Goal: Task Accomplishment & Management: Manage account settings

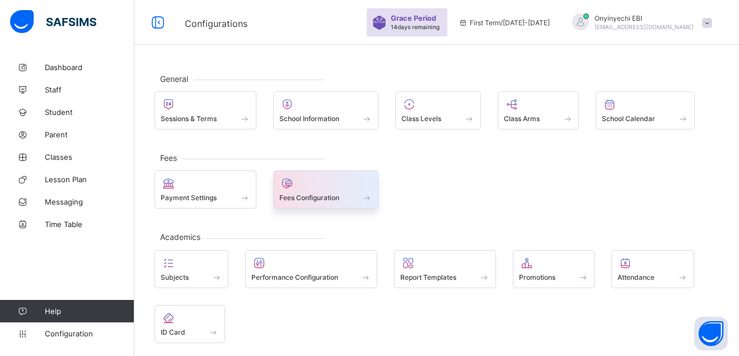
click at [308, 197] on span "Fees Configuration" at bounding box center [309, 197] width 60 height 8
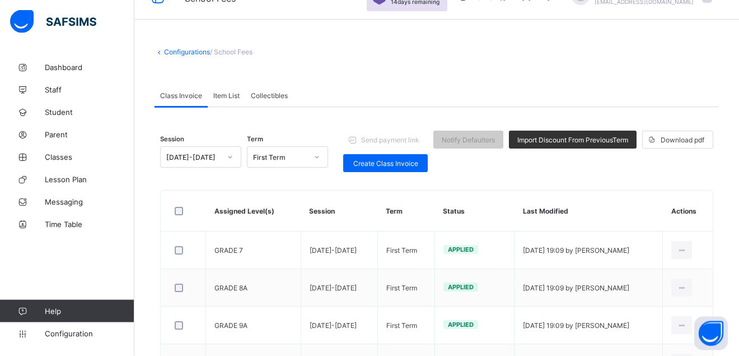
scroll to position [29, 0]
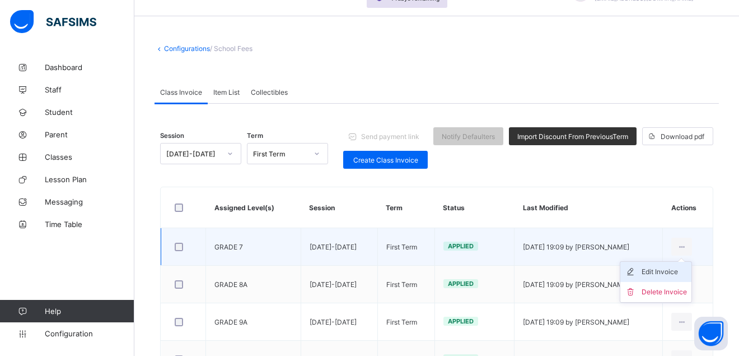
click at [671, 269] on div "Edit Invoice" at bounding box center [664, 271] width 45 height 11
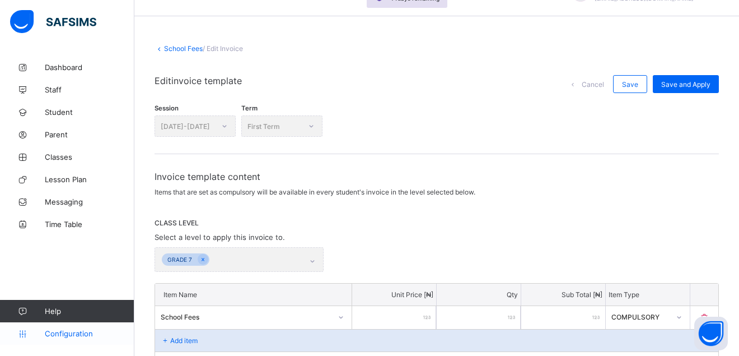
click at [81, 329] on span "Configuration" at bounding box center [89, 333] width 89 height 9
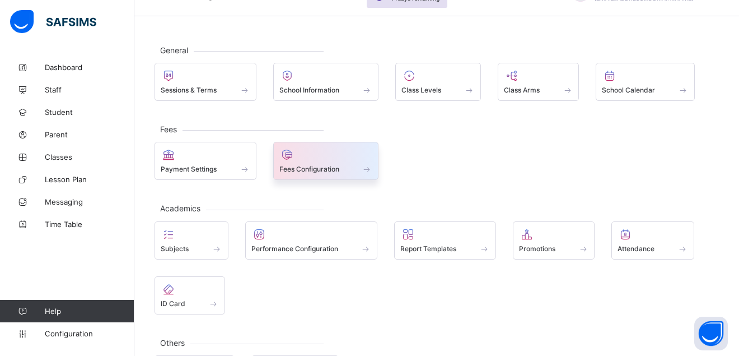
click at [295, 165] on div "Fees Configuration" at bounding box center [326, 169] width 94 height 10
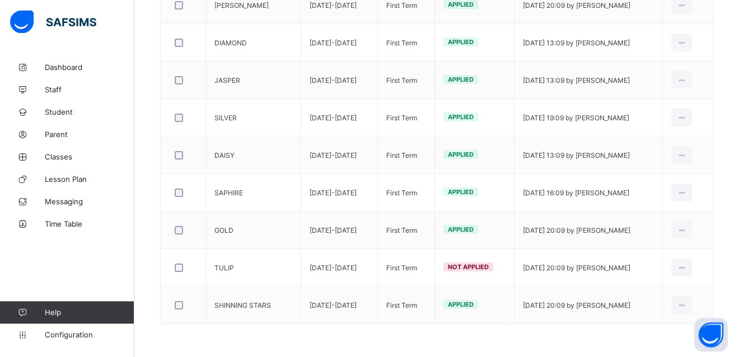
scroll to position [533, 0]
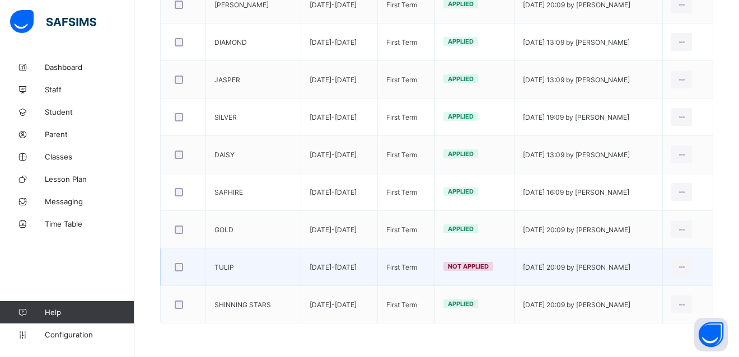
click at [459, 276] on td "Not Applied" at bounding box center [475, 268] width 80 height 38
click at [687, 310] on div "Edit Invoice" at bounding box center [664, 312] width 45 height 11
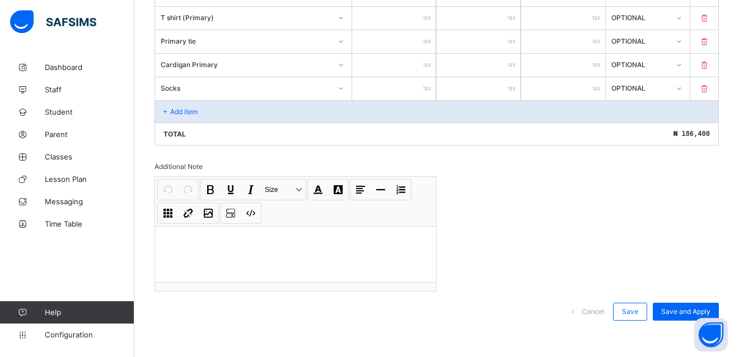
scroll to position [824, 0]
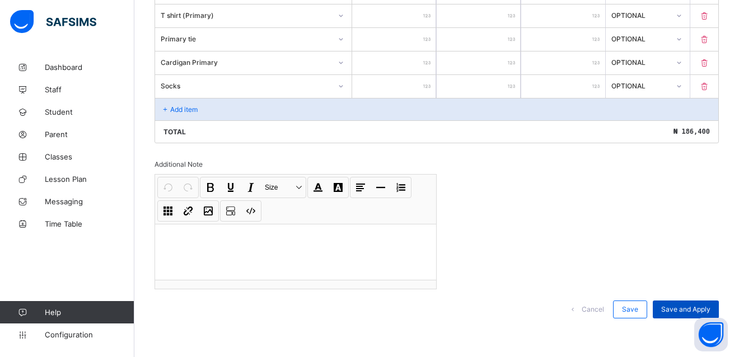
click at [698, 305] on div "Save and Apply" at bounding box center [686, 310] width 66 height 18
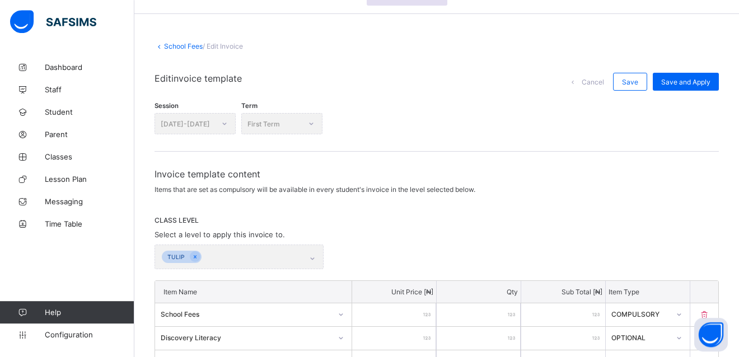
scroll to position [24, 0]
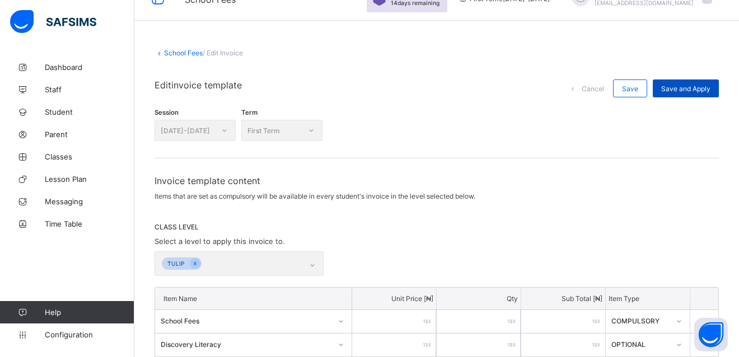
click at [717, 84] on div "Save and Apply" at bounding box center [686, 89] width 66 height 18
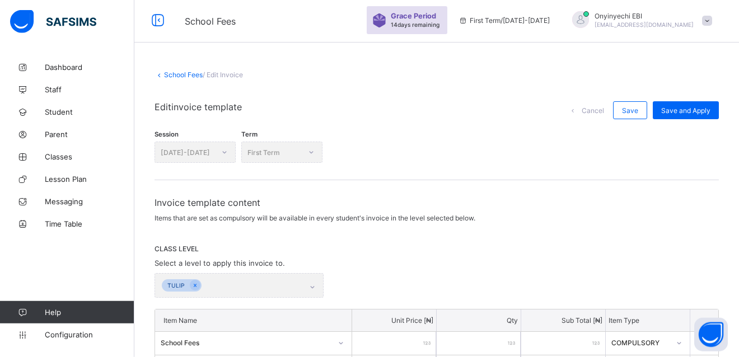
scroll to position [0, 0]
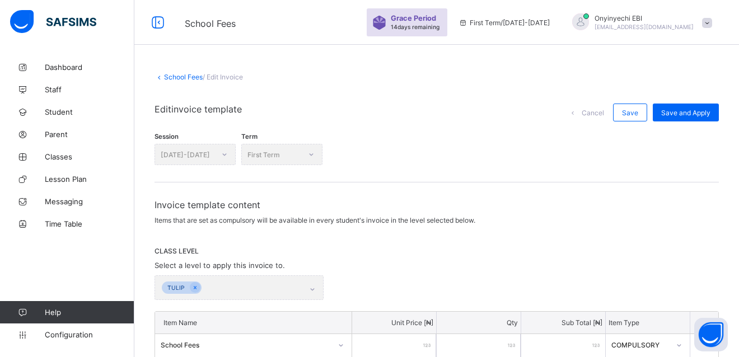
click at [228, 76] on span "/ Edit Invoice" at bounding box center [223, 77] width 40 height 8
click at [190, 74] on link "School Fees" at bounding box center [183, 77] width 39 height 8
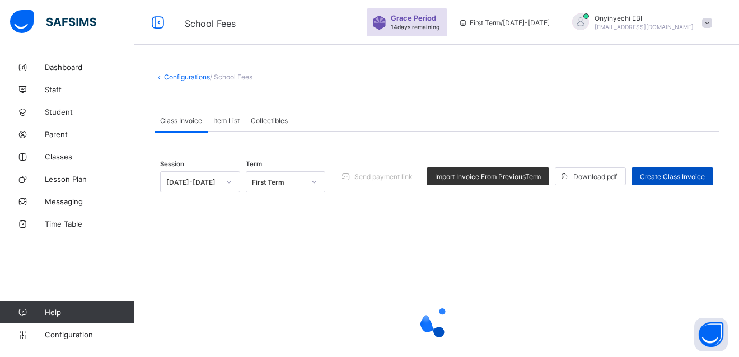
click at [677, 172] on div "Create Class Invoice" at bounding box center [673, 176] width 82 height 18
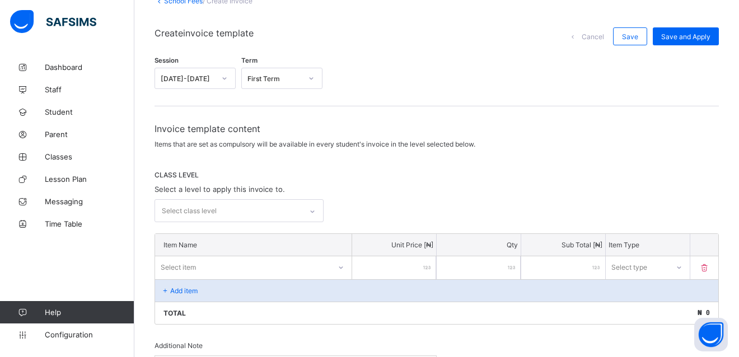
scroll to position [105, 0]
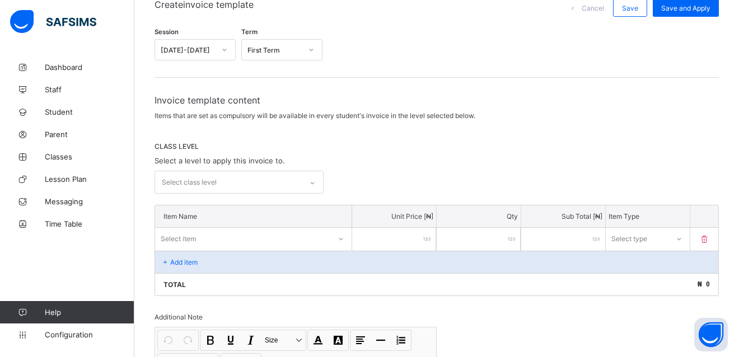
click at [316, 183] on icon at bounding box center [312, 183] width 7 height 11
drag, startPoint x: 626, startPoint y: 89, endPoint x: 623, endPoint y: 154, distance: 65.0
click at [625, 100] on div "Session 2025-2026 Term First Term Invoice template content Items that are set a…" at bounding box center [437, 255] width 564 height 455
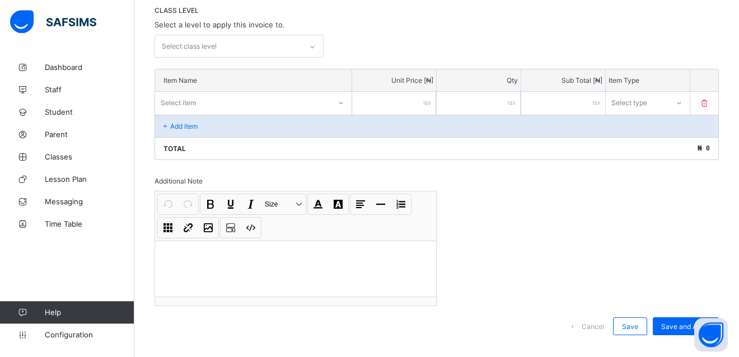
scroll to position [257, 0]
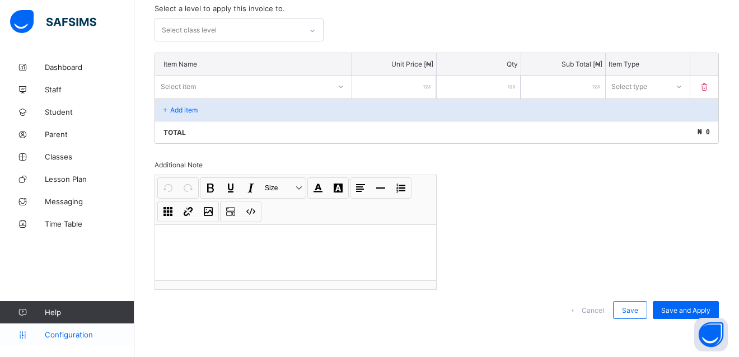
click at [68, 333] on span "Configuration" at bounding box center [89, 334] width 89 height 9
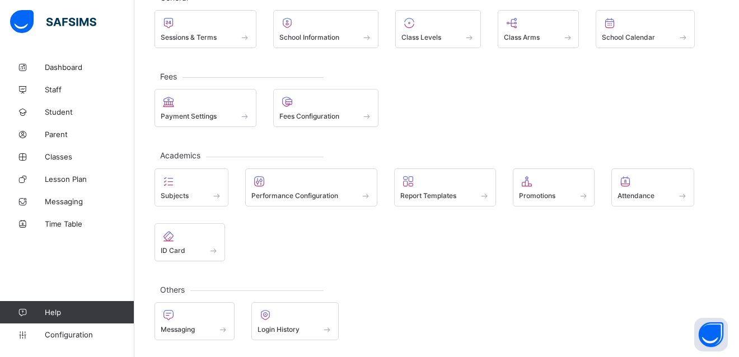
scroll to position [81, 0]
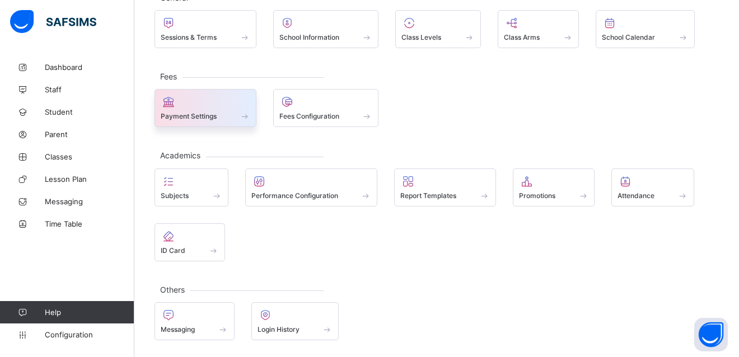
click at [195, 107] on div at bounding box center [206, 101] width 90 height 13
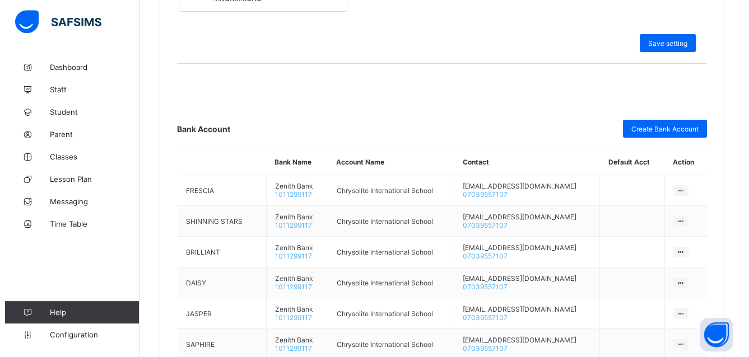
scroll to position [483, 0]
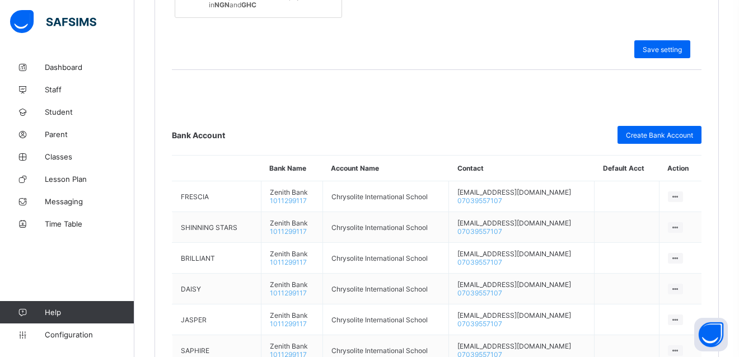
click at [739, 8] on div "Configurations / Payment settings Payment settings Payment settings Your paymen…" at bounding box center [436, 160] width 605 height 1175
click at [673, 136] on span "Create Bank Account" at bounding box center [659, 135] width 67 height 8
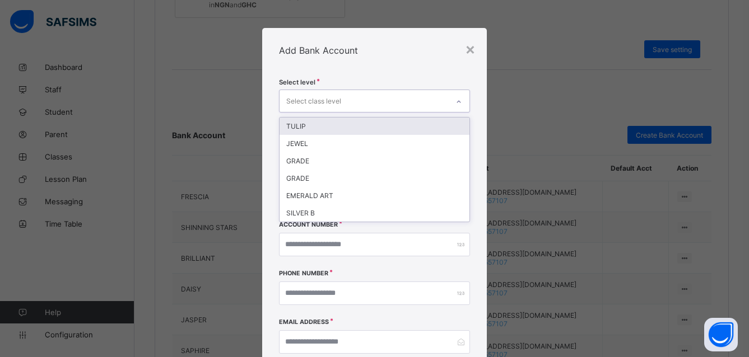
click at [455, 101] on icon at bounding box center [458, 101] width 7 height 11
click at [306, 129] on div "TULIP" at bounding box center [374, 126] width 190 height 17
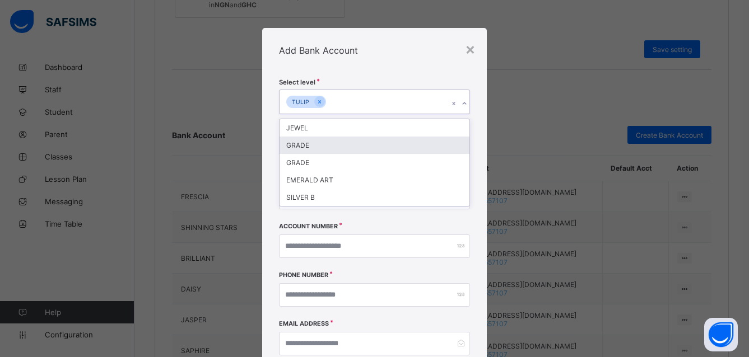
click at [307, 144] on div "GRADE" at bounding box center [374, 145] width 190 height 17
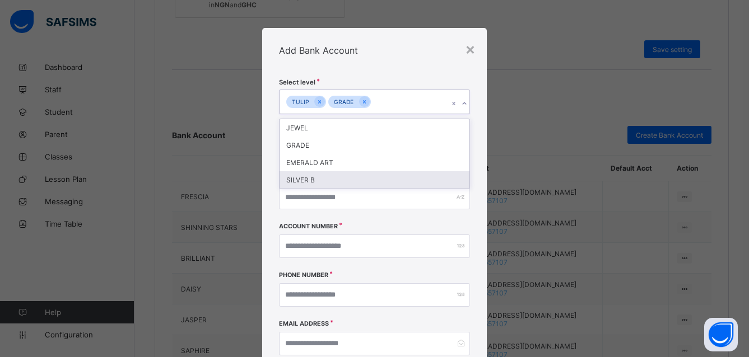
click at [306, 180] on div "SILVER B" at bounding box center [374, 179] width 190 height 17
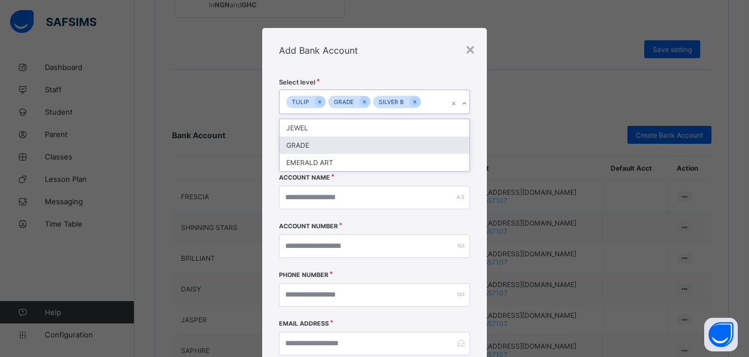
click at [310, 146] on div "GRADE" at bounding box center [374, 145] width 190 height 17
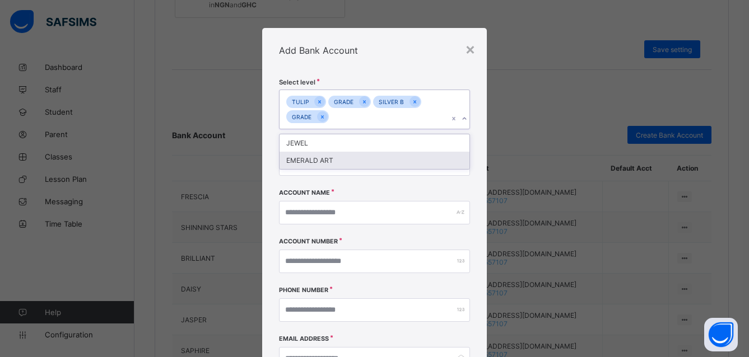
click at [305, 162] on div "EMERALD ART" at bounding box center [374, 160] width 190 height 17
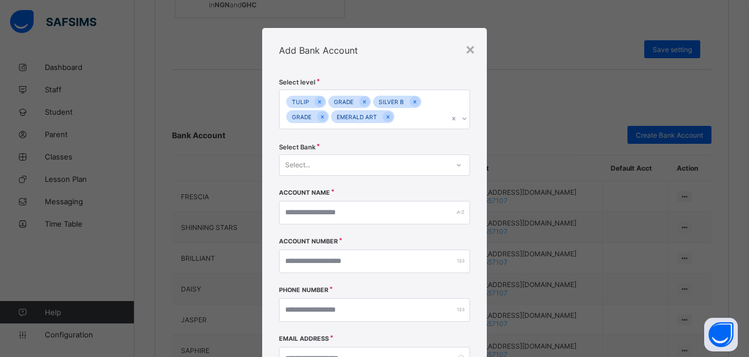
click at [337, 189] on div "Select Bank Select..." at bounding box center [374, 166] width 191 height 46
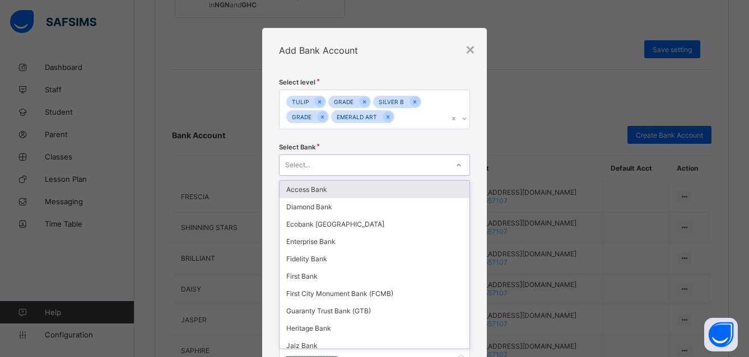
click at [455, 166] on icon at bounding box center [458, 165] width 7 height 11
type input "*"
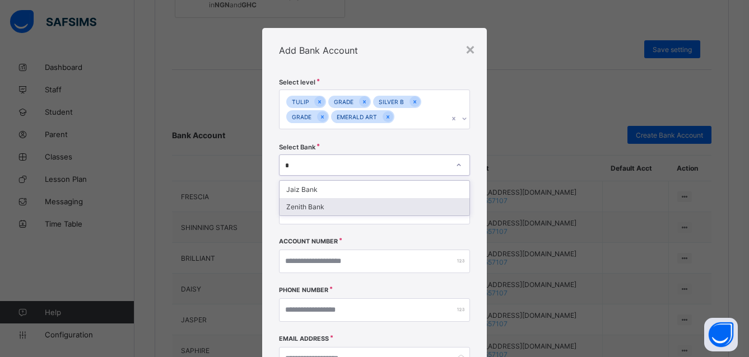
click at [301, 208] on div "Zenith Bank" at bounding box center [374, 206] width 190 height 17
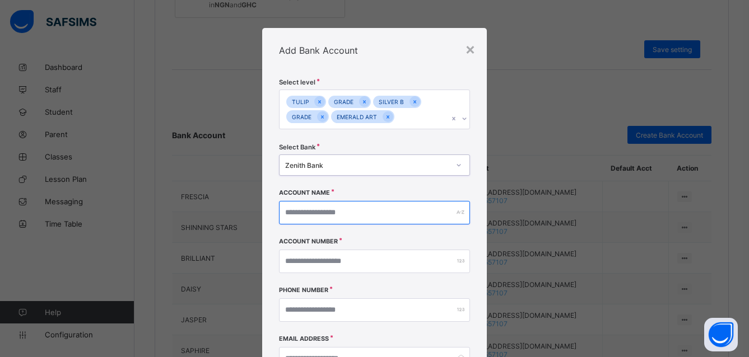
click at [314, 212] on input "text" at bounding box center [374, 213] width 191 height 24
type input "*"
type input "**********"
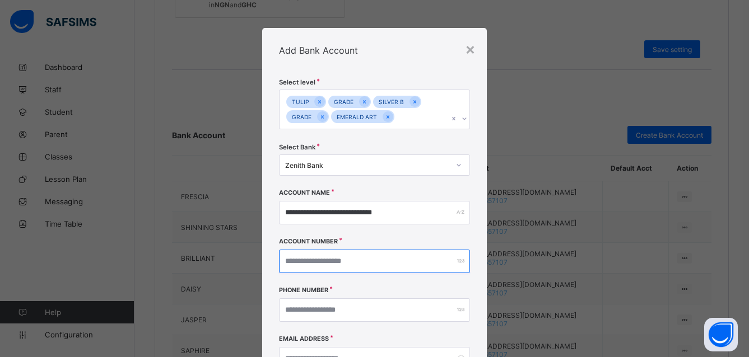
click at [311, 263] on input "number" at bounding box center [374, 262] width 191 height 24
type input "**********"
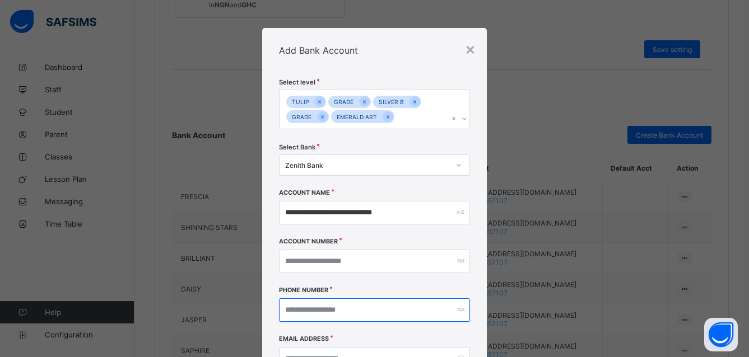
click at [297, 314] on input "number" at bounding box center [374, 310] width 191 height 24
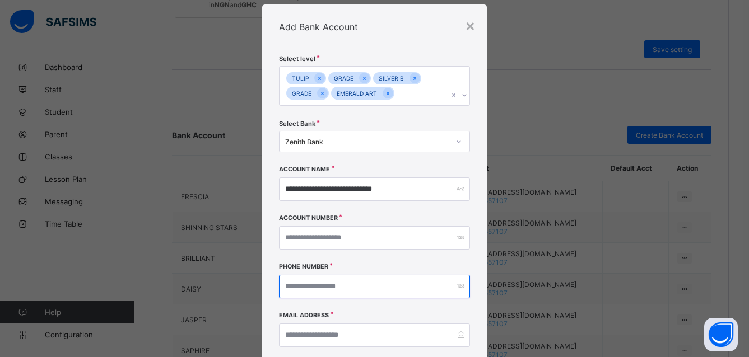
drag, startPoint x: 747, startPoint y: 356, endPoint x: 749, endPoint y: 350, distance: 5.8
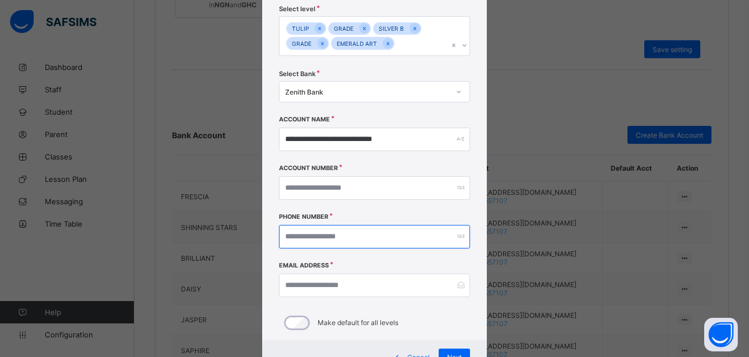
scroll to position [76, 0]
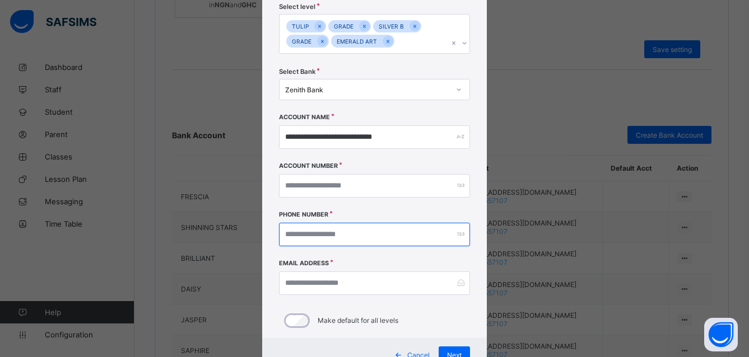
type input "**********"
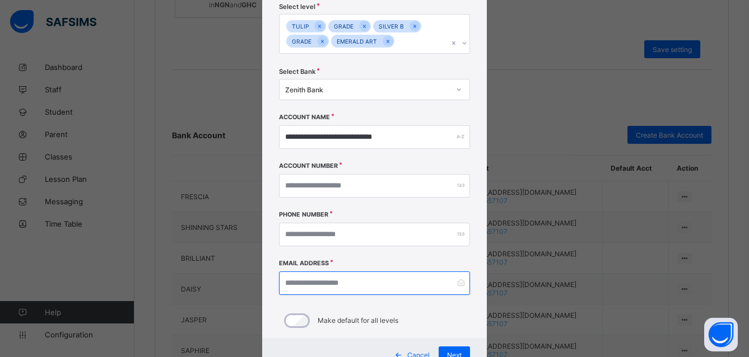
click at [292, 282] on input "email" at bounding box center [374, 284] width 191 height 24
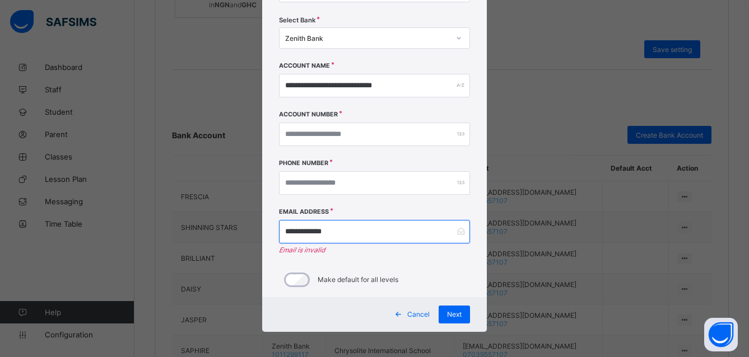
scroll to position [130, 0]
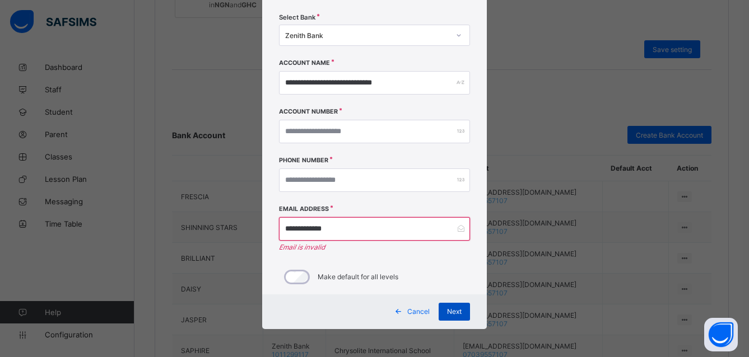
click at [449, 307] on div "Next" at bounding box center [453, 312] width 31 height 18
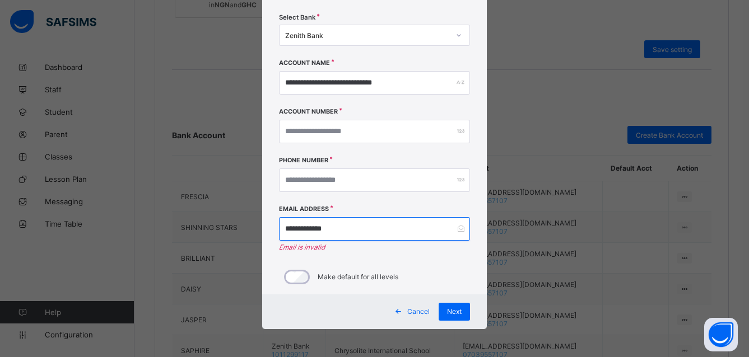
click at [336, 230] on input "**********" at bounding box center [374, 229] width 191 height 24
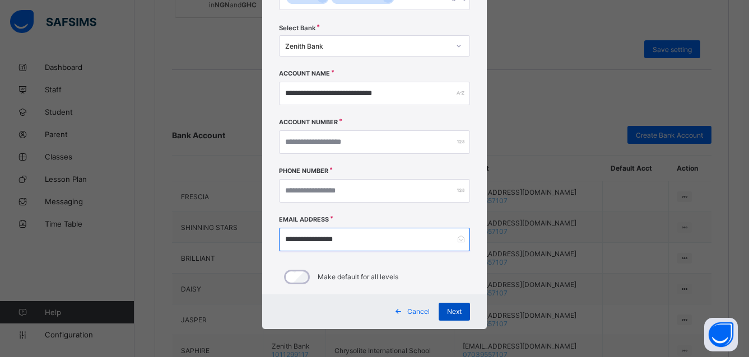
type input "**********"
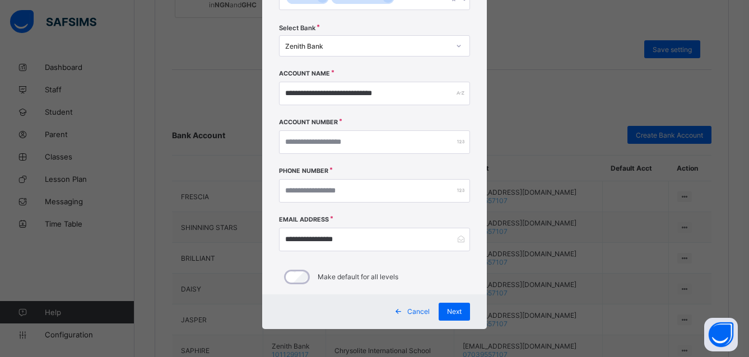
click at [454, 309] on span "Next" at bounding box center [454, 311] width 15 height 8
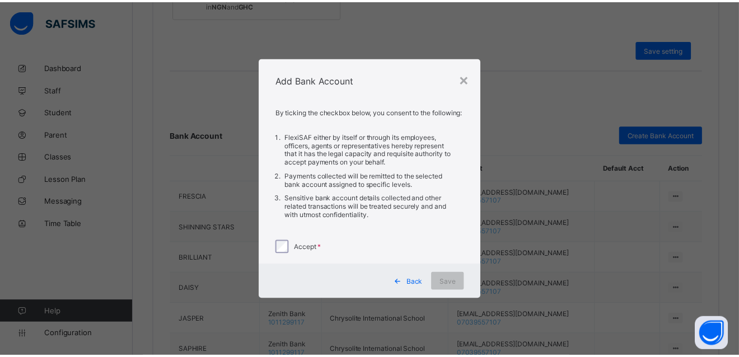
scroll to position [0, 0]
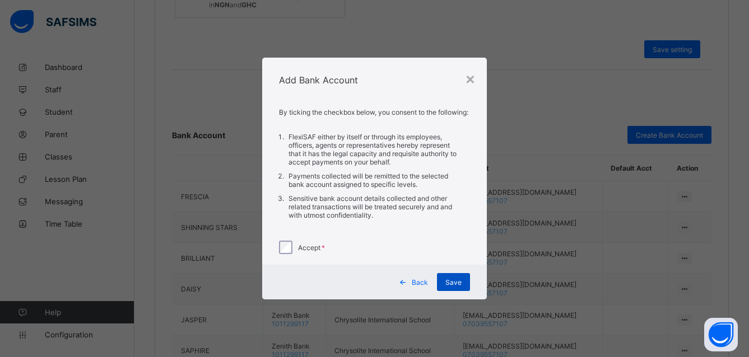
click at [450, 284] on span "Save" at bounding box center [453, 282] width 16 height 8
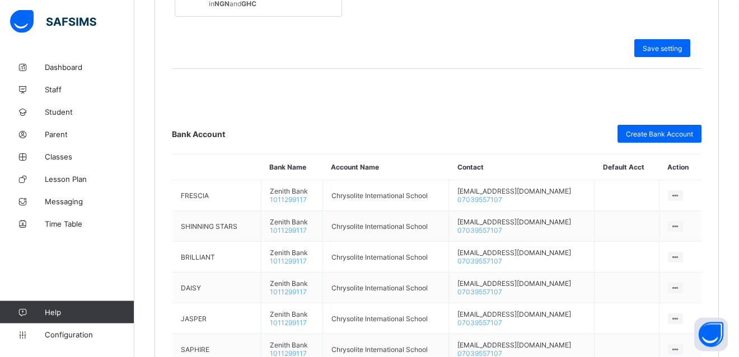
scroll to position [512, 0]
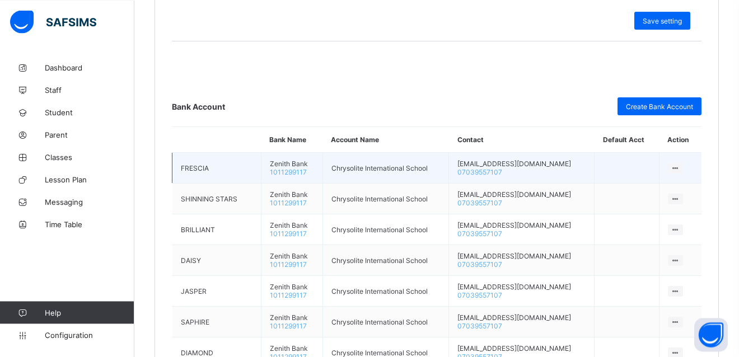
click at [680, 166] on icon at bounding box center [676, 168] width 10 height 8
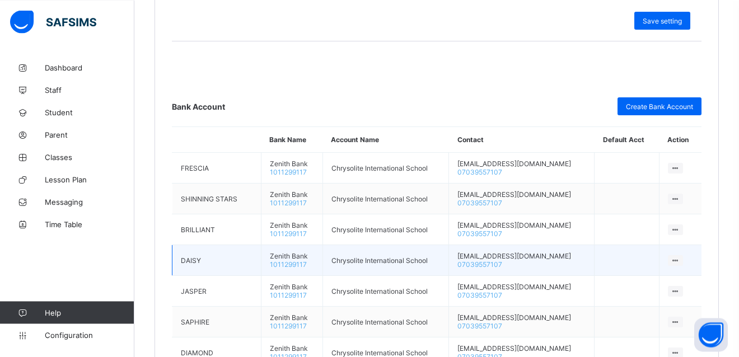
click at [648, 267] on td at bounding box center [627, 260] width 65 height 31
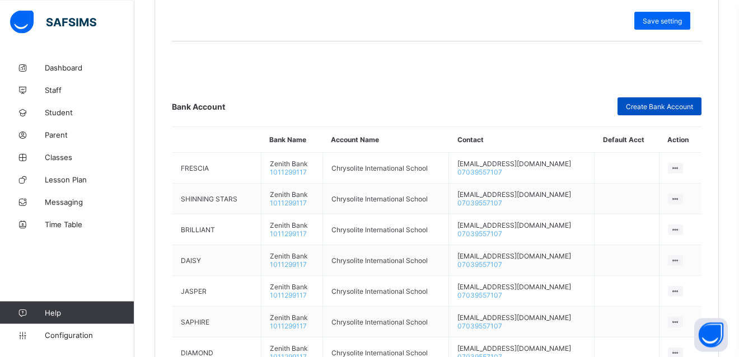
drag, startPoint x: 679, startPoint y: 105, endPoint x: 673, endPoint y: 109, distance: 7.6
click at [673, 109] on span "Create Bank Account" at bounding box center [659, 106] width 67 height 8
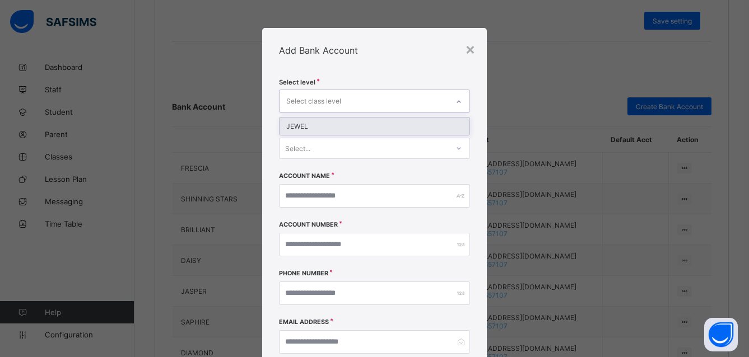
click at [330, 101] on div "Select class level" at bounding box center [313, 101] width 55 height 21
click at [465, 53] on div "×" at bounding box center [470, 48] width 11 height 19
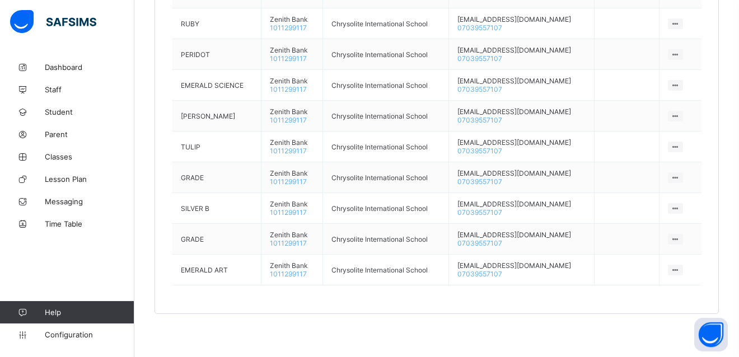
scroll to position [1028, 0]
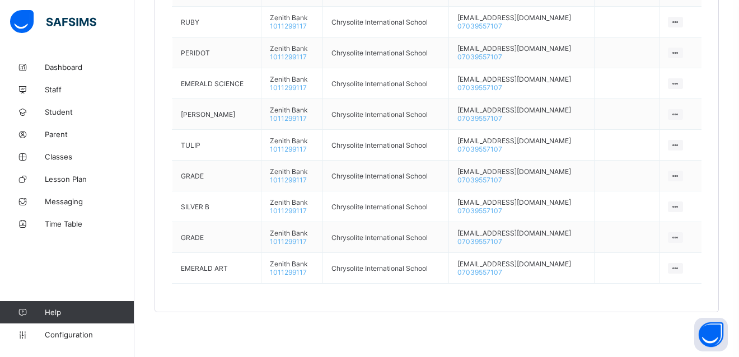
drag, startPoint x: 70, startPoint y: 331, endPoint x: 64, endPoint y: 318, distance: 14.0
click at [70, 332] on span "Configuration" at bounding box center [89, 334] width 89 height 9
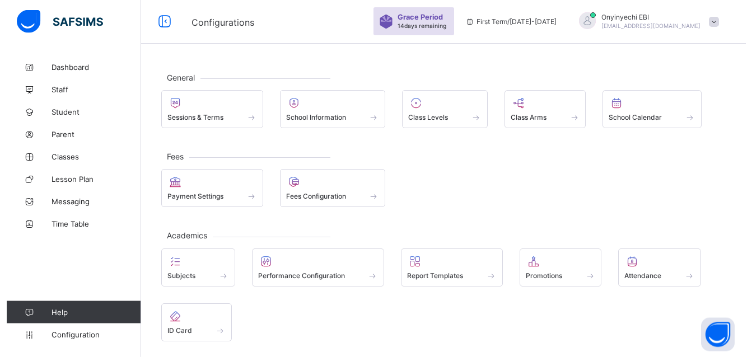
scroll to position [2, 0]
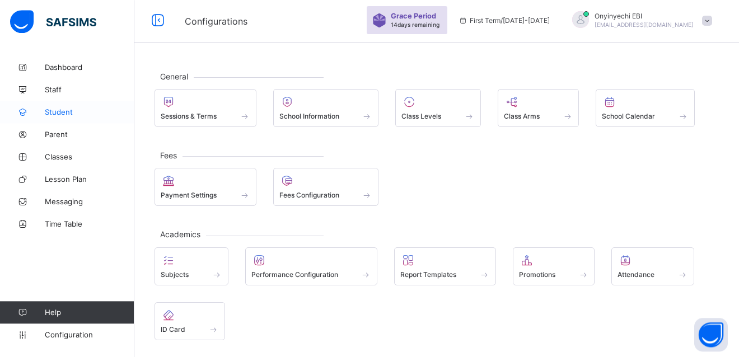
click at [63, 109] on span "Student" at bounding box center [90, 112] width 90 height 9
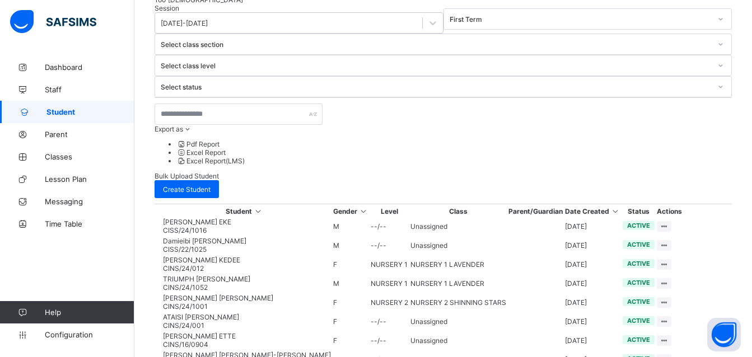
scroll to position [251, 0]
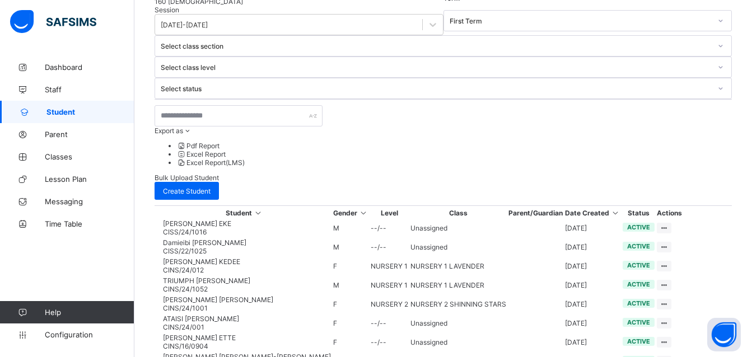
drag, startPoint x: 758, startPoint y: 13, endPoint x: 755, endPoint y: 27, distance: 14.8
click at [55, 336] on span "Configuration" at bounding box center [89, 334] width 89 height 9
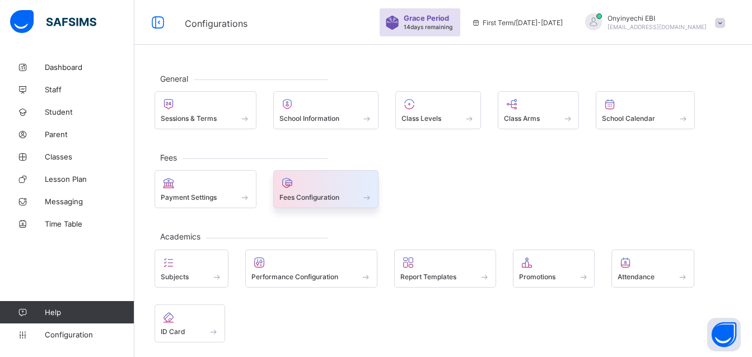
click at [303, 193] on div "Fees Configuration" at bounding box center [326, 198] width 94 height 10
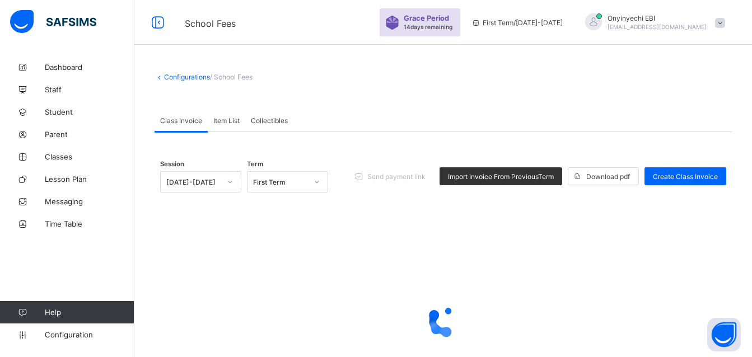
click at [232, 73] on span "/ School Fees" at bounding box center [231, 77] width 43 height 8
click at [235, 76] on span "/ School Fees" at bounding box center [231, 77] width 43 height 8
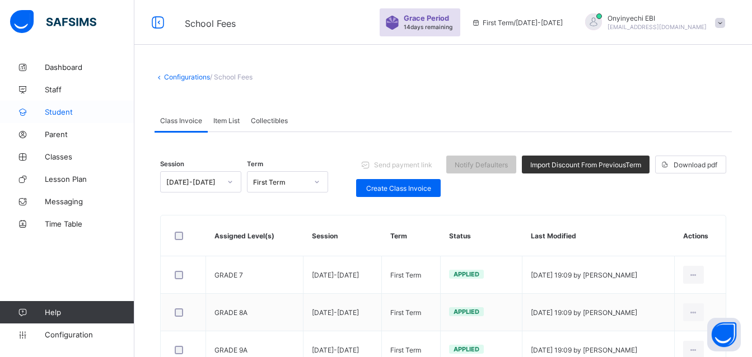
click at [60, 111] on span "Student" at bounding box center [90, 112] width 90 height 9
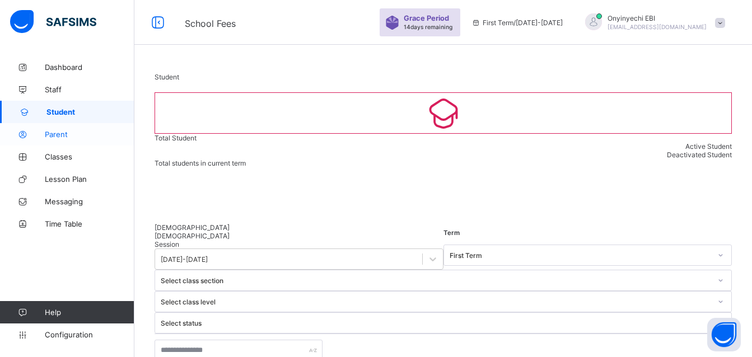
click at [49, 133] on span "Parent" at bounding box center [90, 134] width 90 height 9
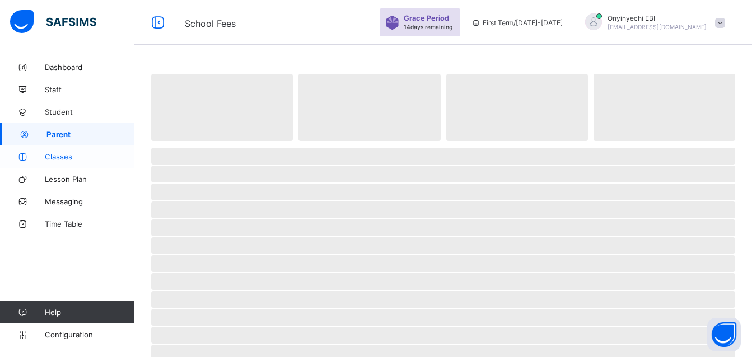
click at [57, 153] on span "Classes" at bounding box center [90, 156] width 90 height 9
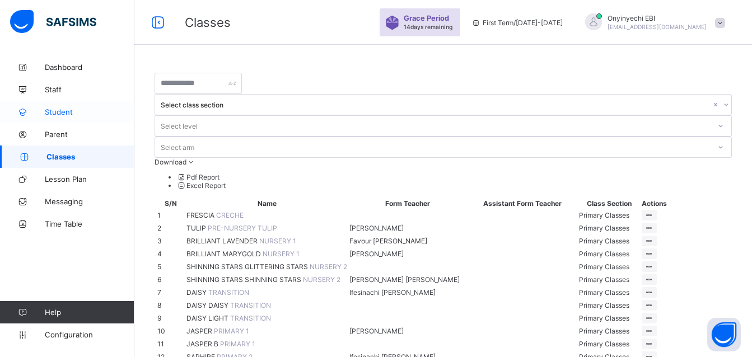
click at [60, 109] on span "Student" at bounding box center [90, 112] width 90 height 9
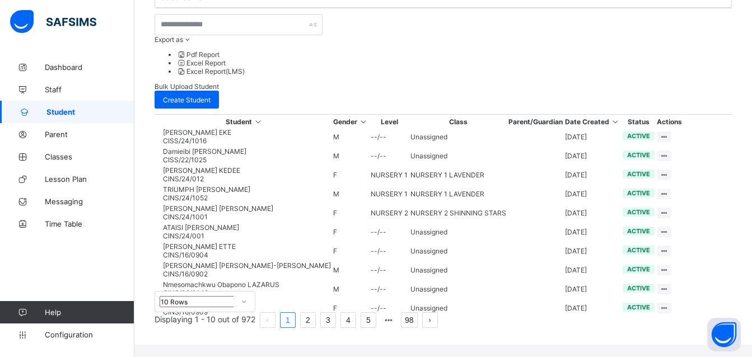
scroll to position [366, 0]
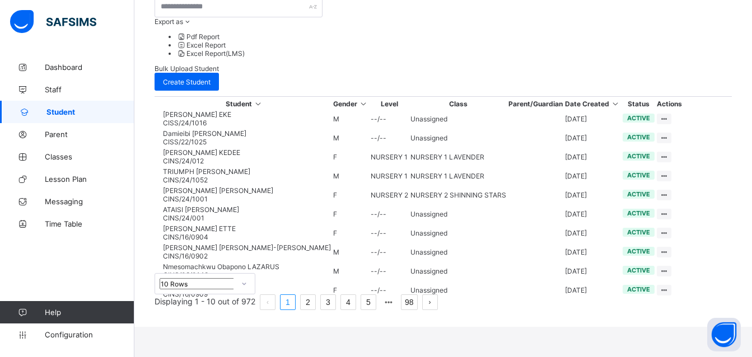
click at [315, 310] on link "2" at bounding box center [308, 302] width 15 height 15
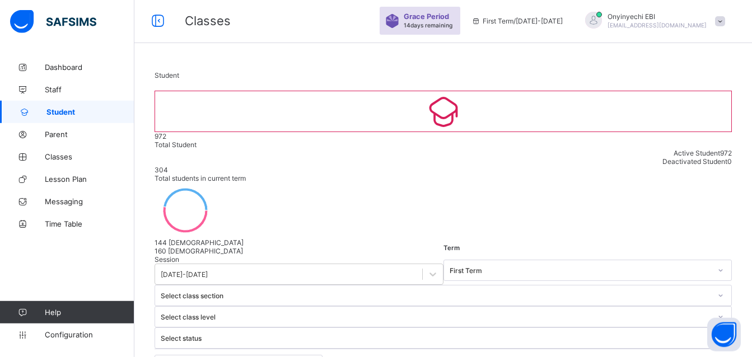
scroll to position [0, 0]
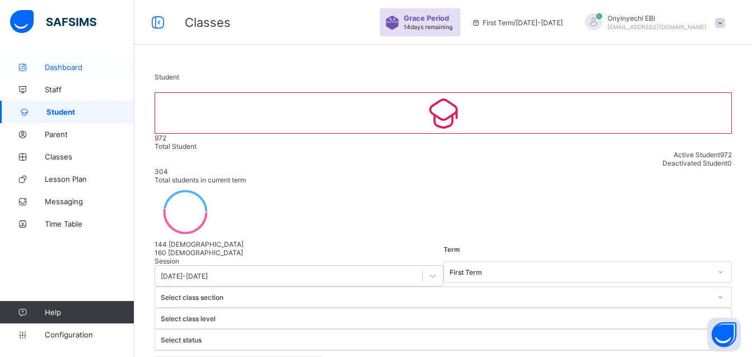
click at [64, 66] on span "Dashboard" at bounding box center [90, 67] width 90 height 9
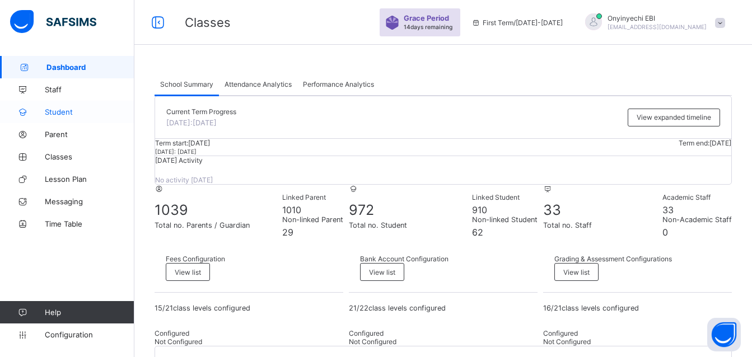
click at [65, 110] on span "Student" at bounding box center [90, 112] width 90 height 9
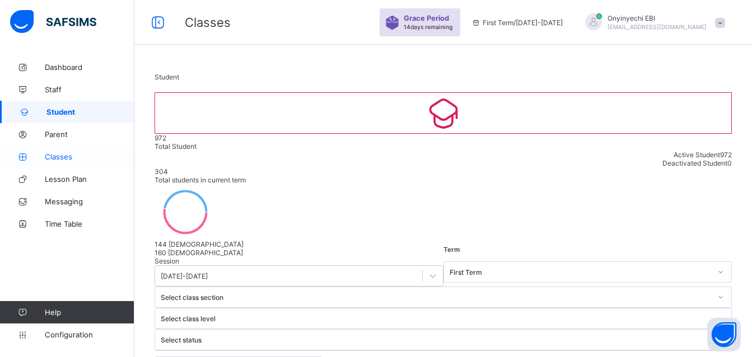
click at [66, 153] on span "Classes" at bounding box center [90, 156] width 90 height 9
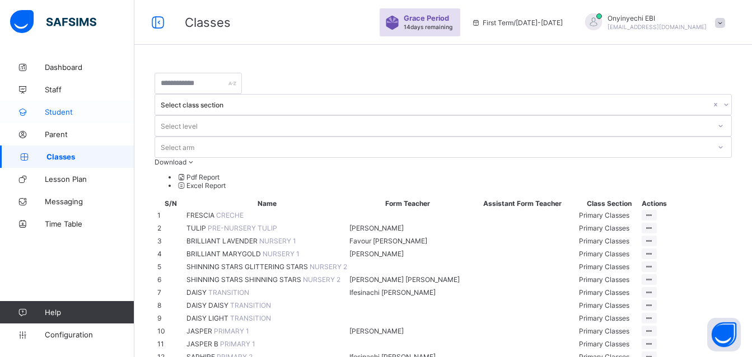
click at [66, 108] on span "Student" at bounding box center [90, 112] width 90 height 9
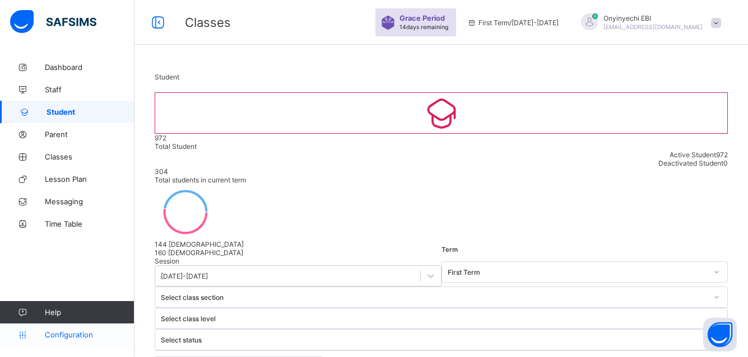
click at [79, 333] on span "Configuration" at bounding box center [89, 334] width 89 height 9
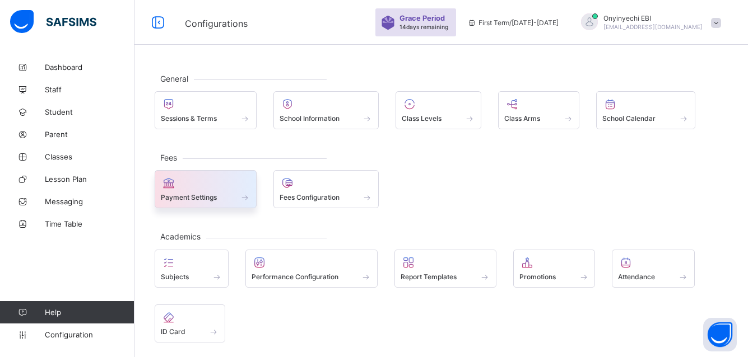
click at [198, 195] on span "Payment Settings" at bounding box center [189, 197] width 56 height 8
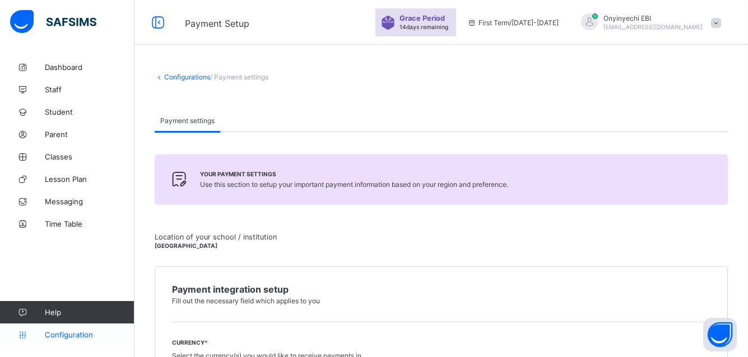
click at [82, 335] on span "Configuration" at bounding box center [89, 334] width 89 height 9
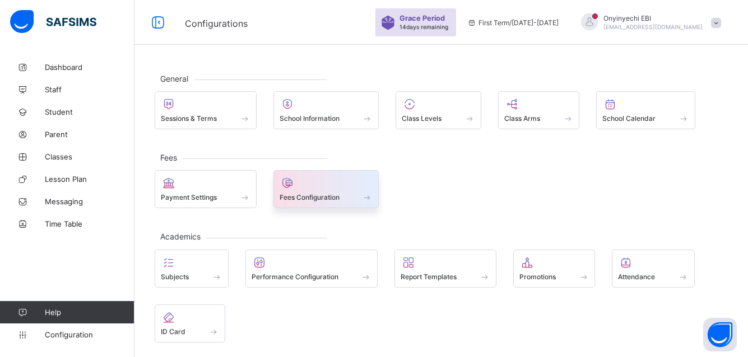
click at [310, 189] on div at bounding box center [326, 182] width 94 height 13
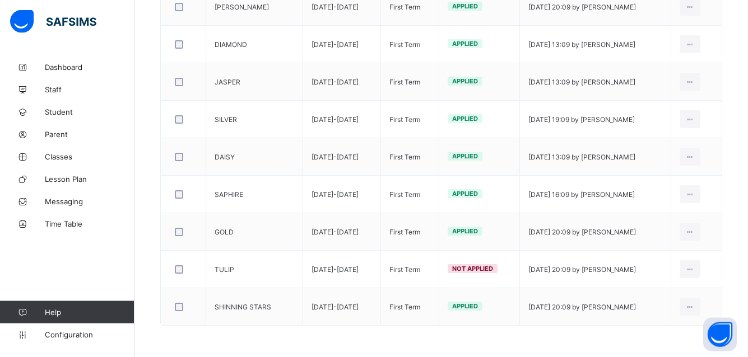
scroll to position [533, 0]
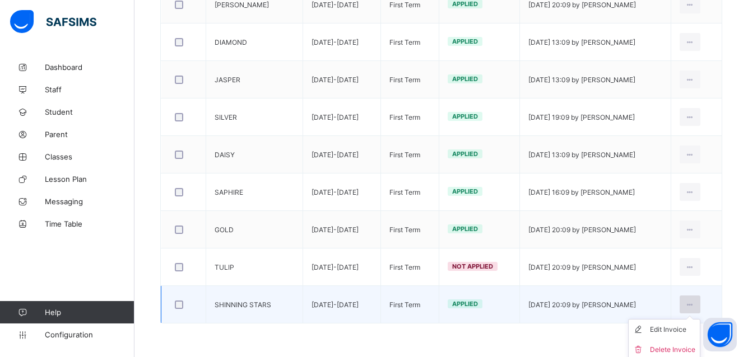
click at [694, 304] on icon at bounding box center [690, 305] width 10 height 8
click at [693, 328] on div "Edit Invoice" at bounding box center [672, 329] width 45 height 11
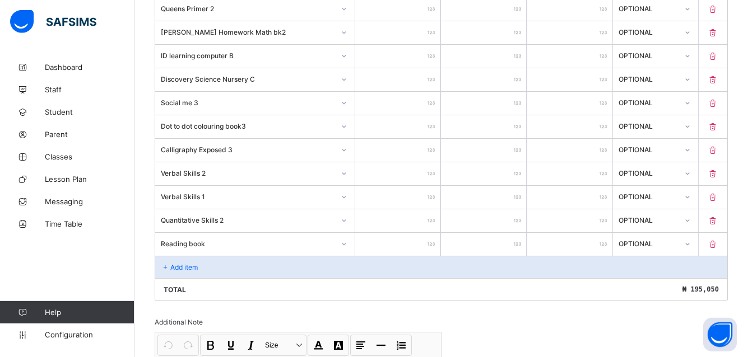
scroll to position [824, 0]
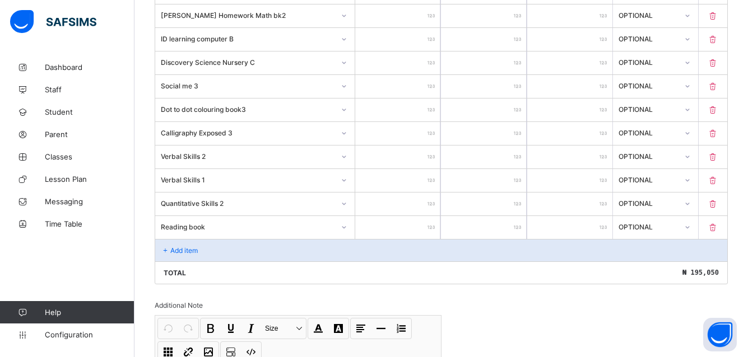
click at [167, 251] on icon at bounding box center [166, 250] width 10 height 8
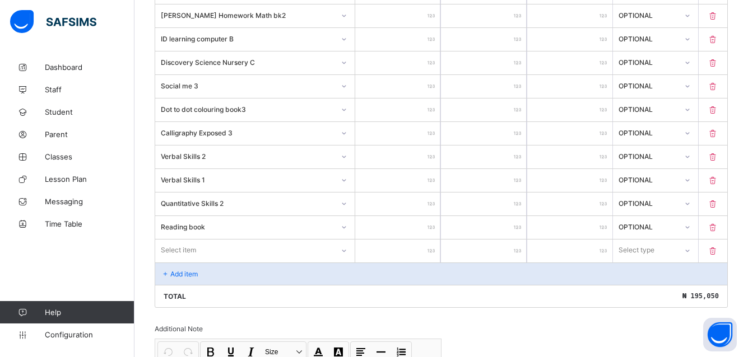
click at [167, 251] on div "Select item" at bounding box center [254, 250] width 199 height 21
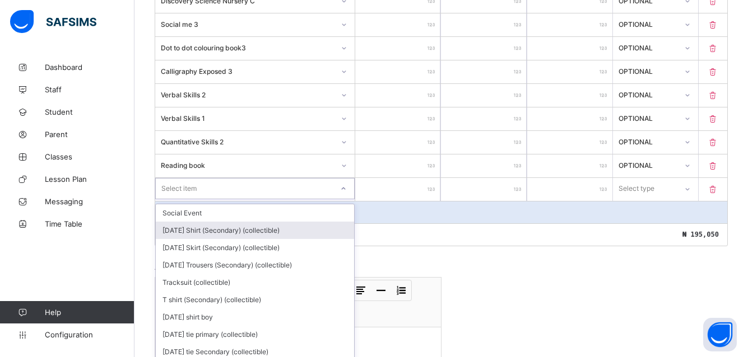
scroll to position [906, 0]
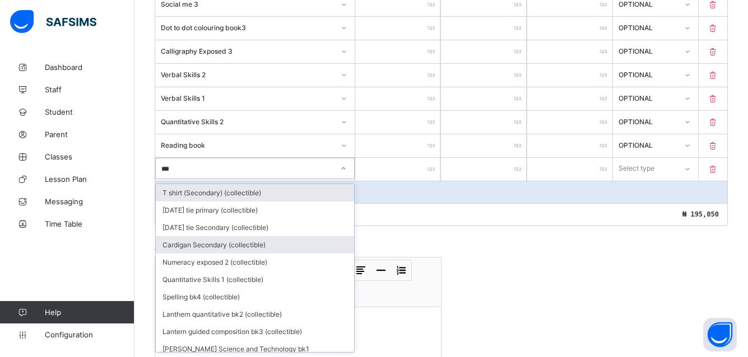
type input "****"
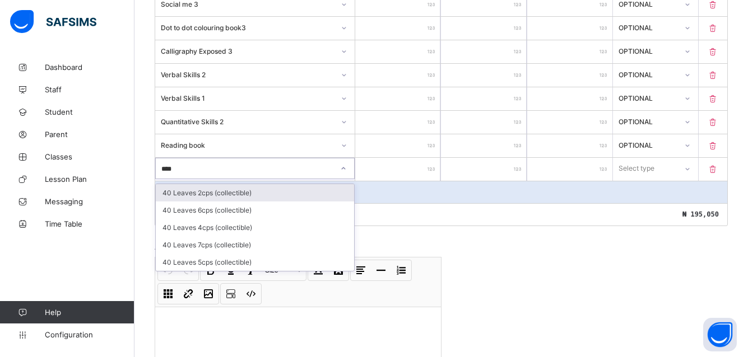
click at [206, 192] on div "40 Leaves 2cps (collectible)" at bounding box center [255, 192] width 198 height 17
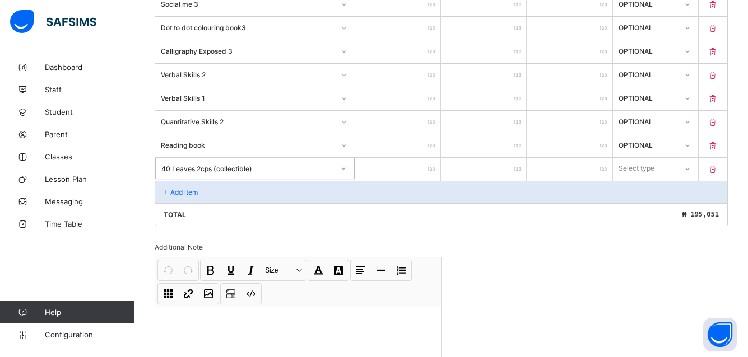
type input "*"
click at [431, 167] on input "*" at bounding box center [397, 169] width 85 height 23
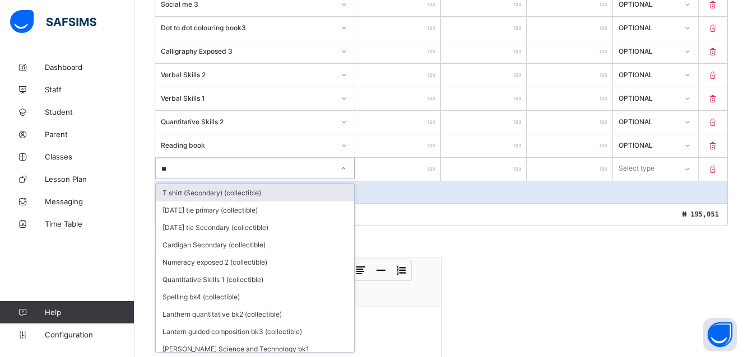
type input "***"
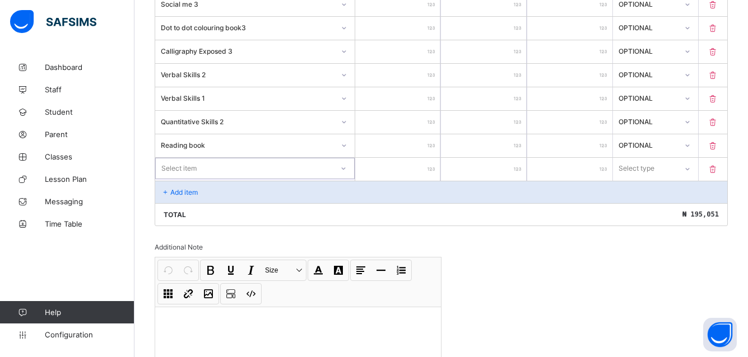
click at [347, 172] on icon at bounding box center [343, 168] width 7 height 11
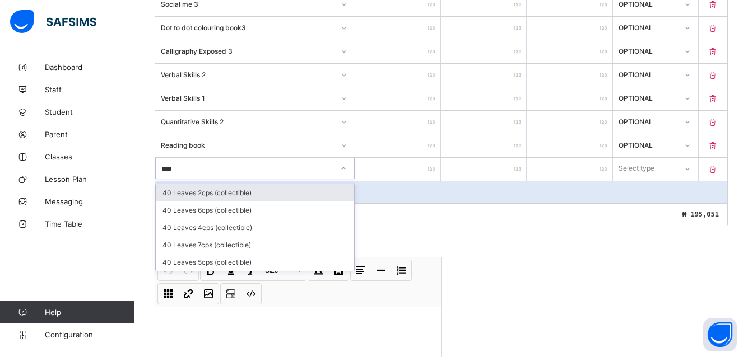
type input "*****"
click at [211, 193] on div "40 Leaves 2cps (collectible)" at bounding box center [255, 192] width 198 height 17
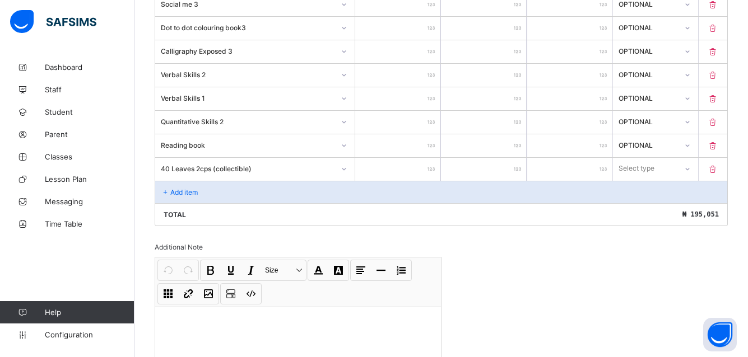
click at [416, 170] on input "*" at bounding box center [397, 169] width 85 height 23
type input "***"
type input "****"
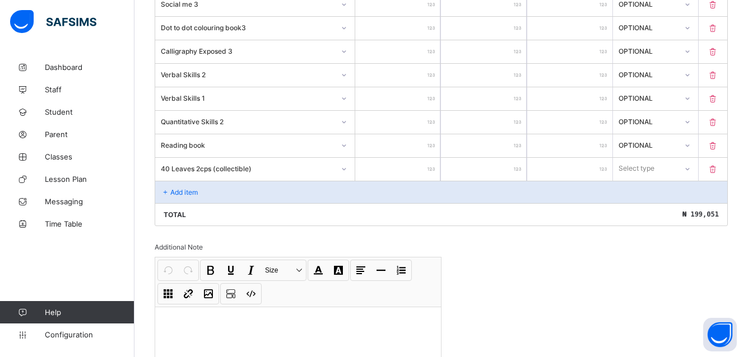
click at [425, 165] on input "****" at bounding box center [397, 169] width 85 height 23
type input "***"
click at [513, 167] on input "*" at bounding box center [483, 169] width 85 height 23
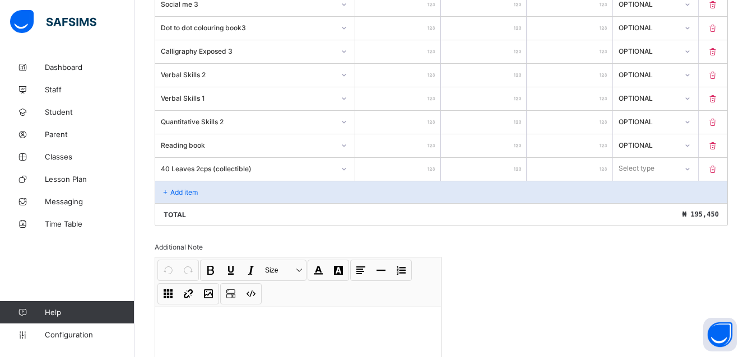
type input "*"
type input "***"
type input "*"
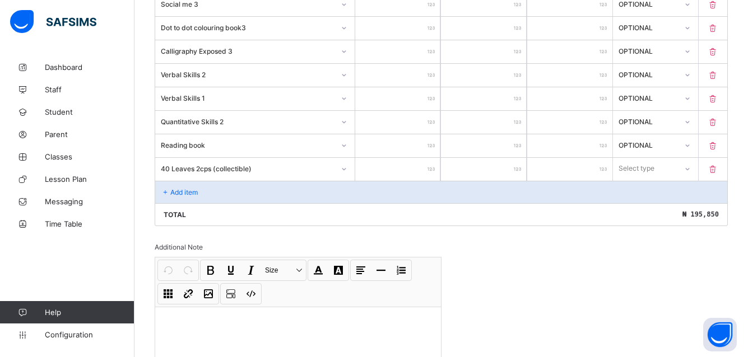
drag, startPoint x: 164, startPoint y: 189, endPoint x: 222, endPoint y: 172, distance: 60.2
click at [164, 189] on icon at bounding box center [166, 192] width 10 height 8
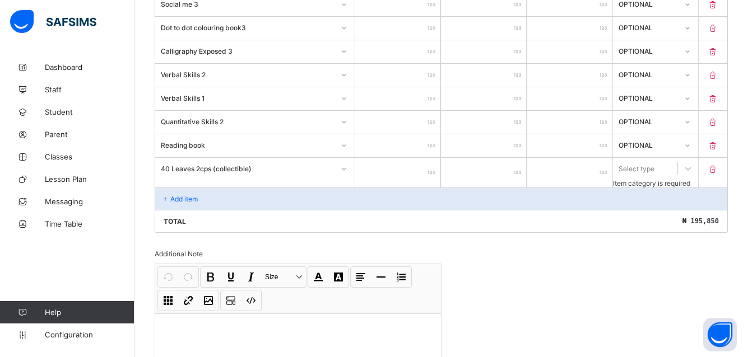
click at [178, 195] on p "Add item" at bounding box center [183, 199] width 27 height 8
click at [166, 195] on icon at bounding box center [166, 199] width 10 height 8
click at [171, 195] on p "Add item" at bounding box center [183, 199] width 27 height 8
click at [166, 195] on icon at bounding box center [166, 199] width 10 height 8
click at [180, 195] on p "Add item" at bounding box center [183, 199] width 27 height 8
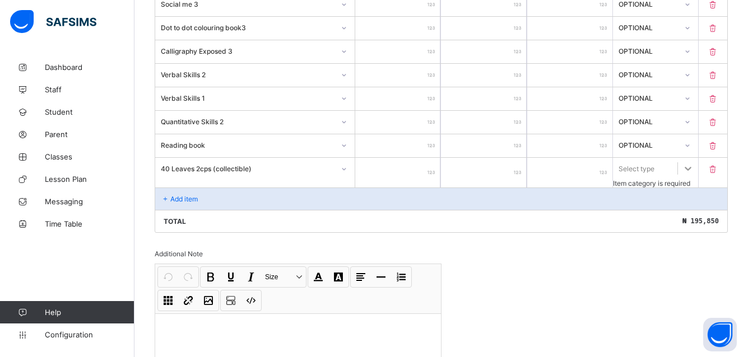
click at [693, 167] on icon at bounding box center [687, 168] width 11 height 11
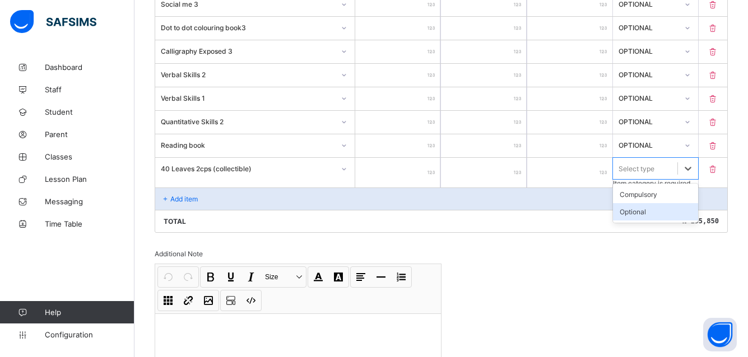
drag, startPoint x: 646, startPoint y: 209, endPoint x: 382, endPoint y: 166, distance: 267.8
click at [644, 209] on div "Optional" at bounding box center [655, 211] width 85 height 17
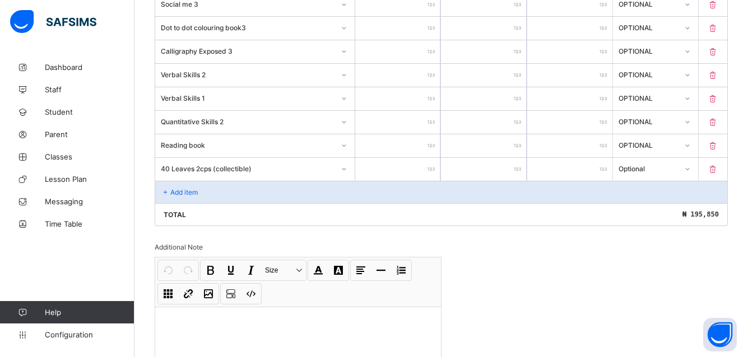
click at [171, 188] on div "Add item" at bounding box center [441, 192] width 572 height 22
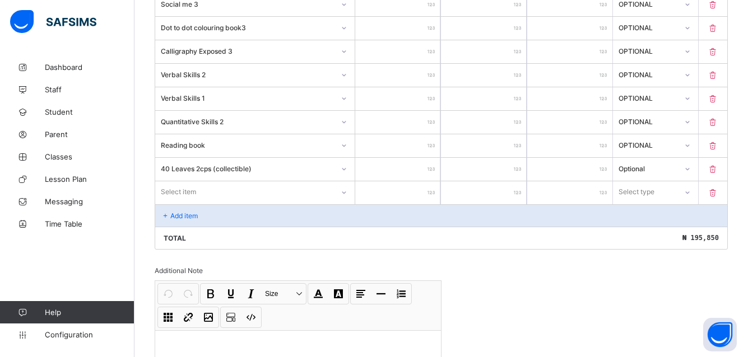
click at [195, 189] on div "Select item" at bounding box center [178, 191] width 35 height 21
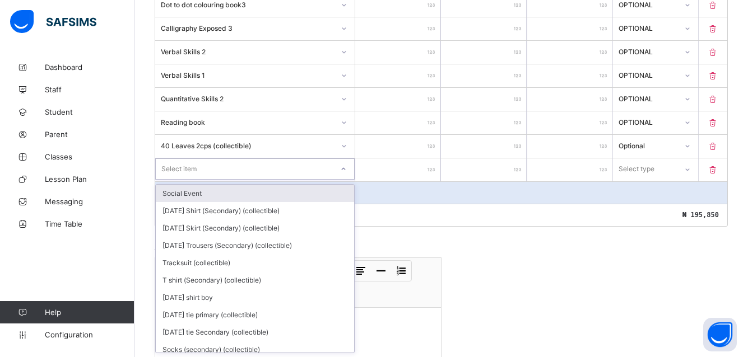
scroll to position [929, 0]
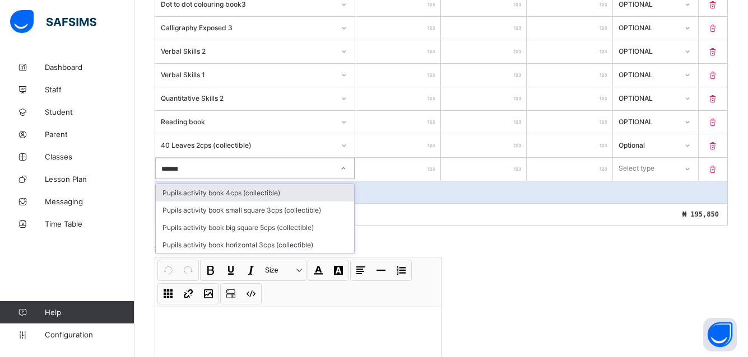
type input "********"
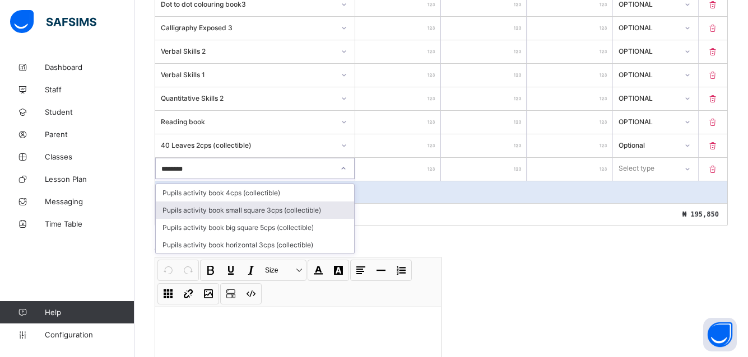
click at [276, 211] on div "Pupils activity book small square 3cps (collectible)" at bounding box center [255, 210] width 198 height 17
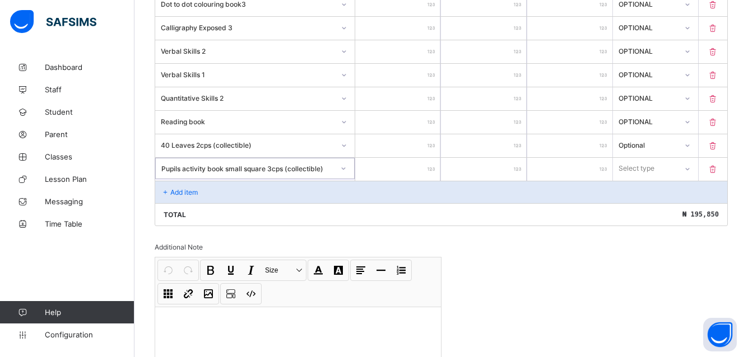
click at [426, 162] on input "number" at bounding box center [397, 169] width 85 height 23
type input "*"
type input "***"
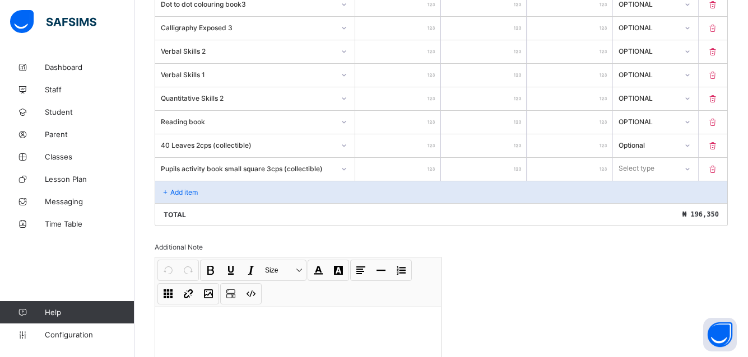
type input "***"
click at [514, 165] on input "*" at bounding box center [483, 169] width 85 height 23
type input "*"
type input "****"
type input "*"
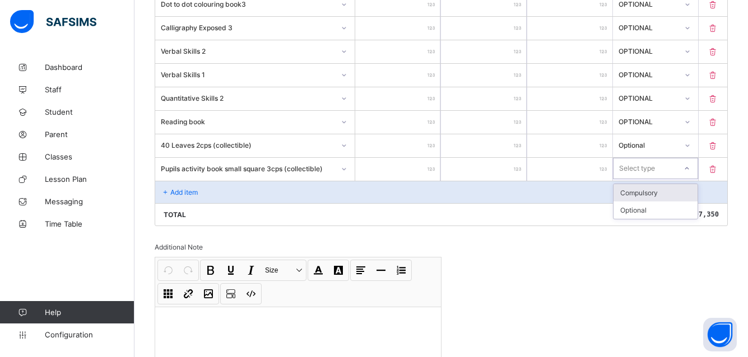
click at [690, 168] on icon at bounding box center [686, 168] width 7 height 11
click at [669, 206] on div "Optional" at bounding box center [655, 210] width 84 height 17
click at [170, 183] on div "Add item" at bounding box center [441, 192] width 572 height 22
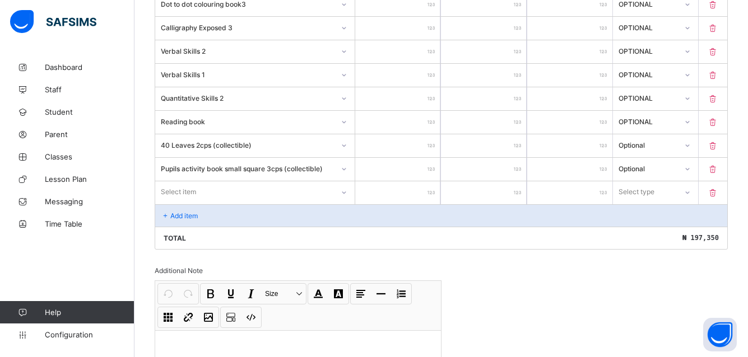
click at [207, 190] on div "Select item" at bounding box center [244, 192] width 178 height 16
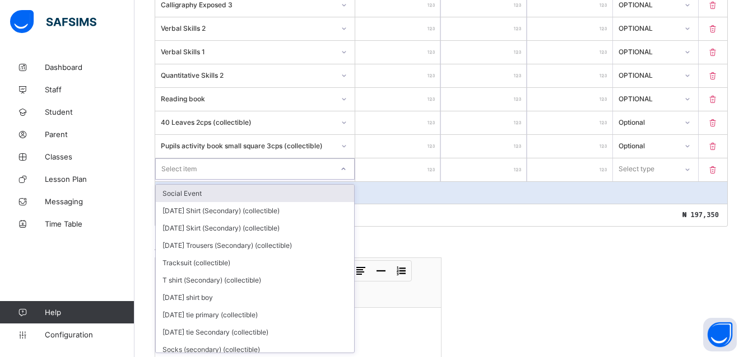
scroll to position [953, 0]
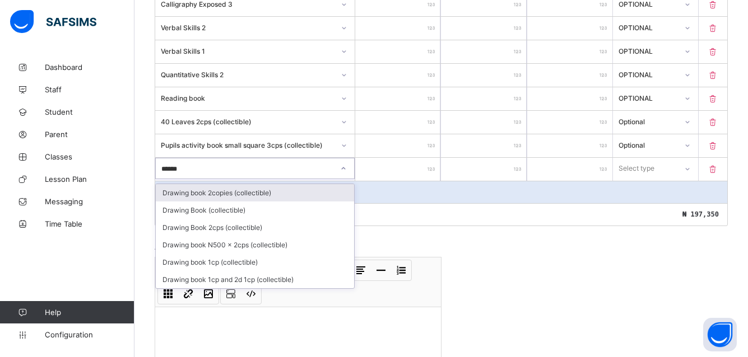
type input "*******"
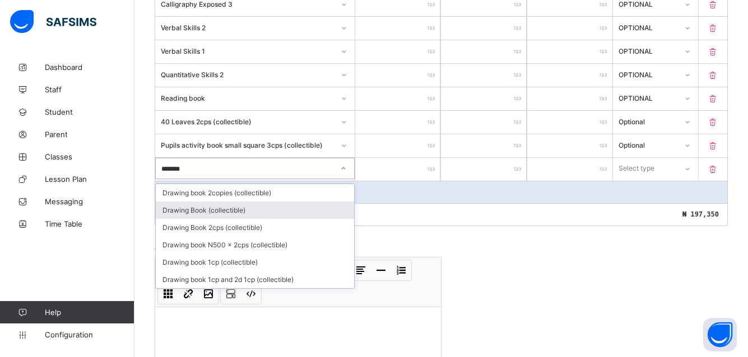
click at [214, 208] on div "Drawing Book (collectible)" at bounding box center [255, 210] width 198 height 17
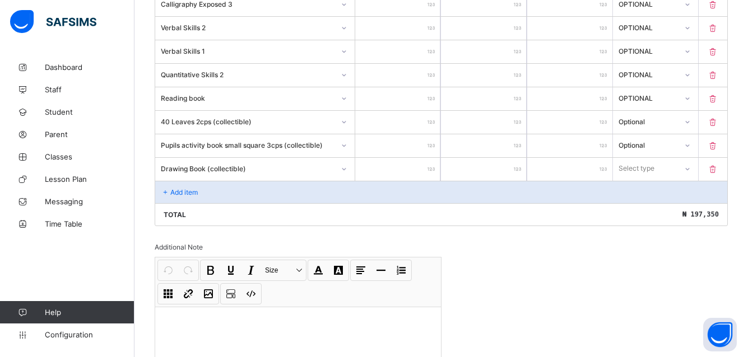
click at [430, 163] on input "number" at bounding box center [397, 169] width 85 height 23
type input "***"
click at [690, 170] on icon at bounding box center [687, 169] width 7 height 11
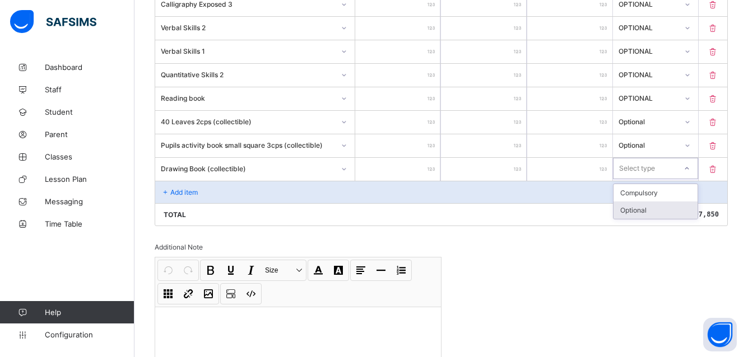
click at [668, 211] on div "Optional" at bounding box center [655, 210] width 84 height 17
click at [165, 189] on icon at bounding box center [166, 192] width 10 height 8
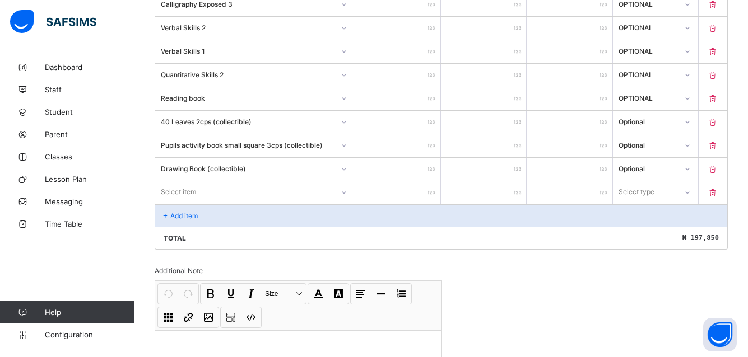
click at [178, 186] on div "Select item" at bounding box center [178, 191] width 35 height 21
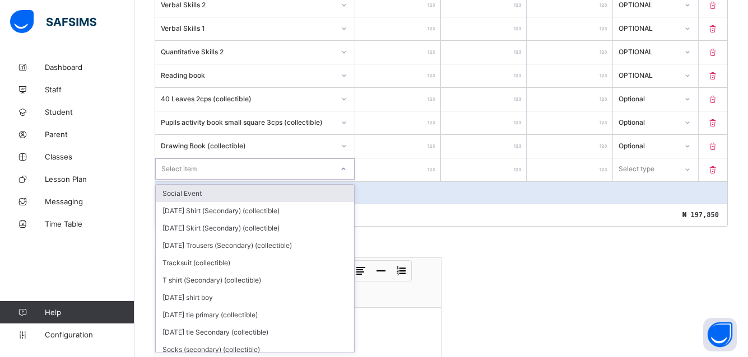
scroll to position [976, 0]
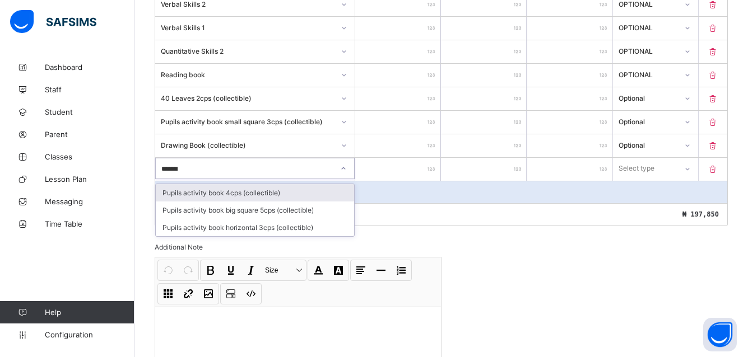
type input "********"
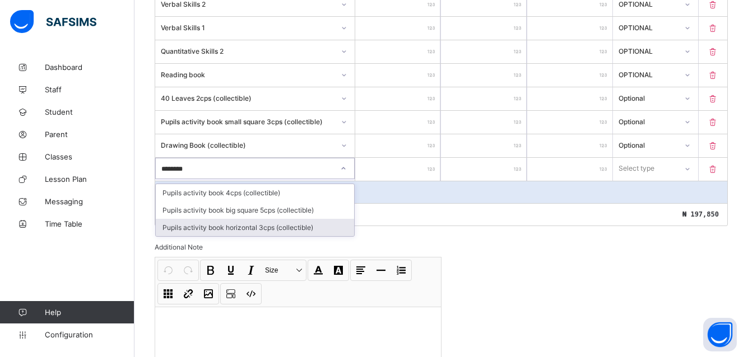
click at [217, 229] on div "Pupils activity book horizontal 3cps (collectible)" at bounding box center [255, 227] width 198 height 17
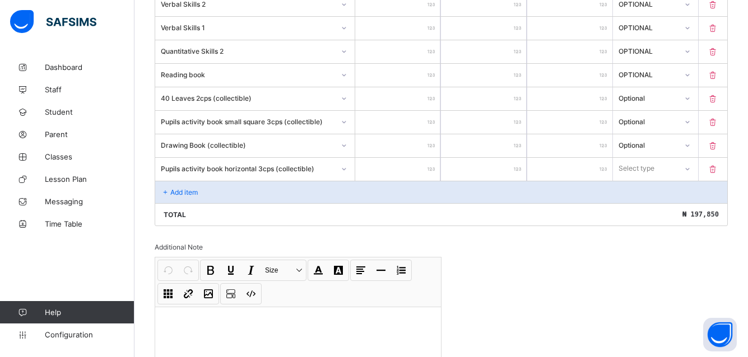
click at [429, 161] on input "number" at bounding box center [397, 169] width 85 height 23
type input "**"
type input "***"
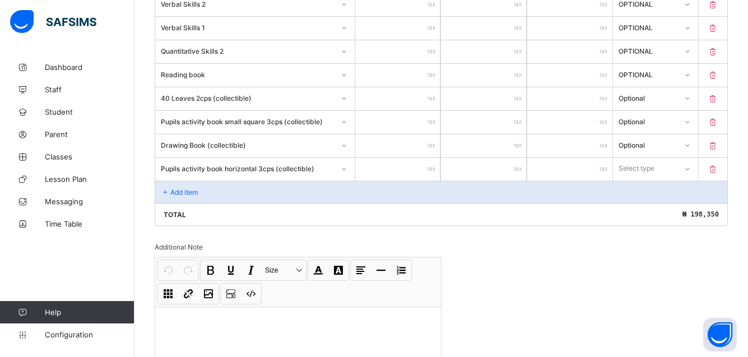
type input "***"
click at [512, 167] on input "*" at bounding box center [483, 169] width 85 height 23
type input "*"
type input "****"
type input "*"
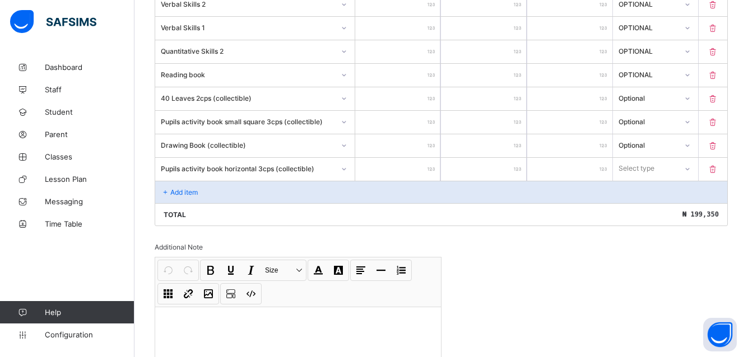
click at [690, 167] on icon at bounding box center [687, 169] width 7 height 11
click at [665, 208] on div "Optional" at bounding box center [655, 210] width 84 height 17
click at [173, 189] on p "Add item" at bounding box center [183, 192] width 27 height 8
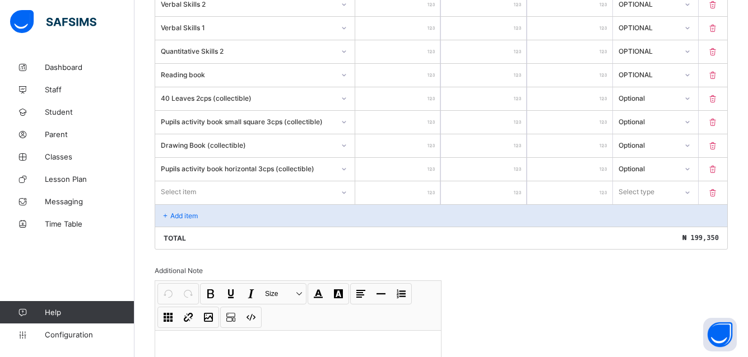
click at [217, 188] on div "Select item" at bounding box center [244, 192] width 178 height 16
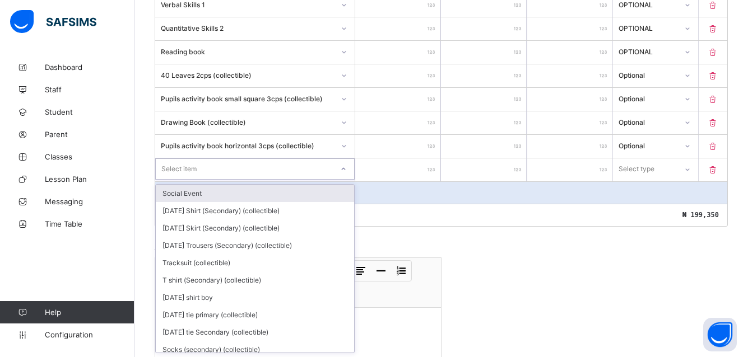
scroll to position [1000, 0]
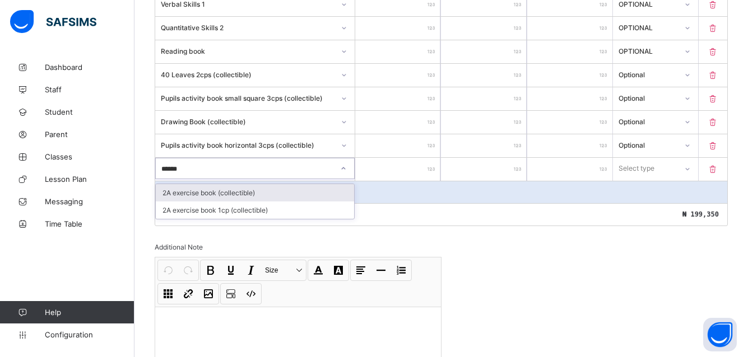
type input "*******"
click at [232, 189] on div "2A exercise book (collectible)" at bounding box center [255, 192] width 198 height 17
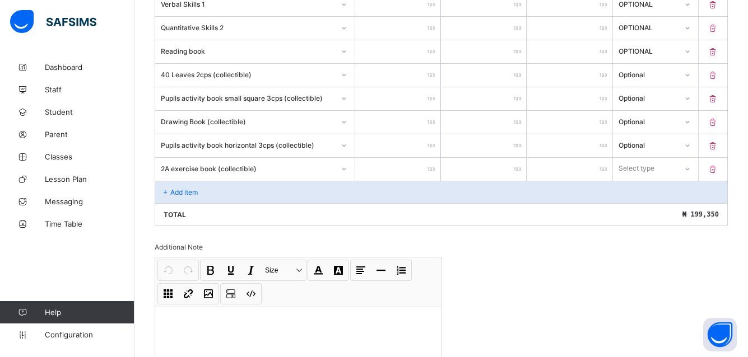
click at [425, 165] on input "number" at bounding box center [397, 169] width 85 height 23
type input "**"
type input "***"
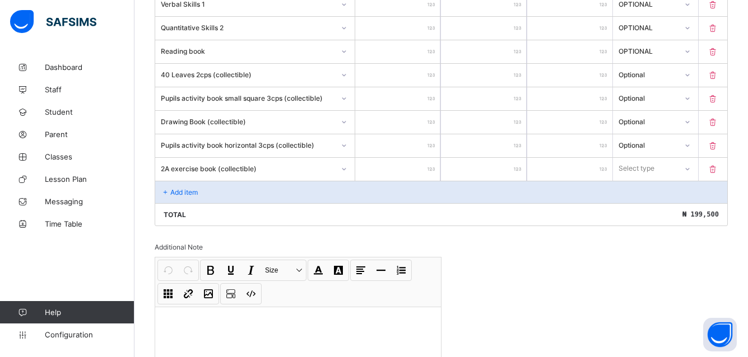
type input "***"
click at [690, 168] on icon at bounding box center [686, 168] width 7 height 11
click at [669, 208] on div "Optional" at bounding box center [655, 210] width 84 height 17
click at [174, 189] on p "Add item" at bounding box center [183, 192] width 27 height 8
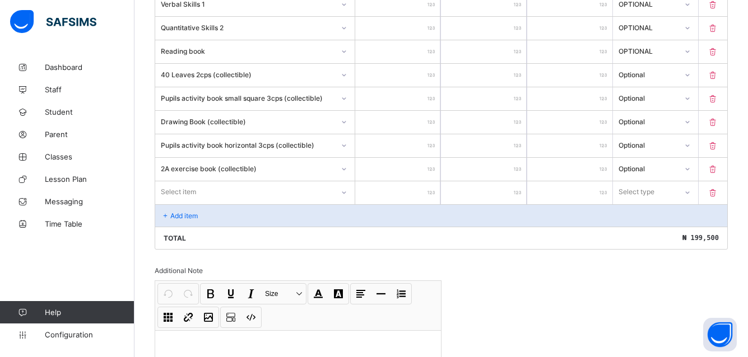
click at [176, 188] on div "Select item" at bounding box center [178, 191] width 35 height 21
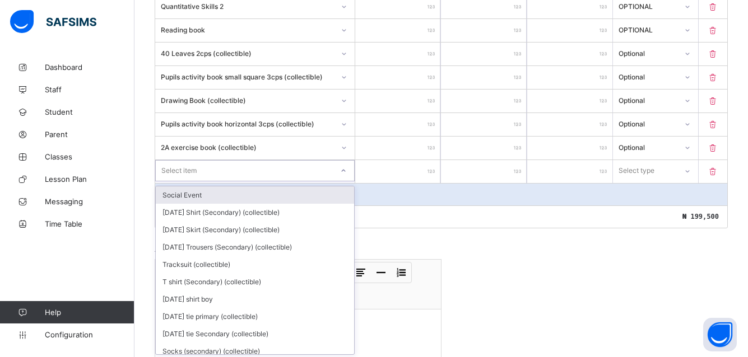
scroll to position [1023, 0]
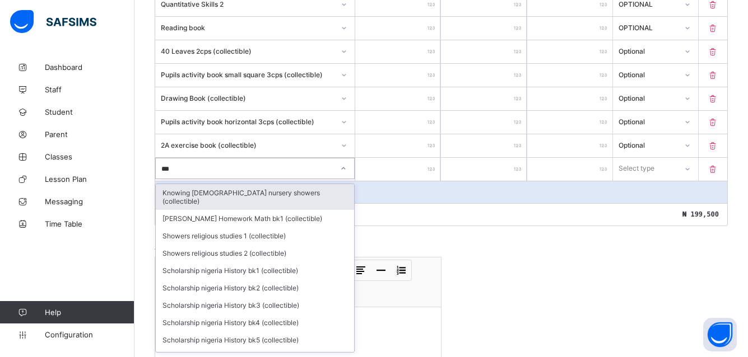
type input "****"
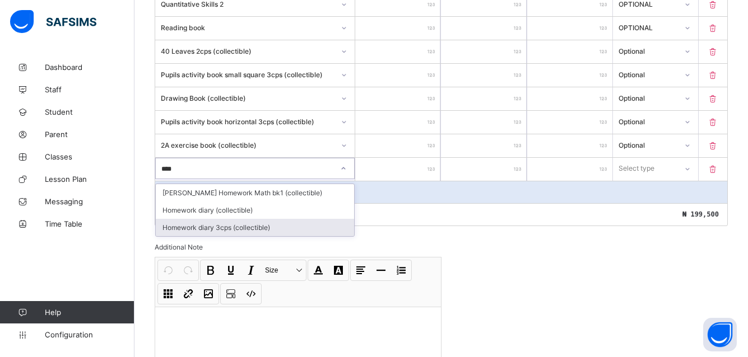
click at [194, 225] on div "Homework diary 3cps (collectible)" at bounding box center [255, 227] width 198 height 17
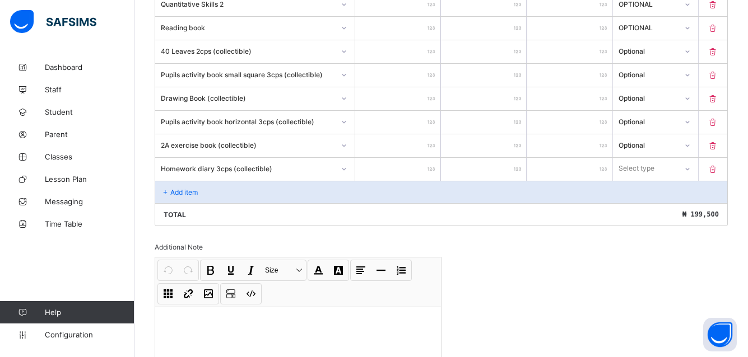
drag, startPoint x: 417, startPoint y: 169, endPoint x: 425, endPoint y: 168, distance: 8.5
click at [417, 169] on input "number" at bounding box center [397, 169] width 85 height 23
type input "**"
type input "****"
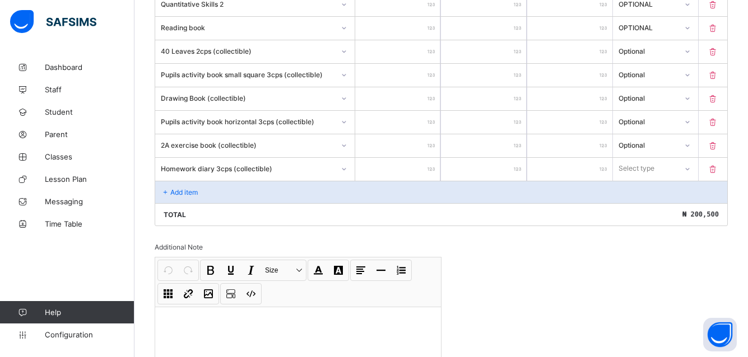
type input "****"
drag, startPoint x: 513, startPoint y: 170, endPoint x: 505, endPoint y: 170, distance: 7.8
click at [505, 170] on input "*" at bounding box center [483, 169] width 85 height 23
type input "*"
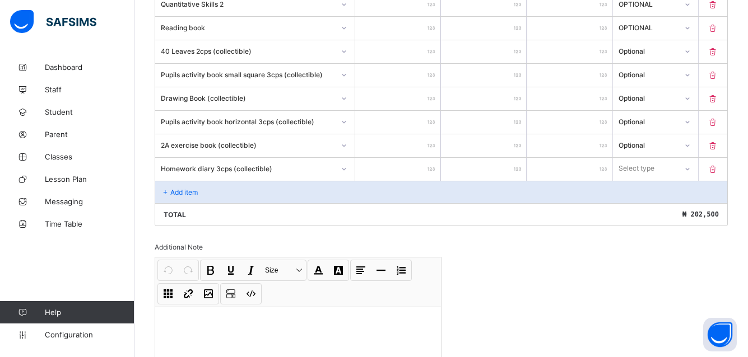
type input "****"
type input "*"
click at [690, 169] on icon at bounding box center [687, 169] width 7 height 11
click at [643, 216] on div "Optional" at bounding box center [655, 210] width 84 height 17
click at [177, 188] on div "Add item" at bounding box center [441, 192] width 572 height 22
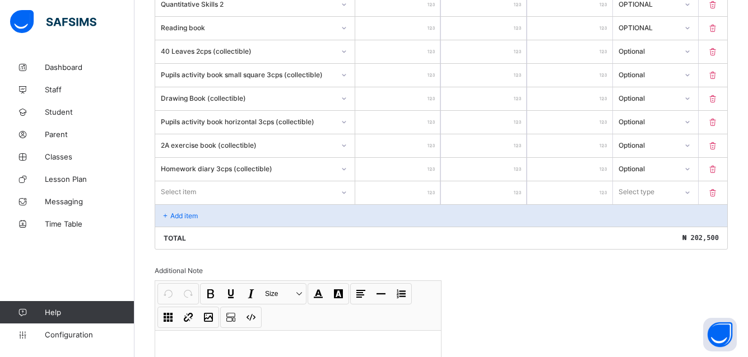
click at [172, 191] on div "Select item" at bounding box center [178, 191] width 35 height 21
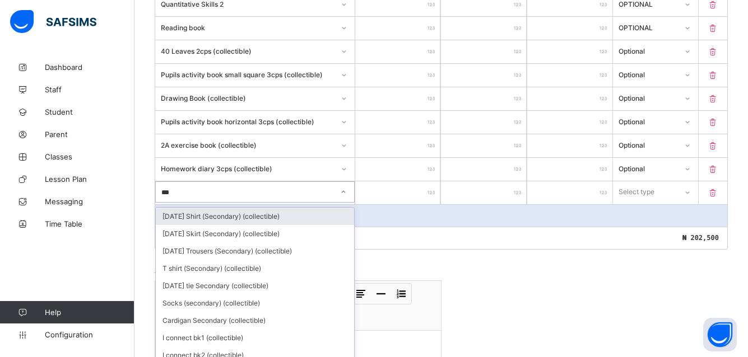
type input "****"
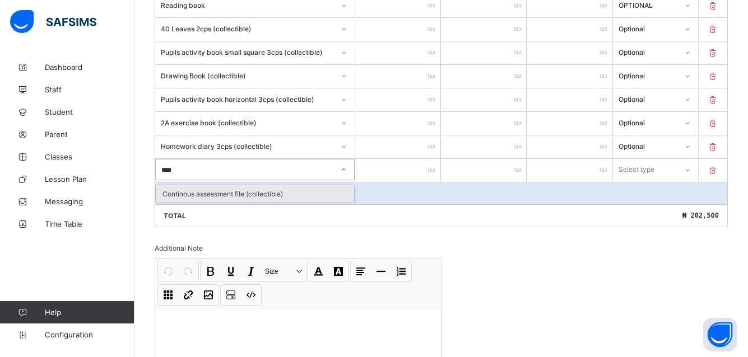
scroll to position [1047, 0]
drag, startPoint x: 194, startPoint y: 193, endPoint x: 244, endPoint y: 204, distance: 51.0
click at [194, 194] on div "Continous assessment file (collectible)" at bounding box center [255, 192] width 198 height 17
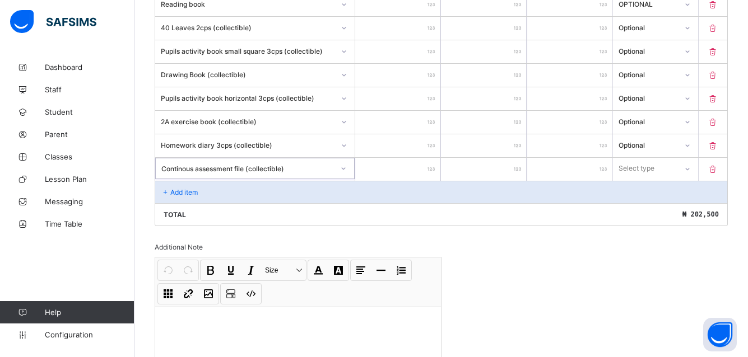
click at [429, 164] on input "number" at bounding box center [397, 169] width 85 height 23
type input "**"
type input "****"
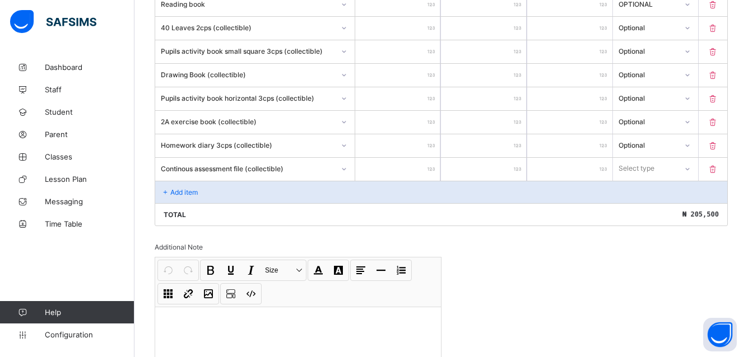
type input "****"
click at [690, 167] on icon at bounding box center [686, 168] width 7 height 11
click at [656, 207] on div "Optional" at bounding box center [655, 210] width 84 height 17
click at [168, 188] on icon at bounding box center [166, 192] width 10 height 8
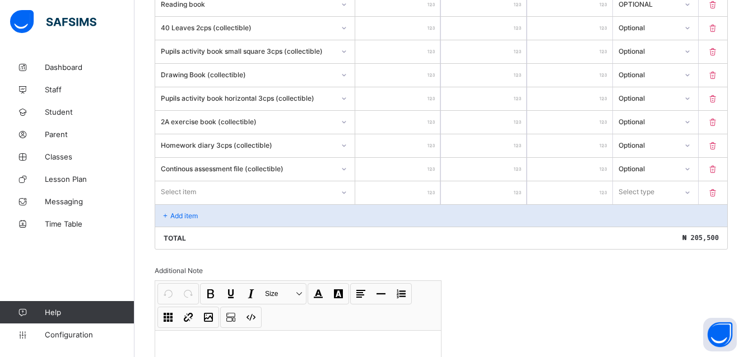
click at [170, 188] on div "Select item" at bounding box center [254, 191] width 199 height 21
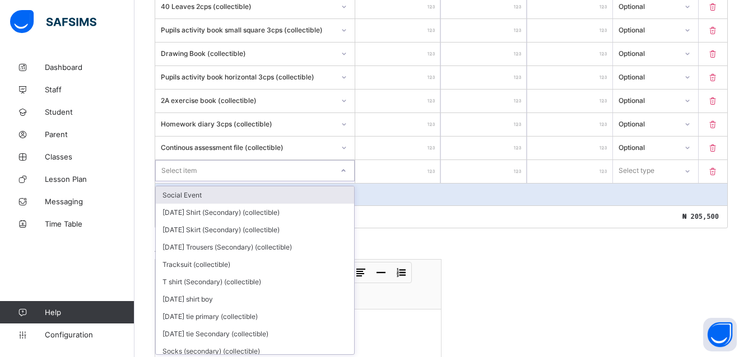
scroll to position [1070, 0]
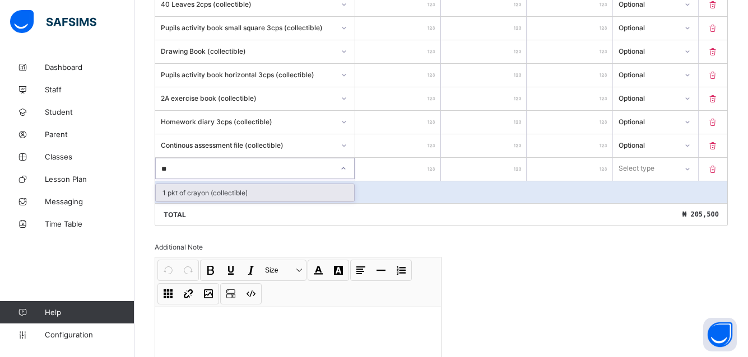
type input "***"
drag, startPoint x: 165, startPoint y: 194, endPoint x: 184, endPoint y: 184, distance: 21.5
click at [167, 193] on div "1 pkt of crayon (collectible)" at bounding box center [255, 192] width 198 height 17
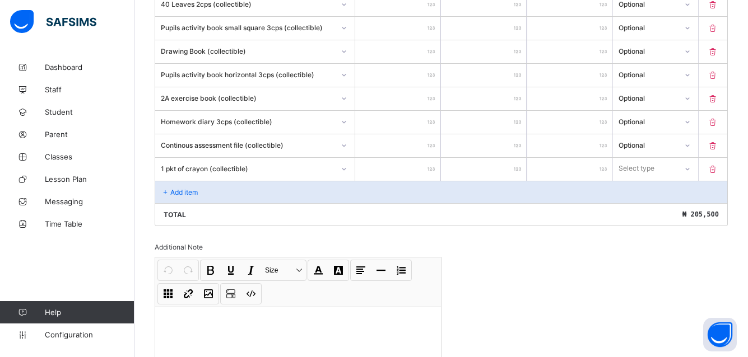
click at [428, 164] on input "number" at bounding box center [397, 169] width 85 height 23
type input "*"
type input "****"
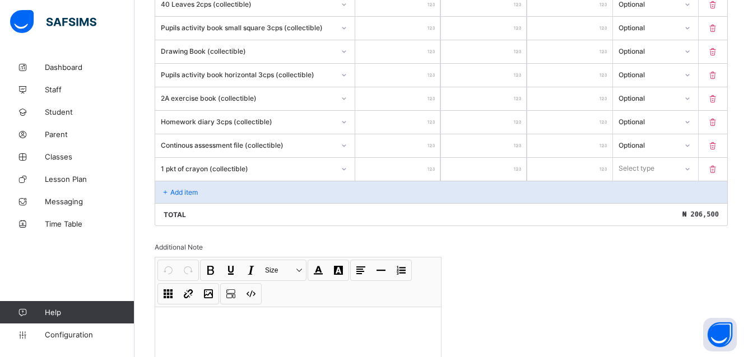
type input "****"
click at [690, 168] on icon at bounding box center [687, 169] width 7 height 11
click at [663, 209] on div "Optional" at bounding box center [655, 210] width 84 height 17
click at [174, 188] on div "Add item" at bounding box center [441, 192] width 572 height 22
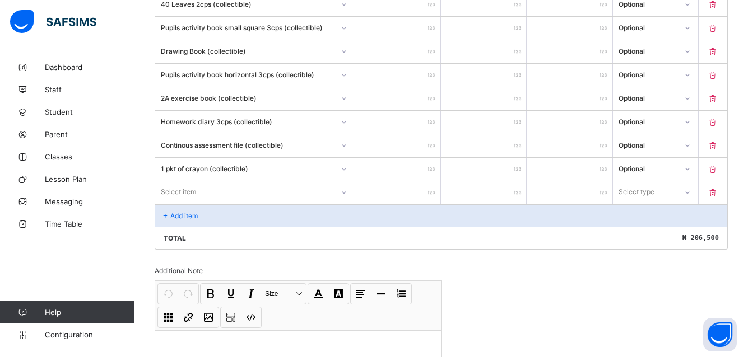
click at [193, 193] on div "Select item" at bounding box center [254, 191] width 199 height 21
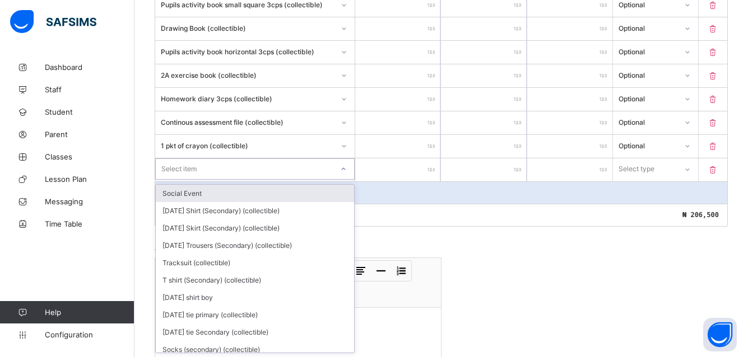
scroll to position [1094, 0]
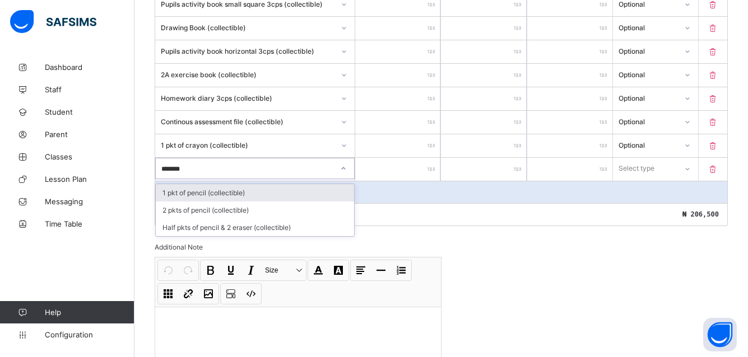
type input "*******"
click at [224, 211] on div "Total ₦ 206,500" at bounding box center [441, 214] width 572 height 22
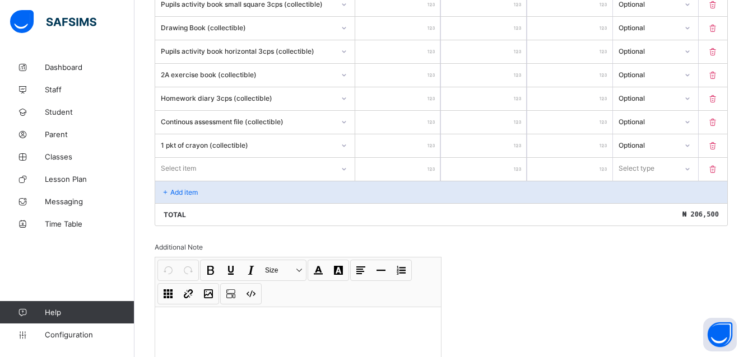
click at [281, 169] on div "Select item" at bounding box center [244, 169] width 178 height 16
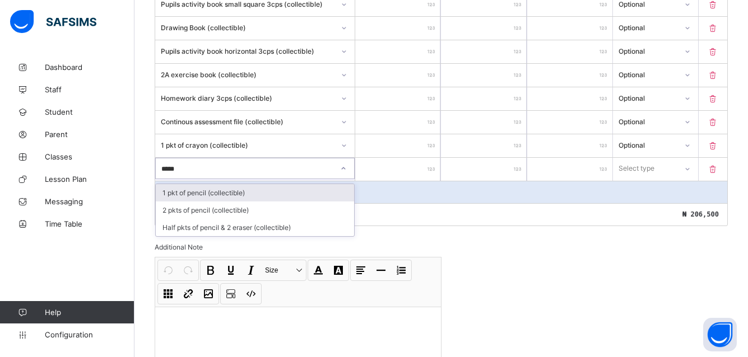
type input "******"
click at [209, 209] on div "2 pkts of pencil (collectible)" at bounding box center [255, 210] width 198 height 17
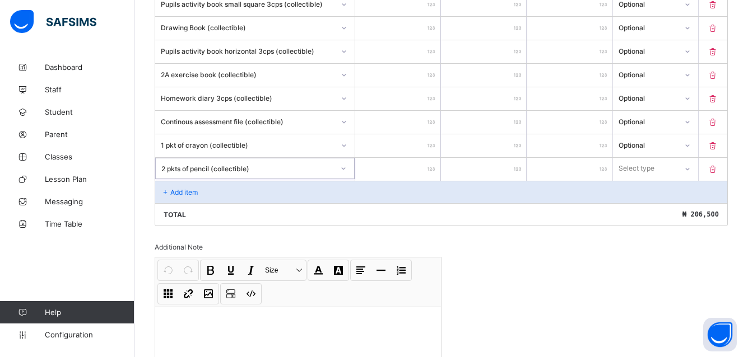
type input "*"
click at [431, 166] on input "*" at bounding box center [397, 169] width 85 height 23
type input "*"
click at [420, 166] on input "*" at bounding box center [397, 169] width 85 height 23
type input "**"
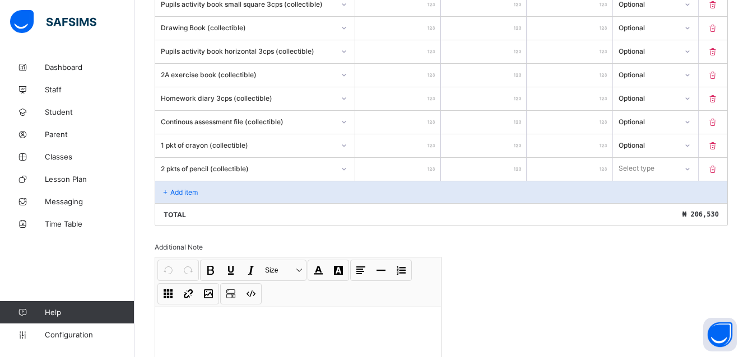
type input "**"
type input "****"
click at [417, 169] on input "****" at bounding box center [397, 169] width 85 height 23
type input "**"
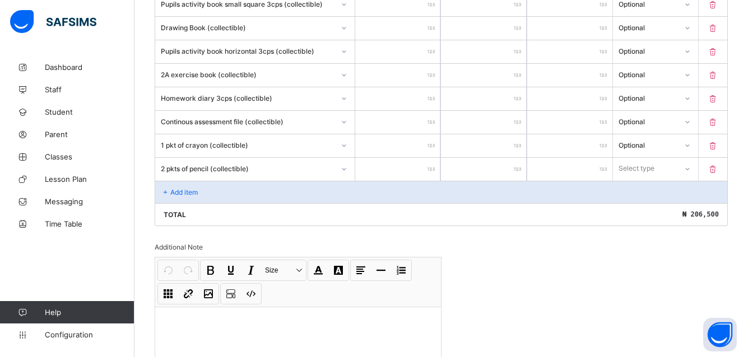
type input "*"
type input "****"
click at [516, 162] on input "*" at bounding box center [483, 169] width 85 height 23
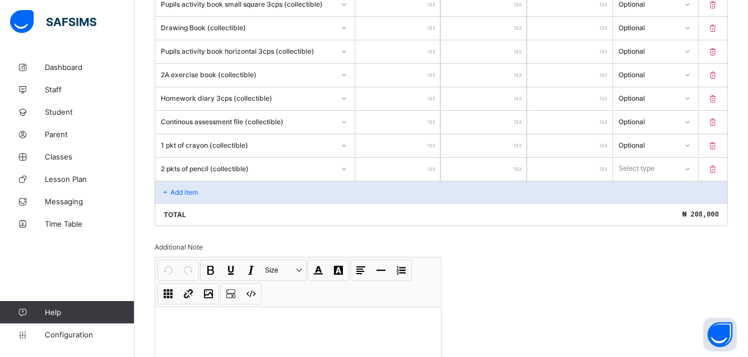
drag, startPoint x: 515, startPoint y: 162, endPoint x: 509, endPoint y: 162, distance: 6.2
click at [509, 162] on input "*" at bounding box center [483, 169] width 85 height 23
type input "*"
type input "****"
type input "*"
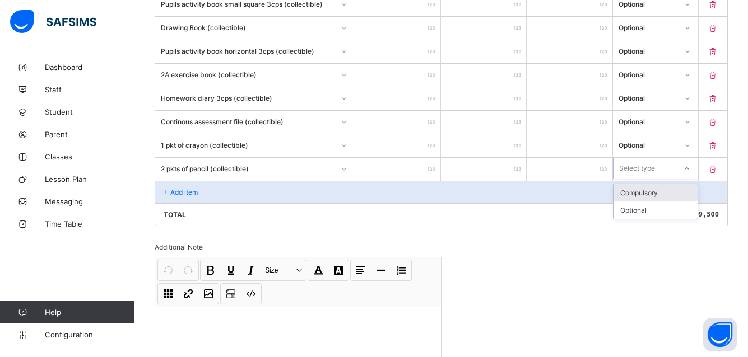
click at [690, 168] on icon at bounding box center [686, 168] width 7 height 11
click at [661, 212] on div "Optional" at bounding box center [655, 210] width 84 height 17
click at [186, 192] on p "Add item" at bounding box center [183, 192] width 27 height 8
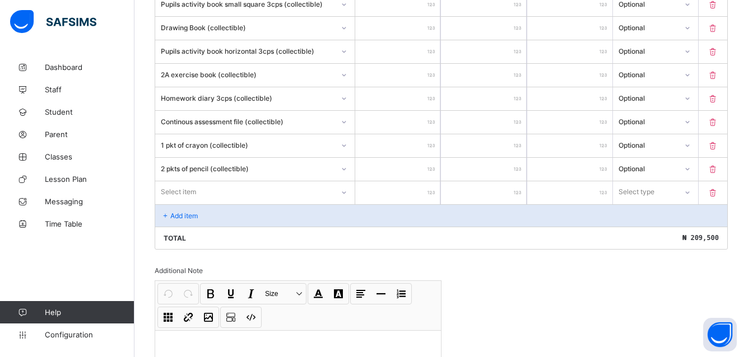
click at [212, 193] on div "Select item" at bounding box center [254, 191] width 199 height 21
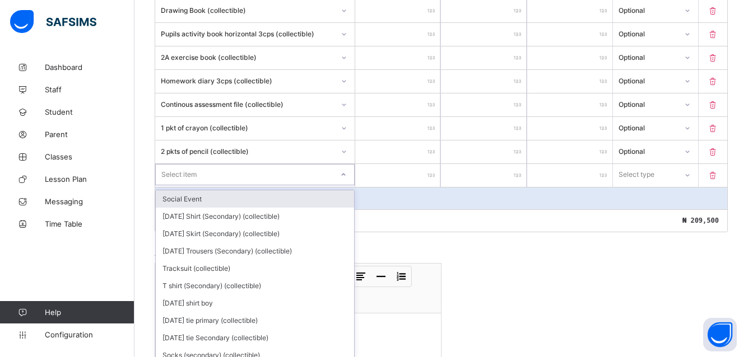
scroll to position [1117, 0]
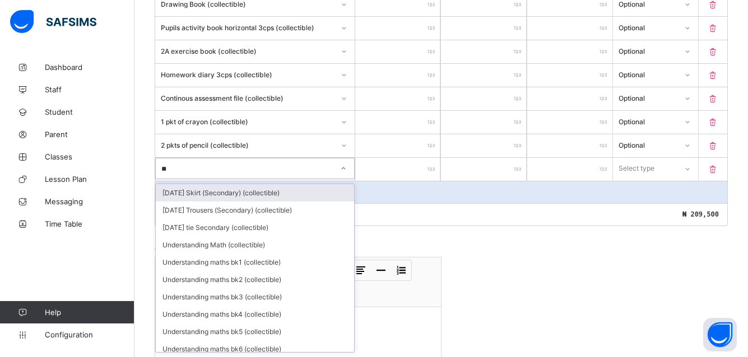
type input "*"
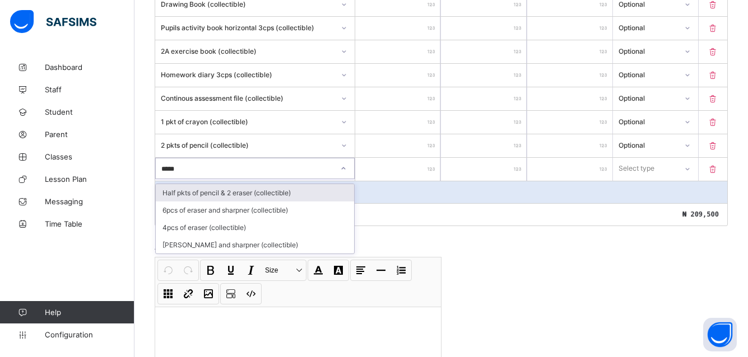
type input "******"
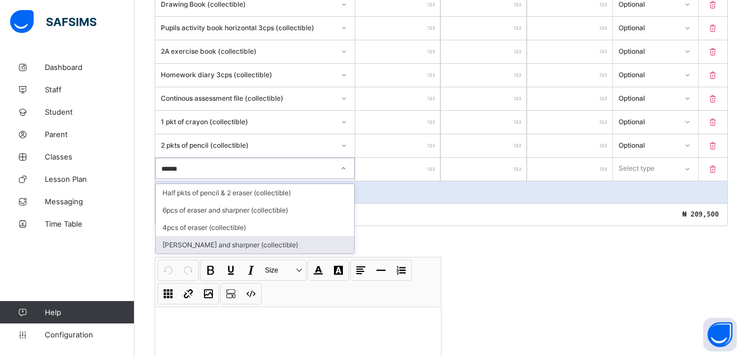
drag, startPoint x: 210, startPoint y: 243, endPoint x: 449, endPoint y: 152, distance: 255.2
click at [212, 243] on div "Eraser and sharpner (collectible)" at bounding box center [255, 244] width 198 height 17
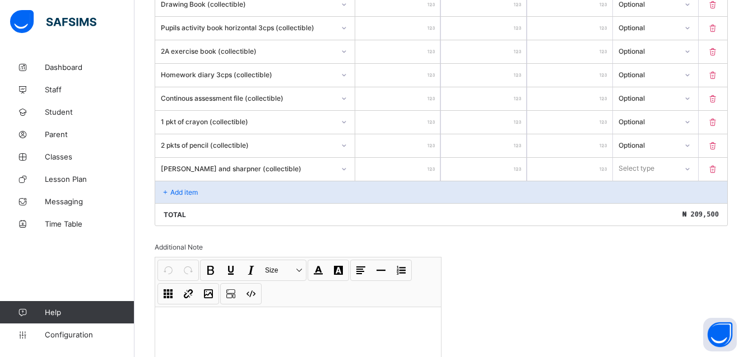
click at [429, 160] on input "number" at bounding box center [397, 169] width 85 height 23
type input "**"
type input "****"
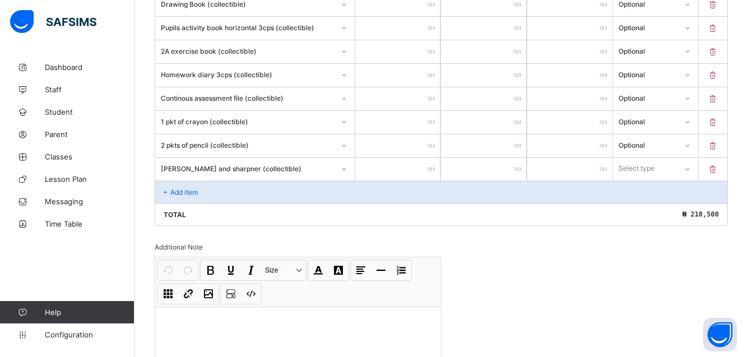
type input "****"
click at [689, 169] on icon at bounding box center [687, 169] width 4 height 2
click at [651, 209] on div "Optional" at bounding box center [655, 210] width 84 height 17
click at [170, 189] on icon at bounding box center [166, 192] width 10 height 8
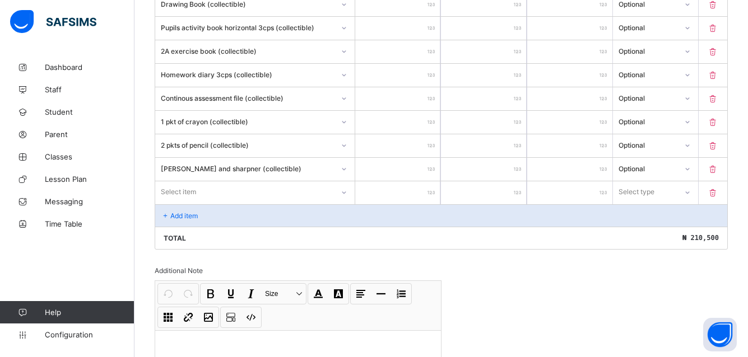
click at [169, 188] on div "Select item" at bounding box center [178, 191] width 35 height 21
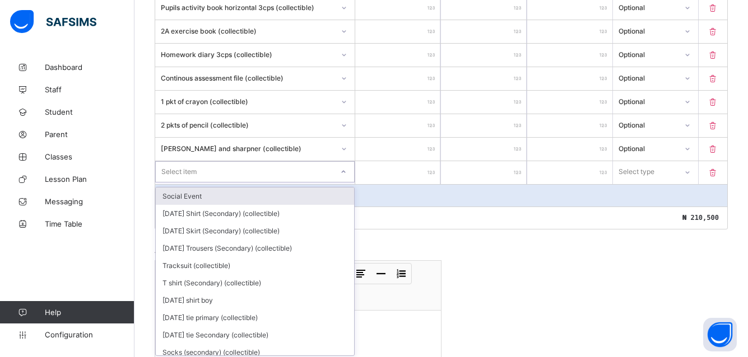
scroll to position [1141, 0]
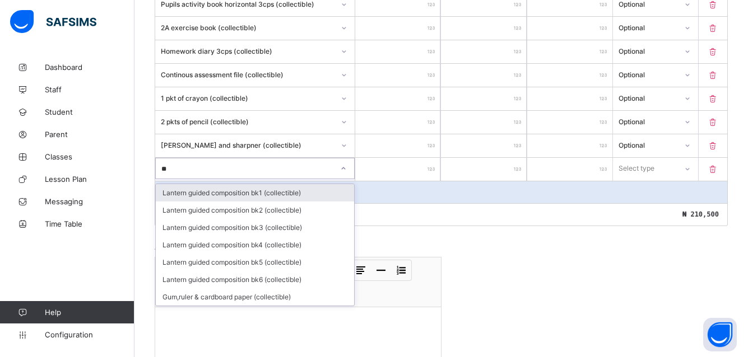
type input "***"
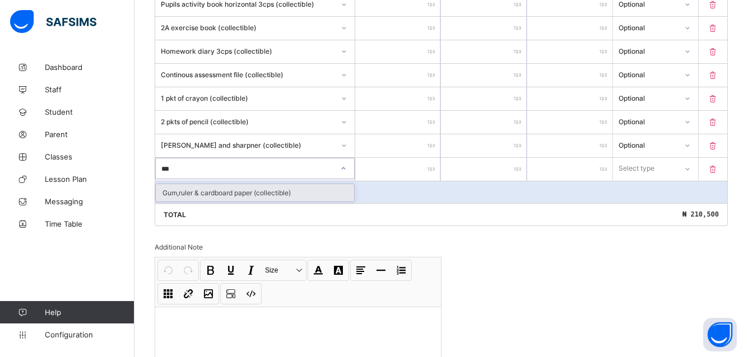
drag, startPoint x: 206, startPoint y: 189, endPoint x: 347, endPoint y: 194, distance: 140.7
click at [204, 190] on div "Gum,ruler & cardboard paper (collectible)" at bounding box center [255, 192] width 198 height 17
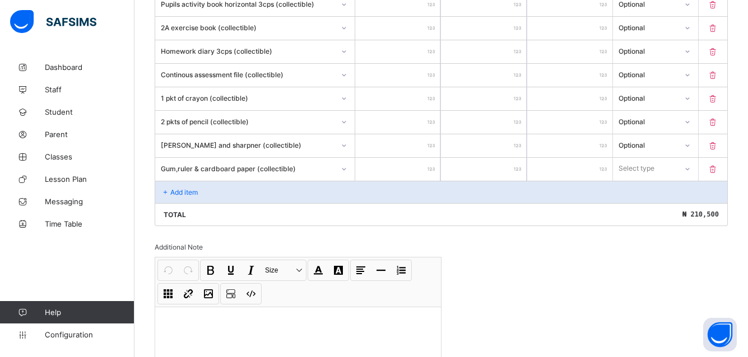
click at [432, 161] on input "number" at bounding box center [397, 169] width 85 height 23
type input "*"
type input "***"
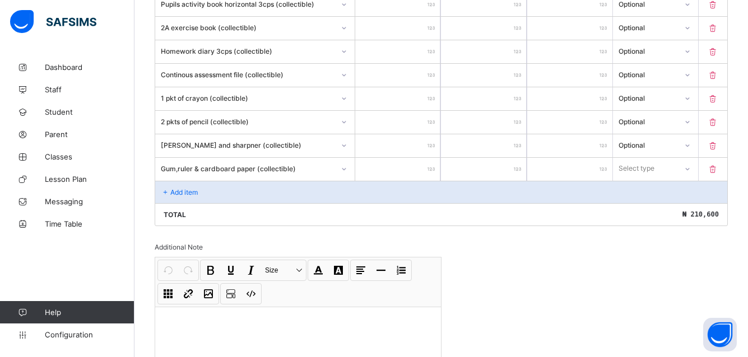
type input "****"
click at [690, 169] on icon at bounding box center [687, 169] width 7 height 11
click at [668, 216] on div "Optional" at bounding box center [655, 210] width 84 height 17
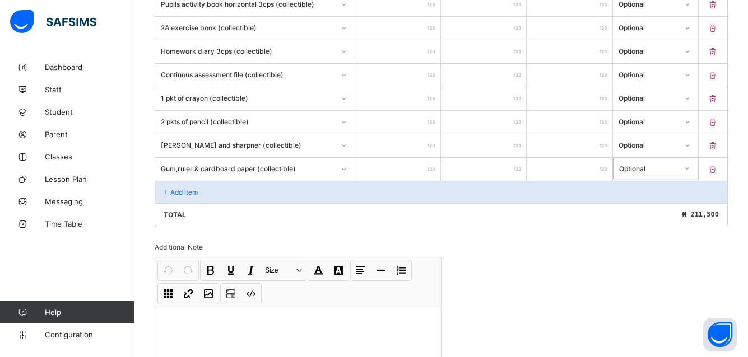
click at [190, 186] on div "Add item" at bounding box center [441, 192] width 572 height 22
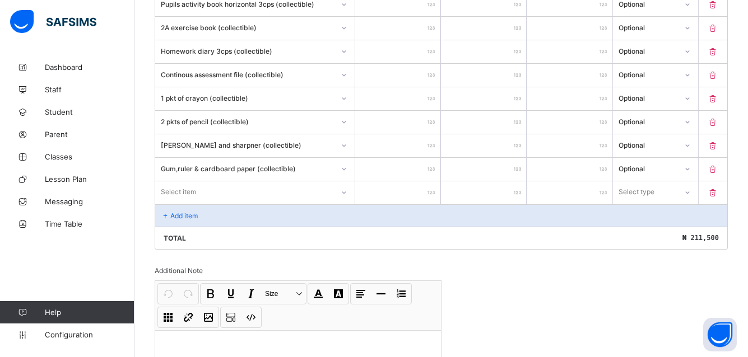
click at [192, 184] on div "Select item" at bounding box center [254, 191] width 199 height 21
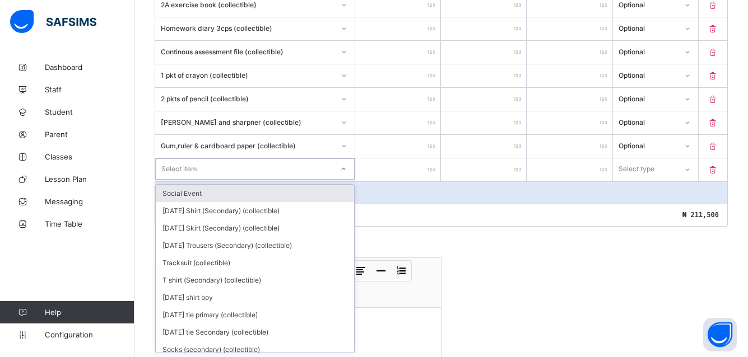
click at [195, 191] on div "Social Event" at bounding box center [255, 193] width 198 height 17
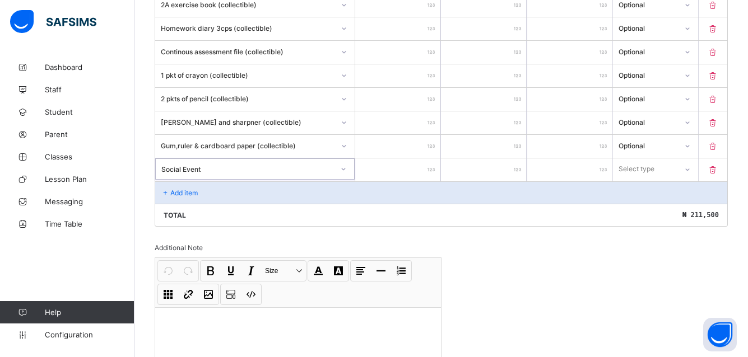
scroll to position [1164, 0]
click at [231, 169] on div "Social Event" at bounding box center [247, 168] width 172 height 8
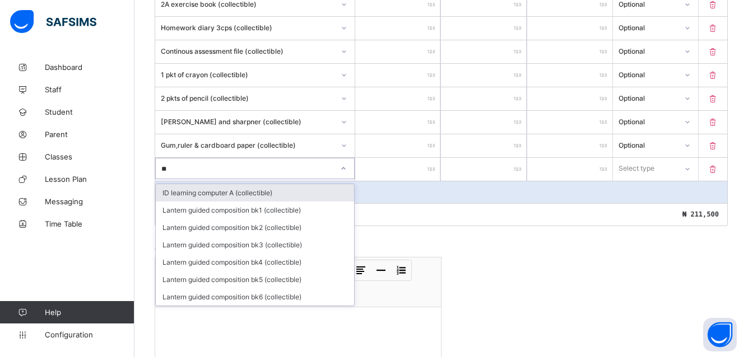
type input "*"
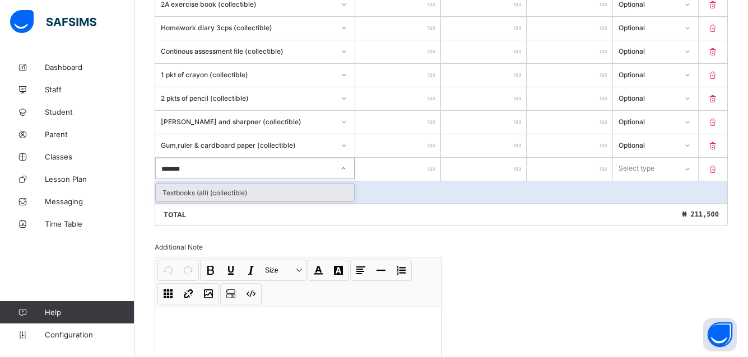
type input "********"
click at [225, 193] on div "Textbooks (all) (collectible)" at bounding box center [255, 192] width 198 height 17
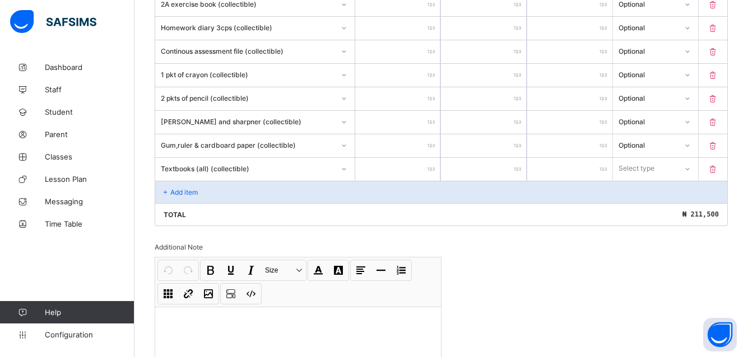
click at [428, 164] on input "number" at bounding box center [397, 169] width 85 height 23
type input "**"
type input "****"
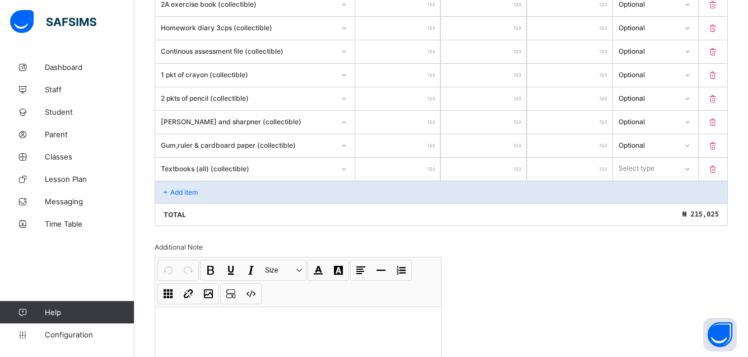
type input "*****"
click at [690, 168] on icon at bounding box center [686, 168] width 7 height 11
click at [666, 211] on div "Optional" at bounding box center [655, 210] width 84 height 17
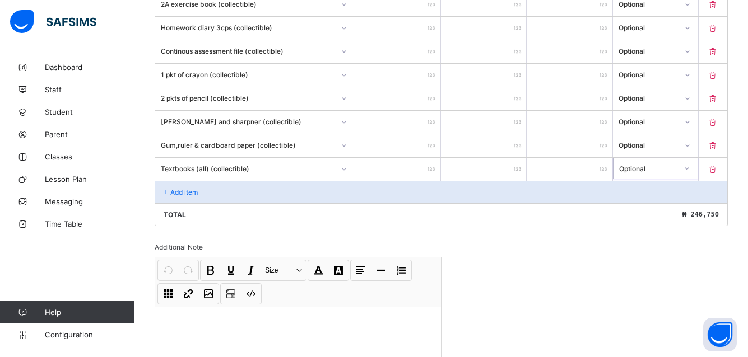
click at [165, 189] on icon at bounding box center [166, 192] width 10 height 8
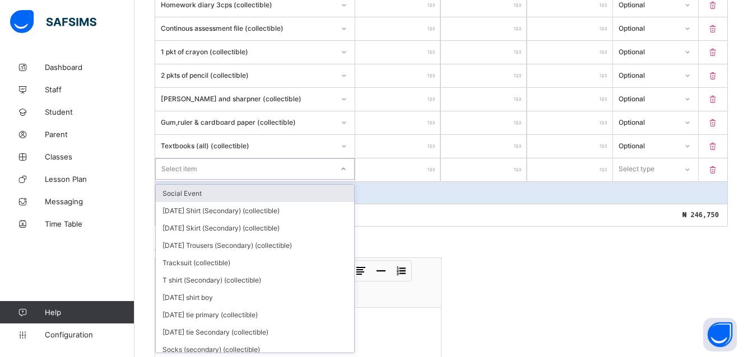
scroll to position [1188, 0]
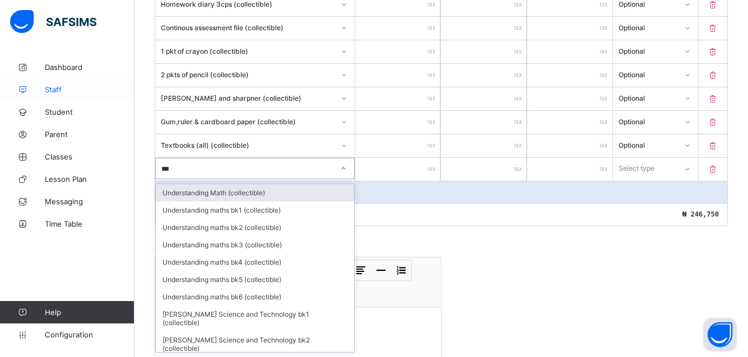
type input "****"
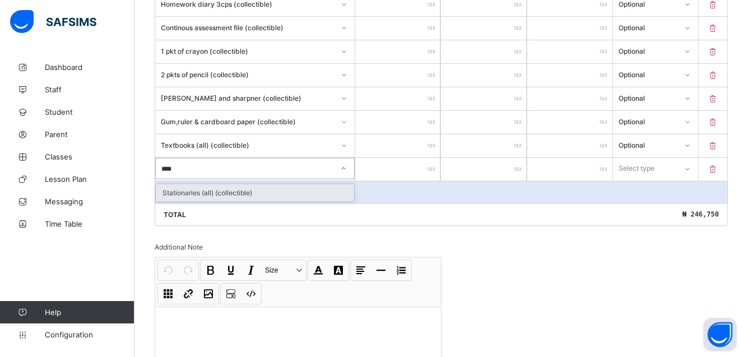
click at [185, 191] on div "Stationaries (all) (collectible)" at bounding box center [255, 192] width 198 height 17
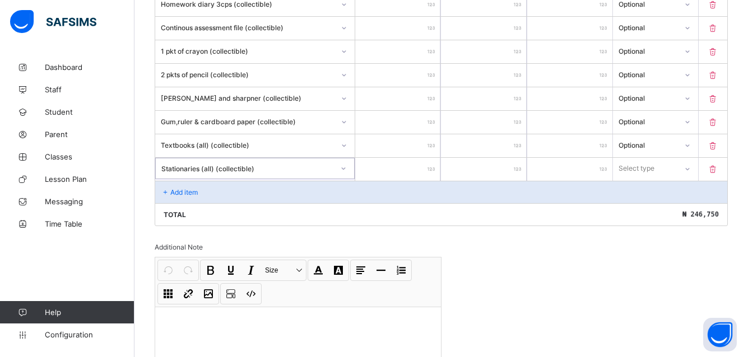
click at [426, 166] on input "number" at bounding box center [397, 169] width 85 height 23
type input "**"
type input "****"
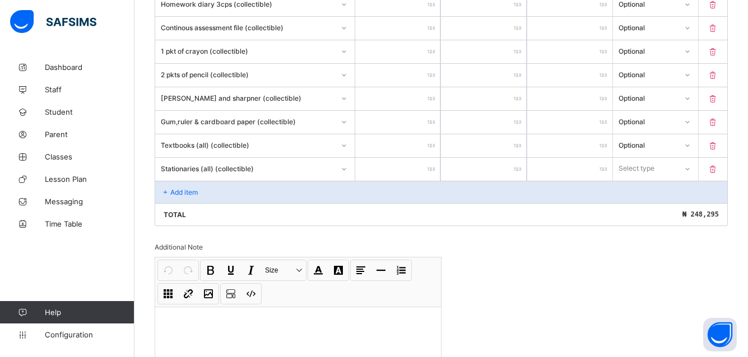
type input "*****"
click at [690, 166] on icon at bounding box center [686, 168] width 7 height 11
click at [648, 212] on div "Optional" at bounding box center [655, 210] width 84 height 17
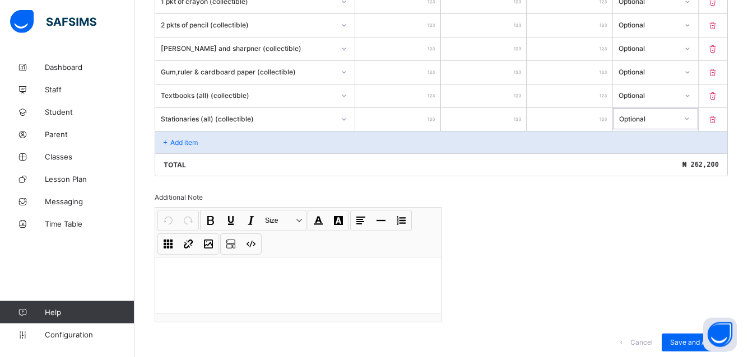
scroll to position [1263, 0]
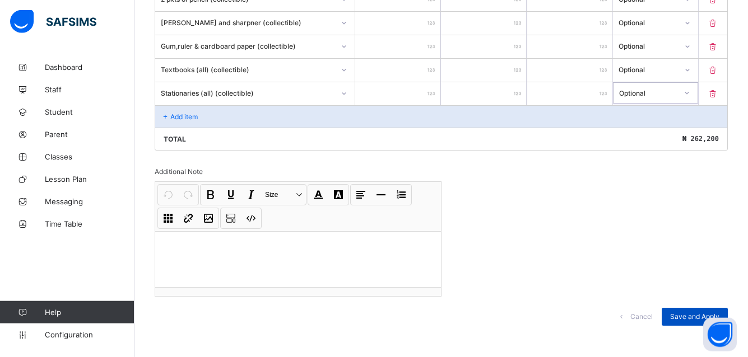
drag, startPoint x: 748, startPoint y: 351, endPoint x: 685, endPoint y: 305, distance: 77.7
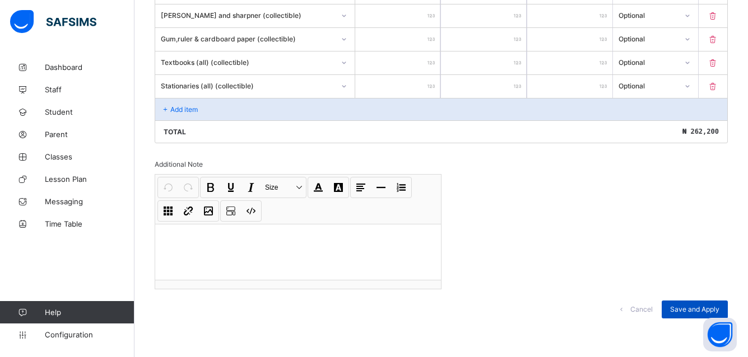
click at [685, 307] on span "Save and Apply" at bounding box center [694, 309] width 49 height 8
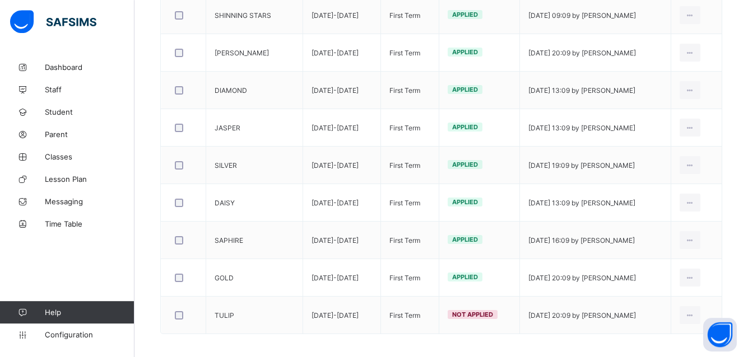
scroll to position [533, 0]
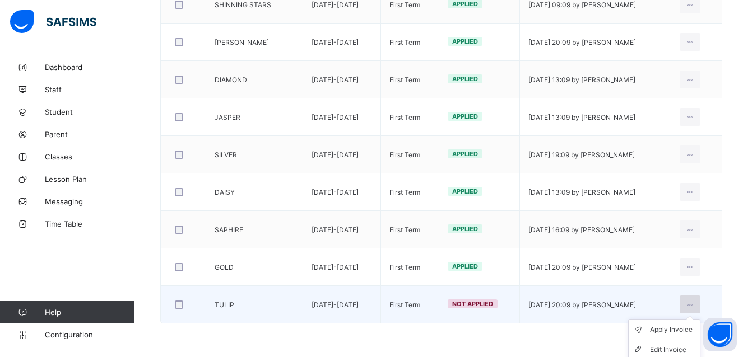
click at [694, 304] on icon at bounding box center [690, 305] width 10 height 8
click at [671, 347] on div "Edit Invoice" at bounding box center [672, 349] width 45 height 11
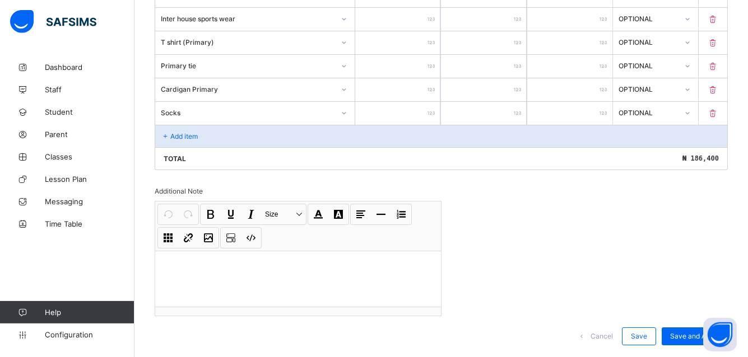
scroll to position [800, 0]
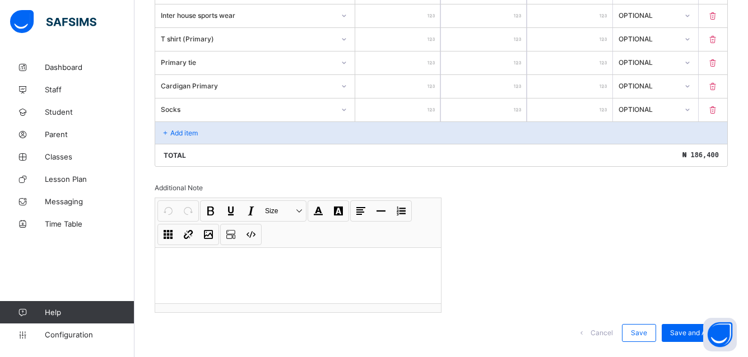
click at [167, 130] on icon at bounding box center [166, 133] width 10 height 8
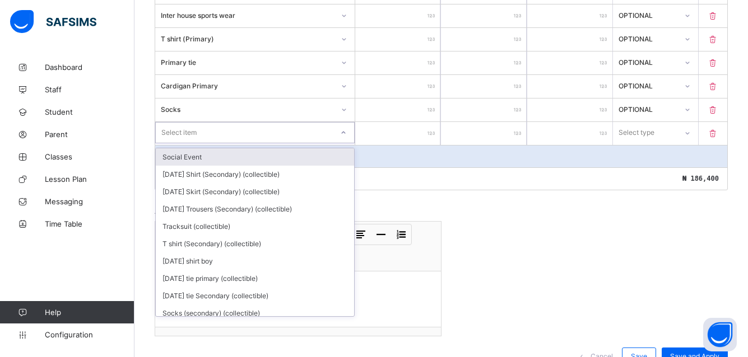
click at [199, 132] on div "Select item" at bounding box center [244, 133] width 177 height 16
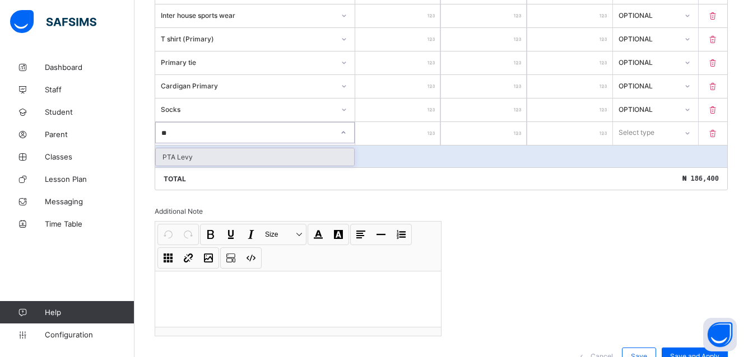
type input "*"
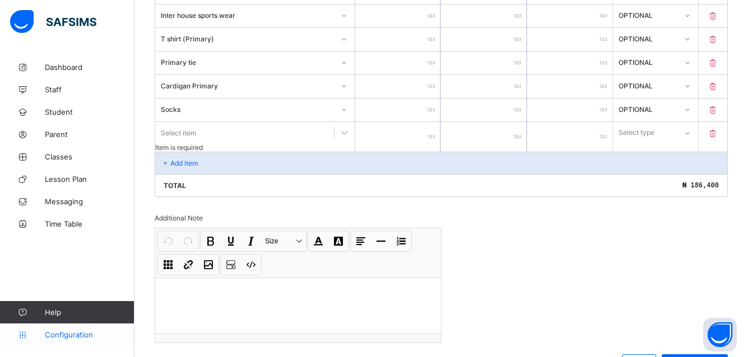
click at [51, 330] on link "Configuration" at bounding box center [67, 335] width 134 height 22
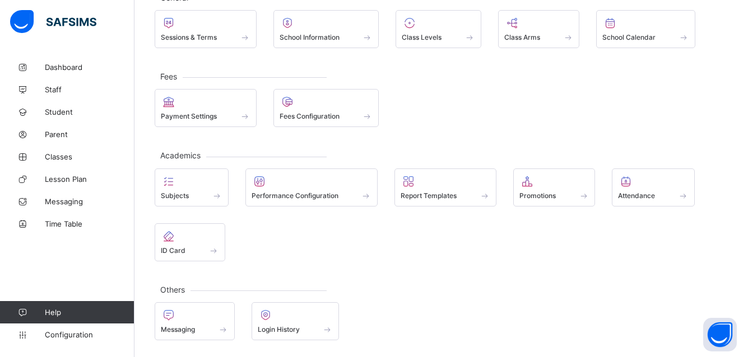
scroll to position [81, 0]
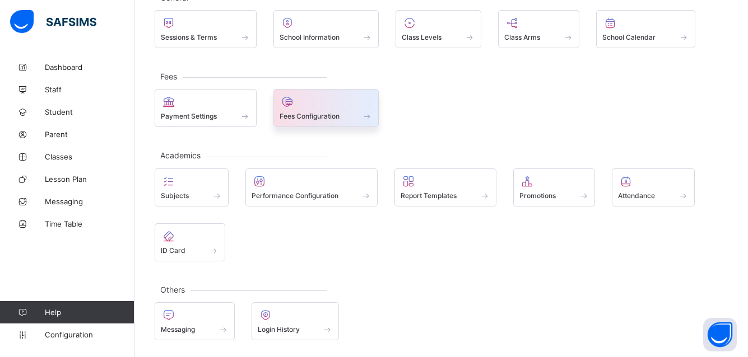
click at [296, 112] on div "Fees Configuration" at bounding box center [326, 116] width 94 height 10
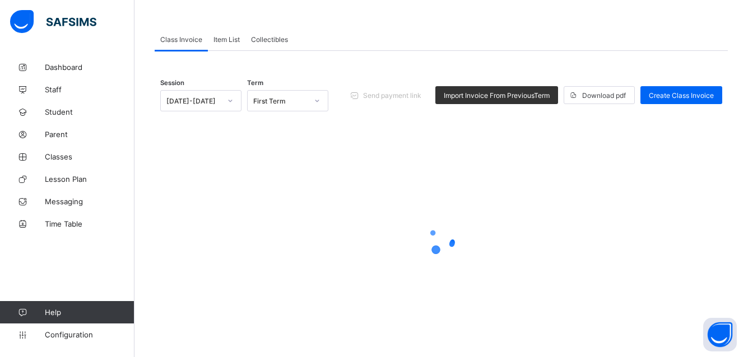
scroll to position [73, 0]
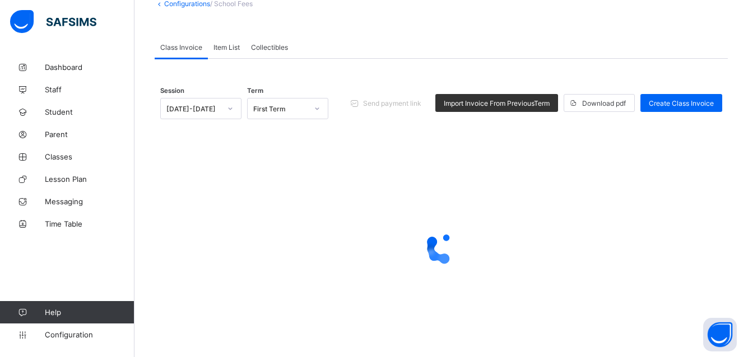
click at [266, 44] on span "Collectibles" at bounding box center [269, 47] width 37 height 8
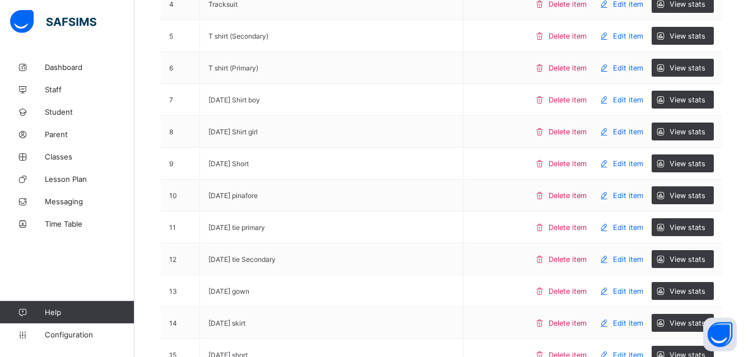
scroll to position [0, 0]
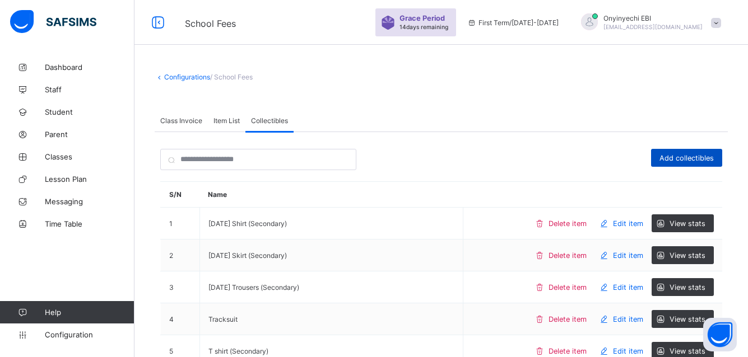
click at [694, 155] on span "Add collectibles" at bounding box center [686, 158] width 54 height 8
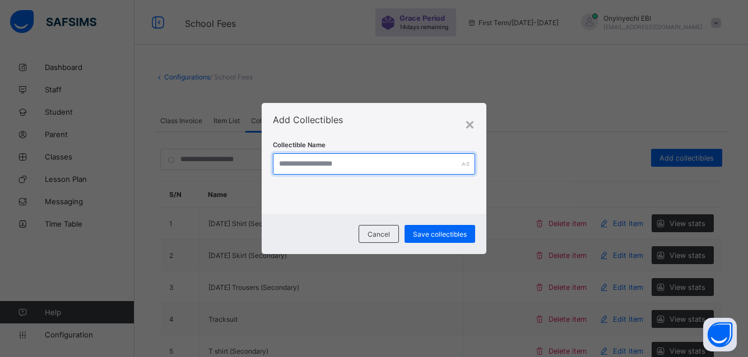
click at [349, 166] on input "text" at bounding box center [374, 163] width 202 height 21
click at [331, 165] on input "text" at bounding box center [374, 163] width 202 height 21
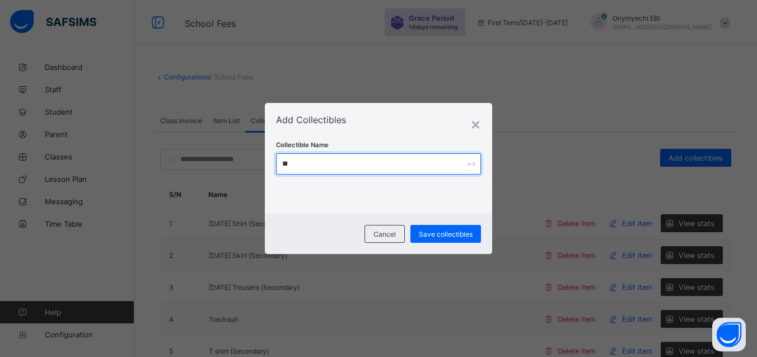
type input "*"
type input "**********"
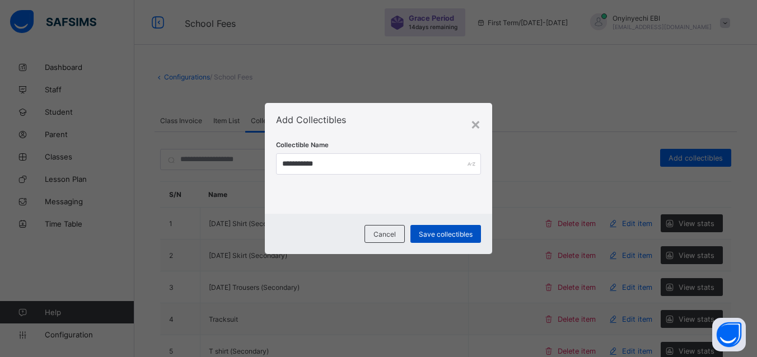
click at [451, 230] on span "Save collectibles" at bounding box center [446, 234] width 54 height 8
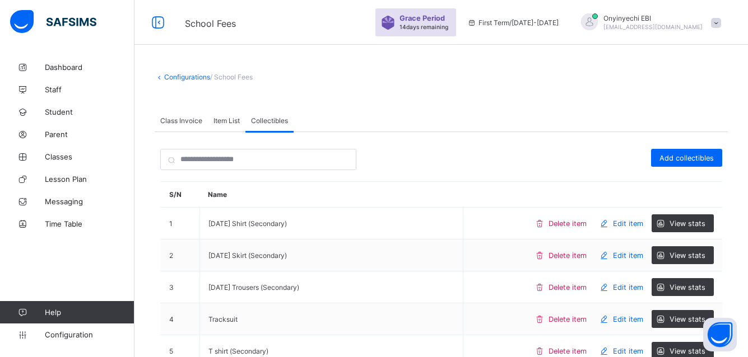
click at [76, 330] on link "Configuration" at bounding box center [67, 335] width 134 height 22
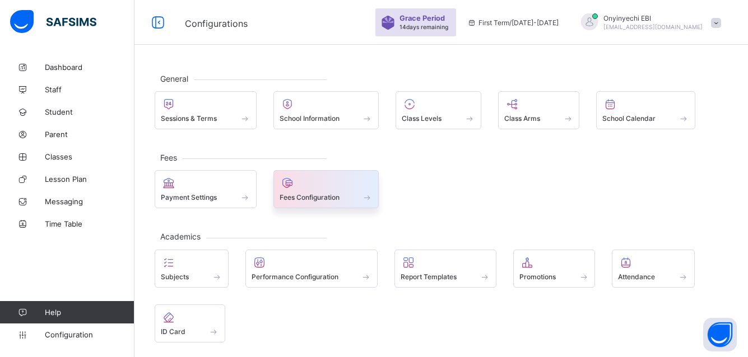
click at [300, 187] on div at bounding box center [326, 182] width 94 height 13
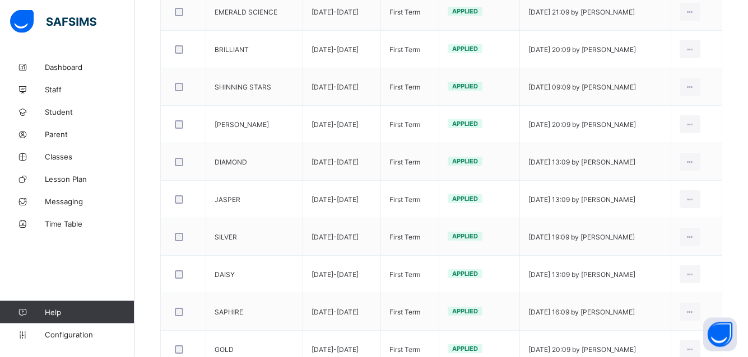
scroll to position [533, 0]
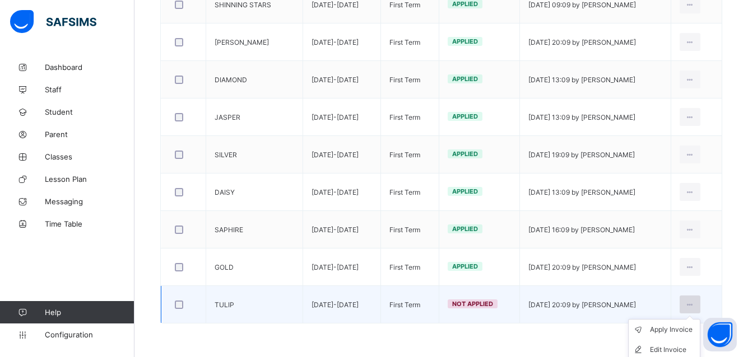
click at [694, 305] on icon at bounding box center [690, 305] width 10 height 8
click at [678, 328] on div "Apply Invoice" at bounding box center [672, 329] width 45 height 11
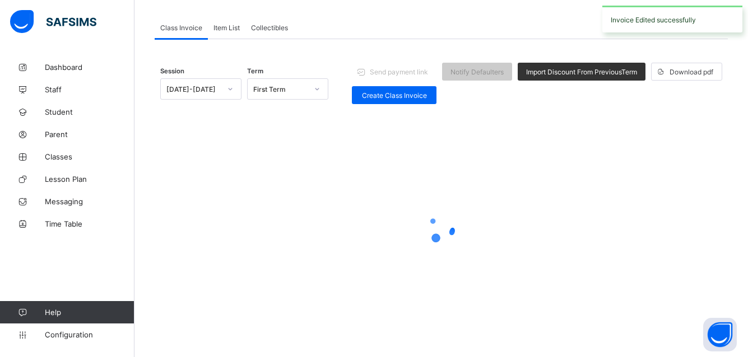
scroll to position [93, 0]
click at [679, 325] on div at bounding box center [441, 228] width 562 height 213
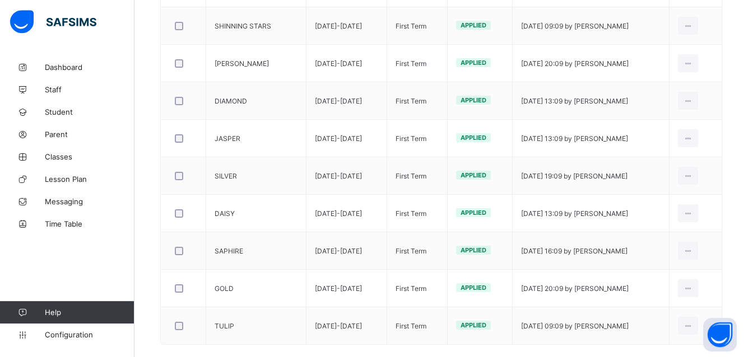
scroll to position [533, 0]
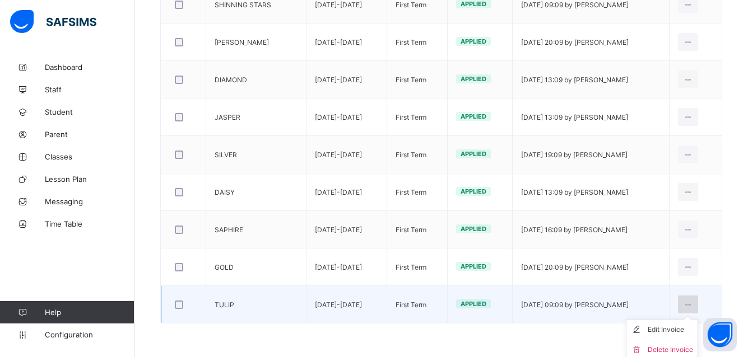
click at [693, 305] on icon at bounding box center [688, 305] width 10 height 8
click at [677, 330] on div "Edit Invoice" at bounding box center [669, 329] width 45 height 11
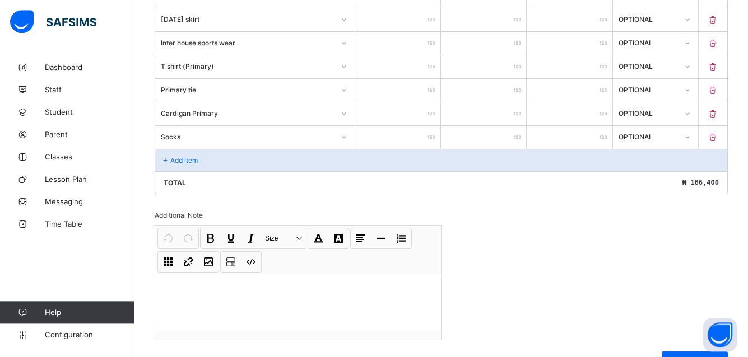
scroll to position [774, 0]
click at [183, 156] on p "Add item" at bounding box center [183, 159] width 27 height 8
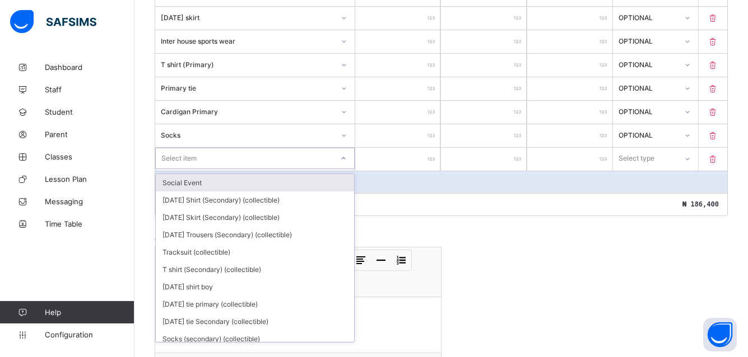
click at [189, 157] on div "Select item" at bounding box center [178, 158] width 35 height 21
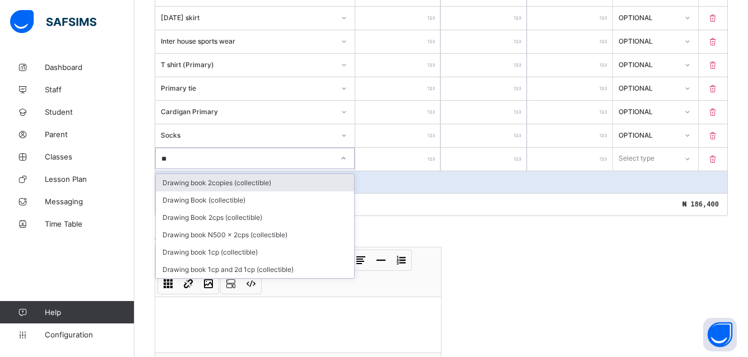
type input "***"
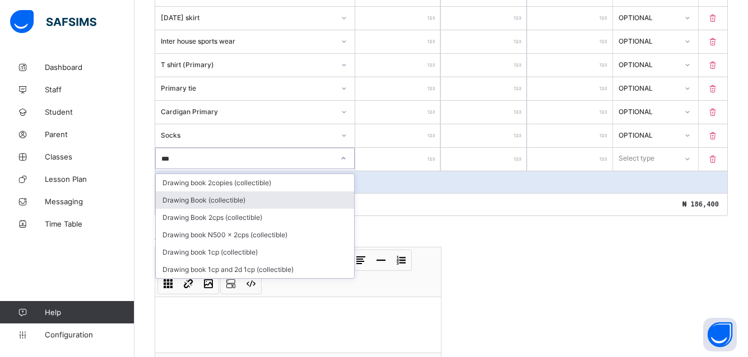
drag, startPoint x: 192, startPoint y: 198, endPoint x: 356, endPoint y: 192, distance: 164.2
click at [200, 199] on div "Drawing Book (collectible)" at bounding box center [255, 200] width 198 height 17
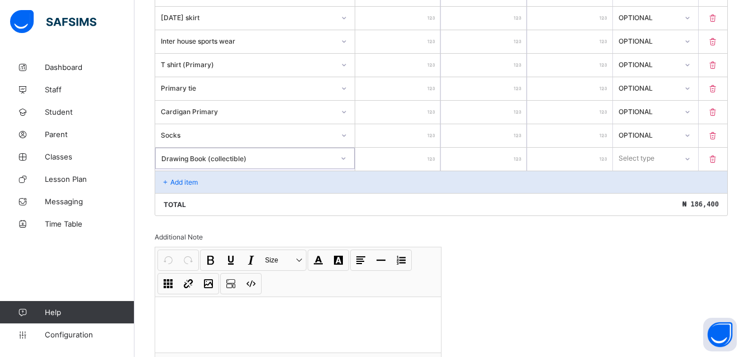
type input "*"
click at [428, 157] on input "*" at bounding box center [397, 159] width 85 height 23
type input "*"
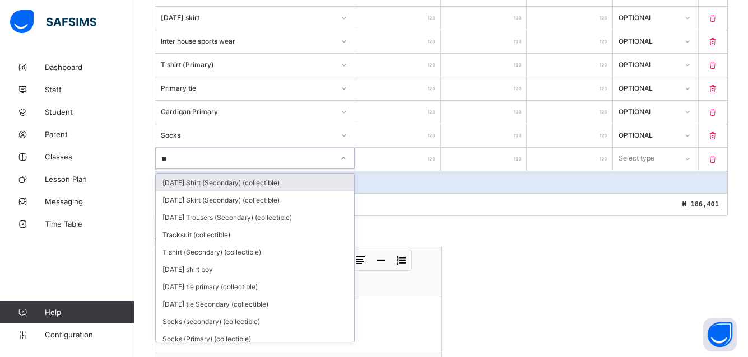
type input "*"
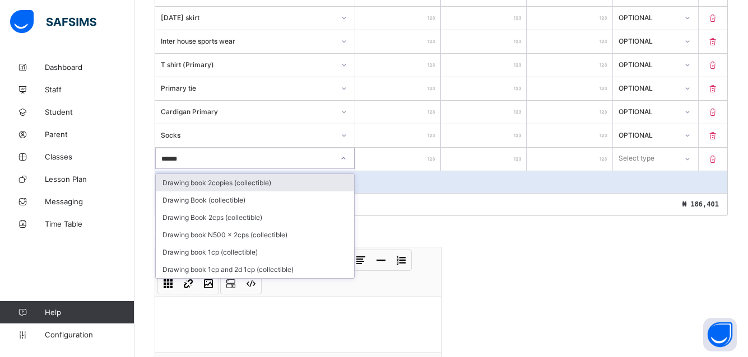
type input "*******"
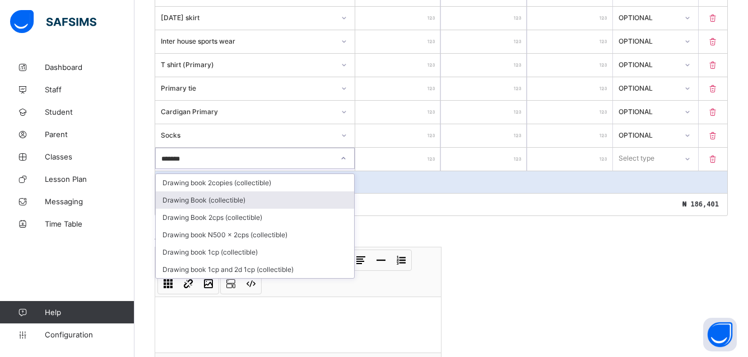
click at [189, 194] on div "Drawing Book (collectible)" at bounding box center [255, 200] width 198 height 17
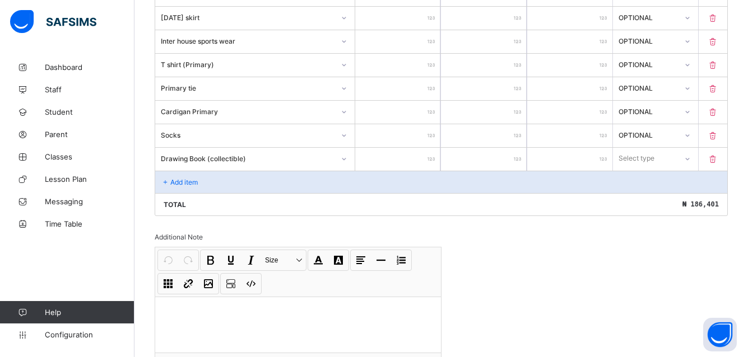
click at [426, 160] on input "*" at bounding box center [397, 159] width 85 height 23
type input "*"
click at [421, 158] on input "*" at bounding box center [397, 159] width 85 height 23
click at [424, 158] on input "*" at bounding box center [397, 159] width 85 height 23
type input "*"
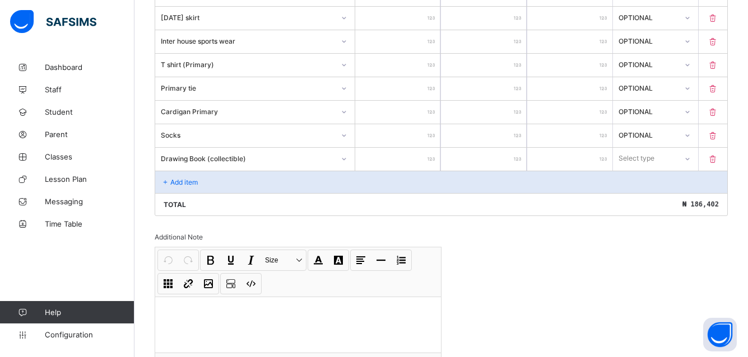
click at [424, 155] on input "*" at bounding box center [397, 159] width 85 height 23
type input "*"
click at [426, 155] on input "*" at bounding box center [397, 159] width 85 height 23
type input "*"
click at [426, 153] on input "*" at bounding box center [397, 159] width 85 height 23
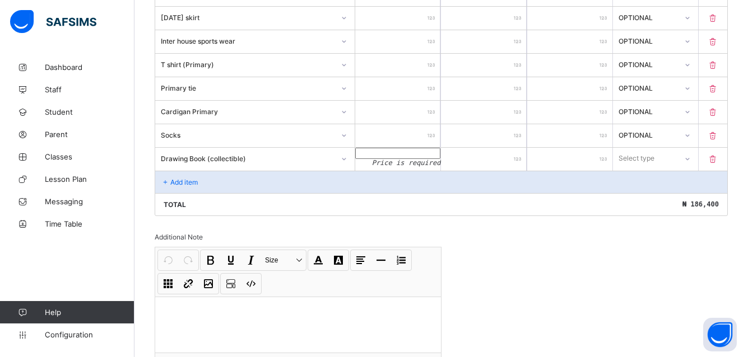
type input "*"
type input "**"
type input "***"
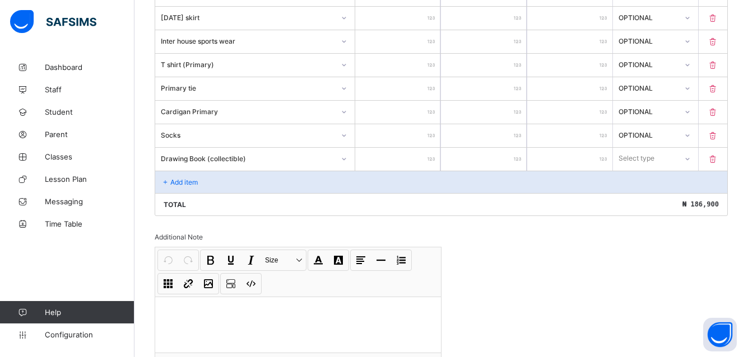
type input "***"
click at [511, 158] on input "*" at bounding box center [483, 159] width 85 height 23
click at [512, 158] on input "*" at bounding box center [483, 159] width 85 height 23
type input "*"
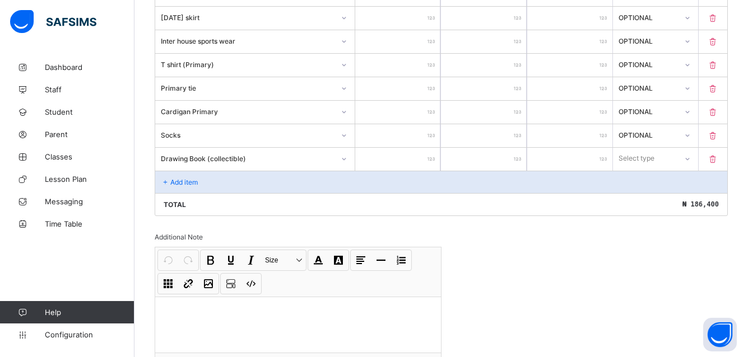
type input "*"
type input "****"
type input "*"
click at [690, 159] on icon at bounding box center [687, 158] width 7 height 11
click at [655, 200] on div "Optional" at bounding box center [655, 200] width 84 height 17
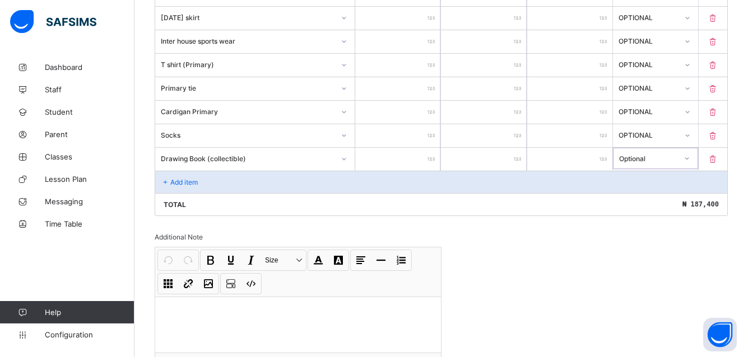
click at [166, 180] on icon at bounding box center [166, 182] width 10 height 8
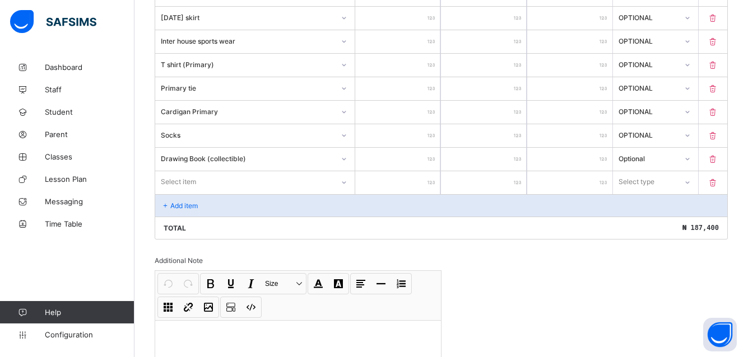
click at [169, 183] on div "Select item" at bounding box center [178, 181] width 35 height 21
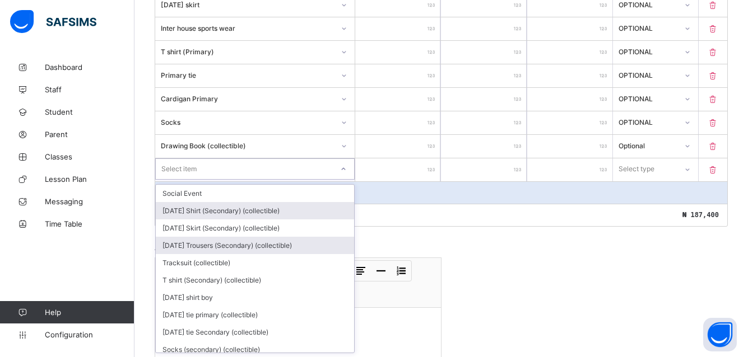
scroll to position [788, 0]
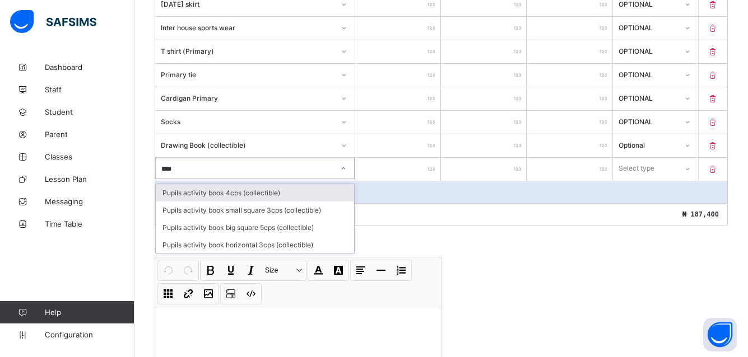
type input "*****"
click at [242, 192] on div "Pupils activity book 4cps (collectible)" at bounding box center [255, 192] width 198 height 17
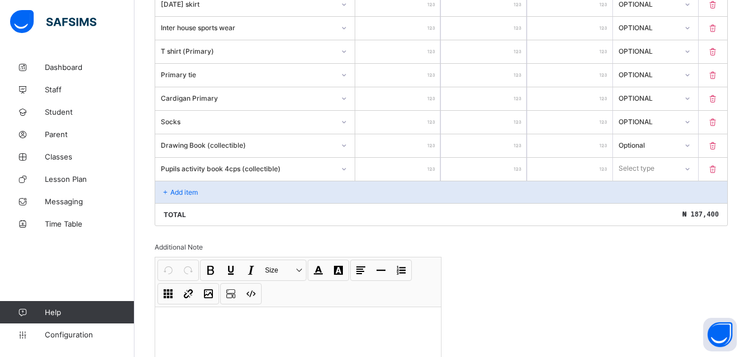
click at [423, 165] on input "number" at bounding box center [397, 169] width 85 height 23
type input "**"
type input "***"
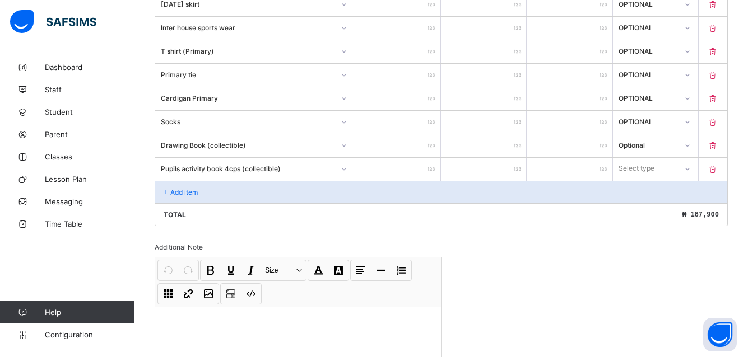
type input "***"
drag, startPoint x: 513, startPoint y: 164, endPoint x: 503, endPoint y: 166, distance: 9.7
click at [503, 166] on input "*" at bounding box center [483, 169] width 85 height 23
type input "*"
type input "****"
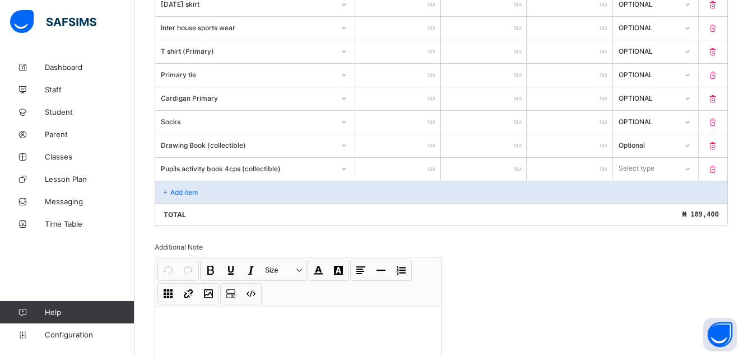
type input "*"
click at [689, 169] on icon at bounding box center [687, 169] width 4 height 2
click at [690, 166] on icon at bounding box center [686, 168] width 7 height 11
click at [690, 167] on icon at bounding box center [686, 168] width 7 height 11
drag, startPoint x: 650, startPoint y: 212, endPoint x: 631, endPoint y: 205, distance: 19.7
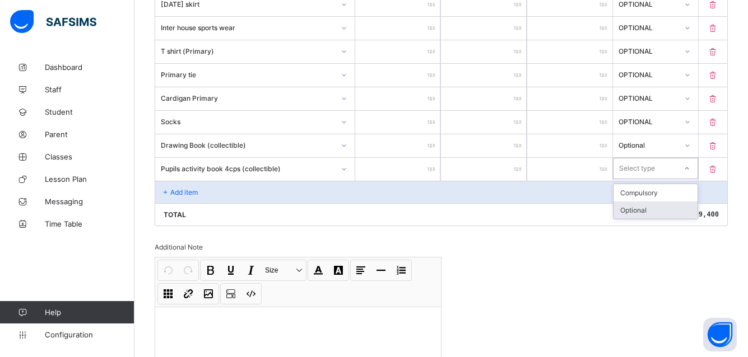
click at [649, 210] on div "Optional" at bounding box center [655, 210] width 84 height 17
click at [184, 188] on p "Add item" at bounding box center [183, 192] width 27 height 8
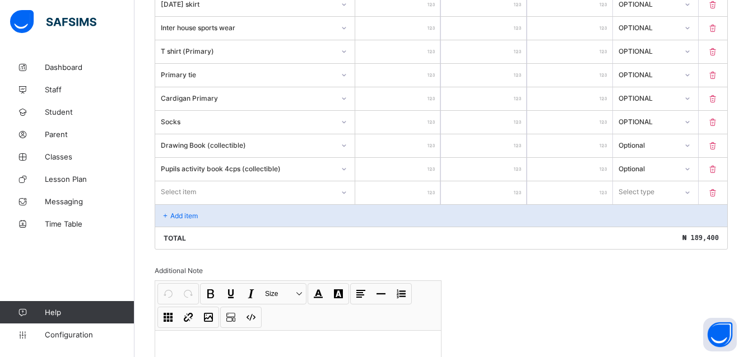
click at [192, 189] on div "Select item" at bounding box center [178, 191] width 35 height 21
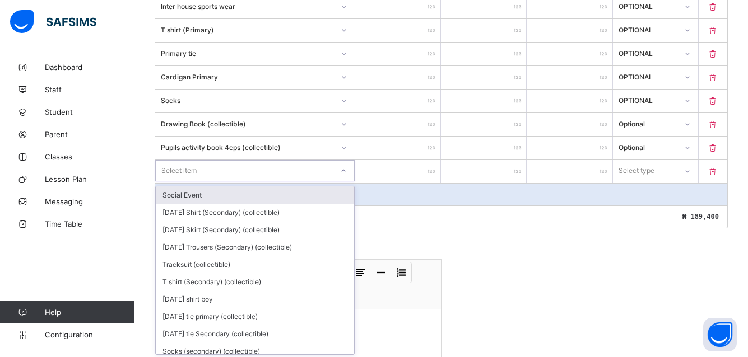
scroll to position [811, 0]
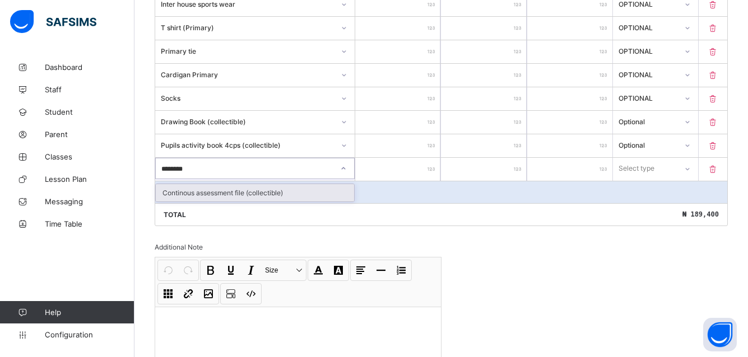
type input "*********"
click at [255, 194] on div "Continous assessment file (collectible)" at bounding box center [255, 192] width 198 height 17
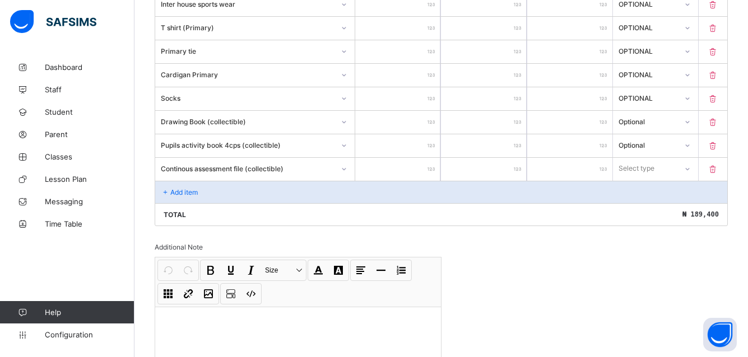
click at [428, 160] on input "number" at bounding box center [397, 169] width 85 height 23
type input "**"
type input "****"
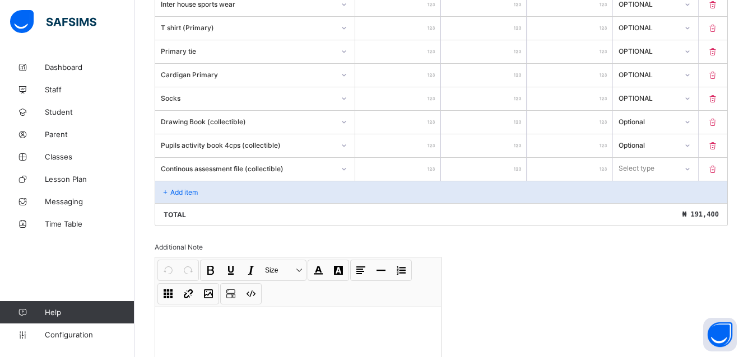
type input "****"
click at [690, 170] on icon at bounding box center [686, 168] width 7 height 11
click at [660, 206] on div "Optional" at bounding box center [655, 210] width 84 height 17
click at [170, 187] on div "Add item" at bounding box center [441, 192] width 572 height 22
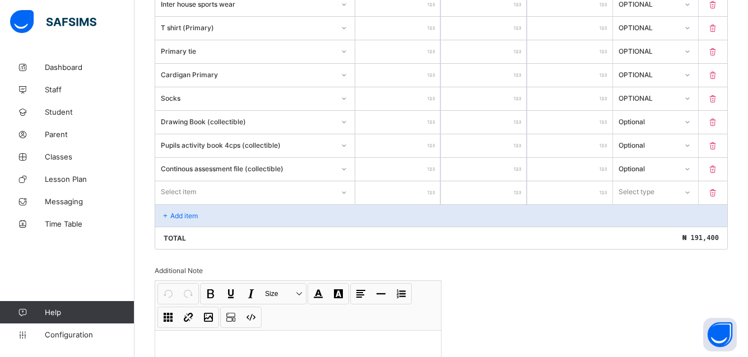
click at [165, 189] on div "Select item" at bounding box center [178, 191] width 35 height 21
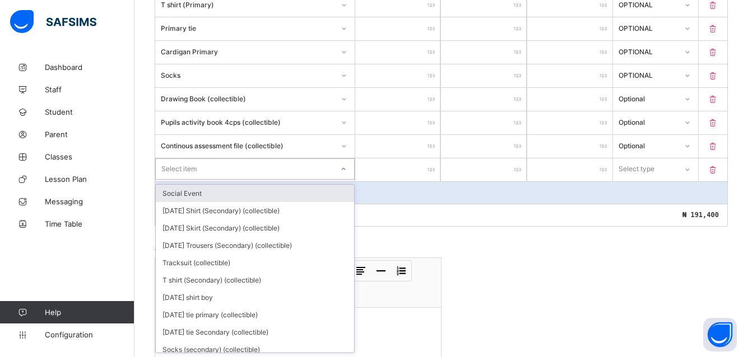
scroll to position [835, 0]
type input "****"
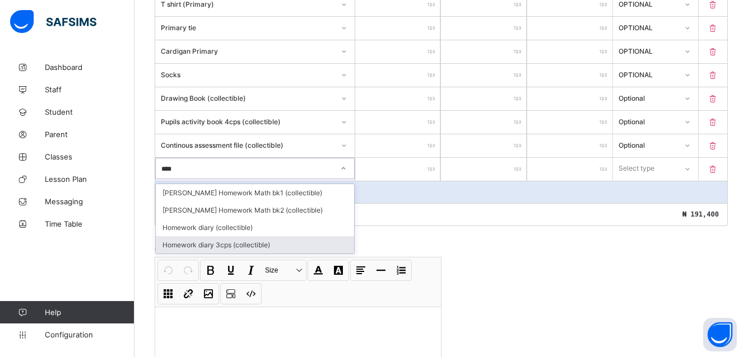
click at [193, 242] on div "Homework diary 3cps (collectible)" at bounding box center [255, 244] width 198 height 17
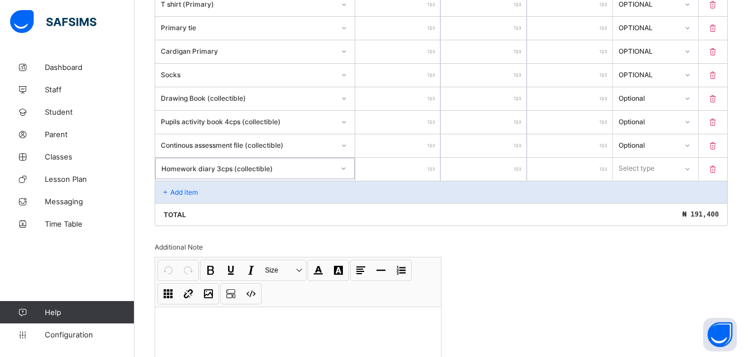
click at [426, 167] on input "number" at bounding box center [397, 169] width 85 height 23
type input "**"
type input "***"
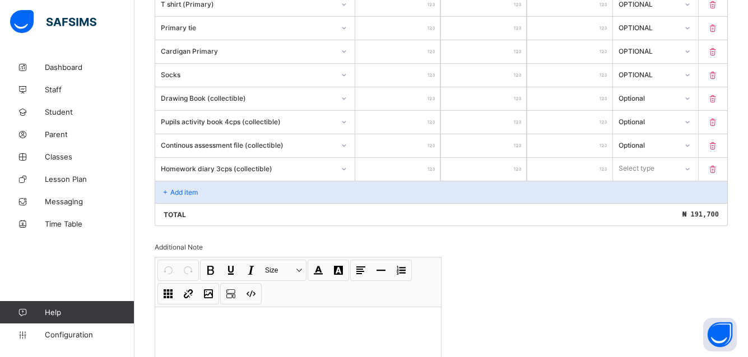
type input "****"
click at [413, 167] on input "****" at bounding box center [397, 169] width 85 height 23
type input "****"
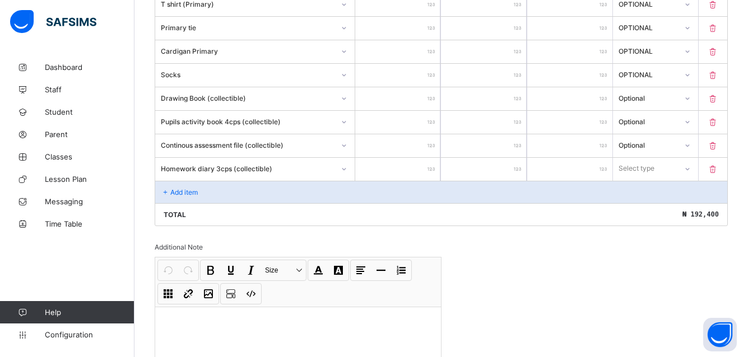
type input "****"
click at [512, 164] on input "*" at bounding box center [483, 169] width 85 height 23
type input "*"
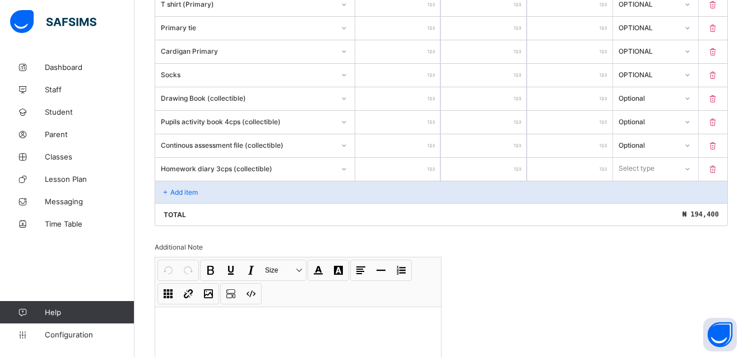
type input "****"
type input "*"
click at [689, 170] on icon at bounding box center [687, 169] width 4 height 2
click at [670, 213] on div "Optional" at bounding box center [655, 210] width 84 height 17
click at [175, 190] on p "Add item" at bounding box center [183, 192] width 27 height 8
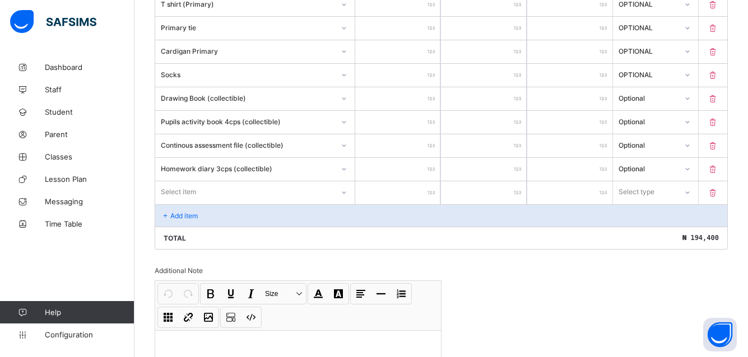
click at [193, 184] on div "Select item" at bounding box center [254, 191] width 199 height 21
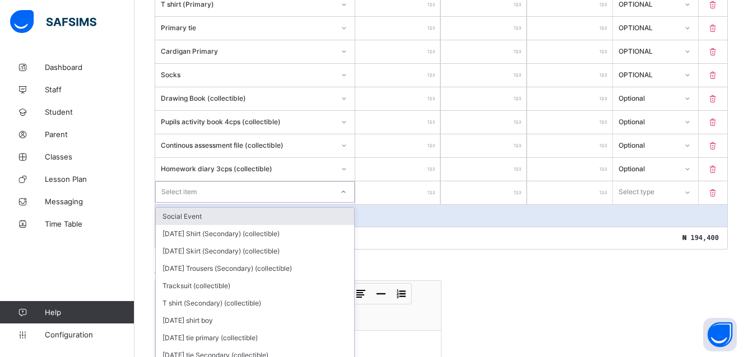
click at [180, 186] on div "Select item" at bounding box center [178, 191] width 35 height 21
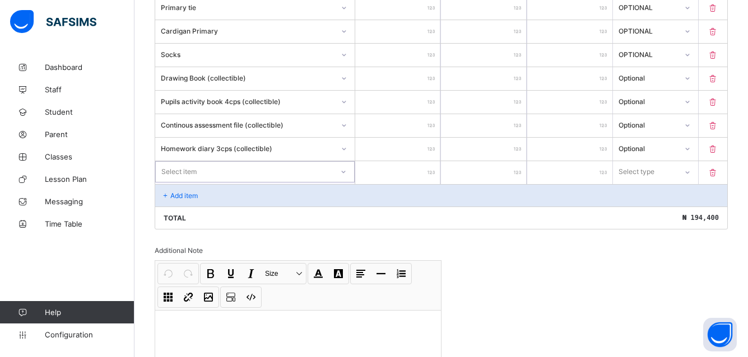
scroll to position [858, 0]
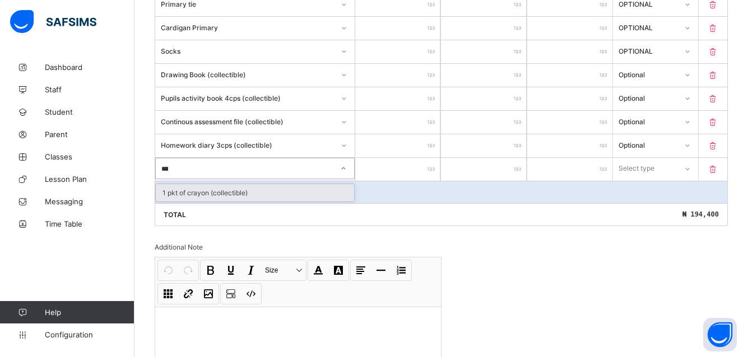
type input "****"
click at [182, 188] on div "1 pkt of crayon (collectible)" at bounding box center [255, 192] width 198 height 17
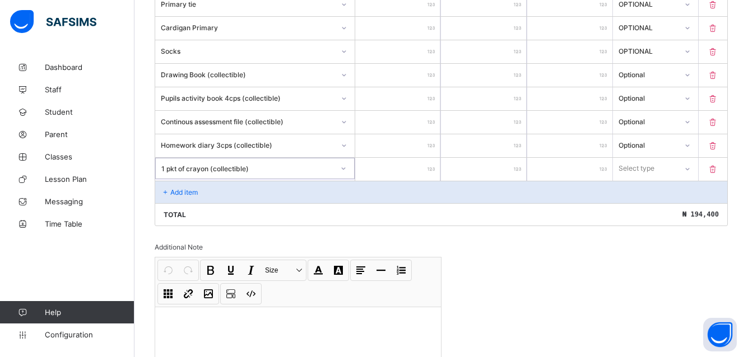
click at [424, 164] on input "number" at bounding box center [397, 169] width 85 height 23
type input "**"
click at [690, 167] on icon at bounding box center [686, 168] width 7 height 11
click at [669, 206] on div "Optional" at bounding box center [655, 210] width 84 height 17
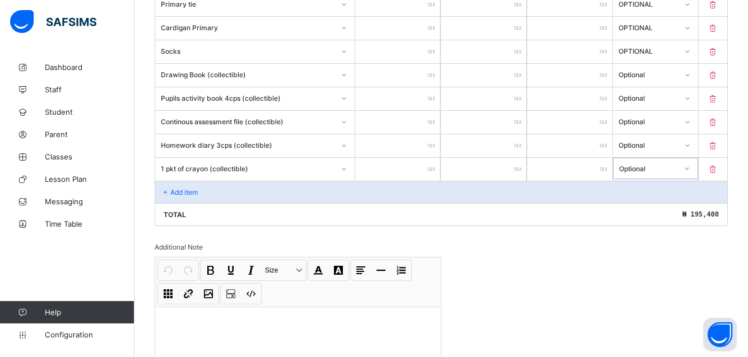
click at [165, 191] on icon at bounding box center [166, 192] width 10 height 8
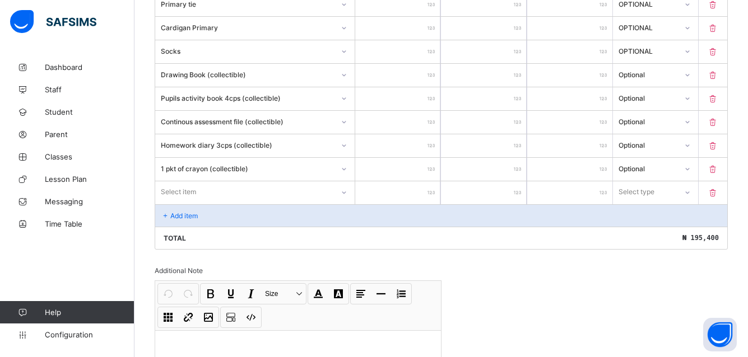
click at [346, 192] on icon at bounding box center [343, 192] width 7 height 11
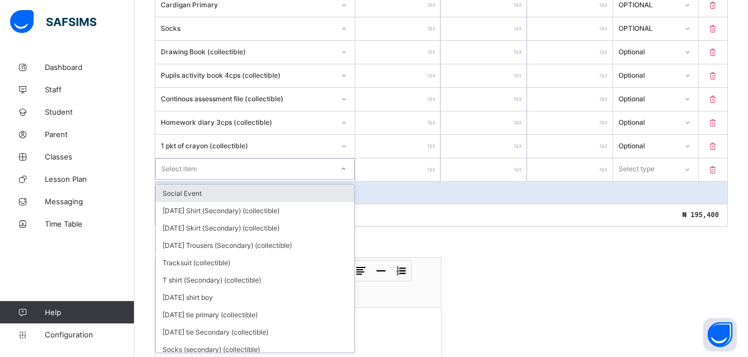
scroll to position [882, 0]
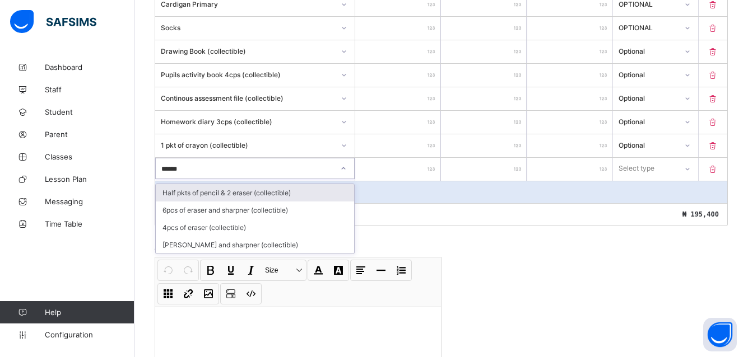
click at [194, 244] on div "Eraser and sharpner (collectible)" at bounding box center [255, 244] width 198 height 17
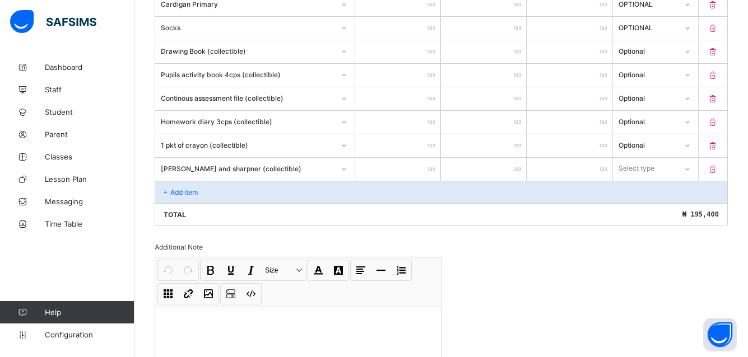
click at [425, 165] on input "number" at bounding box center [397, 169] width 85 height 23
click at [690, 171] on icon at bounding box center [686, 168] width 7 height 11
click at [664, 208] on div "Optional" at bounding box center [655, 210] width 84 height 17
drag, startPoint x: 166, startPoint y: 186, endPoint x: 204, endPoint y: 176, distance: 39.8
click at [166, 185] on div "Add item" at bounding box center [441, 192] width 572 height 22
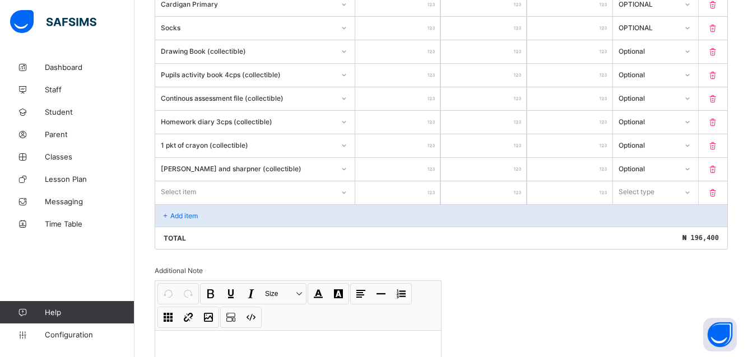
click at [174, 189] on div "Select item" at bounding box center [178, 191] width 35 height 21
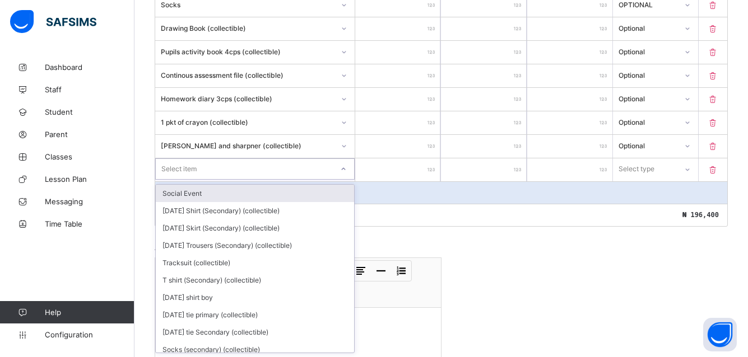
scroll to position [906, 0]
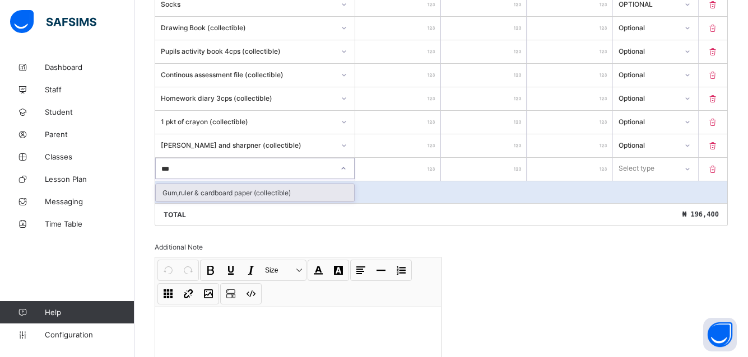
click at [187, 192] on div "Gum,ruler & cardboard paper (collectible)" at bounding box center [255, 192] width 198 height 17
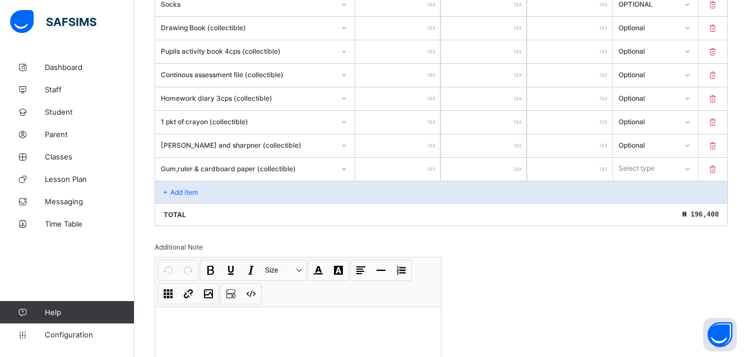
click at [426, 157] on div "Gum,ruler & cardboard paper (collectible) * Select type" at bounding box center [441, 169] width 572 height 24
click at [417, 156] on input "****" at bounding box center [397, 145] width 85 height 23
click at [425, 165] on input "number" at bounding box center [397, 169] width 85 height 23
click at [690, 168] on icon at bounding box center [687, 169] width 7 height 11
click at [651, 209] on div "Optional" at bounding box center [655, 210] width 84 height 17
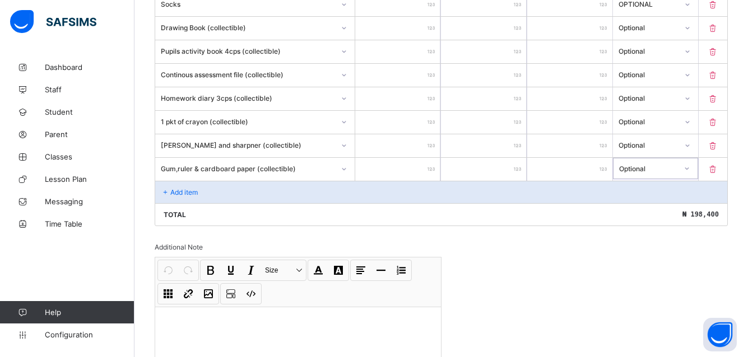
click at [170, 183] on div "Add item" at bounding box center [441, 192] width 572 height 22
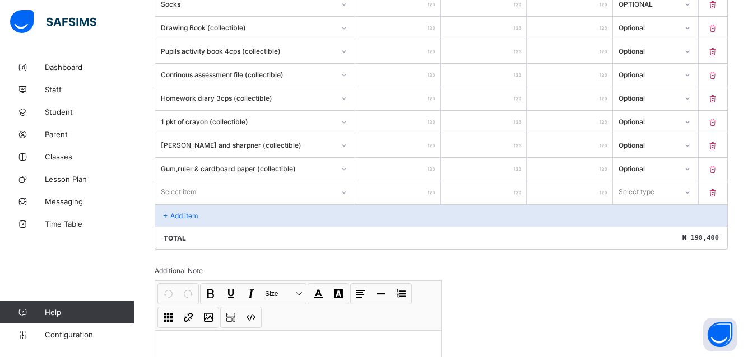
drag, startPoint x: 180, startPoint y: 188, endPoint x: 180, endPoint y: 195, distance: 6.7
click at [178, 189] on div "Select item" at bounding box center [178, 191] width 35 height 21
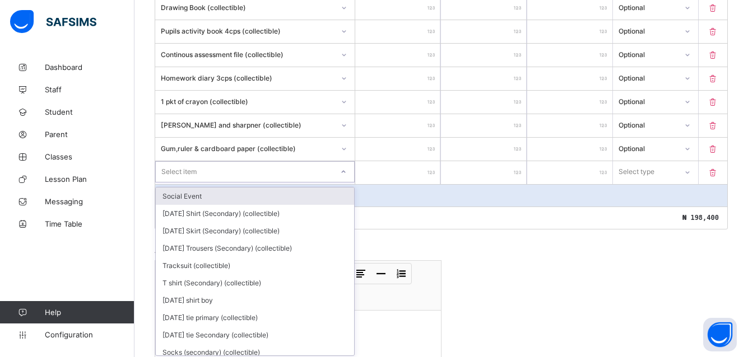
scroll to position [929, 0]
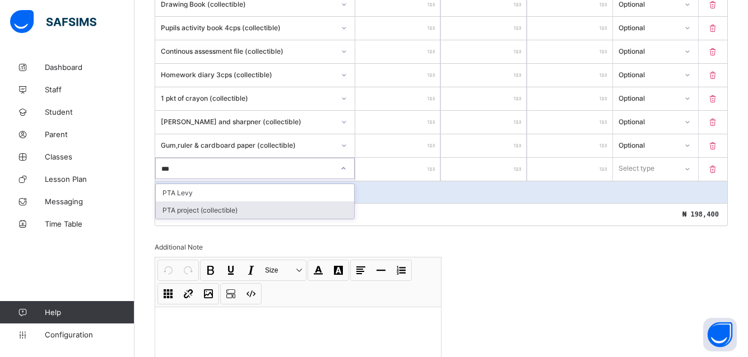
drag, startPoint x: 200, startPoint y: 212, endPoint x: 291, endPoint y: 193, distance: 92.3
click at [201, 212] on div "PTA project (collectible)" at bounding box center [255, 210] width 198 height 17
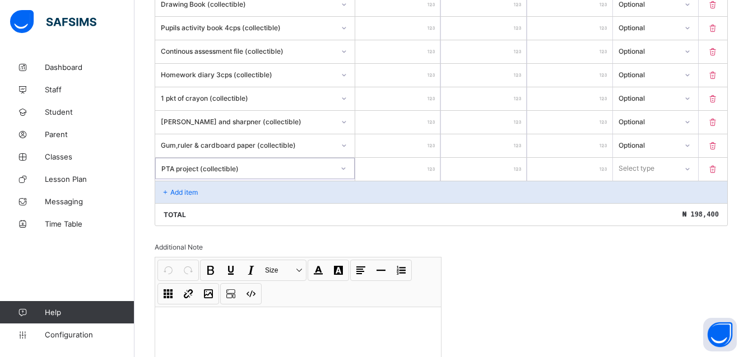
click at [423, 163] on input "number" at bounding box center [397, 169] width 85 height 23
click at [690, 166] on icon at bounding box center [686, 168] width 7 height 11
click at [666, 210] on div "Optional" at bounding box center [655, 210] width 84 height 17
click at [170, 188] on icon at bounding box center [166, 192] width 10 height 8
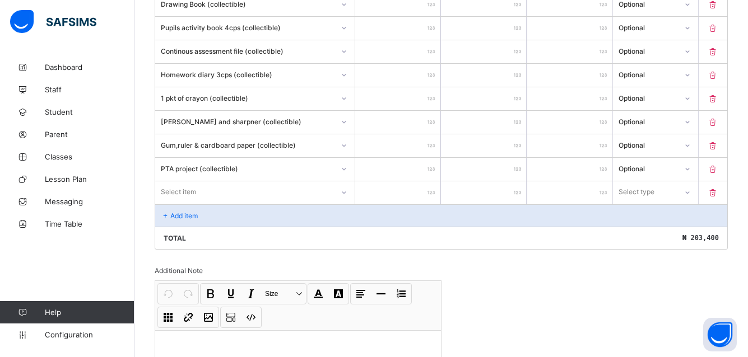
click at [286, 190] on div "Select item" at bounding box center [244, 192] width 178 height 16
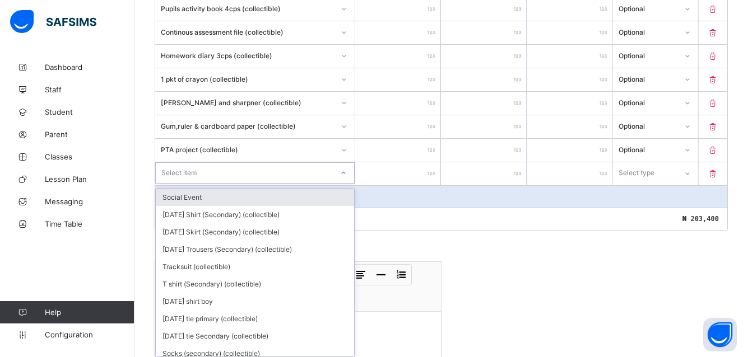
scroll to position [953, 0]
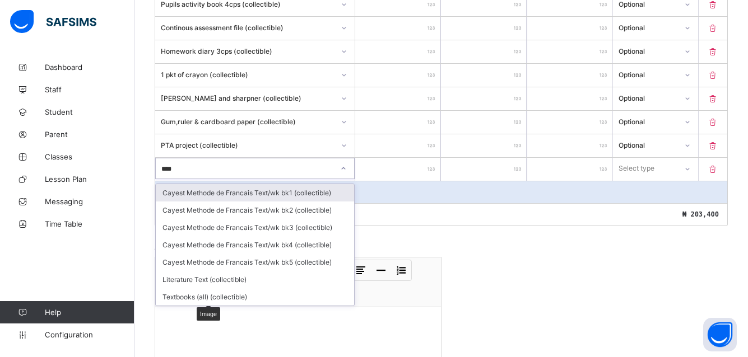
click at [206, 292] on div "Textbooks (all) (collectible)" at bounding box center [255, 296] width 198 height 17
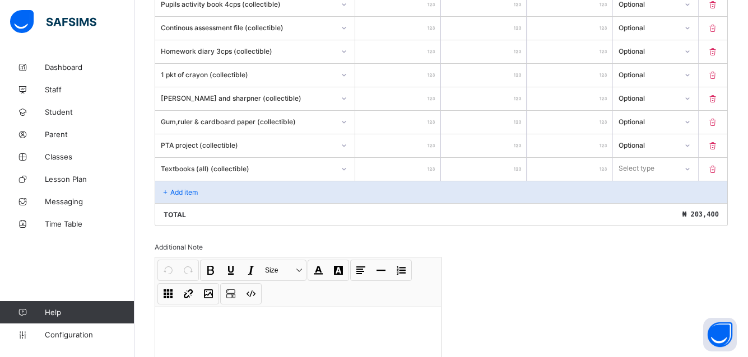
click at [424, 166] on input "number" at bounding box center [397, 169] width 85 height 23
click at [690, 171] on icon at bounding box center [687, 169] width 7 height 11
click at [642, 208] on div "Optional" at bounding box center [655, 210] width 84 height 17
click at [168, 185] on div "Add item" at bounding box center [441, 192] width 572 height 22
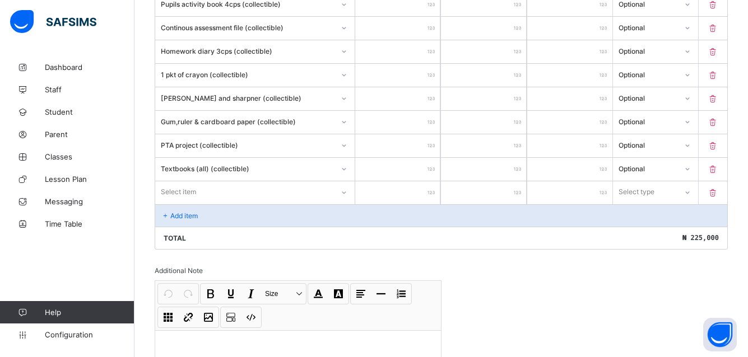
click at [189, 190] on div "Select item" at bounding box center [178, 191] width 35 height 21
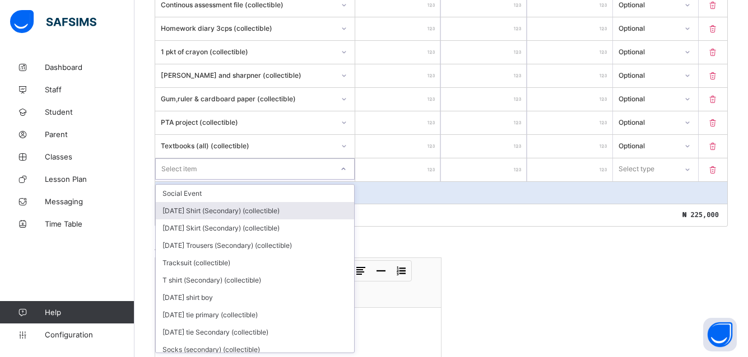
scroll to position [976, 0]
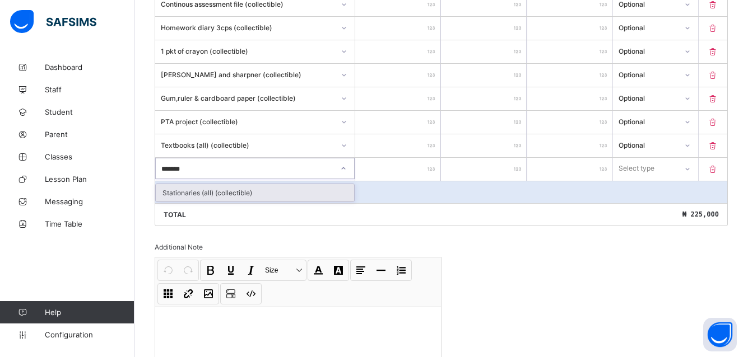
click at [179, 186] on div "Stationaries (all) (collectible)" at bounding box center [255, 192] width 198 height 17
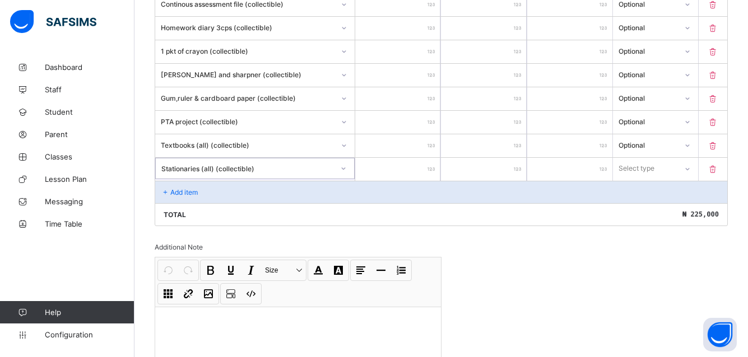
drag, startPoint x: 206, startPoint y: 190, endPoint x: 428, endPoint y: 192, distance: 222.9
click at [205, 187] on div "Add item" at bounding box center [441, 192] width 572 height 22
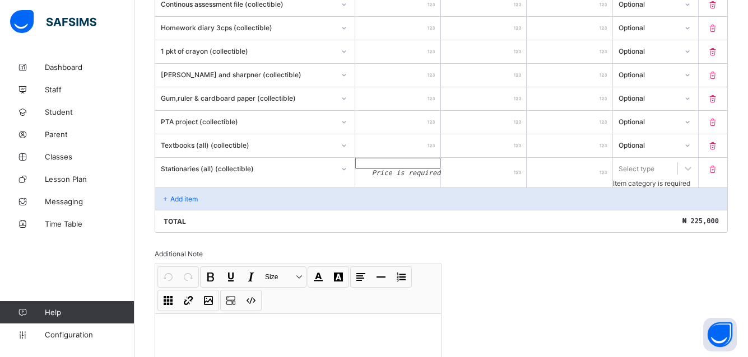
click at [425, 165] on input "number" at bounding box center [397, 163] width 85 height 11
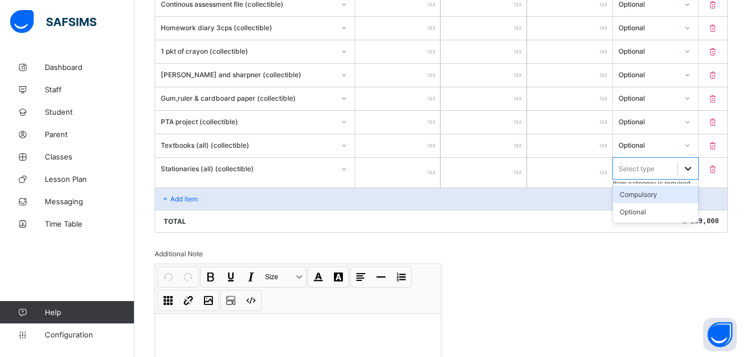
click at [693, 169] on icon at bounding box center [687, 168] width 11 height 11
drag, startPoint x: 665, startPoint y: 211, endPoint x: 638, endPoint y: 206, distance: 28.0
click at [665, 208] on div "Optional" at bounding box center [655, 211] width 85 height 17
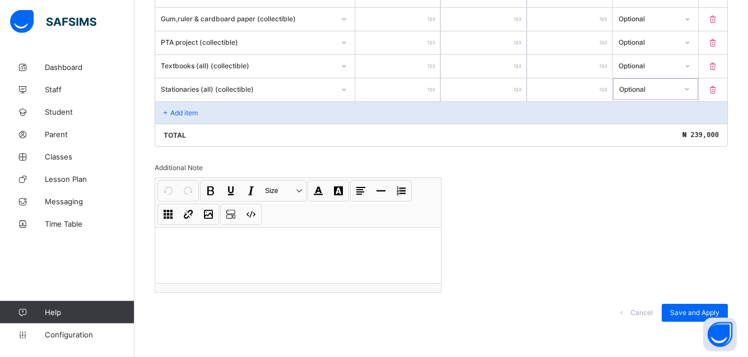
scroll to position [1059, 0]
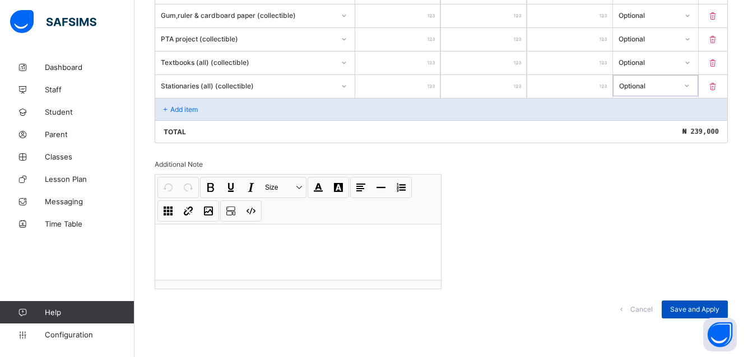
click at [706, 303] on div "Save and Apply" at bounding box center [694, 310] width 66 height 18
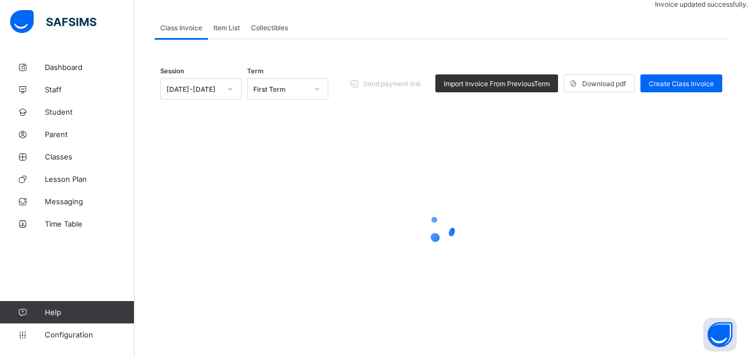
scroll to position [73, 0]
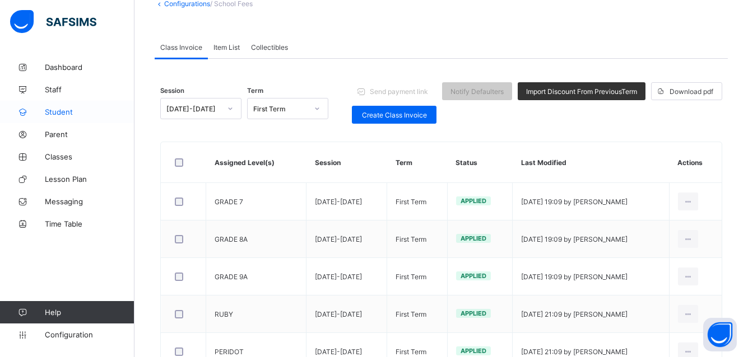
click at [61, 106] on link "Student" at bounding box center [67, 112] width 134 height 22
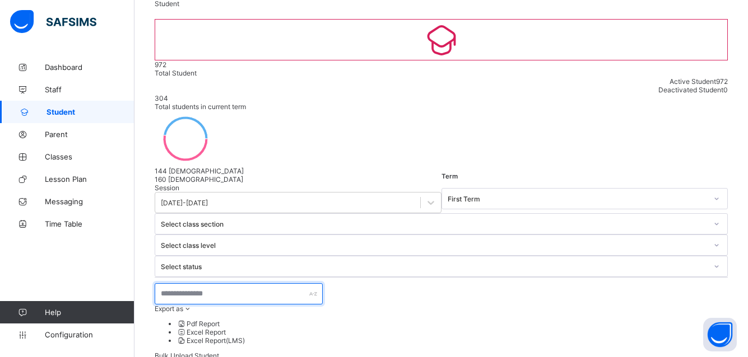
drag, startPoint x: 197, startPoint y: 174, endPoint x: 197, endPoint y: 183, distance: 9.5
click at [197, 283] on input "text" at bounding box center [239, 293] width 168 height 21
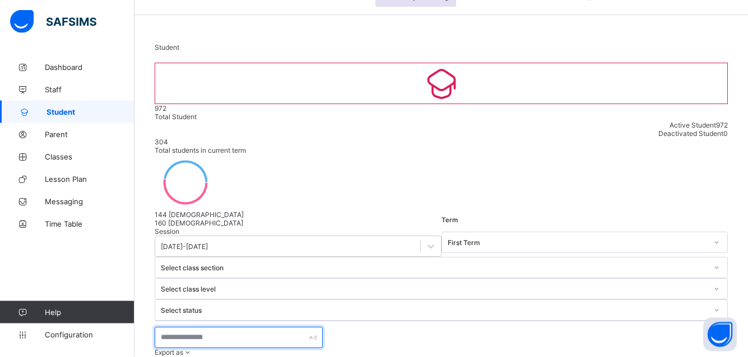
scroll to position [26, 0]
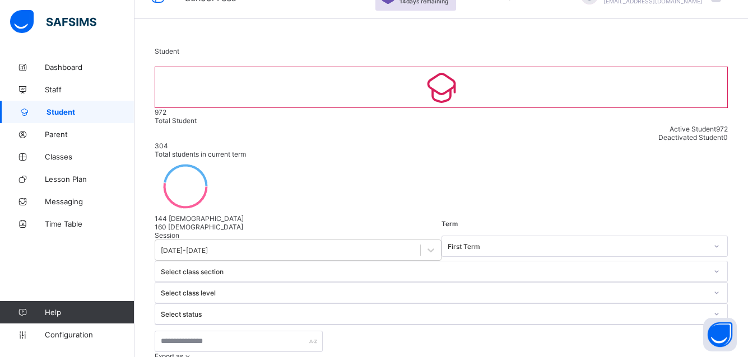
click at [54, 329] on link "Configuration" at bounding box center [67, 335] width 134 height 22
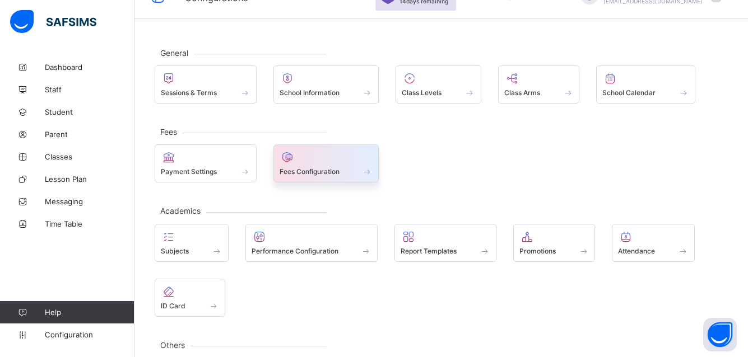
click at [289, 163] on icon at bounding box center [287, 157] width 16 height 13
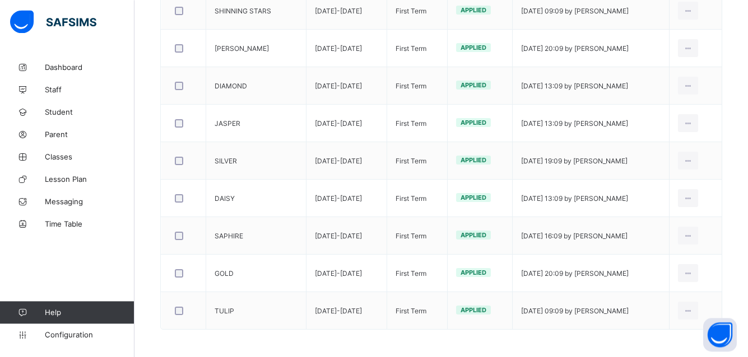
scroll to position [533, 0]
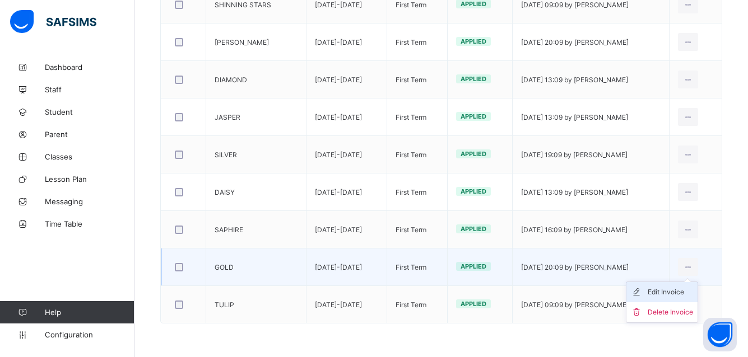
click at [680, 291] on div "Edit Invoice" at bounding box center [669, 292] width 45 height 11
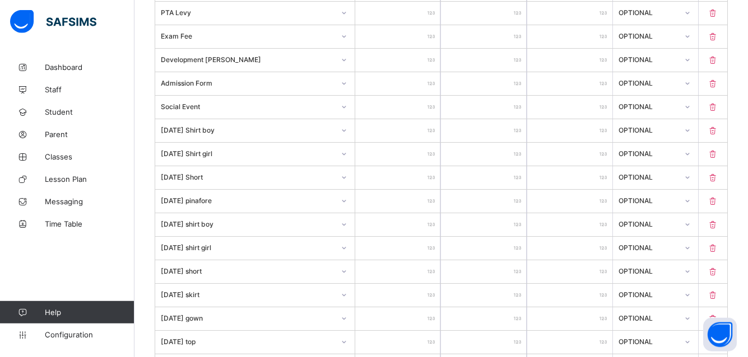
scroll to position [381, 0]
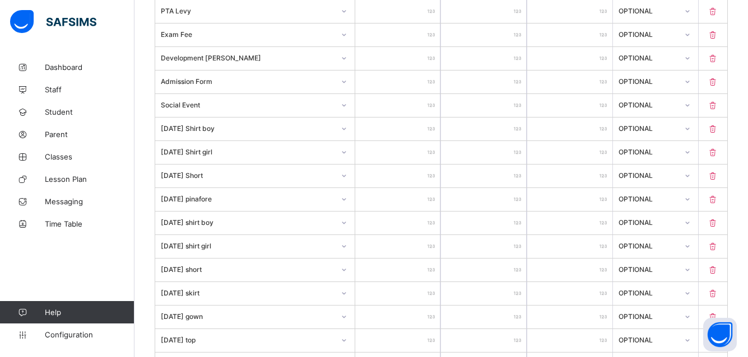
drag, startPoint x: 750, startPoint y: 352, endPoint x: 753, endPoint y: 347, distance: 6.0
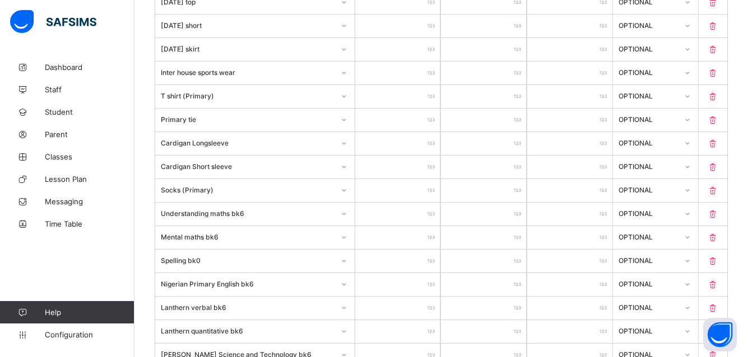
scroll to position [1058, 0]
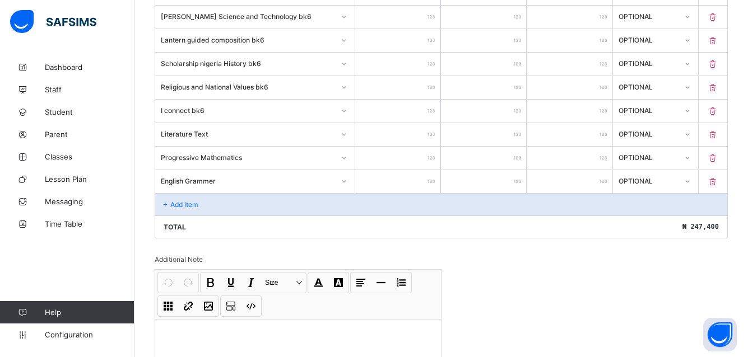
click at [179, 203] on p "Add item" at bounding box center [183, 204] width 27 height 8
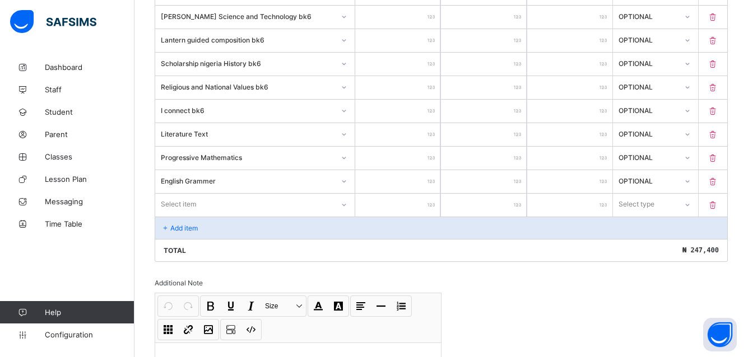
click at [181, 204] on div "Select item" at bounding box center [178, 204] width 35 height 21
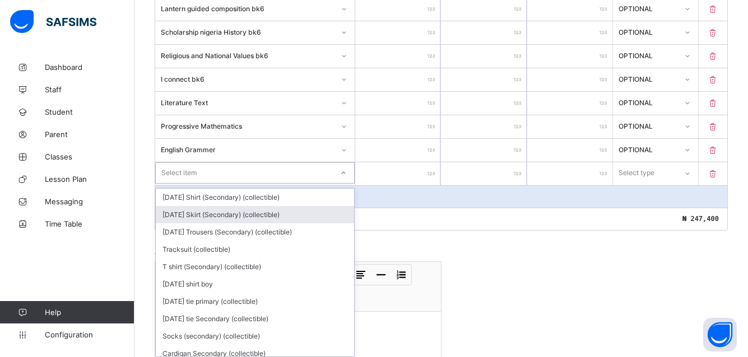
scroll to position [1094, 0]
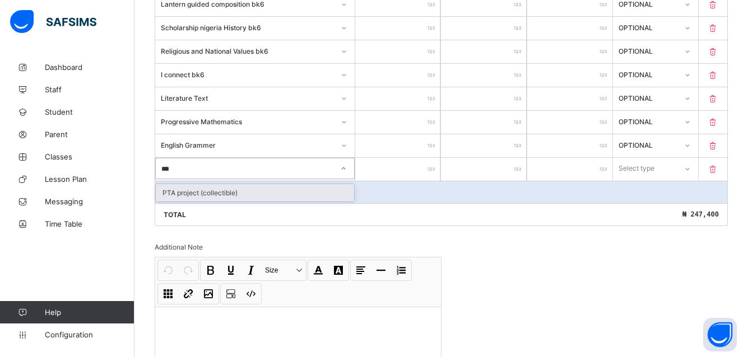
click at [209, 197] on div "PTA project (collectible)" at bounding box center [255, 192] width 198 height 17
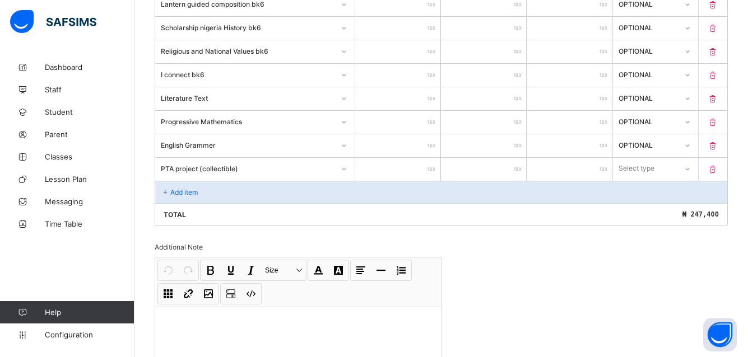
click at [428, 163] on input "number" at bounding box center [397, 169] width 85 height 23
click at [690, 167] on icon at bounding box center [686, 168] width 7 height 11
click at [671, 207] on div "Optional" at bounding box center [655, 210] width 84 height 17
click at [181, 186] on div "Add item" at bounding box center [441, 192] width 572 height 22
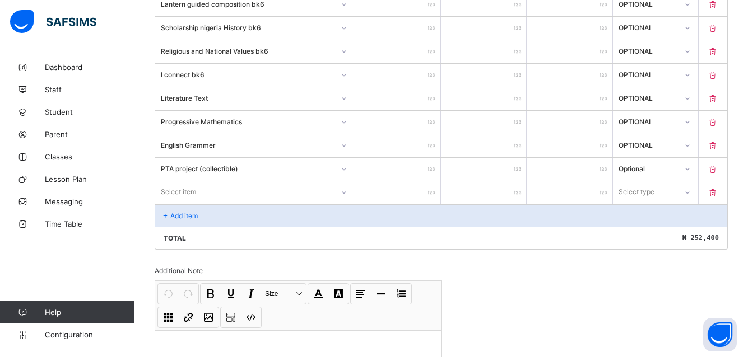
click at [180, 192] on div "Select item" at bounding box center [178, 191] width 35 height 21
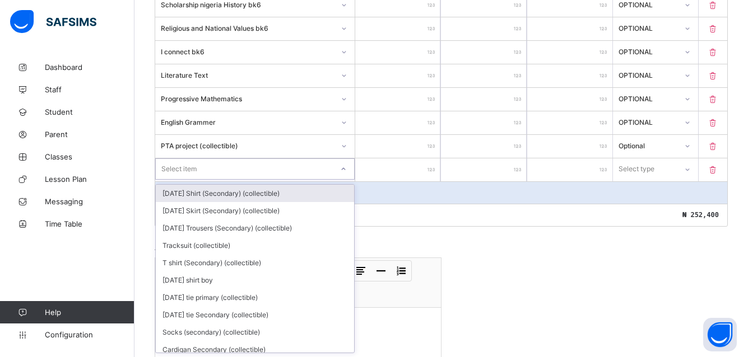
scroll to position [1117, 0]
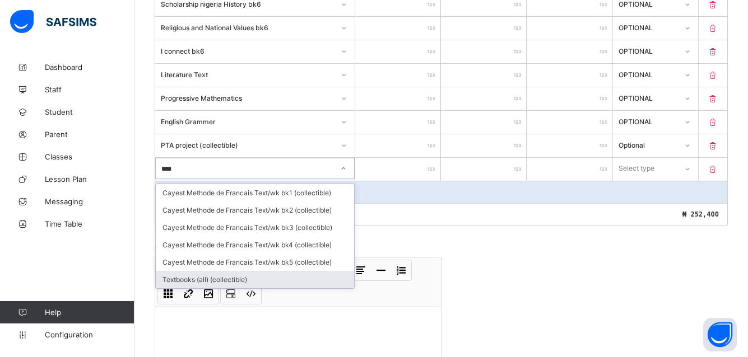
click at [196, 281] on div "Textbooks (all) (collectible)" at bounding box center [255, 279] width 198 height 17
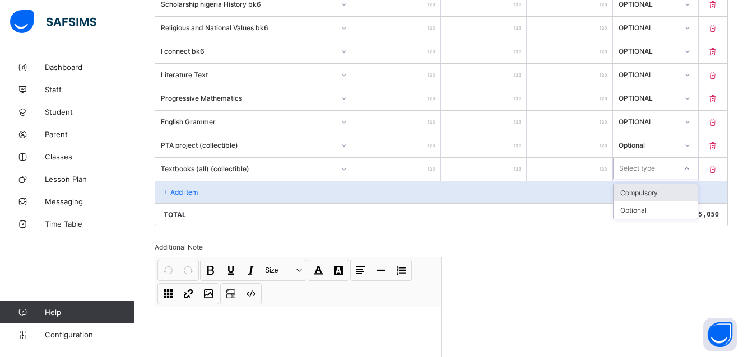
click at [690, 169] on icon at bounding box center [686, 168] width 7 height 11
click at [678, 214] on div "Optional" at bounding box center [655, 210] width 84 height 17
click at [192, 191] on p "Add item" at bounding box center [183, 192] width 27 height 8
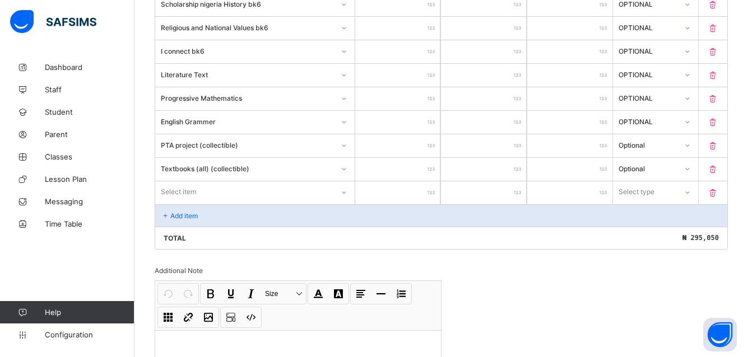
click at [172, 185] on div "Select item" at bounding box center [178, 191] width 35 height 21
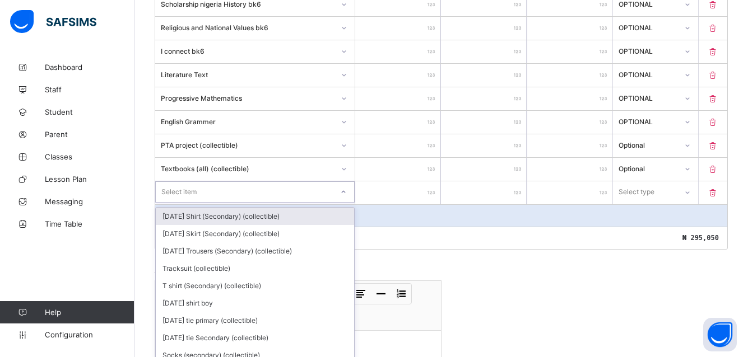
click at [168, 186] on div "Select item" at bounding box center [178, 191] width 35 height 21
click at [168, 186] on div "Select item" at bounding box center [254, 191] width 199 height 21
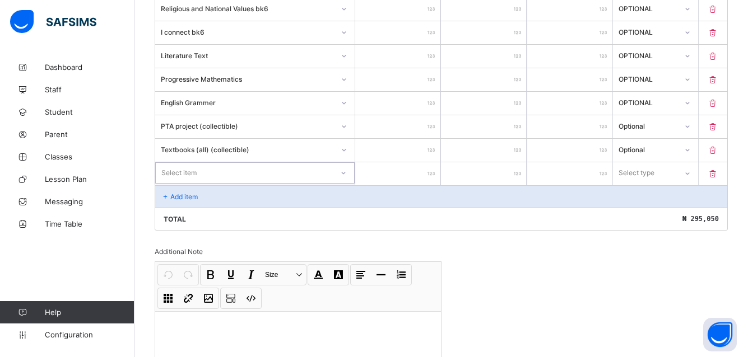
scroll to position [1141, 0]
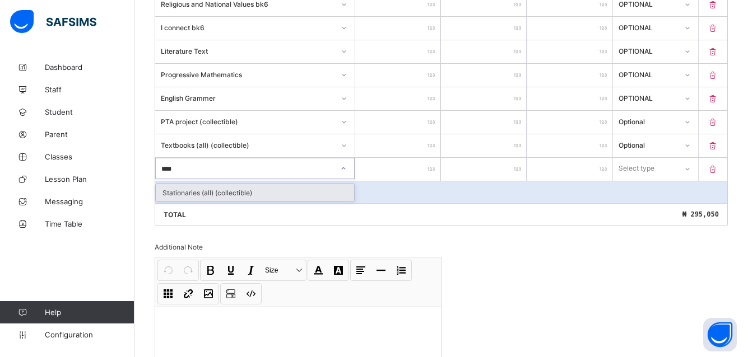
click at [223, 192] on div "Stationaries (all) (collectible)" at bounding box center [255, 192] width 198 height 17
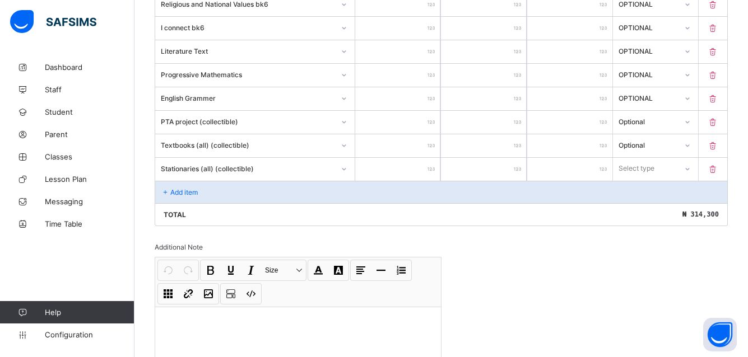
click at [690, 169] on icon at bounding box center [687, 169] width 7 height 11
click at [643, 206] on div "Optional" at bounding box center [655, 210] width 84 height 17
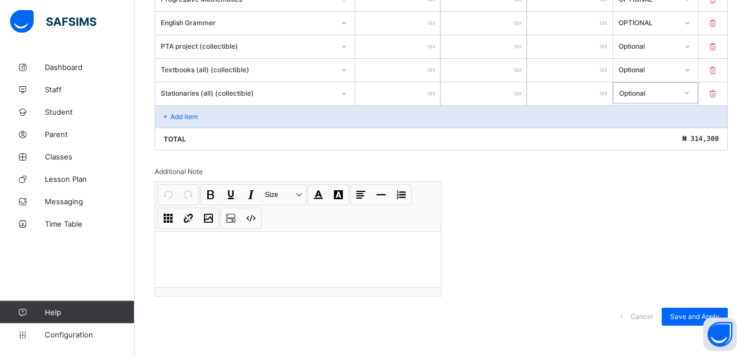
scroll to position [1224, 0]
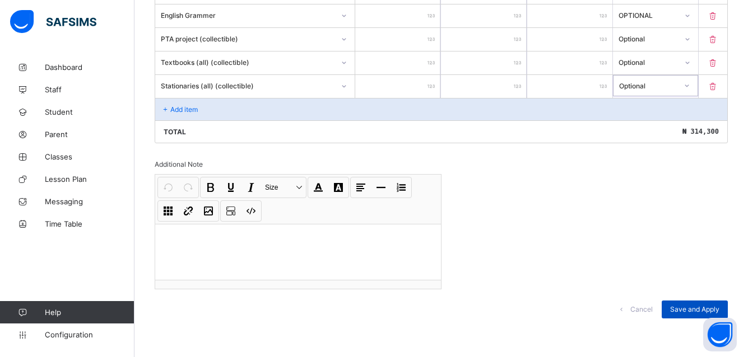
click at [700, 308] on span "Save and Apply" at bounding box center [694, 309] width 49 height 8
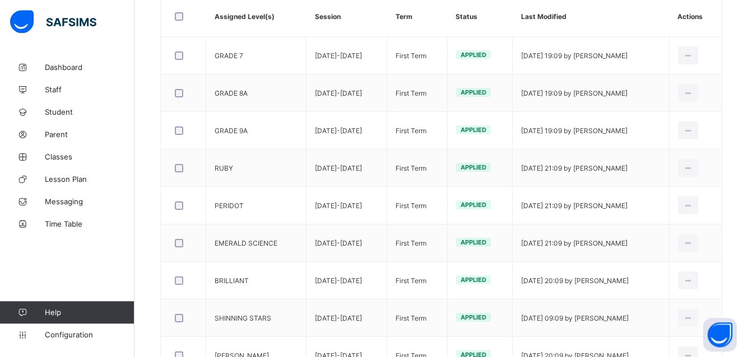
scroll to position [226, 0]
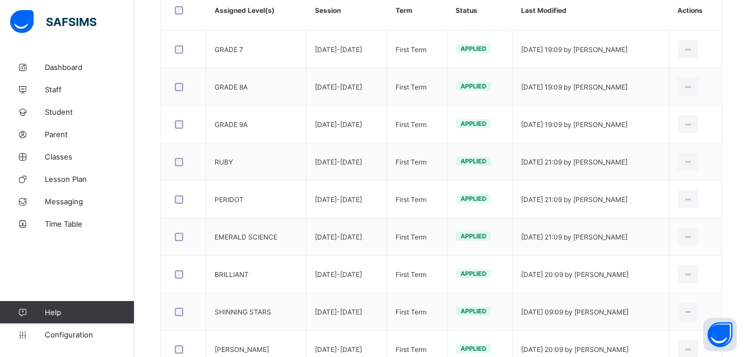
drag, startPoint x: 754, startPoint y: 351, endPoint x: 757, endPoint y: 344, distance: 6.8
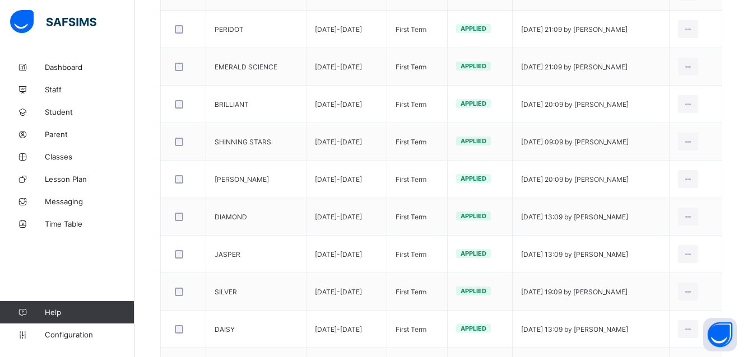
scroll to position [428, 0]
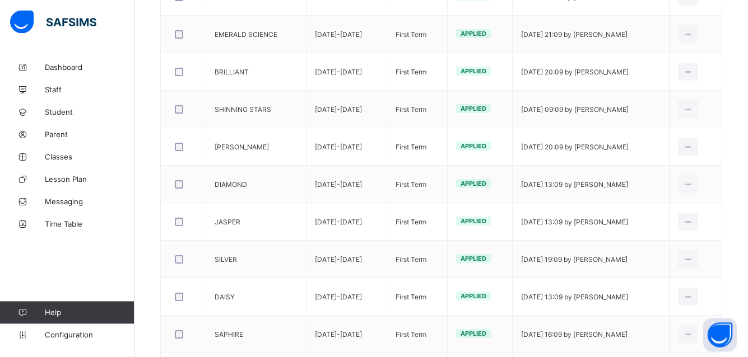
drag, startPoint x: 748, startPoint y: 352, endPoint x: 753, endPoint y: 351, distance: 5.6
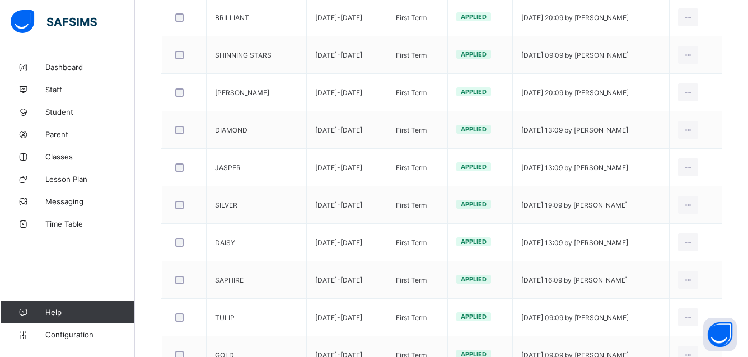
scroll to position [533, 0]
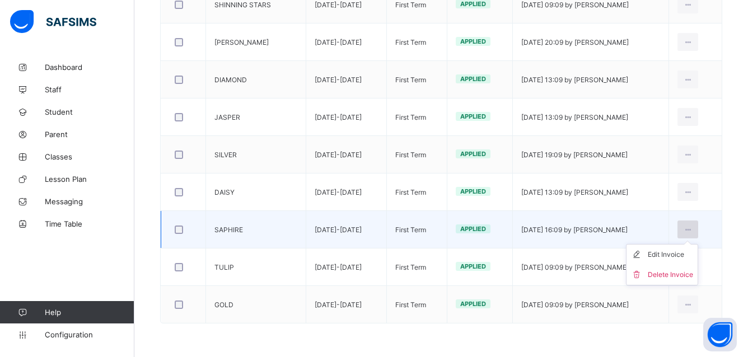
click at [693, 227] on icon at bounding box center [688, 230] width 10 height 8
click at [687, 251] on div "Edit Invoice" at bounding box center [670, 254] width 45 height 11
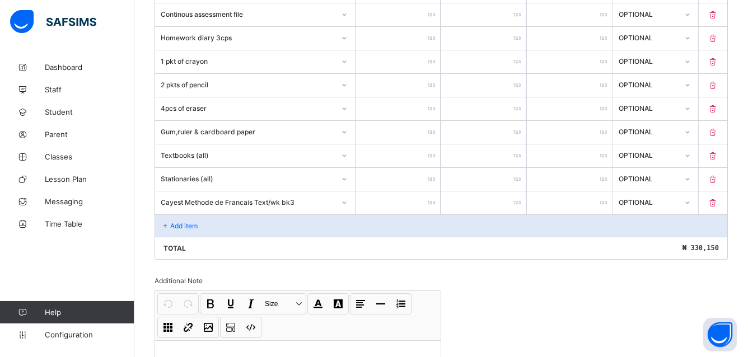
scroll to position [1421, 0]
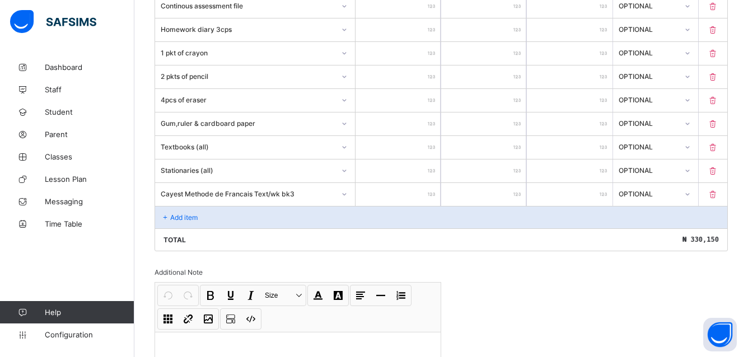
click at [172, 213] on div "Add item" at bounding box center [441, 217] width 572 height 22
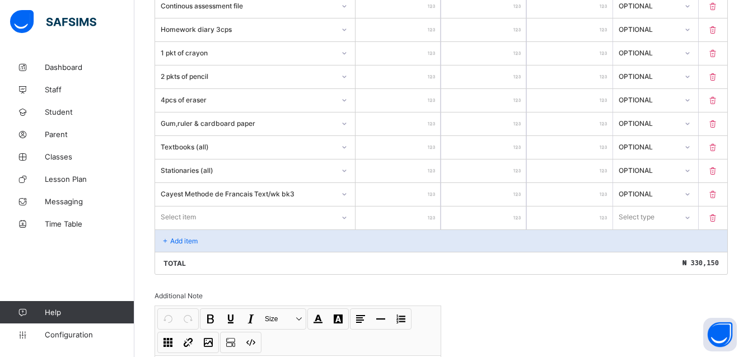
click at [192, 214] on div "Select item" at bounding box center [255, 217] width 200 height 21
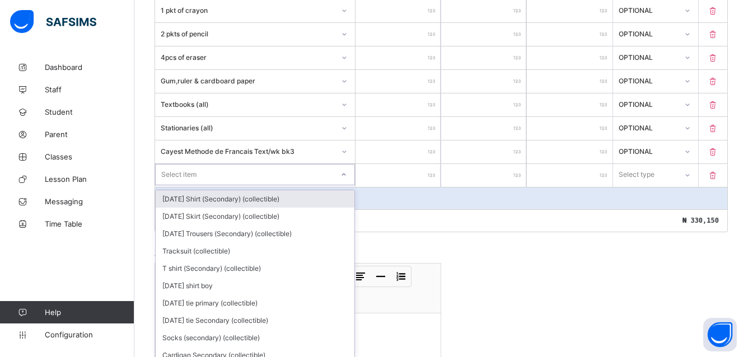
scroll to position [1470, 0]
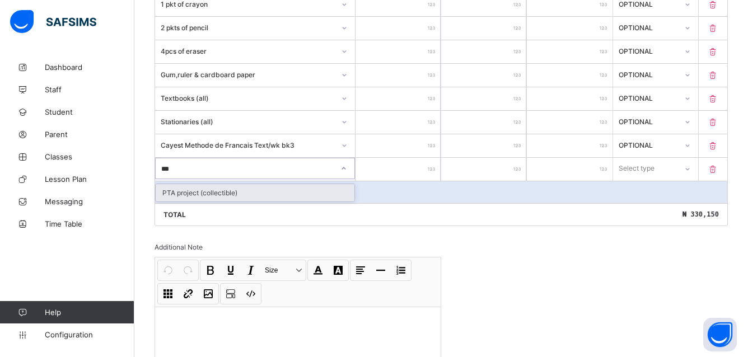
click at [202, 190] on div "PTA project (collectible)" at bounding box center [255, 192] width 199 height 17
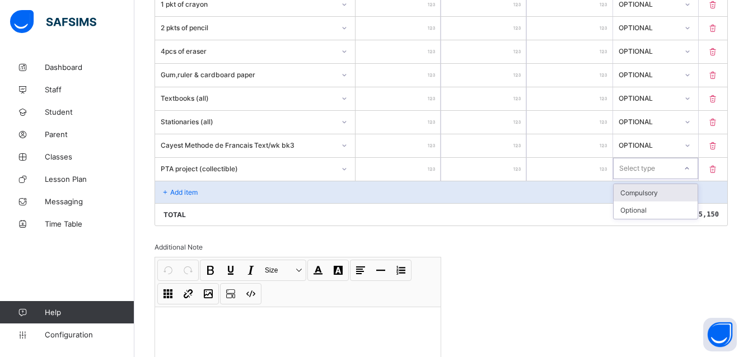
click at [690, 167] on icon at bounding box center [687, 168] width 7 height 11
drag, startPoint x: 660, startPoint y: 208, endPoint x: 532, endPoint y: 186, distance: 130.1
click at [660, 208] on div "Optional" at bounding box center [656, 210] width 84 height 17
click at [172, 189] on p "Add item" at bounding box center [183, 192] width 27 height 8
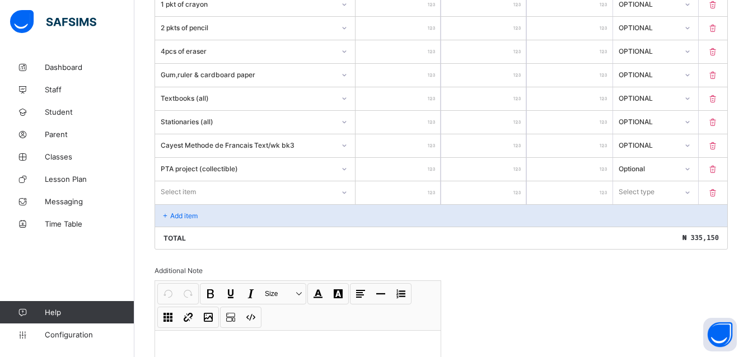
click at [189, 189] on div "Select item" at bounding box center [178, 191] width 35 height 21
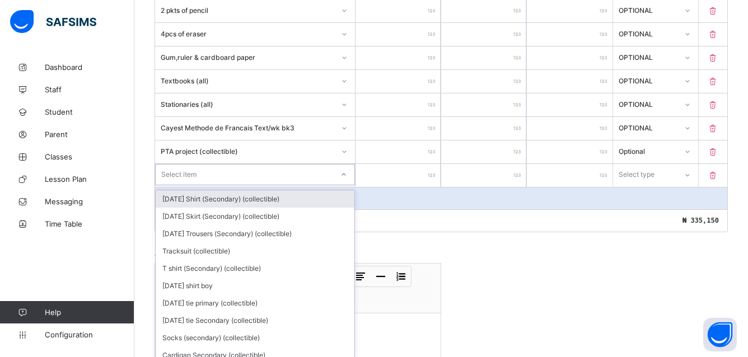
scroll to position [1493, 0]
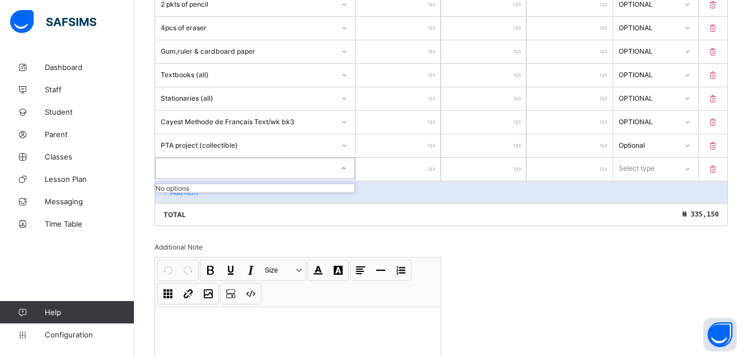
click at [180, 169] on div "stat" at bounding box center [245, 169] width 178 height 16
click at [195, 166] on div "Select item *********" at bounding box center [245, 169] width 178 height 16
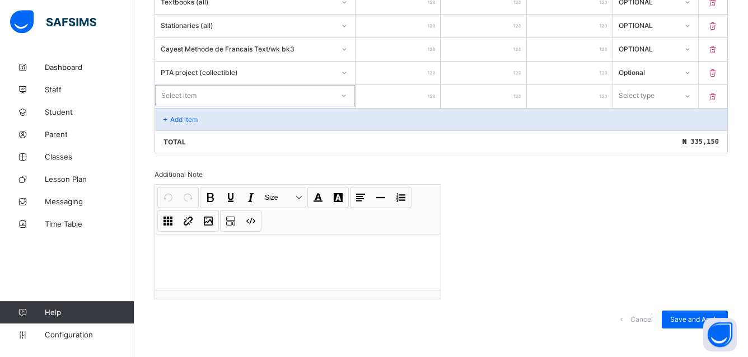
scroll to position [1576, 0]
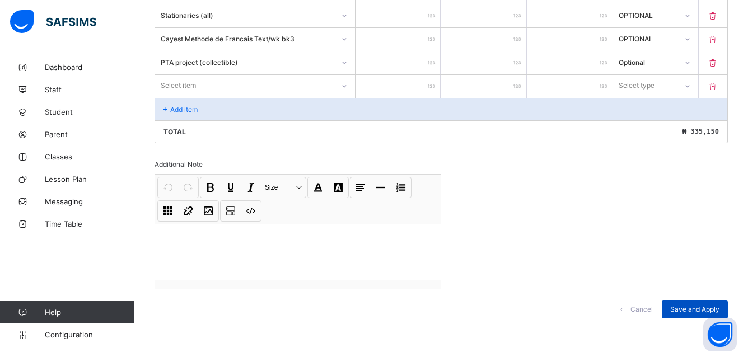
click at [690, 305] on span "Save and Apply" at bounding box center [694, 309] width 49 height 8
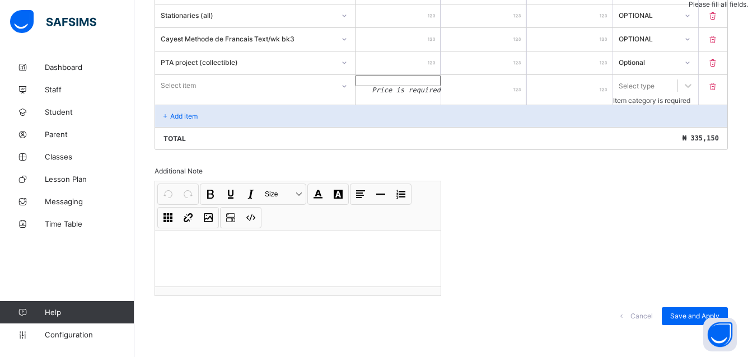
click at [719, 83] on icon at bounding box center [713, 87] width 11 height 10
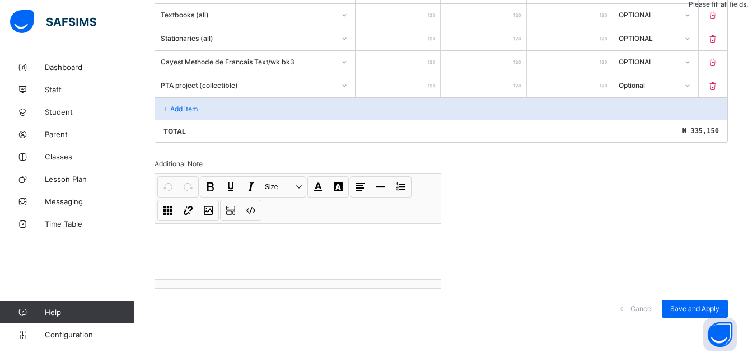
scroll to position [1553, 0]
click at [691, 304] on div "Save and Apply" at bounding box center [695, 310] width 66 height 18
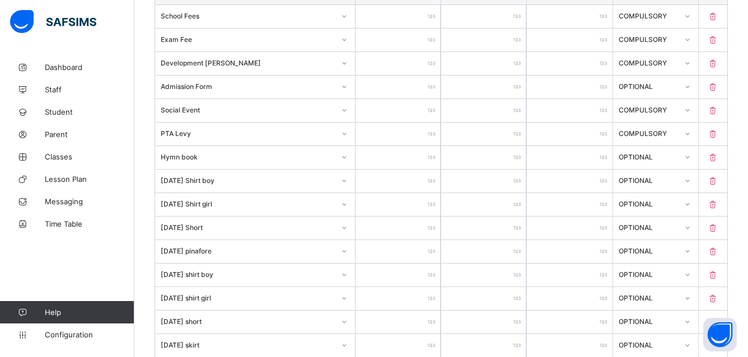
scroll to position [215, 0]
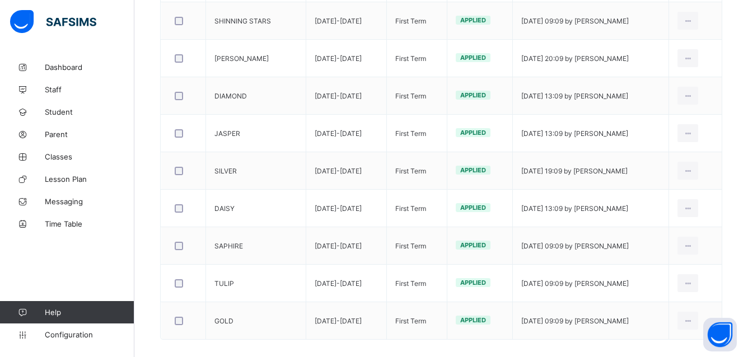
scroll to position [533, 0]
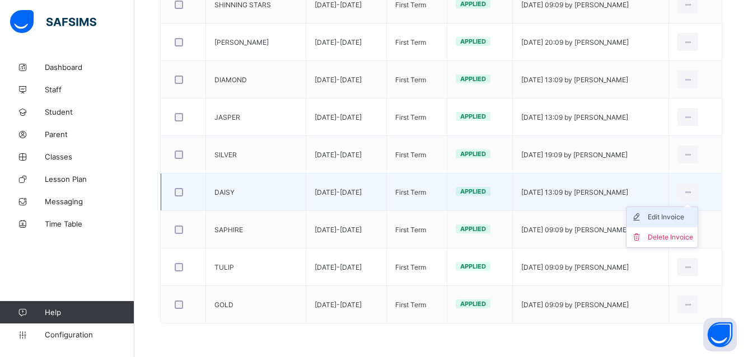
click at [686, 214] on div "Edit Invoice" at bounding box center [670, 217] width 45 height 11
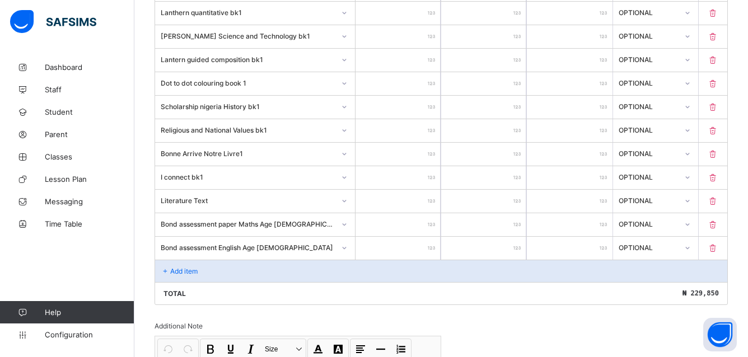
scroll to position [1057, 0]
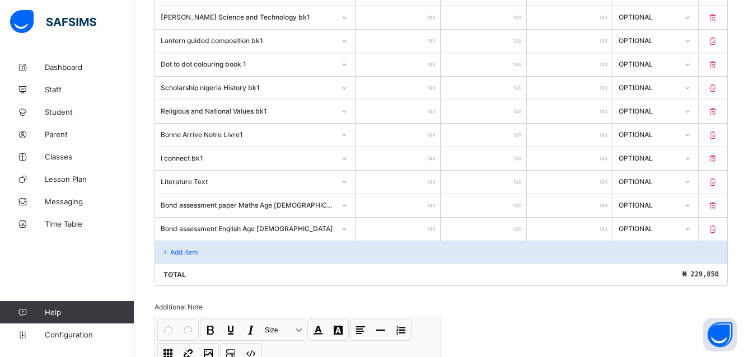
click at [185, 246] on div "Add item" at bounding box center [441, 252] width 572 height 22
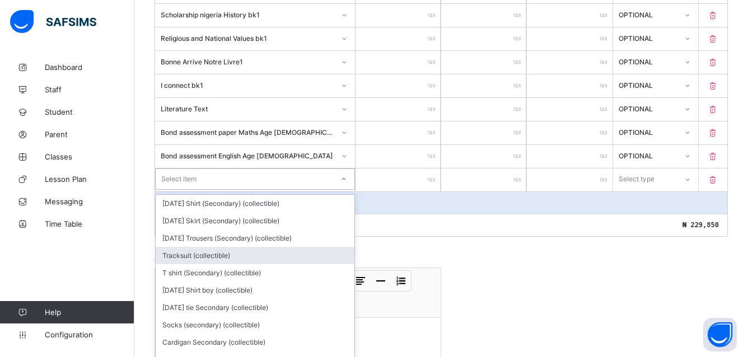
scroll to position [1141, 0]
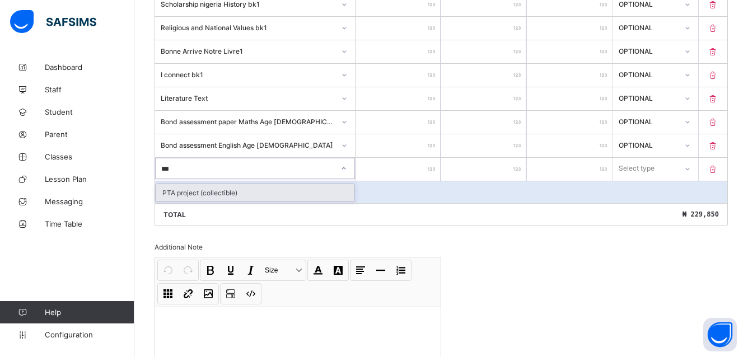
click at [207, 192] on div "PTA project (collectible)" at bounding box center [255, 192] width 199 height 17
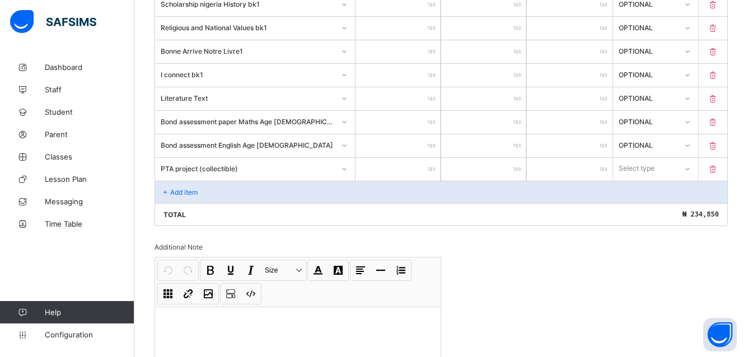
click at [691, 166] on icon at bounding box center [687, 169] width 7 height 11
click at [691, 169] on icon at bounding box center [687, 169] width 7 height 11
click at [690, 167] on icon at bounding box center [687, 168] width 7 height 11
click at [668, 211] on div "Optional" at bounding box center [656, 210] width 84 height 17
click at [208, 186] on div "Add item" at bounding box center [441, 192] width 572 height 22
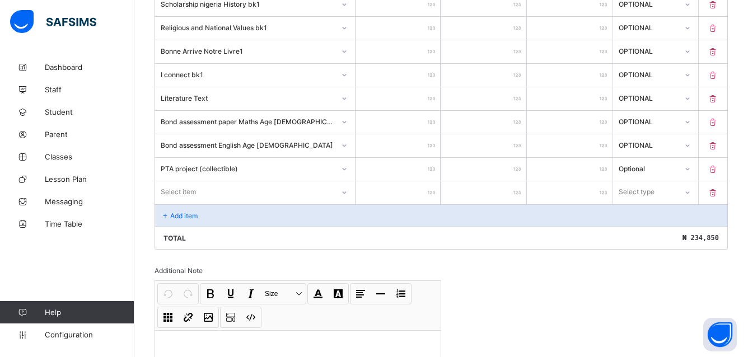
click at [181, 186] on div "Select item" at bounding box center [178, 191] width 35 height 21
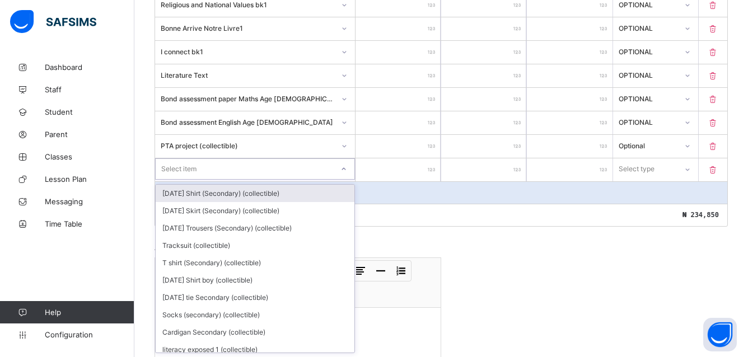
scroll to position [1164, 0]
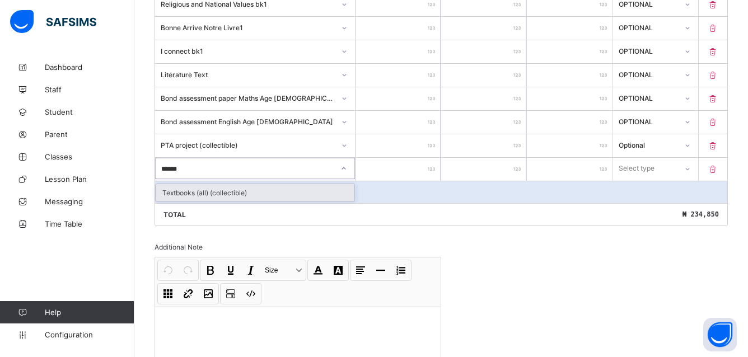
click at [220, 195] on div "Textbooks (all) (collectible)" at bounding box center [255, 192] width 199 height 17
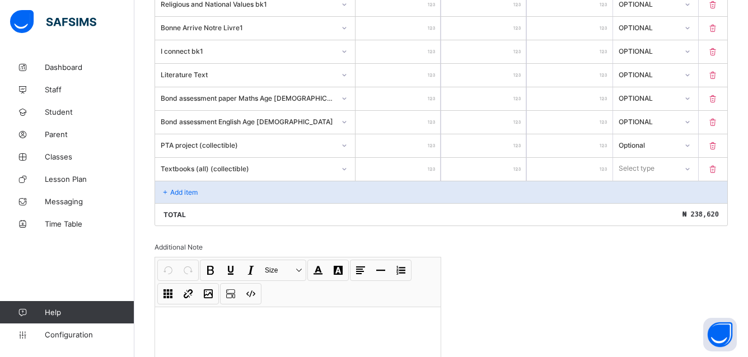
click at [689, 169] on icon at bounding box center [687, 169] width 4 height 2
click at [690, 167] on icon at bounding box center [687, 168] width 7 height 11
click at [690, 169] on icon at bounding box center [687, 168] width 7 height 11
click at [653, 206] on div "Optional" at bounding box center [656, 210] width 84 height 17
click at [182, 188] on p "Add item" at bounding box center [183, 192] width 27 height 8
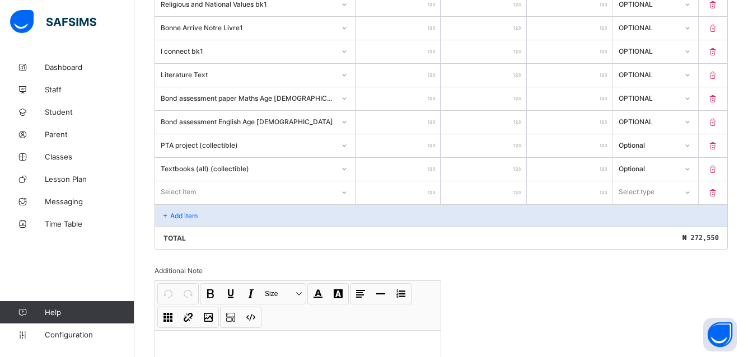
click at [205, 189] on div "Select item" at bounding box center [244, 192] width 179 height 16
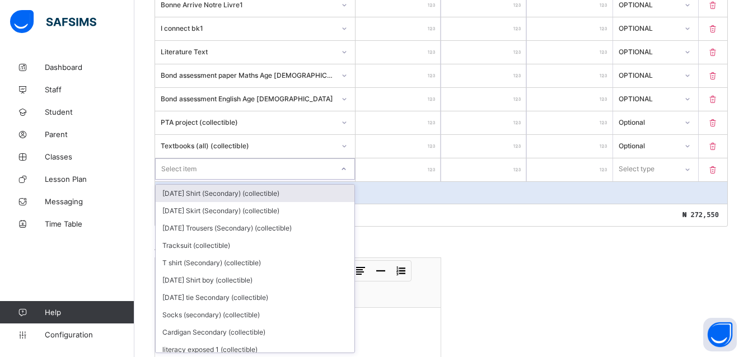
scroll to position [1188, 0]
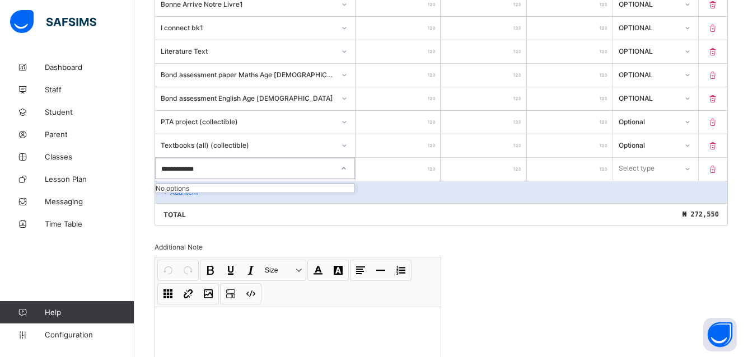
click at [217, 190] on div "No options" at bounding box center [255, 188] width 199 height 8
click at [202, 167] on div "Select item" at bounding box center [245, 169] width 178 height 16
click at [198, 189] on div "Stationaries (all) (collectible)" at bounding box center [255, 192] width 199 height 17
click at [691, 168] on icon at bounding box center [687, 169] width 7 height 11
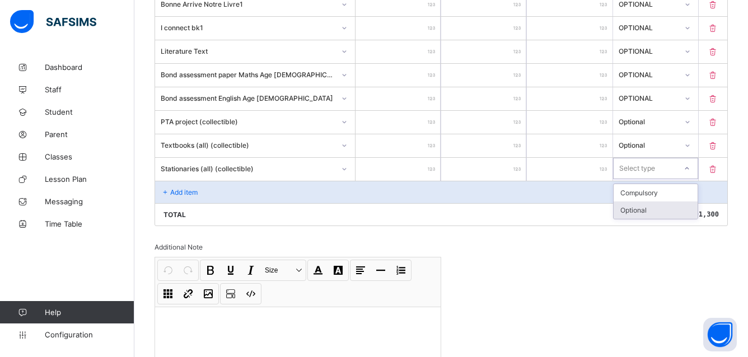
click at [670, 207] on div "Optional" at bounding box center [656, 210] width 84 height 17
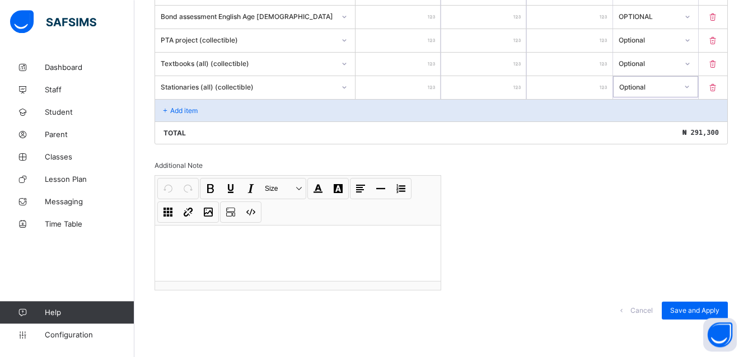
scroll to position [1271, 0]
click at [716, 305] on div "Save and Apply" at bounding box center [695, 310] width 66 height 18
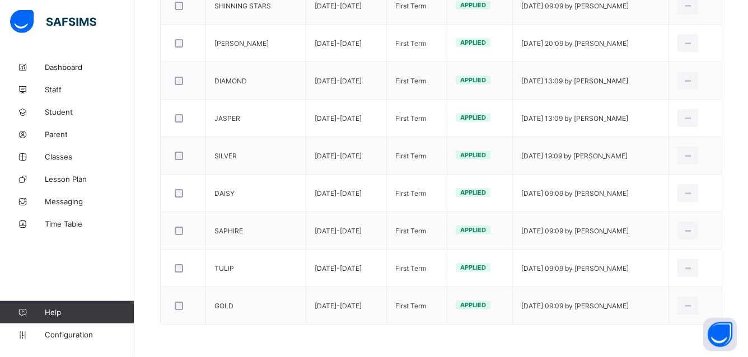
scroll to position [533, 0]
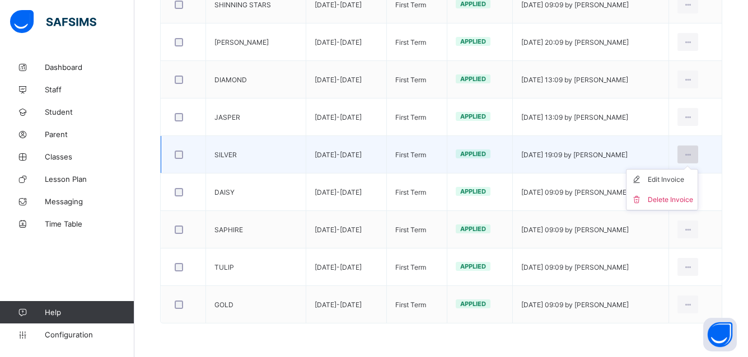
click at [693, 152] on icon at bounding box center [688, 155] width 10 height 8
click at [684, 178] on div "Edit Invoice" at bounding box center [670, 179] width 45 height 11
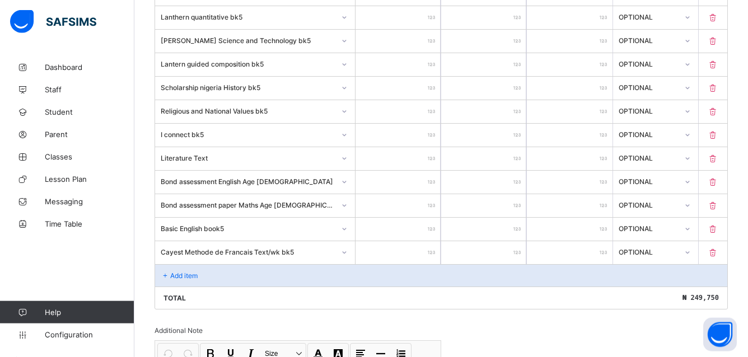
scroll to position [1032, 0]
click at [174, 275] on p "Add item" at bounding box center [183, 278] width 27 height 8
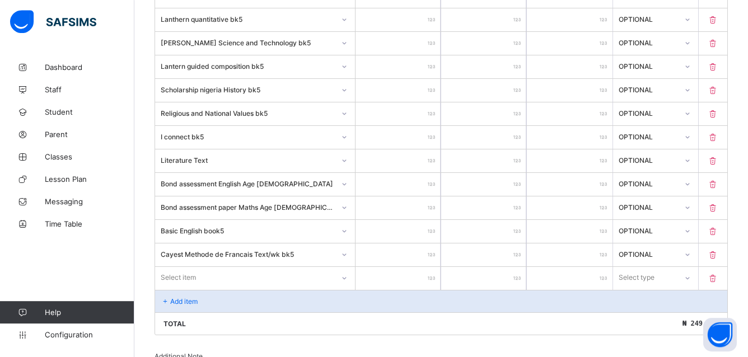
click at [175, 276] on div "Select item" at bounding box center [255, 277] width 200 height 21
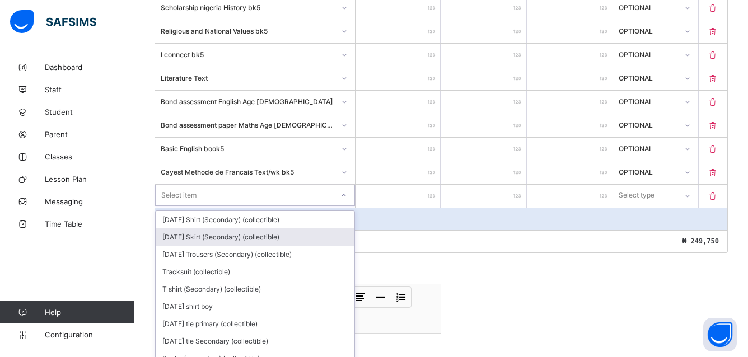
scroll to position [1141, 0]
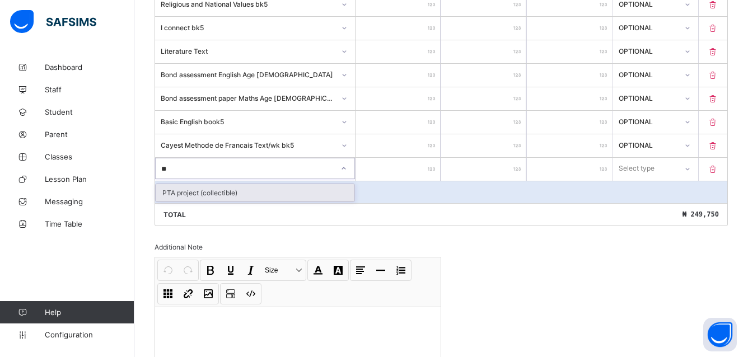
click at [230, 192] on div "PTA project (collectible)" at bounding box center [255, 192] width 199 height 17
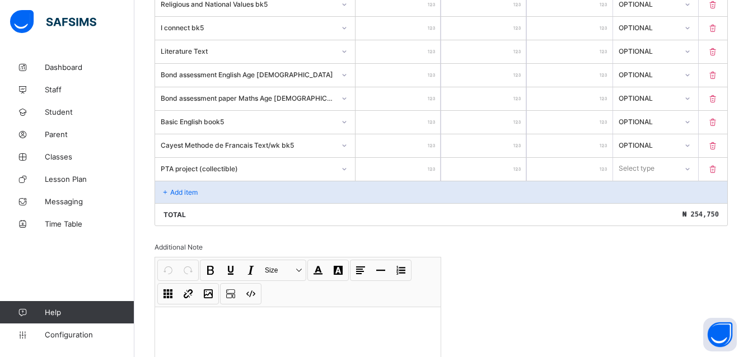
click at [691, 171] on icon at bounding box center [687, 169] width 7 height 11
click at [662, 210] on div "Optional" at bounding box center [656, 210] width 84 height 17
click at [169, 186] on div "Add item" at bounding box center [441, 192] width 572 height 22
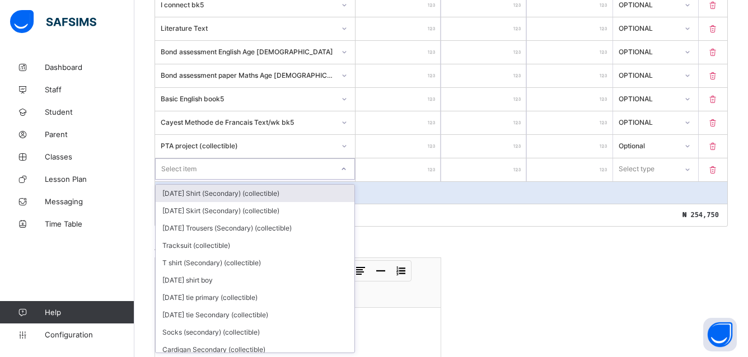
scroll to position [1164, 0]
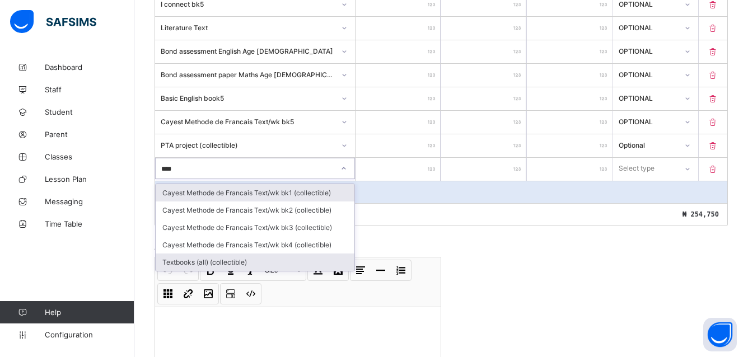
click at [206, 259] on div "Textbooks (all) (collectible)" at bounding box center [255, 262] width 199 height 17
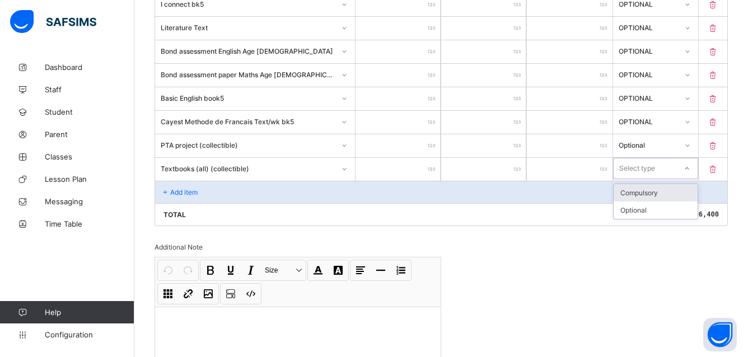
click at [690, 168] on icon at bounding box center [687, 168] width 7 height 11
click at [664, 208] on div "Optional" at bounding box center [656, 210] width 84 height 17
click at [175, 189] on p "Add item" at bounding box center [183, 192] width 27 height 8
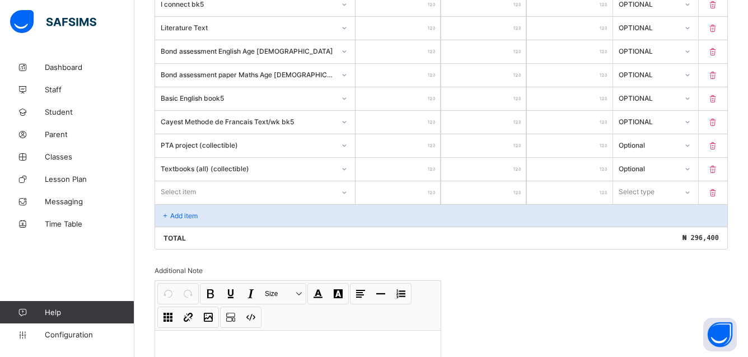
click at [168, 192] on div "Select item" at bounding box center [178, 191] width 35 height 21
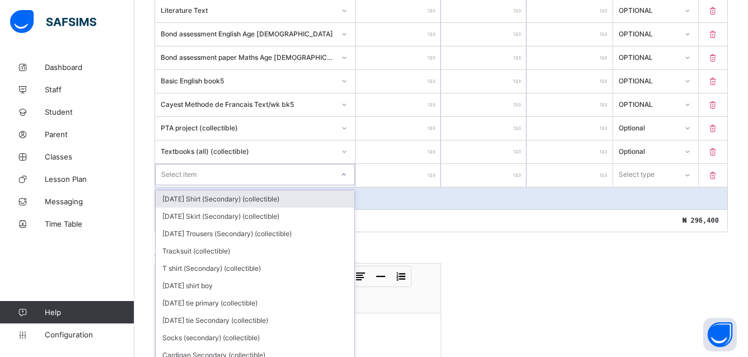
scroll to position [1188, 0]
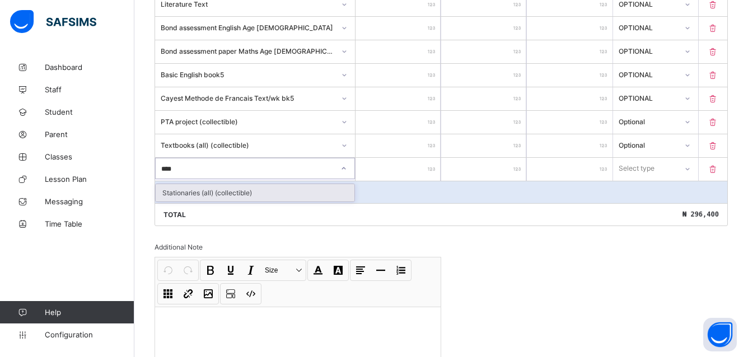
click at [205, 194] on div "Stationaries (all) (collectible)" at bounding box center [255, 192] width 199 height 17
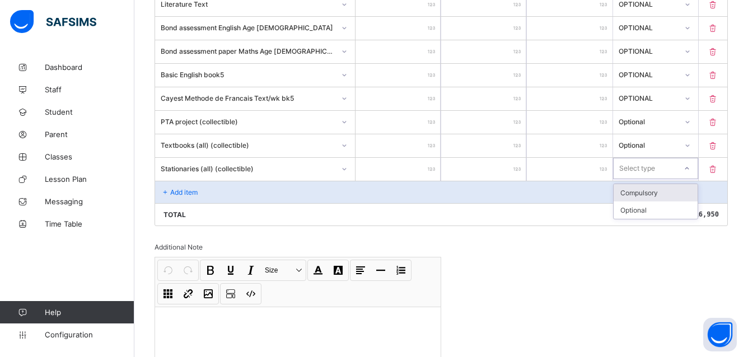
click at [690, 169] on icon at bounding box center [687, 168] width 7 height 11
click at [666, 207] on div "Optional" at bounding box center [656, 210] width 84 height 17
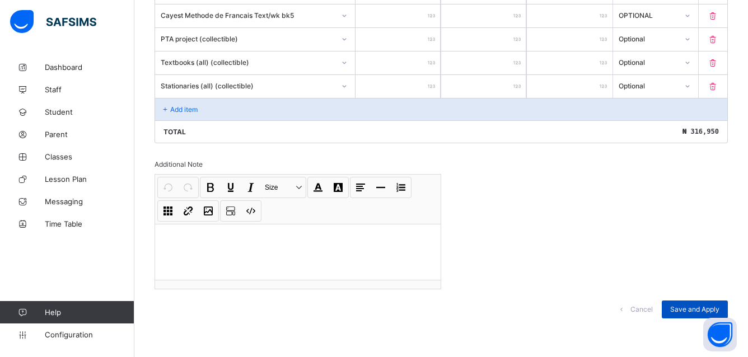
click at [710, 304] on div "Save and Apply" at bounding box center [695, 310] width 66 height 18
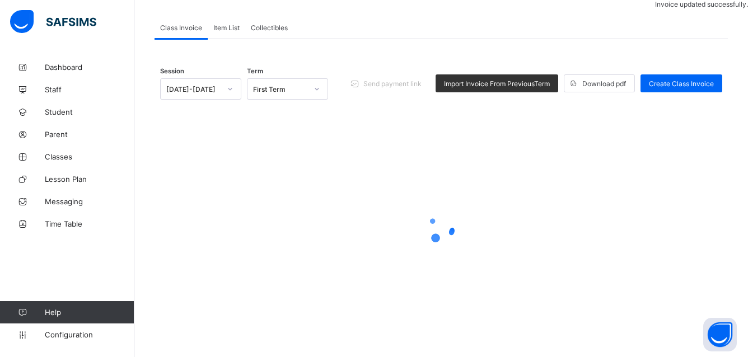
scroll to position [73, 0]
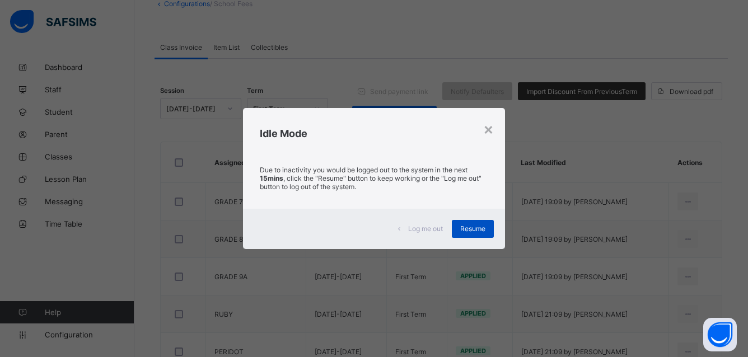
click at [471, 230] on span "Resume" at bounding box center [472, 229] width 25 height 8
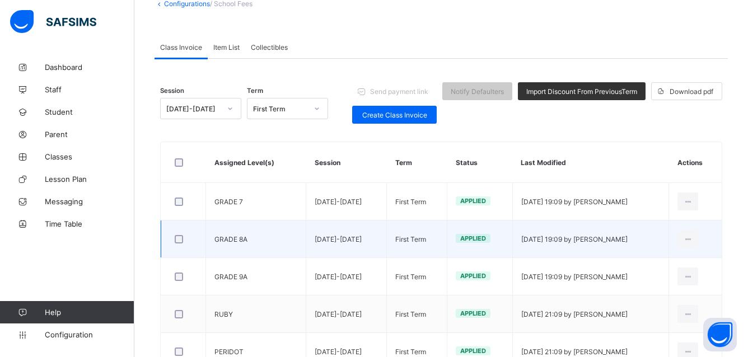
click at [477, 222] on td "Applied" at bounding box center [480, 240] width 66 height 38
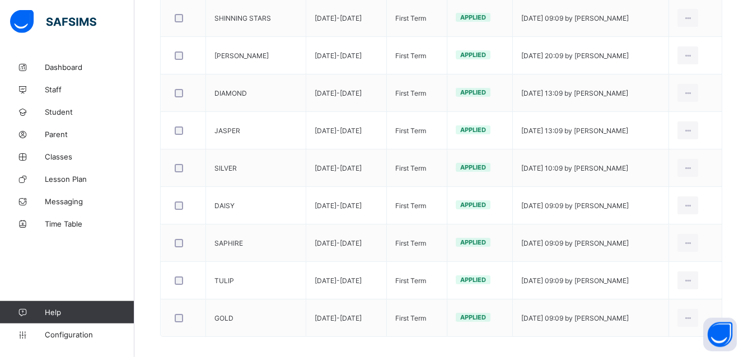
scroll to position [533, 0]
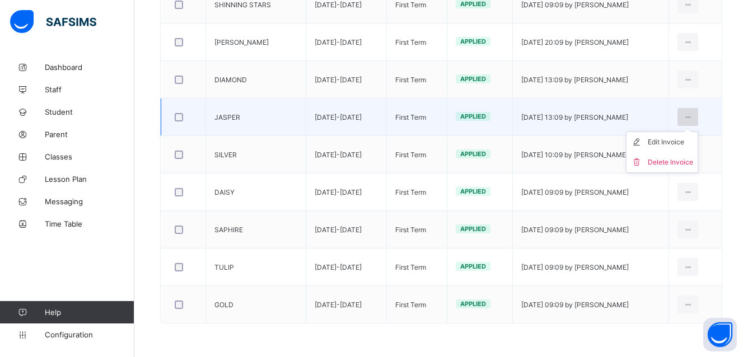
click at [693, 115] on icon at bounding box center [688, 117] width 10 height 8
click at [692, 138] on div "Edit Invoice" at bounding box center [670, 142] width 45 height 11
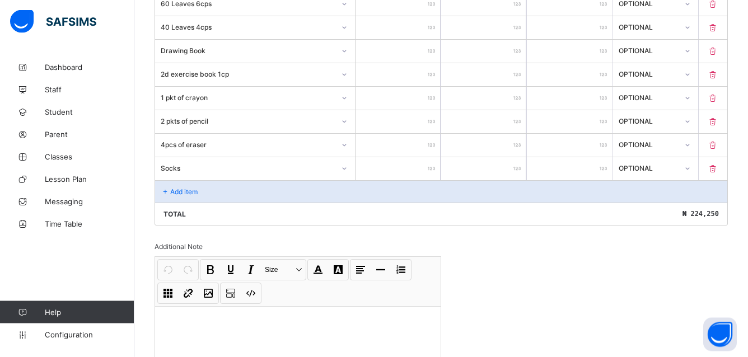
scroll to position [1271, 0]
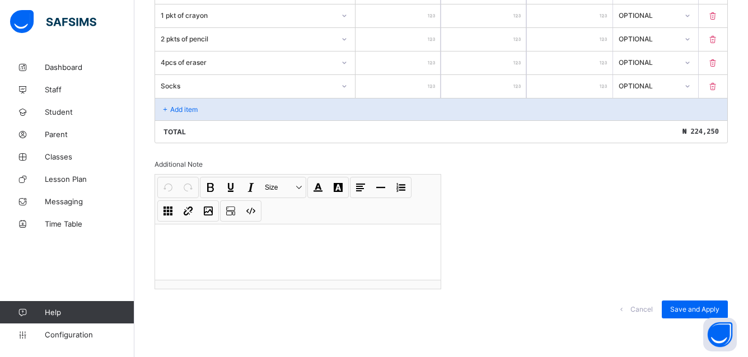
click at [175, 109] on p "Add item" at bounding box center [183, 109] width 27 height 8
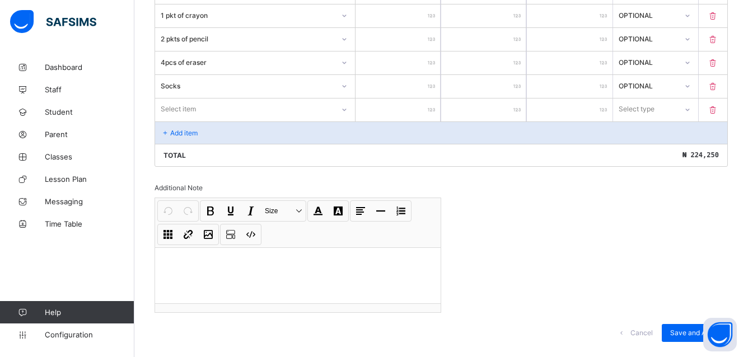
click at [239, 105] on div "Select item" at bounding box center [244, 109] width 179 height 16
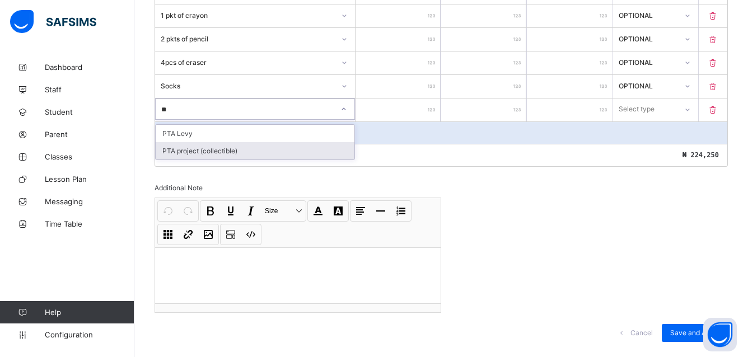
click at [199, 153] on div "PTA project (collectible)" at bounding box center [255, 150] width 199 height 17
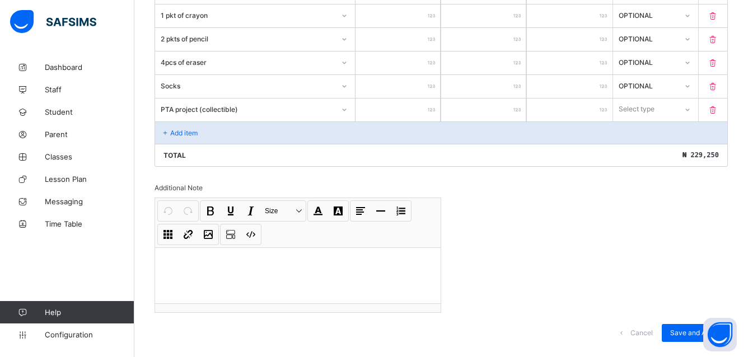
click at [691, 109] on icon at bounding box center [687, 109] width 7 height 11
click at [674, 148] on div "Optional" at bounding box center [656, 150] width 84 height 17
click at [172, 129] on p "Add item" at bounding box center [183, 133] width 27 height 8
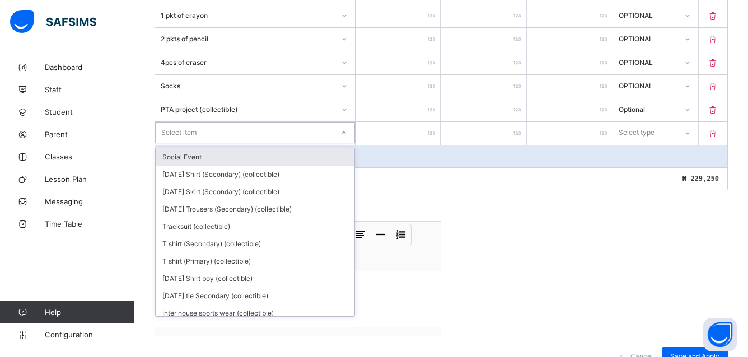
click at [178, 131] on div "Select item" at bounding box center [178, 132] width 35 height 21
click at [184, 133] on div "Select item" at bounding box center [178, 132] width 35 height 21
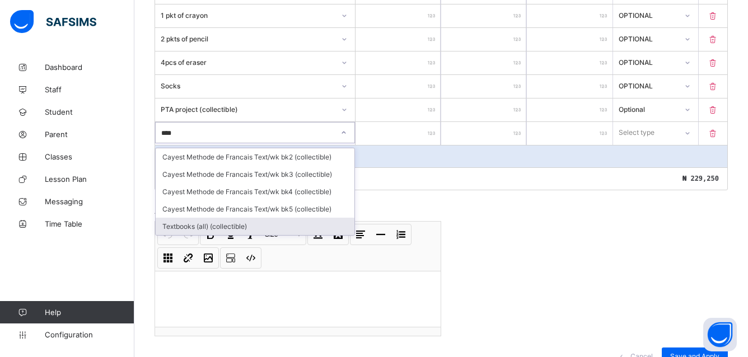
click at [223, 222] on div "Textbooks (all) (collectible)" at bounding box center [255, 226] width 199 height 17
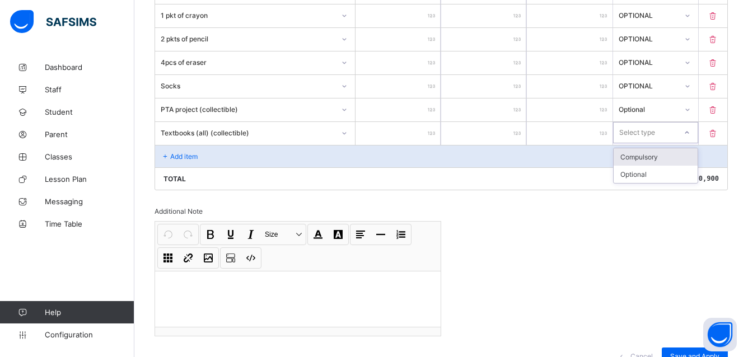
click at [690, 133] on icon at bounding box center [687, 132] width 7 height 11
click at [665, 173] on div "Optional" at bounding box center [656, 174] width 84 height 17
click at [173, 151] on div "Add item" at bounding box center [441, 156] width 572 height 22
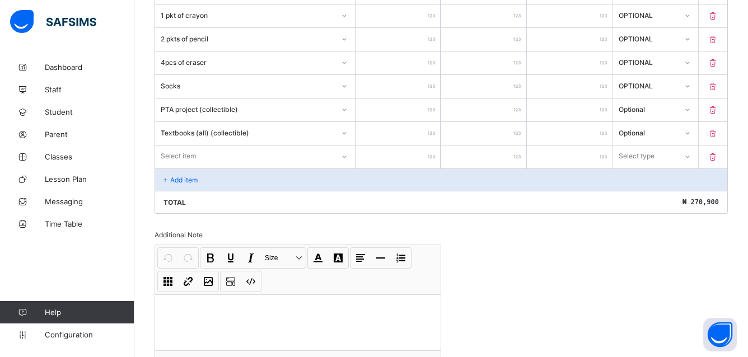
click at [343, 154] on div at bounding box center [344, 157] width 19 height 18
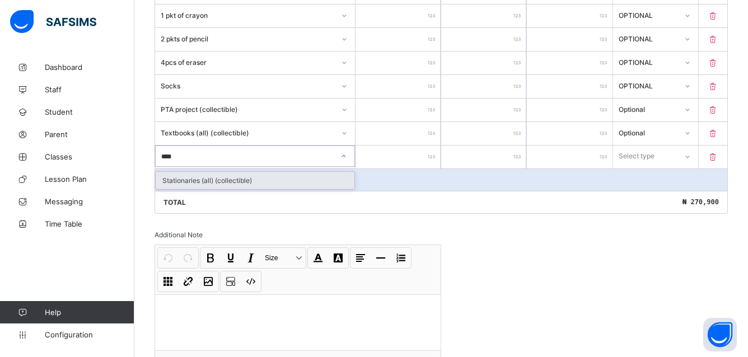
drag, startPoint x: 206, startPoint y: 181, endPoint x: 324, endPoint y: 187, distance: 118.3
click at [206, 181] on div "Stationaries (all) (collectible)" at bounding box center [255, 180] width 199 height 17
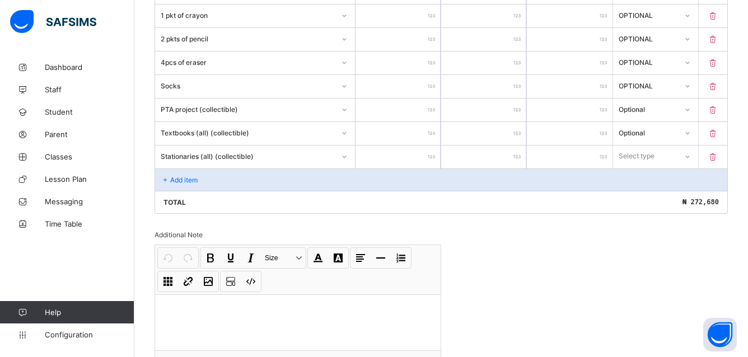
click at [691, 158] on icon at bounding box center [687, 156] width 7 height 11
click at [667, 197] on div "Optional" at bounding box center [656, 197] width 84 height 17
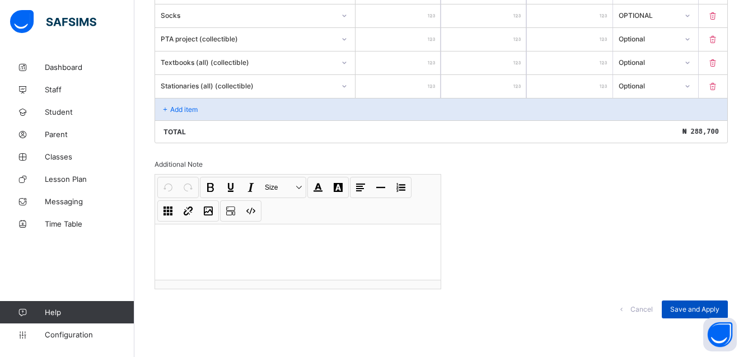
click at [702, 306] on span "Save and Apply" at bounding box center [694, 309] width 49 height 8
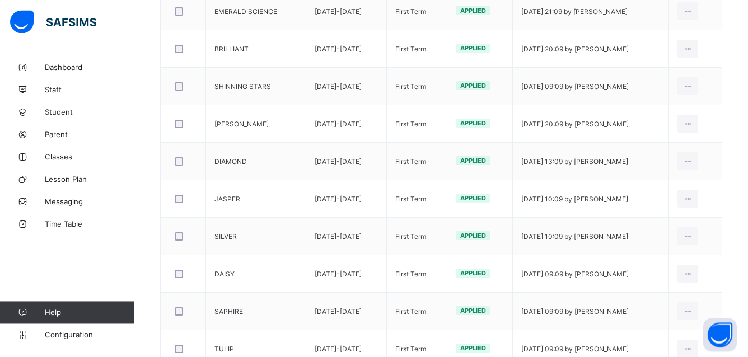
scroll to position [463, 0]
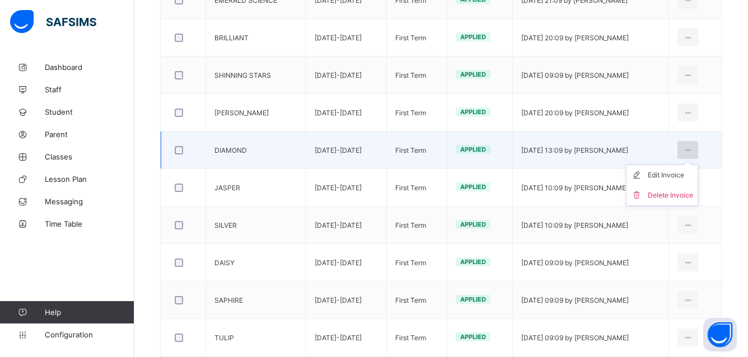
click at [693, 149] on icon at bounding box center [688, 150] width 10 height 8
click at [682, 175] on div "Edit Invoice" at bounding box center [670, 175] width 45 height 11
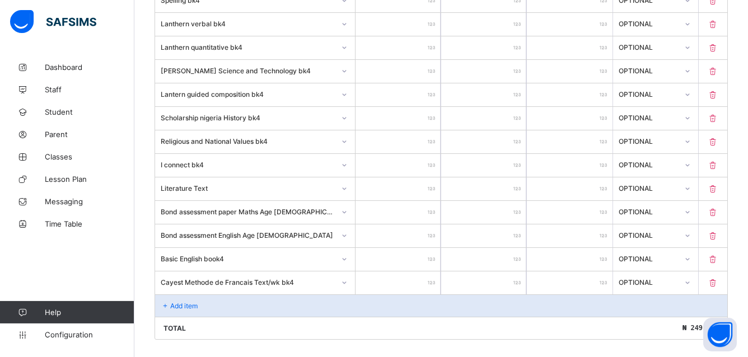
scroll to position [1011, 0]
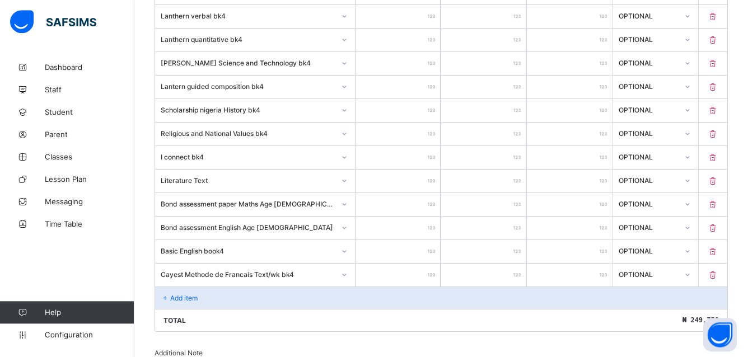
click at [189, 293] on div "Add item" at bounding box center [441, 298] width 572 height 22
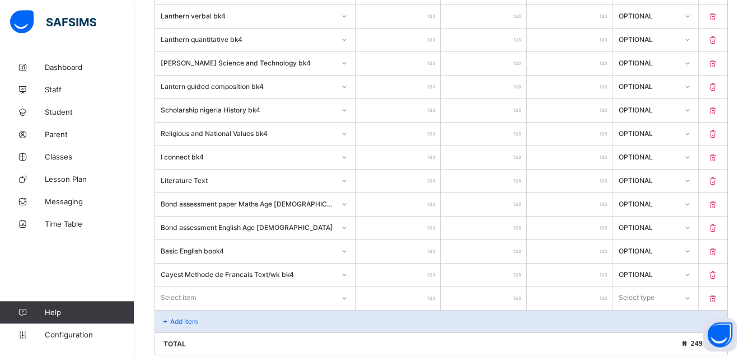
click at [185, 300] on div "Select item" at bounding box center [255, 297] width 200 height 21
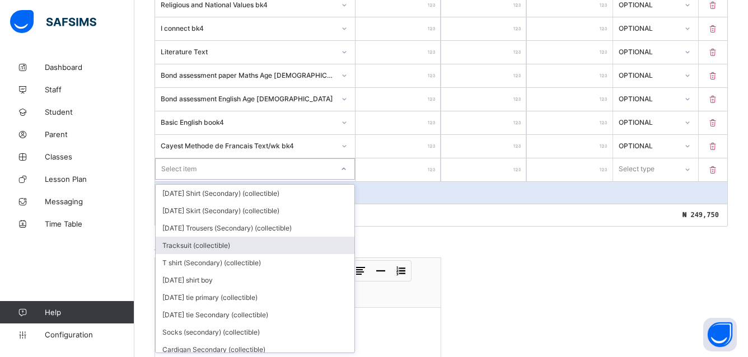
scroll to position [1141, 0]
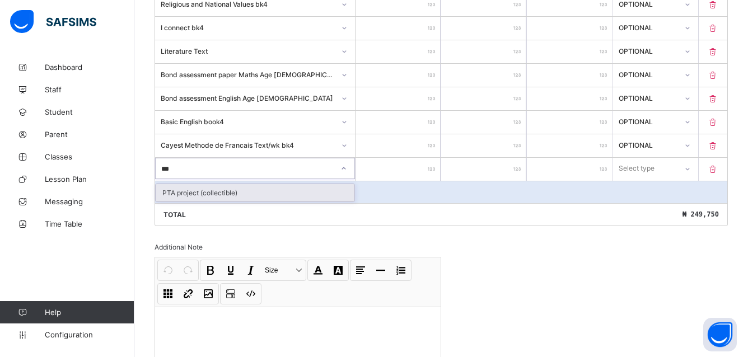
click at [189, 195] on div "PTA project (collectible)" at bounding box center [255, 192] width 199 height 17
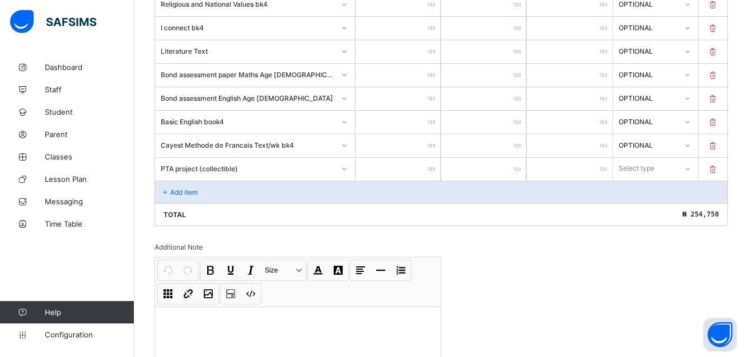
click at [691, 169] on icon at bounding box center [687, 169] width 7 height 11
drag, startPoint x: 651, startPoint y: 212, endPoint x: 645, endPoint y: 210, distance: 6.4
click at [650, 210] on div "Optional" at bounding box center [656, 210] width 84 height 17
click at [169, 190] on icon at bounding box center [166, 192] width 10 height 8
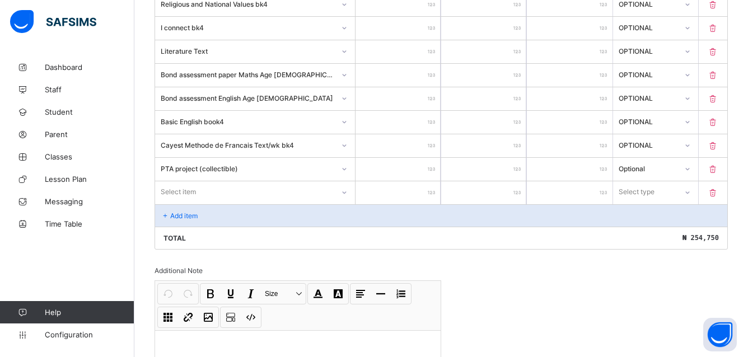
click at [170, 192] on div "Select item" at bounding box center [178, 191] width 35 height 21
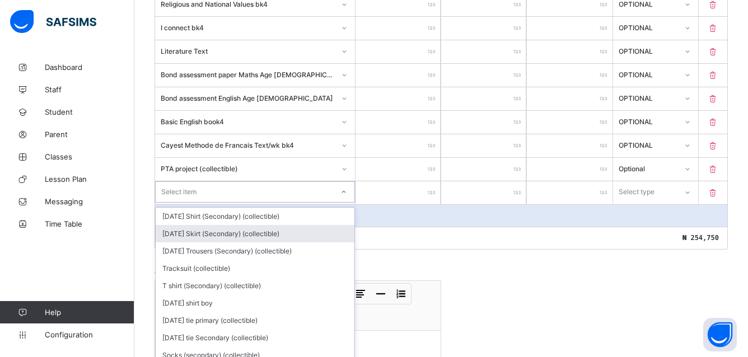
scroll to position [1164, 0]
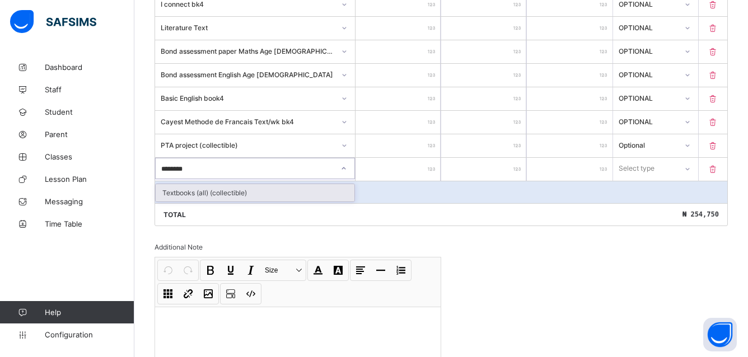
click at [204, 191] on div "Textbooks (all) (collectible)" at bounding box center [255, 192] width 199 height 17
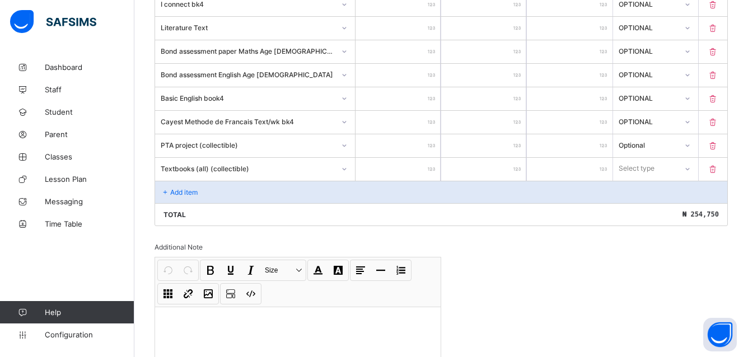
click at [416, 165] on input "number" at bounding box center [398, 169] width 85 height 23
click at [427, 164] on input "number" at bounding box center [398, 169] width 85 height 23
click at [430, 164] on input "number" at bounding box center [398, 169] width 85 height 23
click at [690, 168] on icon at bounding box center [687, 168] width 7 height 11
click at [665, 207] on div "Optional" at bounding box center [656, 210] width 84 height 17
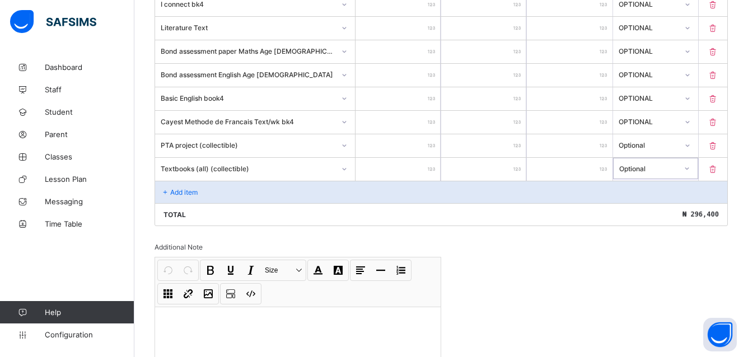
click at [174, 189] on p "Add item" at bounding box center [183, 192] width 27 height 8
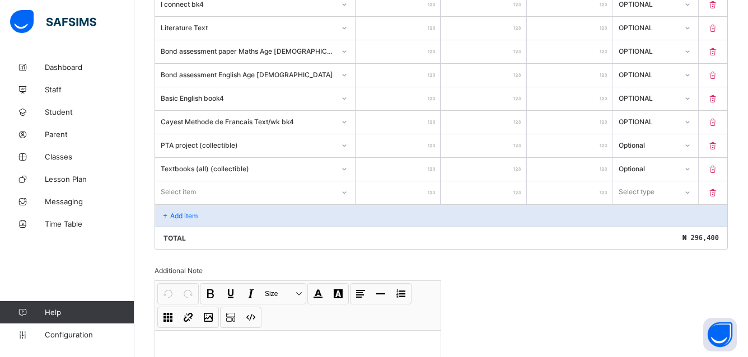
drag, startPoint x: 338, startPoint y: 193, endPoint x: 330, endPoint y: 189, distance: 8.5
click at [337, 191] on div "Select item" at bounding box center [255, 191] width 200 height 21
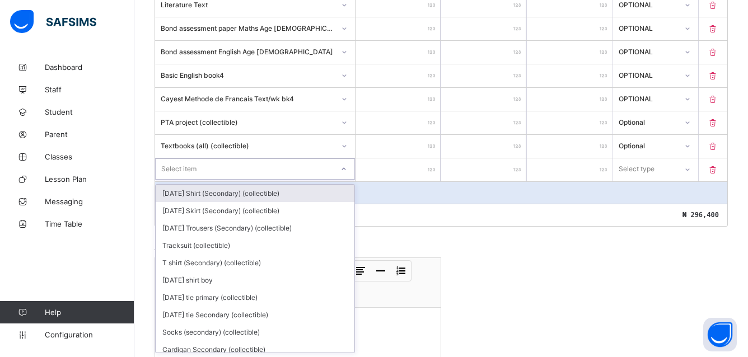
scroll to position [1188, 0]
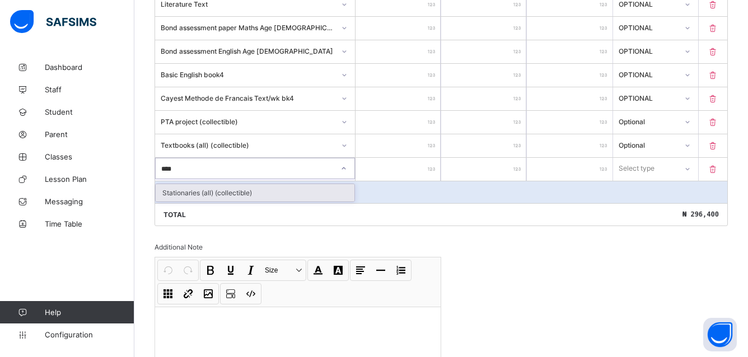
drag, startPoint x: 213, startPoint y: 191, endPoint x: 227, endPoint y: 188, distance: 13.9
click at [212, 191] on div "Stationaries (all) (collectible)" at bounding box center [255, 192] width 199 height 17
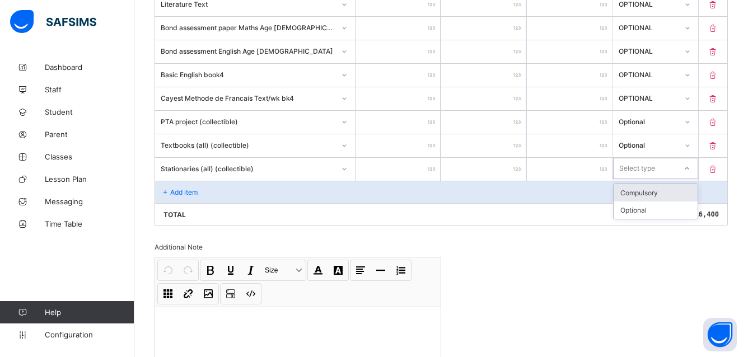
click at [690, 168] on icon at bounding box center [687, 168] width 7 height 11
click at [661, 208] on div "Optional" at bounding box center [656, 210] width 84 height 17
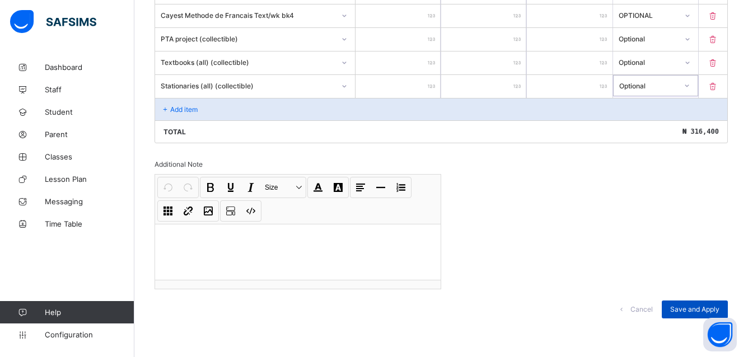
click at [697, 306] on span "Save and Apply" at bounding box center [694, 309] width 49 height 8
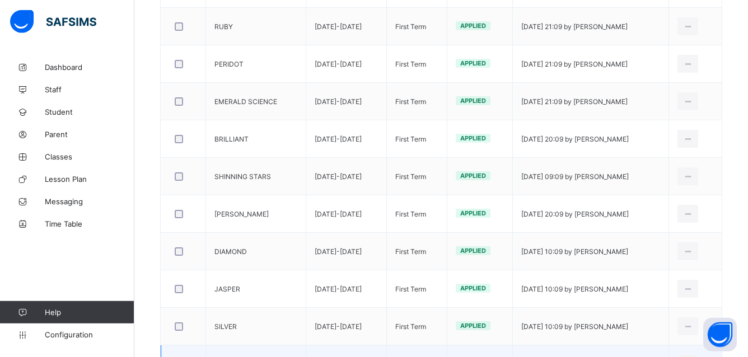
scroll to position [440, 0]
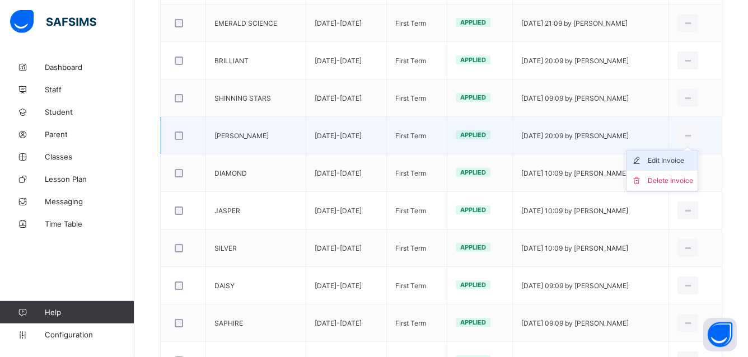
drag, startPoint x: 699, startPoint y: 134, endPoint x: 685, endPoint y: 161, distance: 30.3
click at [693, 136] on icon at bounding box center [688, 136] width 10 height 8
click at [684, 155] on ul "Edit Invoice Delete Invoice" at bounding box center [662, 170] width 72 height 41
click at [682, 160] on div "Edit Invoice" at bounding box center [670, 160] width 45 height 11
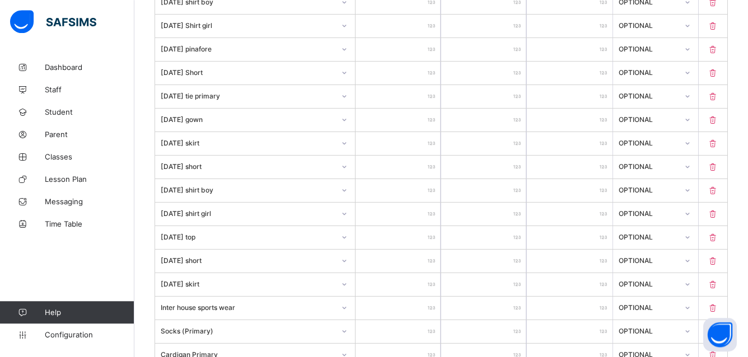
scroll to position [417, 0]
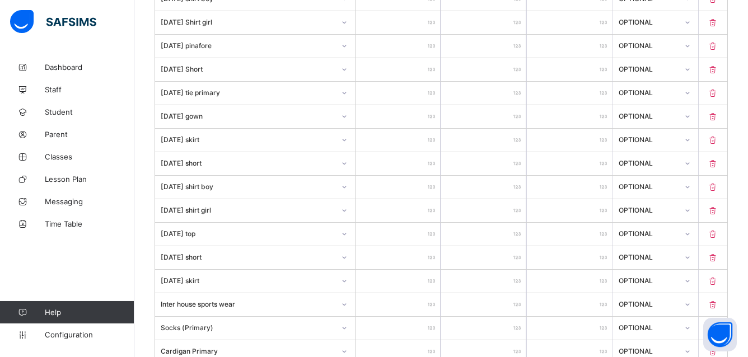
drag, startPoint x: 752, startPoint y: 353, endPoint x: 752, endPoint y: 344, distance: 8.4
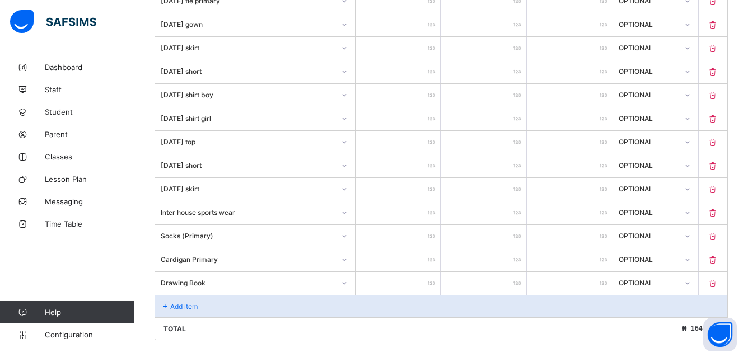
scroll to position [706, 0]
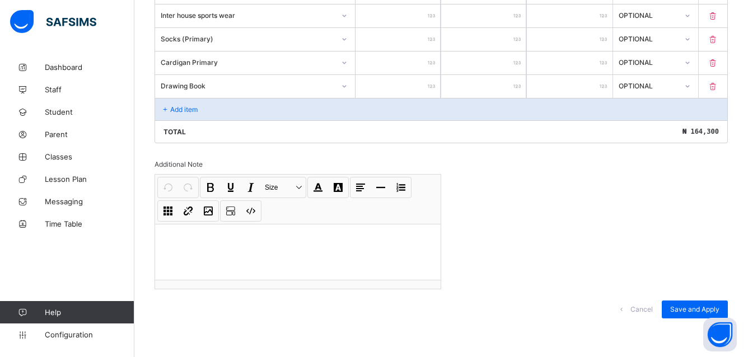
click at [168, 106] on icon at bounding box center [166, 109] width 10 height 8
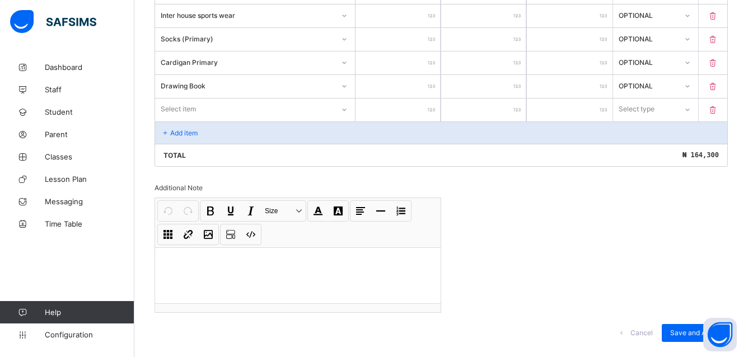
click at [195, 105] on div "Select item" at bounding box center [178, 109] width 35 height 21
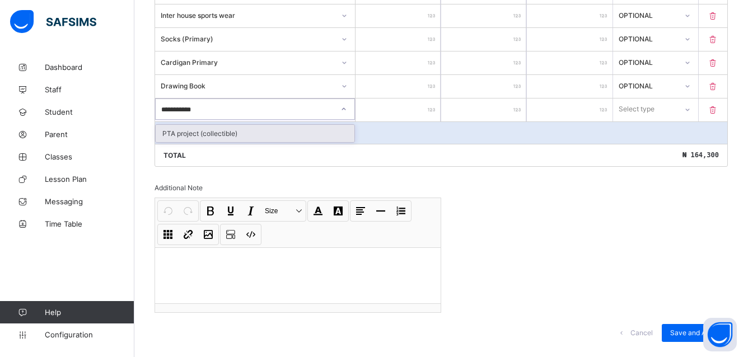
click at [192, 133] on div "PTA project (collectible)" at bounding box center [255, 133] width 199 height 17
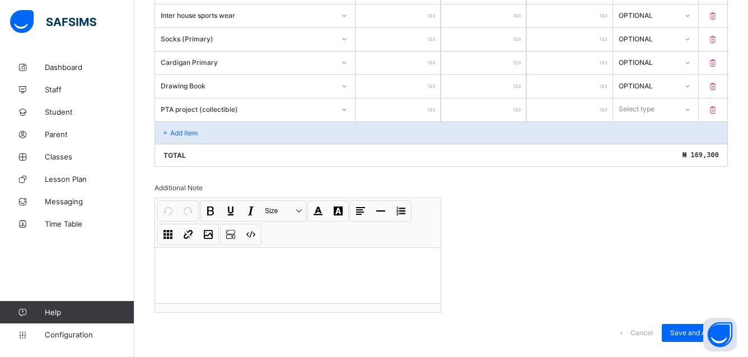
click at [693, 110] on div at bounding box center [687, 110] width 19 height 18
click at [675, 148] on div "Optional" at bounding box center [656, 150] width 84 height 17
click at [174, 131] on p "Add item" at bounding box center [183, 133] width 27 height 8
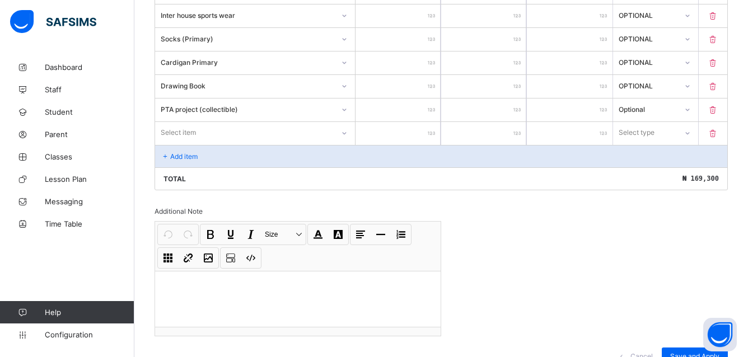
click at [171, 129] on div "Select item" at bounding box center [178, 132] width 35 height 21
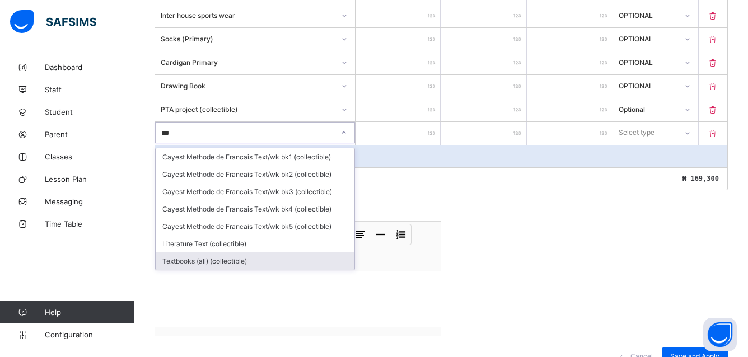
drag, startPoint x: 188, startPoint y: 261, endPoint x: 298, endPoint y: 155, distance: 153.3
click at [188, 260] on div "Textbooks (all) (collectible)" at bounding box center [255, 261] width 199 height 17
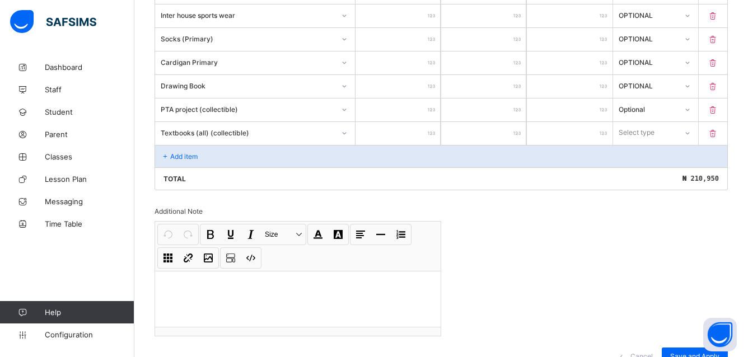
click at [691, 132] on icon at bounding box center [687, 133] width 7 height 11
click at [657, 173] on div "Optional" at bounding box center [656, 174] width 84 height 17
click at [172, 156] on p "Add item" at bounding box center [183, 156] width 27 height 8
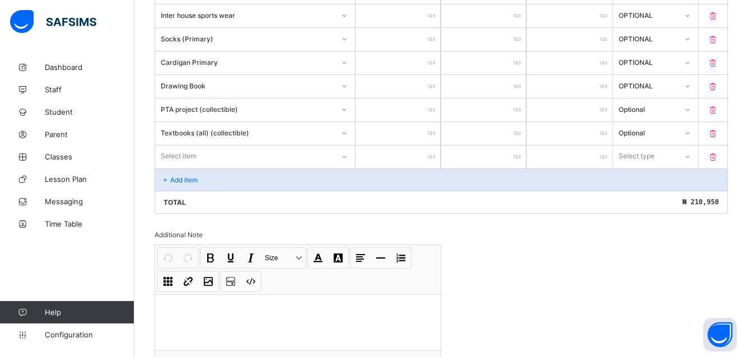
click at [169, 155] on div "Select item" at bounding box center [178, 156] width 35 height 21
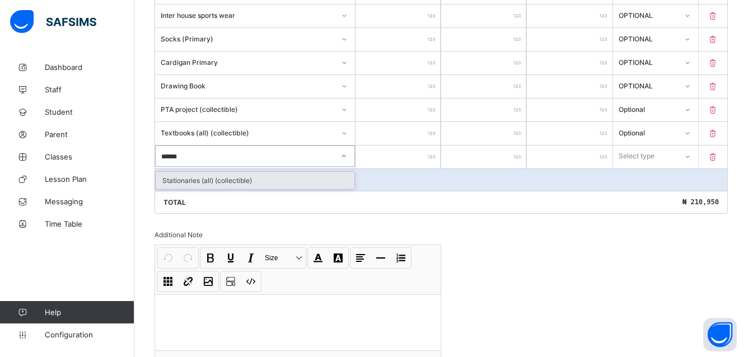
click at [244, 178] on div "Stationaries (all) (collectible)" at bounding box center [255, 180] width 199 height 17
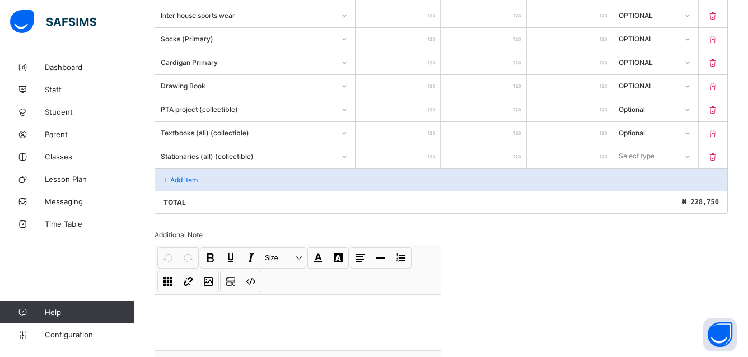
click at [691, 156] on icon at bounding box center [687, 156] width 7 height 11
click at [668, 195] on div "Optional" at bounding box center [656, 197] width 84 height 17
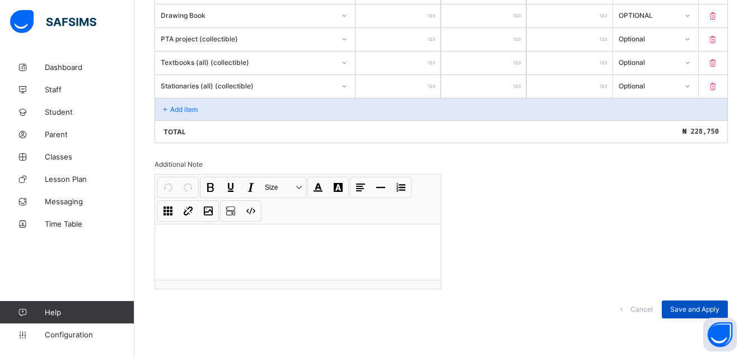
click at [693, 306] on span "Save and Apply" at bounding box center [694, 309] width 49 height 8
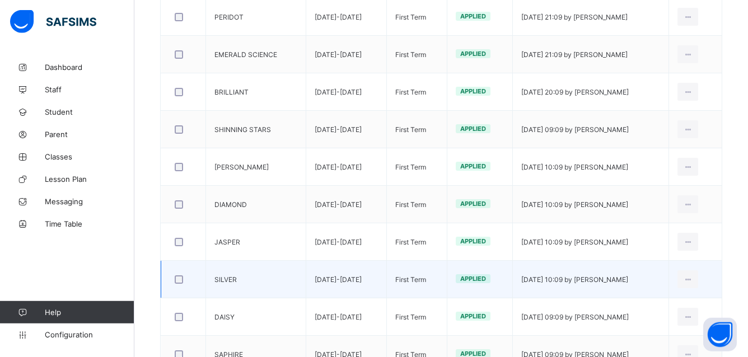
scroll to position [390, 0]
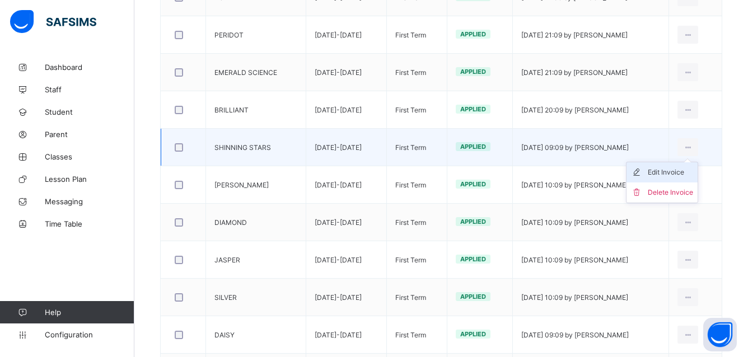
click at [688, 170] on div "Edit Invoice" at bounding box center [670, 172] width 45 height 11
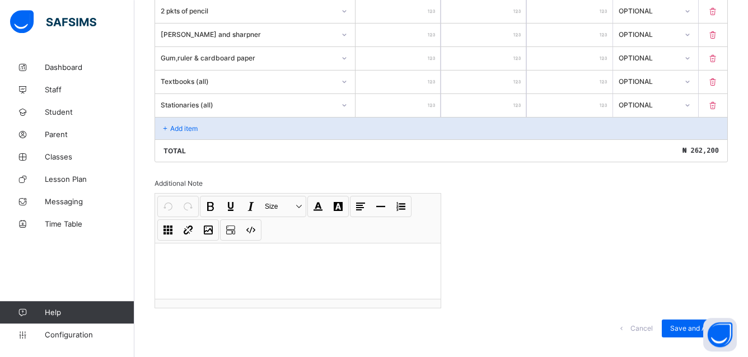
scroll to position [1271, 0]
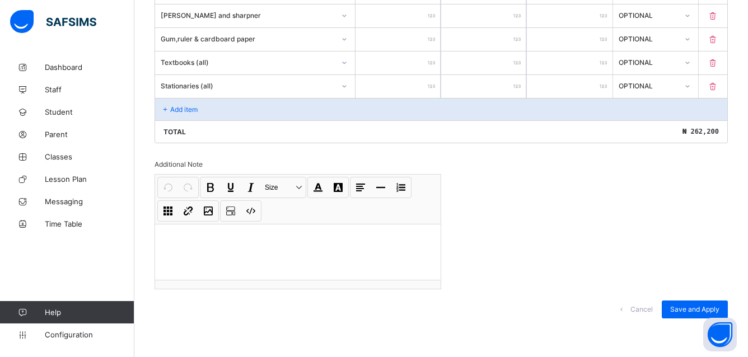
click at [185, 105] on p "Add item" at bounding box center [183, 109] width 27 height 8
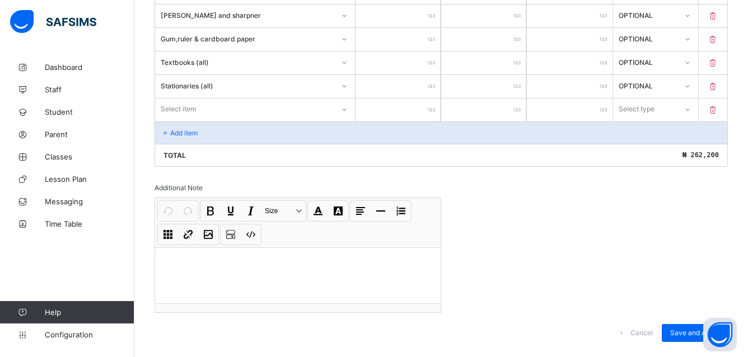
click at [189, 108] on div "Select item" at bounding box center [178, 109] width 35 height 21
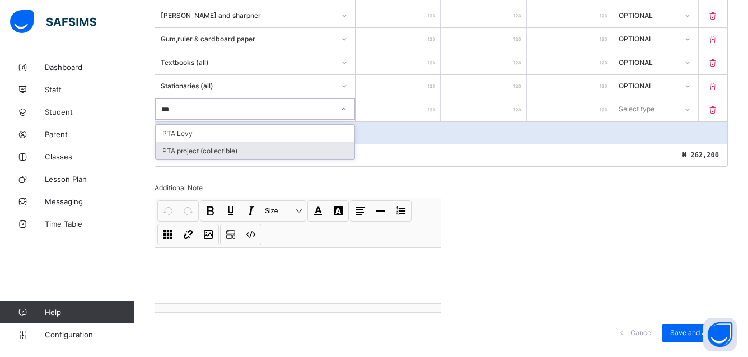
drag, startPoint x: 182, startPoint y: 150, endPoint x: 360, endPoint y: 155, distance: 178.1
click at [182, 150] on div "PTA project (collectible)" at bounding box center [255, 150] width 199 height 17
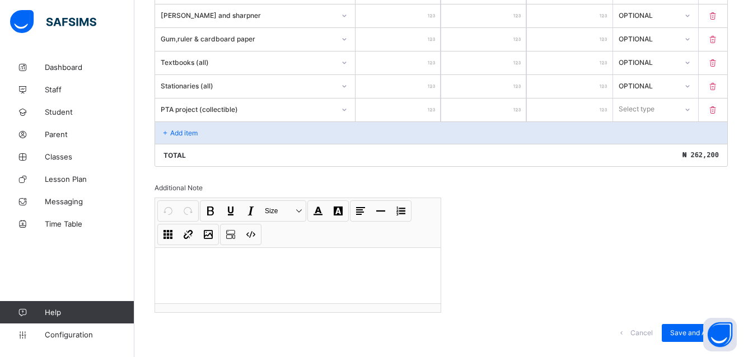
click at [697, 326] on div "Save and Apply" at bounding box center [695, 333] width 66 height 18
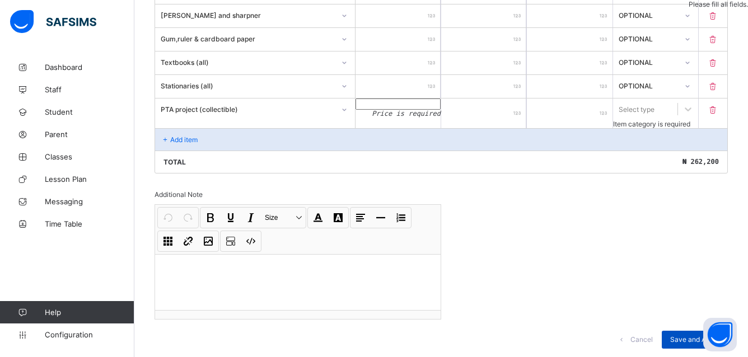
click at [690, 320] on div "Cancel Save and Apply" at bounding box center [441, 340] width 573 height 40
click at [717, 335] on span "Save and Apply" at bounding box center [694, 339] width 49 height 8
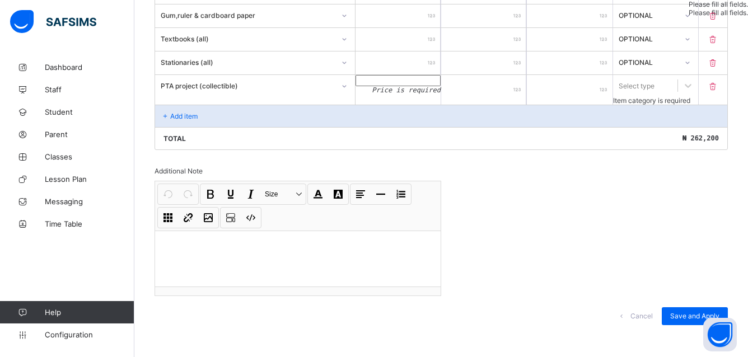
click at [719, 85] on icon at bounding box center [713, 87] width 11 height 10
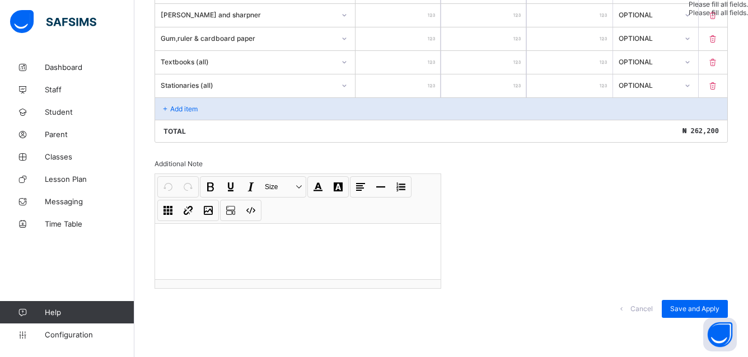
scroll to position [1271, 0]
click at [691, 307] on span "Save and Apply" at bounding box center [694, 309] width 49 height 8
click at [192, 104] on div "Add item" at bounding box center [441, 109] width 572 height 22
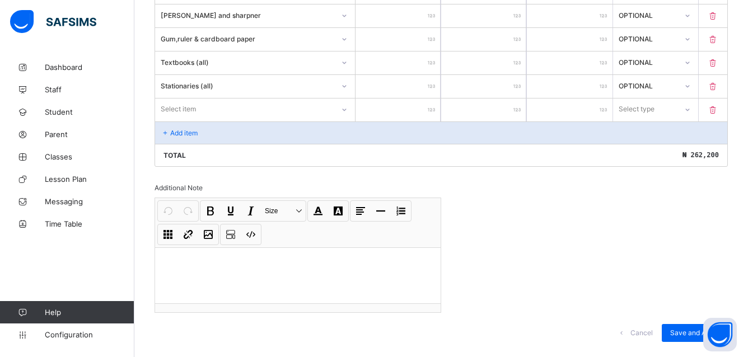
click at [195, 110] on div "Select item" at bounding box center [178, 109] width 35 height 21
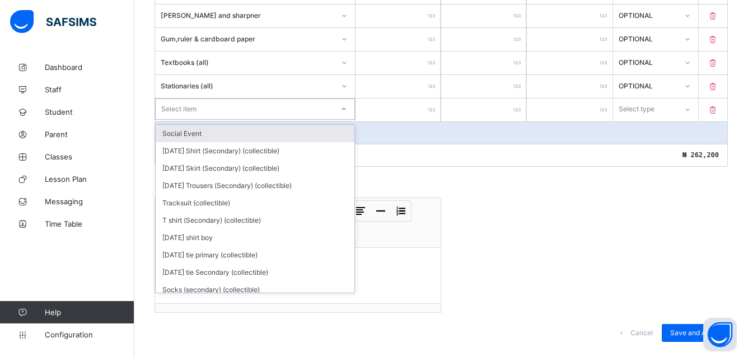
click at [195, 110] on div "Select item" at bounding box center [178, 109] width 35 height 21
drag, startPoint x: 195, startPoint y: 110, endPoint x: 180, endPoint y: 110, distance: 15.1
click at [180, 110] on div "Select item" at bounding box center [178, 109] width 35 height 21
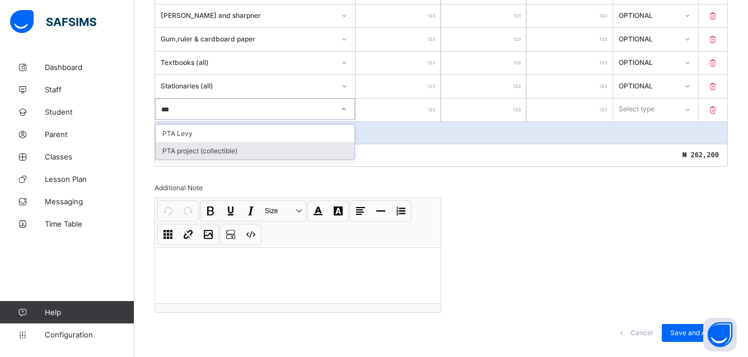
click at [189, 149] on div "PTA project (collectible)" at bounding box center [255, 150] width 199 height 17
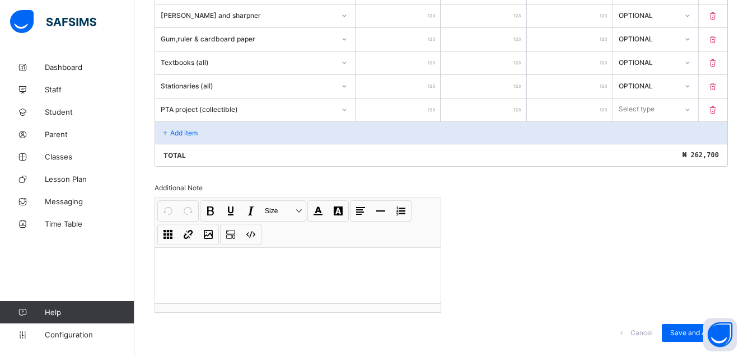
click at [689, 110] on icon at bounding box center [687, 110] width 4 height 2
click at [655, 148] on div "Optional" at bounding box center [656, 150] width 84 height 17
drag, startPoint x: 694, startPoint y: 329, endPoint x: 710, endPoint y: 312, distance: 22.6
click at [693, 326] on div "Save and Apply" at bounding box center [695, 333] width 66 height 18
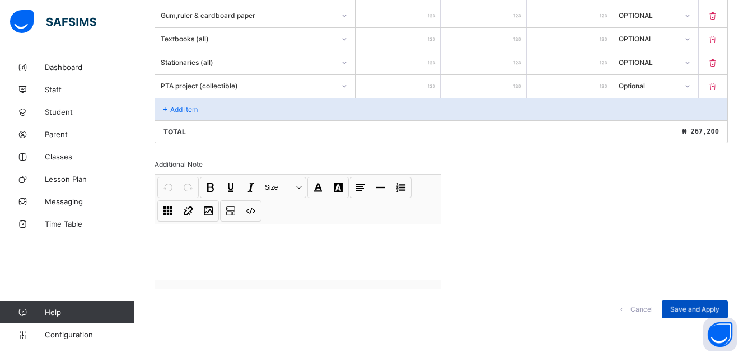
click at [704, 309] on span "Save and Apply" at bounding box center [694, 309] width 49 height 8
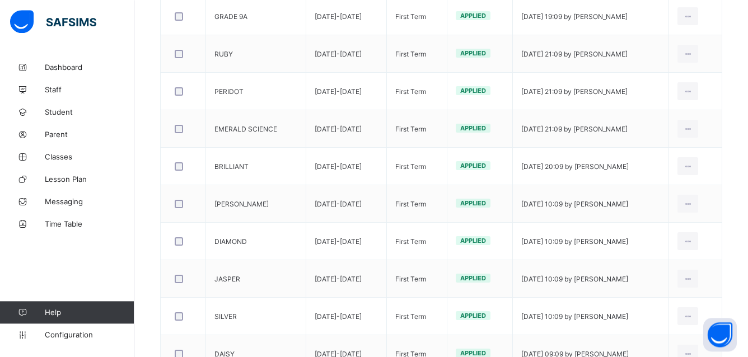
scroll to position [359, 0]
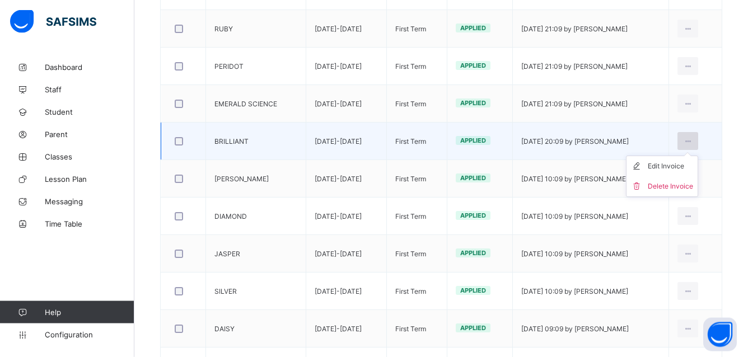
click at [693, 138] on icon at bounding box center [688, 141] width 10 height 8
click at [693, 143] on icon at bounding box center [688, 141] width 10 height 8
click at [693, 140] on icon at bounding box center [688, 141] width 10 height 8
click at [690, 164] on div "Edit Invoice" at bounding box center [670, 166] width 45 height 11
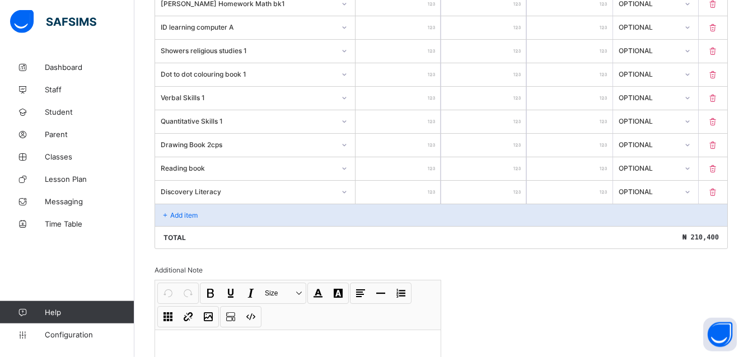
scroll to position [1059, 0]
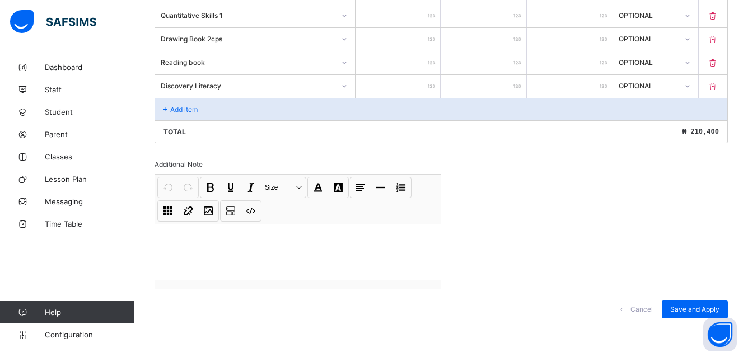
click at [182, 106] on p "Add item" at bounding box center [183, 109] width 27 height 8
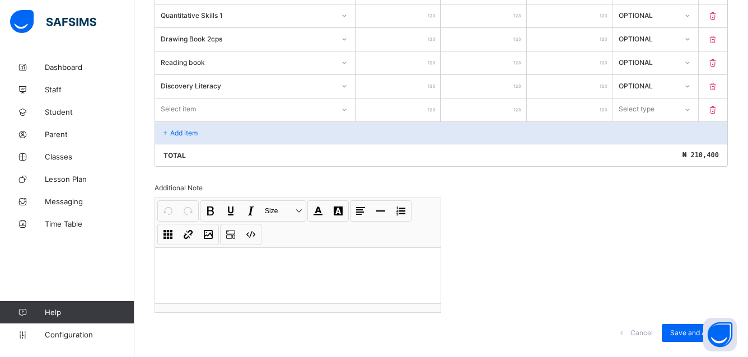
click at [188, 108] on div "Select item" at bounding box center [178, 109] width 35 height 21
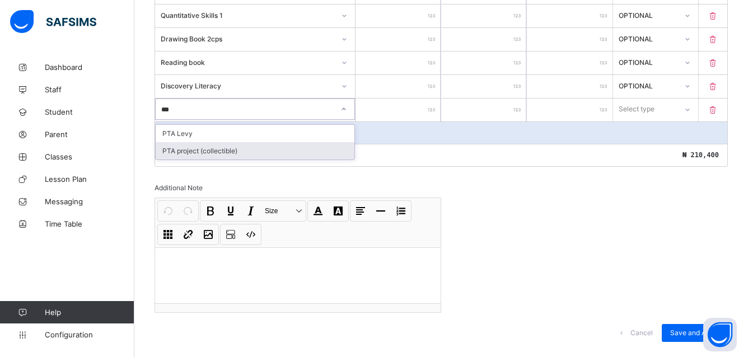
click at [193, 148] on div "PTA project (collectible)" at bounding box center [255, 150] width 199 height 17
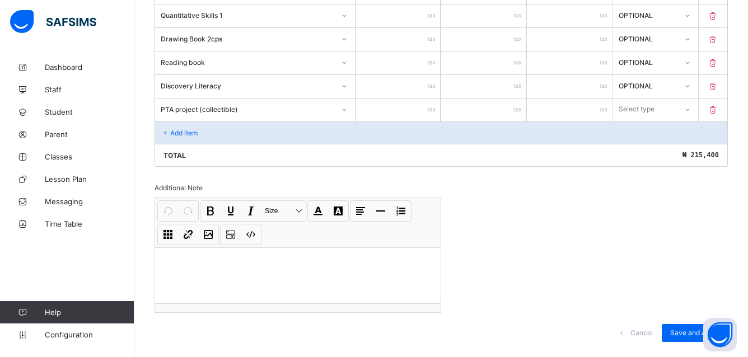
click at [691, 108] on icon at bounding box center [687, 109] width 7 height 11
click at [646, 146] on div "Optional" at bounding box center [656, 150] width 84 height 17
click at [182, 129] on p "Add item" at bounding box center [183, 133] width 27 height 8
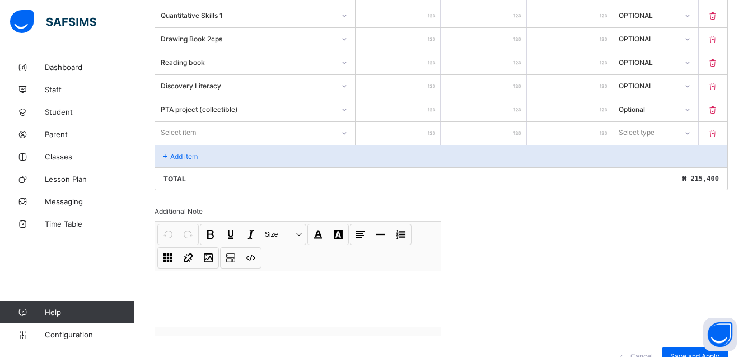
click at [174, 131] on div "Select item" at bounding box center [178, 132] width 35 height 21
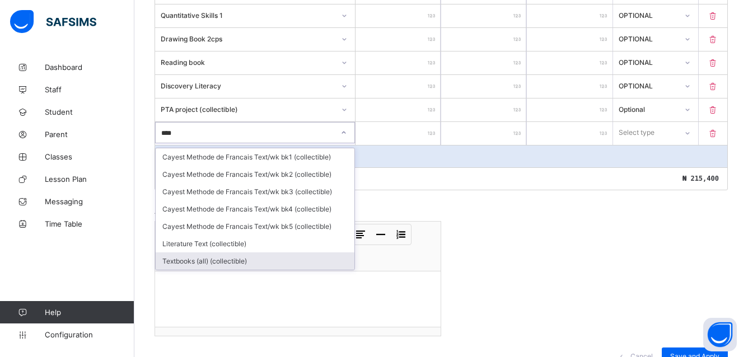
click at [192, 259] on div "Textbooks (all) (collectible)" at bounding box center [255, 261] width 199 height 17
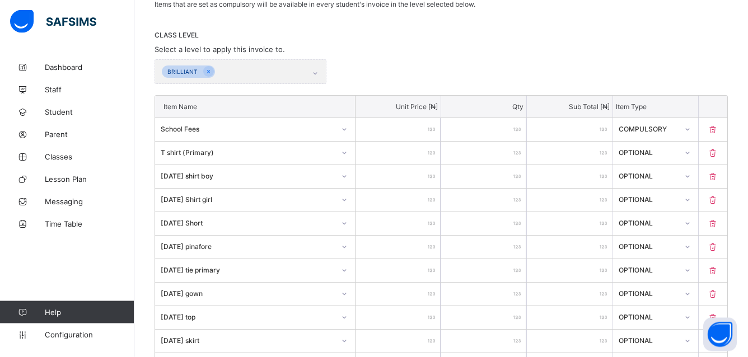
scroll to position [1106, 0]
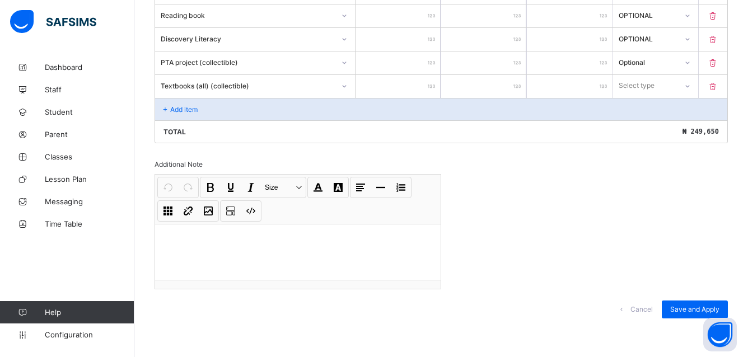
click at [691, 84] on icon at bounding box center [687, 86] width 7 height 11
click at [673, 125] on div "Optional" at bounding box center [656, 127] width 84 height 17
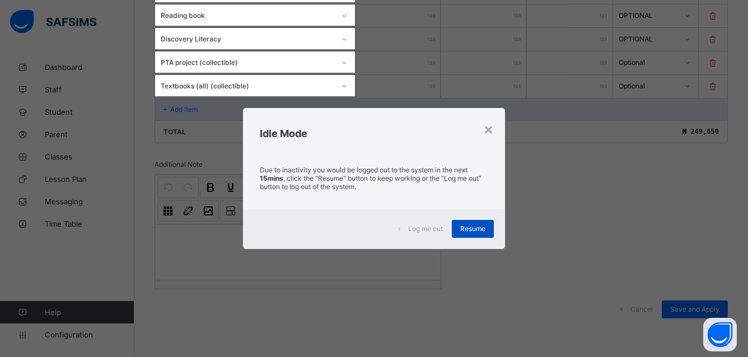
click at [473, 230] on span "Resume" at bounding box center [472, 229] width 25 height 8
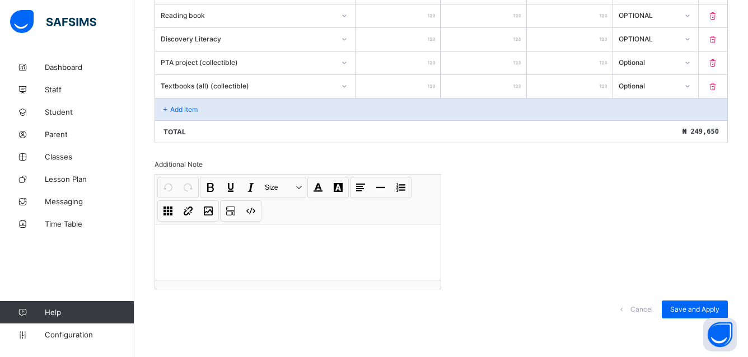
click at [175, 109] on p "Add item" at bounding box center [183, 109] width 27 height 8
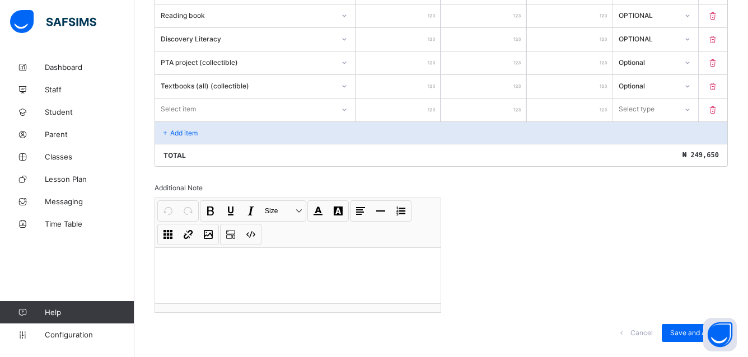
click at [181, 104] on div "Select item" at bounding box center [178, 109] width 35 height 21
click at [273, 114] on div "********* stationer" at bounding box center [245, 109] width 178 height 16
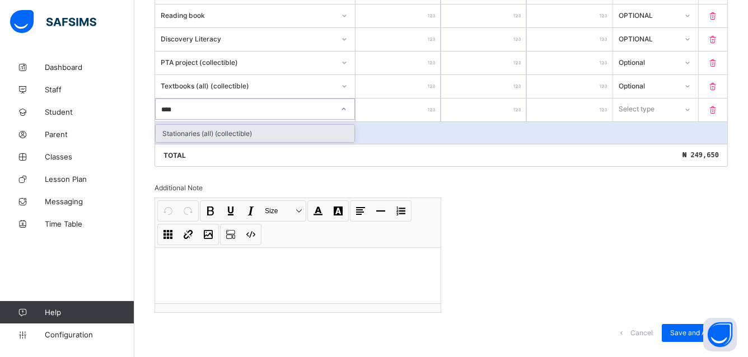
click at [211, 130] on div "Stationaries (all) (collectible)" at bounding box center [255, 133] width 199 height 17
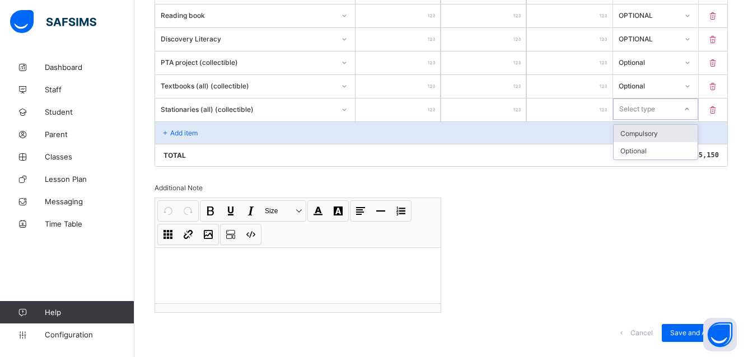
click at [690, 108] on icon at bounding box center [687, 109] width 7 height 11
click at [652, 148] on div "Optional" at bounding box center [656, 150] width 84 height 17
click at [707, 329] on span "Save and Apply" at bounding box center [694, 333] width 49 height 8
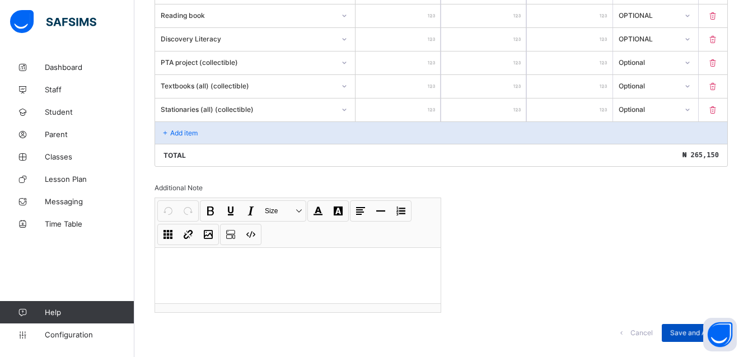
scroll to position [1130, 0]
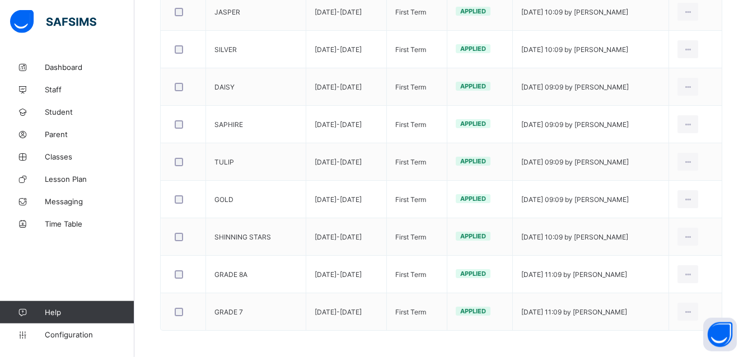
scroll to position [533, 0]
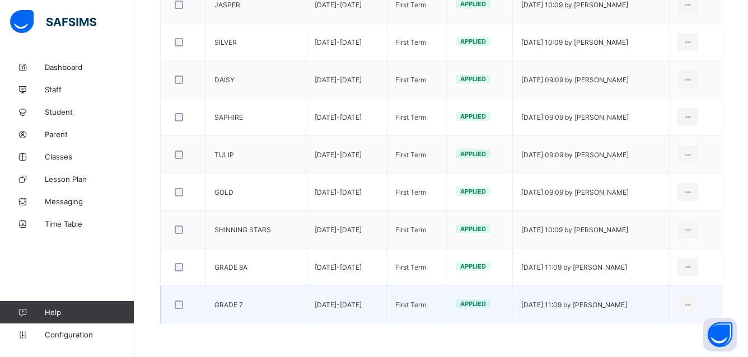
click at [222, 304] on td "GRADE 7" at bounding box center [256, 305] width 100 height 38
click at [672, 332] on div "Edit Invoice" at bounding box center [670, 329] width 45 height 11
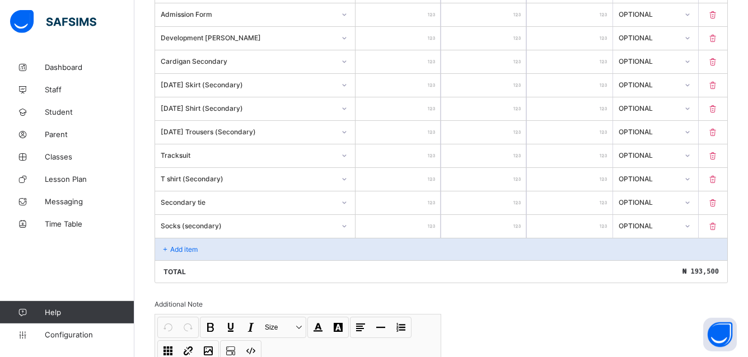
scroll to position [460, 0]
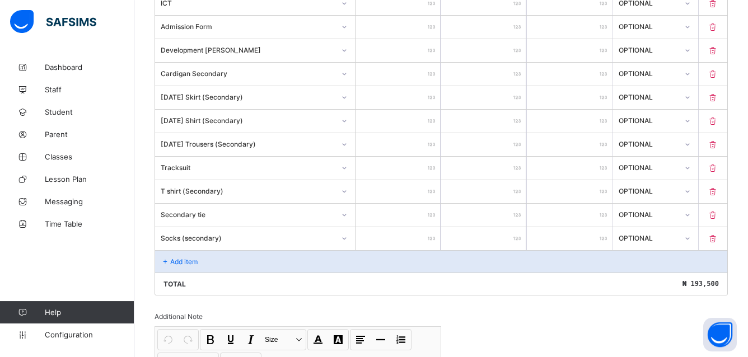
click at [176, 259] on p "Add item" at bounding box center [183, 262] width 27 height 8
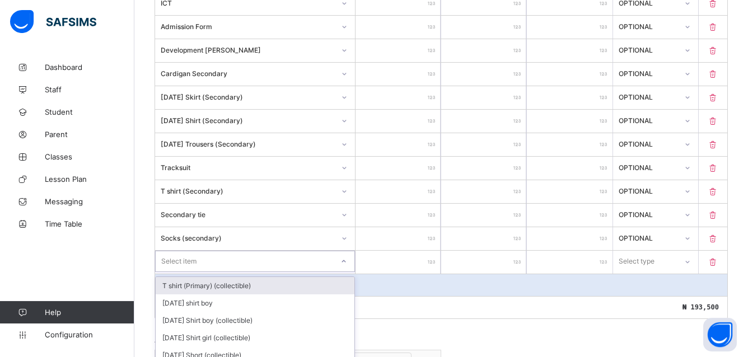
click at [191, 258] on div "option T shirt (Primary) (collectible) focused, 1 of 199. 199 results available…" at bounding box center [255, 261] width 200 height 21
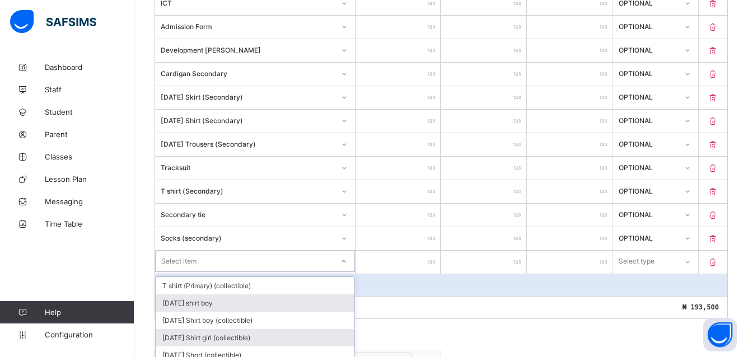
click at [188, 329] on div "Monday Shirt girl (collectible)" at bounding box center [255, 337] width 199 height 17
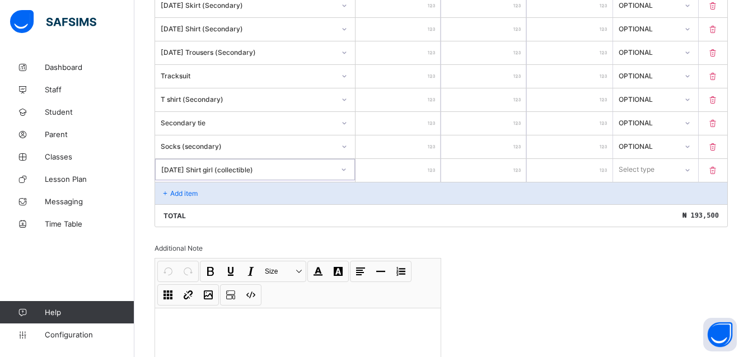
scroll to position [553, 0]
click at [174, 187] on div "Add item" at bounding box center [441, 192] width 572 height 22
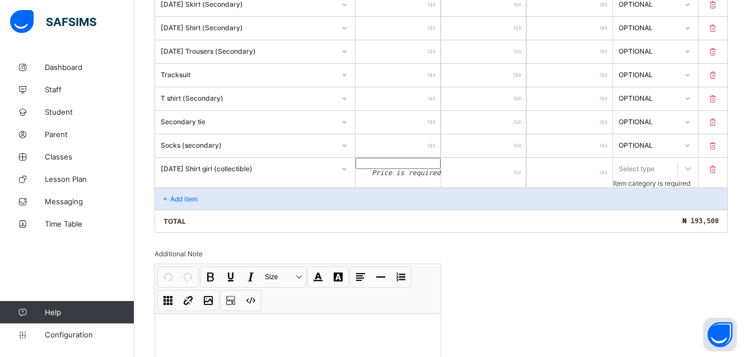
drag, startPoint x: 263, startPoint y: 165, endPoint x: 275, endPoint y: 171, distance: 13.0
click at [262, 174] on div "Monday Shirt girl (collectible)" at bounding box center [244, 169] width 179 height 16
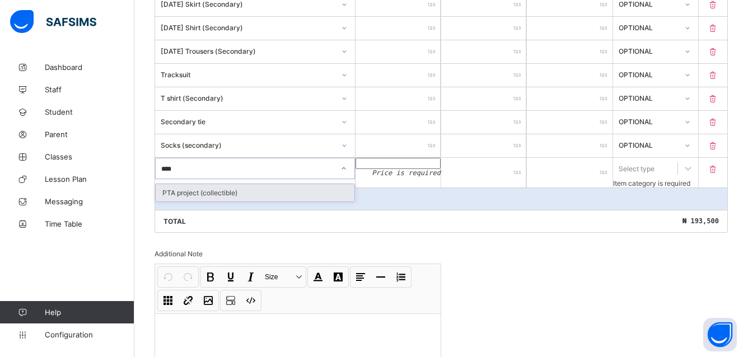
click at [202, 190] on div "PTA project (collectible)" at bounding box center [255, 192] width 199 height 17
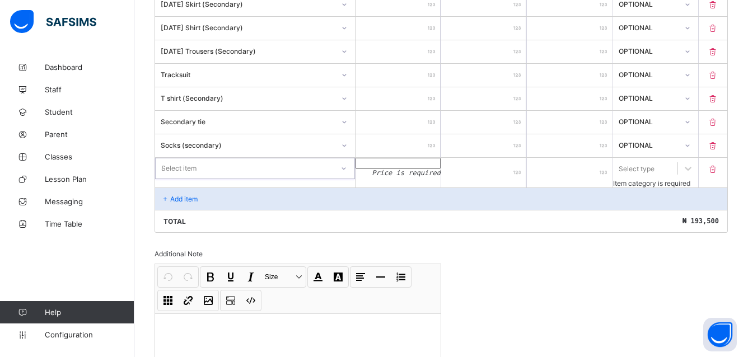
click at [240, 170] on div "Select item ****" at bounding box center [255, 168] width 200 height 21
click at [199, 169] on div "Select item" at bounding box center [245, 169] width 178 height 16
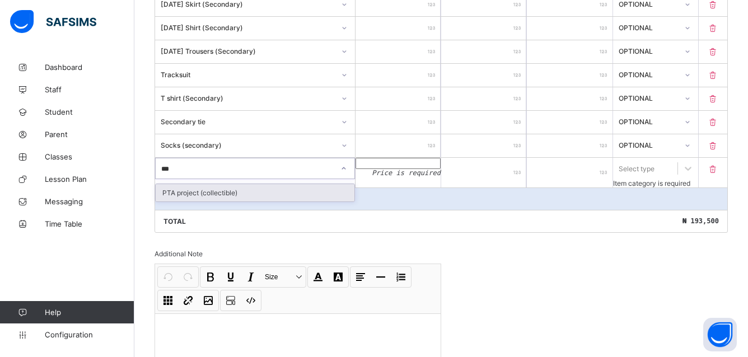
click at [186, 189] on div "PTA project (collectible)" at bounding box center [255, 192] width 199 height 17
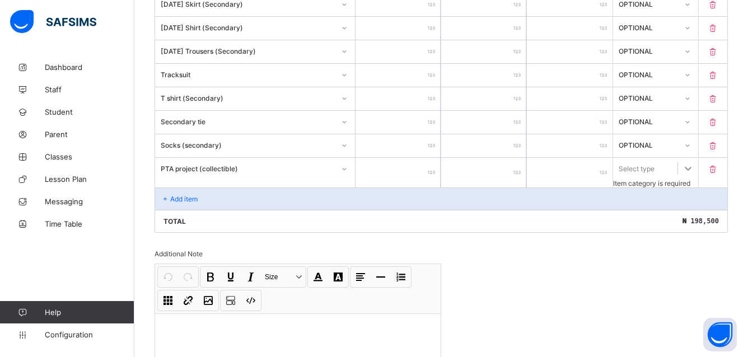
click at [694, 168] on icon at bounding box center [688, 168] width 11 height 11
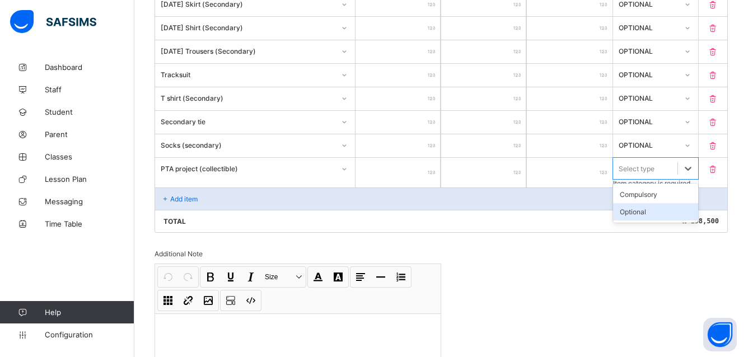
click at [669, 210] on div "Optional" at bounding box center [655, 211] width 85 height 17
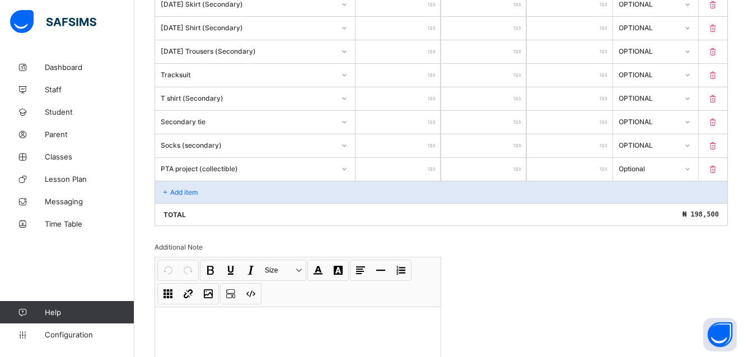
click at [174, 189] on p "Add item" at bounding box center [183, 192] width 27 height 8
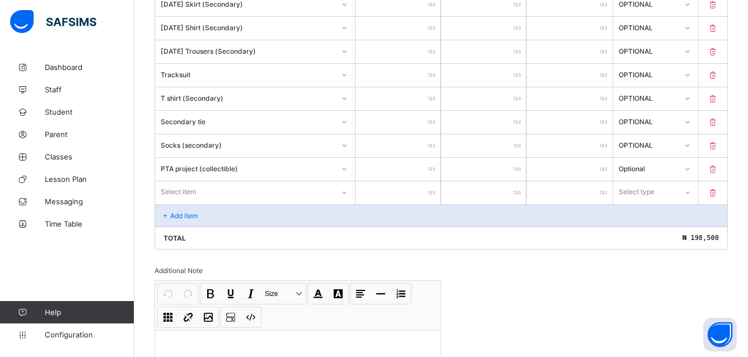
click at [184, 190] on div "Select item" at bounding box center [178, 191] width 35 height 21
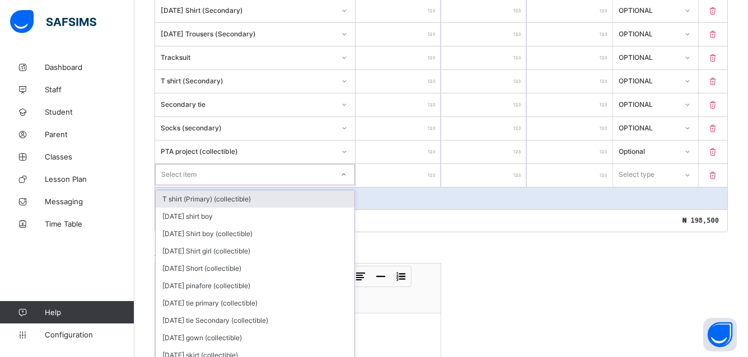
scroll to position [576, 0]
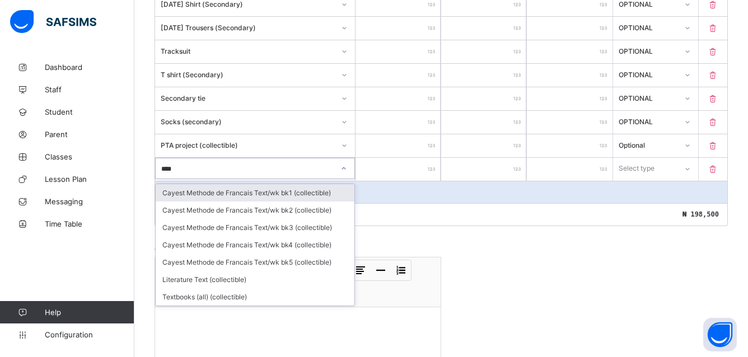
click at [184, 296] on div "Textbooks (all) (collectible)" at bounding box center [255, 296] width 199 height 17
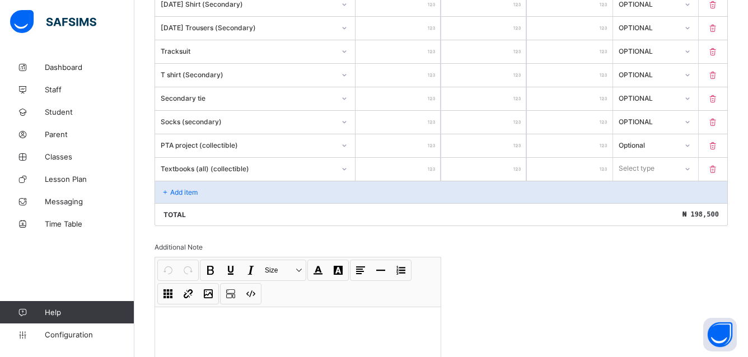
click at [228, 167] on div "Textbooks (all) (collectible)" at bounding box center [248, 168] width 174 height 8
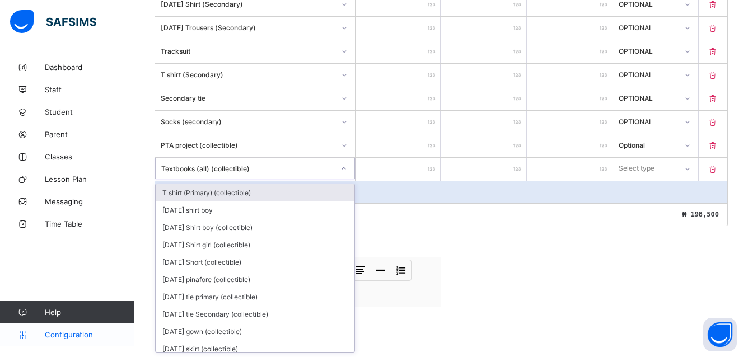
click at [60, 334] on span "Configuration" at bounding box center [89, 334] width 89 height 9
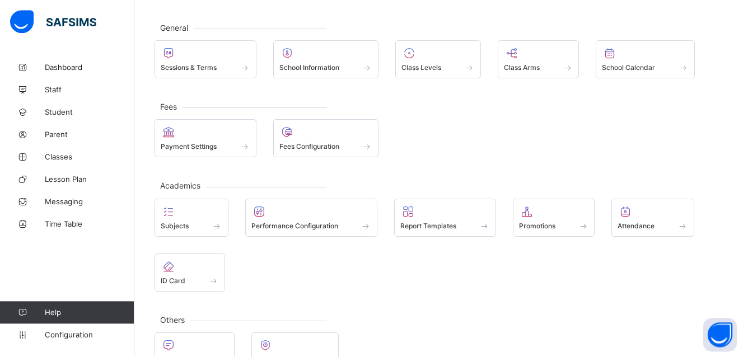
scroll to position [81, 0]
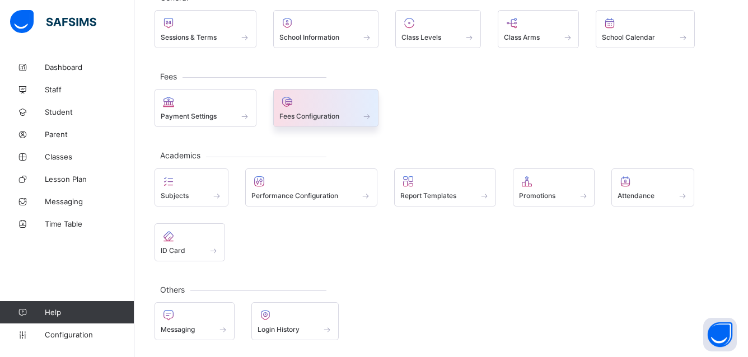
click at [290, 110] on span at bounding box center [326, 110] width 94 height 3
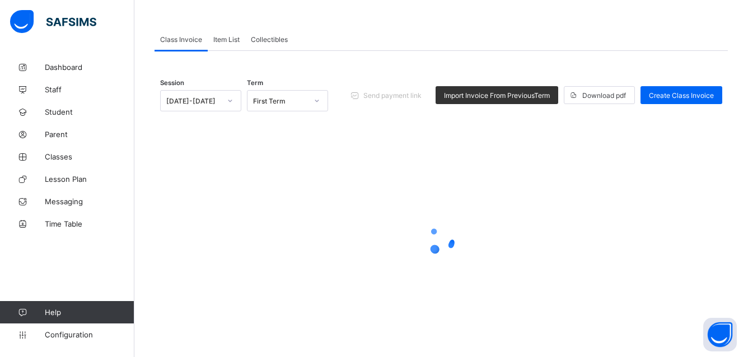
scroll to position [73, 0]
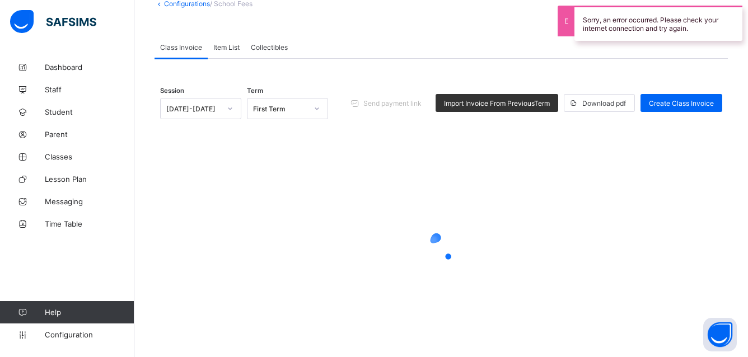
click at [265, 44] on span "Collectibles" at bounding box center [269, 47] width 37 height 8
click at [272, 50] on span "Collectibles" at bounding box center [269, 47] width 37 height 8
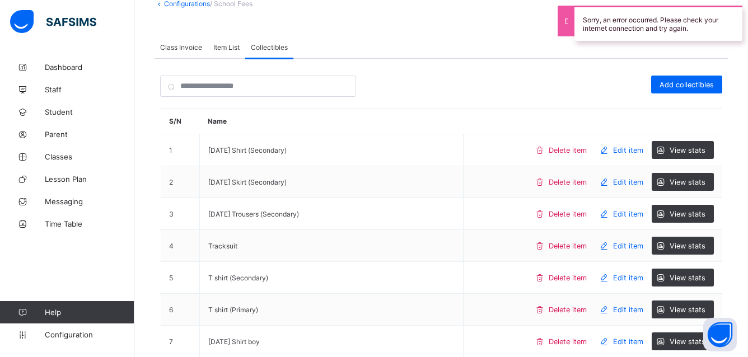
click at [269, 45] on span "Collectibles" at bounding box center [269, 47] width 37 height 8
click at [218, 45] on span "Item List" at bounding box center [226, 47] width 26 height 8
click at [273, 45] on span "Collectibles" at bounding box center [269, 47] width 37 height 8
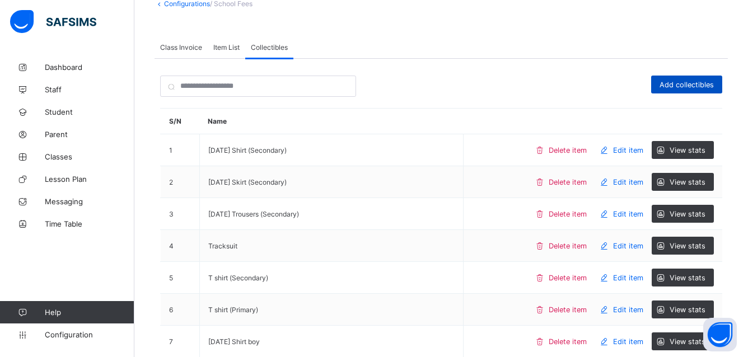
click at [688, 82] on span "Add collectibles" at bounding box center [687, 85] width 54 height 8
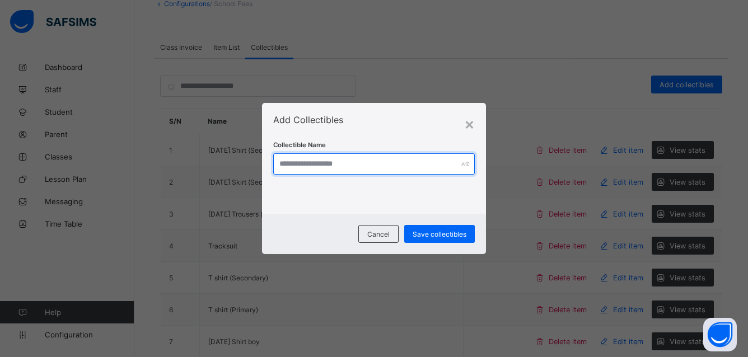
click at [309, 157] on input "text" at bounding box center [374, 163] width 202 height 21
click at [284, 163] on input "text" at bounding box center [374, 163] width 202 height 21
click at [286, 161] on input "text" at bounding box center [374, 163] width 202 height 21
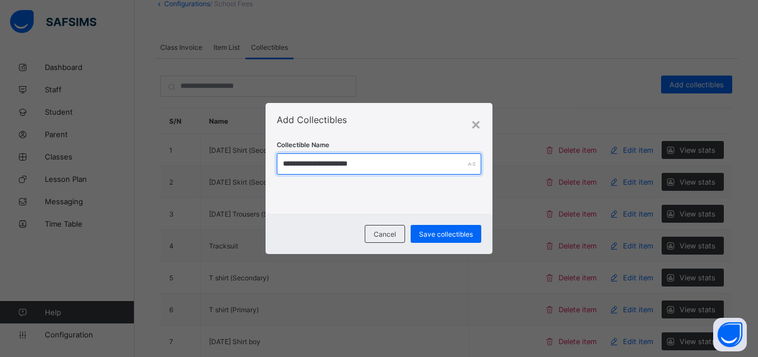
click at [351, 165] on input "**********" at bounding box center [379, 163] width 205 height 21
click at [346, 163] on input "**********" at bounding box center [379, 163] width 205 height 21
click at [374, 166] on input "**********" at bounding box center [379, 163] width 205 height 21
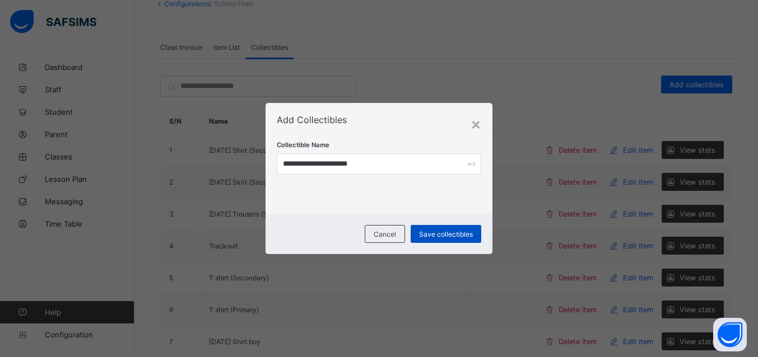
click at [439, 230] on div "Save collectibles" at bounding box center [445, 234] width 71 height 18
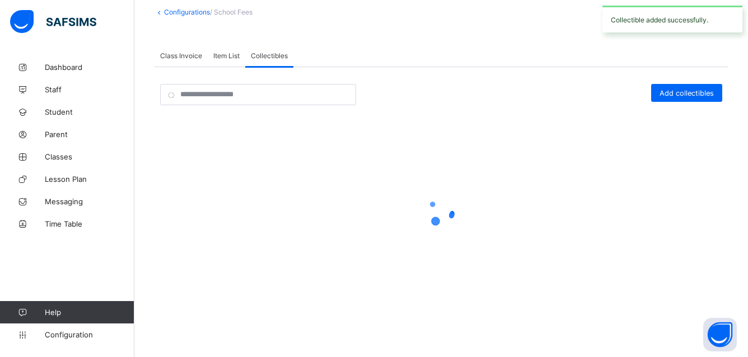
scroll to position [65, 0]
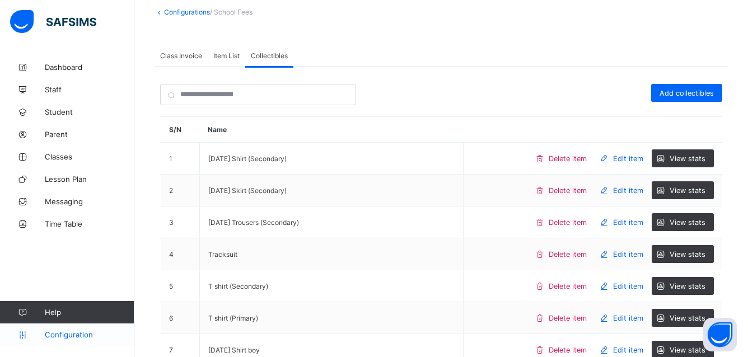
click at [64, 107] on link "Student" at bounding box center [67, 112] width 134 height 22
click at [62, 335] on span "Configuration" at bounding box center [89, 334] width 89 height 9
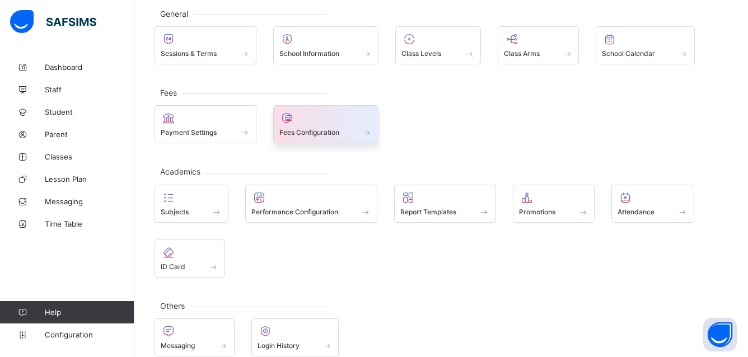
click at [301, 133] on span "Fees Configuration" at bounding box center [309, 132] width 60 height 8
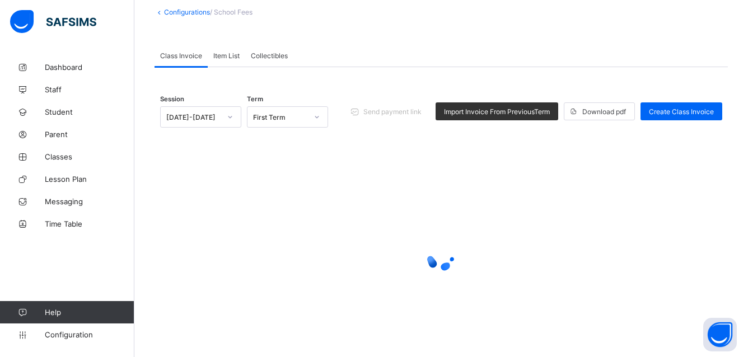
click at [696, 110] on div "Send payment link Import Invoice From Previous Term Download pdf Create Class I…" at bounding box center [534, 111] width 377 height 18
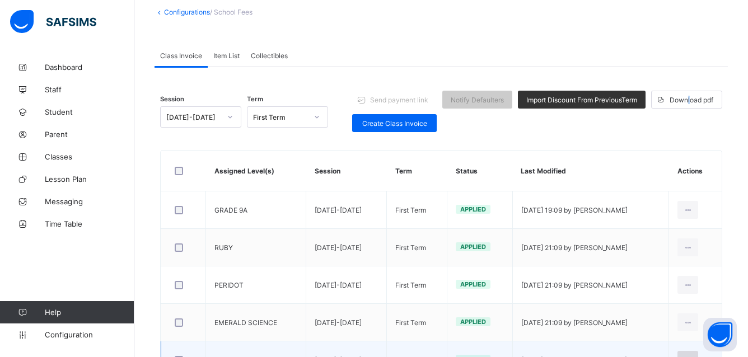
click at [698, 351] on div at bounding box center [688, 360] width 21 height 18
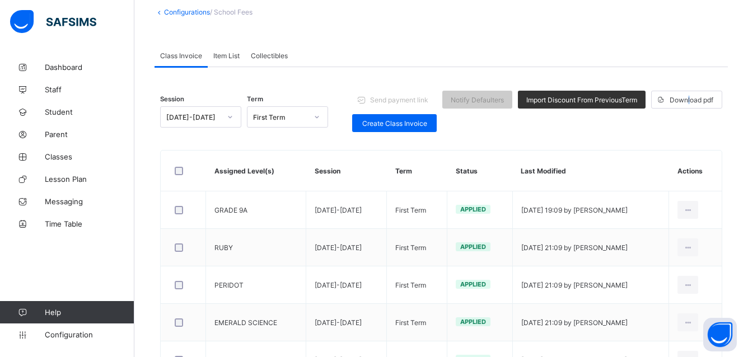
click at [0, 0] on div "Edit Invoice" at bounding box center [0, 0] width 0 height 0
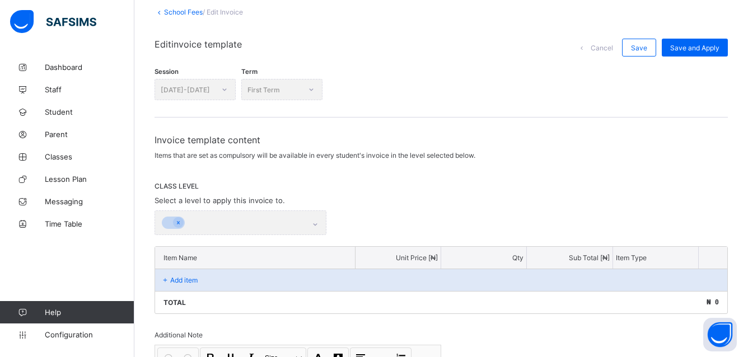
click at [702, 68] on div "Session 2025-2026 Term First Term" at bounding box center [441, 87] width 573 height 38
click at [694, 68] on div "Session 2025-2026 Term First Term" at bounding box center [441, 87] width 573 height 38
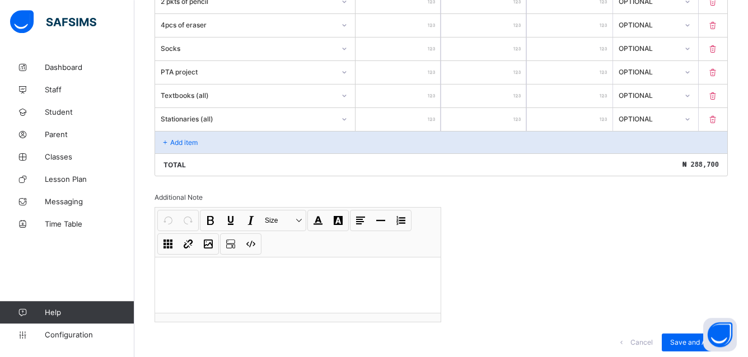
scroll to position [1341, 0]
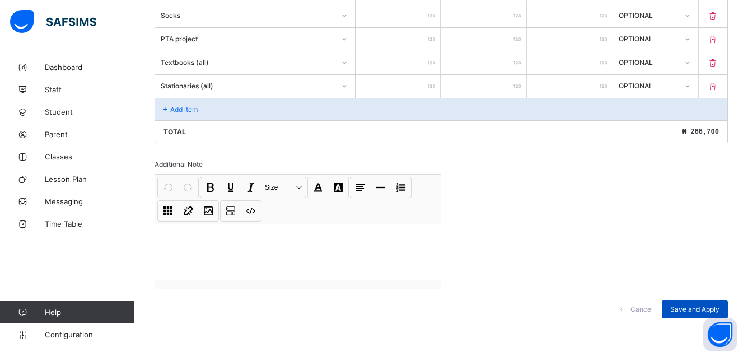
click at [711, 307] on span "Save and Apply" at bounding box center [694, 309] width 49 height 8
click at [688, 310] on div "Save and Apply" at bounding box center [695, 310] width 66 height 18
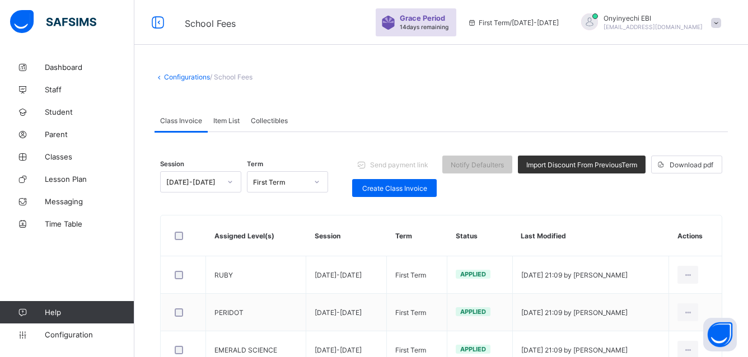
click at [721, 22] on span at bounding box center [716, 23] width 10 height 10
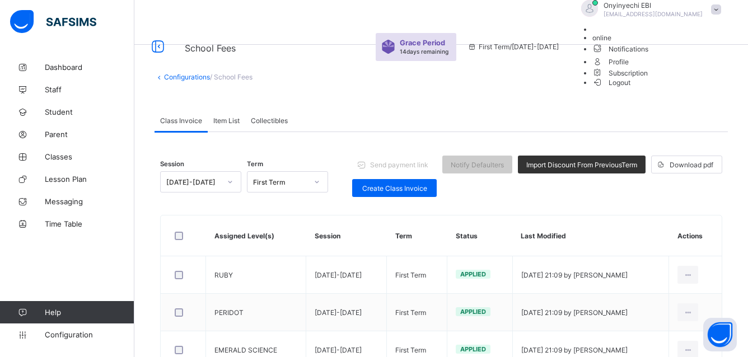
click at [631, 88] on span "Logout" at bounding box center [611, 83] width 39 height 12
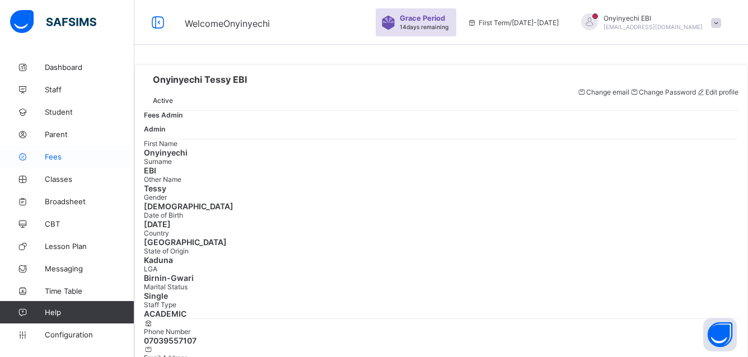
click at [50, 155] on span "Fees" at bounding box center [90, 156] width 90 height 9
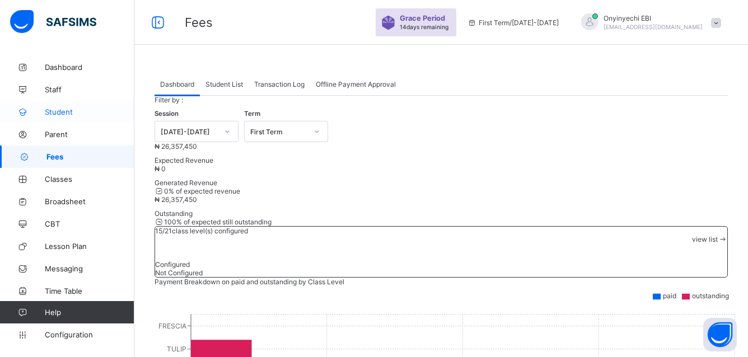
scroll to position [29, 0]
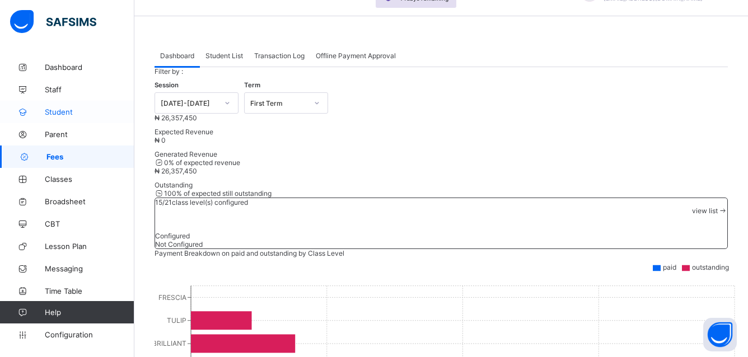
click at [56, 107] on link "Student" at bounding box center [67, 112] width 134 height 22
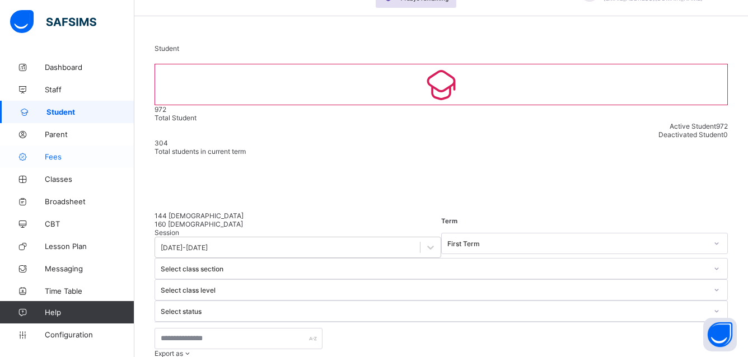
click at [49, 152] on span "Fees" at bounding box center [90, 156] width 90 height 9
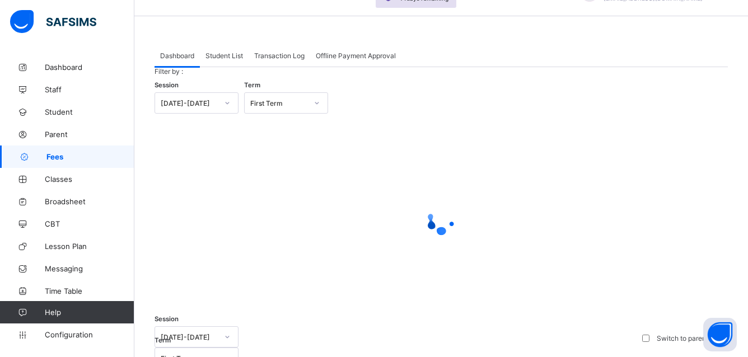
click at [220, 53] on span "Student List" at bounding box center [225, 56] width 38 height 8
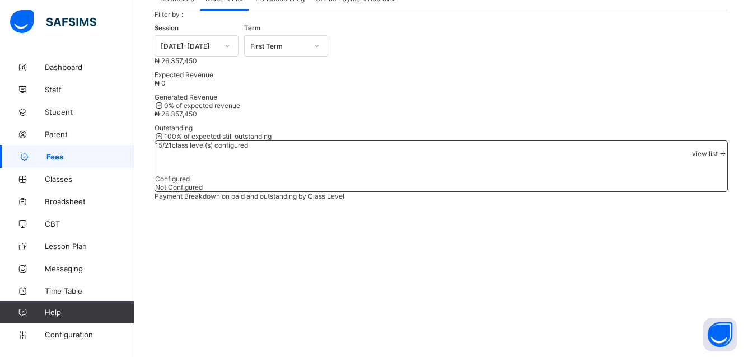
scroll to position [143, 0]
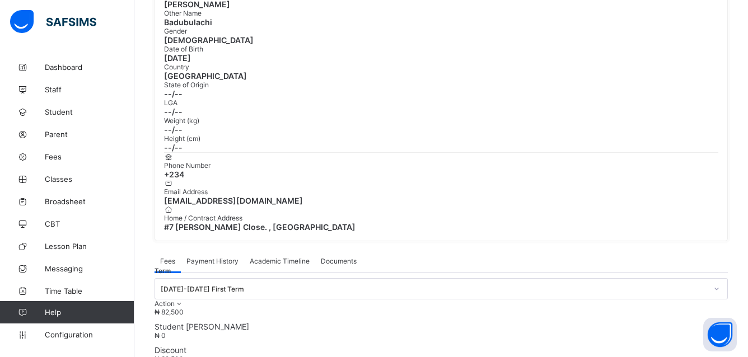
scroll to position [276, 0]
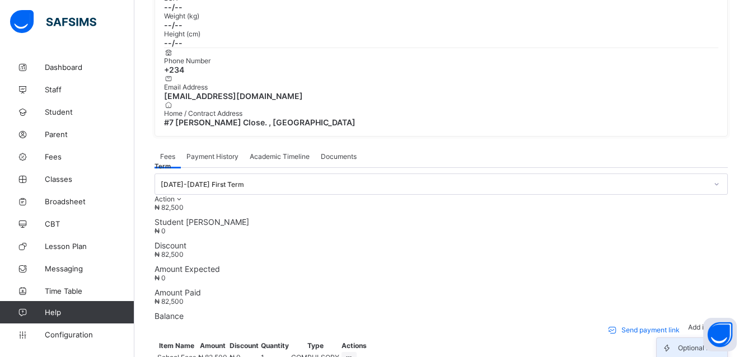
click at [702, 343] on div "Optional items" at bounding box center [700, 348] width 45 height 11
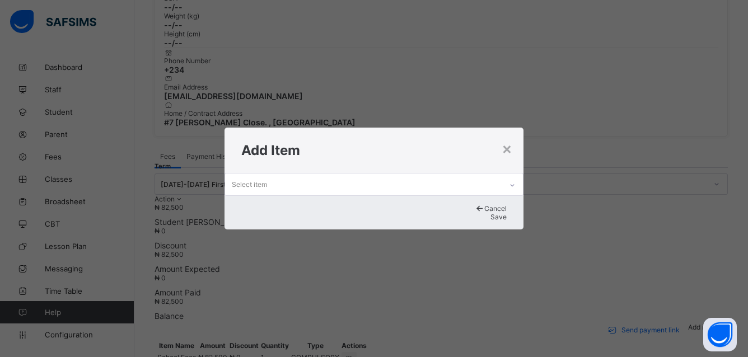
click at [267, 179] on div "Select item" at bounding box center [249, 184] width 35 height 21
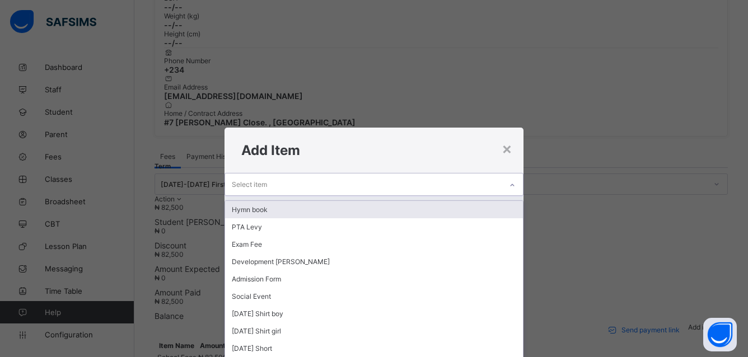
scroll to position [0, 0]
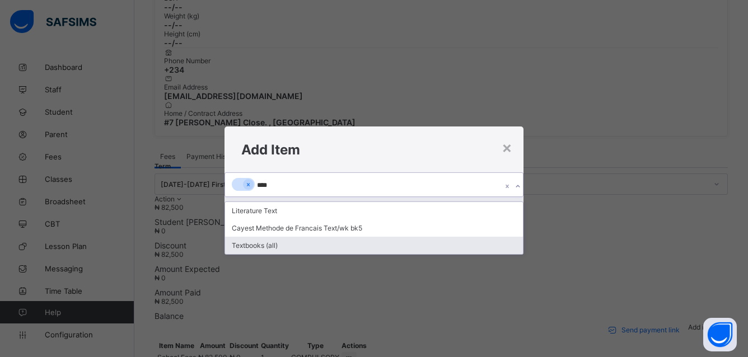
click at [265, 240] on div "Textbooks (all)" at bounding box center [374, 245] width 298 height 17
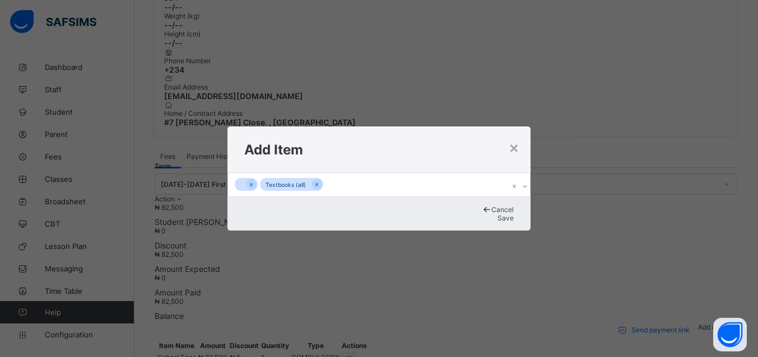
click at [497, 222] on span "Save" at bounding box center [505, 218] width 16 height 8
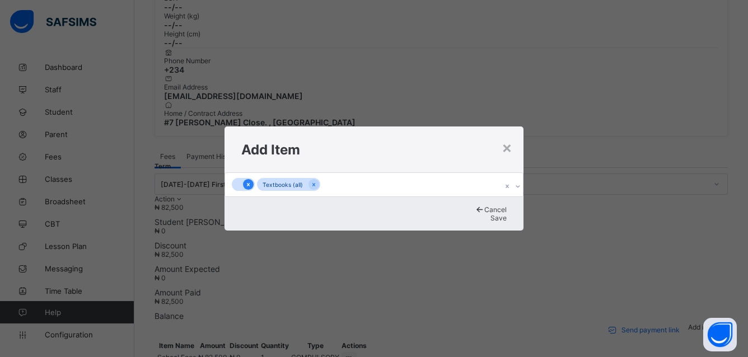
click at [251, 181] on icon at bounding box center [248, 185] width 6 height 8
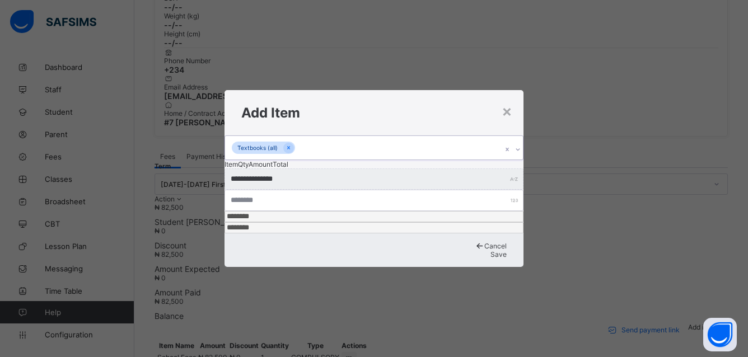
click at [238, 174] on span "Item" at bounding box center [231, 165] width 13 height 20
click at [491, 251] on span "Save" at bounding box center [499, 254] width 16 height 8
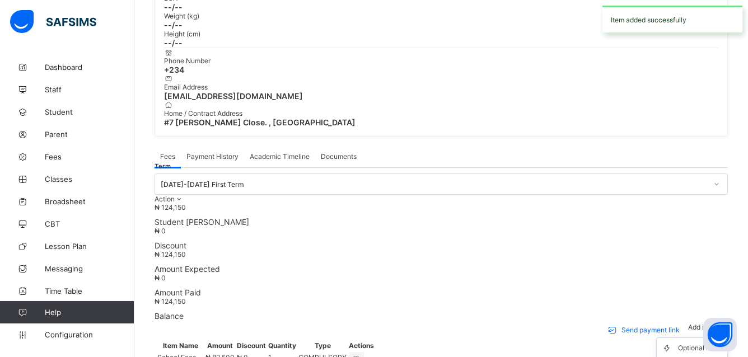
click at [713, 323] on span "Add item" at bounding box center [701, 327] width 27 height 8
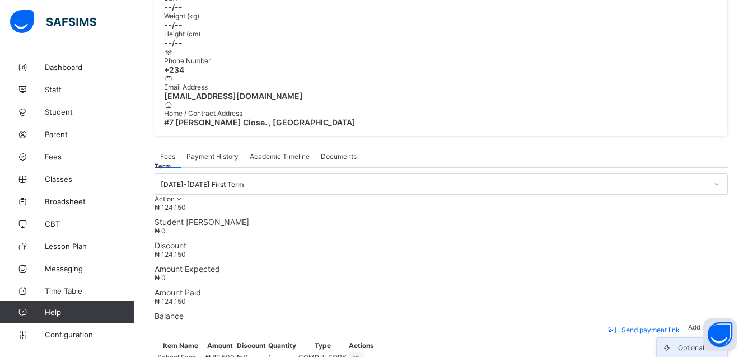
click at [703, 343] on div "Optional items" at bounding box center [700, 348] width 45 height 11
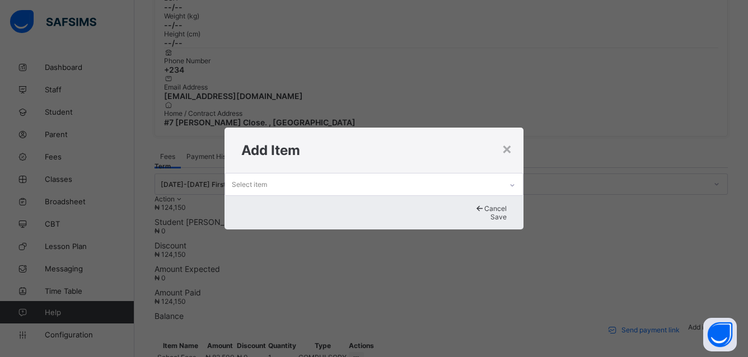
click at [296, 176] on div "Select item" at bounding box center [363, 185] width 277 height 22
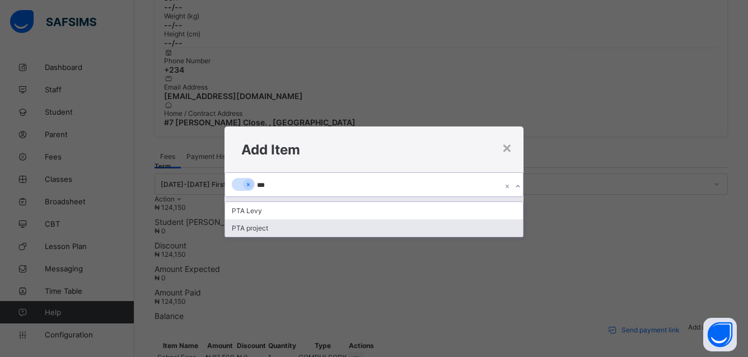
click at [273, 222] on div "PTA project" at bounding box center [374, 228] width 298 height 17
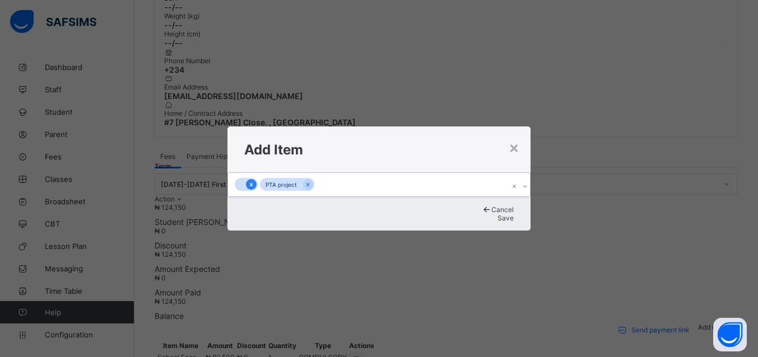
click at [254, 183] on icon at bounding box center [251, 185] width 6 height 8
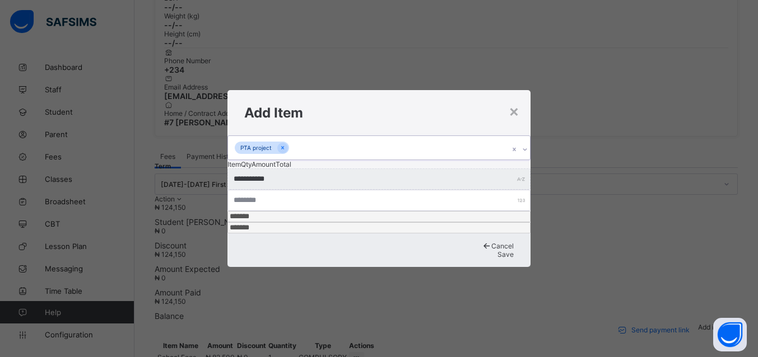
click at [241, 174] on span "Item" at bounding box center [233, 165] width 13 height 20
click at [497, 250] on span "Save" at bounding box center [505, 254] width 16 height 8
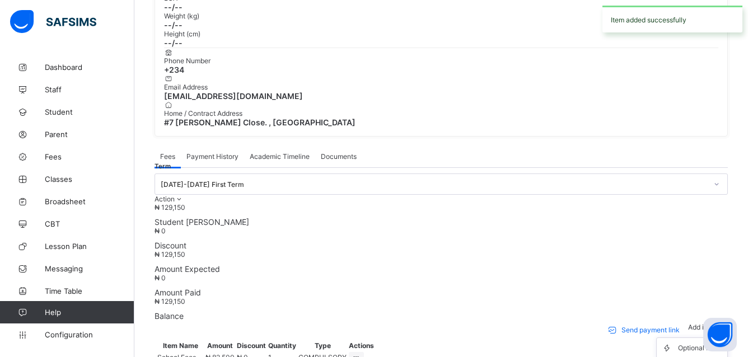
click at [710, 323] on span "Add item" at bounding box center [701, 327] width 27 height 8
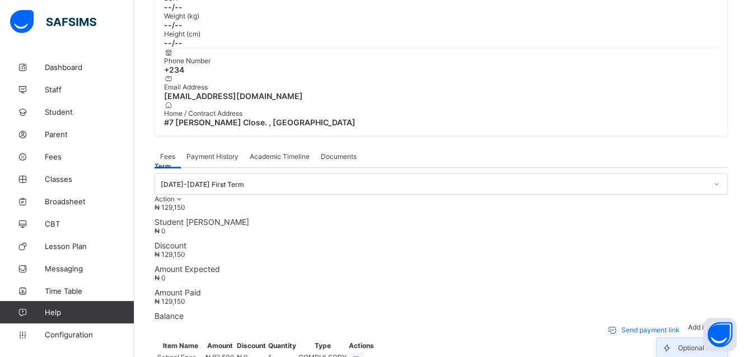
click at [697, 343] on div "Optional items" at bounding box center [700, 348] width 45 height 11
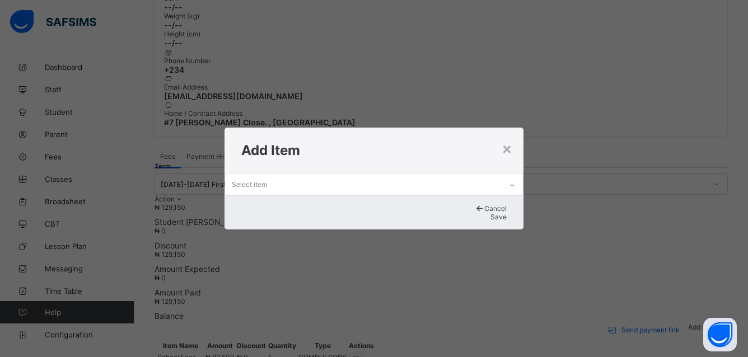
click at [267, 180] on div "Select item" at bounding box center [249, 184] width 35 height 21
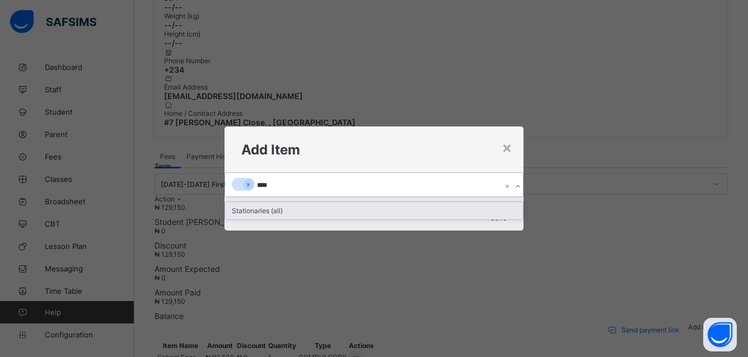
click at [277, 202] on div "Stationaries (all)" at bounding box center [374, 210] width 298 height 17
click at [262, 197] on div "0 results available. Select is focused ,type to refine list, press Down to open…" at bounding box center [374, 184] width 299 height 25
click at [269, 197] on div "0 results available. Select is focused ,type to refine list, press Down to open…" at bounding box center [374, 184] width 299 height 25
click at [272, 197] on div "0 results available. Select is focused ,type to refine list, press Down to open…" at bounding box center [374, 184] width 299 height 25
click at [272, 197] on div "Stationaries (all)" at bounding box center [374, 184] width 299 height 25
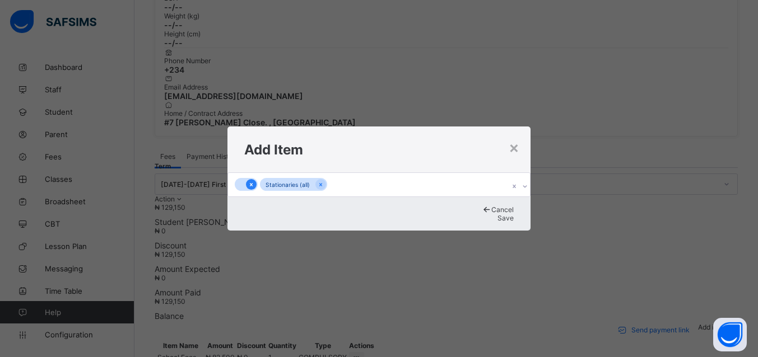
click at [254, 181] on icon at bounding box center [251, 185] width 6 height 8
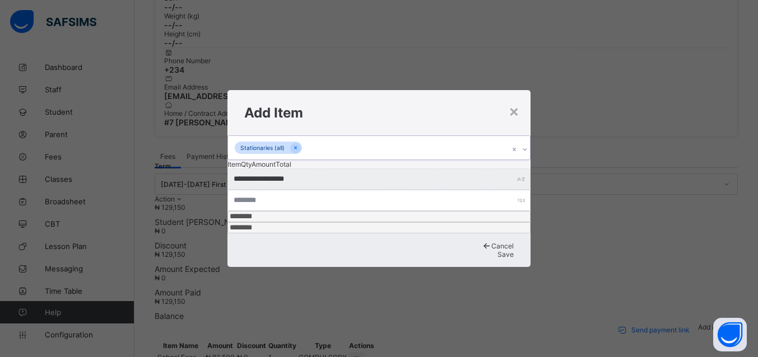
click at [497, 250] on span "Save" at bounding box center [505, 254] width 16 height 8
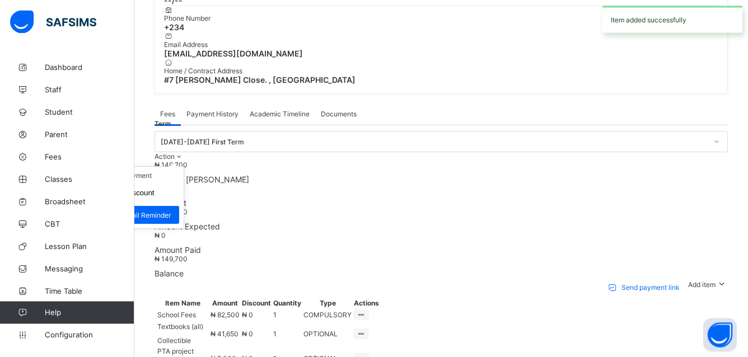
click at [728, 138] on div "Term 2025-2026 First Term Action Receive Payment Manage Discount Send Email Rem…" at bounding box center [441, 263] width 573 height 277
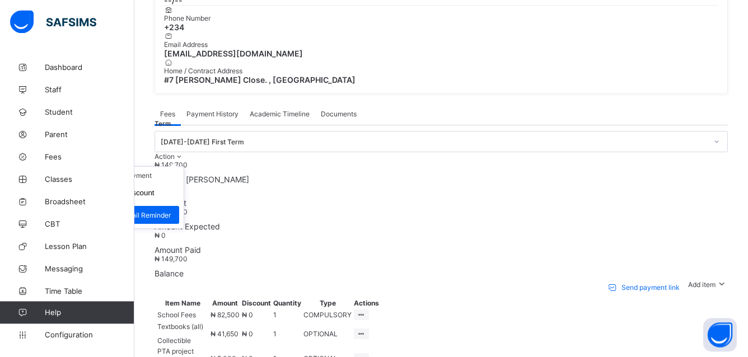
scroll to position [362, 0]
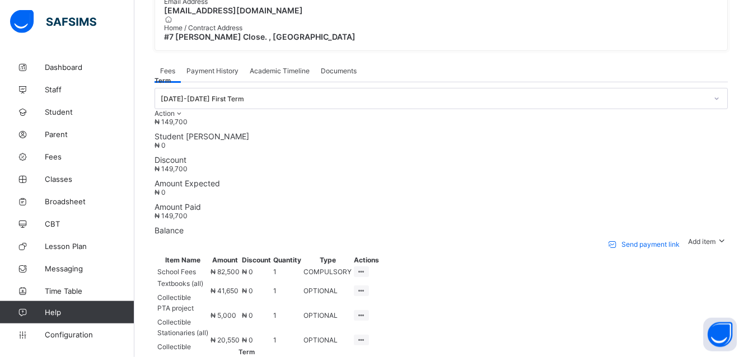
click at [670, 212] on div at bounding box center [441, 212] width 573 height 0
click at [184, 109] on icon at bounding box center [180, 113] width 10 height 8
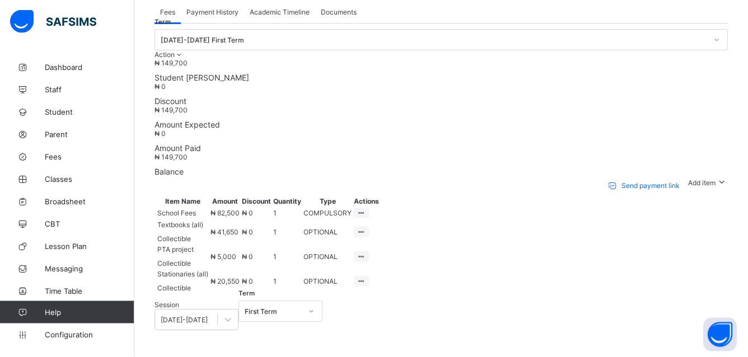
scroll to position [447, 0]
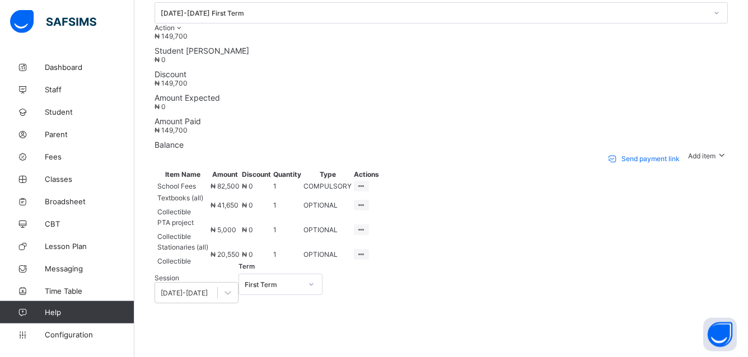
click at [728, 32] on div "Term 2025-2026 First Term Action Receive Payment Manage Discount Send Email Rem…" at bounding box center [441, 17] width 573 height 30
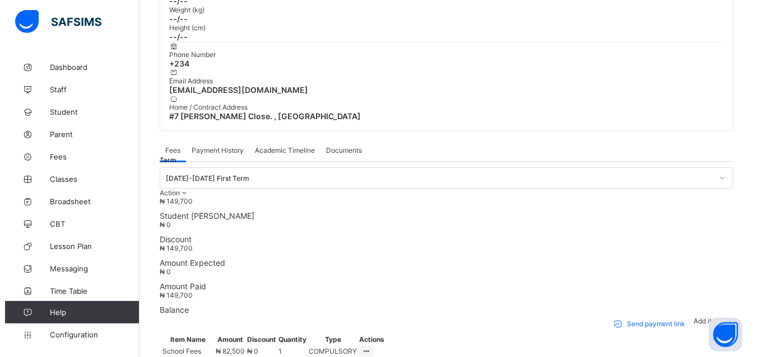
scroll to position [263, 0]
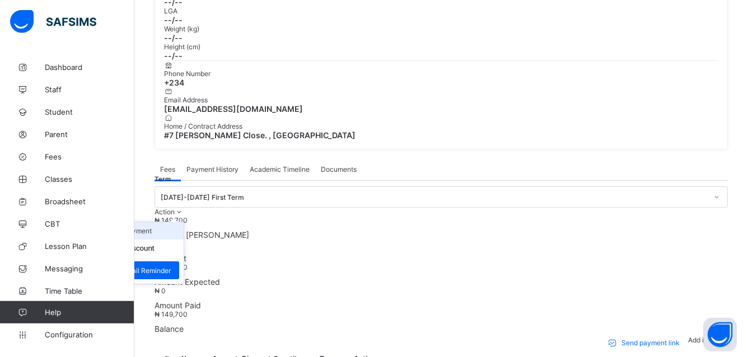
click at [184, 222] on li "Receive Payment" at bounding box center [138, 230] width 92 height 17
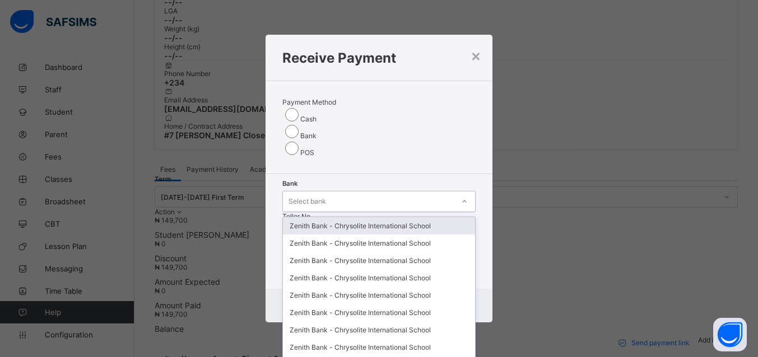
click at [461, 196] on icon at bounding box center [464, 201] width 7 height 11
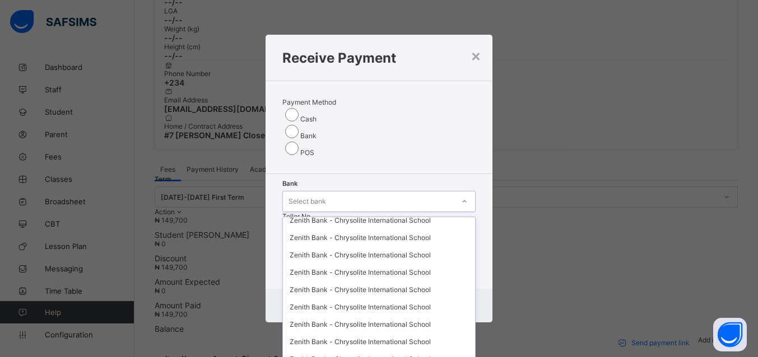
scroll to position [549, 0]
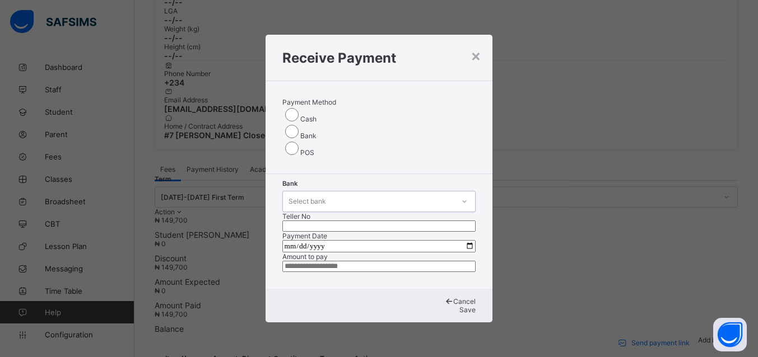
click at [455, 193] on div at bounding box center [464, 202] width 19 height 18
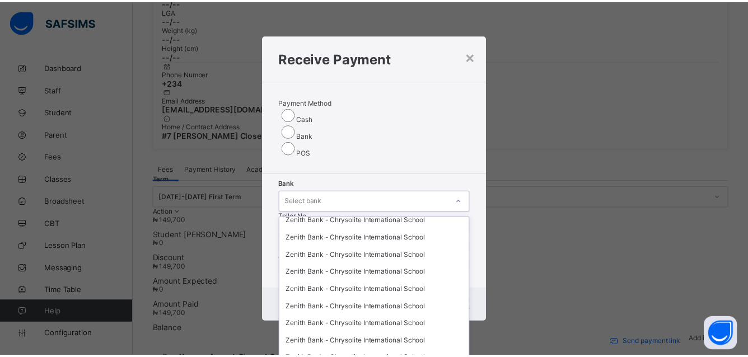
scroll to position [301, 0]
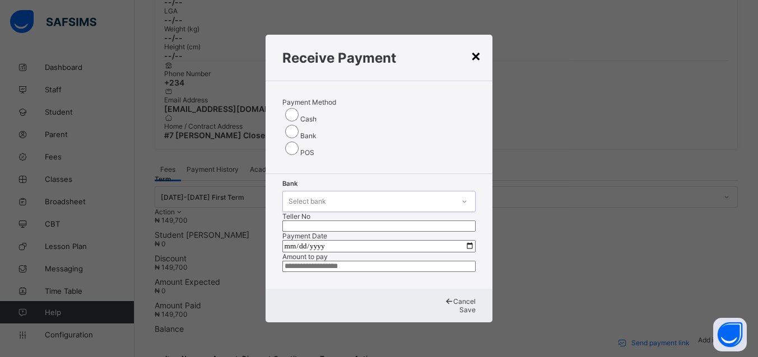
click at [474, 48] on div "×" at bounding box center [475, 55] width 11 height 19
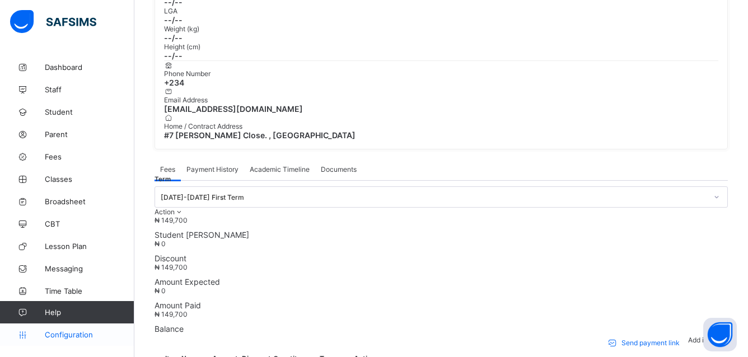
click at [71, 332] on span "Configuration" at bounding box center [89, 334] width 89 height 9
click at [71, 335] on span "Configuration" at bounding box center [89, 334] width 89 height 9
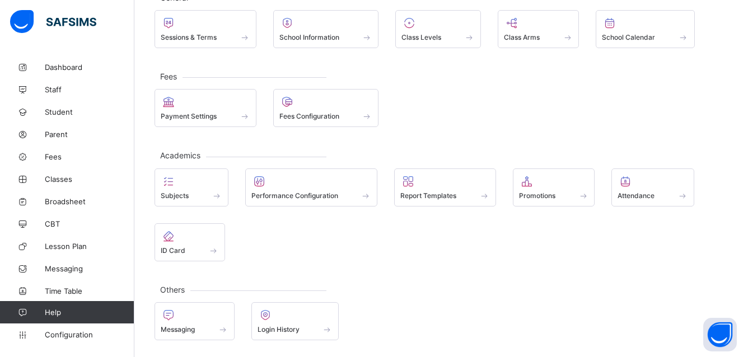
click at [70, 334] on span "Configuration" at bounding box center [89, 334] width 89 height 9
click at [55, 330] on span "Configuration" at bounding box center [89, 334] width 89 height 9
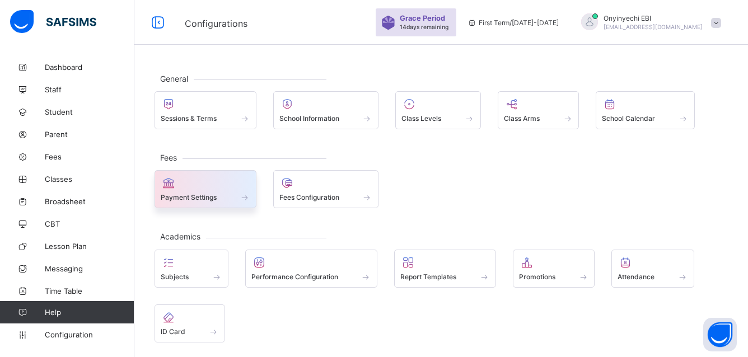
click at [203, 194] on span "Payment Settings" at bounding box center [189, 197] width 56 height 8
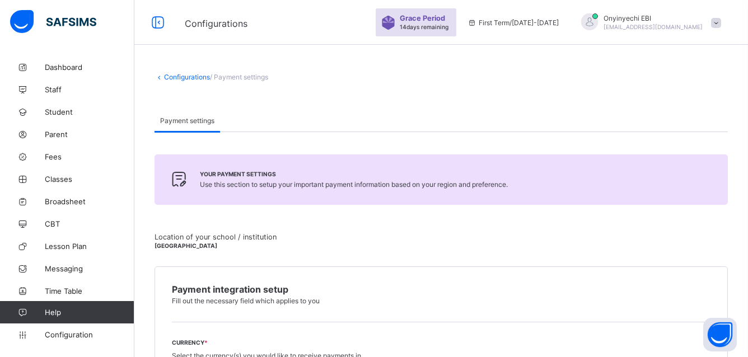
click at [169, 185] on icon at bounding box center [179, 179] width 25 height 21
click at [189, 192] on div "Your payment settings Use this section to setup your important payment informat…" at bounding box center [441, 180] width 573 height 50
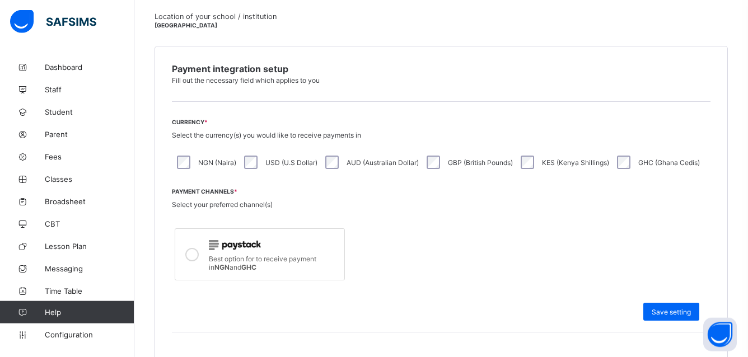
scroll to position [232, 0]
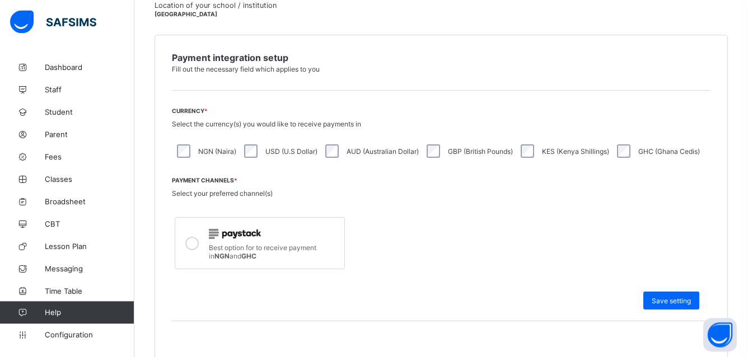
drag, startPoint x: 753, startPoint y: 352, endPoint x: 751, endPoint y: 137, distance: 214.5
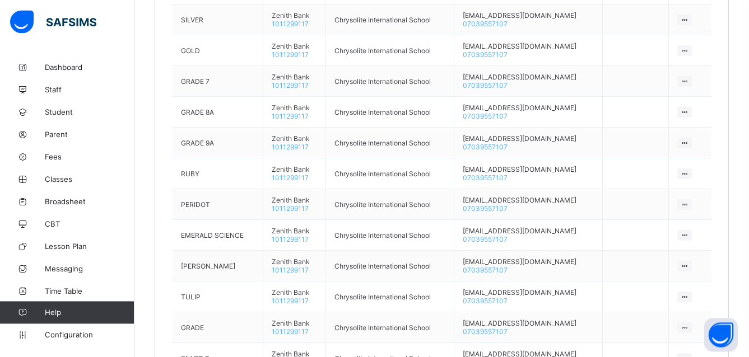
scroll to position [851, 0]
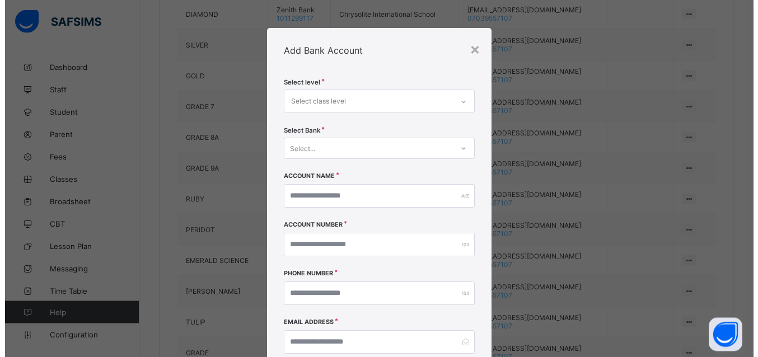
scroll to position [618, 0]
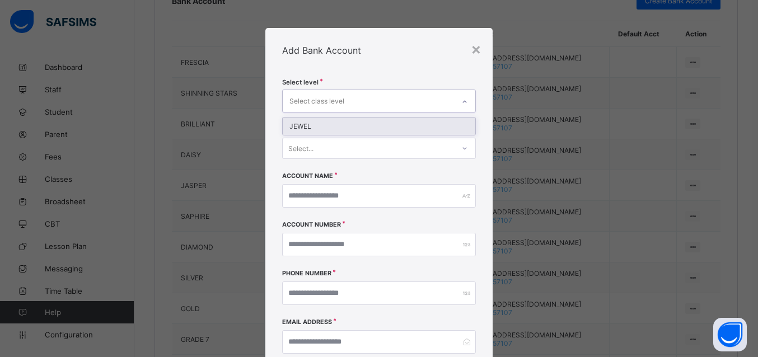
click at [463, 100] on icon at bounding box center [464, 101] width 7 height 11
click at [302, 124] on div "JEWEL" at bounding box center [379, 126] width 193 height 17
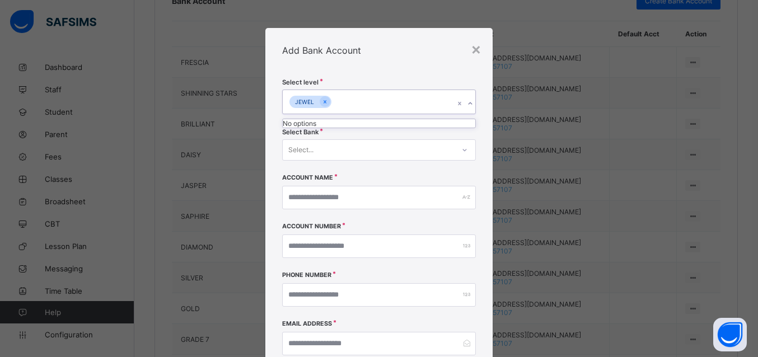
click at [297, 123] on div "No options" at bounding box center [379, 123] width 193 height 8
click at [295, 125] on div "No options" at bounding box center [379, 123] width 193 height 8
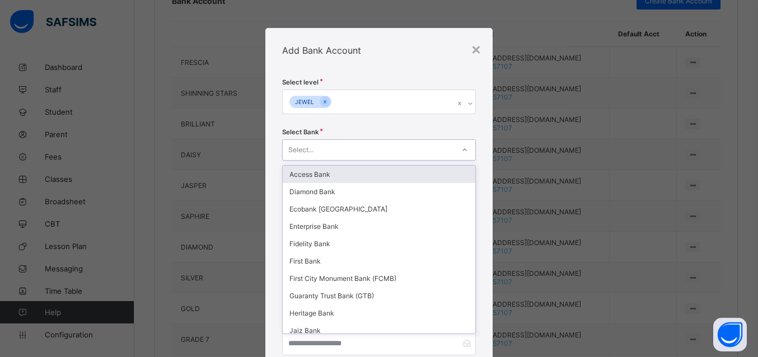
click at [296, 150] on div "Select..." at bounding box center [300, 149] width 25 height 21
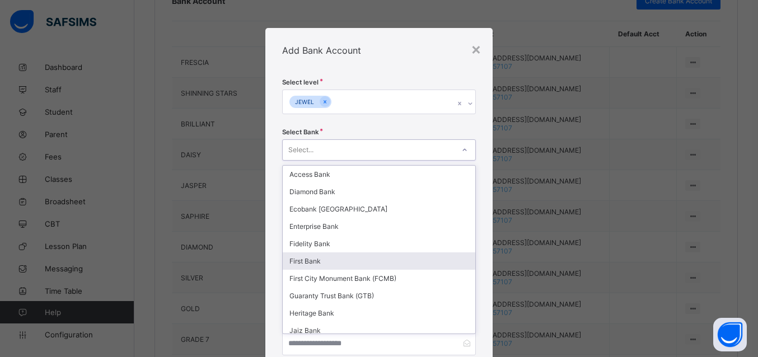
click at [314, 258] on div "First Bank" at bounding box center [379, 261] width 193 height 17
click at [306, 201] on input "text" at bounding box center [379, 198] width 194 height 24
click at [458, 197] on div at bounding box center [379, 198] width 194 height 24
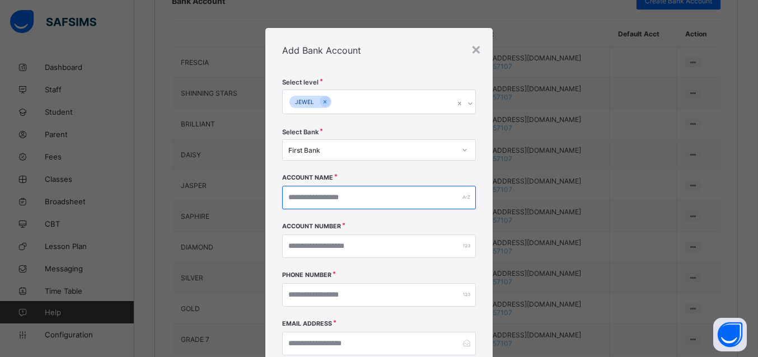
click at [315, 198] on input "text" at bounding box center [379, 198] width 194 height 24
click at [315, 197] on input "text" at bounding box center [379, 198] width 194 height 24
click at [315, 193] on input "text" at bounding box center [379, 198] width 194 height 24
click at [293, 193] on input "text" at bounding box center [379, 198] width 194 height 24
click at [293, 194] on input "text" at bounding box center [379, 198] width 194 height 24
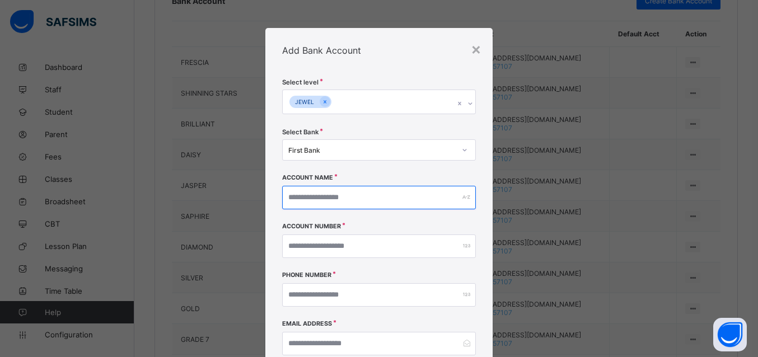
click at [294, 195] on input "text" at bounding box center [379, 198] width 194 height 24
click at [368, 196] on input "**********" at bounding box center [379, 198] width 194 height 24
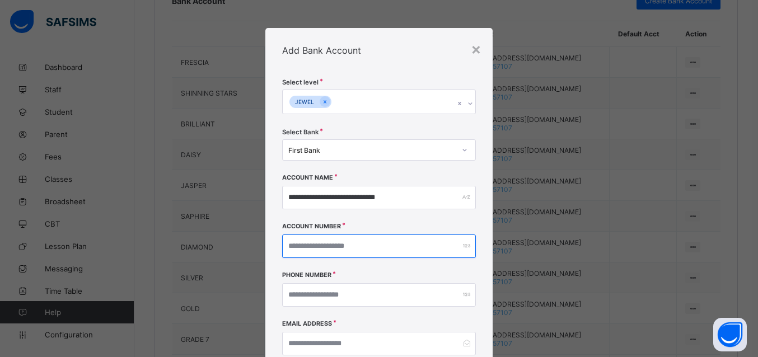
click at [316, 247] on input "number" at bounding box center [379, 247] width 194 height 24
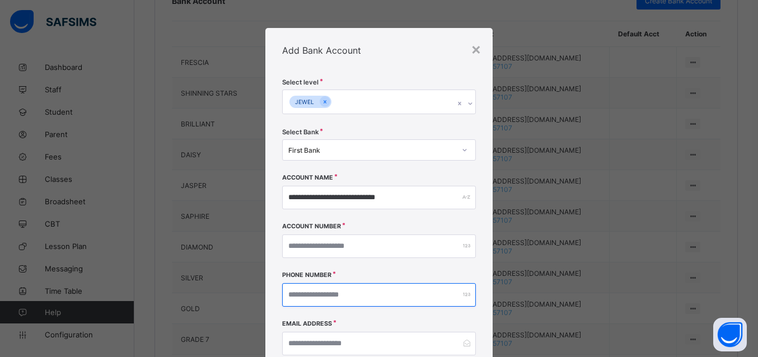
click at [310, 296] on input "number" at bounding box center [379, 295] width 194 height 24
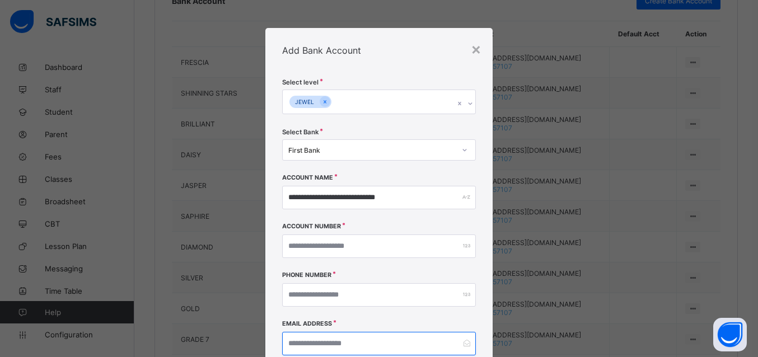
click at [298, 338] on input "email" at bounding box center [379, 344] width 194 height 24
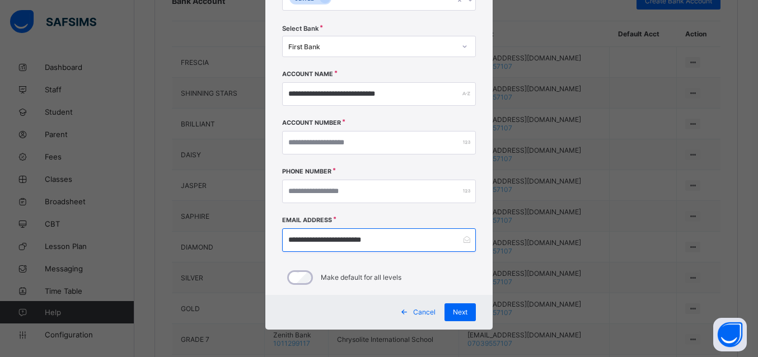
scroll to position [104, 0]
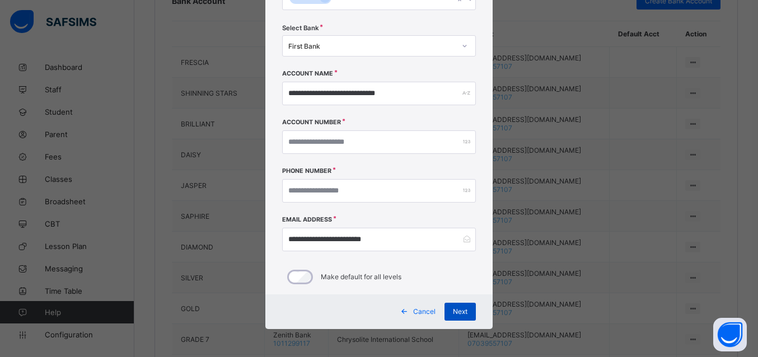
click at [451, 307] on div "Next" at bounding box center [460, 312] width 31 height 18
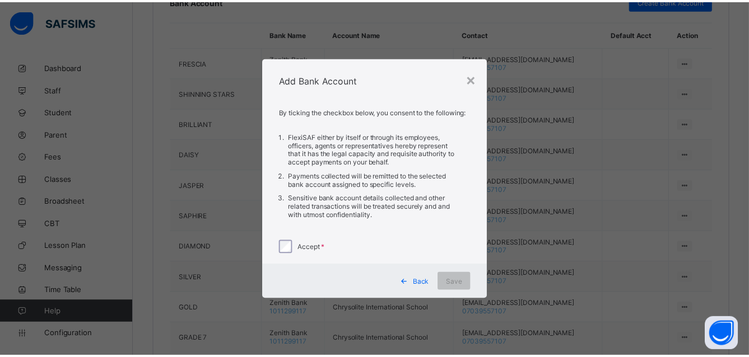
scroll to position [0, 0]
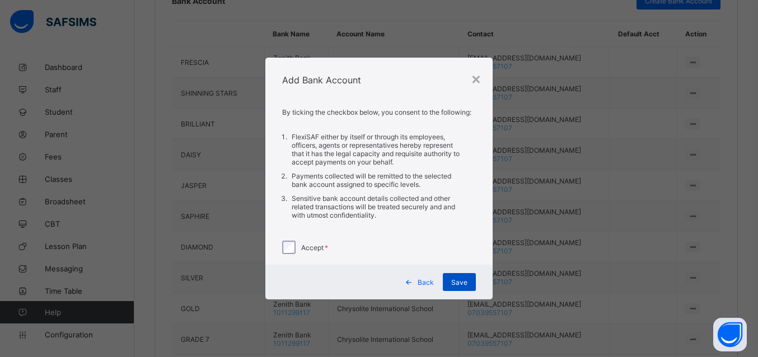
click at [455, 278] on span "Save" at bounding box center [459, 282] width 16 height 8
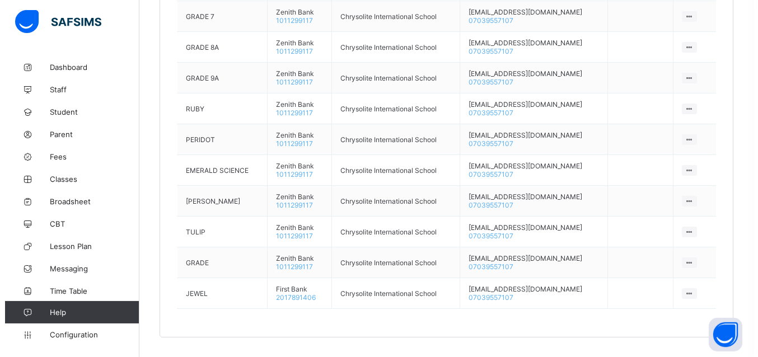
scroll to position [414, 0]
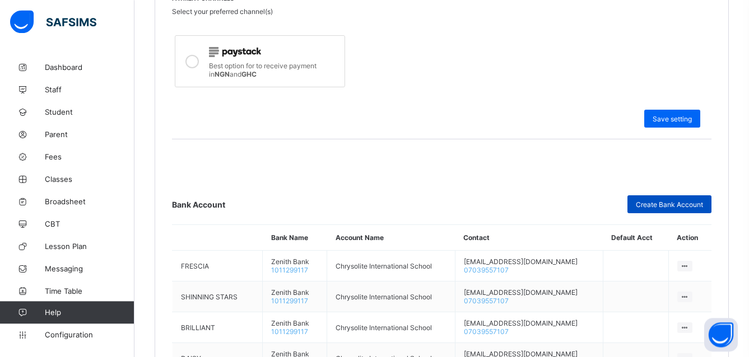
click at [690, 203] on span "Create Bank Account" at bounding box center [669, 204] width 67 height 8
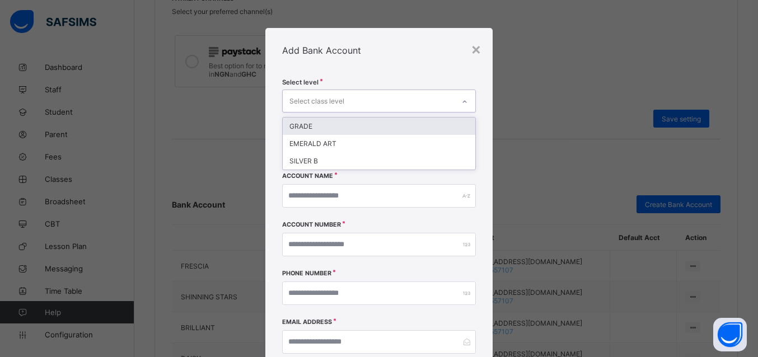
click at [456, 101] on div at bounding box center [464, 102] width 19 height 18
click at [324, 127] on div "GRADE" at bounding box center [379, 126] width 193 height 17
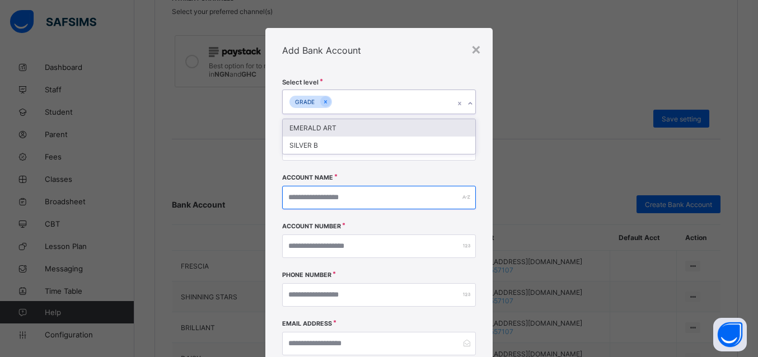
click at [326, 199] on input "text" at bounding box center [379, 198] width 194 height 24
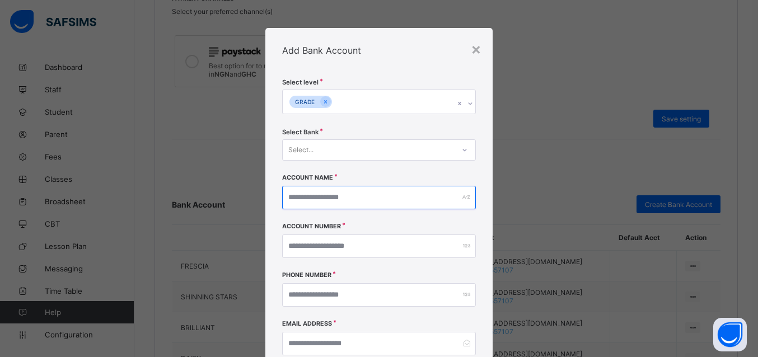
click at [307, 197] on input "text" at bounding box center [379, 198] width 194 height 24
click at [307, 198] on input "text" at bounding box center [379, 198] width 194 height 24
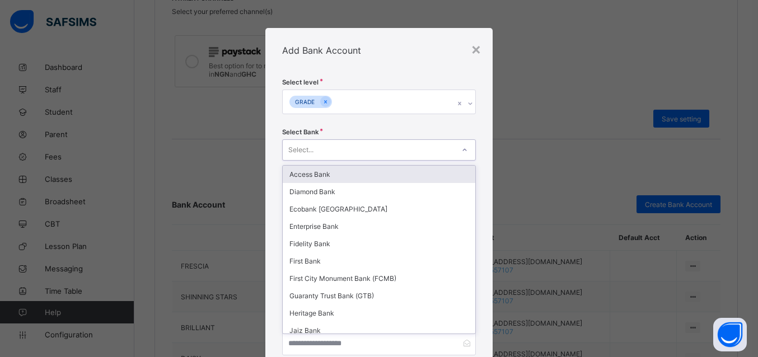
click at [461, 151] on icon at bounding box center [464, 149] width 7 height 11
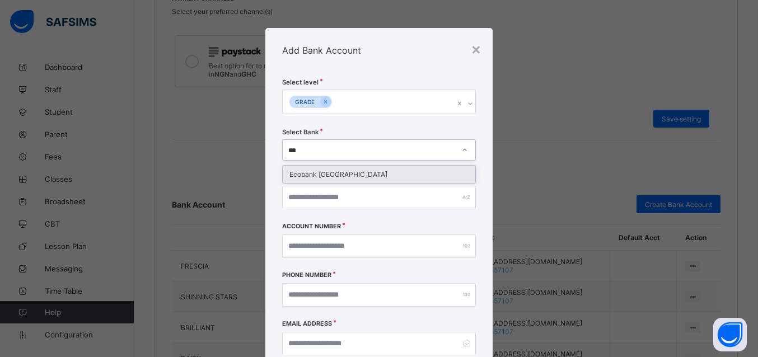
click at [350, 177] on div "Ecobank Nigeria" at bounding box center [379, 174] width 193 height 17
click at [347, 174] on div "Select Bank option Ecobank Nigeria focused, 3 of 32. 1 result available for sea…" at bounding box center [379, 151] width 194 height 46
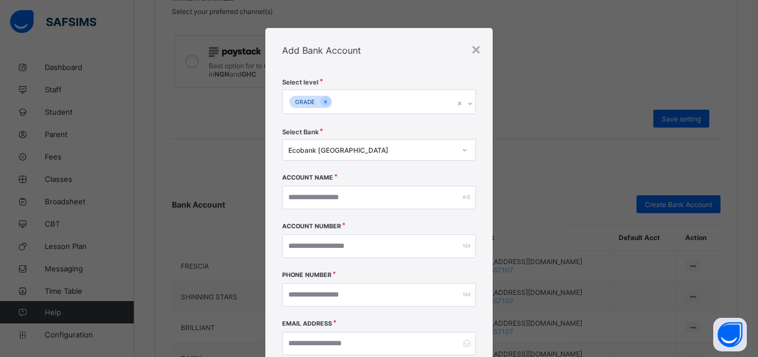
click at [347, 173] on div "Select Bank Ecobank Nigeria ***" at bounding box center [379, 151] width 194 height 46
click at [353, 176] on div "Account Name" at bounding box center [379, 199] width 194 height 49
click at [302, 199] on input "text" at bounding box center [379, 198] width 194 height 24
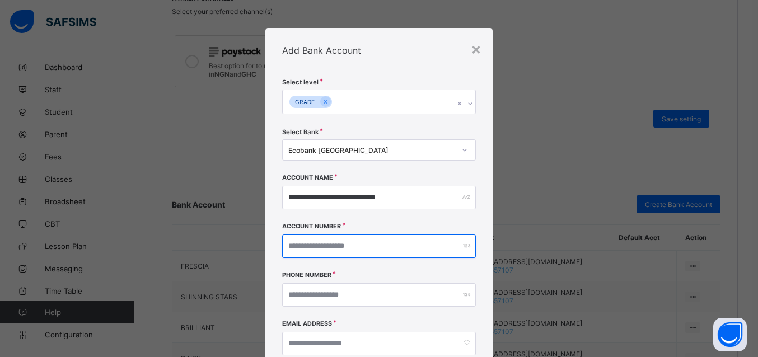
click at [340, 247] on input "number" at bounding box center [379, 247] width 194 height 24
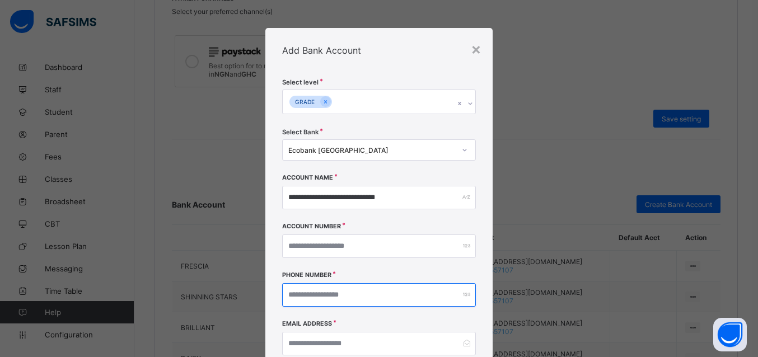
click at [297, 292] on input "number" at bounding box center [379, 295] width 194 height 24
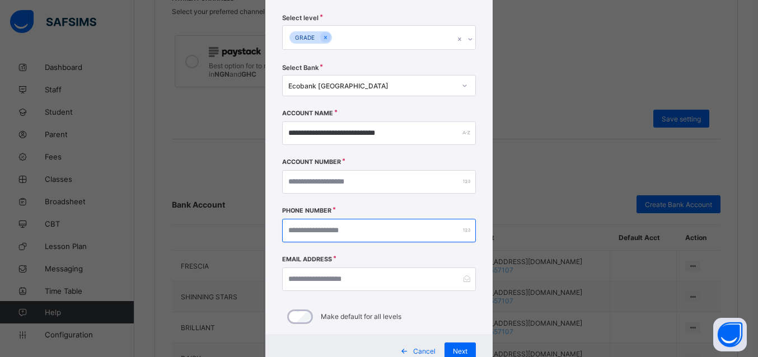
scroll to position [67, 0]
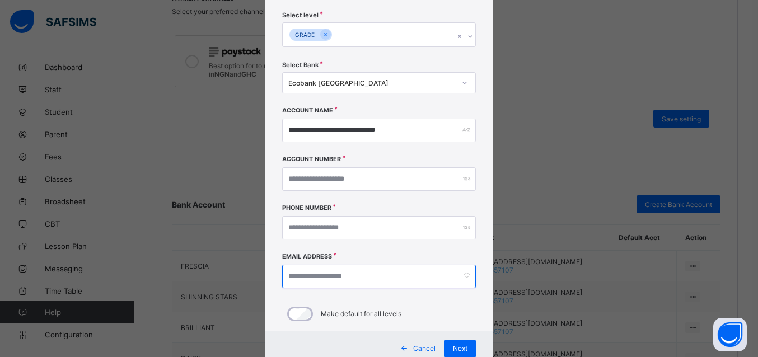
click at [315, 270] on input "email" at bounding box center [379, 277] width 194 height 24
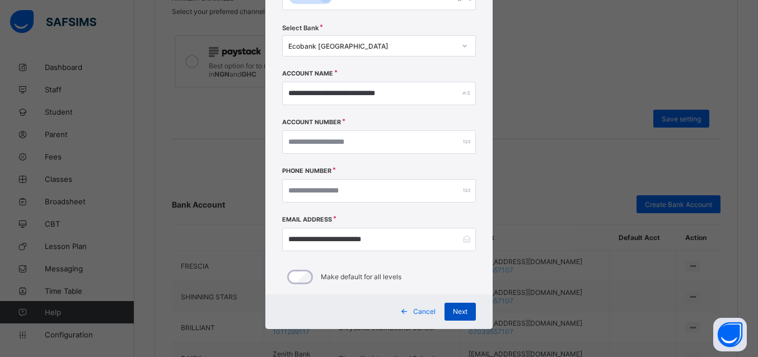
click at [451, 307] on div "Next" at bounding box center [460, 312] width 31 height 18
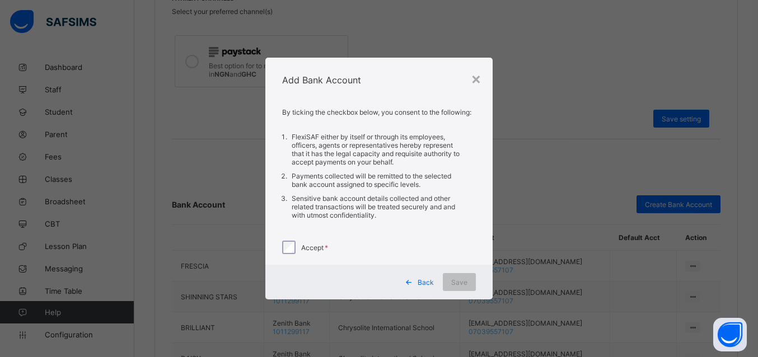
scroll to position [0, 0]
click at [460, 280] on span "Save" at bounding box center [459, 282] width 16 height 8
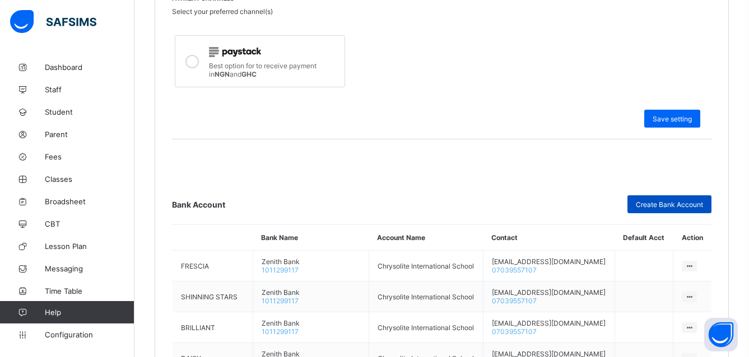
click at [648, 204] on span "Create Bank Account" at bounding box center [669, 204] width 67 height 8
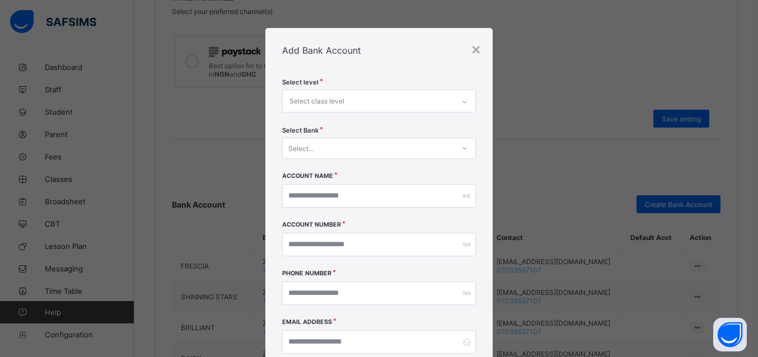
click at [461, 103] on icon at bounding box center [464, 101] width 7 height 11
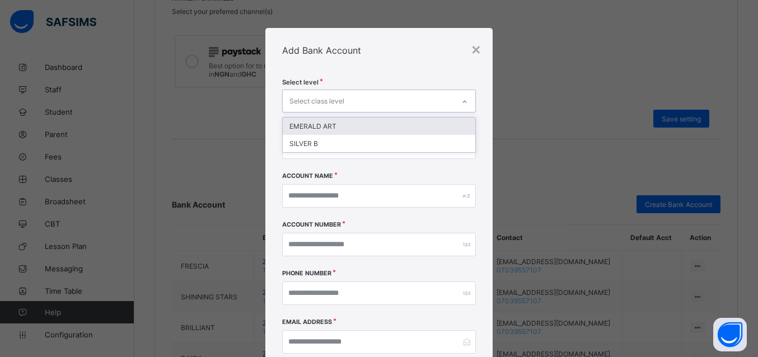
click at [316, 127] on div "EMERALD ART" at bounding box center [379, 126] width 193 height 17
click at [325, 135] on div "SILVER B" at bounding box center [379, 143] width 193 height 17
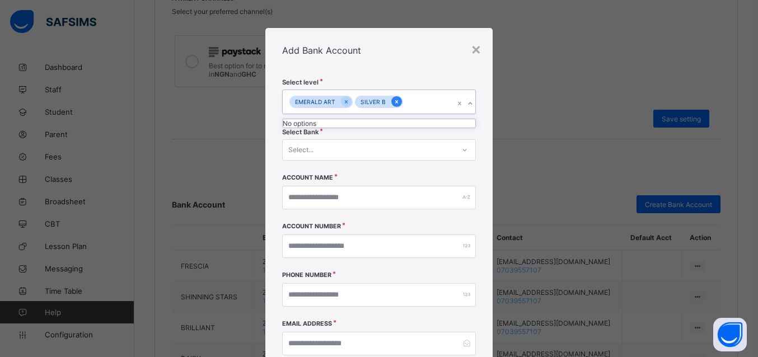
click at [395, 101] on icon at bounding box center [396, 101] width 3 height 3
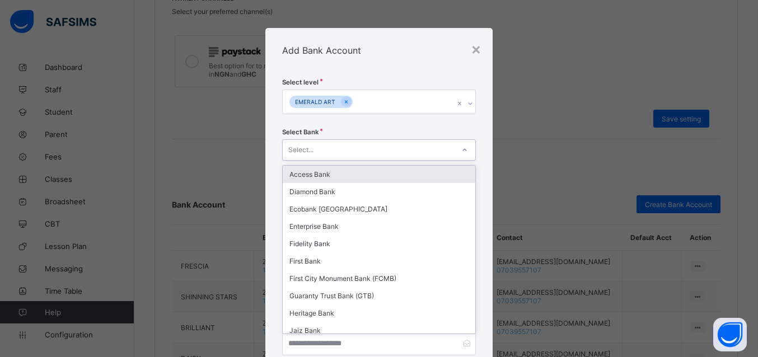
click at [461, 148] on icon at bounding box center [464, 149] width 7 height 11
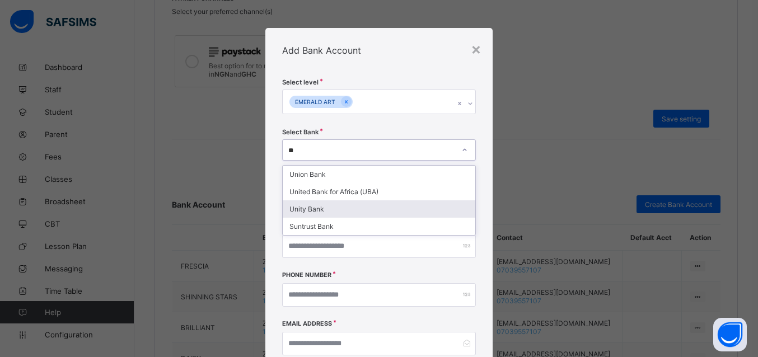
click at [311, 210] on div "Unity Bank" at bounding box center [379, 208] width 193 height 17
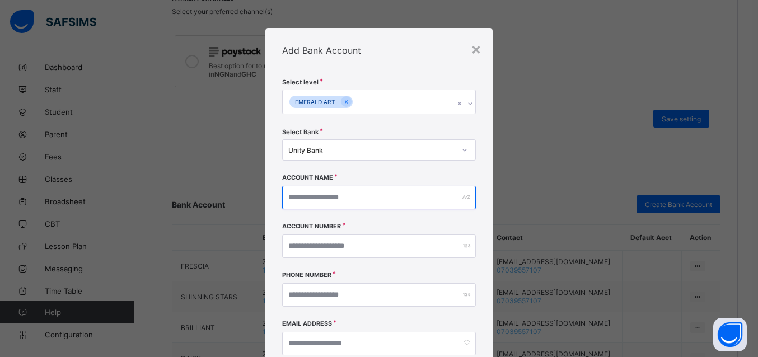
click at [293, 199] on input "text" at bounding box center [379, 198] width 194 height 24
drag, startPoint x: 331, startPoint y: 199, endPoint x: 280, endPoint y: 198, distance: 51.0
click at [282, 198] on input "**********" at bounding box center [379, 198] width 194 height 24
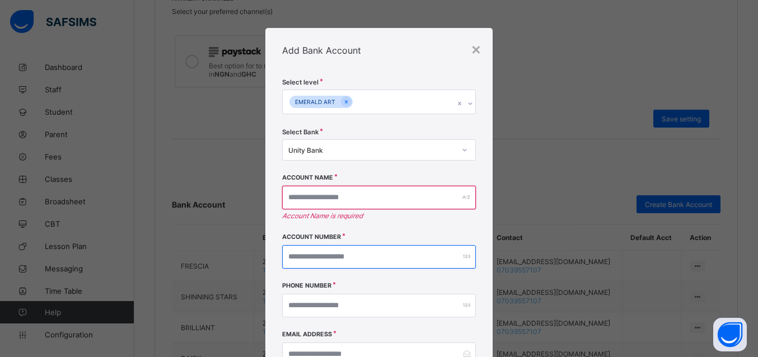
paste input "**********"
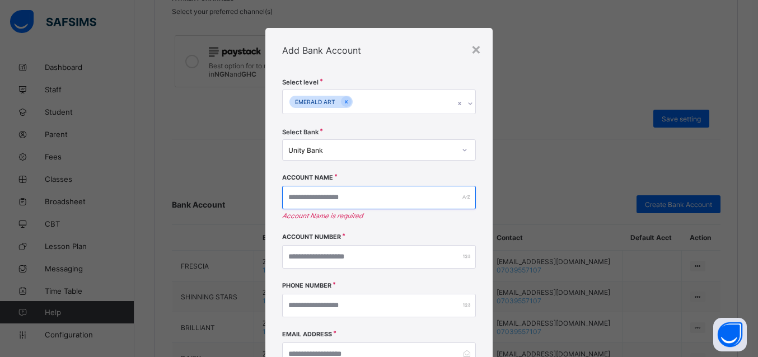
click at [343, 198] on input "text" at bounding box center [379, 198] width 194 height 24
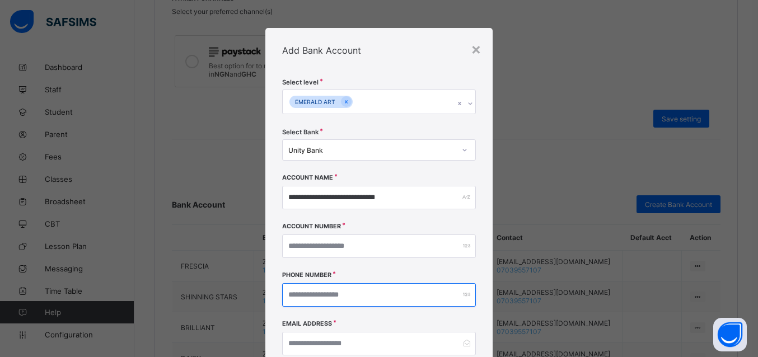
click at [320, 297] on input "number" at bounding box center [379, 295] width 194 height 24
click at [294, 293] on input "number" at bounding box center [379, 295] width 194 height 24
click at [288, 294] on input "number" at bounding box center [379, 295] width 194 height 24
click at [286, 296] on input "number" at bounding box center [379, 295] width 194 height 24
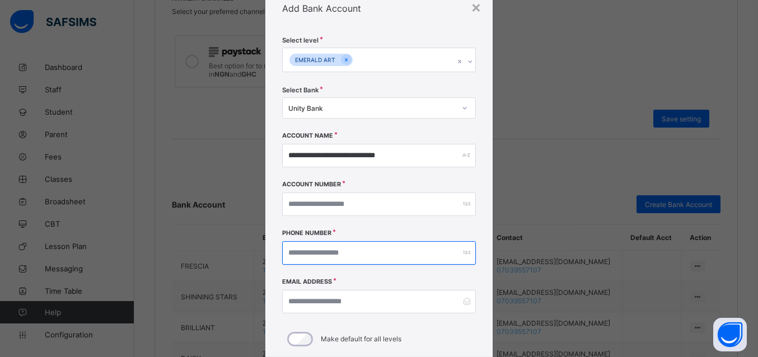
scroll to position [67, 0]
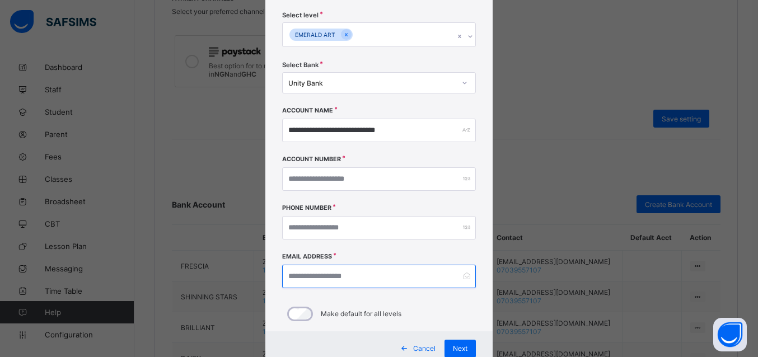
click at [292, 273] on input "email" at bounding box center [379, 277] width 194 height 24
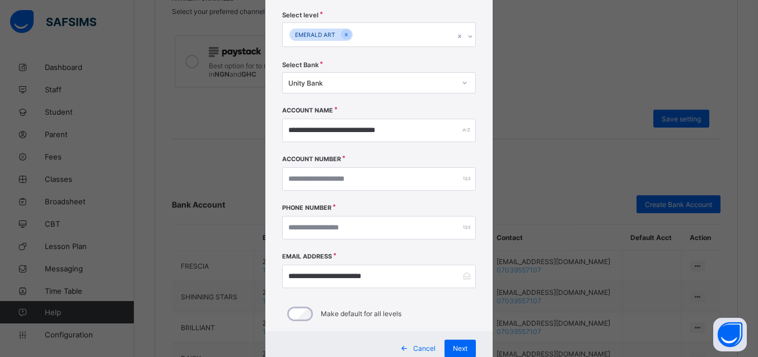
drag, startPoint x: 449, startPoint y: 344, endPoint x: 434, endPoint y: 267, distance: 79.3
click at [450, 344] on div "Next" at bounding box center [460, 349] width 31 height 18
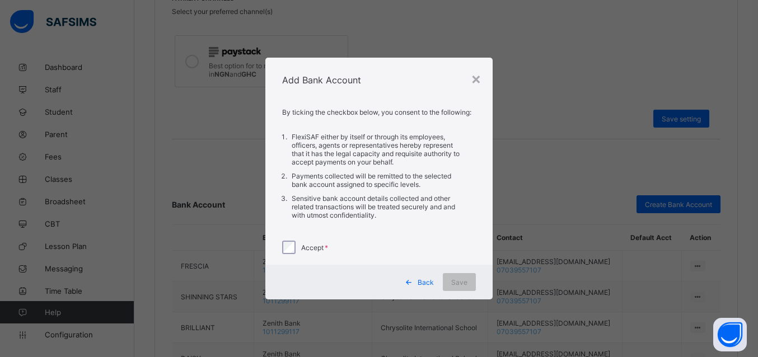
scroll to position [0, 0]
click at [463, 283] on span "Save" at bounding box center [459, 282] width 16 height 8
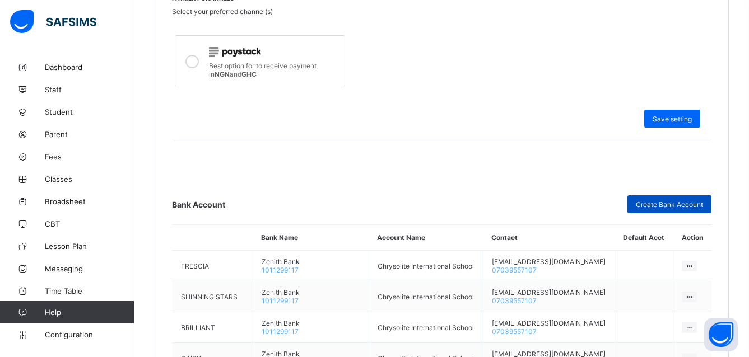
click at [694, 200] on div "Create Bank Account" at bounding box center [669, 204] width 84 height 18
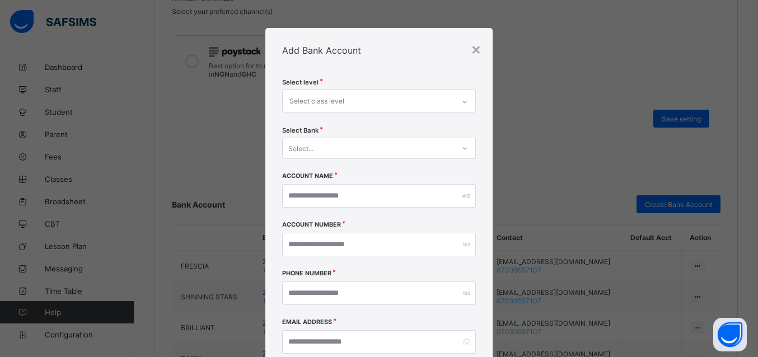
click at [461, 99] on icon at bounding box center [464, 101] width 7 height 11
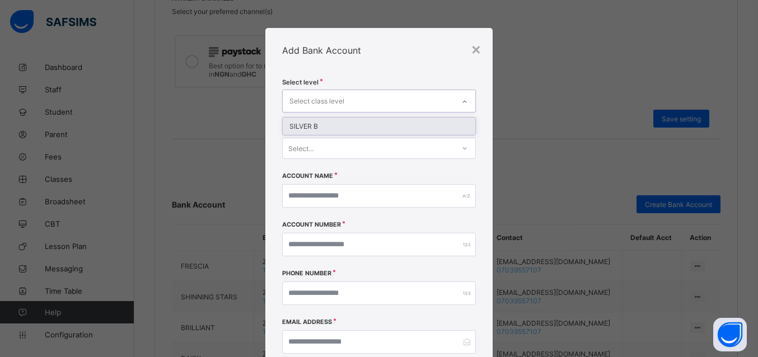
click at [321, 124] on div "SILVER B" at bounding box center [379, 126] width 193 height 17
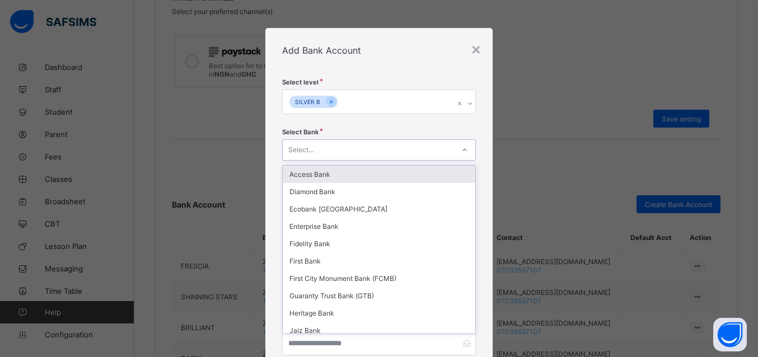
click at [318, 148] on div "Select..." at bounding box center [368, 150] width 171 height 16
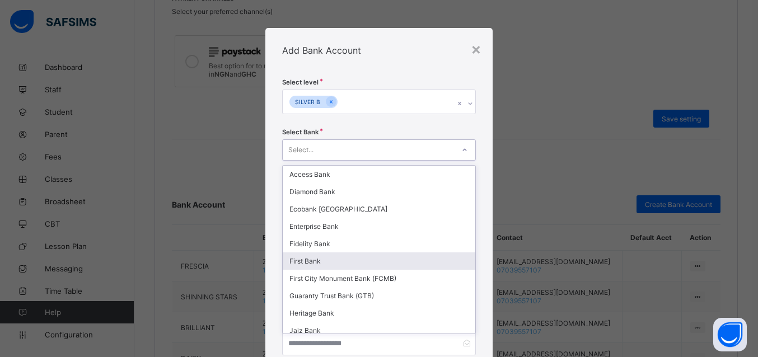
click at [302, 263] on div "First Bank" at bounding box center [379, 261] width 193 height 17
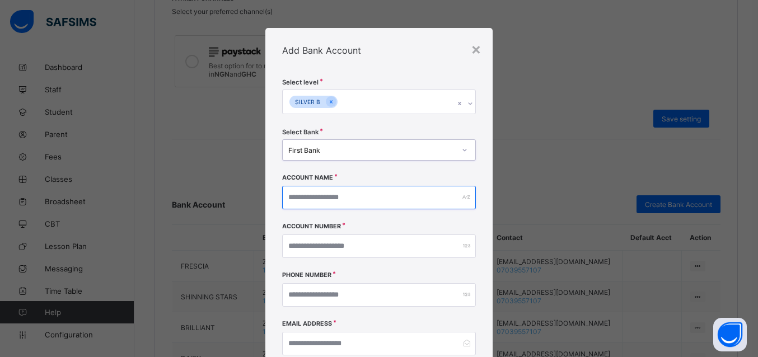
click at [292, 197] on input "text" at bounding box center [379, 198] width 194 height 24
click at [296, 197] on input "text" at bounding box center [379, 198] width 194 height 24
click at [301, 199] on input "text" at bounding box center [379, 198] width 194 height 24
click at [332, 198] on input "text" at bounding box center [379, 198] width 194 height 24
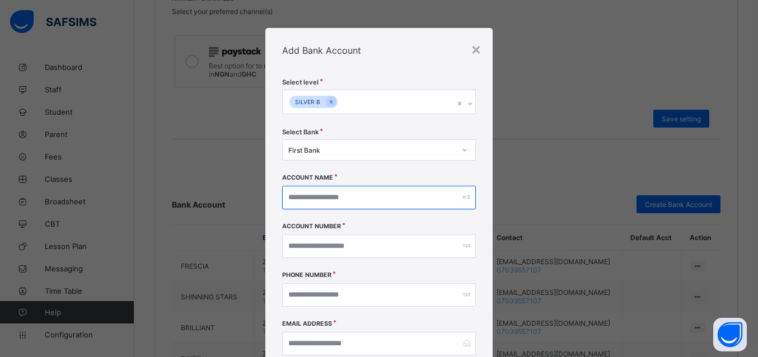
click at [283, 198] on input "text" at bounding box center [379, 198] width 194 height 24
click at [282, 198] on input "**********" at bounding box center [379, 198] width 194 height 24
click at [283, 196] on input "**********" at bounding box center [379, 198] width 194 height 24
click at [322, 198] on input "**********" at bounding box center [379, 198] width 194 height 24
drag, startPoint x: 323, startPoint y: 198, endPoint x: 276, endPoint y: 195, distance: 47.7
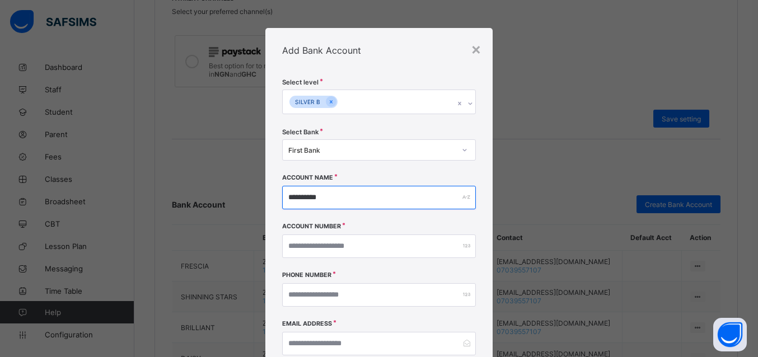
click at [282, 195] on input "**********" at bounding box center [379, 198] width 194 height 24
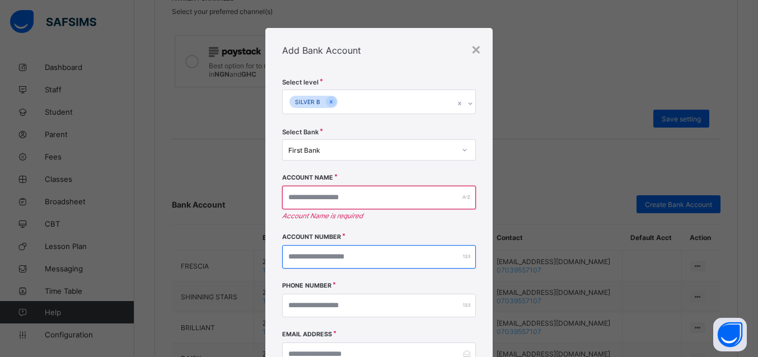
click at [288, 254] on input "number" at bounding box center [379, 257] width 194 height 24
paste input "**********"
click at [322, 258] on input "**********" at bounding box center [379, 257] width 194 height 24
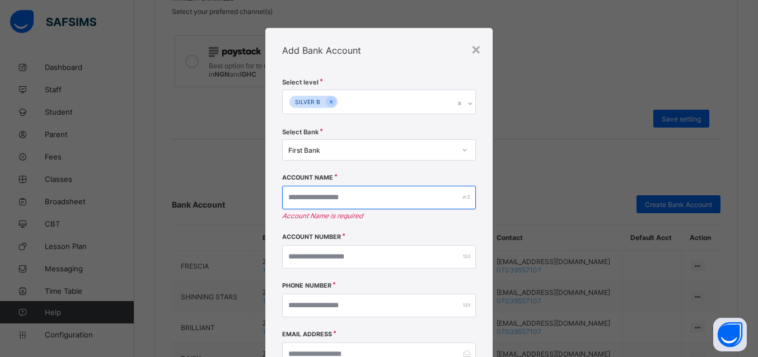
click at [337, 197] on input "text" at bounding box center [379, 198] width 194 height 24
click at [284, 197] on input "text" at bounding box center [379, 198] width 194 height 24
click at [284, 194] on input "text" at bounding box center [379, 198] width 194 height 24
click at [282, 197] on input "text" at bounding box center [379, 198] width 194 height 24
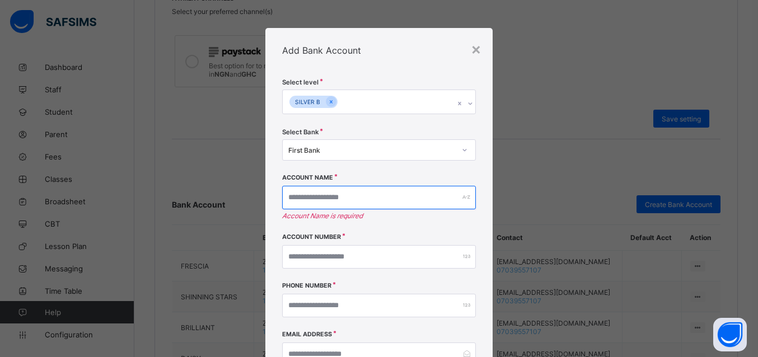
click at [282, 198] on input "text" at bounding box center [379, 198] width 194 height 24
click at [283, 196] on input "text" at bounding box center [379, 198] width 194 height 24
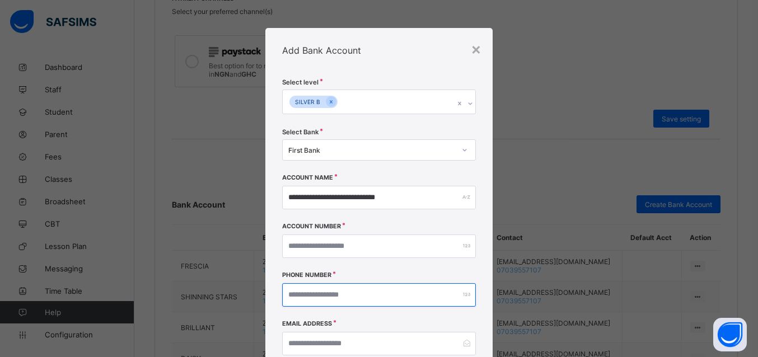
drag, startPoint x: 291, startPoint y: 295, endPoint x: 308, endPoint y: 297, distance: 16.9
click at [297, 295] on input "number" at bounding box center [379, 295] width 194 height 24
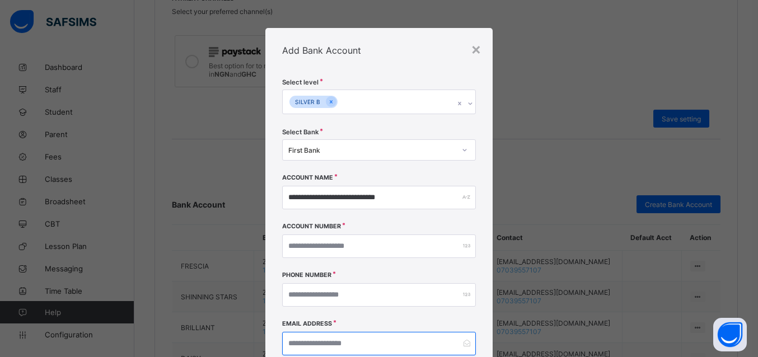
click at [298, 342] on input "email" at bounding box center [379, 344] width 194 height 24
click at [351, 341] on input "**********" at bounding box center [379, 344] width 194 height 24
click at [349, 343] on input "**********" at bounding box center [379, 344] width 194 height 24
click at [348, 341] on input "**********" at bounding box center [379, 344] width 194 height 24
click at [396, 342] on input "**********" at bounding box center [379, 344] width 194 height 24
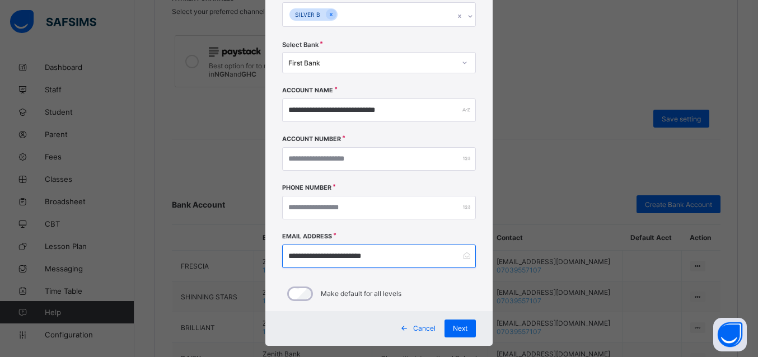
scroll to position [101, 0]
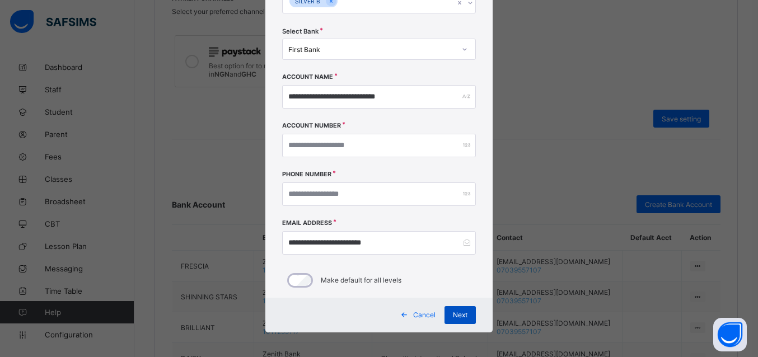
click at [447, 310] on div "Next" at bounding box center [460, 315] width 31 height 18
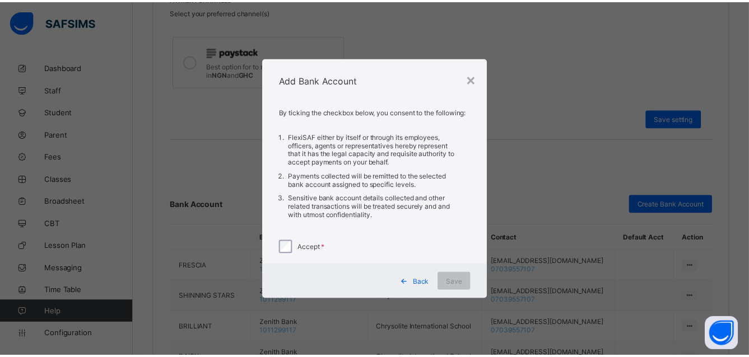
scroll to position [0, 0]
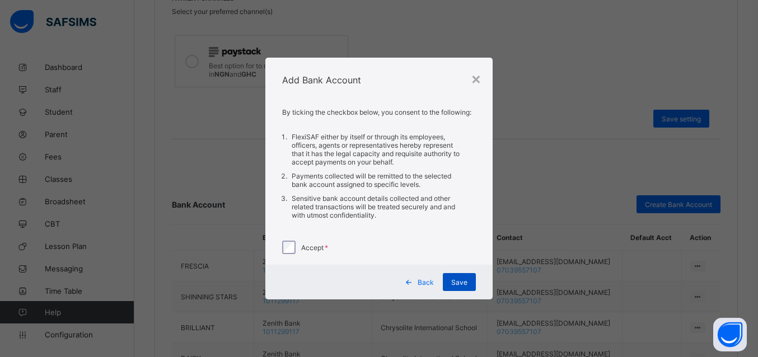
click at [458, 280] on span "Save" at bounding box center [459, 282] width 16 height 8
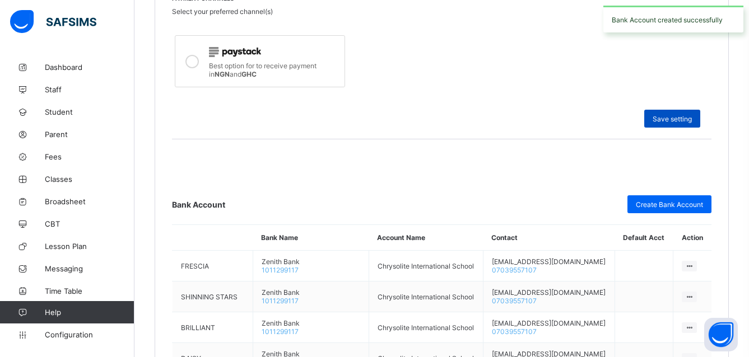
click at [668, 114] on div "Save setting" at bounding box center [672, 119] width 56 height 18
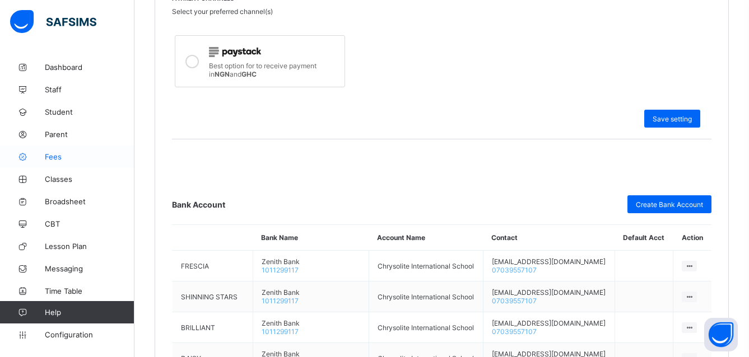
click at [48, 152] on link "Fees" at bounding box center [67, 157] width 134 height 22
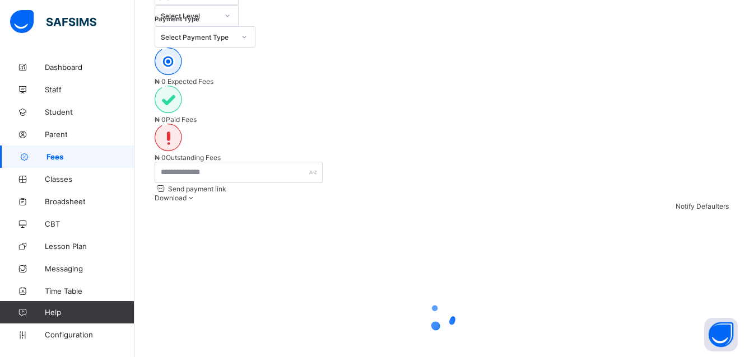
scroll to position [57, 0]
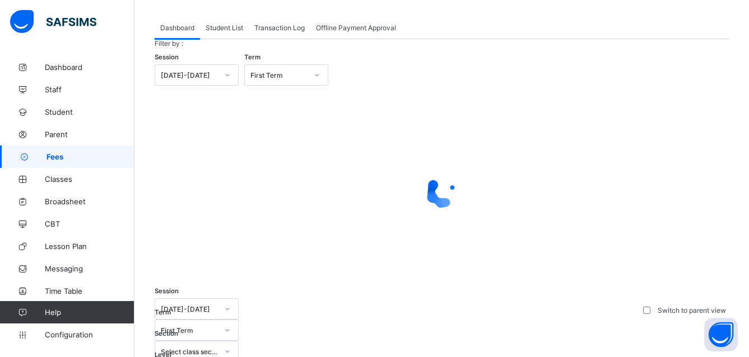
click at [228, 26] on span "Student List" at bounding box center [225, 28] width 38 height 8
click at [227, 27] on span "Student List" at bounding box center [225, 28] width 38 height 8
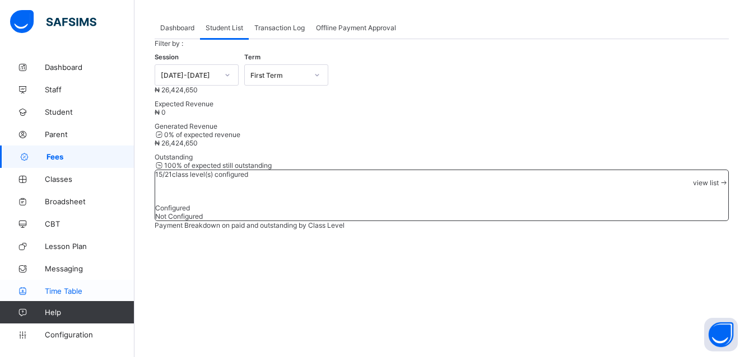
click at [0, 0] on div "× Idle Mode Due to inactivity you would be logged out to the system in the next…" at bounding box center [0, 0] width 0 height 0
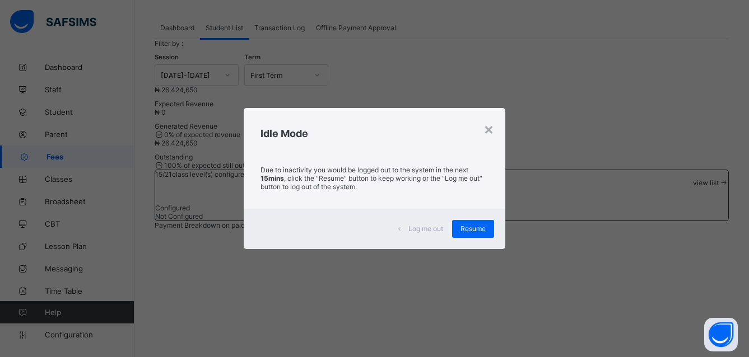
click at [713, 301] on div "× Idle Mode Due to inactivity you would be logged out to the system in the next…" at bounding box center [374, 178] width 749 height 357
click at [702, 306] on div "× Idle Mode Due to inactivity you would be logged out to the system in the next…" at bounding box center [374, 178] width 749 height 357
click at [707, 307] on div "× Idle Mode Due to inactivity you would be logged out to the system in the next…" at bounding box center [374, 178] width 749 height 357
click at [712, 300] on div "× Idle Mode Due to inactivity you would be logged out to the system in the next…" at bounding box center [374, 178] width 749 height 357
click at [708, 307] on div "× Idle Mode Due to inactivity you would be logged out to the system in the next…" at bounding box center [374, 178] width 749 height 357
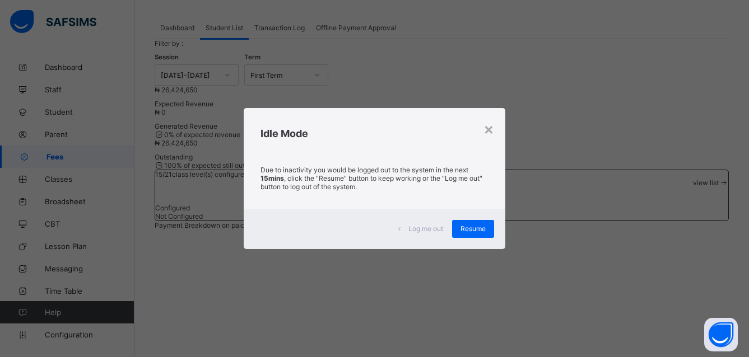
click at [170, 309] on div "× Idle Mode Due to inactivity you would be logged out to the system in the next…" at bounding box center [374, 178] width 749 height 357
click at [172, 309] on div "× Idle Mode Due to inactivity you would be logged out to the system in the next…" at bounding box center [374, 178] width 749 height 357
click at [174, 309] on div "× Idle Mode Due to inactivity you would be logged out to the system in the next…" at bounding box center [374, 178] width 749 height 357
click at [169, 309] on div "× Idle Mode Due to inactivity you would be logged out to the system in the next…" at bounding box center [374, 178] width 749 height 357
click at [172, 310] on div "× Idle Mode Due to inactivity you would be logged out to the system in the next…" at bounding box center [374, 178] width 749 height 357
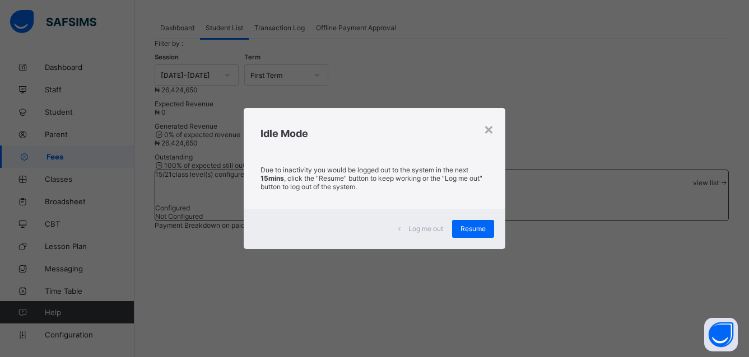
click at [172, 311] on div "× Idle Mode Due to inactivity you would be logged out to the system in the next…" at bounding box center [374, 178] width 749 height 357
click at [171, 309] on div "× Idle Mode Due to inactivity you would be logged out to the system in the next…" at bounding box center [374, 178] width 749 height 357
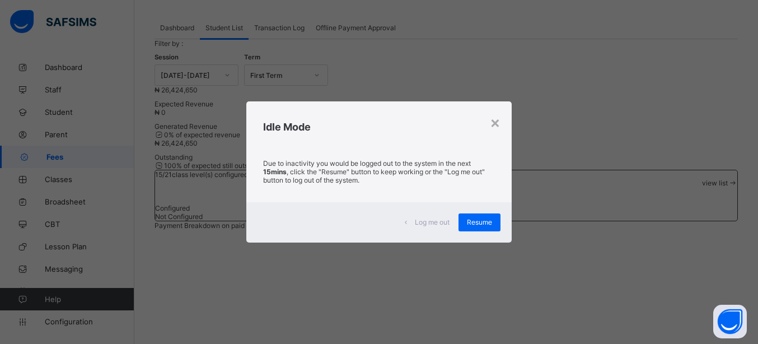
click at [475, 225] on span "Resume" at bounding box center [479, 222] width 25 height 8
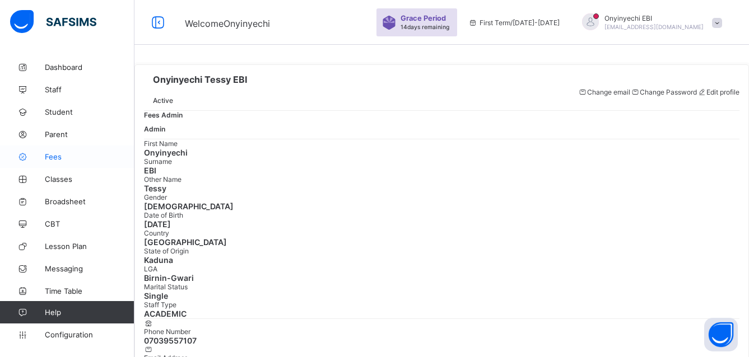
click at [50, 151] on link "Fees" at bounding box center [67, 157] width 134 height 22
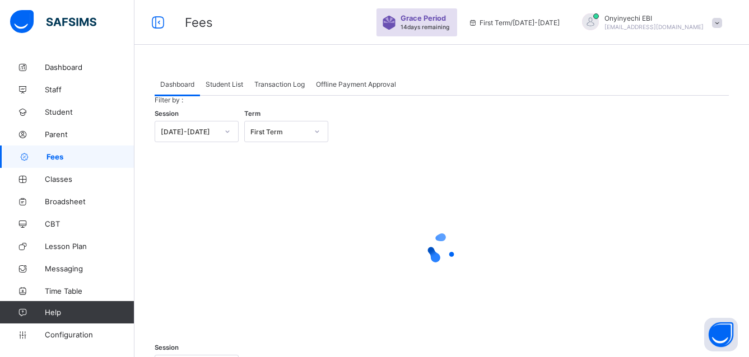
click at [232, 80] on span "Student List" at bounding box center [225, 84] width 38 height 8
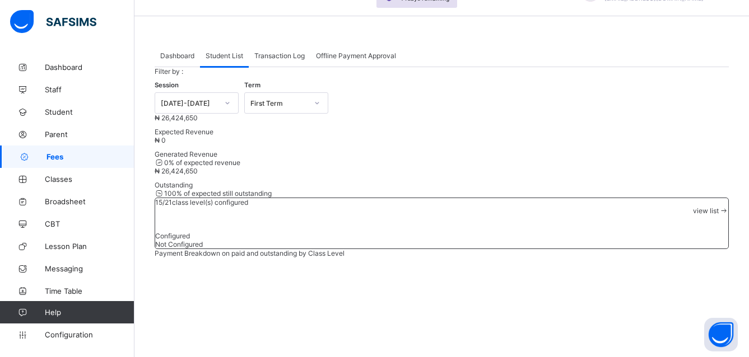
scroll to position [57, 0]
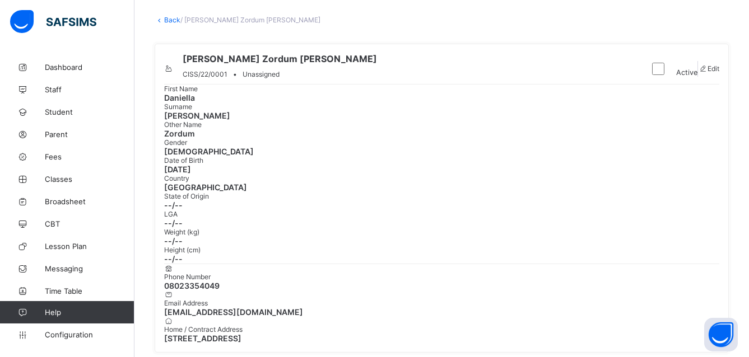
scroll to position [184, 0]
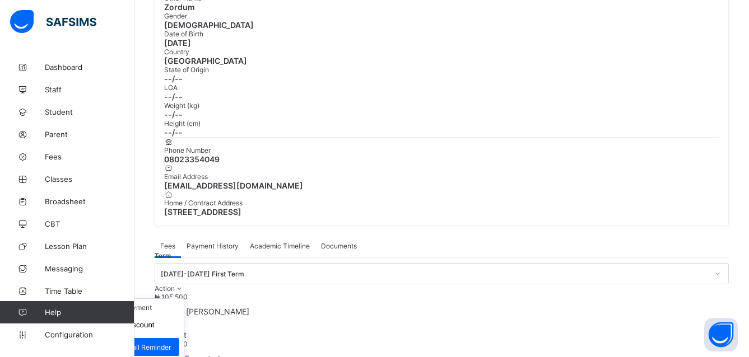
click at [184, 298] on ul "Receive Payment Manage Discount Send Email Reminder" at bounding box center [137, 329] width 93 height 63
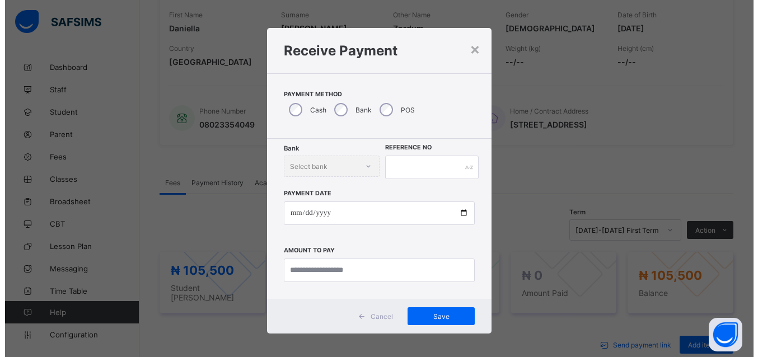
scroll to position [184, 0]
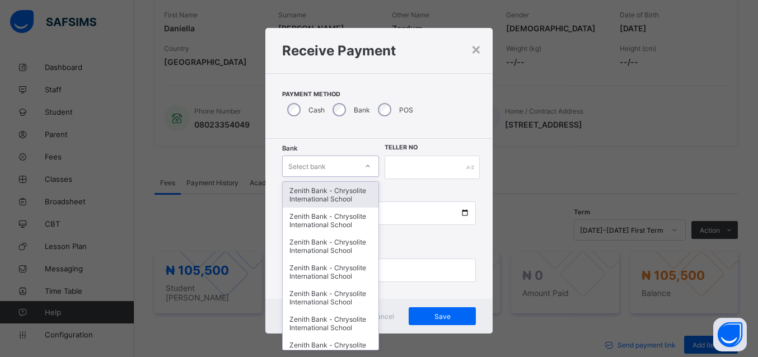
click at [365, 164] on icon at bounding box center [368, 166] width 7 height 11
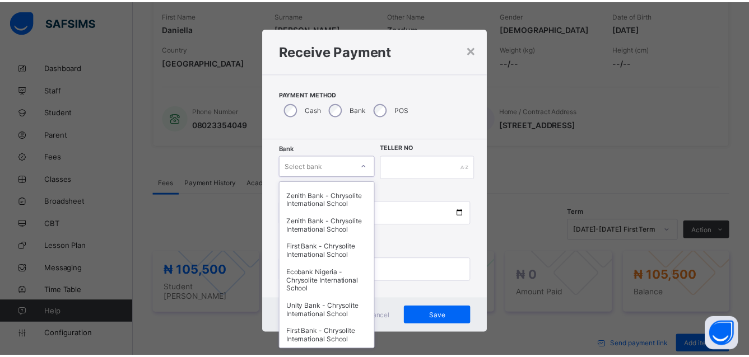
scroll to position [567, 0]
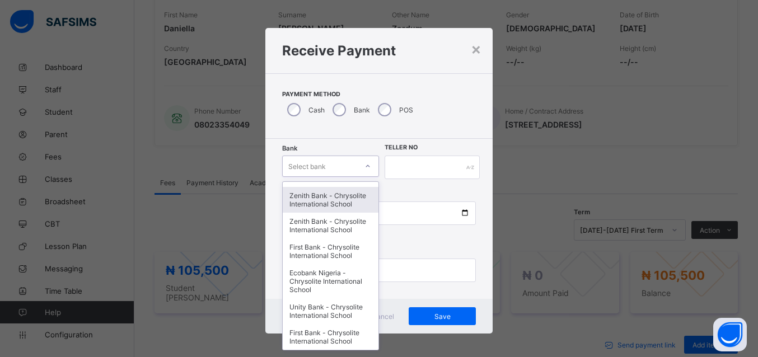
click at [459, 111] on div "Payment Method Cash Bank POS" at bounding box center [378, 106] width 227 height 66
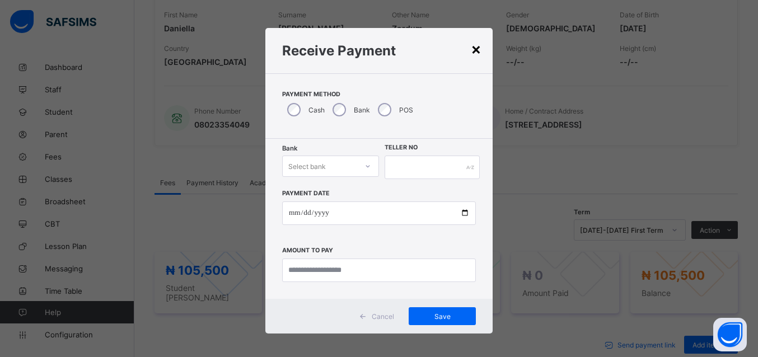
click at [471, 48] on div "×" at bounding box center [476, 48] width 11 height 19
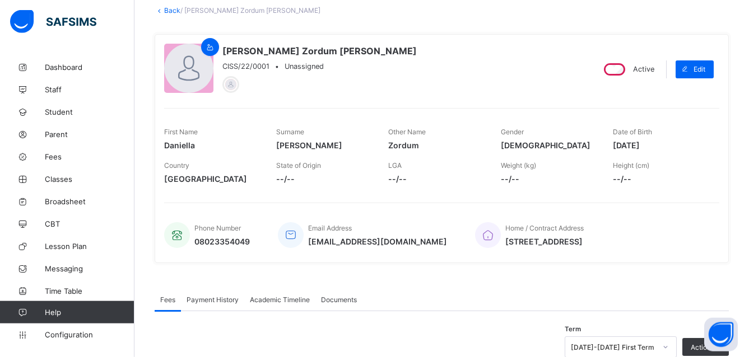
scroll to position [0, 0]
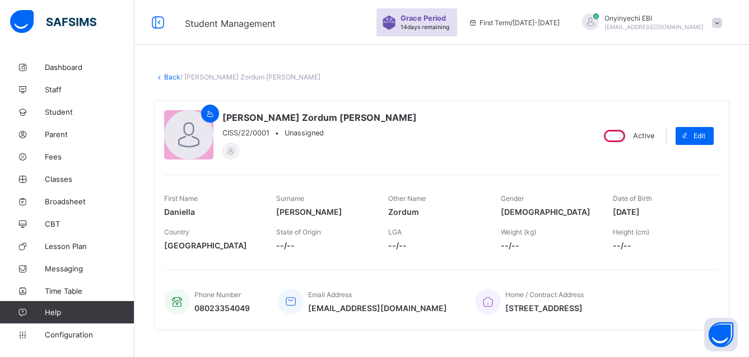
click at [164, 76] on link "Back" at bounding box center [172, 77] width 16 height 8
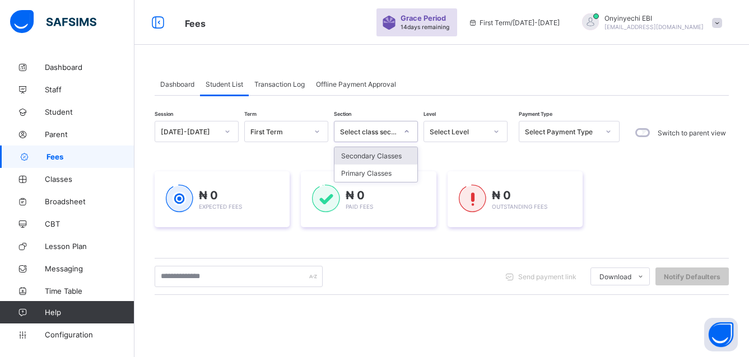
click at [404, 132] on icon at bounding box center [406, 131] width 7 height 11
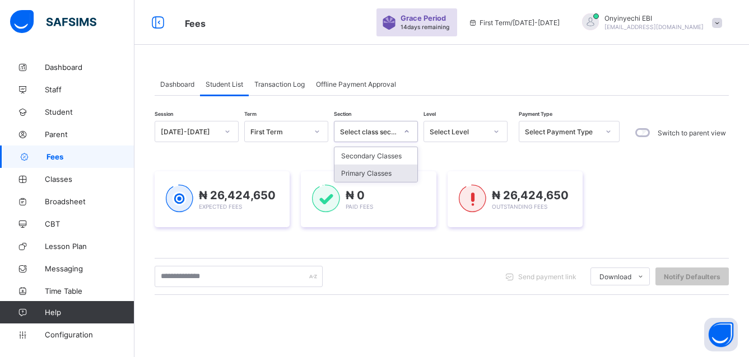
click at [381, 177] on div "Primary Classes" at bounding box center [375, 173] width 83 height 17
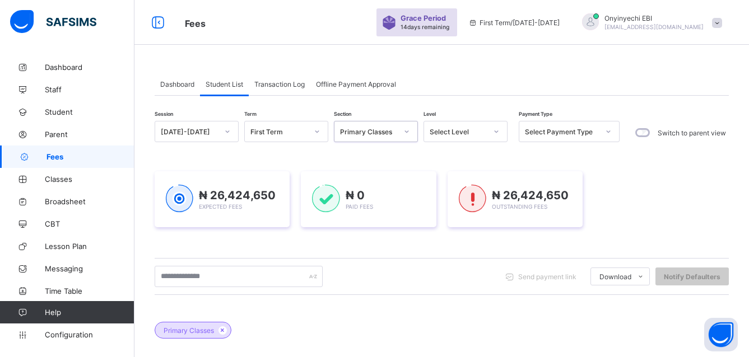
click at [497, 130] on icon at bounding box center [496, 131] width 7 height 11
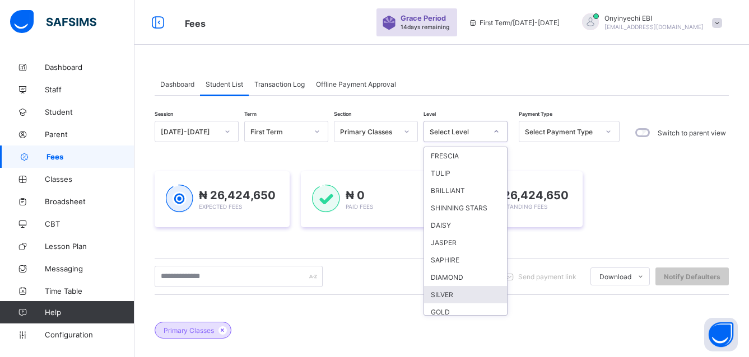
click at [445, 292] on div "SILVER" at bounding box center [465, 294] width 83 height 17
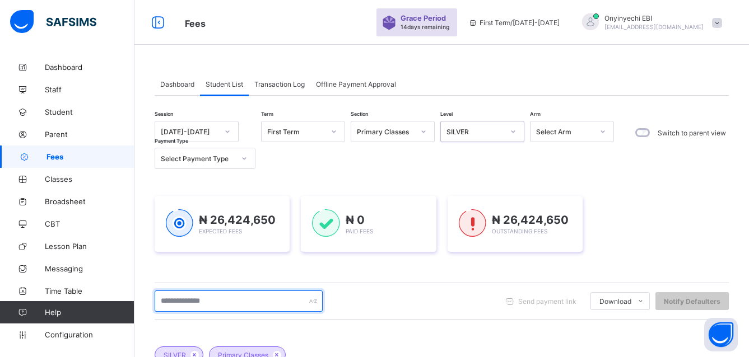
click at [186, 298] on input "text" at bounding box center [239, 301] width 168 height 21
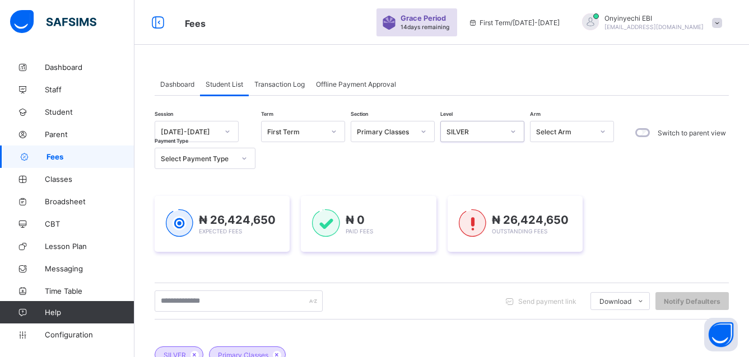
click at [184, 351] on span "SILVER" at bounding box center [175, 355] width 22 height 8
click at [170, 351] on span "SILVER" at bounding box center [175, 355] width 22 height 8
click at [207, 330] on div "SILVER Primary Classes" at bounding box center [442, 349] width 574 height 39
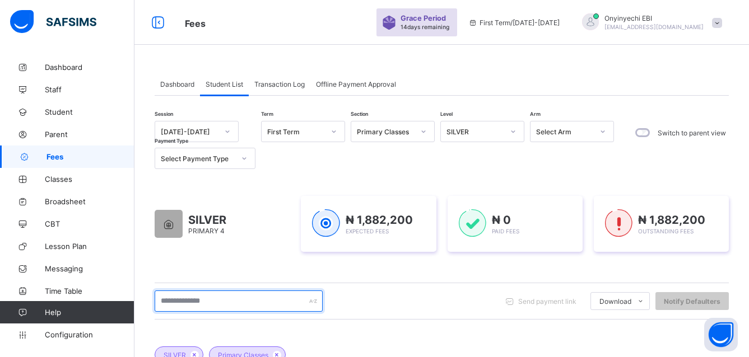
click at [182, 291] on input "text" at bounding box center [239, 301] width 168 height 21
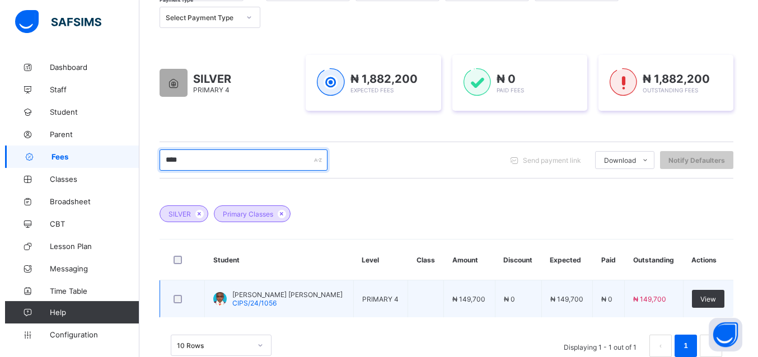
scroll to position [152, 0]
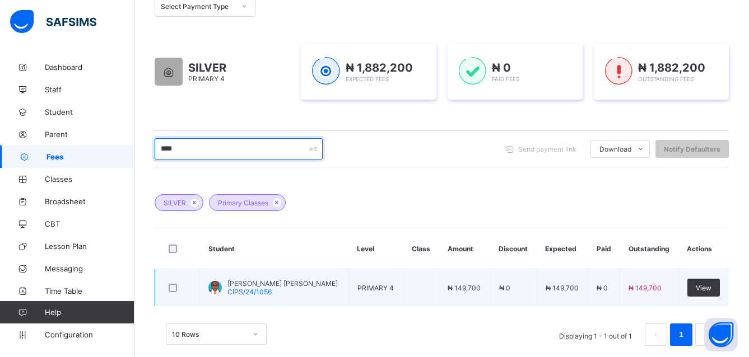
type input "****"
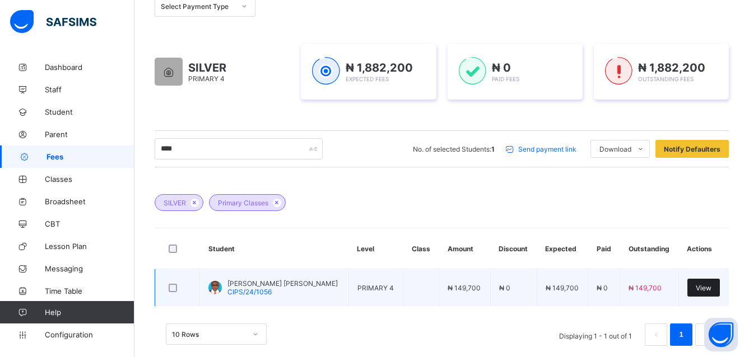
click at [704, 287] on span "View" at bounding box center [704, 288] width 16 height 8
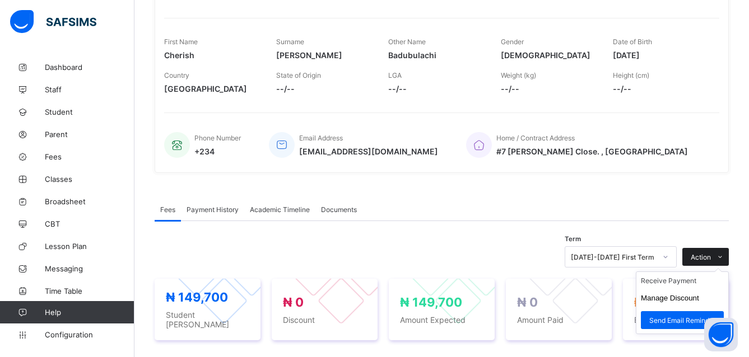
click at [724, 259] on icon at bounding box center [720, 257] width 8 height 7
click at [686, 285] on li "Receive Payment" at bounding box center [682, 280] width 92 height 17
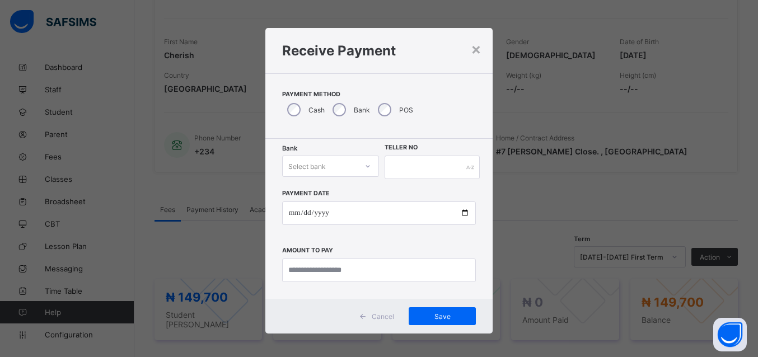
click at [365, 164] on icon at bounding box center [368, 166] width 7 height 11
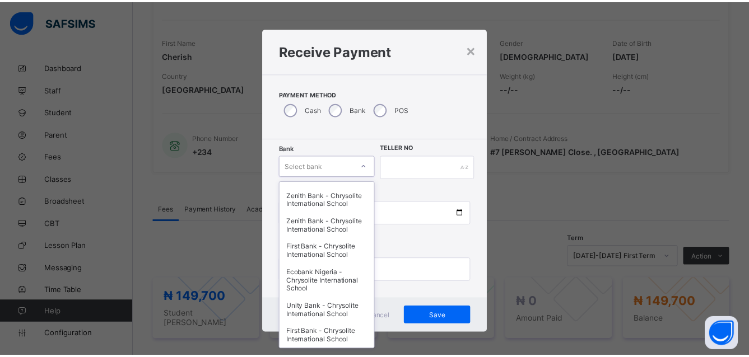
scroll to position [567, 0]
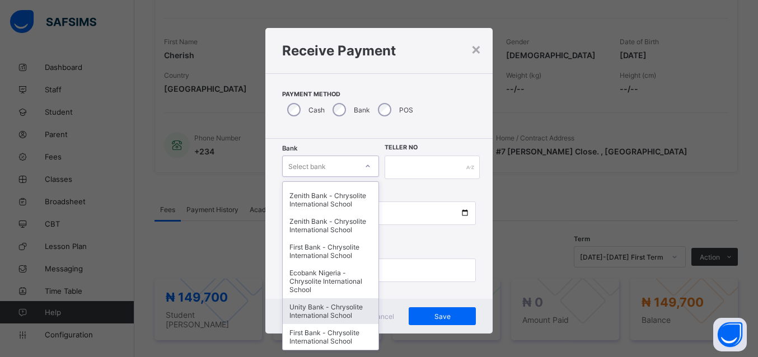
click at [312, 312] on div "Unity Bank - Chrysolite International School" at bounding box center [331, 311] width 96 height 26
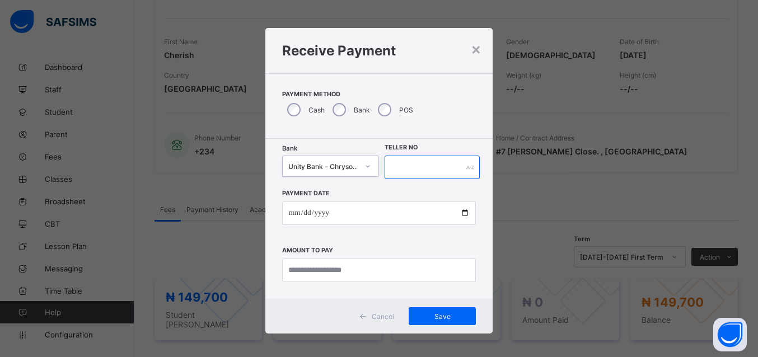
click at [460, 166] on input "text" at bounding box center [432, 168] width 95 height 24
type input "****"
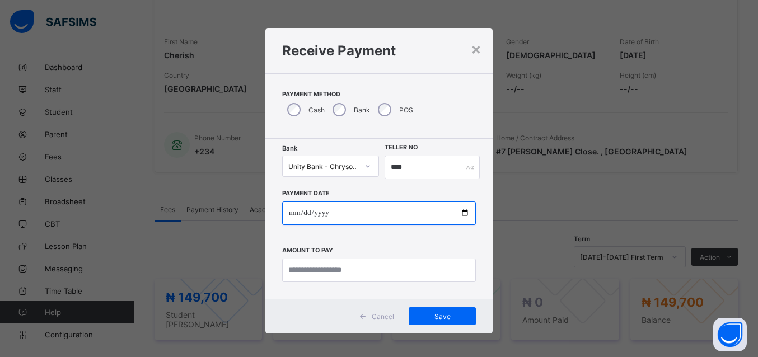
click at [459, 213] on input "date" at bounding box center [379, 214] width 194 height 24
click at [294, 212] on input "date" at bounding box center [379, 214] width 194 height 24
click at [459, 213] on input "date" at bounding box center [379, 214] width 194 height 24
type input "**********"
click at [459, 211] on input "**********" at bounding box center [379, 214] width 194 height 24
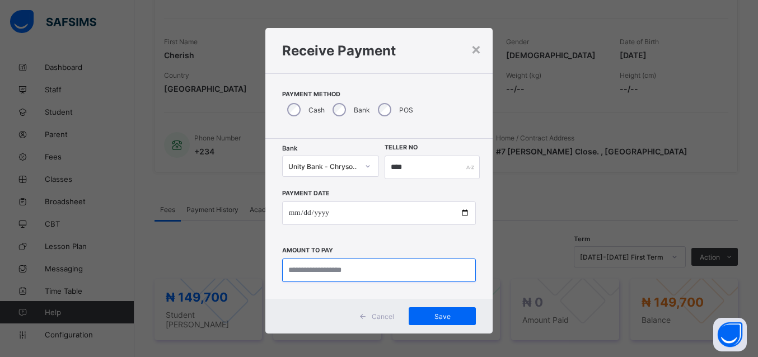
click at [291, 268] on input "currency" at bounding box center [379, 271] width 194 height 24
type input "*********"
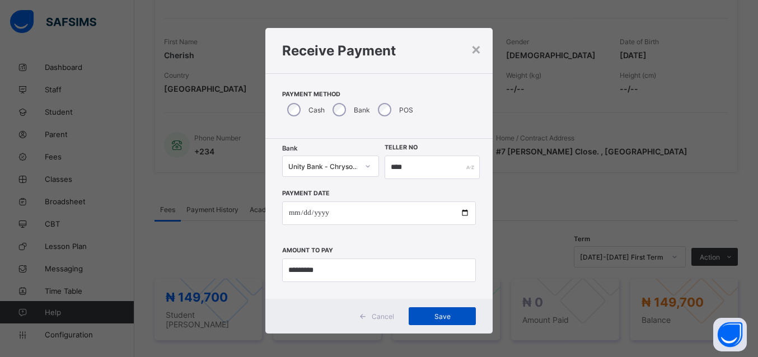
click at [433, 314] on span "Save" at bounding box center [442, 316] width 50 height 8
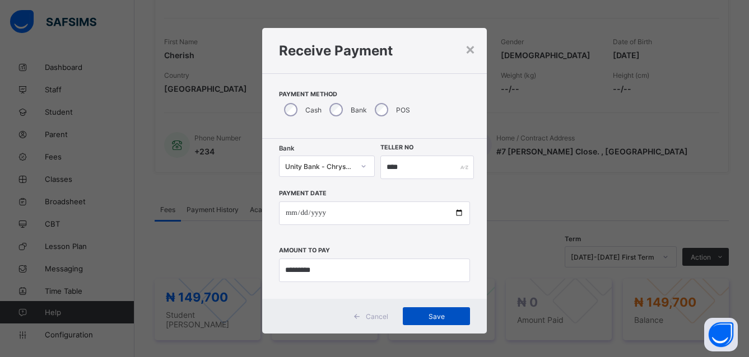
click at [438, 318] on span "Save" at bounding box center [436, 316] width 50 height 8
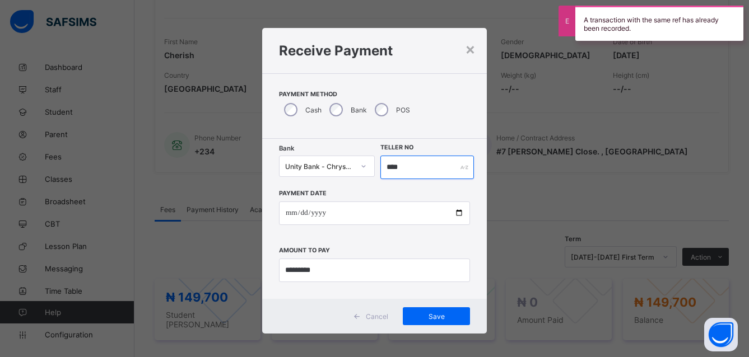
click at [405, 165] on input "****" at bounding box center [427, 168] width 94 height 24
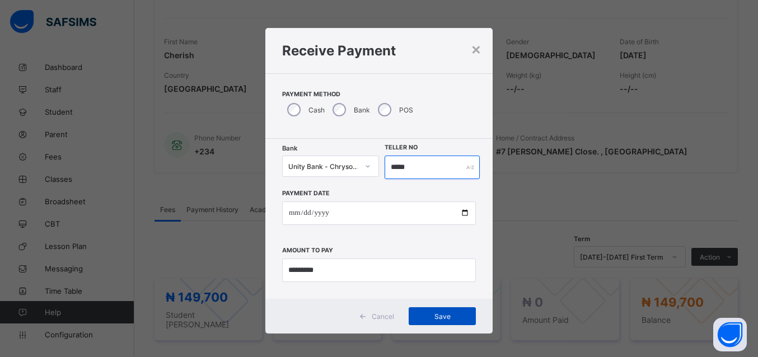
type input "*****"
click at [448, 314] on span "Save" at bounding box center [442, 316] width 50 height 8
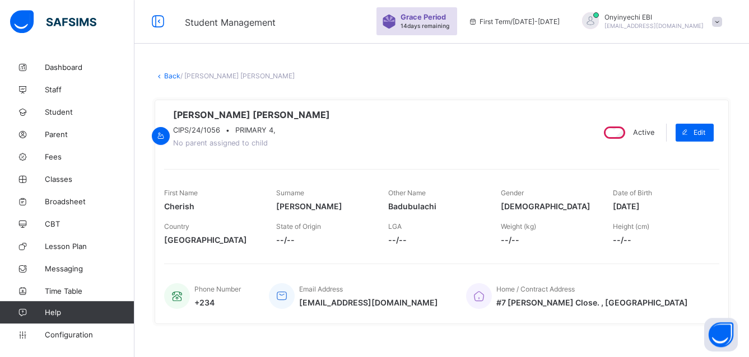
scroll to position [0, 0]
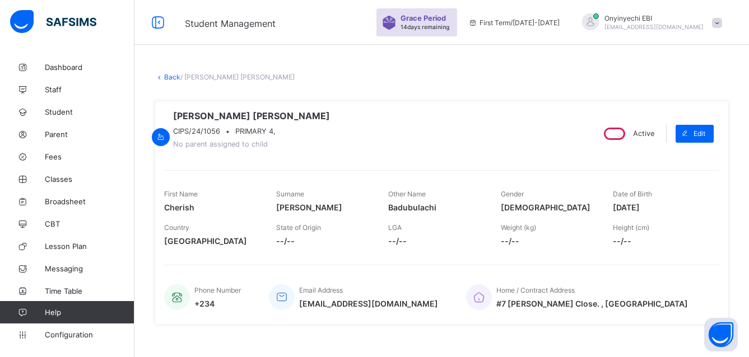
drag, startPoint x: 166, startPoint y: 74, endPoint x: 274, endPoint y: 126, distance: 120.0
click at [166, 74] on link "Back" at bounding box center [172, 77] width 16 height 8
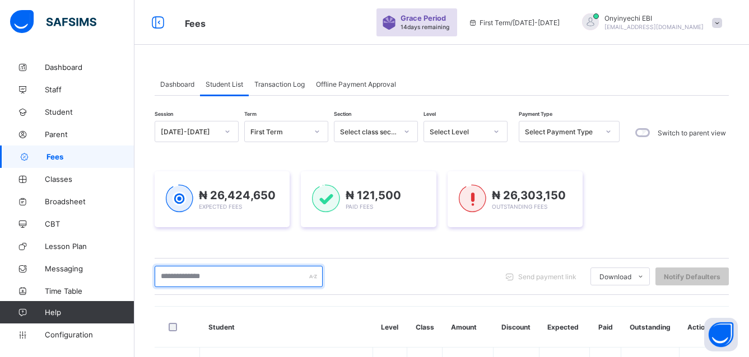
click at [201, 274] on input "text" at bounding box center [239, 276] width 168 height 21
click at [194, 276] on input "text" at bounding box center [239, 276] width 168 height 21
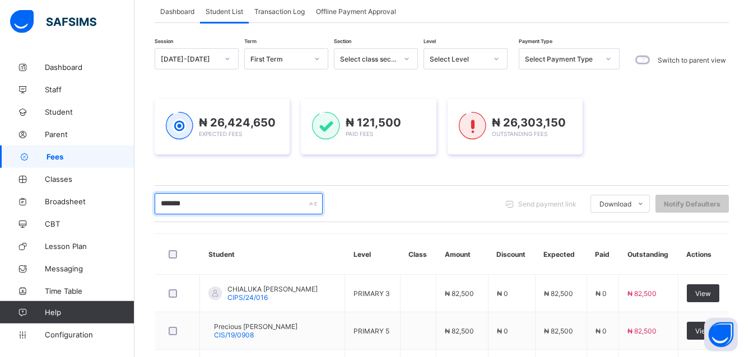
scroll to position [86, 0]
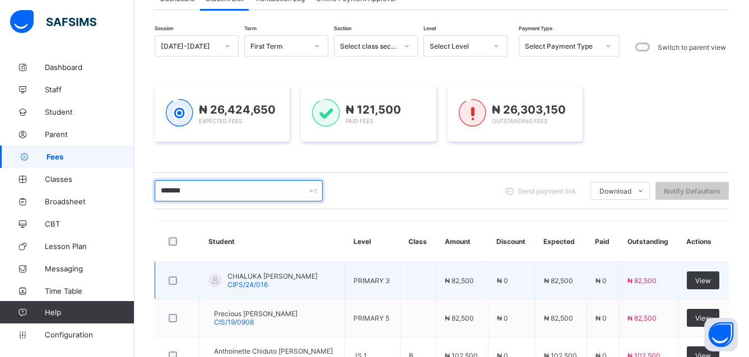
type input "*******"
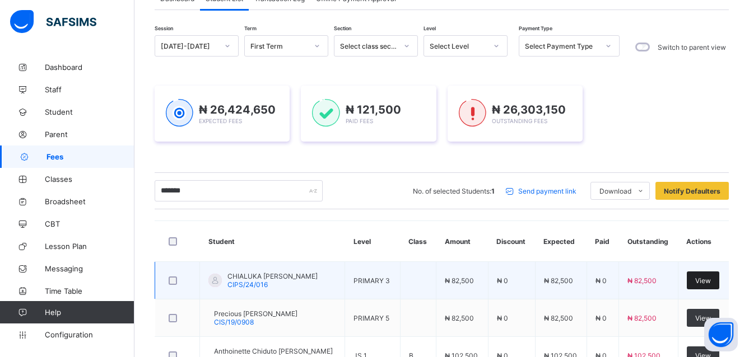
click at [711, 278] on span "View" at bounding box center [703, 281] width 16 height 8
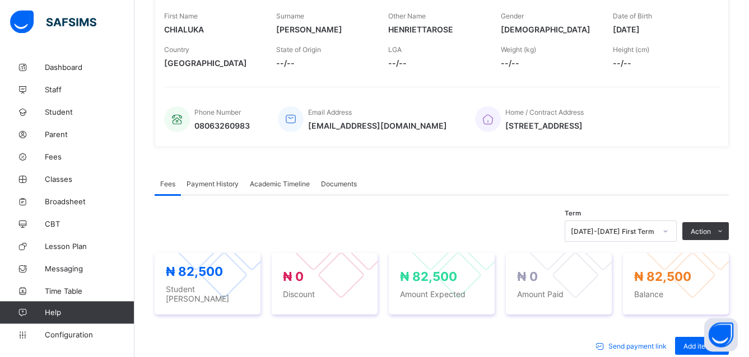
scroll to position [190, 0]
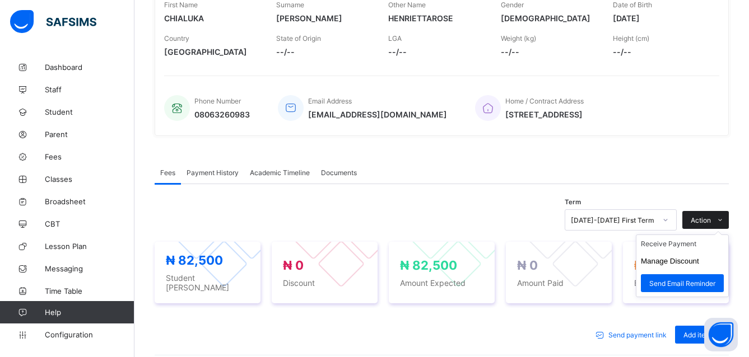
click at [711, 222] on span "Action" at bounding box center [700, 220] width 20 height 8
click at [686, 245] on li "Receive Payment" at bounding box center [682, 243] width 92 height 17
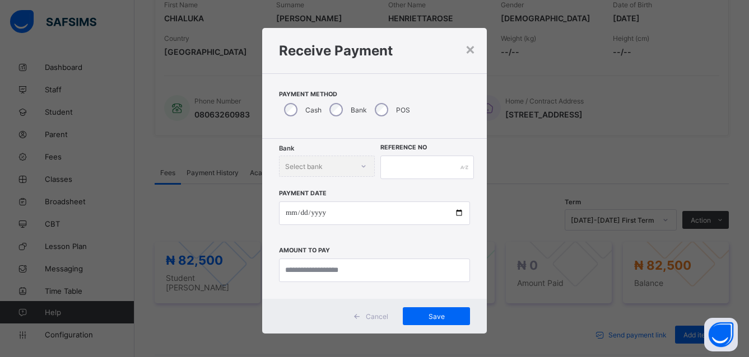
click at [357, 166] on div "Bank Select bank" at bounding box center [327, 166] width 96 height 21
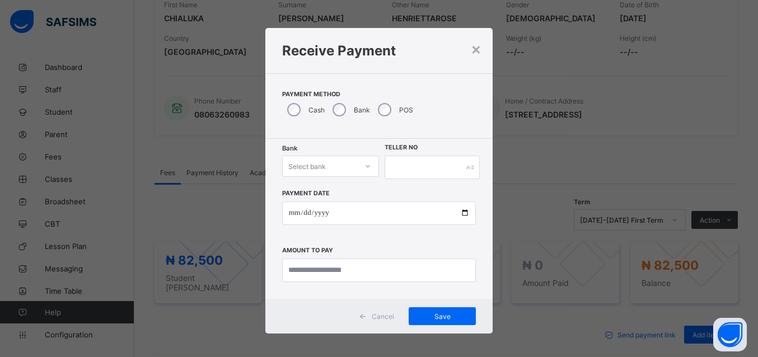
click at [365, 165] on icon at bounding box center [368, 166] width 7 height 11
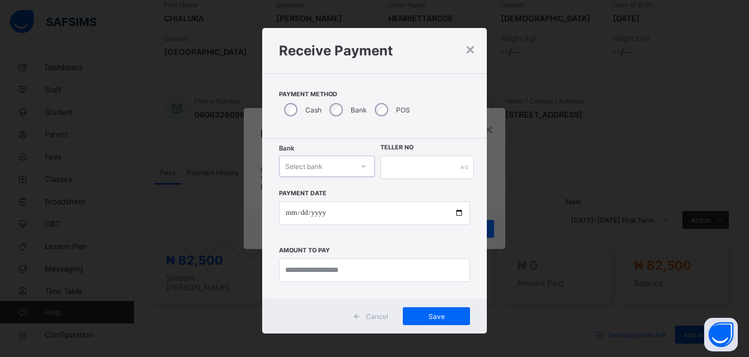
click at [365, 166] on div at bounding box center [363, 166] width 19 height 18
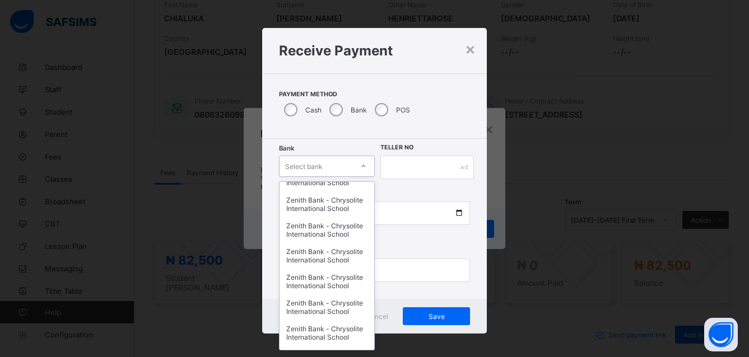
scroll to position [305, 0]
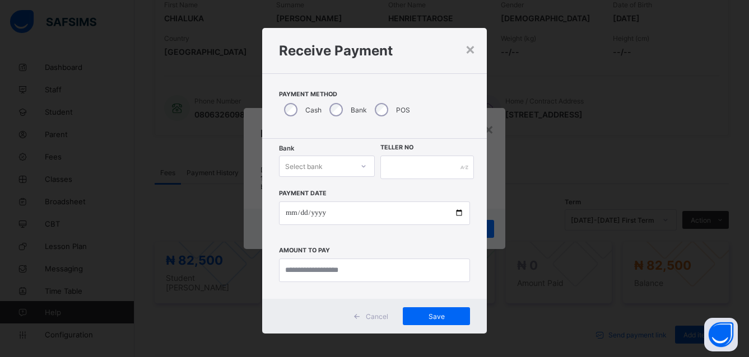
click at [443, 242] on div "Payment Date Amount to pay" at bounding box center [374, 230] width 191 height 103
drag, startPoint x: 468, startPoint y: 47, endPoint x: 450, endPoint y: 202, distance: 156.1
click at [468, 48] on div "×" at bounding box center [470, 48] width 11 height 19
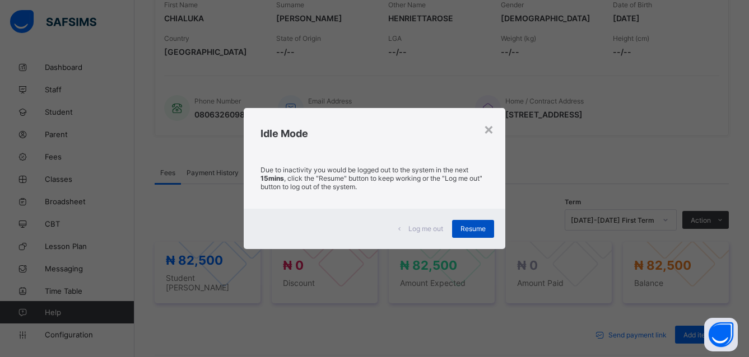
click at [478, 229] on span "Resume" at bounding box center [472, 229] width 25 height 8
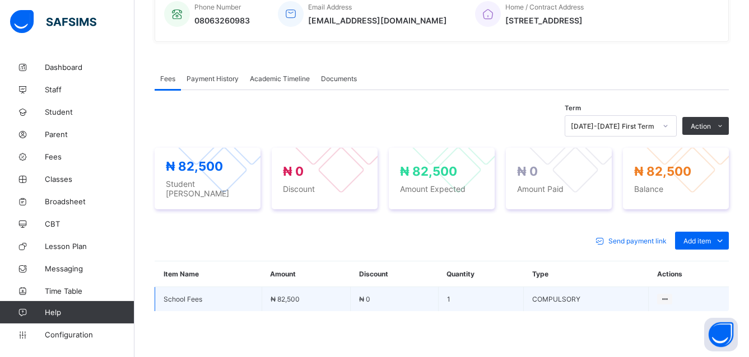
scroll to position [286, 0]
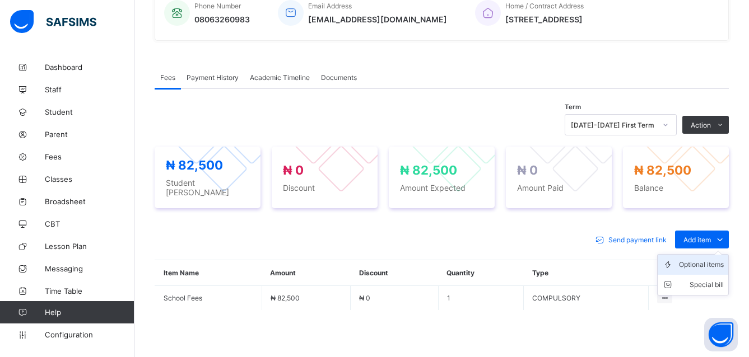
click at [693, 264] on div "Optional items" at bounding box center [701, 264] width 45 height 11
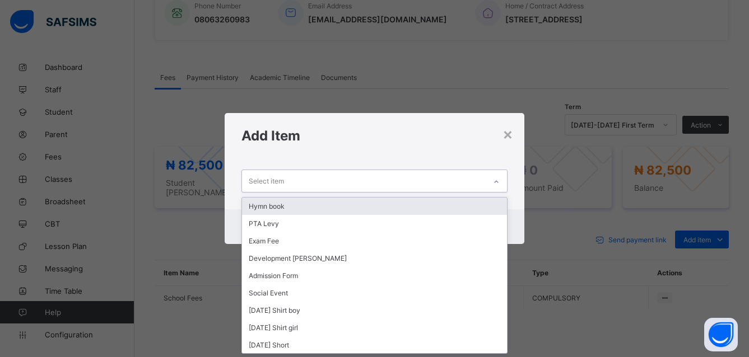
click at [309, 181] on div "Select item" at bounding box center [364, 181] width 244 height 22
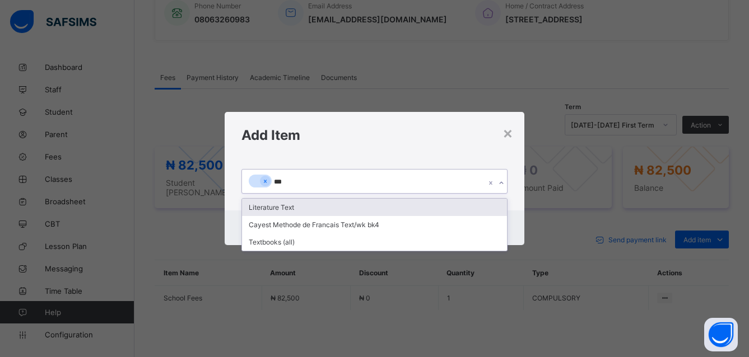
type input "****"
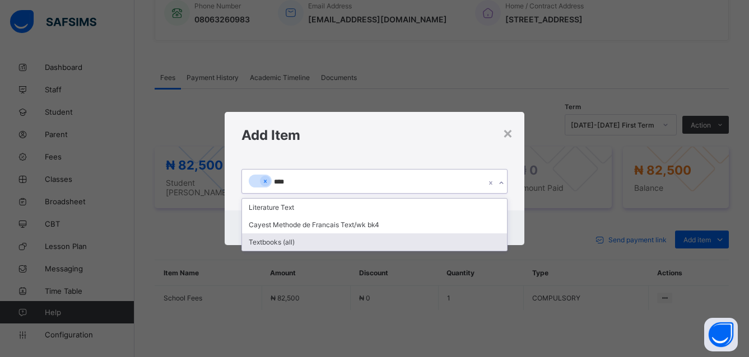
click at [289, 241] on div "Textbooks (all)" at bounding box center [374, 242] width 265 height 17
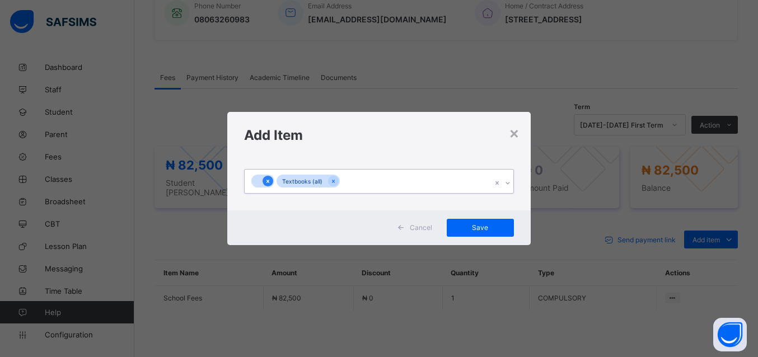
click at [266, 180] on icon at bounding box center [268, 182] width 6 height 8
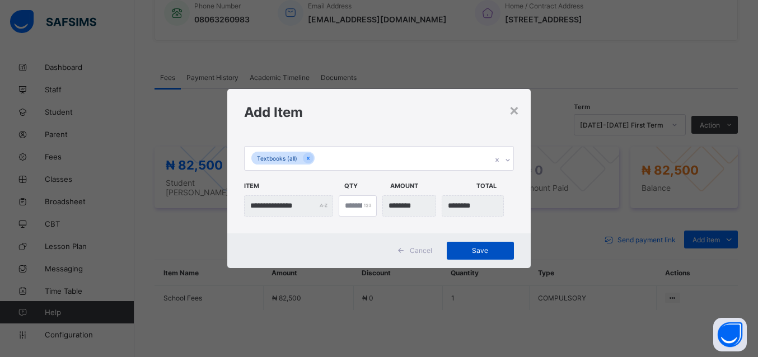
click at [475, 248] on span "Save" at bounding box center [480, 250] width 50 height 8
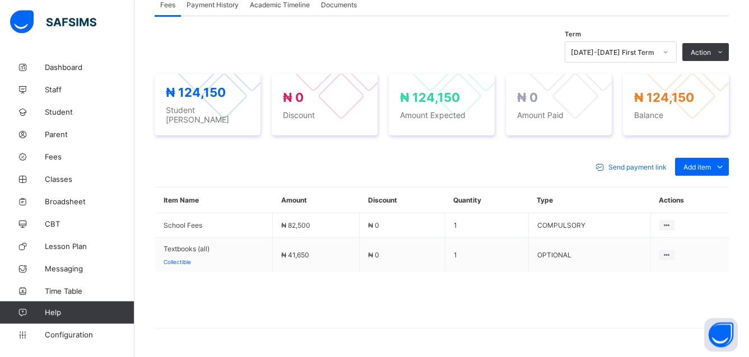
scroll to position [361, 0]
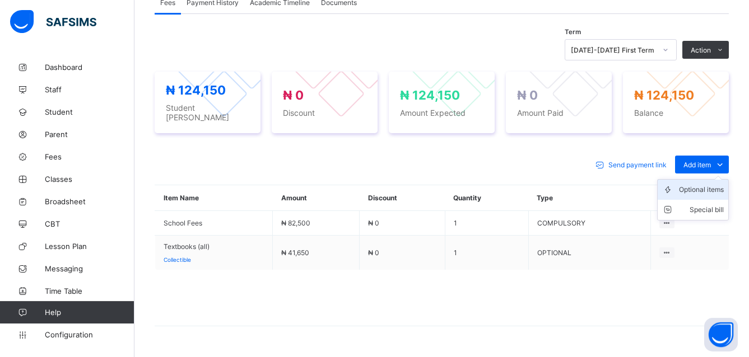
click at [703, 186] on div "Optional items" at bounding box center [701, 189] width 45 height 11
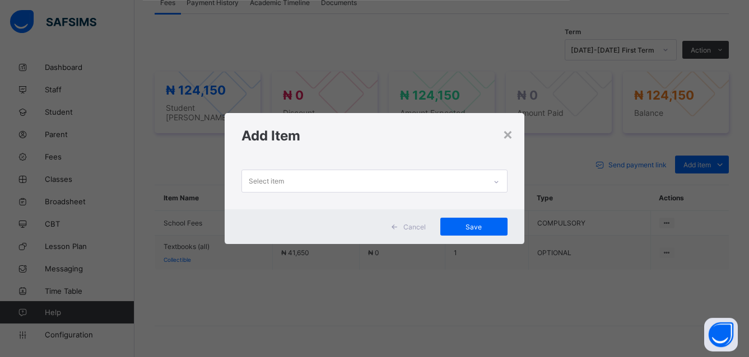
click at [318, 181] on div "Select item" at bounding box center [364, 181] width 244 height 22
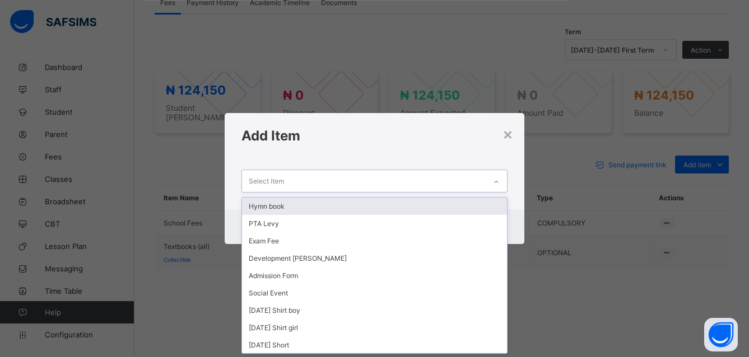
scroll to position [0, 0]
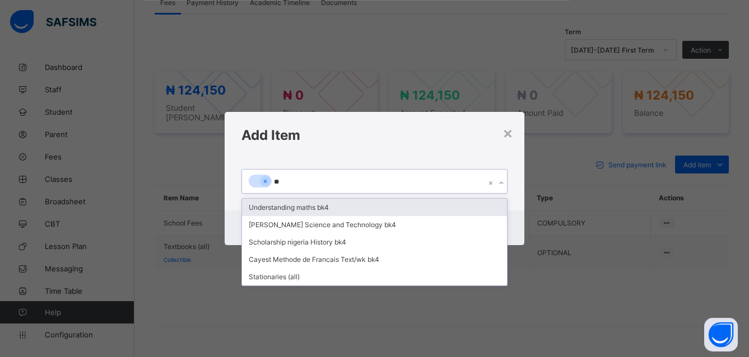
type input "***"
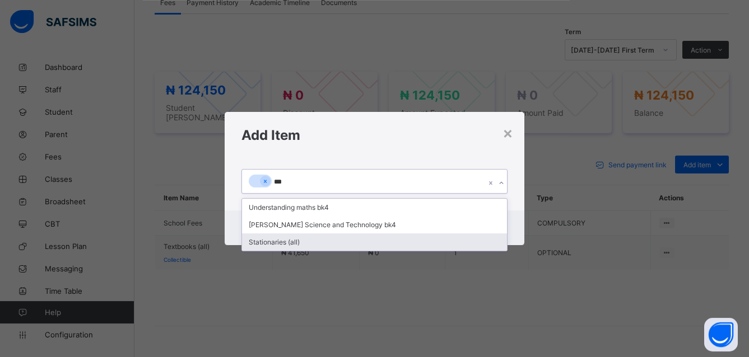
click at [262, 242] on div "Stationaries (all)" at bounding box center [374, 242] width 265 height 17
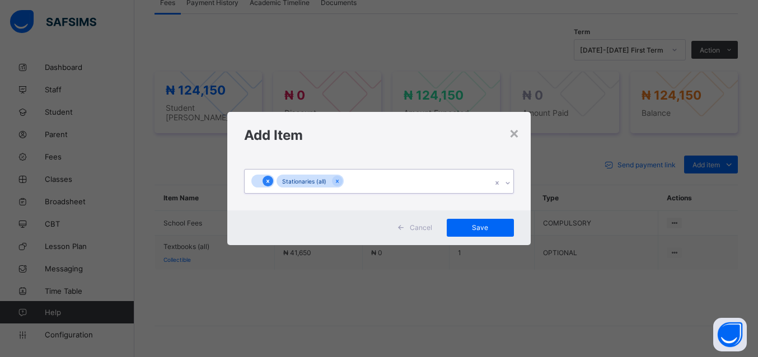
click at [269, 179] on icon at bounding box center [268, 182] width 6 height 8
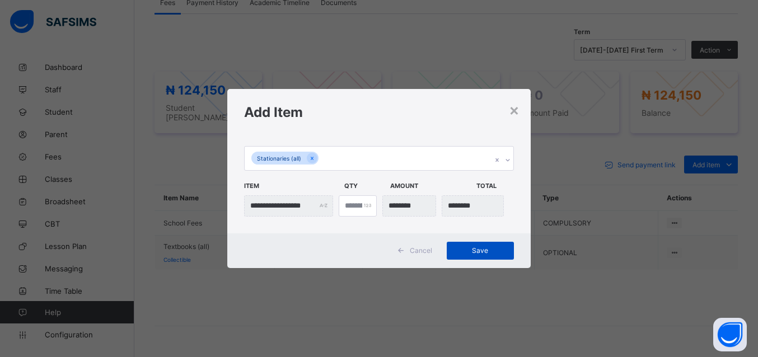
click at [482, 251] on span "Save" at bounding box center [480, 250] width 50 height 8
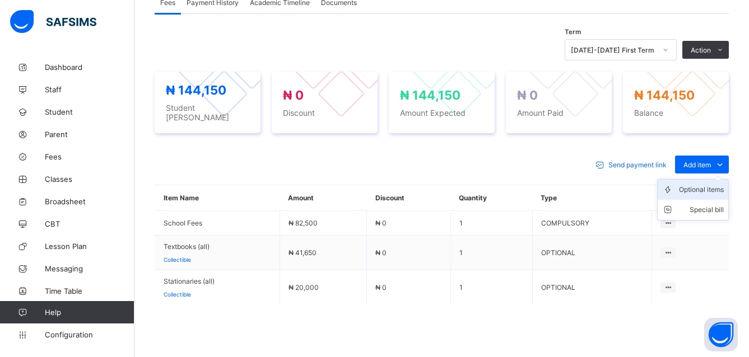
click at [699, 184] on div "Optional items" at bounding box center [701, 189] width 45 height 11
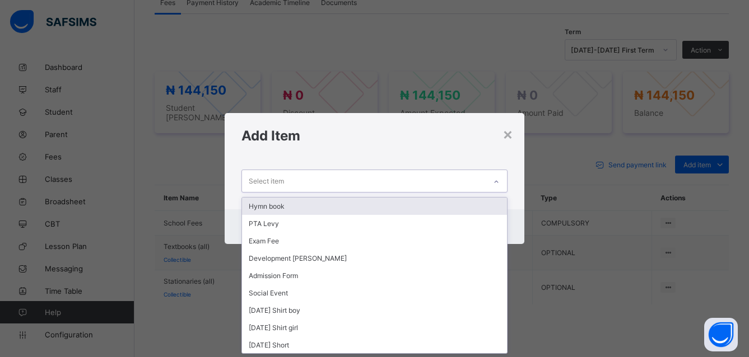
click at [290, 179] on div "Select item" at bounding box center [364, 181] width 244 height 22
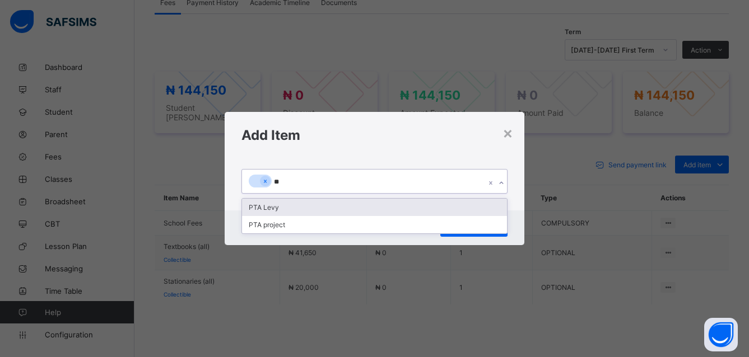
type input "***"
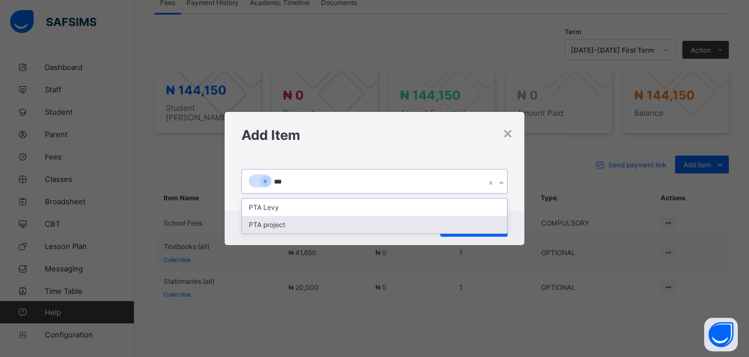
click at [271, 220] on div "PTA project" at bounding box center [374, 224] width 265 height 17
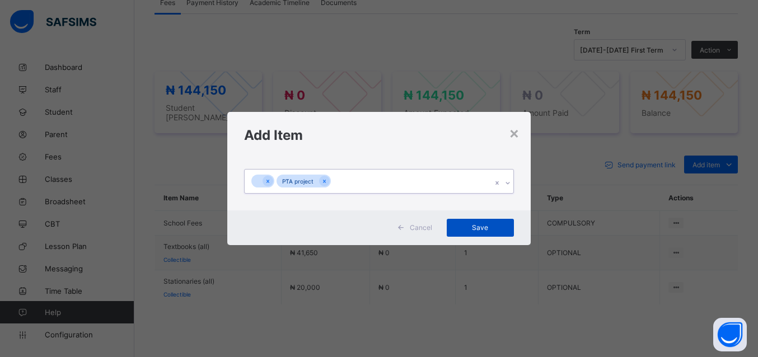
click at [469, 225] on span "Save" at bounding box center [480, 227] width 50 height 8
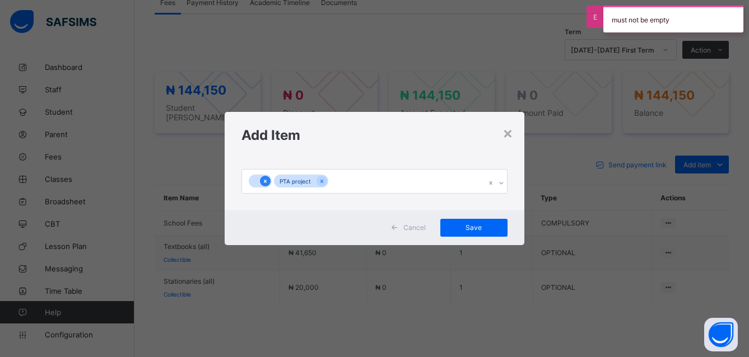
click at [262, 181] on icon at bounding box center [265, 182] width 6 height 8
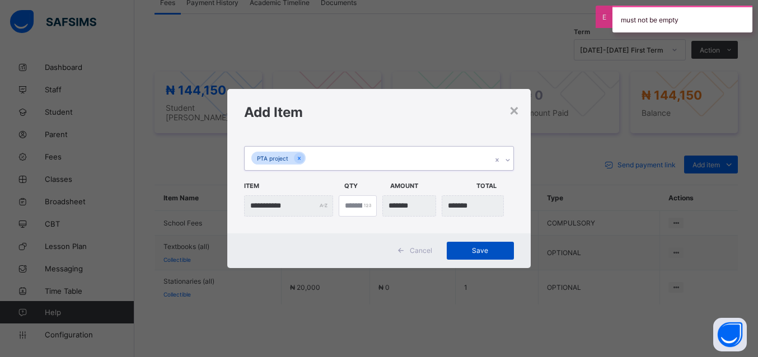
click at [494, 250] on span "Save" at bounding box center [480, 250] width 50 height 8
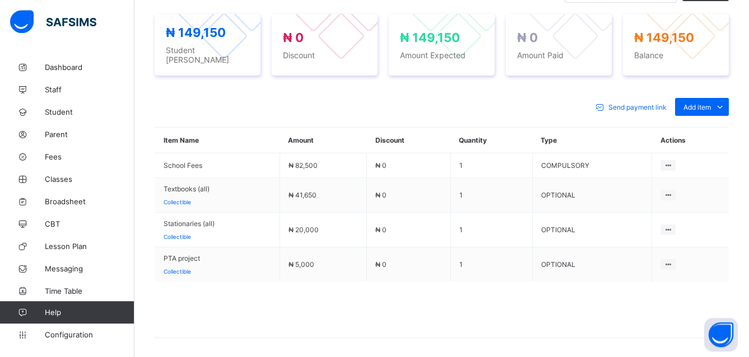
scroll to position [427, 0]
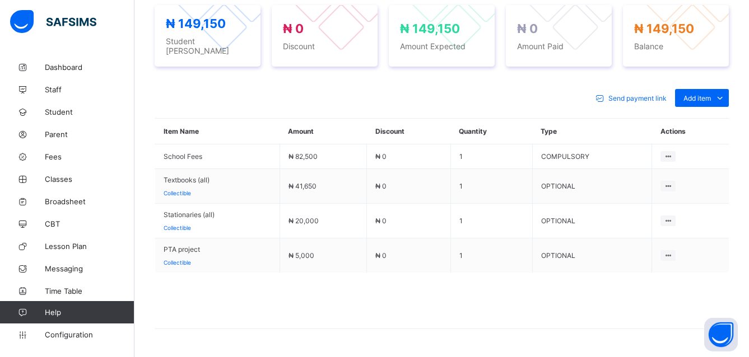
click at [674, 131] on th "Actions" at bounding box center [690, 132] width 77 height 26
click at [680, 130] on th "Actions" at bounding box center [690, 132] width 77 height 26
click at [679, 127] on th "Actions" at bounding box center [690, 132] width 77 height 26
click at [701, 126] on th "Actions" at bounding box center [690, 132] width 77 height 26
click at [685, 128] on th "Actions" at bounding box center [690, 132] width 77 height 26
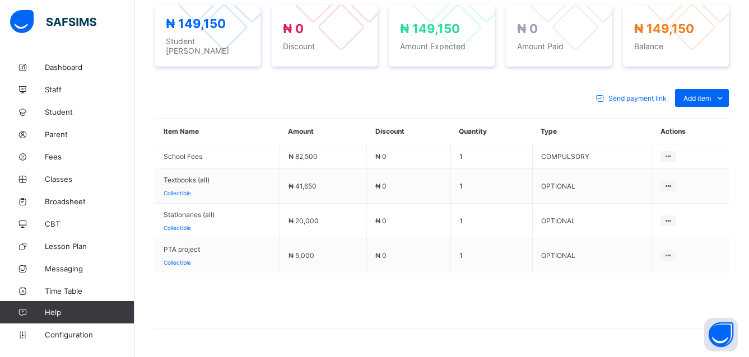
click at [684, 129] on th "Actions" at bounding box center [690, 132] width 77 height 26
click at [692, 129] on th "Actions" at bounding box center [690, 132] width 77 height 26
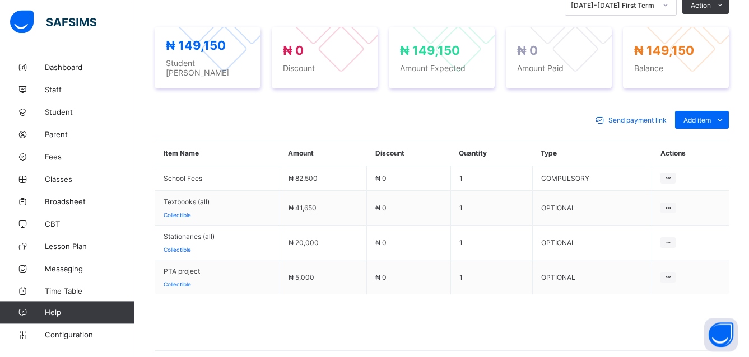
scroll to position [404, 0]
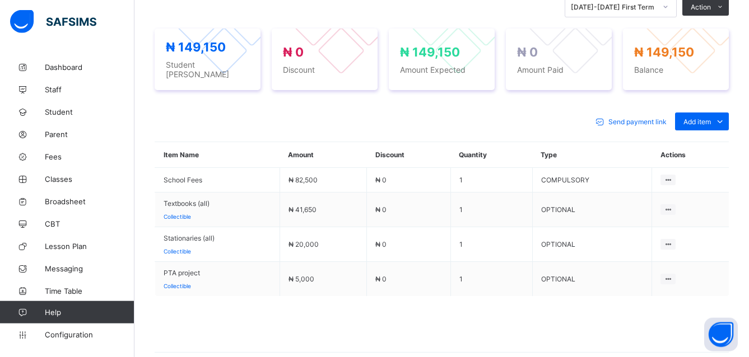
click at [690, 152] on th "Actions" at bounding box center [690, 155] width 77 height 26
click at [681, 152] on th "Actions" at bounding box center [690, 155] width 77 height 26
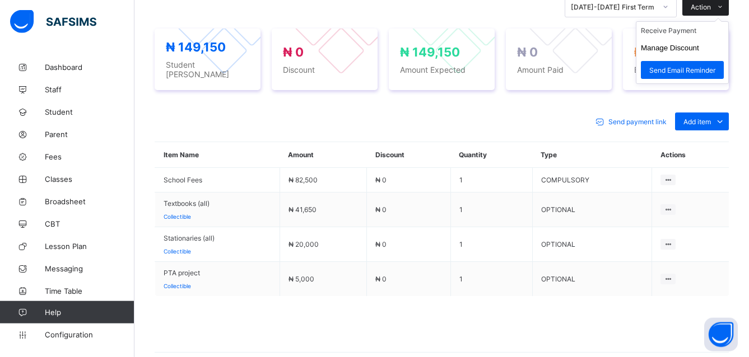
click at [724, 7] on span at bounding box center [720, 7] width 18 height 18
click at [707, 35] on li "Receive Payment" at bounding box center [682, 30] width 92 height 17
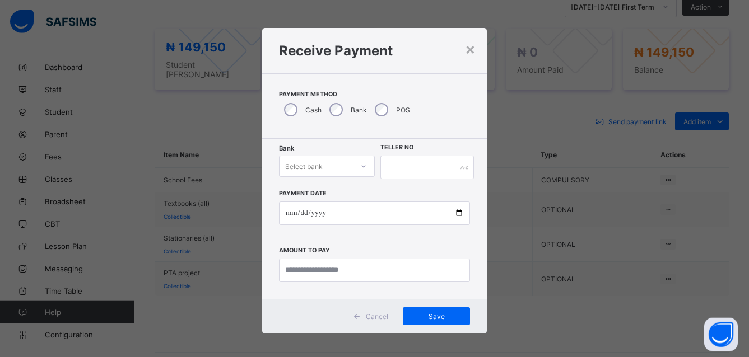
click at [360, 167] on icon at bounding box center [363, 166] width 7 height 11
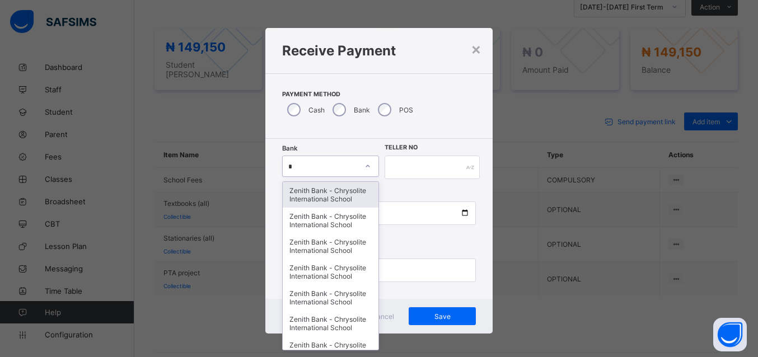
type input "**"
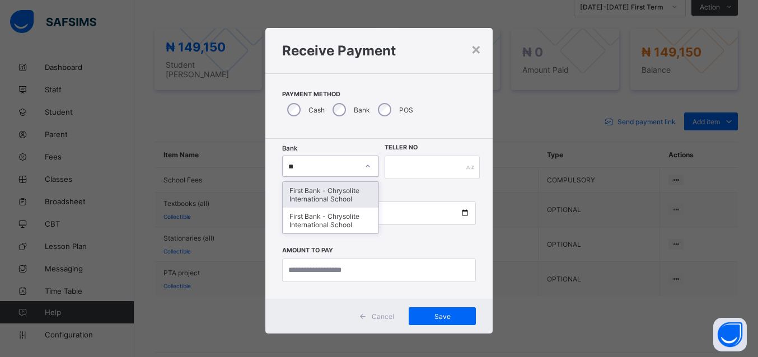
click at [350, 194] on div "First Bank - Chrysolite International School" at bounding box center [331, 195] width 96 height 26
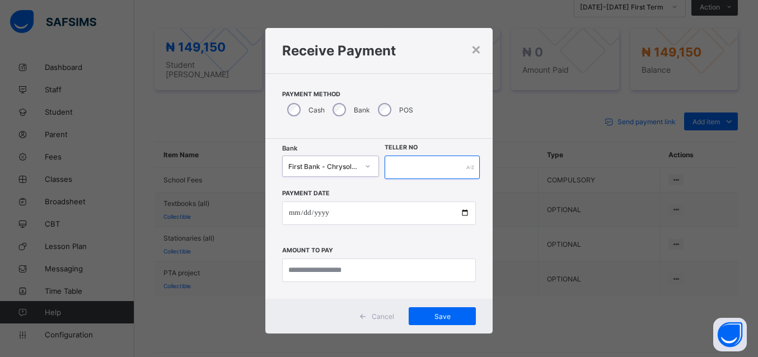
click at [447, 165] on input "text" at bounding box center [432, 168] width 95 height 24
type input "****"
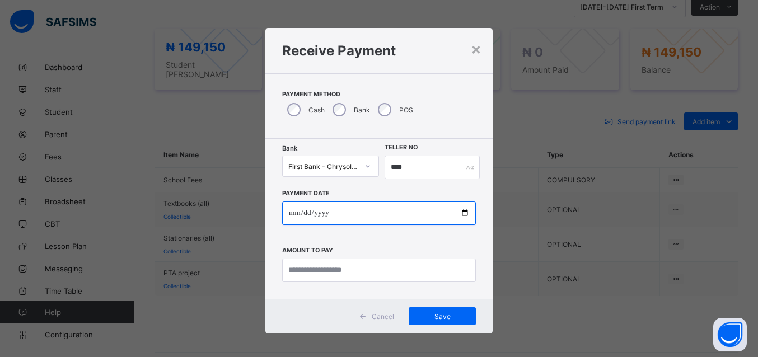
click at [458, 212] on input "date" at bounding box center [379, 214] width 194 height 24
type input "**********"
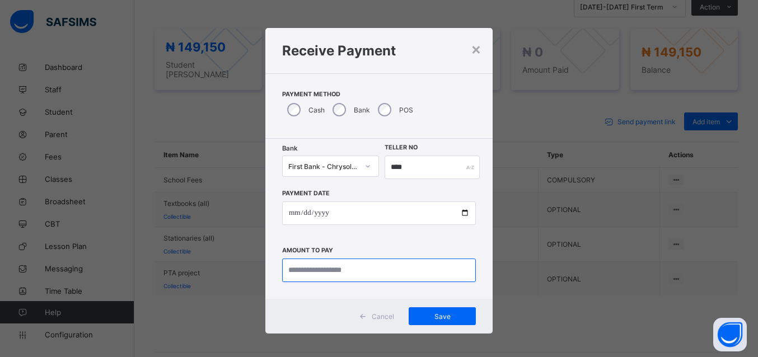
click at [316, 270] on input "currency" at bounding box center [379, 271] width 194 height 24
type input "*********"
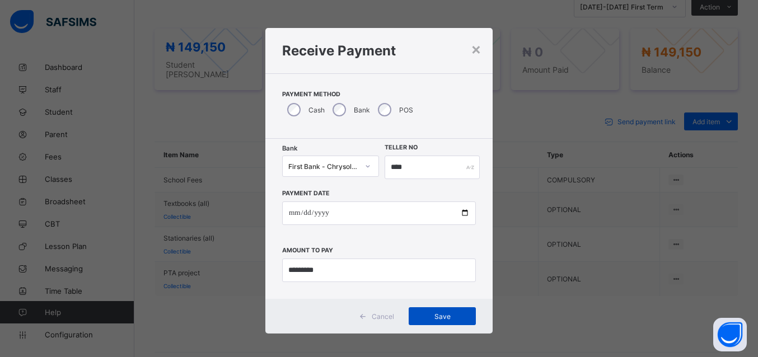
click at [430, 312] on span "Save" at bounding box center [442, 316] width 50 height 8
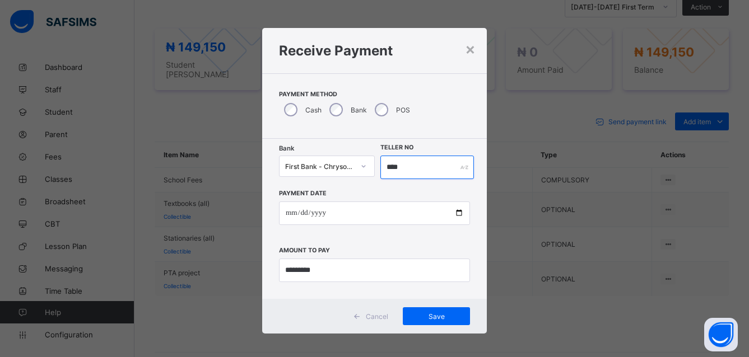
click at [399, 165] on input "****" at bounding box center [427, 168] width 94 height 24
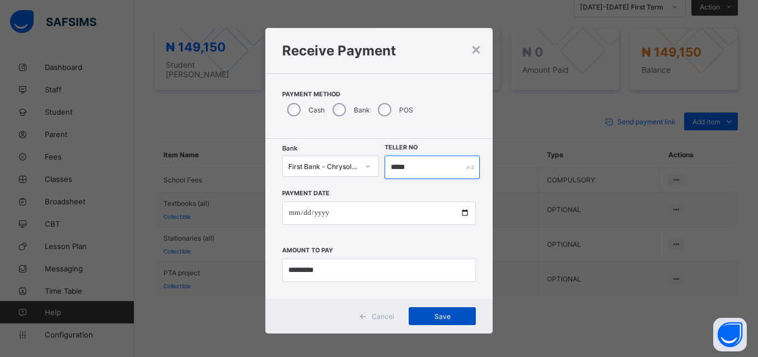
type input "*****"
drag, startPoint x: 445, startPoint y: 312, endPoint x: 475, endPoint y: 312, distance: 30.8
click at [475, 312] on div "Save" at bounding box center [442, 316] width 67 height 18
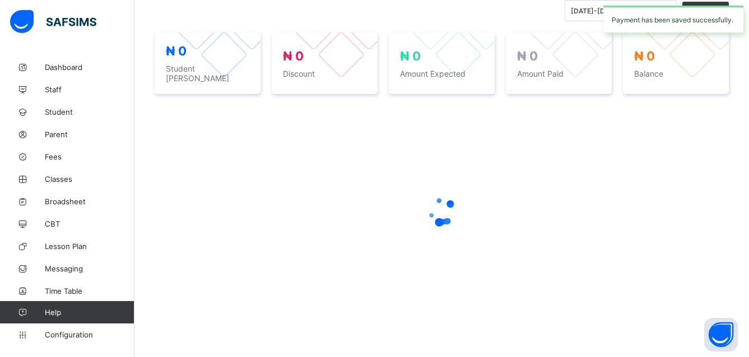
click at [415, 169] on div at bounding box center [442, 211] width 574 height 213
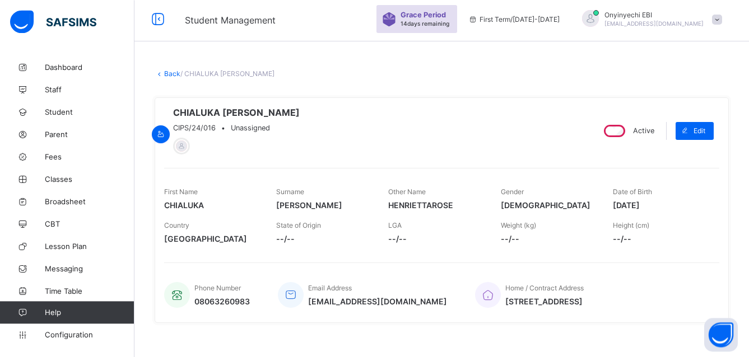
scroll to position [0, 0]
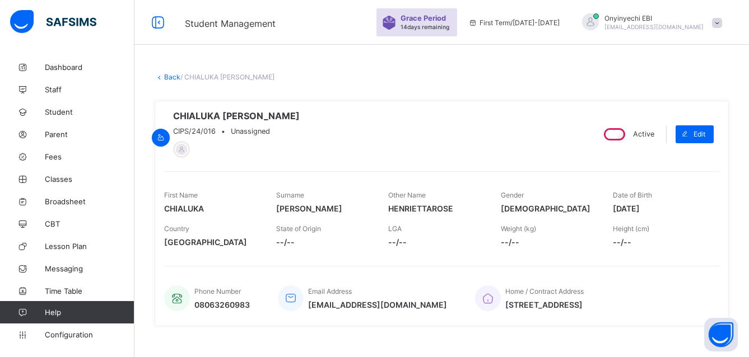
click at [167, 74] on link "Back" at bounding box center [172, 77] width 16 height 8
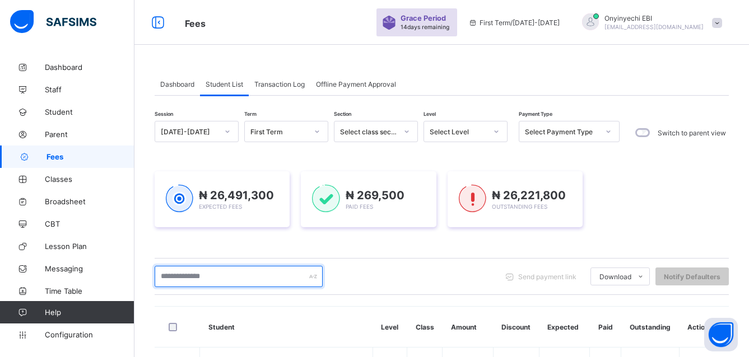
click at [172, 278] on input "text" at bounding box center [239, 276] width 168 height 21
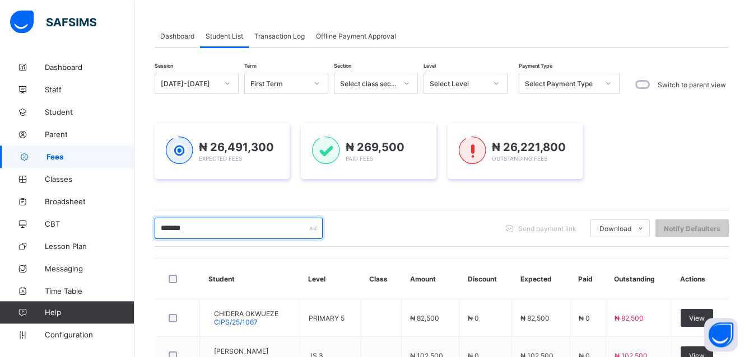
scroll to position [76, 0]
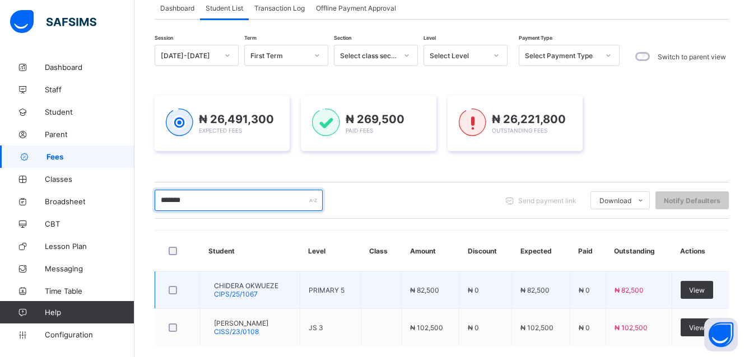
type input "*******"
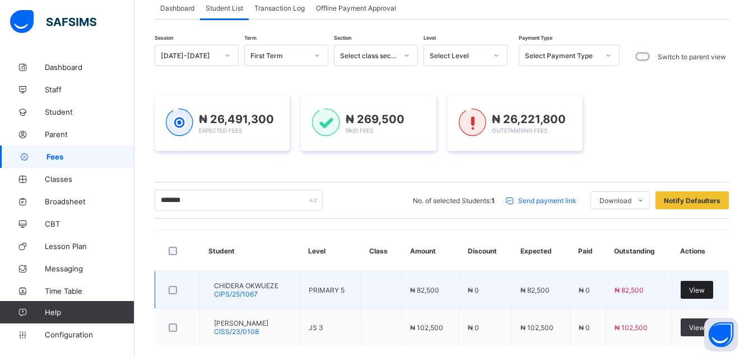
click at [704, 292] on span "View" at bounding box center [697, 290] width 16 height 8
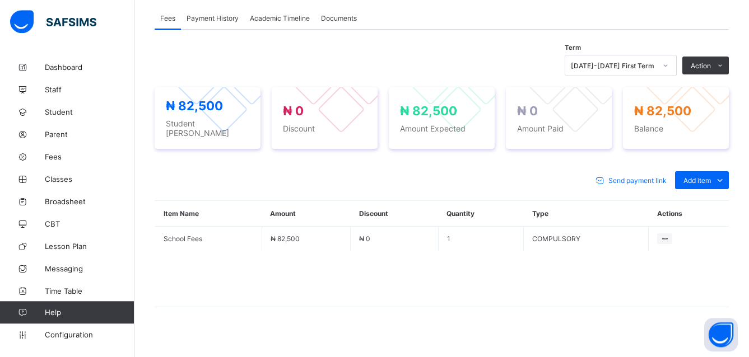
scroll to position [355, 0]
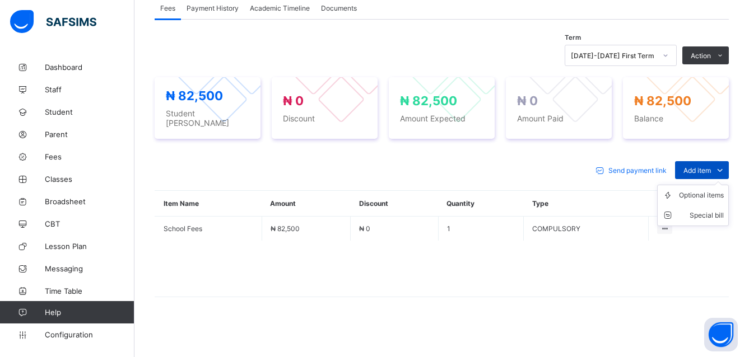
click at [711, 167] on span "Add item" at bounding box center [696, 170] width 27 height 8
click at [712, 192] on div "Optional items" at bounding box center [701, 195] width 45 height 11
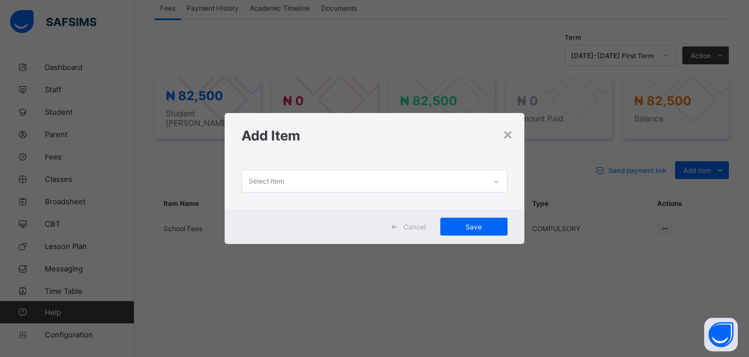
click at [249, 180] on div "Select item" at bounding box center [266, 181] width 35 height 21
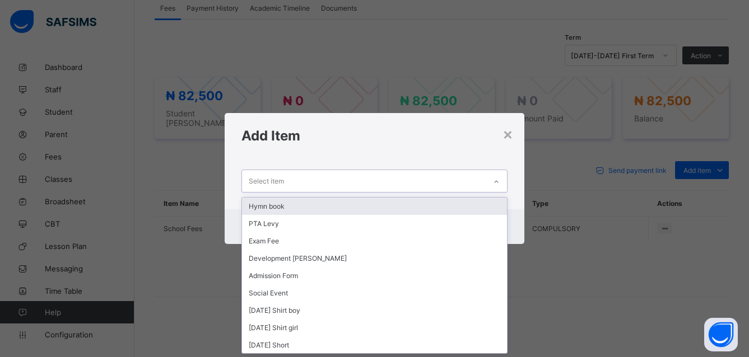
scroll to position [0, 0]
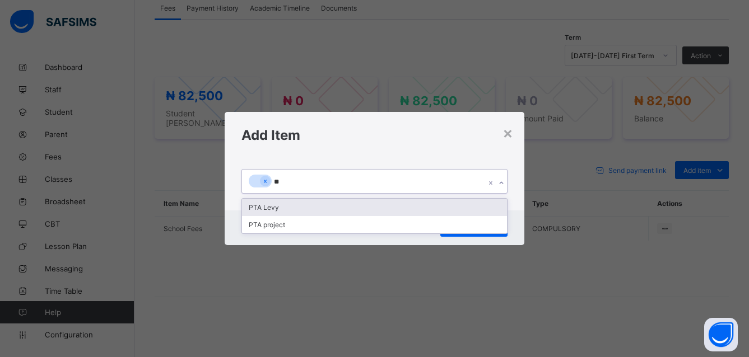
type input "***"
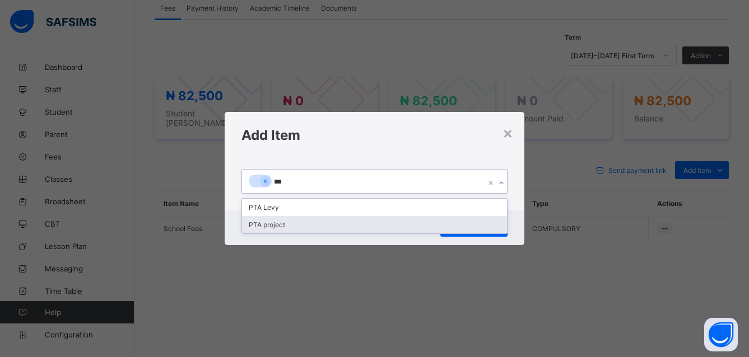
click at [251, 223] on div "PTA project" at bounding box center [374, 224] width 265 height 17
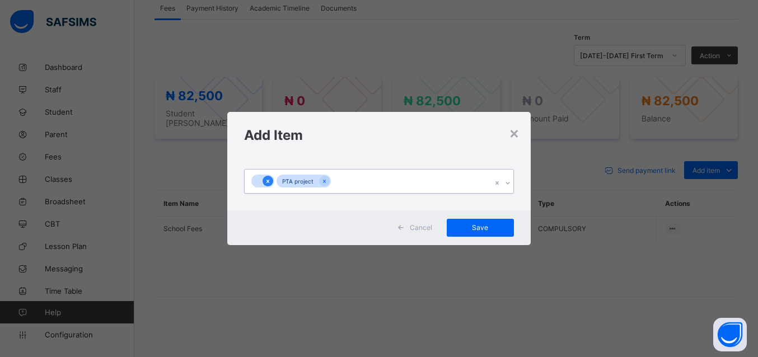
click at [265, 183] on icon at bounding box center [268, 182] width 6 height 8
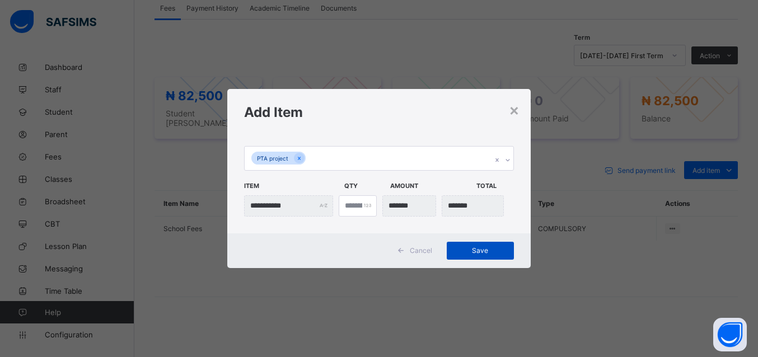
click at [484, 250] on span "Save" at bounding box center [480, 250] width 50 height 8
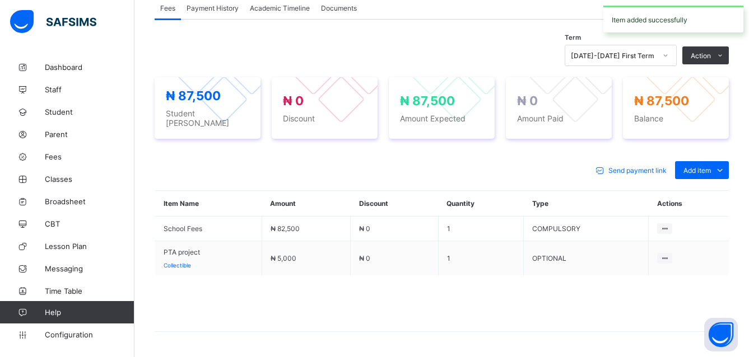
scroll to position [354, 0]
click at [699, 191] on div "Optional items" at bounding box center [701, 195] width 45 height 11
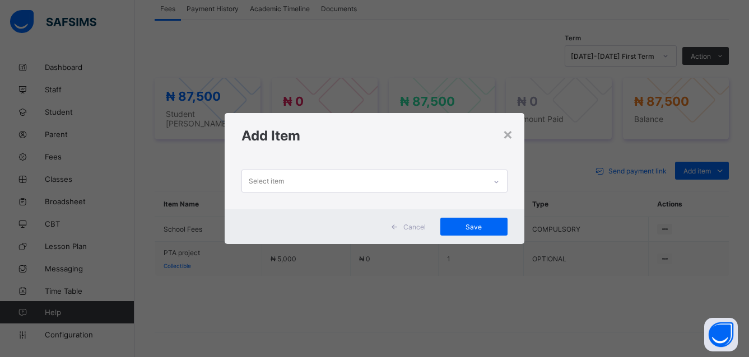
click at [263, 182] on div "Select item" at bounding box center [266, 181] width 35 height 21
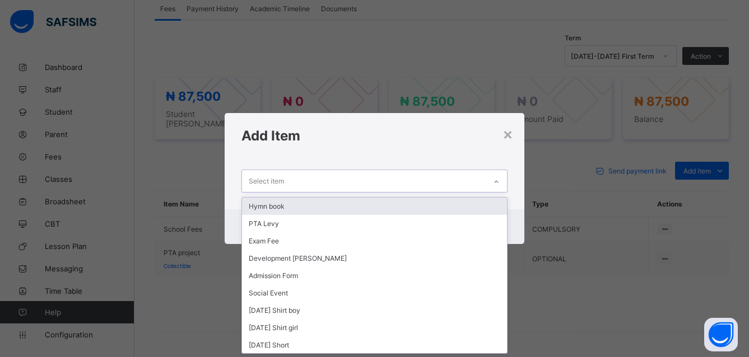
scroll to position [0, 0]
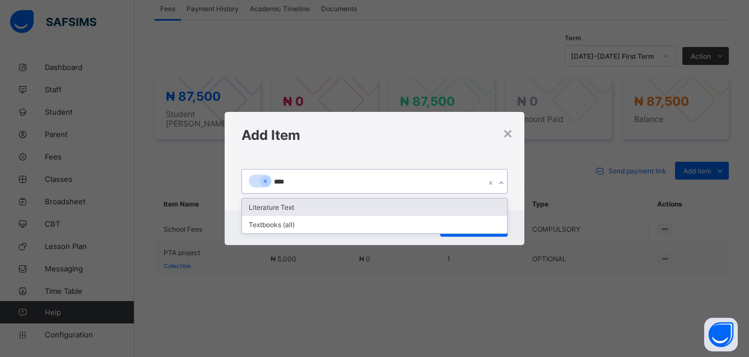
type input "*****"
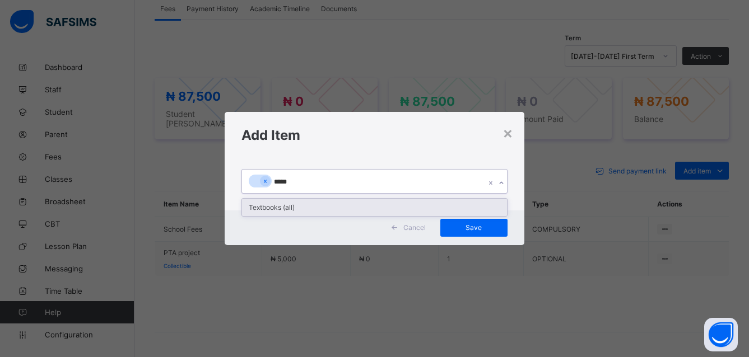
click at [277, 200] on div "Textbooks (all)" at bounding box center [374, 207] width 265 height 17
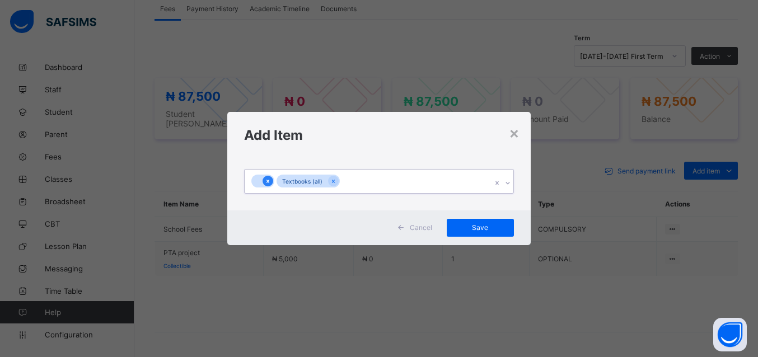
click at [268, 178] on icon at bounding box center [268, 182] width 6 height 8
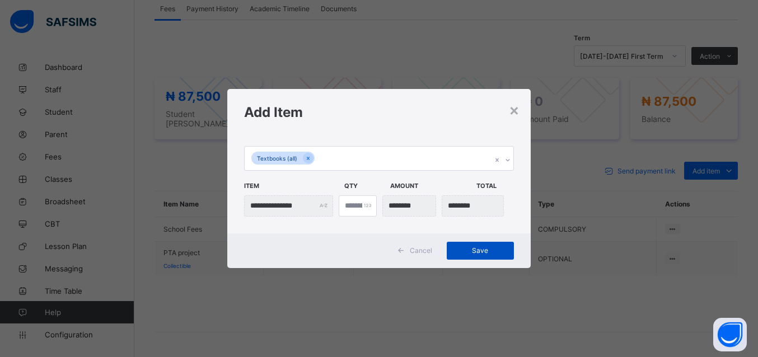
click at [482, 249] on span "Save" at bounding box center [480, 250] width 50 height 8
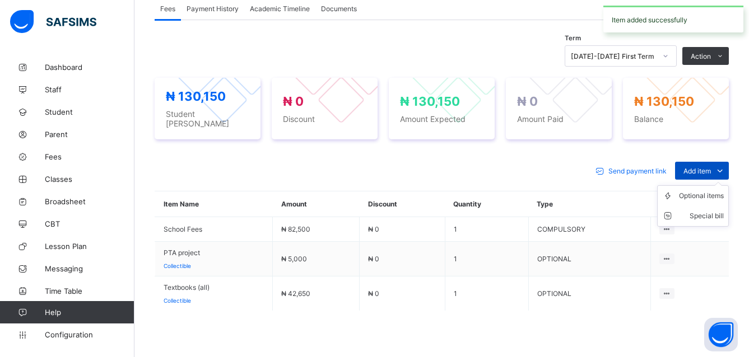
click at [692, 170] on span "Add item" at bounding box center [696, 171] width 27 height 8
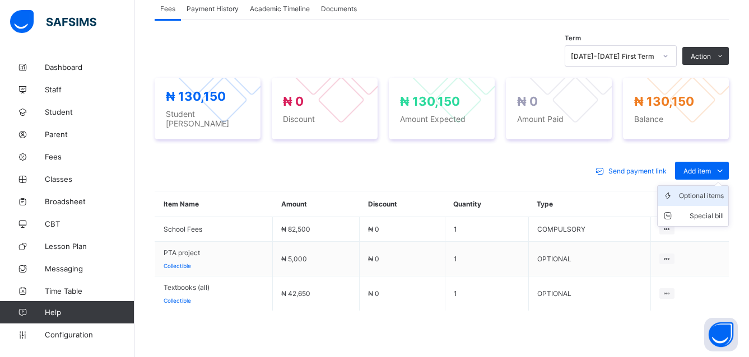
click at [701, 193] on div "Optional items" at bounding box center [701, 195] width 45 height 11
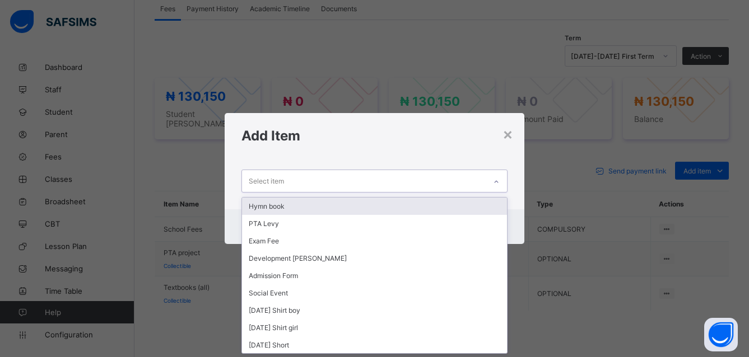
click at [250, 179] on div "Select item" at bounding box center [266, 181] width 35 height 21
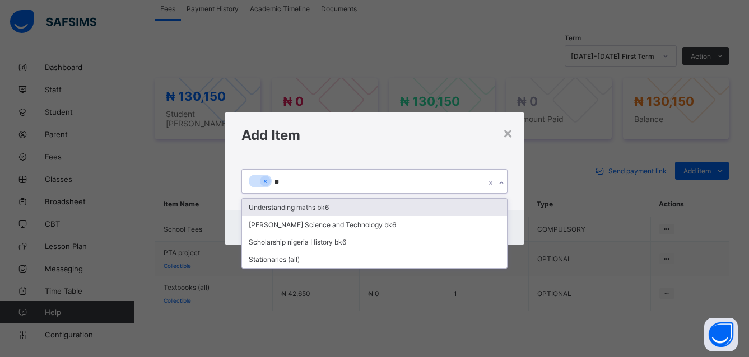
type input "***"
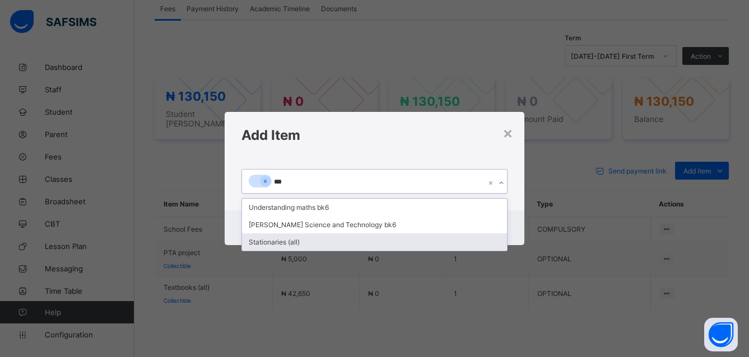
click at [277, 243] on div "Stationaries (all)" at bounding box center [374, 242] width 265 height 17
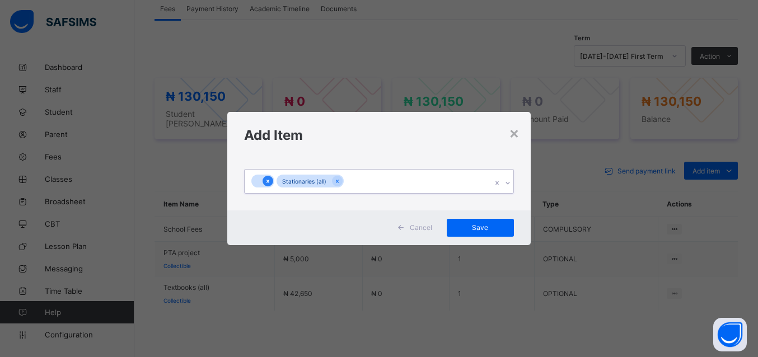
click at [269, 183] on icon at bounding box center [268, 181] width 3 height 3
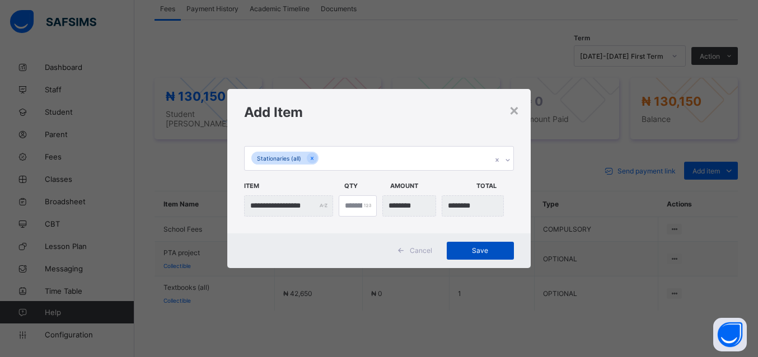
click at [488, 249] on span "Save" at bounding box center [480, 250] width 50 height 8
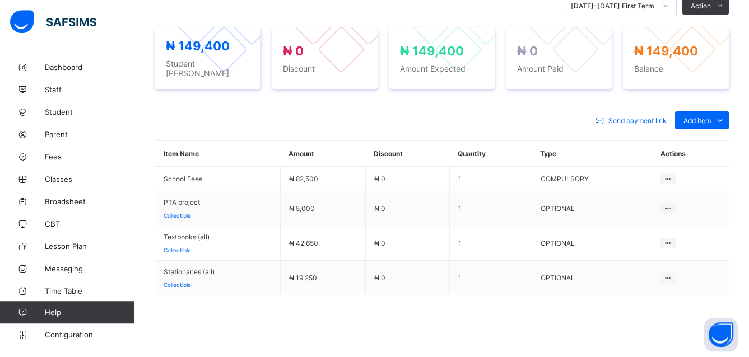
scroll to position [382, 0]
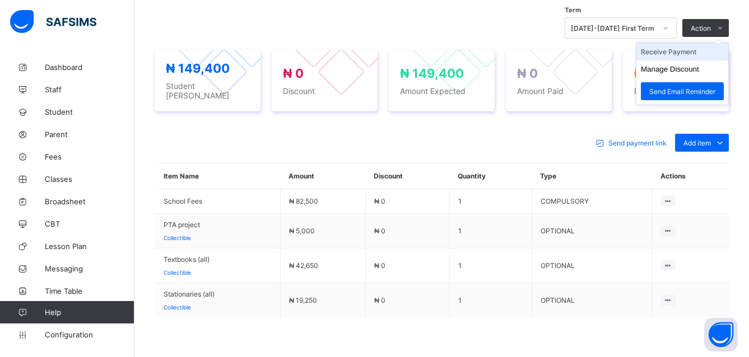
click at [700, 57] on li "Receive Payment" at bounding box center [682, 51] width 92 height 17
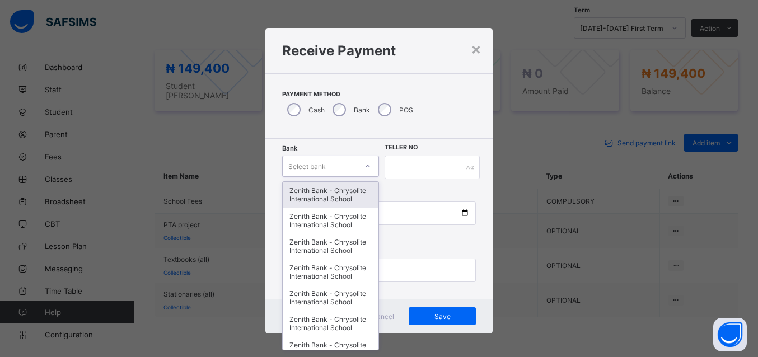
click at [365, 165] on icon at bounding box center [368, 166] width 7 height 11
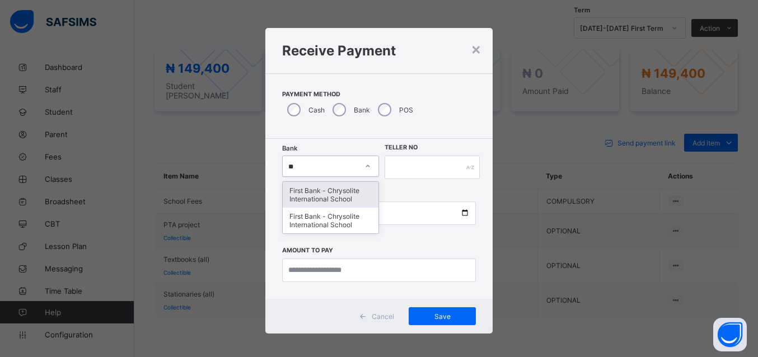
type input "***"
click at [320, 194] on div "First Bank - Chrysolite International School" at bounding box center [331, 195] width 96 height 26
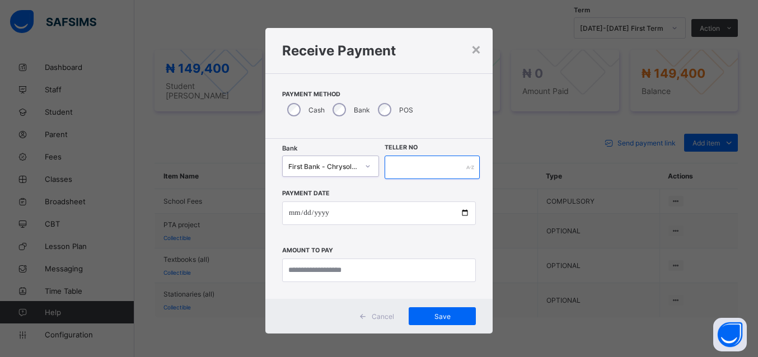
click at [455, 169] on input "text" at bounding box center [432, 168] width 95 height 24
type input "****"
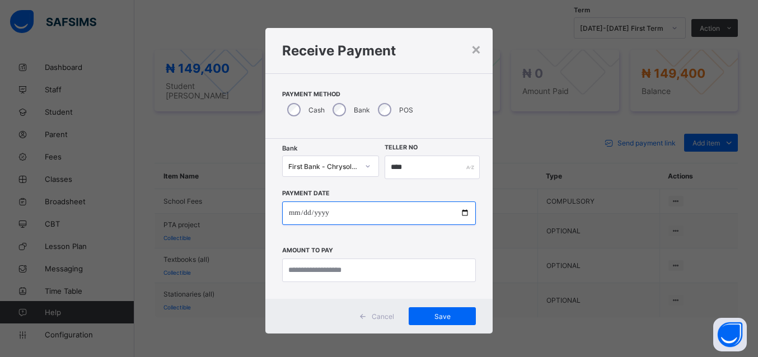
click at [458, 212] on input "date" at bounding box center [379, 214] width 194 height 24
type input "**********"
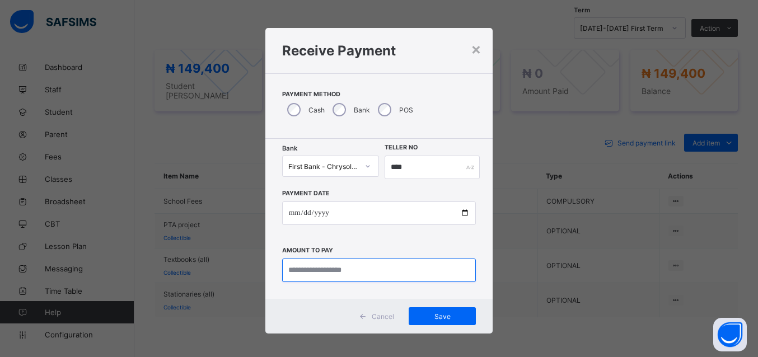
click at [288, 266] on input "currency" at bounding box center [379, 271] width 194 height 24
click at [282, 270] on input "currency" at bounding box center [379, 271] width 194 height 24
type input "*********"
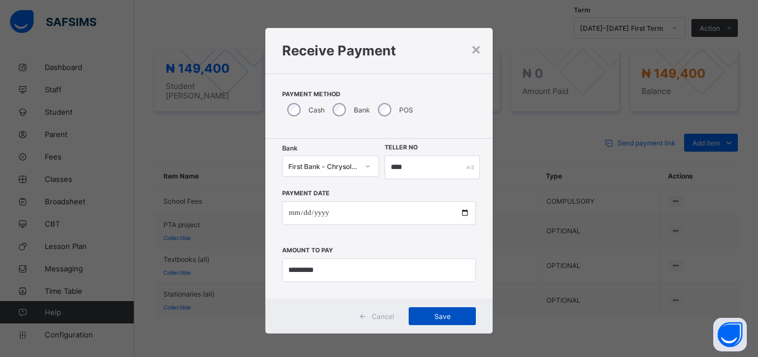
click at [438, 314] on span "Save" at bounding box center [442, 316] width 50 height 8
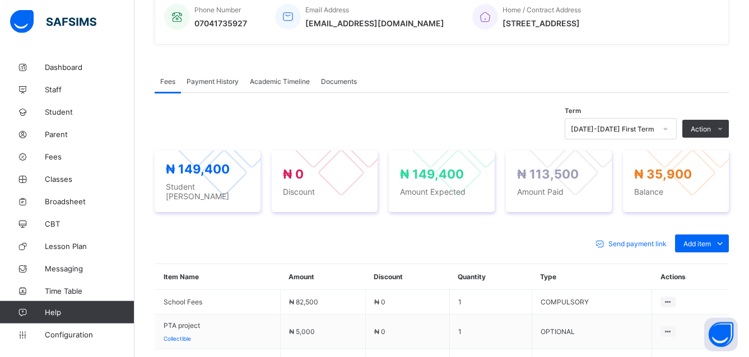
scroll to position [278, 0]
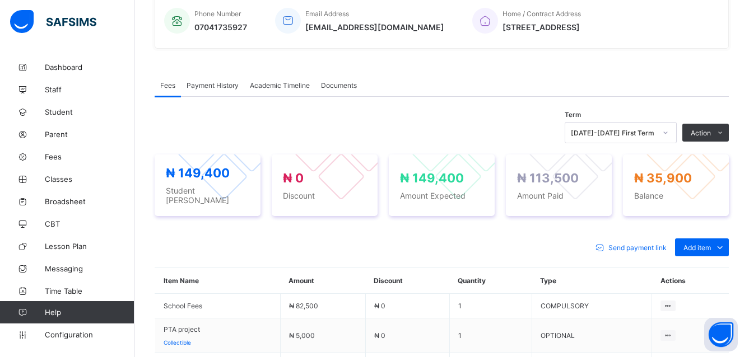
drag, startPoint x: 752, startPoint y: 6, endPoint x: 753, endPoint y: 18, distance: 12.3
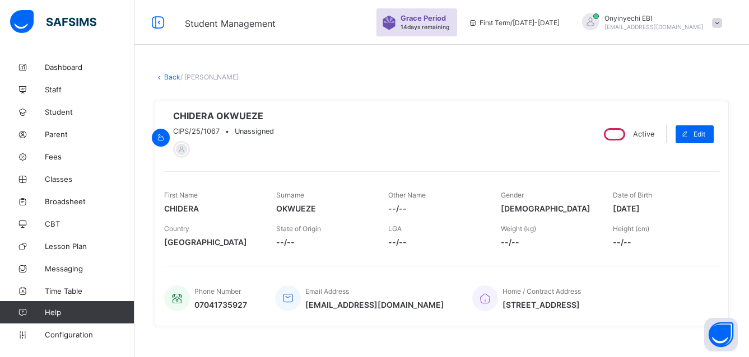
click at [167, 75] on link "Back" at bounding box center [172, 77] width 16 height 8
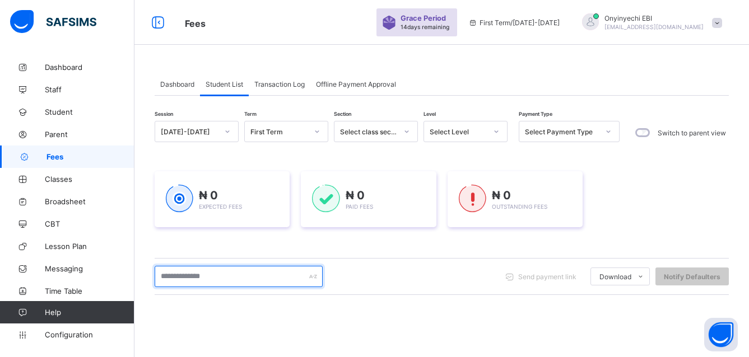
click at [230, 275] on input "text" at bounding box center [239, 276] width 168 height 21
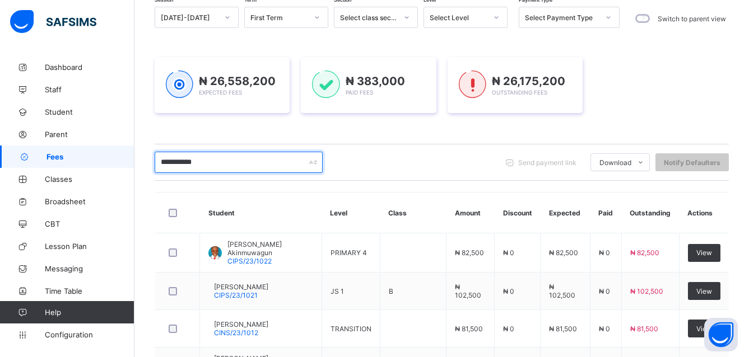
scroll to position [143, 0]
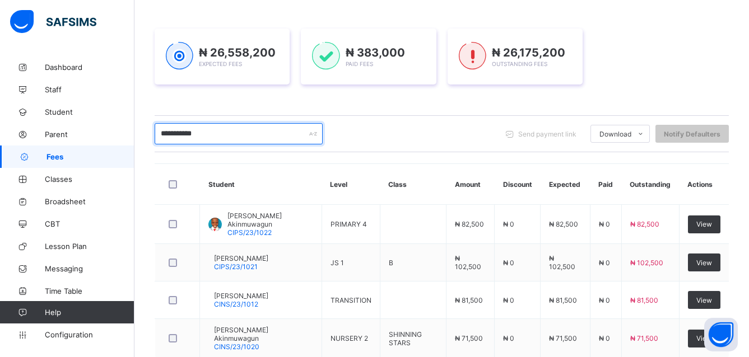
type input "**********"
click at [748, 352] on div "Dashboard Student List Transaction Log Offline Payment Approval Student List Mo…" at bounding box center [441, 169] width 614 height 512
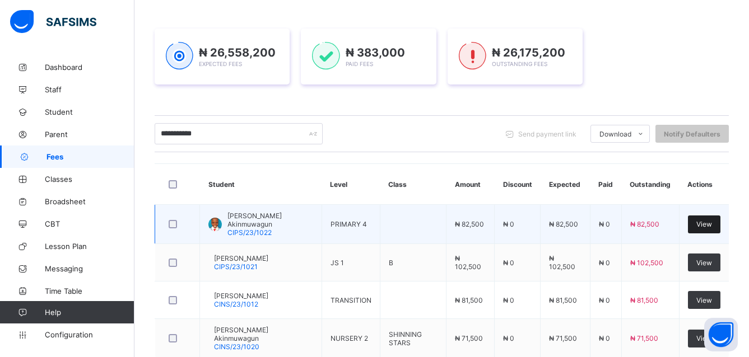
click at [714, 218] on div "View" at bounding box center [704, 225] width 32 height 18
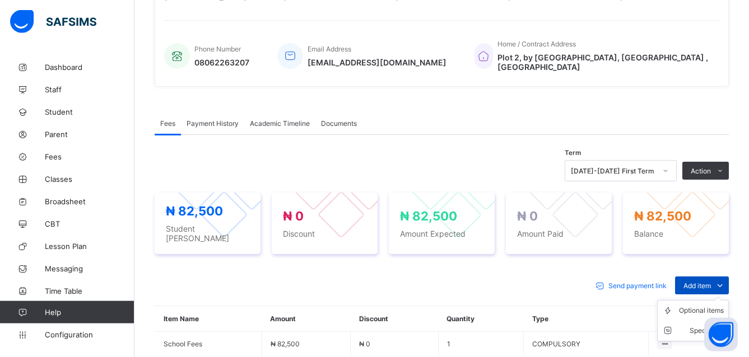
scroll to position [248, 0]
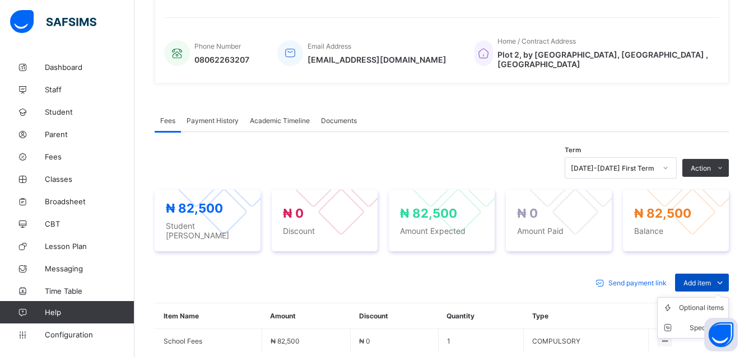
click at [711, 279] on span "Add item" at bounding box center [696, 283] width 27 height 8
click at [704, 302] on div "Optional items" at bounding box center [701, 307] width 45 height 11
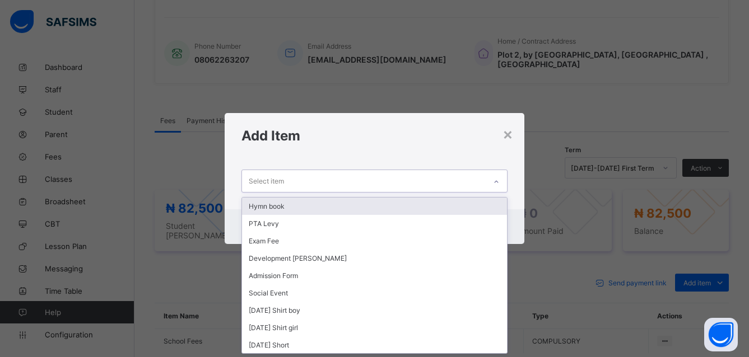
click at [307, 183] on div "Select item" at bounding box center [364, 181] width 244 height 22
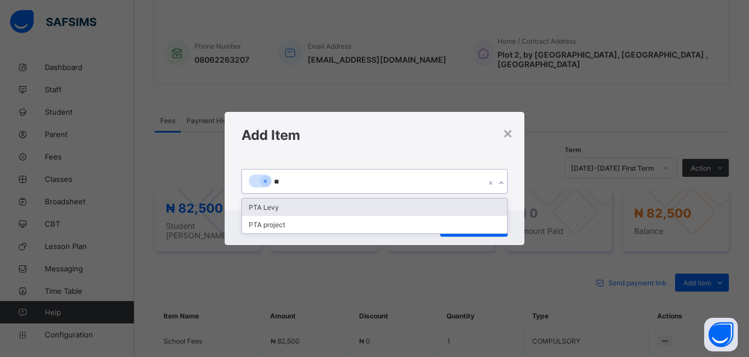
type input "***"
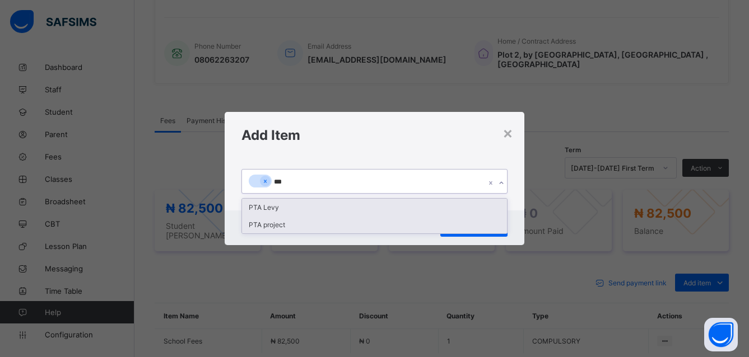
click at [254, 226] on div "PTA project" at bounding box center [374, 224] width 265 height 17
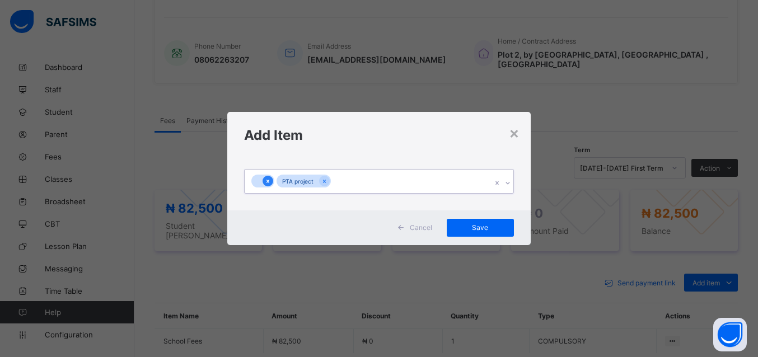
click at [265, 180] on div at bounding box center [268, 181] width 11 height 11
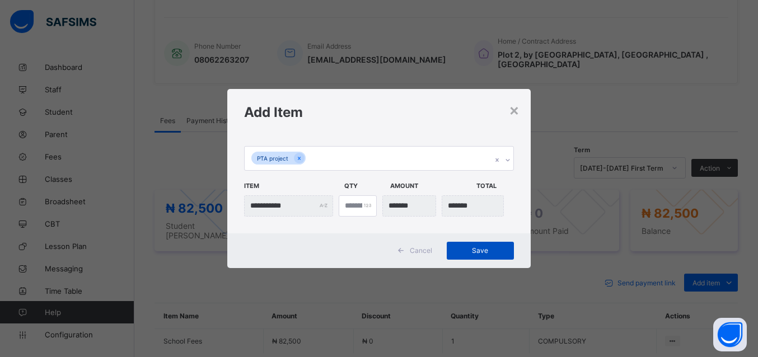
click at [470, 249] on span "Save" at bounding box center [480, 250] width 50 height 8
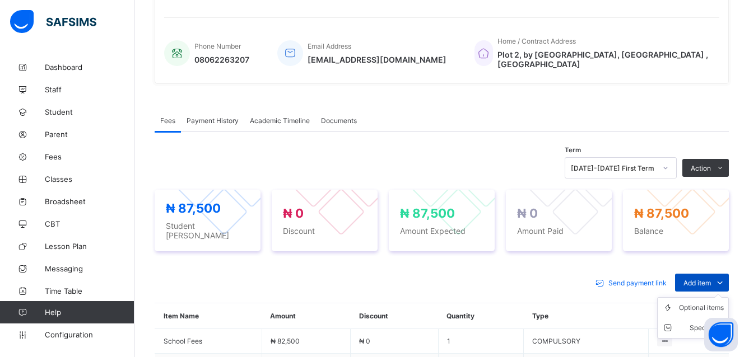
click at [697, 279] on span "Add item" at bounding box center [696, 283] width 27 height 8
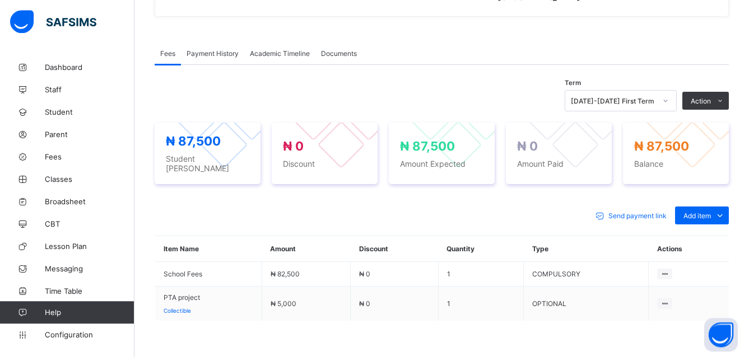
scroll to position [352, 0]
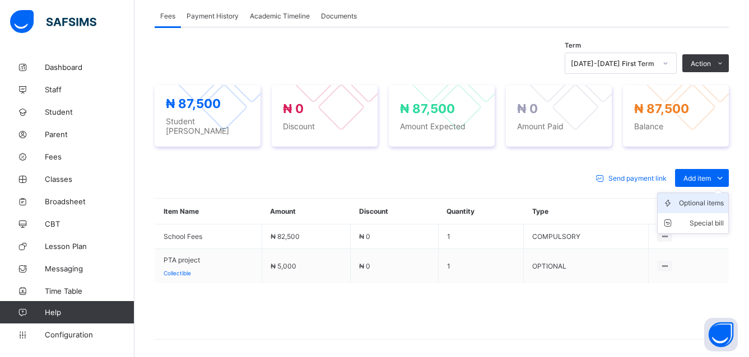
click at [695, 198] on div "Optional items" at bounding box center [701, 203] width 45 height 11
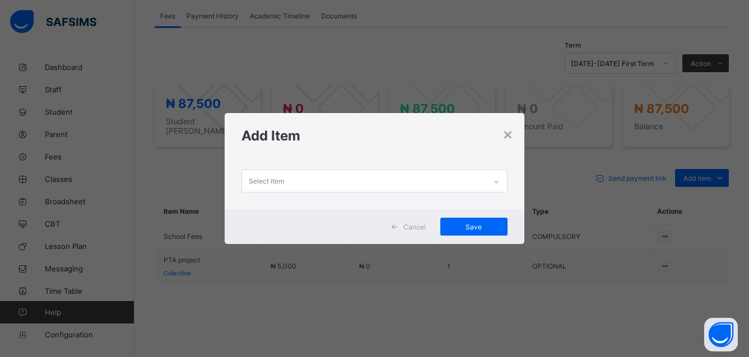
click at [256, 180] on div "Select item" at bounding box center [266, 181] width 35 height 21
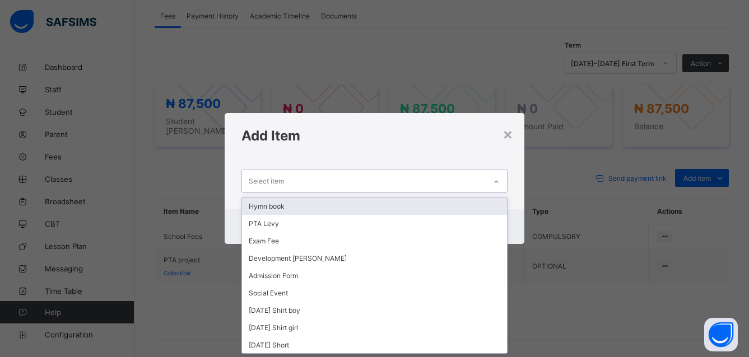
scroll to position [0, 0]
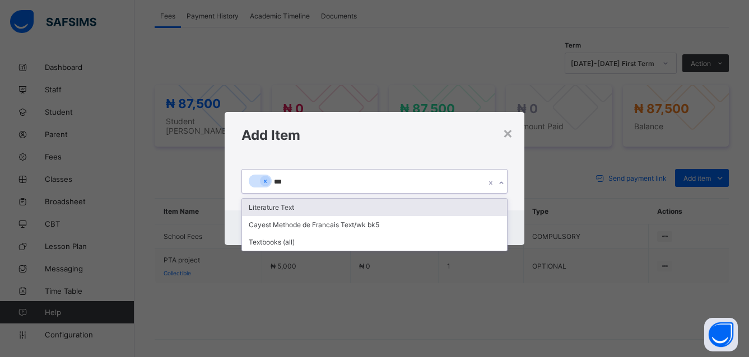
type input "****"
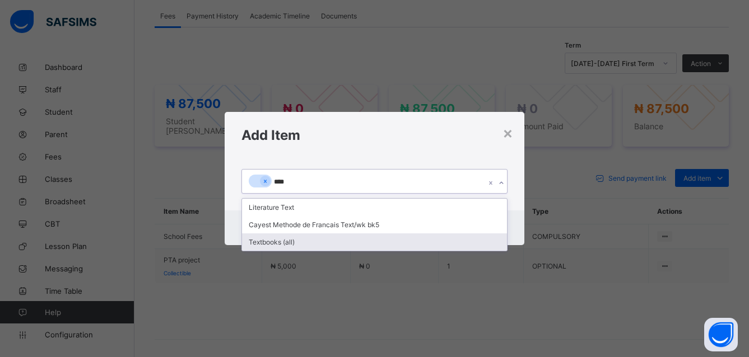
click at [251, 241] on div "Textbooks (all)" at bounding box center [374, 242] width 265 height 17
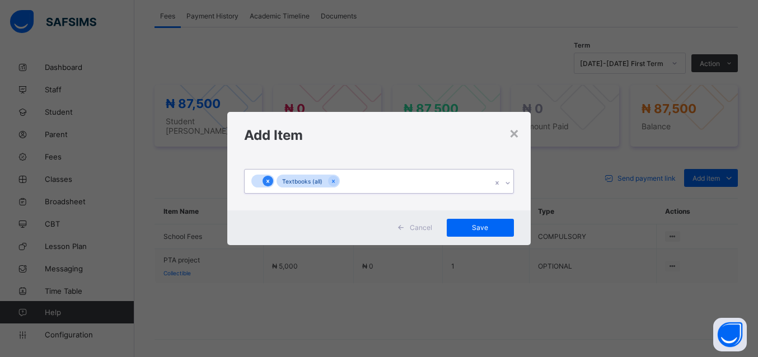
click at [268, 181] on icon at bounding box center [268, 182] width 6 height 8
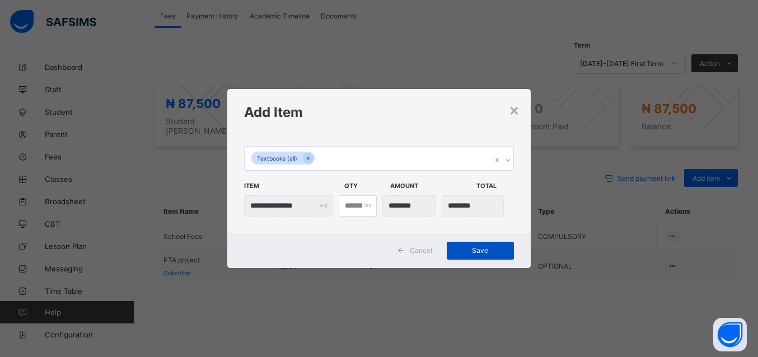
click at [468, 253] on span "Save" at bounding box center [480, 250] width 50 height 8
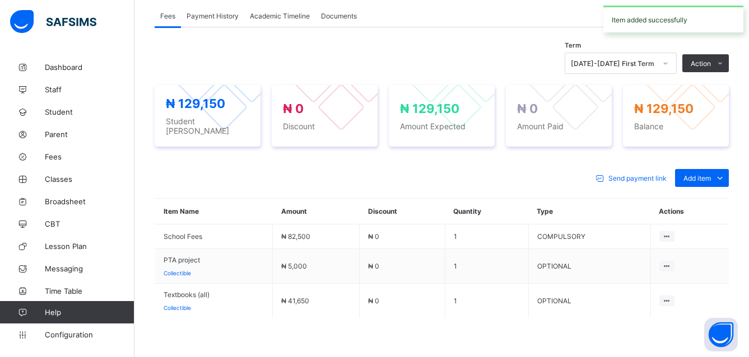
click at [0, 0] on div "Optional items" at bounding box center [0, 0] width 0 height 0
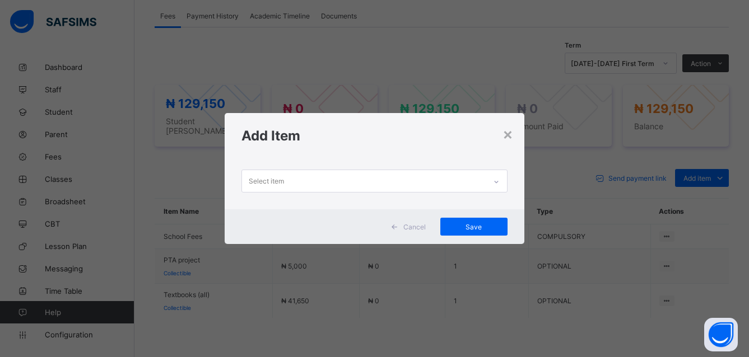
drag, startPoint x: 269, startPoint y: 179, endPoint x: 263, endPoint y: 179, distance: 6.7
click at [269, 178] on div "Select item" at bounding box center [266, 181] width 35 height 21
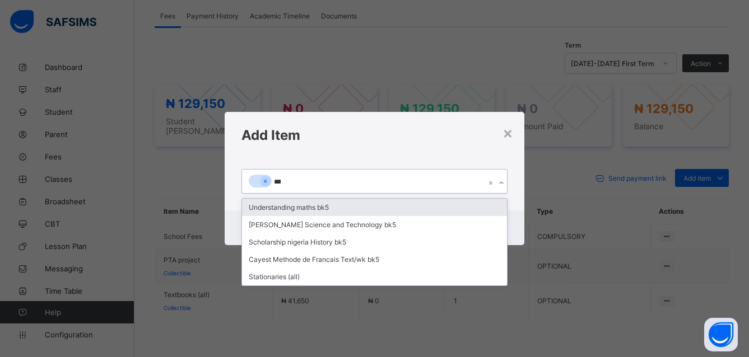
type input "****"
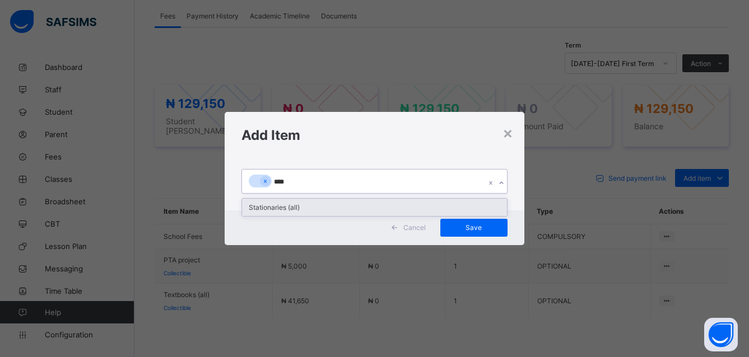
click at [260, 209] on div "Stationaries (all)" at bounding box center [374, 207] width 265 height 17
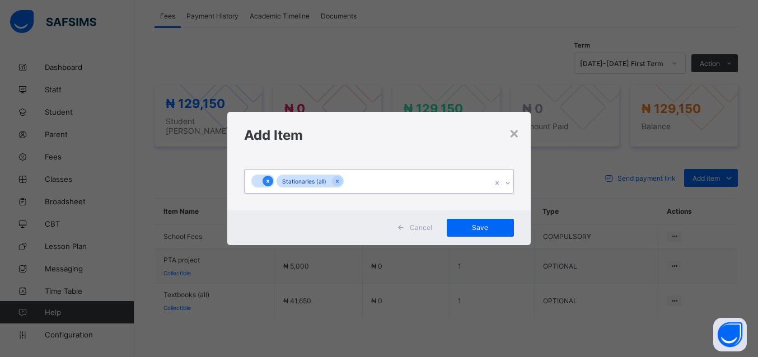
click at [268, 178] on icon at bounding box center [268, 182] width 6 height 8
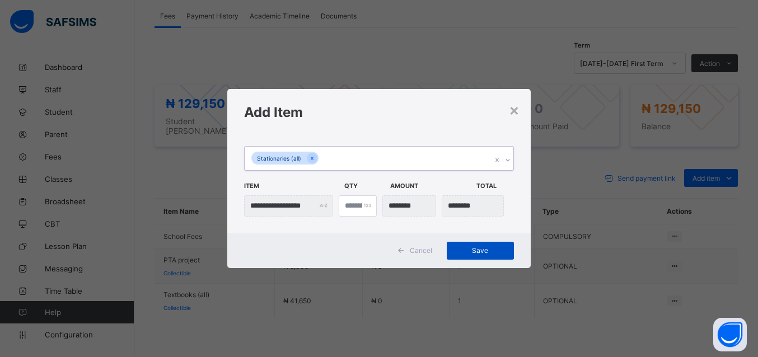
click at [478, 248] on span "Save" at bounding box center [480, 250] width 50 height 8
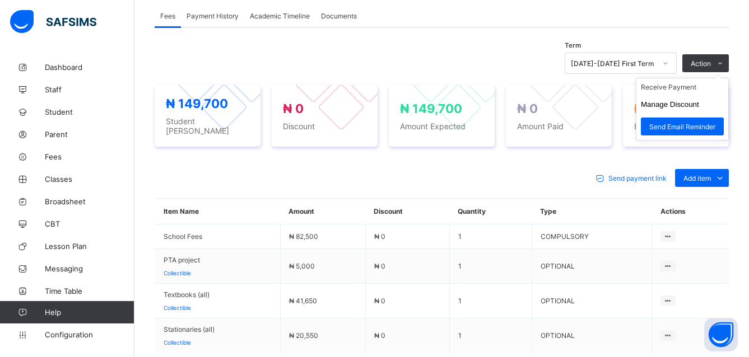
click at [718, 78] on ul "Receive Payment Manage Discount Send Email Reminder" at bounding box center [682, 109] width 93 height 63
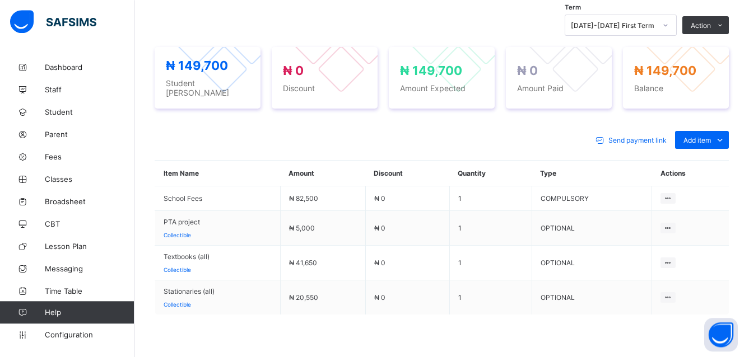
scroll to position [400, 0]
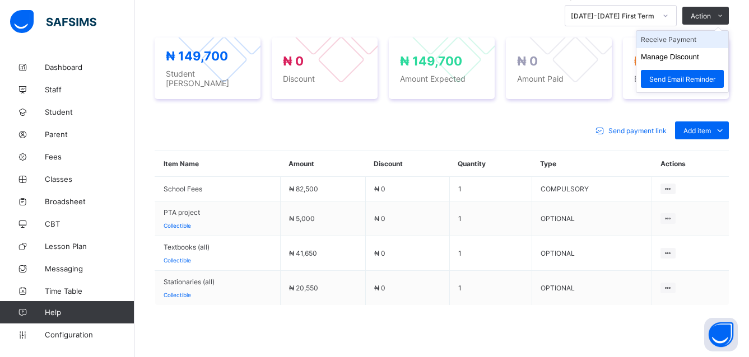
click at [685, 35] on li "Receive Payment" at bounding box center [682, 39] width 92 height 17
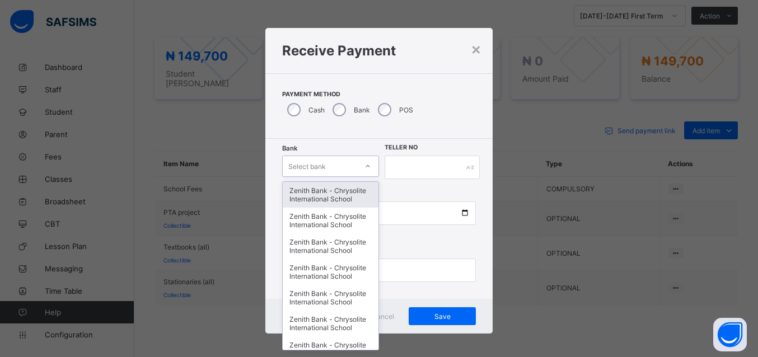
click at [360, 166] on div at bounding box center [367, 166] width 19 height 18
click at [301, 188] on div "Zenith Bank - Chrysolite International School" at bounding box center [331, 195] width 96 height 26
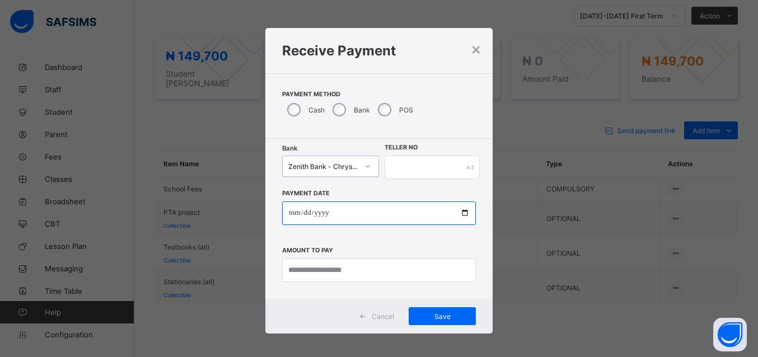
click at [459, 212] on input "date" at bounding box center [379, 214] width 194 height 24
type input "**********"
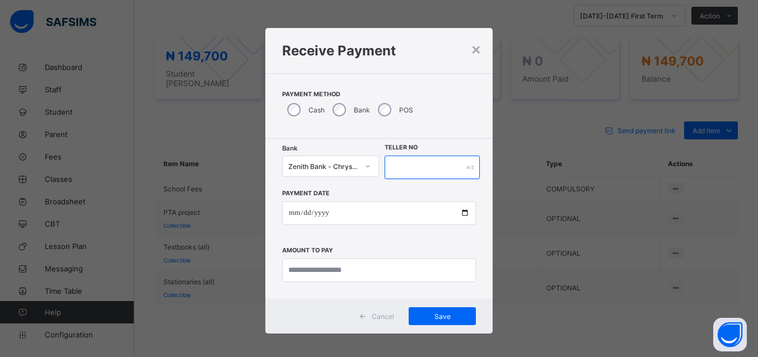
click at [414, 165] on input "text" at bounding box center [432, 168] width 95 height 24
type input "****"
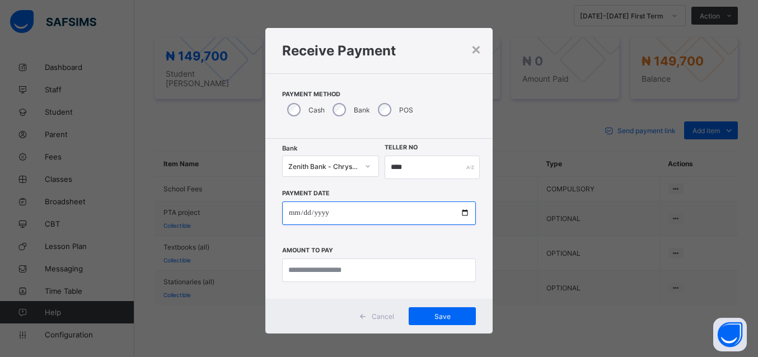
click at [458, 213] on input "**********" at bounding box center [379, 214] width 194 height 24
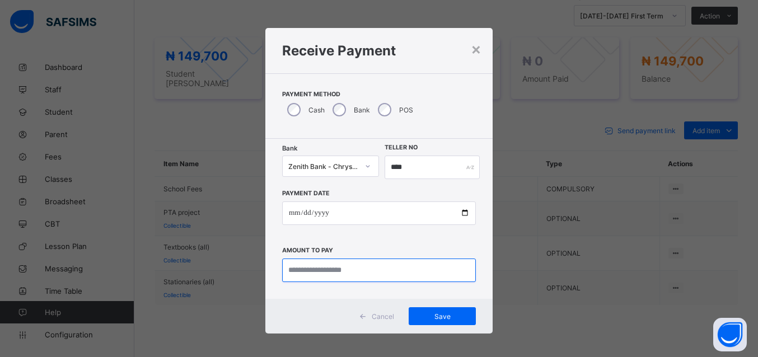
click at [320, 265] on input "currency" at bounding box center [379, 271] width 194 height 24
type input "********"
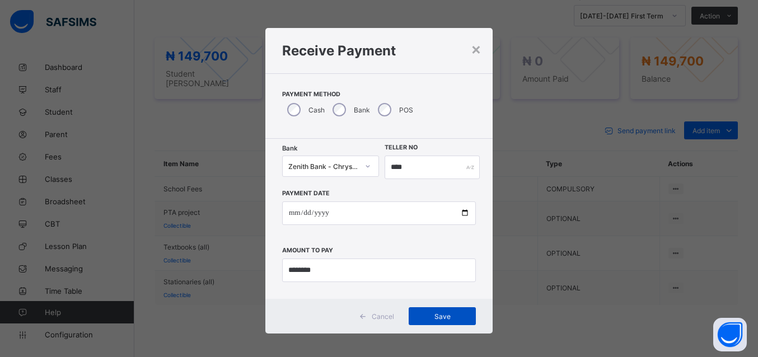
click at [442, 312] on span "Save" at bounding box center [442, 316] width 50 height 8
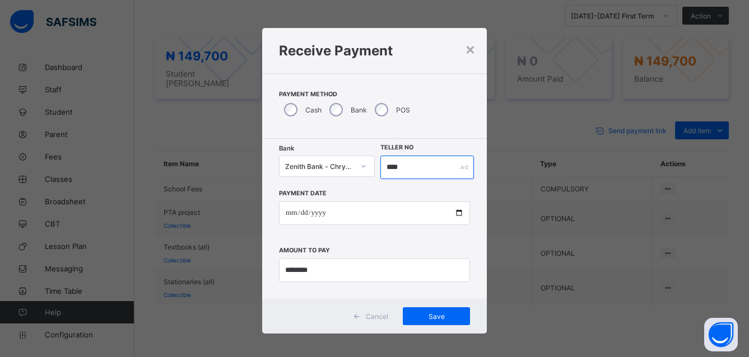
click at [396, 165] on input "****" at bounding box center [427, 168] width 94 height 24
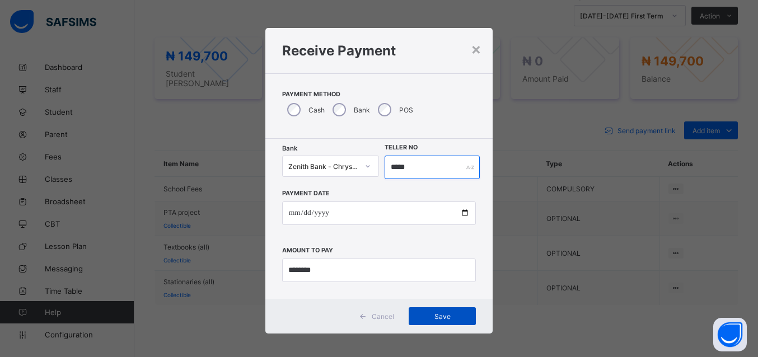
type input "*****"
click at [433, 312] on span "Save" at bounding box center [442, 316] width 50 height 8
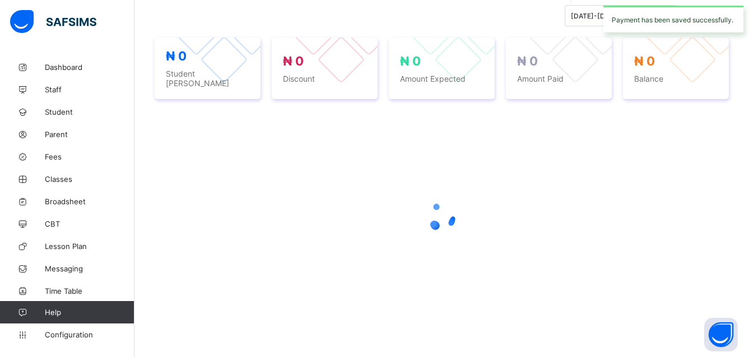
scroll to position [398, 0]
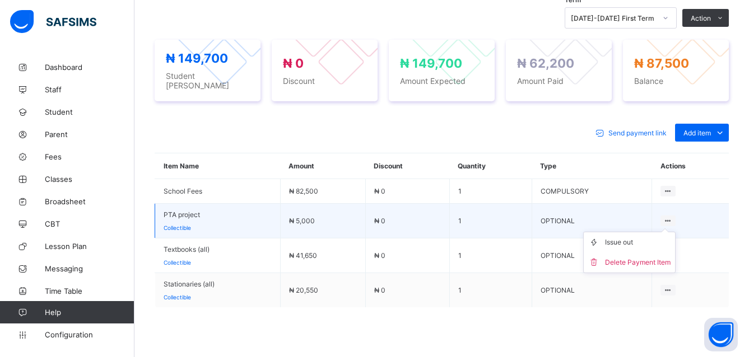
click at [673, 217] on icon at bounding box center [668, 221] width 10 height 8
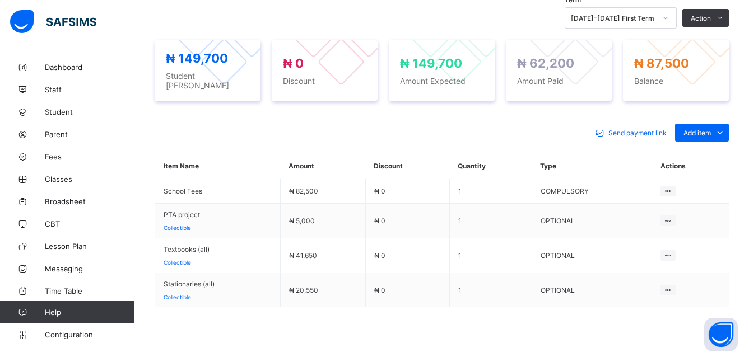
click at [0, 0] on div "Delete Payment Item" at bounding box center [0, 0] width 0 height 0
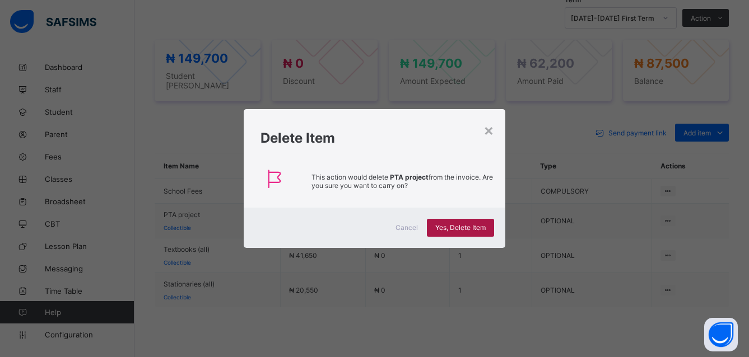
click at [458, 226] on span "Yes, Delete Item" at bounding box center [460, 227] width 50 height 8
click at [492, 132] on div "×" at bounding box center [488, 129] width 11 height 19
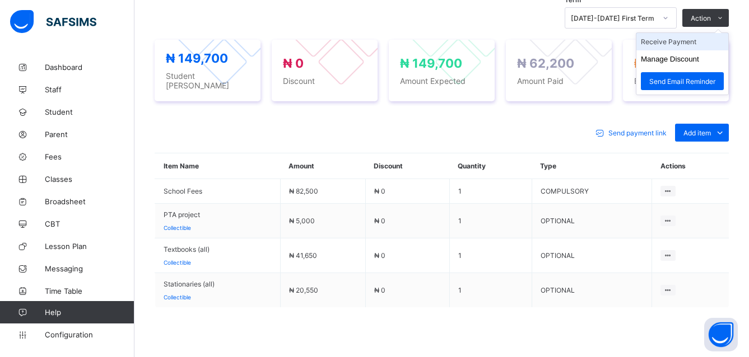
click at [676, 39] on li "Receive Payment" at bounding box center [682, 41] width 92 height 17
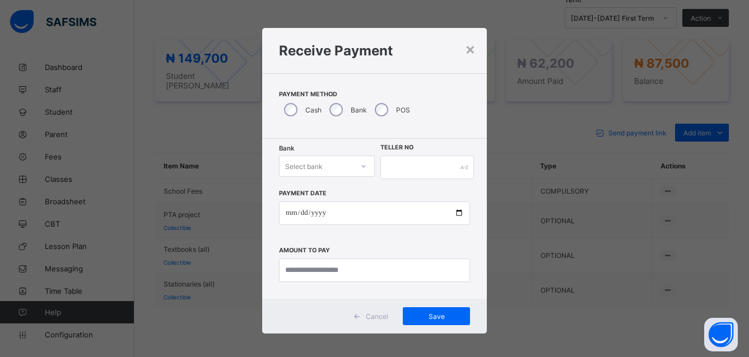
click at [328, 169] on div "Select bank" at bounding box center [315, 166] width 73 height 16
click at [360, 165] on icon at bounding box center [363, 166] width 7 height 11
click at [354, 168] on div at bounding box center [363, 166] width 19 height 18
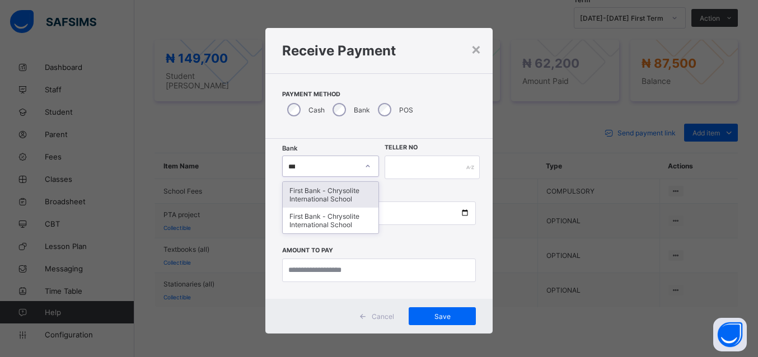
type input "****"
click at [329, 189] on div "First Bank - Chrysolite International School" at bounding box center [331, 195] width 96 height 26
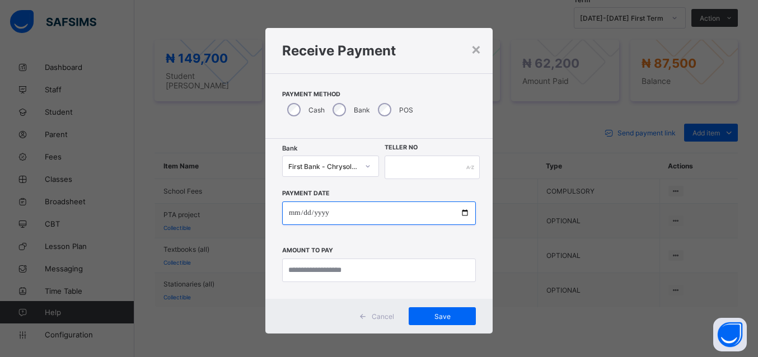
click at [456, 214] on input "date" at bounding box center [379, 214] width 194 height 24
type input "**********"
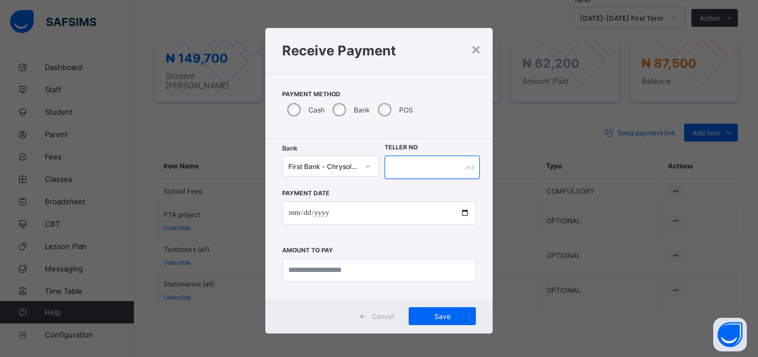
click at [438, 164] on input "text" at bounding box center [432, 168] width 95 height 24
type input "****"
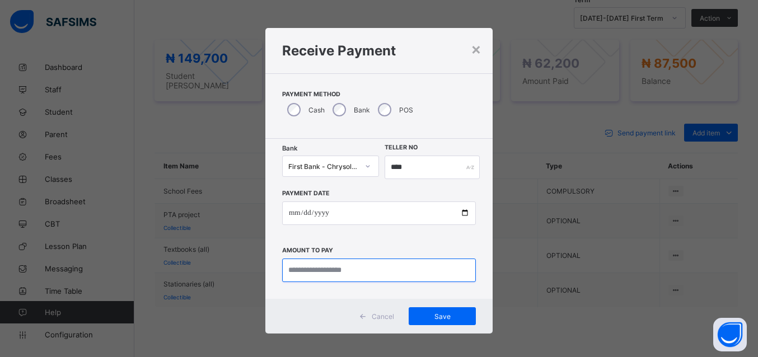
click at [312, 272] on input "currency" at bounding box center [379, 271] width 194 height 24
type input "********"
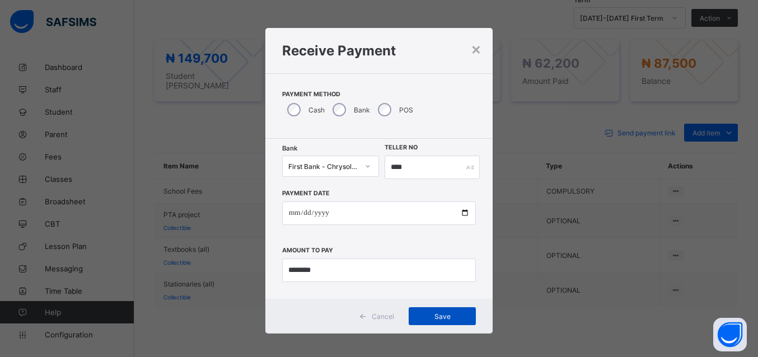
click at [437, 312] on span "Save" at bounding box center [442, 316] width 50 height 8
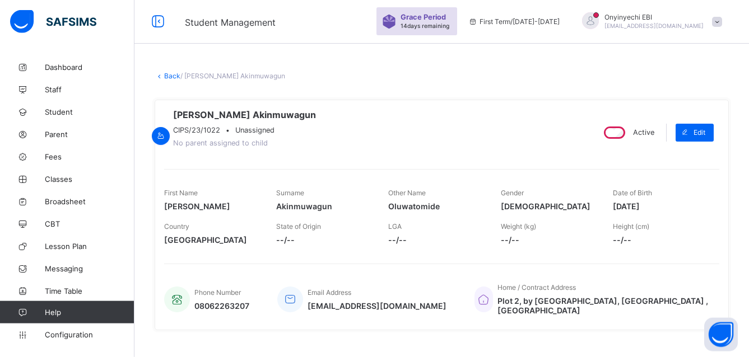
scroll to position [0, 0]
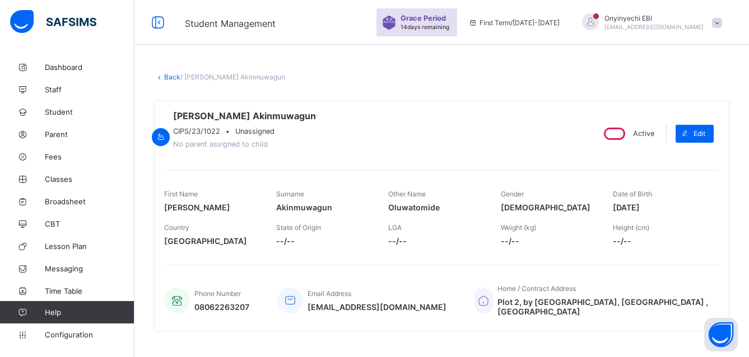
click at [170, 73] on link "Back" at bounding box center [172, 77] width 16 height 8
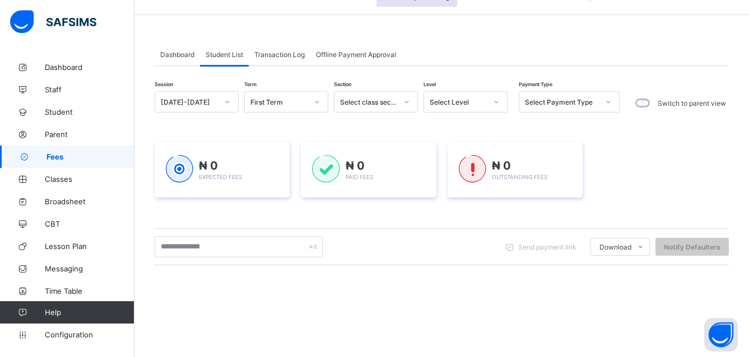
scroll to position [62, 0]
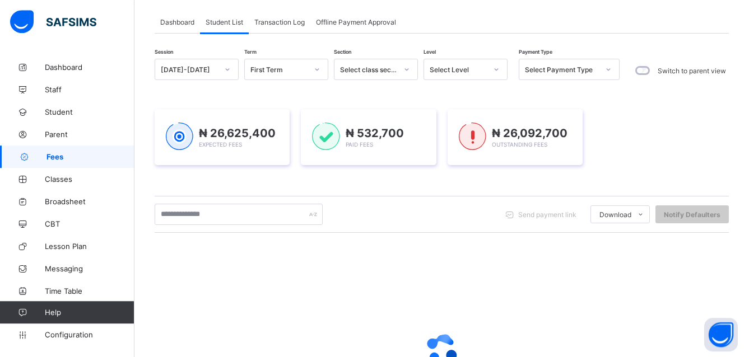
click at [748, 319] on html "Fees Grace Period 14 days remaining First Term / [DATE]-[DATE] Onyinyechi EBI […" at bounding box center [374, 205] width 749 height 535
click at [211, 196] on div "Send payment link Download Students Payment Students Payment Status Student Ite…" at bounding box center [442, 214] width 574 height 37
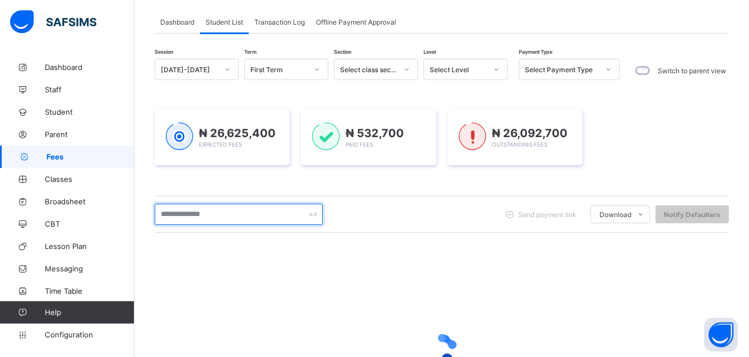
click at [175, 204] on input "text" at bounding box center [239, 214] width 168 height 21
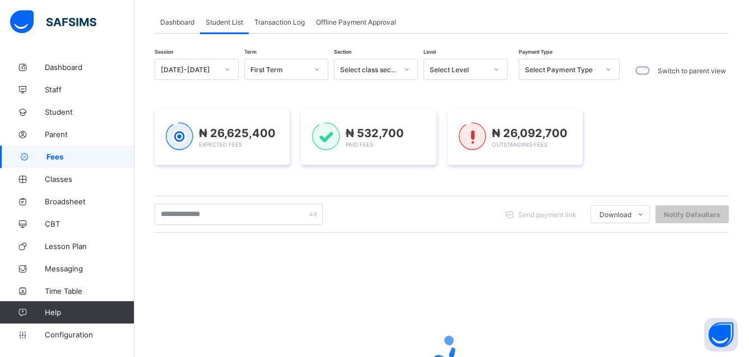
click at [184, 243] on div at bounding box center [442, 349] width 574 height 213
click at [167, 243] on div at bounding box center [442, 349] width 574 height 213
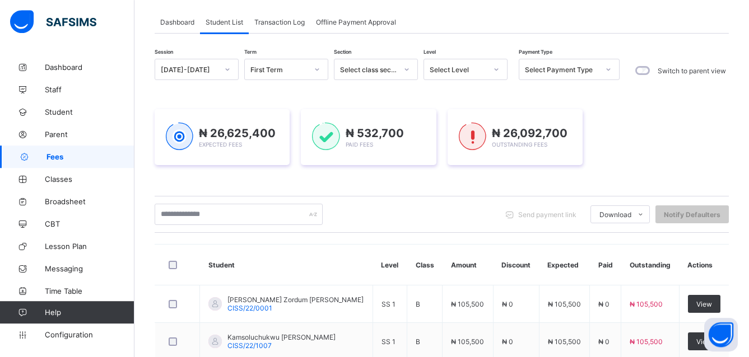
scroll to position [178, 0]
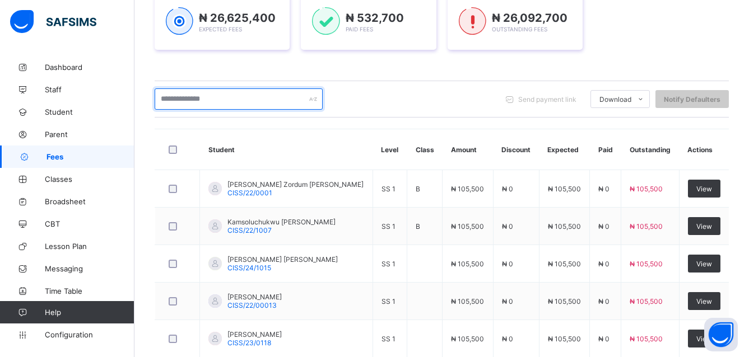
click at [200, 97] on input "text" at bounding box center [239, 98] width 168 height 21
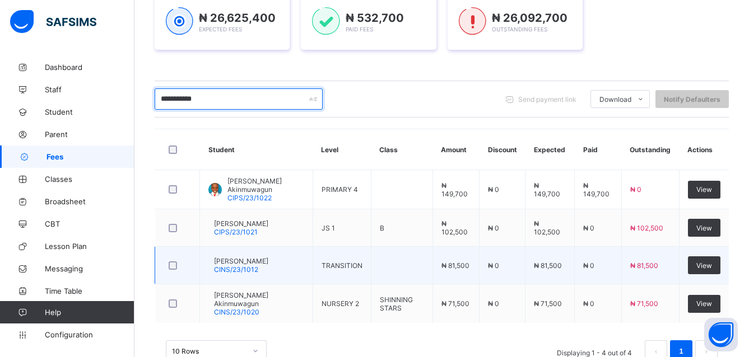
type input "**********"
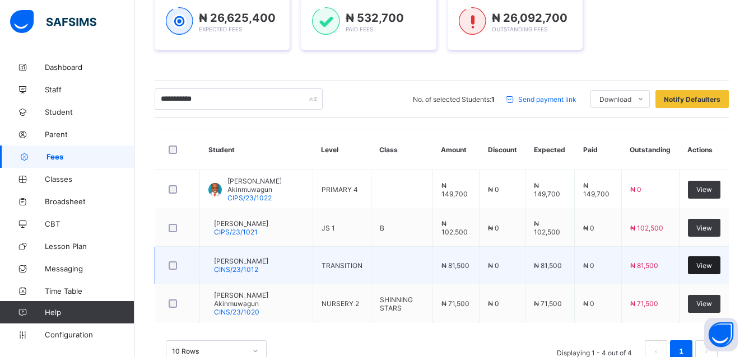
click at [703, 264] on div "View" at bounding box center [704, 265] width 32 height 18
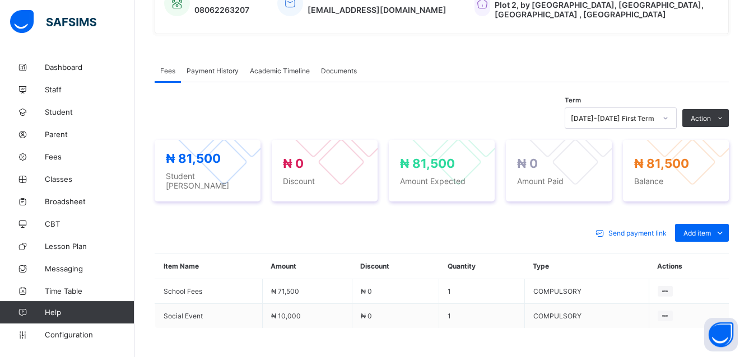
scroll to position [309, 0]
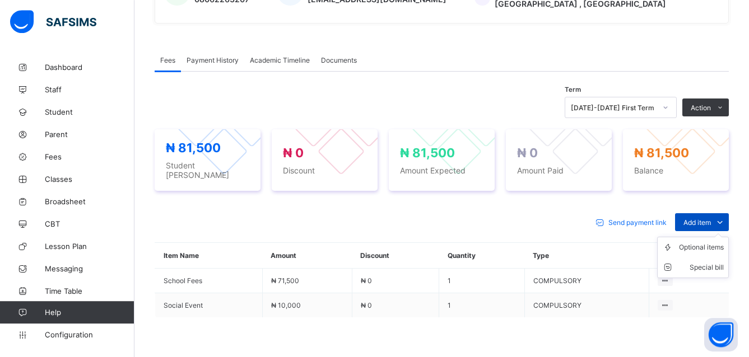
click at [702, 218] on span "Add item" at bounding box center [696, 222] width 27 height 8
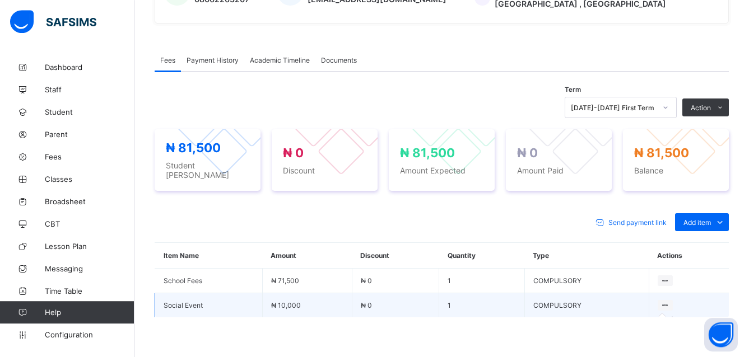
click at [669, 301] on icon at bounding box center [665, 305] width 10 height 8
click at [670, 301] on icon at bounding box center [665, 305] width 10 height 8
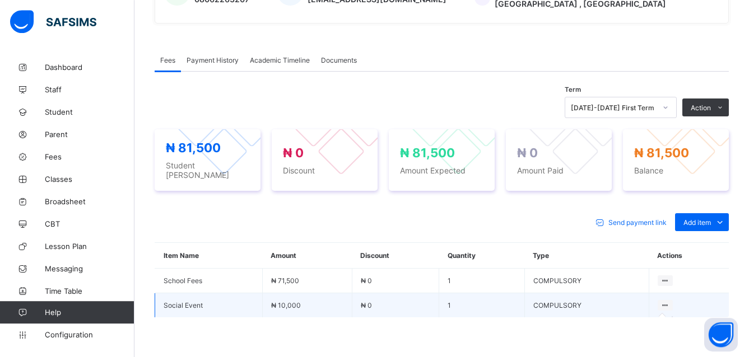
click at [670, 301] on icon at bounding box center [665, 305] width 10 height 8
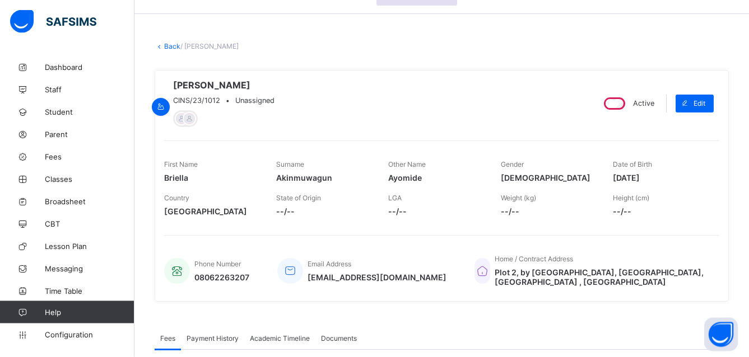
scroll to position [20, 0]
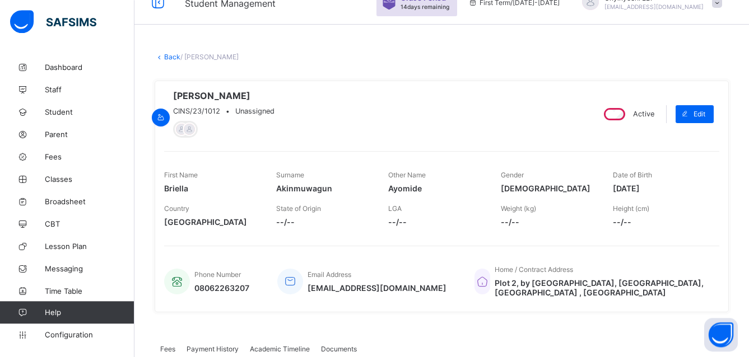
drag, startPoint x: 77, startPoint y: 335, endPoint x: 151, endPoint y: 179, distance: 173.1
click at [77, 335] on span "Configuration" at bounding box center [89, 334] width 89 height 9
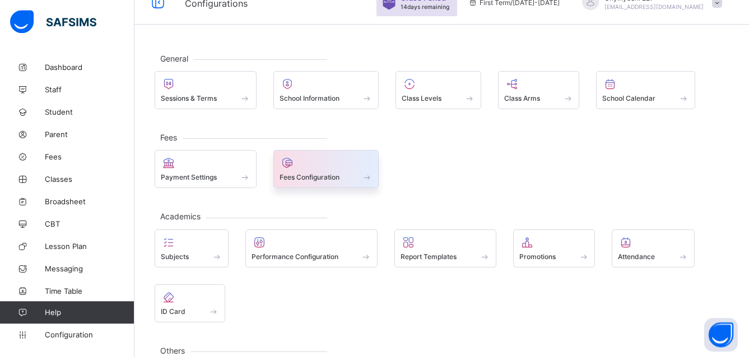
click at [293, 165] on icon at bounding box center [287, 162] width 16 height 13
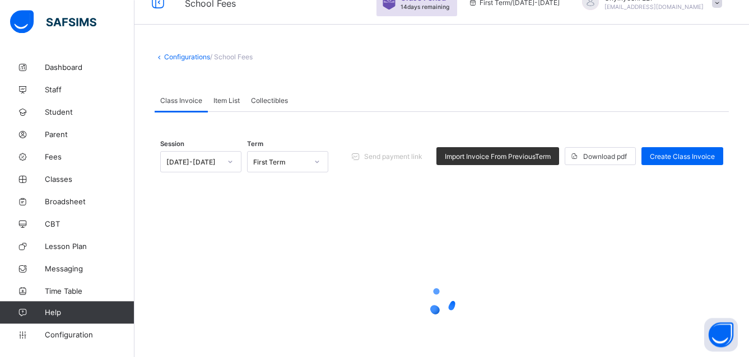
scroll to position [8, 0]
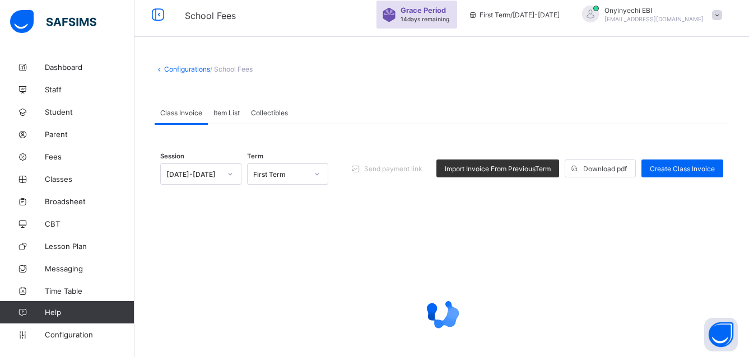
click at [225, 109] on span "Item List" at bounding box center [226, 113] width 26 height 8
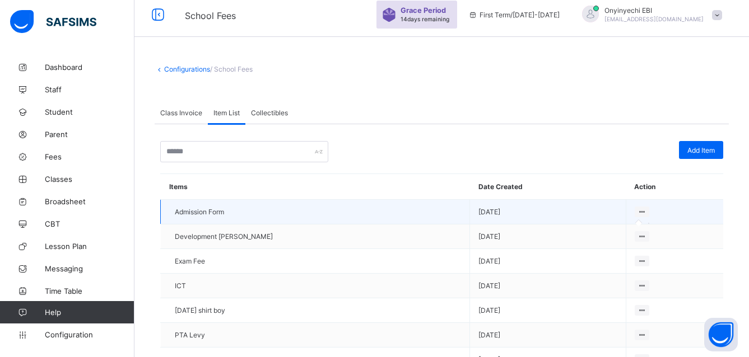
click at [637, 212] on icon at bounding box center [642, 212] width 10 height 8
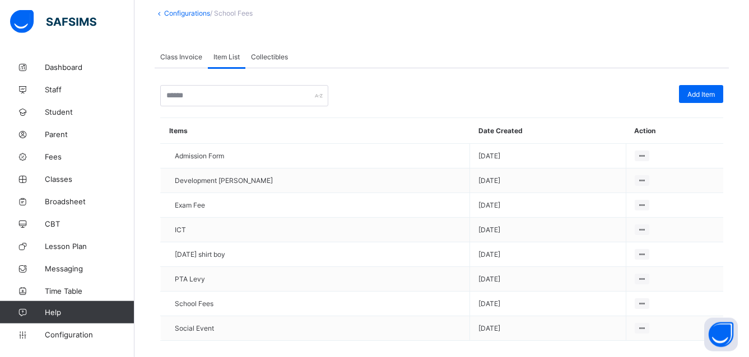
scroll to position [81, 0]
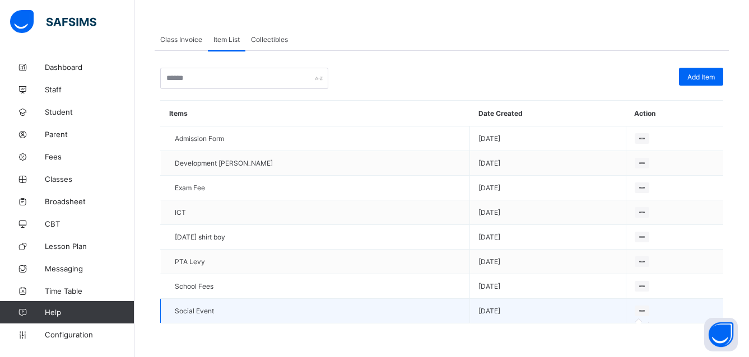
click at [637, 310] on icon at bounding box center [642, 311] width 10 height 8
click at [637, 309] on icon at bounding box center [642, 311] width 10 height 8
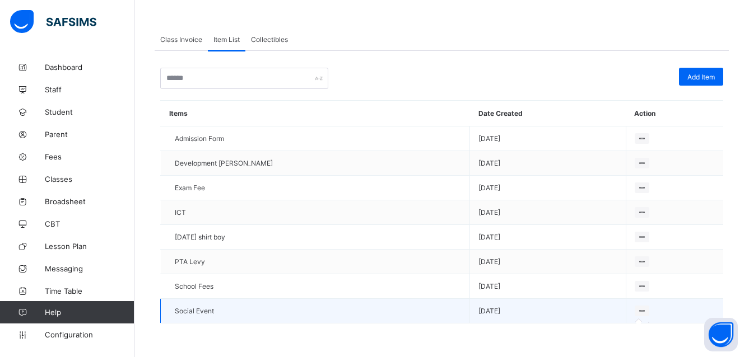
click at [637, 309] on icon at bounding box center [642, 311] width 10 height 8
click at [637, 310] on icon at bounding box center [642, 311] width 10 height 8
click at [637, 312] on icon at bounding box center [642, 311] width 10 height 8
click at [637, 311] on icon at bounding box center [642, 311] width 10 height 8
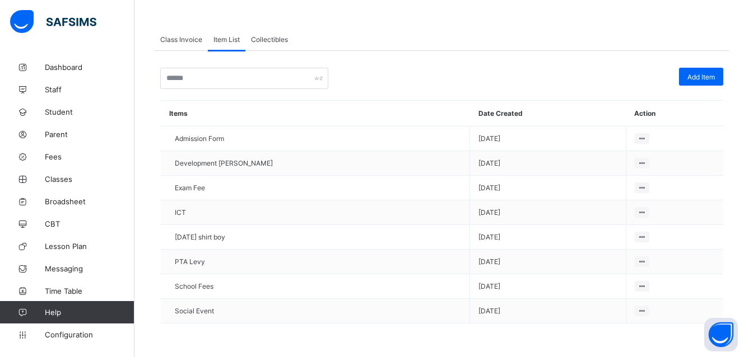
click at [186, 36] on span "Class Invoice" at bounding box center [181, 39] width 42 height 8
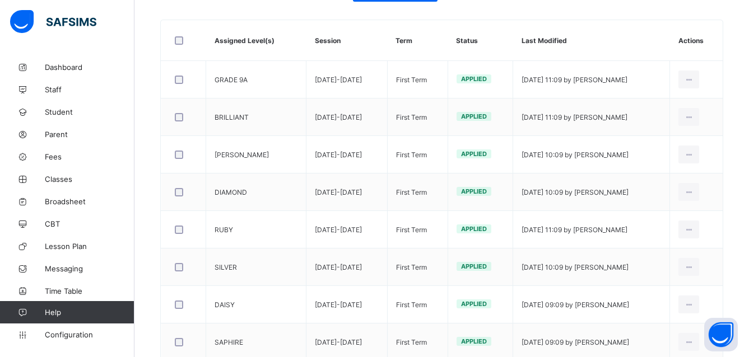
scroll to position [224, 0]
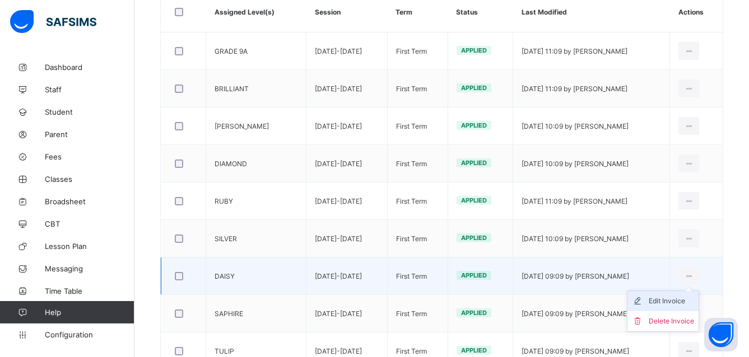
click at [685, 300] on div "Edit Invoice" at bounding box center [670, 301] width 45 height 11
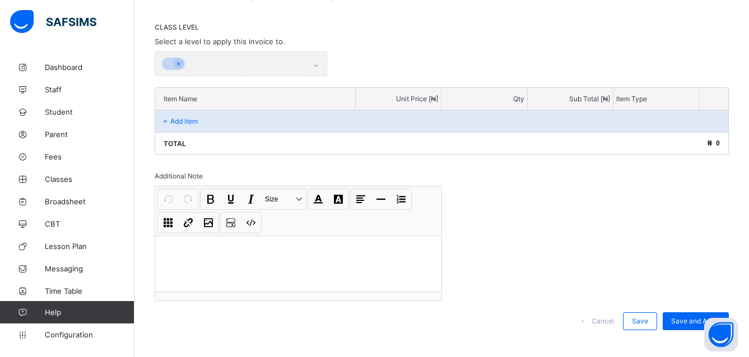
scroll to position [153, 0]
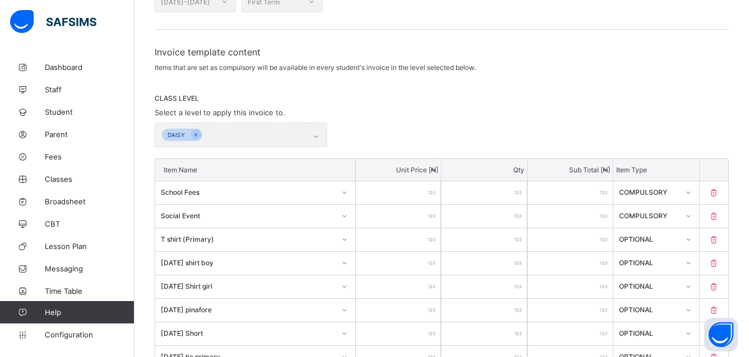
click at [692, 217] on icon at bounding box center [688, 216] width 7 height 11
click at [691, 217] on icon at bounding box center [687, 215] width 7 height 11
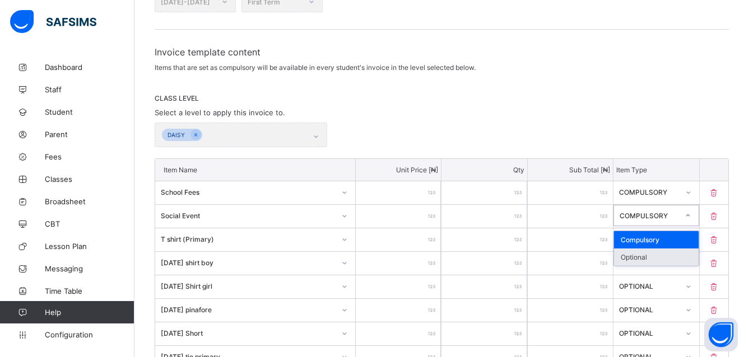
click at [669, 254] on div "Optional" at bounding box center [656, 257] width 84 height 17
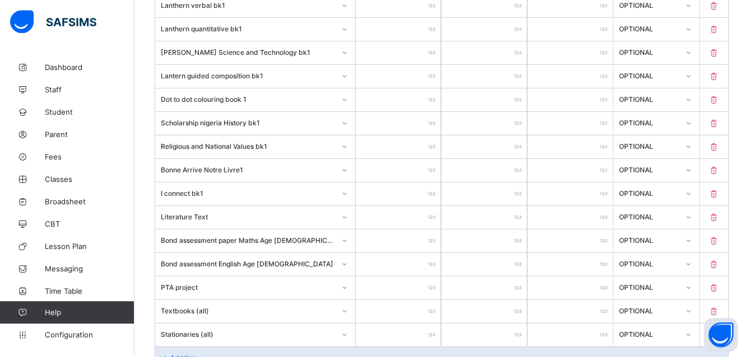
scroll to position [1048, 0]
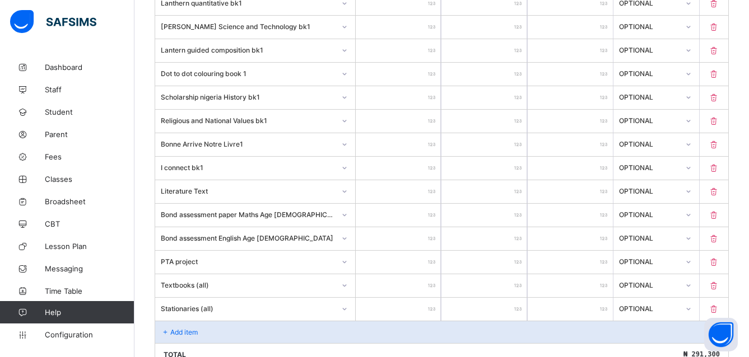
drag, startPoint x: 755, startPoint y: 352, endPoint x: 748, endPoint y: 352, distance: 7.3
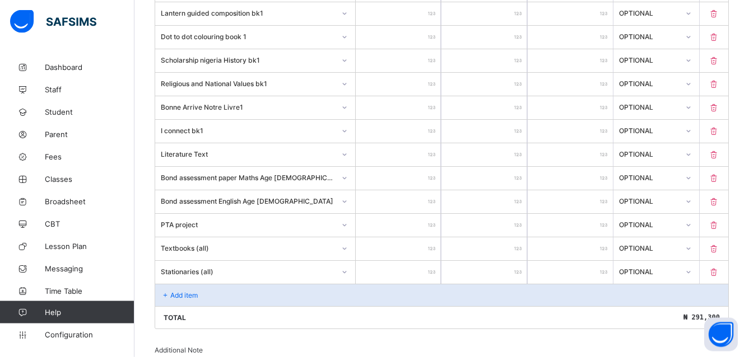
scroll to position [1114, 0]
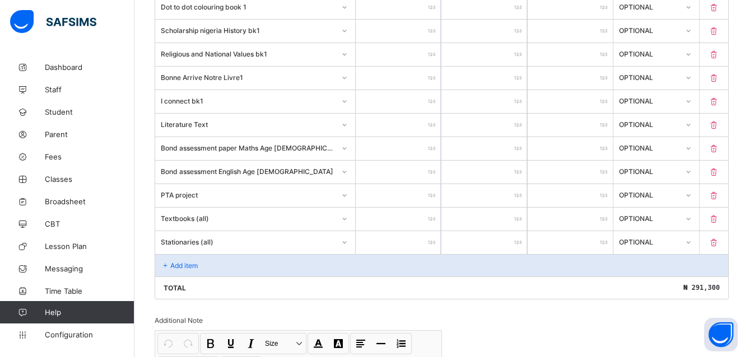
drag, startPoint x: 754, startPoint y: 350, endPoint x: 740, endPoint y: 349, distance: 13.5
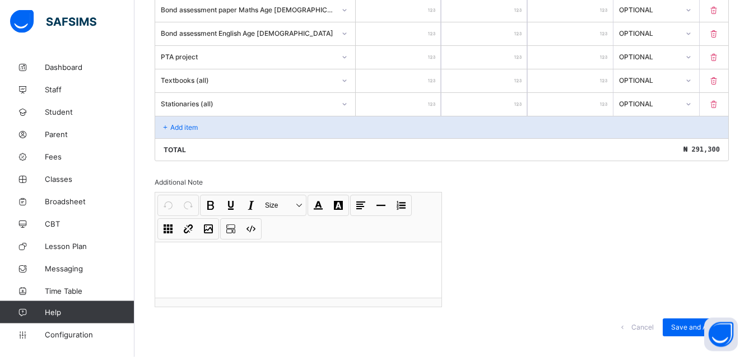
scroll to position [1271, 0]
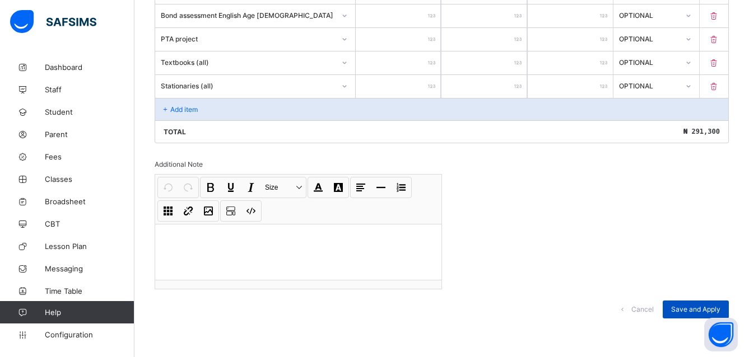
click at [703, 309] on span "Save and Apply" at bounding box center [695, 309] width 49 height 8
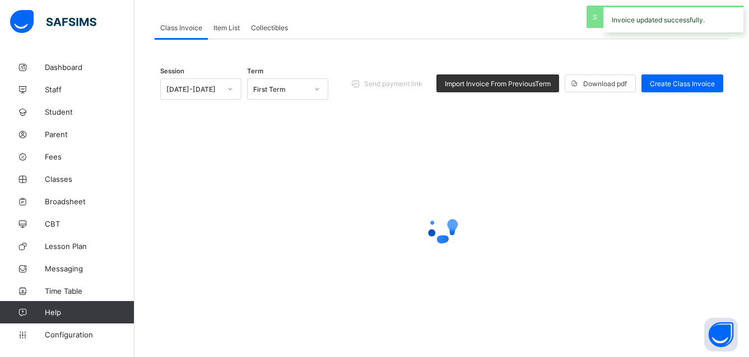
scroll to position [74, 0]
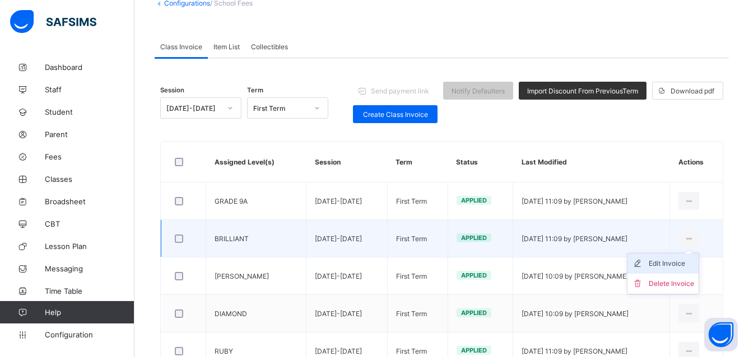
click at [683, 265] on div "Edit Invoice" at bounding box center [670, 263] width 45 height 11
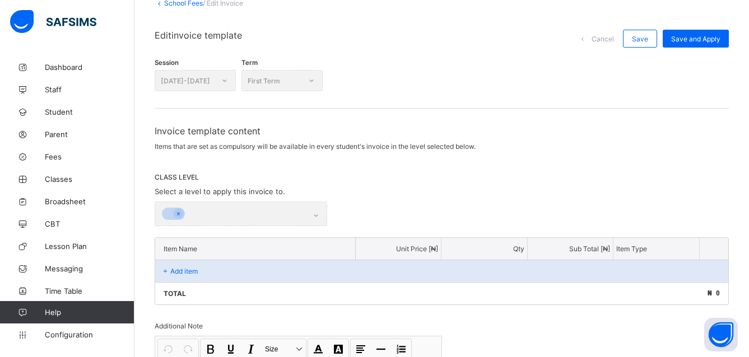
drag, startPoint x: 755, startPoint y: 353, endPoint x: 749, endPoint y: 347, distance: 8.7
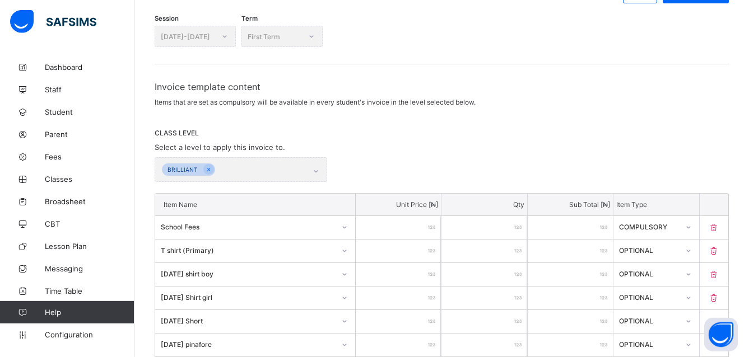
scroll to position [112, 0]
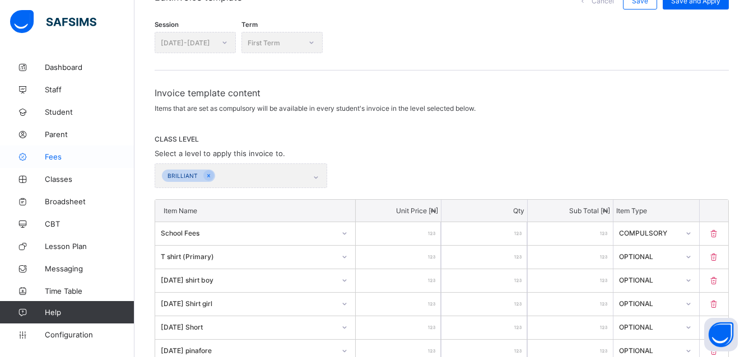
click at [59, 155] on span "Fees" at bounding box center [90, 156] width 90 height 9
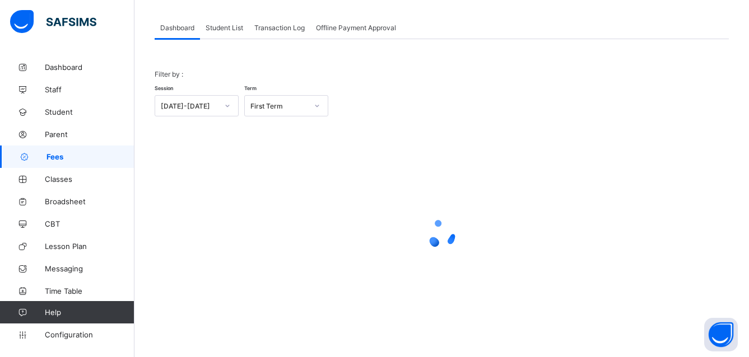
scroll to position [57, 0]
click at [279, 26] on span "Transaction Log" at bounding box center [279, 28] width 50 height 8
click at [282, 52] on div "Dashboard Student List Transaction Log Offline Payment Approval Dashboard More …" at bounding box center [441, 178] width 614 height 358
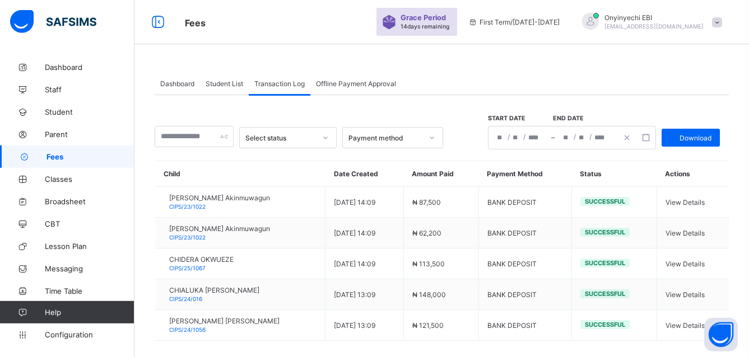
scroll to position [0, 0]
click at [329, 142] on icon at bounding box center [325, 138] width 7 height 11
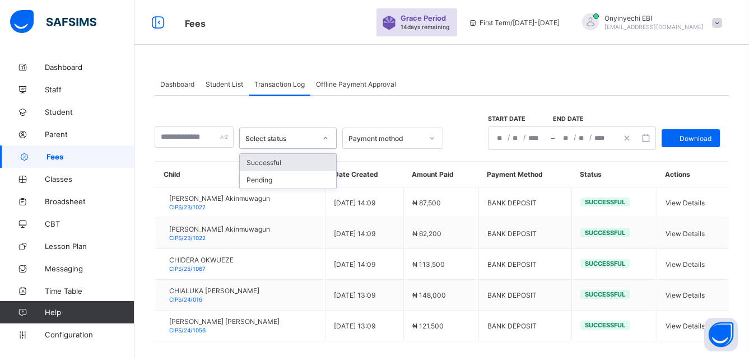
click at [435, 144] on icon at bounding box center [431, 138] width 7 height 11
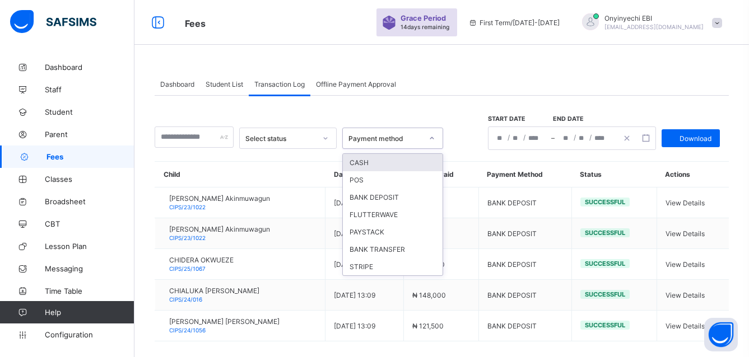
click at [190, 104] on div "Select status option CASH focused, 1 of 7. 7 results available. Use Up and Down…" at bounding box center [442, 252] width 574 height 313
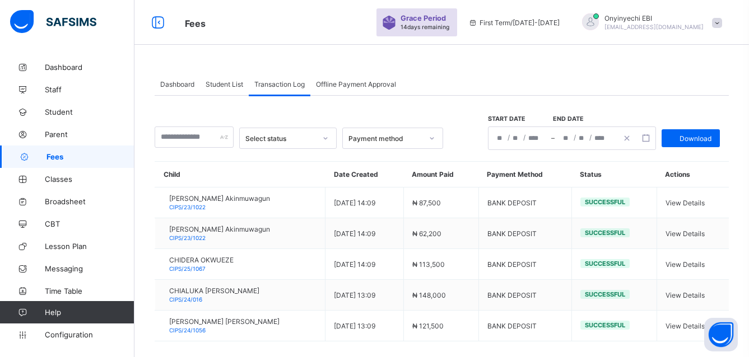
click at [225, 83] on span "Student List" at bounding box center [225, 84] width 38 height 8
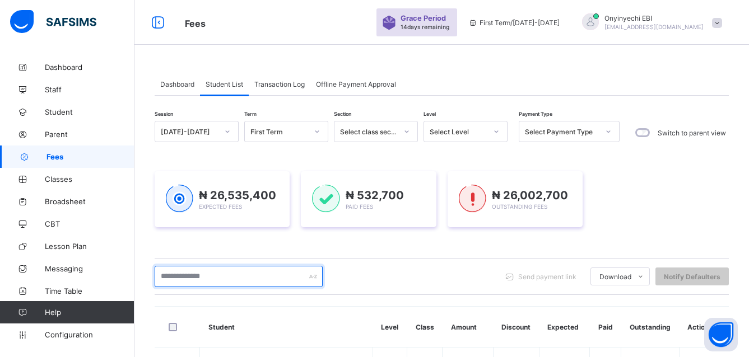
click at [226, 277] on input "text" at bounding box center [239, 276] width 168 height 21
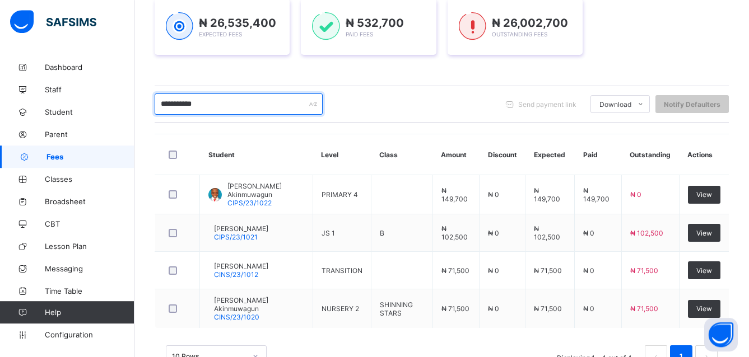
scroll to position [181, 0]
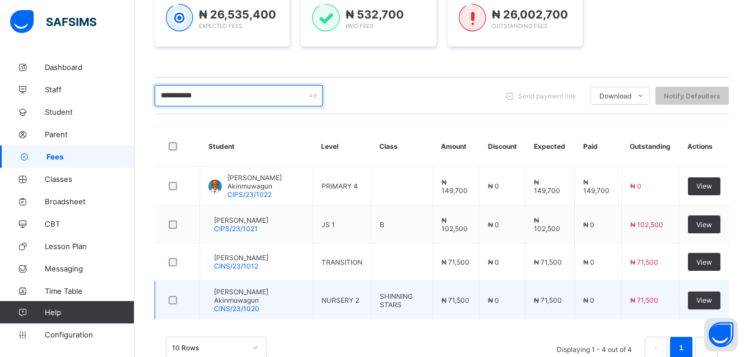
type input "**********"
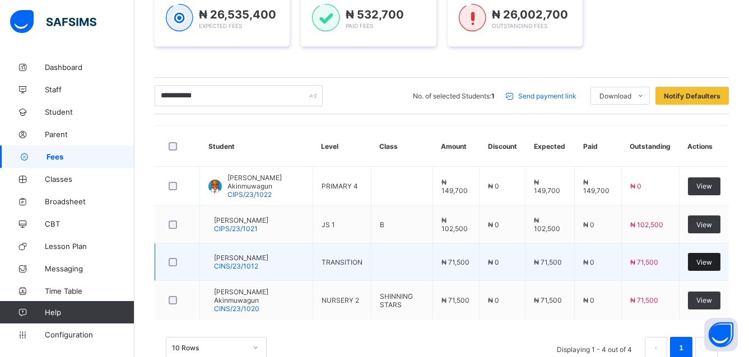
click at [707, 263] on span "View" at bounding box center [704, 262] width 16 height 8
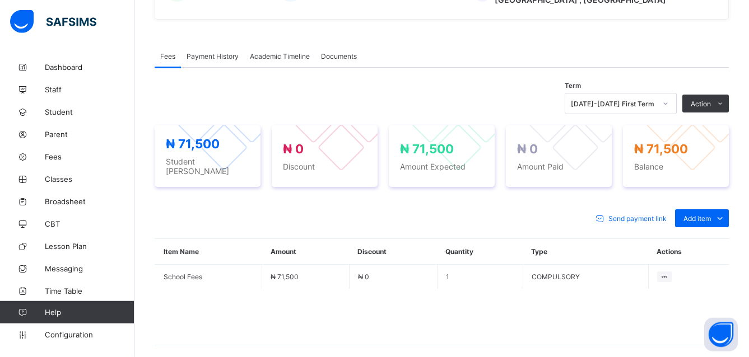
scroll to position [316, 0]
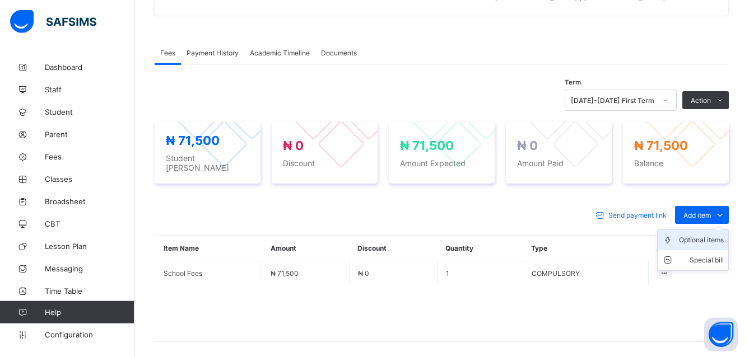
click at [703, 235] on div "Optional items" at bounding box center [701, 240] width 45 height 11
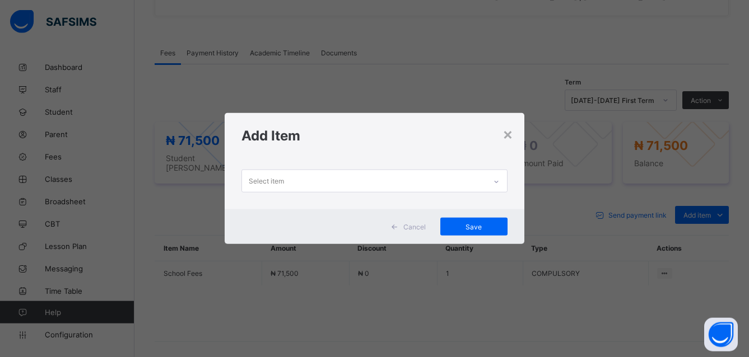
click at [302, 176] on div "Select item" at bounding box center [364, 181] width 244 height 22
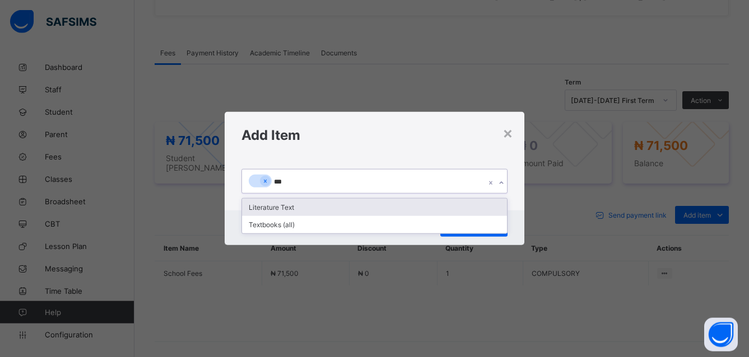
type input "****"
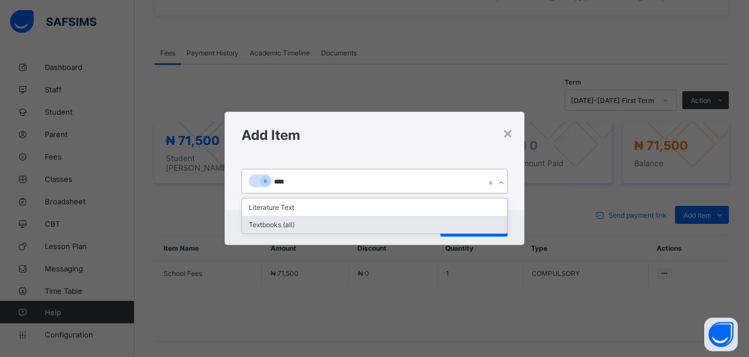
click at [255, 221] on div "Textbooks (all)" at bounding box center [374, 224] width 265 height 17
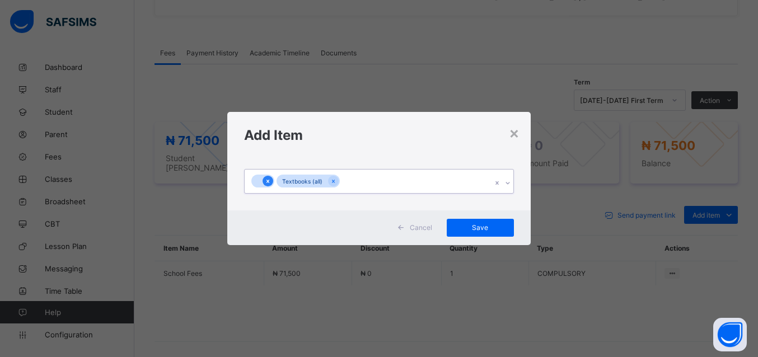
click at [268, 183] on icon at bounding box center [268, 182] width 6 height 8
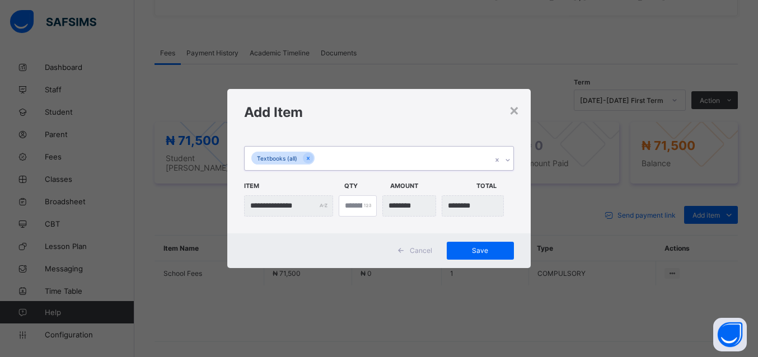
click at [267, 181] on span "Item" at bounding box center [291, 185] width 95 height 19
click at [482, 249] on span "Save" at bounding box center [480, 250] width 50 height 8
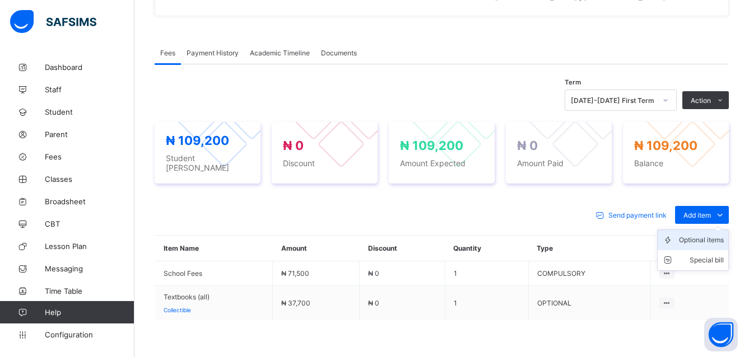
click at [704, 235] on div "Optional items" at bounding box center [701, 240] width 45 height 11
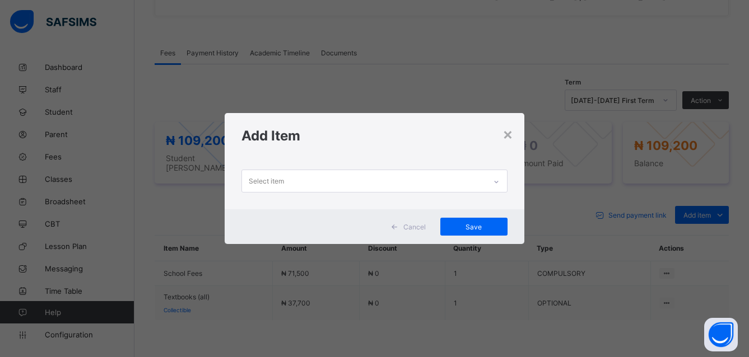
click at [276, 180] on div "Select item" at bounding box center [266, 181] width 35 height 21
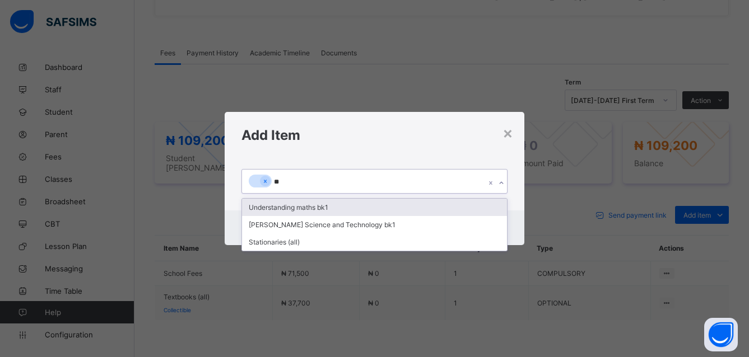
type input "***"
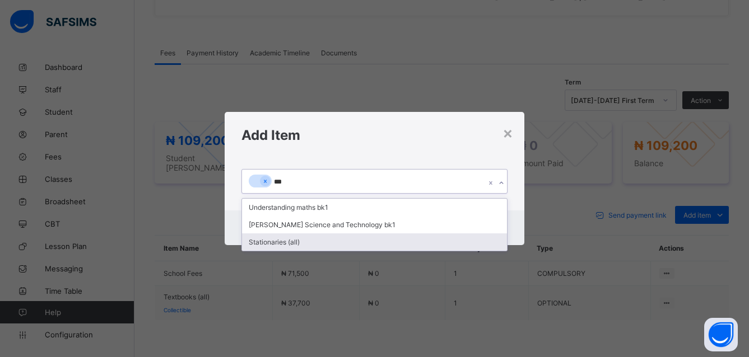
drag, startPoint x: 279, startPoint y: 240, endPoint x: 250, endPoint y: 150, distance: 94.4
click at [279, 239] on div "Stationaries (all)" at bounding box center [374, 242] width 265 height 17
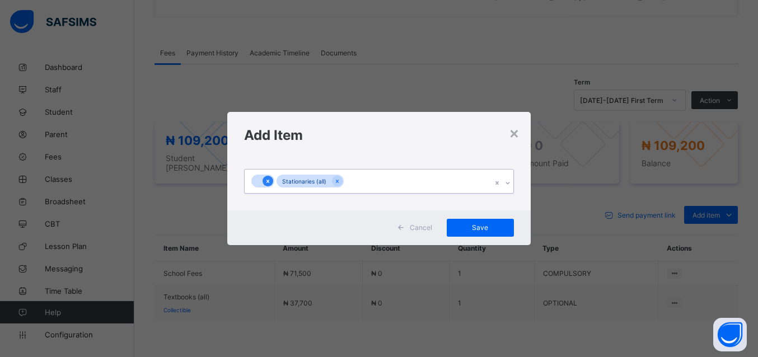
click at [270, 183] on icon at bounding box center [268, 182] width 6 height 8
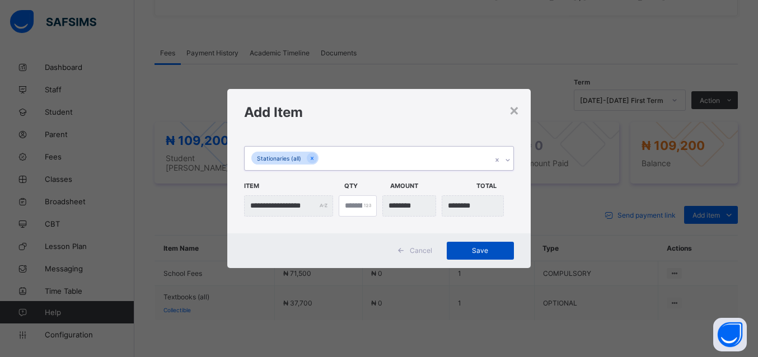
click at [481, 249] on span "Save" at bounding box center [480, 250] width 50 height 8
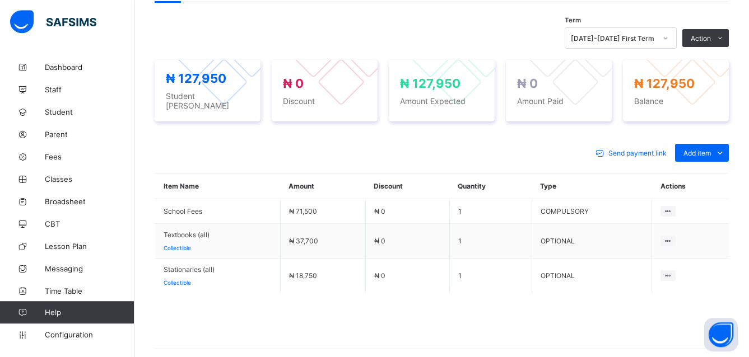
scroll to position [383, 0]
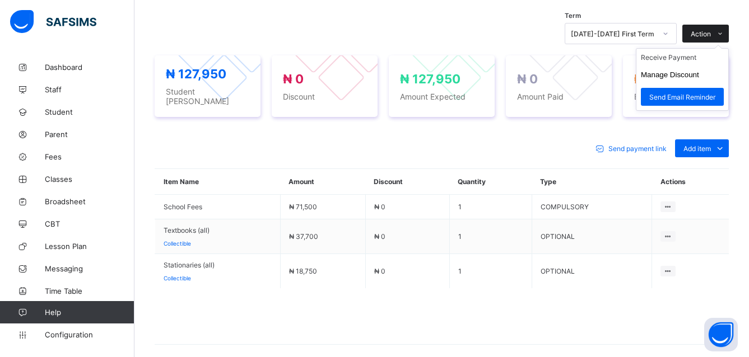
click at [724, 30] on icon at bounding box center [720, 33] width 8 height 7
click at [701, 59] on li "Receive Payment" at bounding box center [682, 57] width 92 height 17
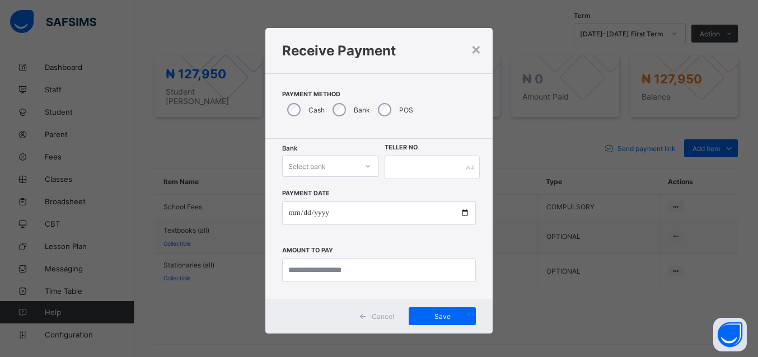
click at [365, 166] on icon at bounding box center [368, 166] width 7 height 11
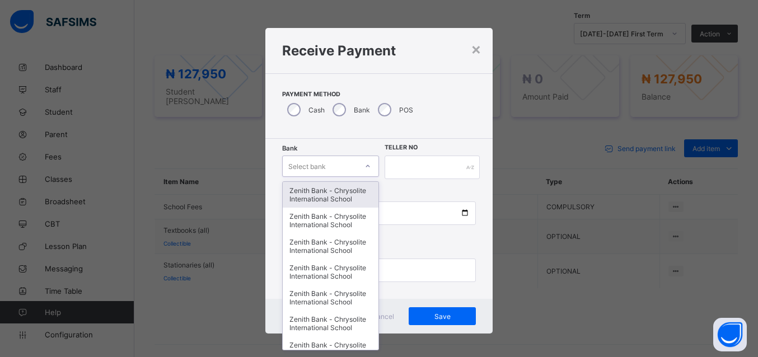
click at [319, 190] on div "Zenith Bank - Chrysolite International School" at bounding box center [331, 195] width 96 height 26
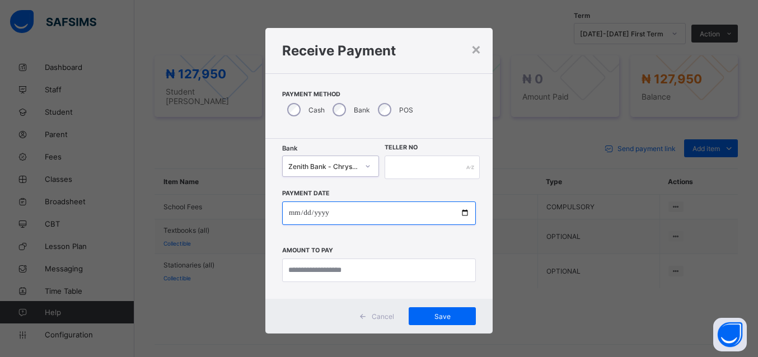
click at [320, 212] on input "date" at bounding box center [379, 214] width 194 height 24
click at [462, 213] on input "date" at bounding box center [379, 214] width 194 height 24
type input "**********"
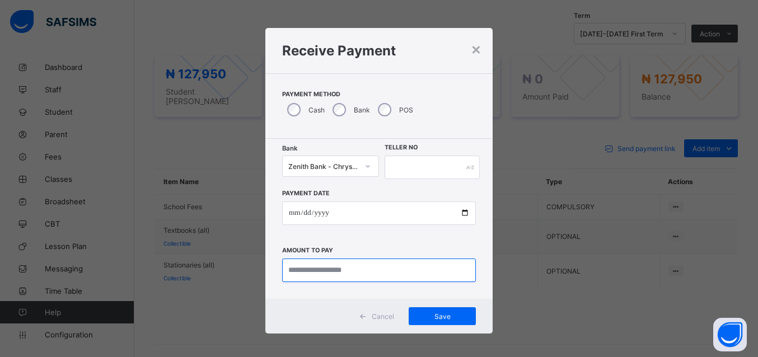
click at [309, 269] on input "currency" at bounding box center [379, 271] width 194 height 24
click at [316, 270] on input "currency" at bounding box center [379, 271] width 194 height 24
type input "********"
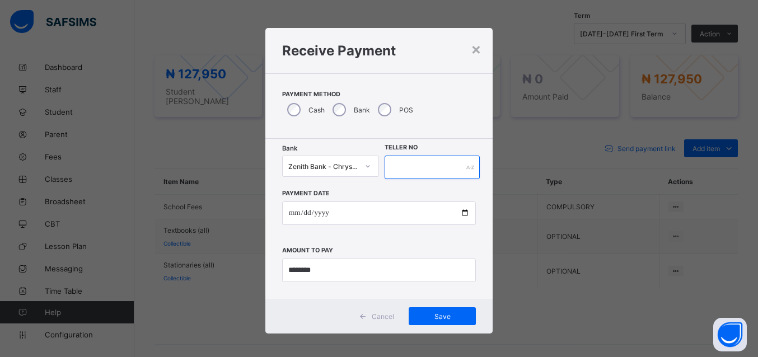
click at [440, 159] on input "text" at bounding box center [432, 168] width 95 height 24
click at [432, 310] on div "Save" at bounding box center [442, 316] width 67 height 18
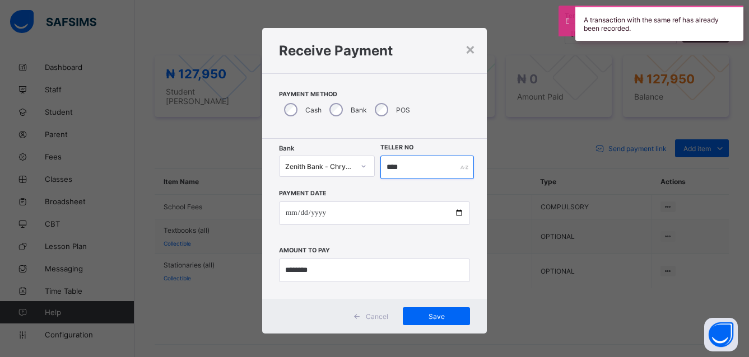
click at [402, 160] on input "****" at bounding box center [427, 168] width 94 height 24
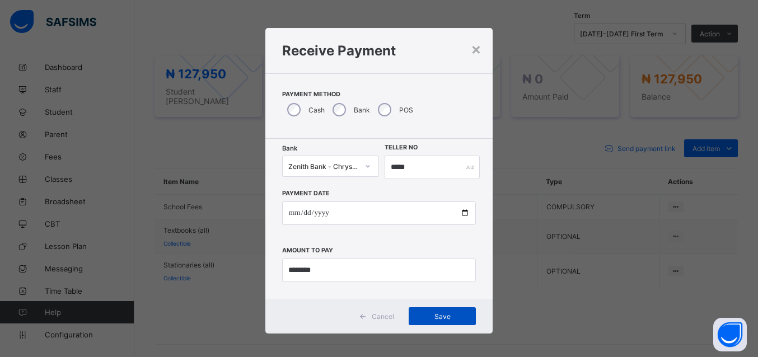
click at [443, 314] on span "Save" at bounding box center [442, 316] width 50 height 8
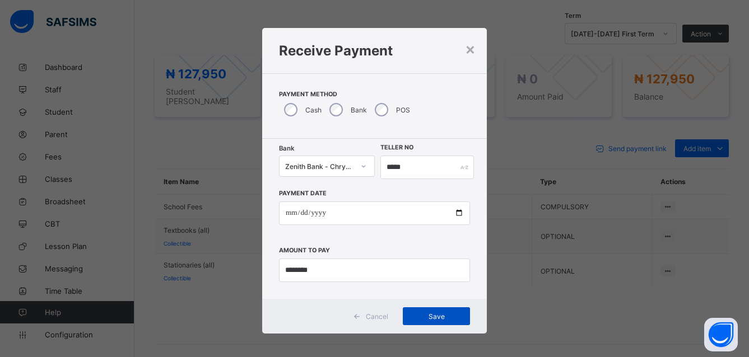
click at [427, 314] on span "Save" at bounding box center [436, 316] width 50 height 8
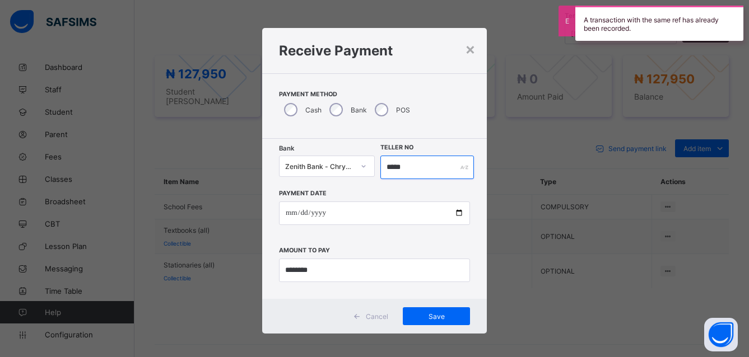
click at [401, 166] on input "*****" at bounding box center [427, 168] width 94 height 24
click at [403, 166] on input "******" at bounding box center [427, 168] width 94 height 24
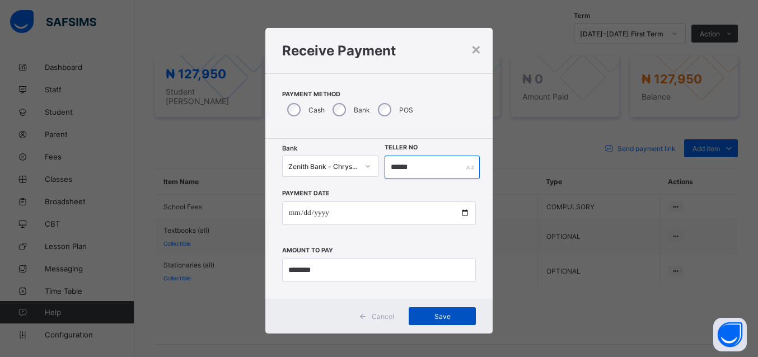
type input "******"
click at [439, 312] on div "Save" at bounding box center [442, 316] width 67 height 18
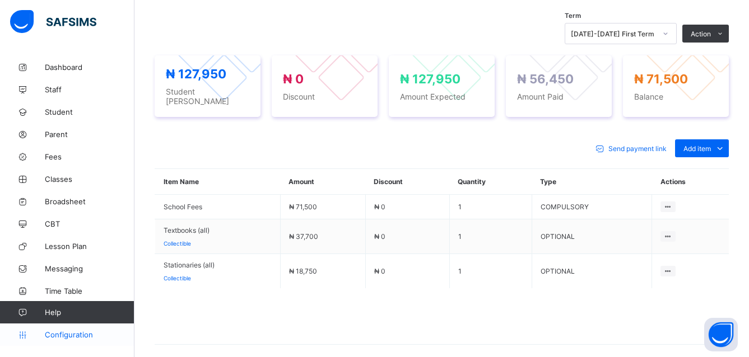
click at [66, 332] on span "Configuration" at bounding box center [89, 334] width 89 height 9
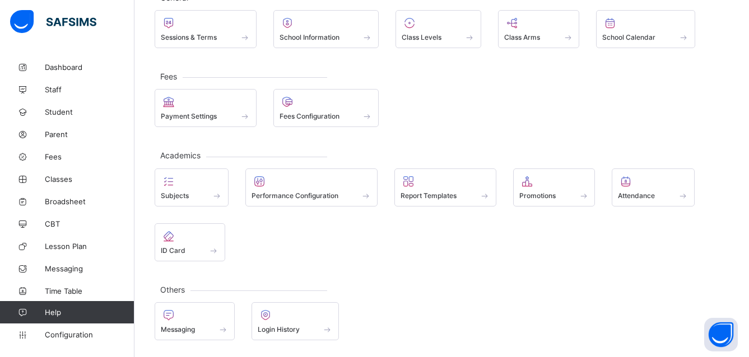
scroll to position [81, 0]
drag, startPoint x: 321, startPoint y: 110, endPoint x: 754, endPoint y: 356, distance: 497.0
click at [322, 110] on span at bounding box center [326, 110] width 94 height 3
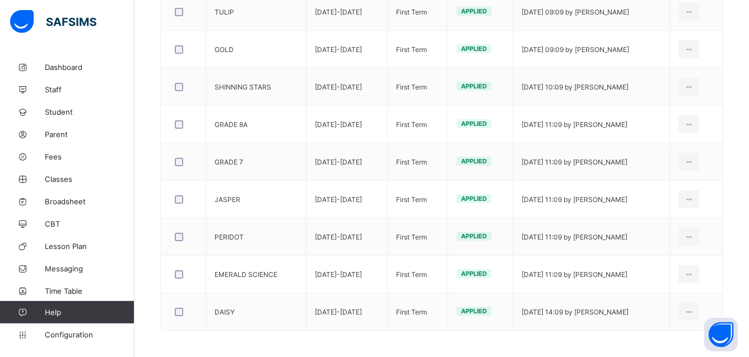
scroll to position [531, 0]
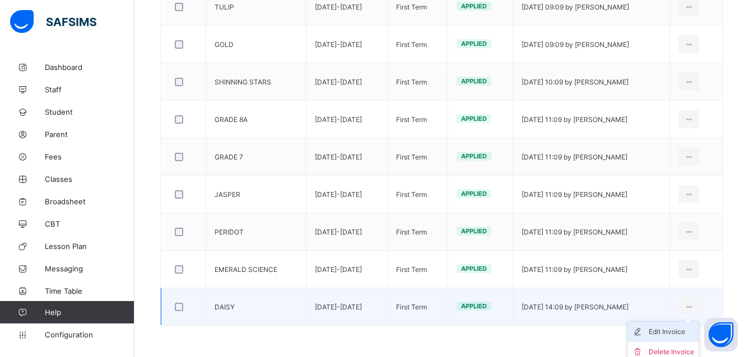
click at [682, 329] on ul "Edit Invoice Delete Invoice" at bounding box center [663, 341] width 72 height 41
click at [683, 334] on div "Edit Invoice" at bounding box center [670, 331] width 45 height 11
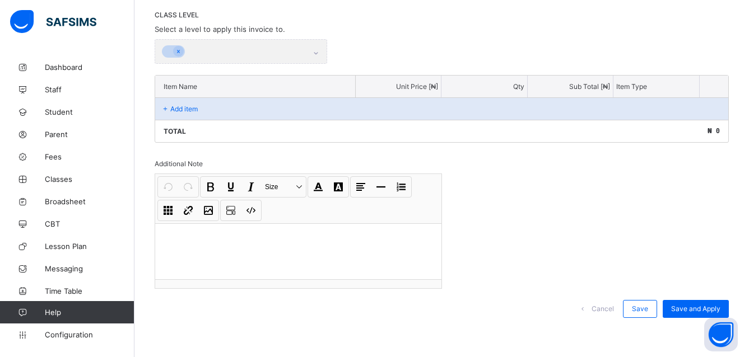
scroll to position [153, 0]
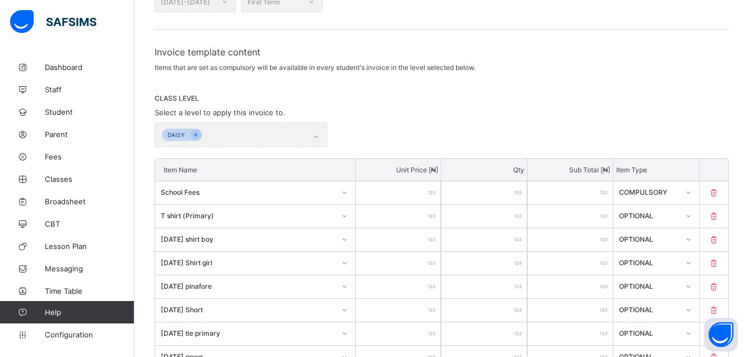
click at [414, 193] on input "*****" at bounding box center [398, 192] width 85 height 23
type input "***"
type input "****"
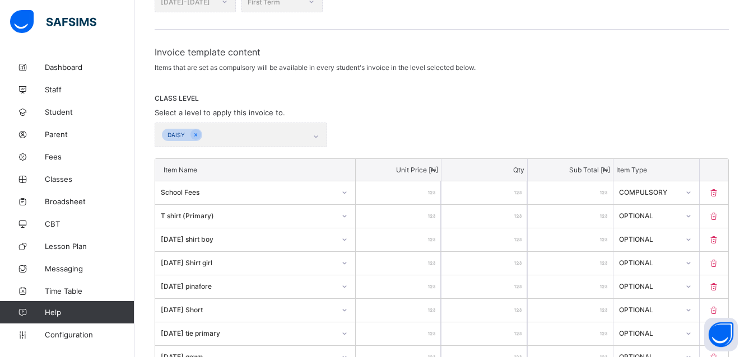
type input "*****"
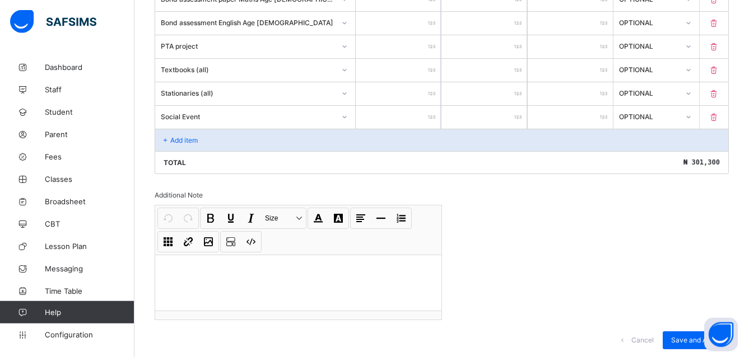
scroll to position [1271, 0]
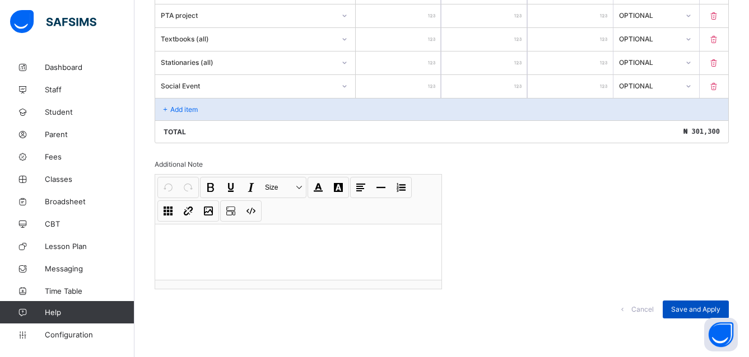
type input "*****"
click at [710, 308] on span "Save and Apply" at bounding box center [695, 309] width 49 height 8
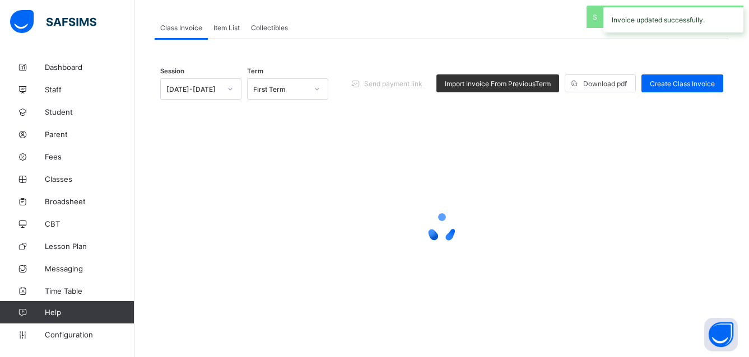
scroll to position [74, 0]
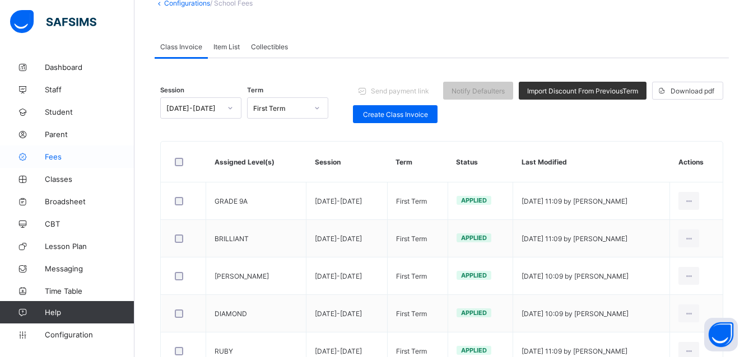
click at [46, 155] on span "Fees" at bounding box center [90, 156] width 90 height 9
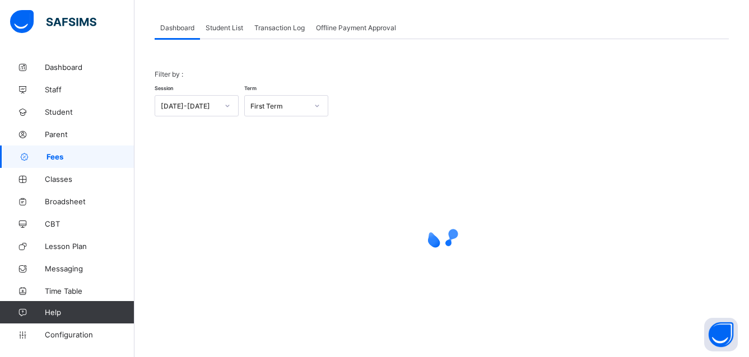
click at [218, 26] on span "Student List" at bounding box center [225, 28] width 38 height 8
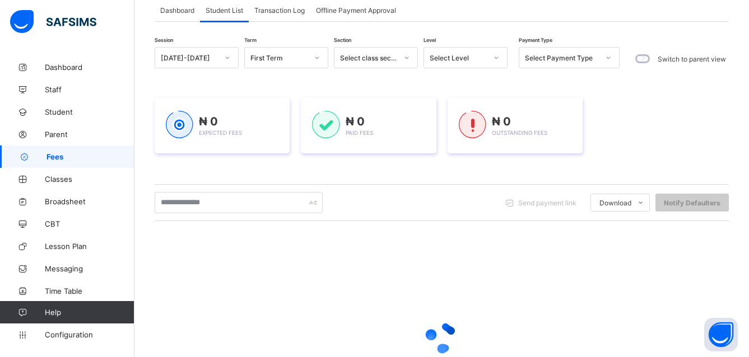
scroll to position [57, 0]
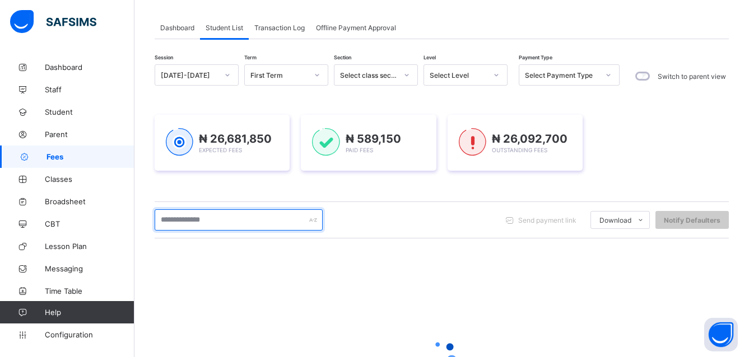
click at [234, 215] on input "text" at bounding box center [239, 219] width 168 height 21
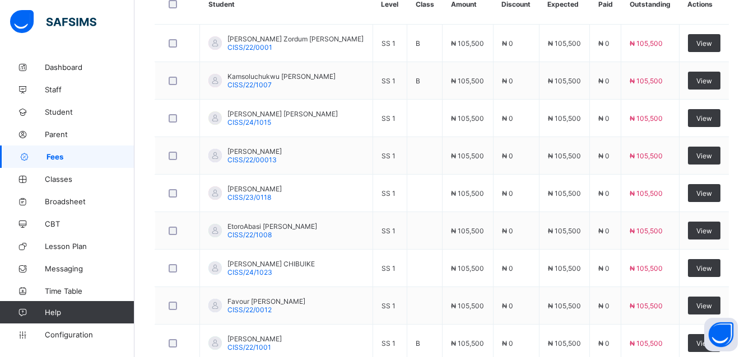
scroll to position [135, 0]
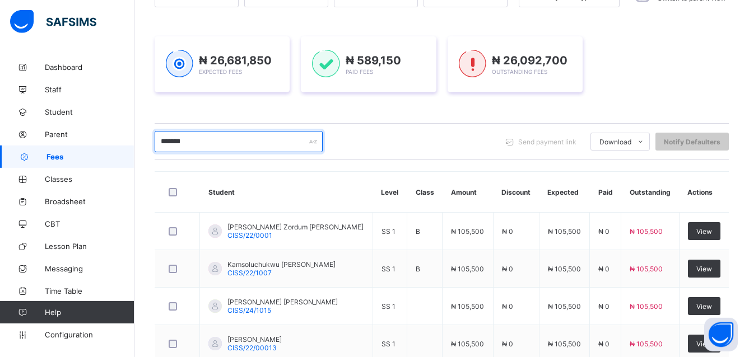
click at [189, 138] on input "*******" at bounding box center [239, 141] width 168 height 21
type input "*"
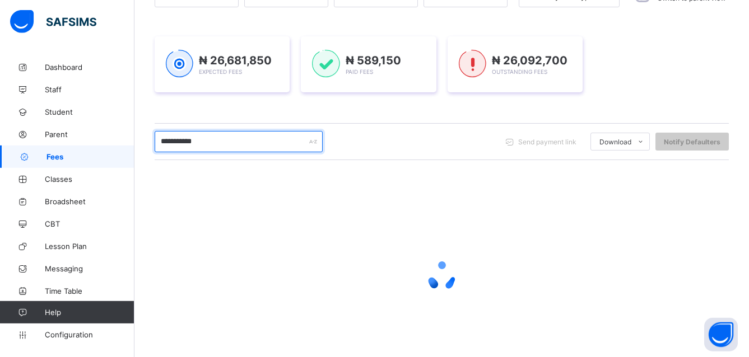
type input "**********"
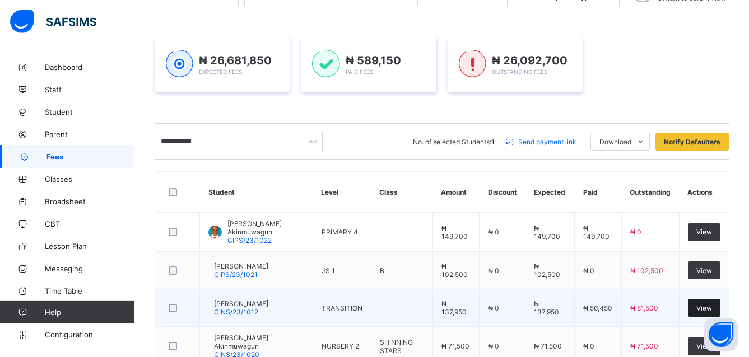
click at [712, 310] on span "View" at bounding box center [704, 308] width 16 height 8
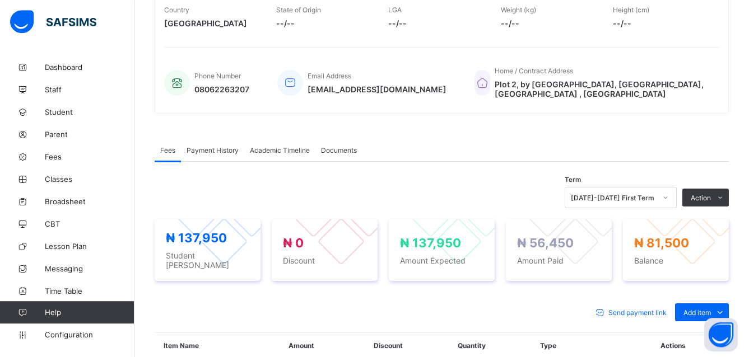
scroll to position [230, 0]
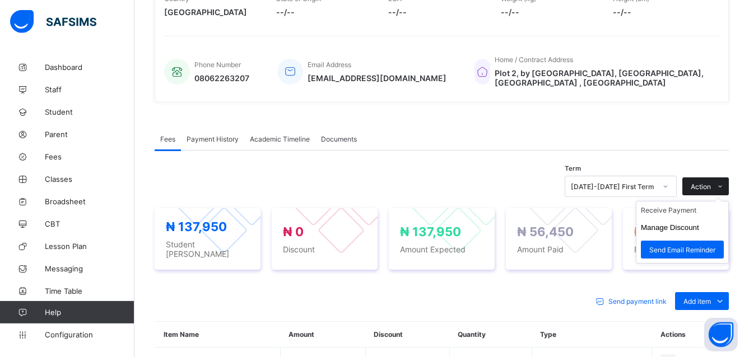
click at [724, 183] on icon at bounding box center [720, 186] width 8 height 7
click at [698, 206] on li "Receive Payment" at bounding box center [682, 210] width 92 height 17
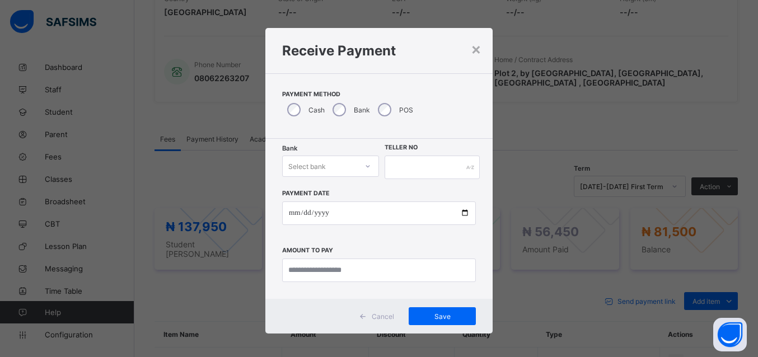
click at [366, 166] on icon at bounding box center [368, 166] width 4 height 2
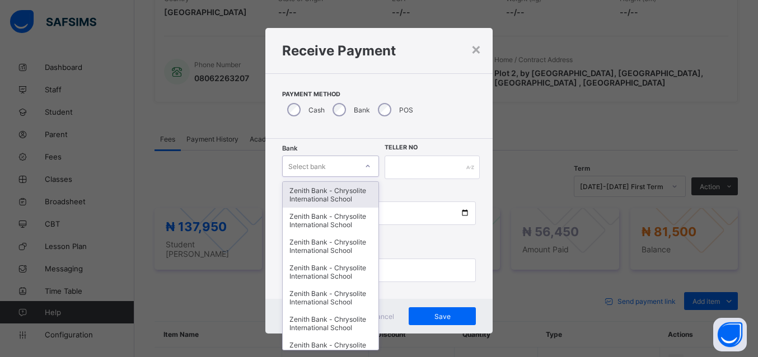
click at [366, 167] on icon at bounding box center [368, 166] width 4 height 2
click at [365, 167] on icon at bounding box center [368, 166] width 7 height 11
type input "****"
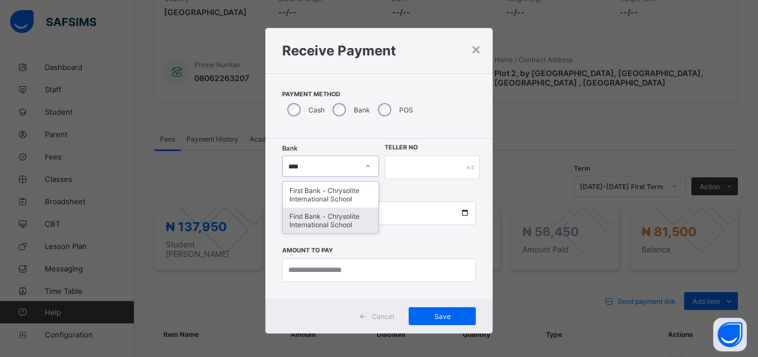
click at [314, 213] on div "First Bank - Chrysolite International School" at bounding box center [331, 221] width 96 height 26
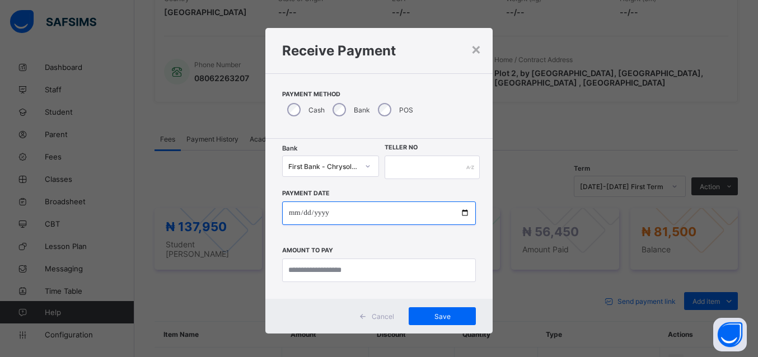
click at [288, 209] on input "date" at bounding box center [379, 214] width 194 height 24
click at [415, 183] on div "Payment Date Amount to pay" at bounding box center [379, 230] width 194 height 103
click at [339, 216] on input "date" at bounding box center [379, 214] width 194 height 24
click at [457, 212] on input "date" at bounding box center [379, 214] width 194 height 24
type input "**********"
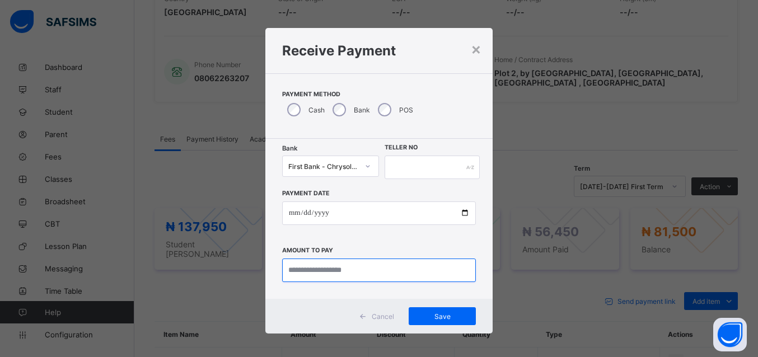
click at [304, 272] on input "currency" at bounding box center [379, 271] width 194 height 24
click at [319, 272] on input "currency" at bounding box center [379, 271] width 194 height 24
type input "********"
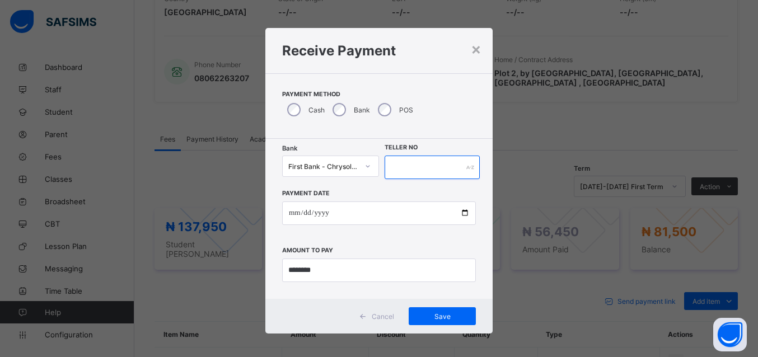
click at [438, 169] on input "text" at bounding box center [432, 168] width 95 height 24
type input "*****"
click at [435, 314] on span "Save" at bounding box center [442, 316] width 50 height 8
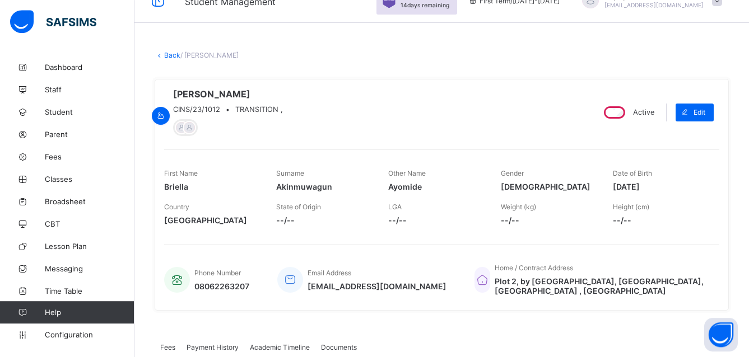
scroll to position [0, 0]
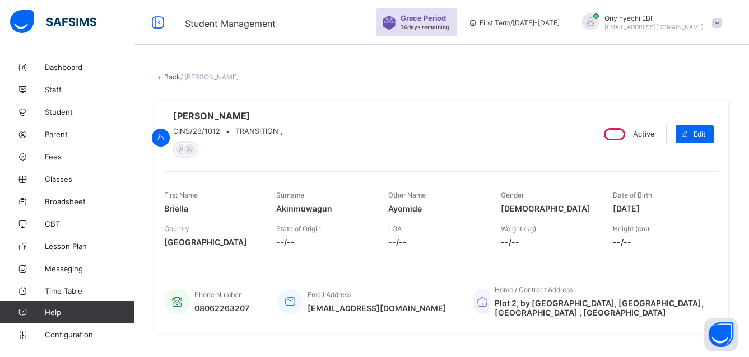
click at [166, 76] on link "Back" at bounding box center [172, 77] width 16 height 8
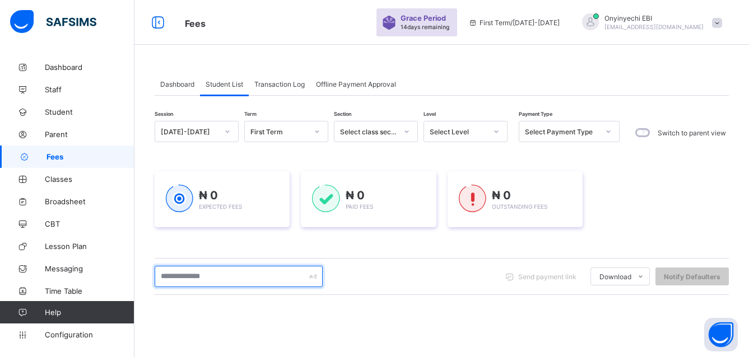
click at [182, 277] on input "text" at bounding box center [239, 276] width 168 height 21
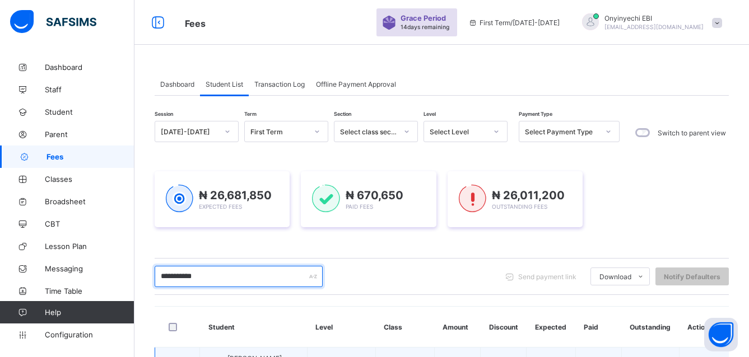
scroll to position [178, 0]
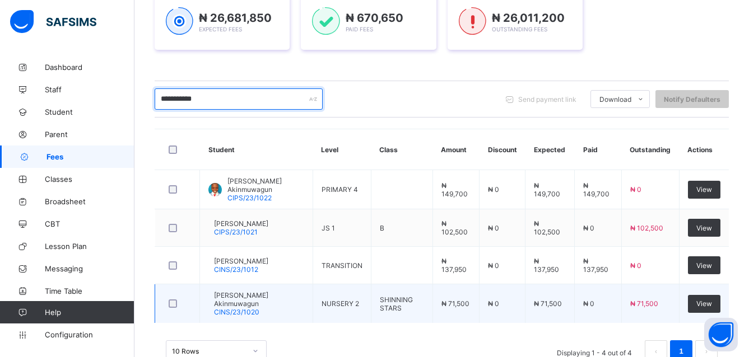
type input "**********"
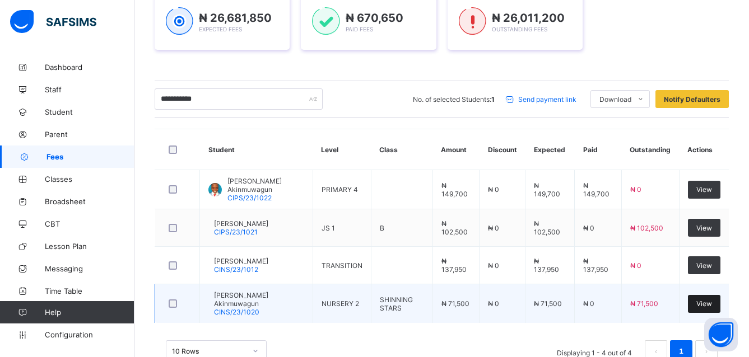
click at [711, 305] on span "View" at bounding box center [704, 304] width 16 height 8
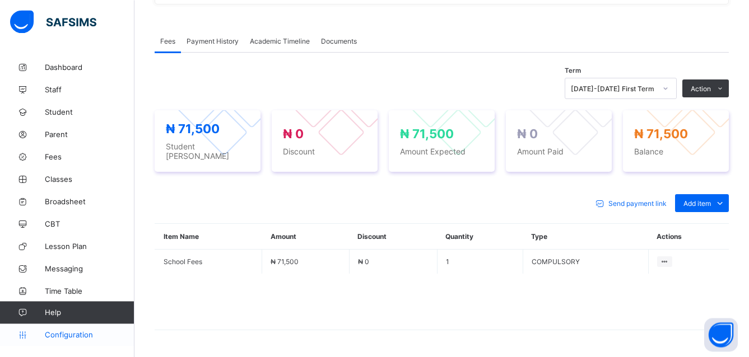
scroll to position [355, 0]
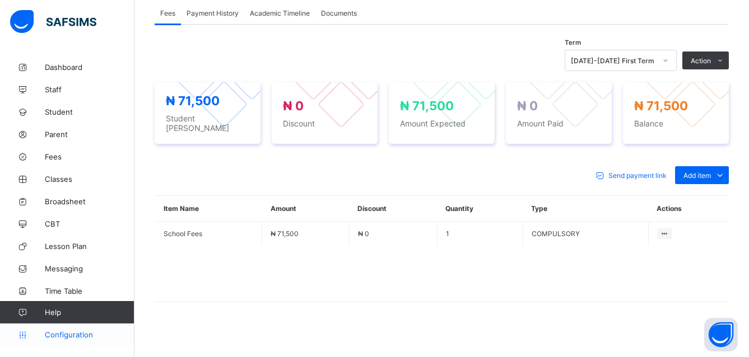
click at [63, 333] on span "Configuration" at bounding box center [89, 334] width 89 height 9
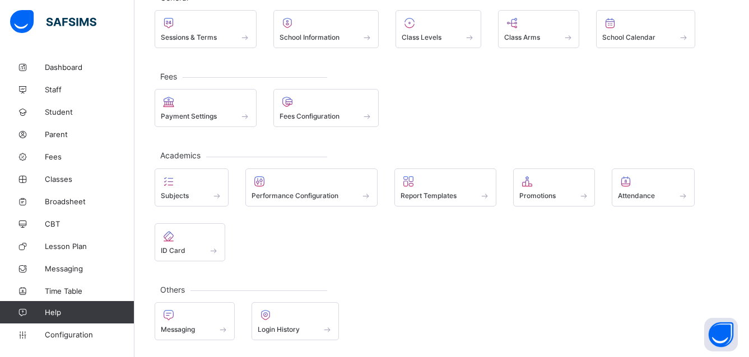
scroll to position [81, 0]
click at [87, 333] on span "Configuration" at bounding box center [89, 334] width 89 height 9
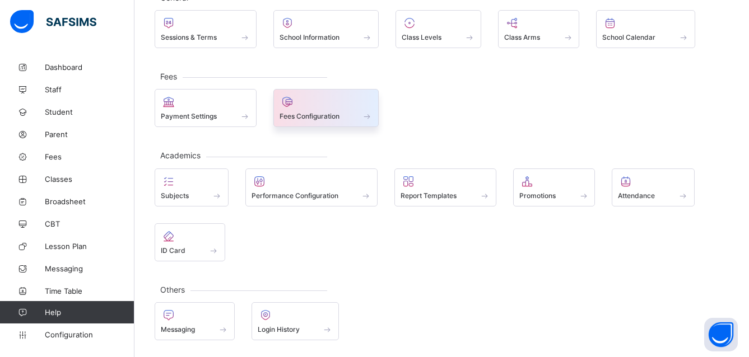
click at [302, 110] on span at bounding box center [326, 110] width 94 height 3
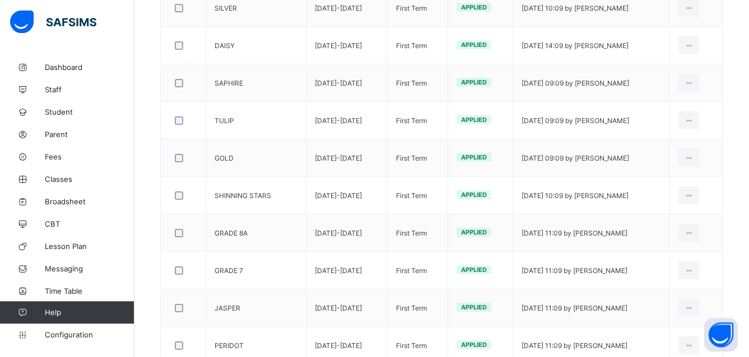
scroll to position [459, 0]
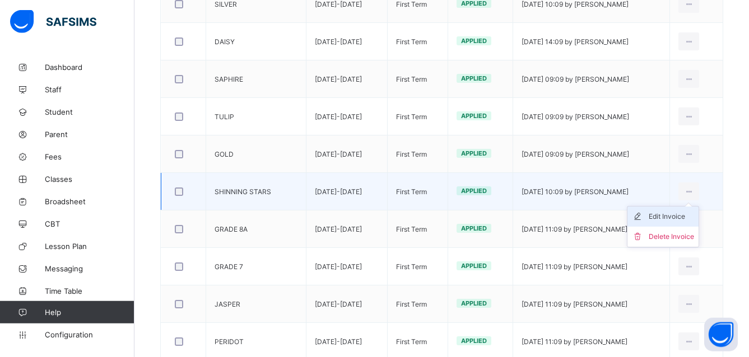
click at [690, 214] on div "Edit Invoice" at bounding box center [670, 216] width 45 height 11
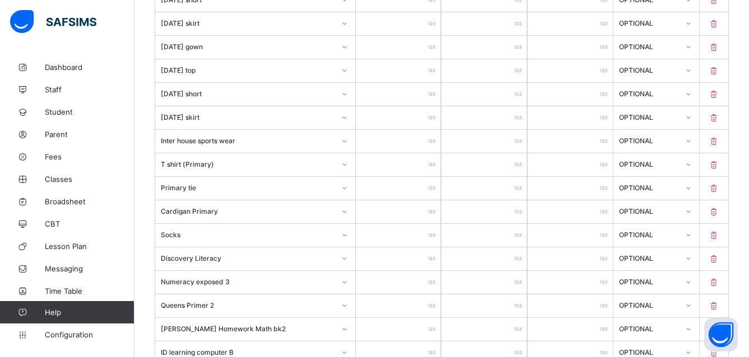
scroll to position [166, 0]
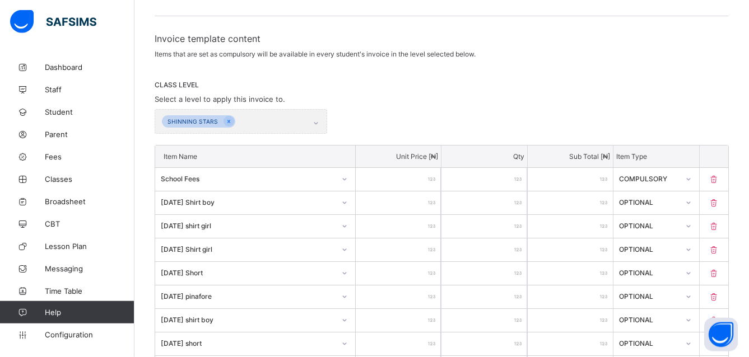
click at [411, 178] on input "*****" at bounding box center [398, 179] width 85 height 23
type input "****"
type input "*****"
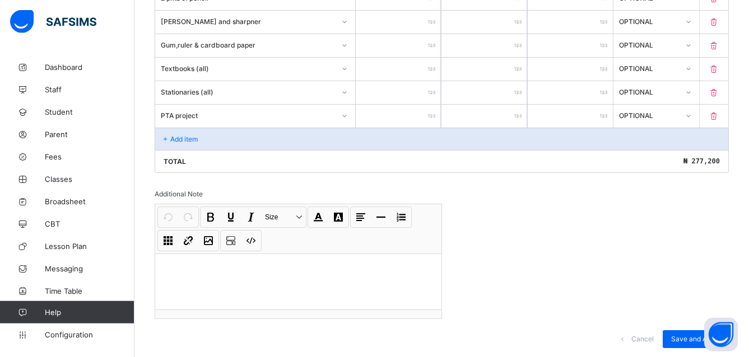
scroll to position [1294, 0]
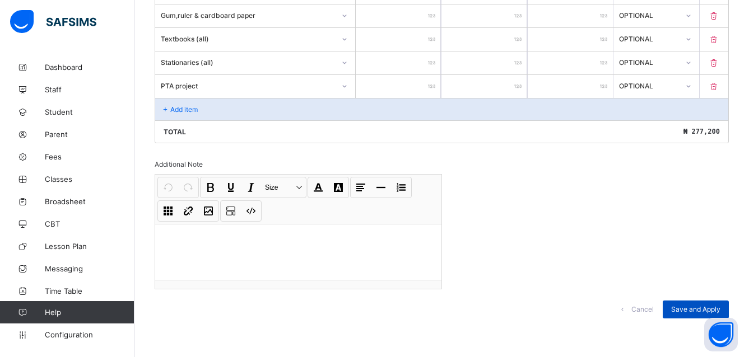
type input "*****"
click at [678, 304] on div "Save and Apply" at bounding box center [695, 310] width 66 height 18
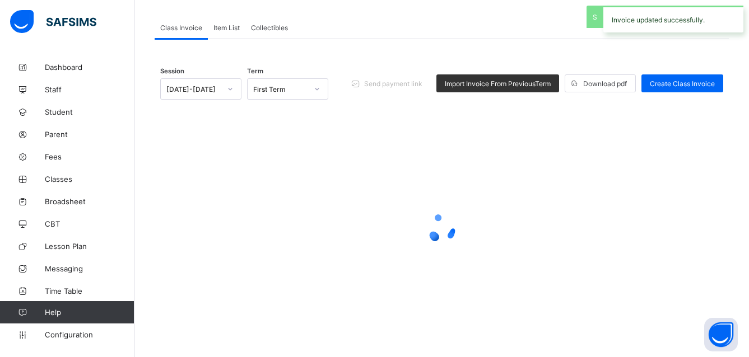
scroll to position [74, 0]
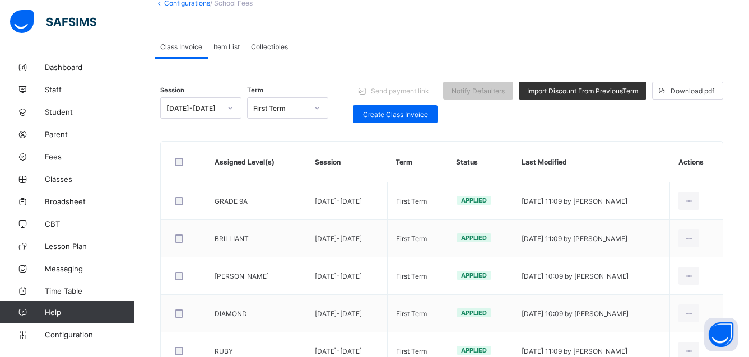
click at [223, 44] on span "Item List" at bounding box center [226, 47] width 26 height 8
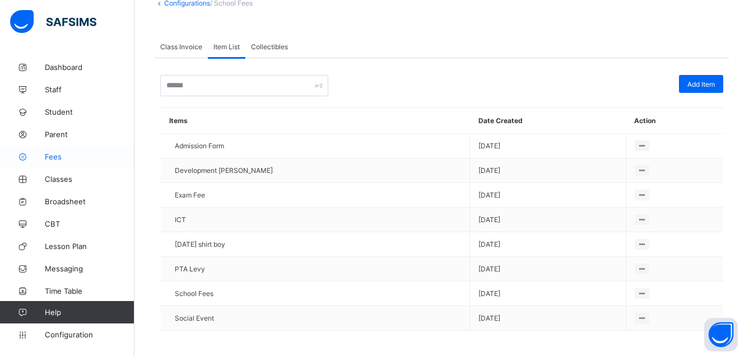
click at [54, 152] on span "Fees" at bounding box center [90, 156] width 90 height 9
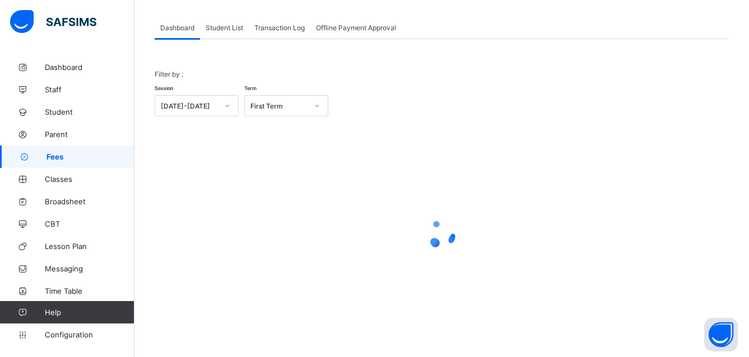
scroll to position [57, 0]
click at [234, 26] on span "Student List" at bounding box center [225, 28] width 38 height 8
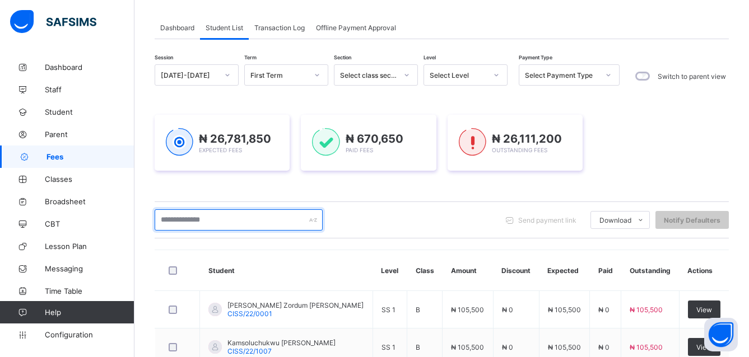
click at [209, 218] on input "text" at bounding box center [239, 219] width 168 height 21
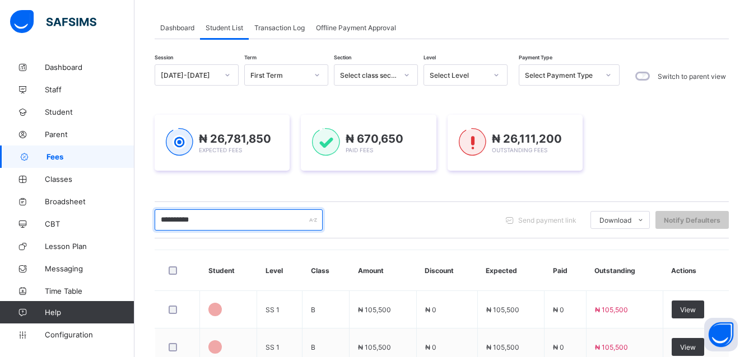
type input "**********"
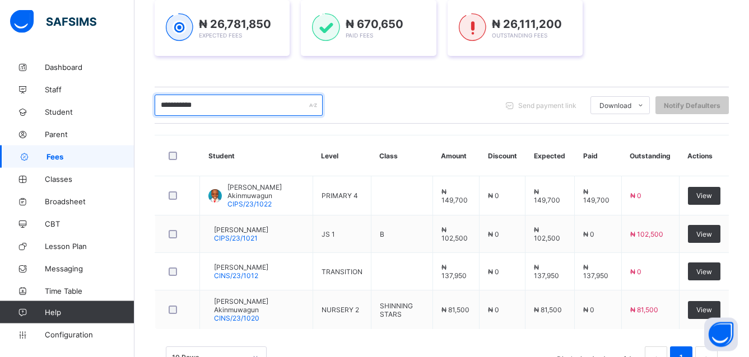
scroll to position [180, 0]
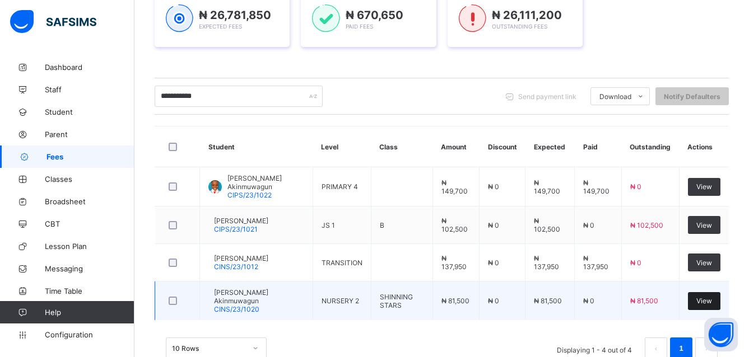
click at [712, 302] on span "View" at bounding box center [704, 301] width 16 height 8
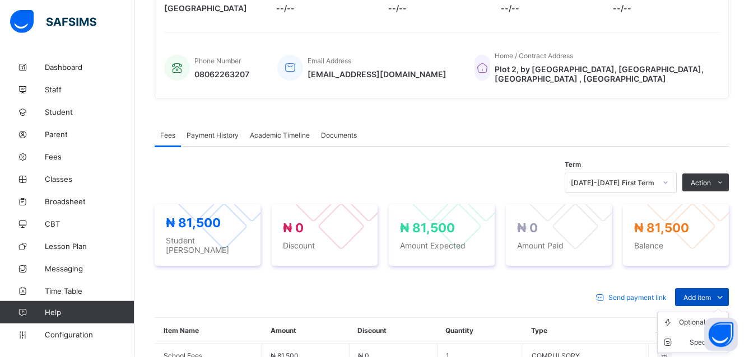
scroll to position [285, 0]
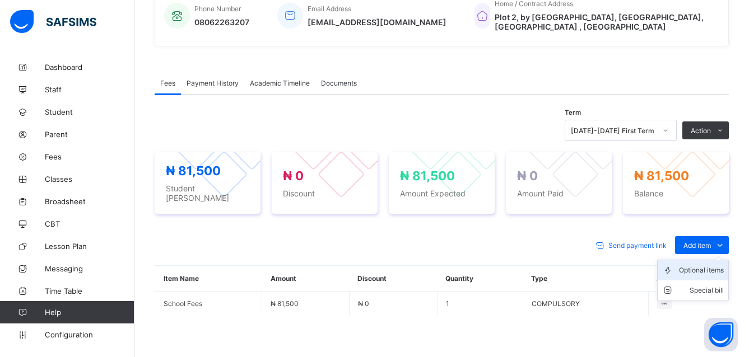
click at [705, 265] on div "Optional items" at bounding box center [701, 270] width 45 height 11
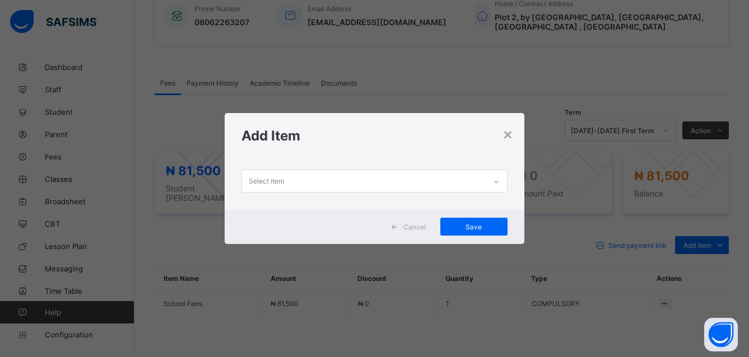
click at [402, 173] on div "Select item" at bounding box center [364, 181] width 244 height 22
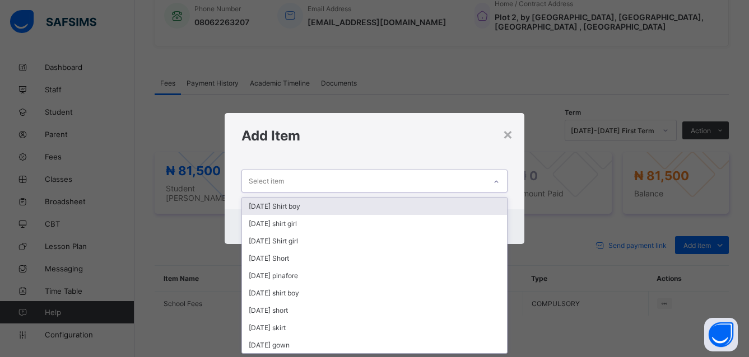
click at [402, 175] on div "Select item" at bounding box center [364, 181] width 244 height 22
click at [282, 179] on div "Select item" at bounding box center [266, 181] width 35 height 21
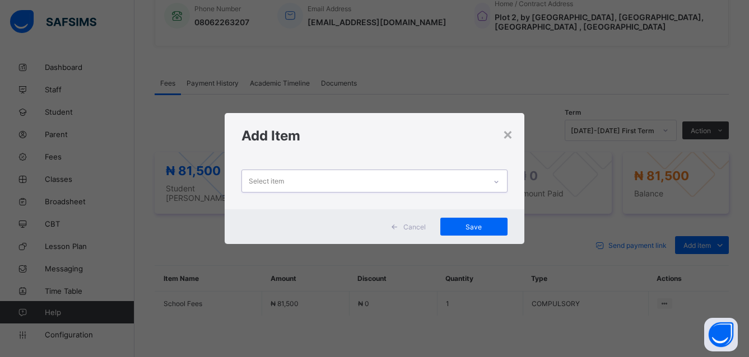
click at [347, 179] on div "Select item" at bounding box center [364, 181] width 244 height 22
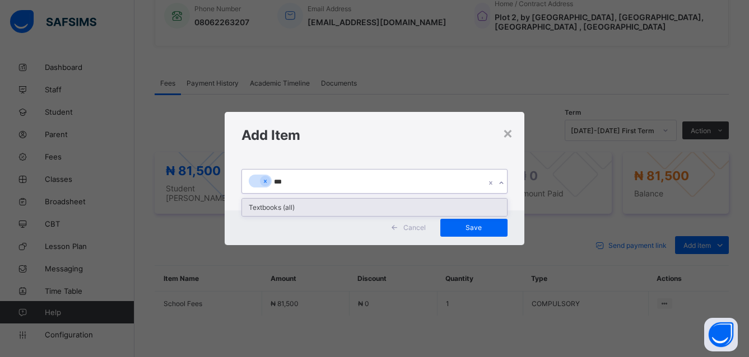
type input "****"
click at [264, 207] on div "Textbooks (all)" at bounding box center [374, 207] width 265 height 17
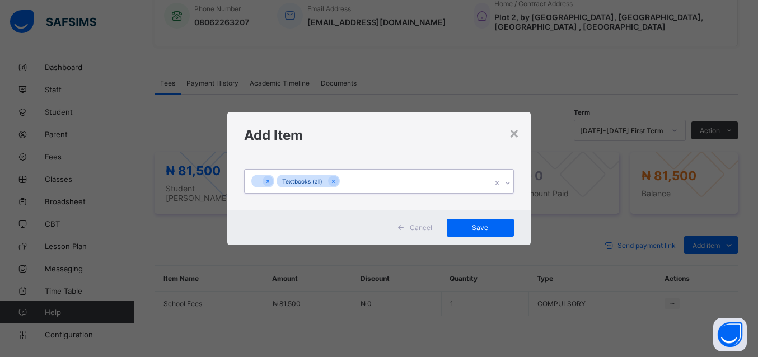
drag, startPoint x: 269, startPoint y: 180, endPoint x: 331, endPoint y: 226, distance: 77.3
click at [268, 180] on icon at bounding box center [268, 182] width 6 height 8
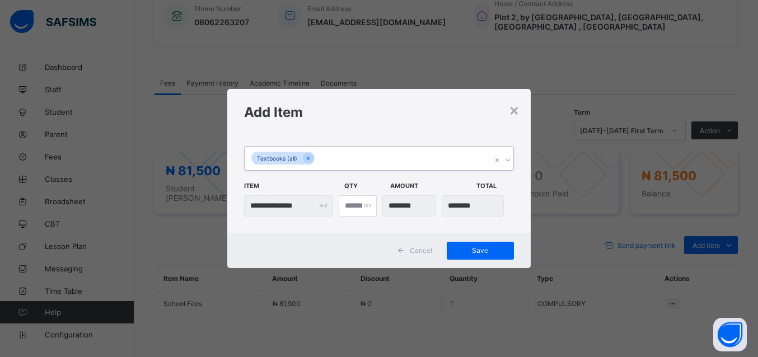
drag, startPoint x: 474, startPoint y: 246, endPoint x: 314, endPoint y: 202, distance: 166.2
click at [473, 246] on div "Save" at bounding box center [480, 251] width 67 height 18
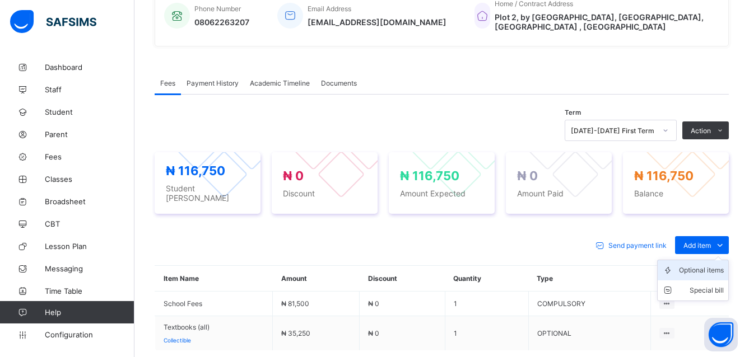
click at [703, 265] on div "Optional items" at bounding box center [701, 270] width 45 height 11
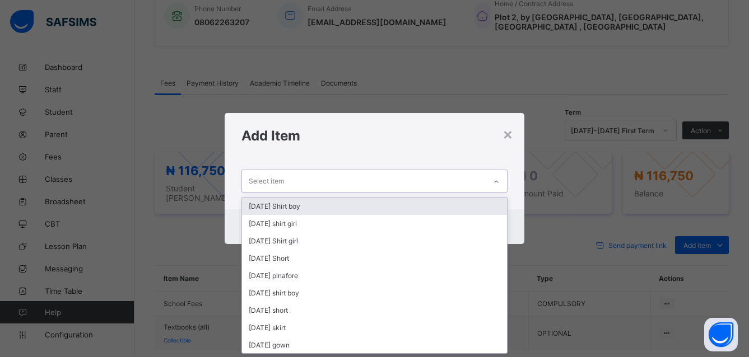
click at [282, 182] on div "Select item" at bounding box center [266, 181] width 35 height 21
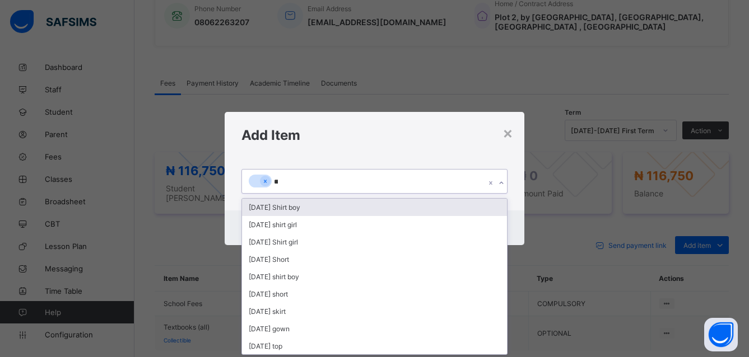
type input "***"
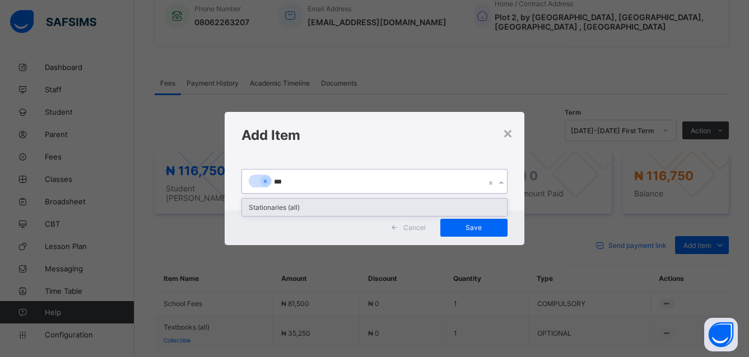
click at [281, 207] on div "Stationaries (all)" at bounding box center [374, 207] width 265 height 17
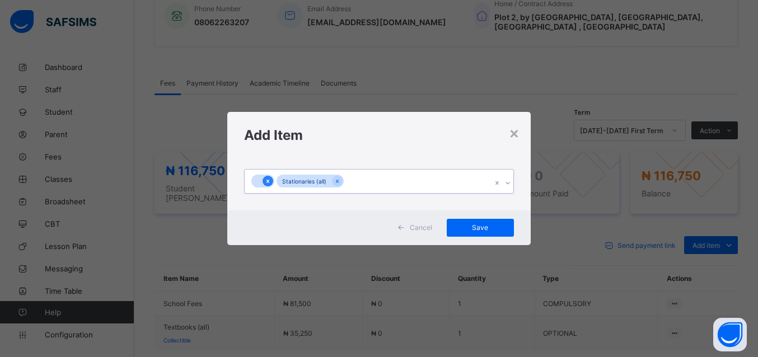
click at [268, 179] on icon at bounding box center [268, 182] width 6 height 8
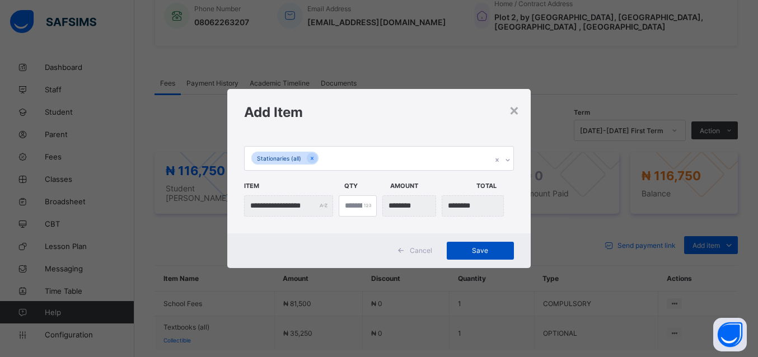
click at [472, 247] on span "Save" at bounding box center [480, 250] width 50 height 8
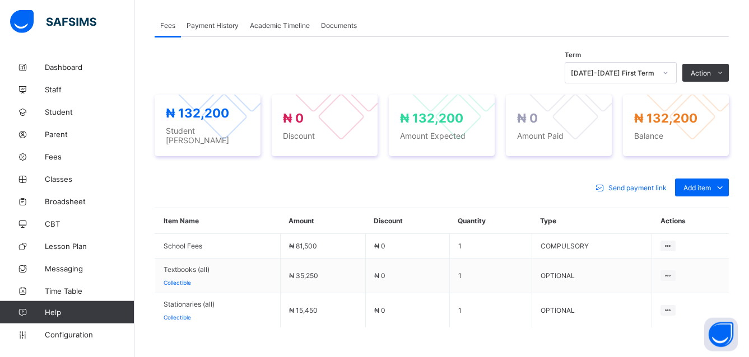
scroll to position [310, 0]
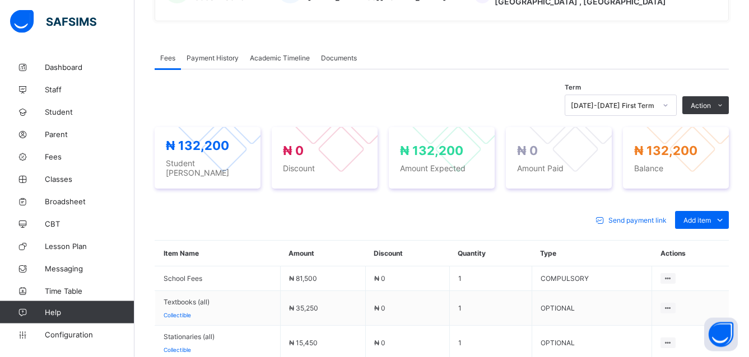
click at [0, 0] on li "Receive Payment" at bounding box center [0, 0] width 0 height 0
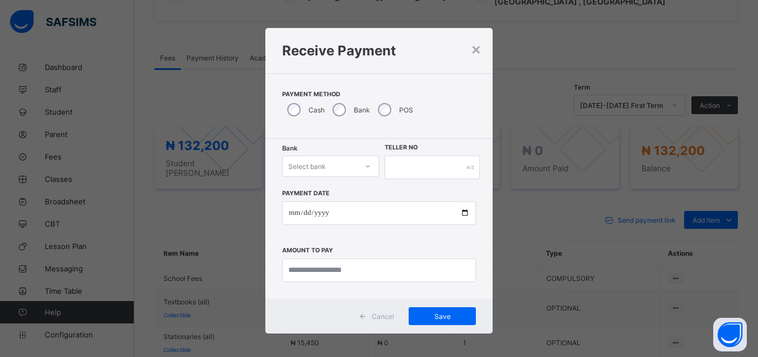
click at [365, 168] on icon at bounding box center [368, 166] width 7 height 11
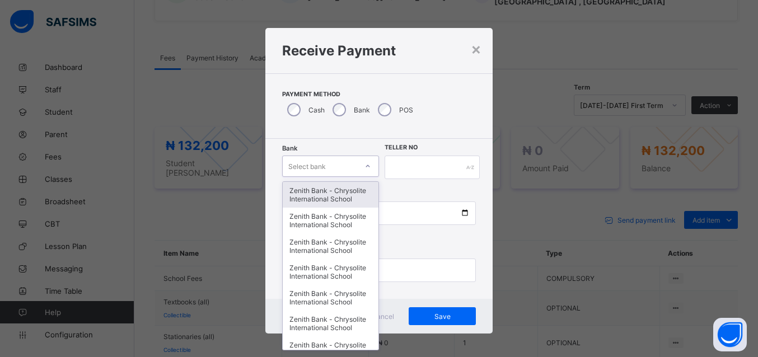
click at [311, 198] on div "Zenith Bank - Chrysolite International School" at bounding box center [331, 195] width 96 height 26
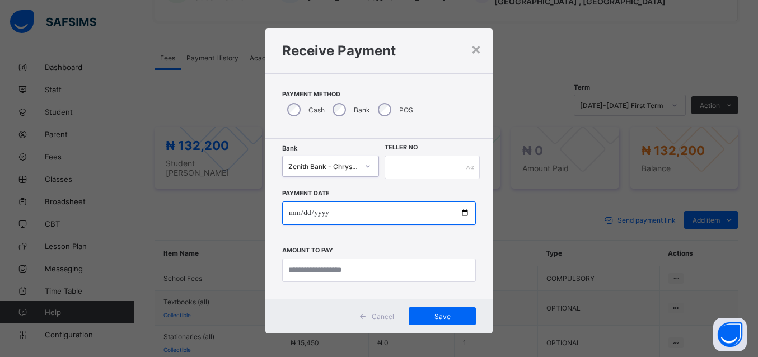
click at [330, 212] on input "date" at bounding box center [379, 214] width 194 height 24
click at [463, 209] on input "date" at bounding box center [379, 214] width 194 height 24
type input "**********"
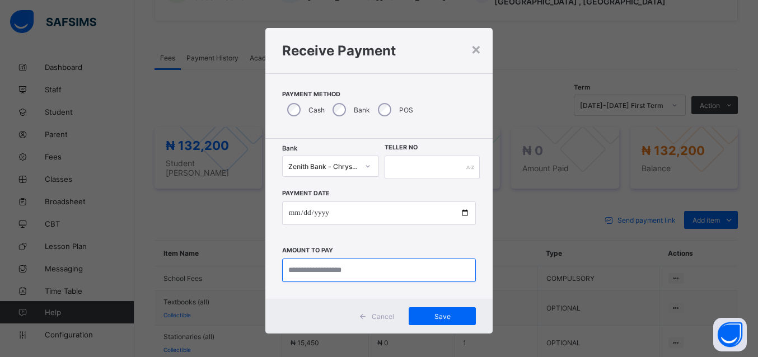
click at [315, 274] on input "currency" at bounding box center [379, 271] width 194 height 24
click at [316, 270] on input "currency" at bounding box center [379, 271] width 194 height 24
click at [284, 265] on input "currency" at bounding box center [379, 271] width 194 height 24
click at [283, 269] on input "currency" at bounding box center [379, 271] width 194 height 24
click at [319, 270] on input "currency" at bounding box center [379, 271] width 194 height 24
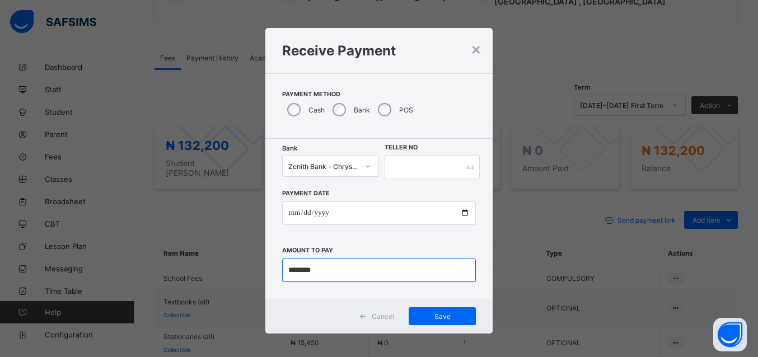
type input "********"
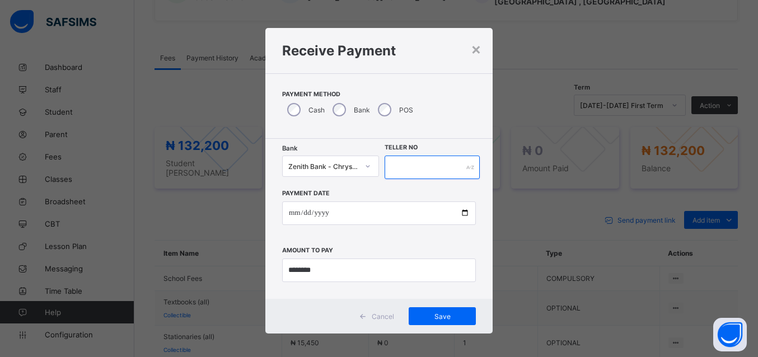
click at [423, 170] on input "text" at bounding box center [432, 168] width 95 height 24
click at [439, 314] on span "Save" at bounding box center [442, 316] width 50 height 8
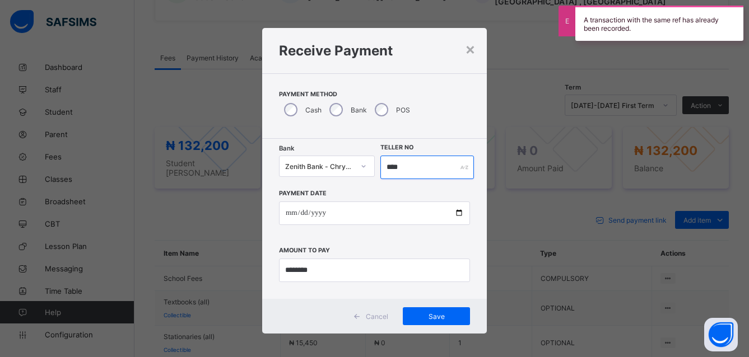
click at [405, 167] on input "****" at bounding box center [427, 168] width 94 height 24
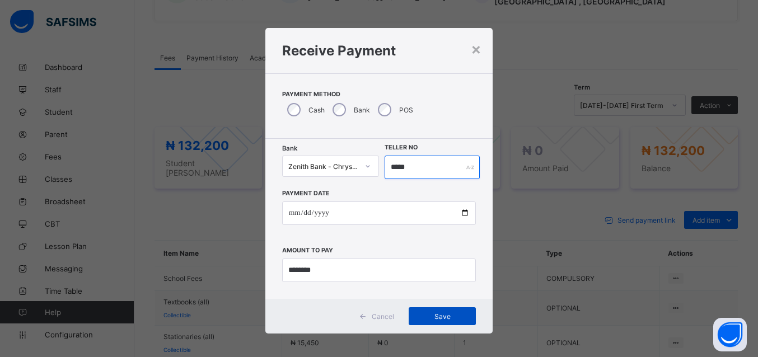
type input "*****"
click at [447, 312] on div "Save" at bounding box center [442, 316] width 67 height 18
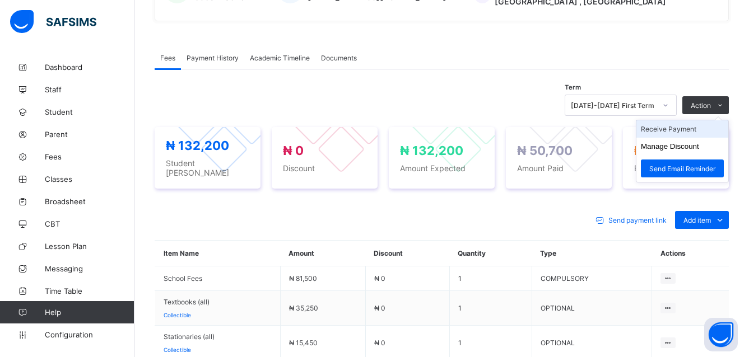
click at [724, 102] on icon at bounding box center [720, 105] width 8 height 7
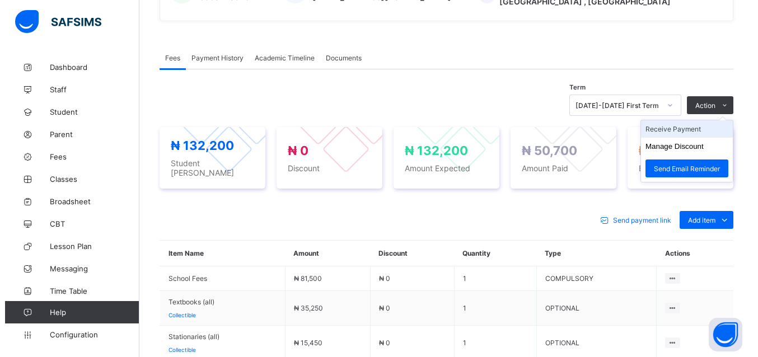
scroll to position [339, 0]
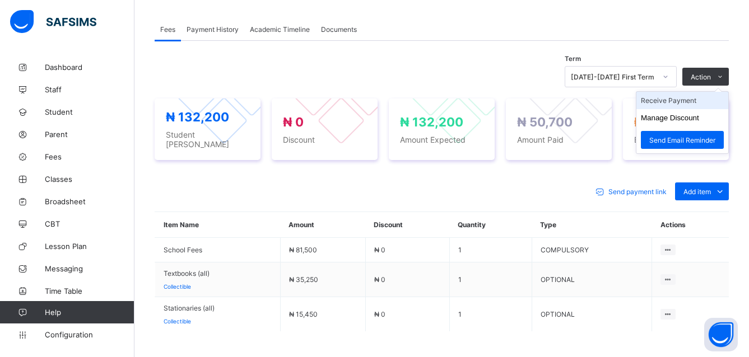
click at [688, 100] on li "Receive Payment" at bounding box center [682, 100] width 92 height 17
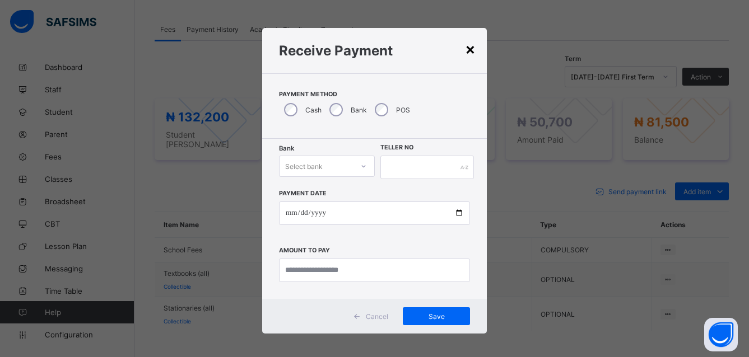
click at [466, 49] on div "×" at bounding box center [470, 48] width 11 height 19
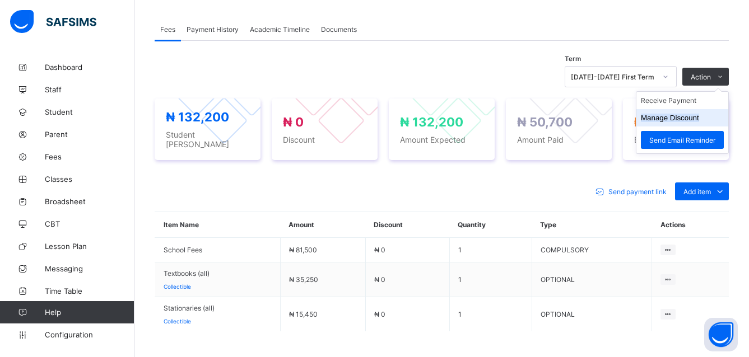
click at [683, 114] on button "Manage Discount" at bounding box center [670, 118] width 58 height 8
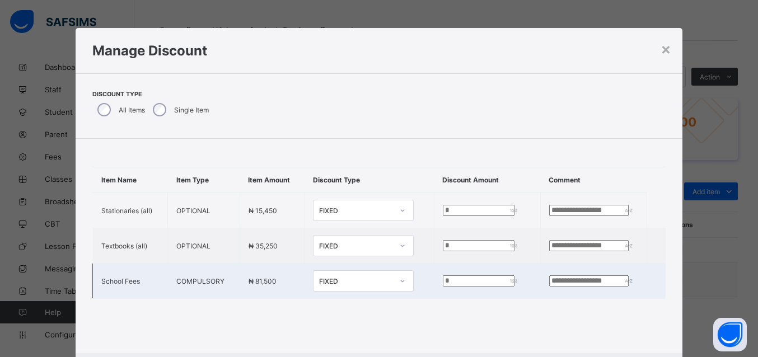
click at [443, 283] on input "*" at bounding box center [479, 281] width 72 height 11
type input "*****"
click at [559, 285] on input "text" at bounding box center [589, 281] width 80 height 11
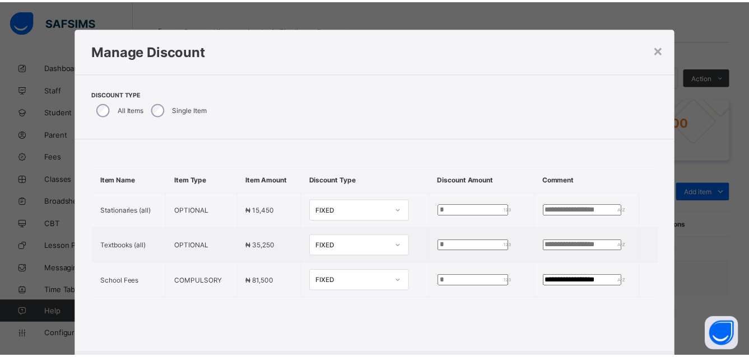
scroll to position [25, 0]
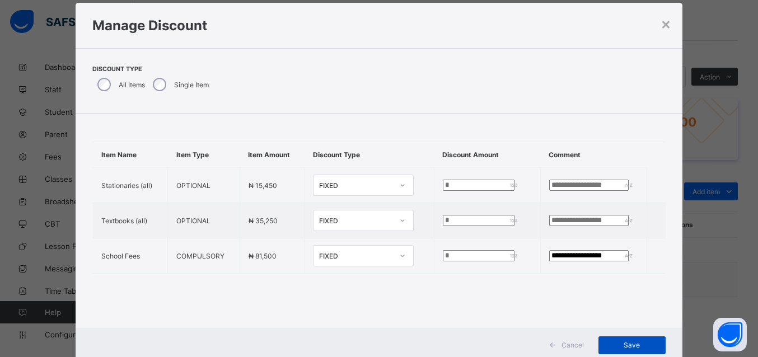
type input "**********"
click at [628, 342] on span "Save" at bounding box center [632, 345] width 50 height 8
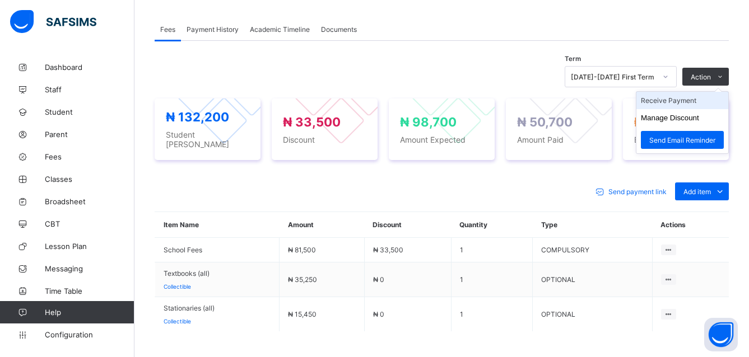
click at [688, 97] on li "Receive Payment" at bounding box center [682, 100] width 92 height 17
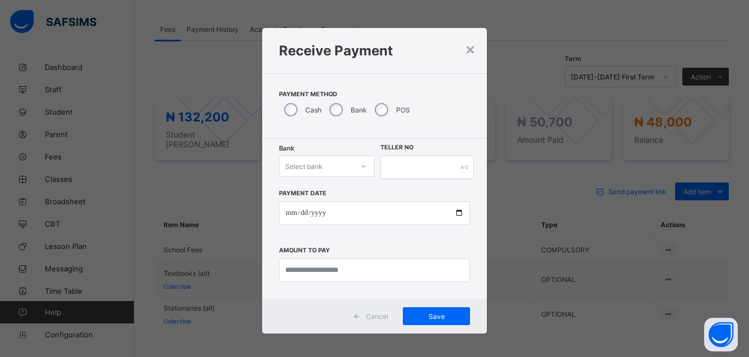
click at [360, 165] on icon at bounding box center [363, 166] width 7 height 11
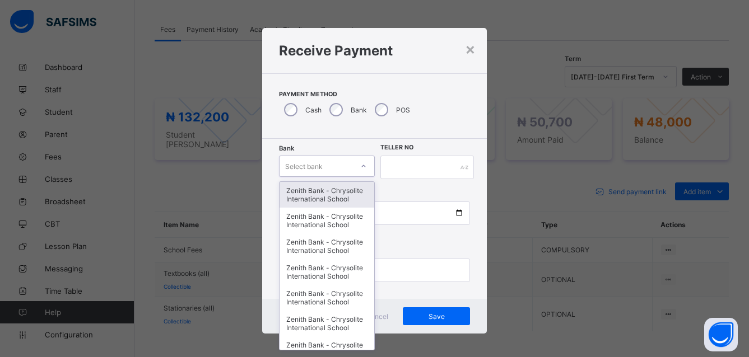
click at [354, 165] on div at bounding box center [363, 166] width 19 height 18
click at [361, 167] on icon at bounding box center [363, 166] width 4 height 2
type input "**"
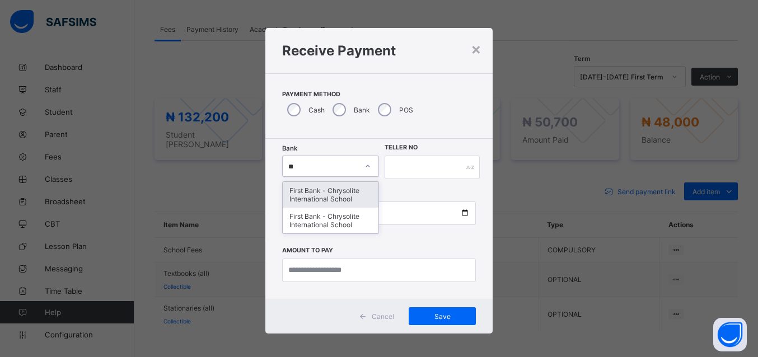
click at [335, 194] on div "First Bank - Chrysolite International School" at bounding box center [331, 195] width 96 height 26
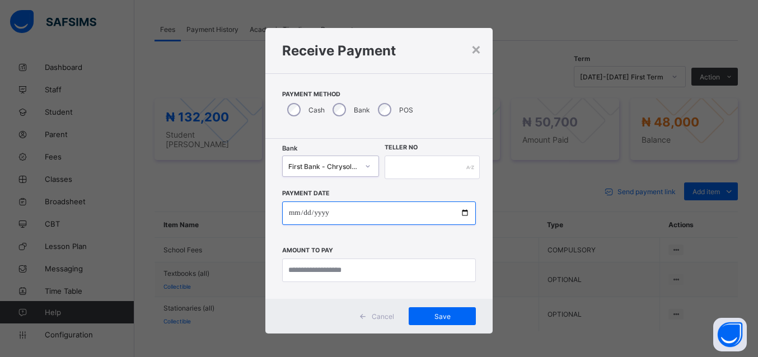
click at [325, 211] on input "date" at bounding box center [379, 214] width 194 height 24
click at [457, 212] on input "date" at bounding box center [379, 214] width 194 height 24
type input "**********"
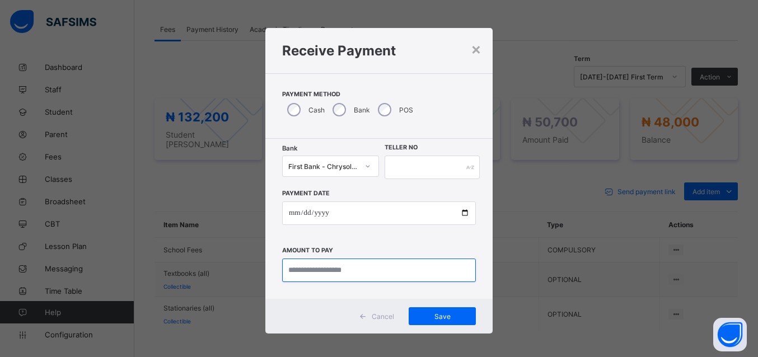
click at [292, 270] on input "currency" at bounding box center [379, 271] width 194 height 24
type input "********"
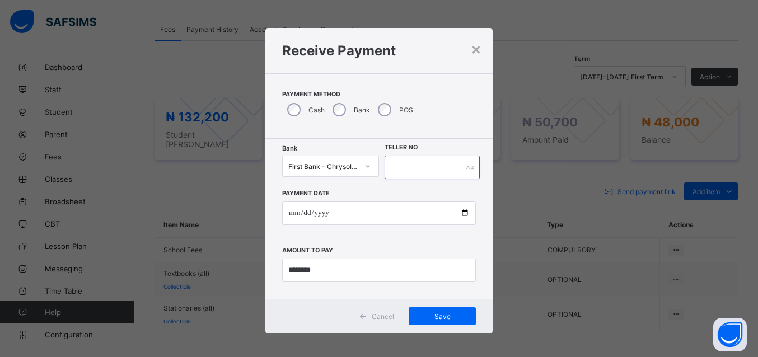
click at [426, 158] on input "text" at bounding box center [432, 168] width 95 height 24
click at [426, 167] on input "*" at bounding box center [432, 168] width 95 height 24
type input "*****"
click at [428, 314] on span "Save" at bounding box center [442, 316] width 50 height 8
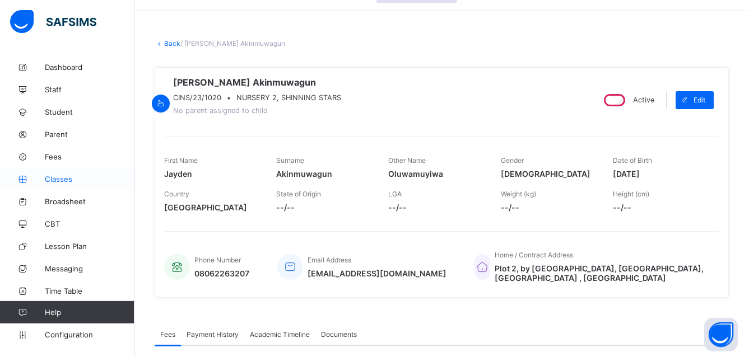
scroll to position [32, 0]
click at [168, 41] on link "Back" at bounding box center [172, 44] width 16 height 8
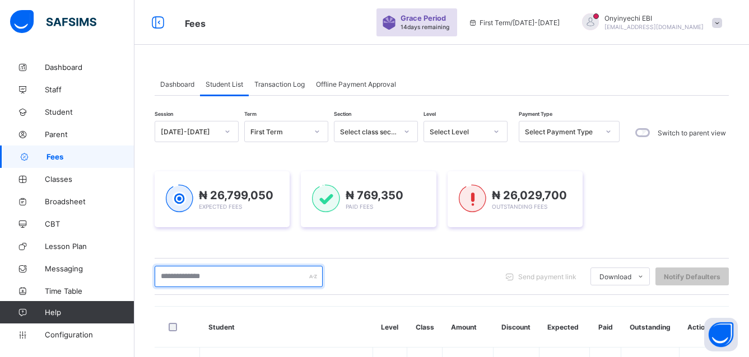
click at [201, 275] on input "text" at bounding box center [239, 276] width 168 height 21
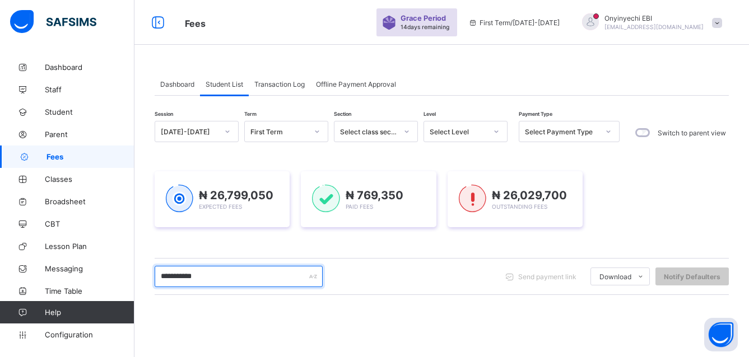
type input "**********"
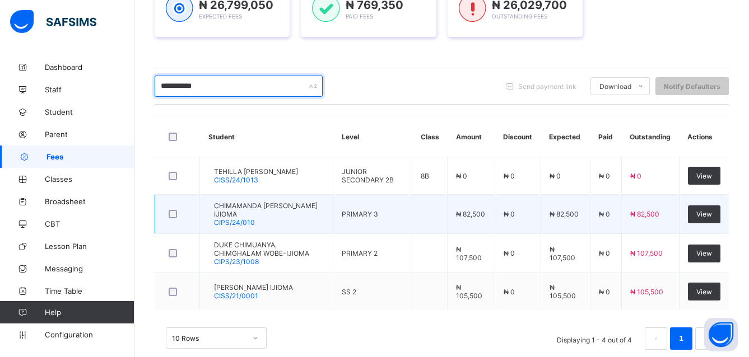
scroll to position [211, 0]
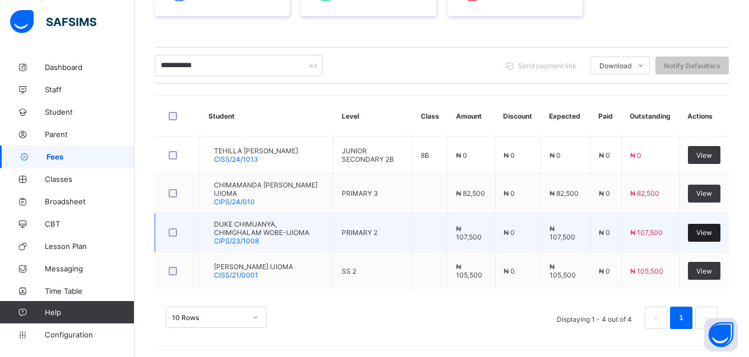
click at [712, 227] on div "View" at bounding box center [704, 233] width 32 height 18
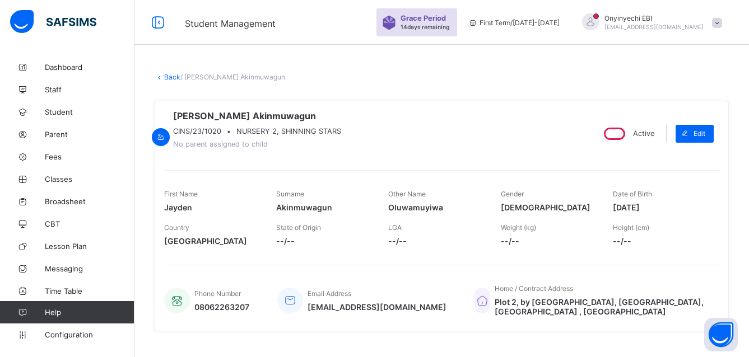
click at [172, 76] on link "Back" at bounding box center [172, 77] width 16 height 8
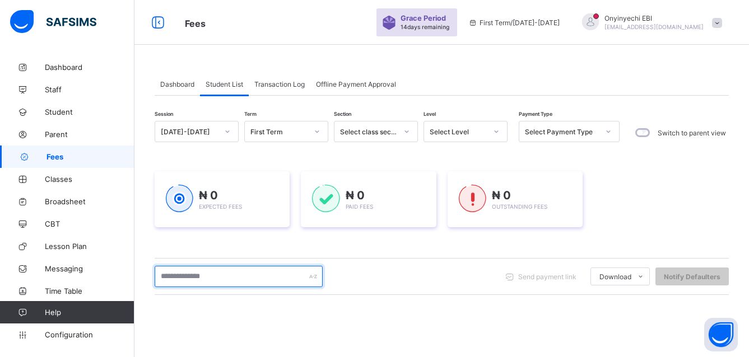
click at [221, 276] on input "text" at bounding box center [239, 276] width 168 height 21
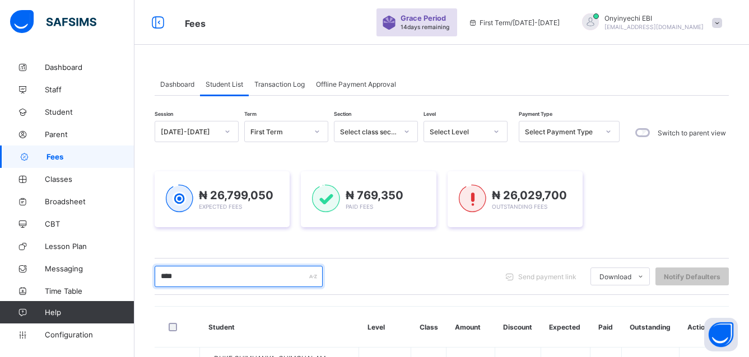
type input "****"
drag, startPoint x: 756, startPoint y: 92, endPoint x: 757, endPoint y: 56, distance: 36.4
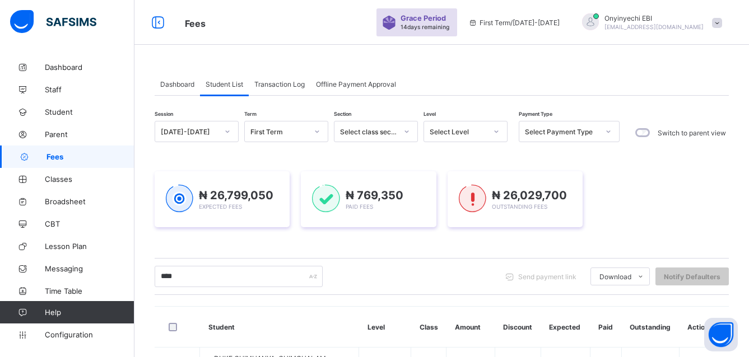
drag, startPoint x: 351, startPoint y: 104, endPoint x: 348, endPoint y: 110, distance: 6.0
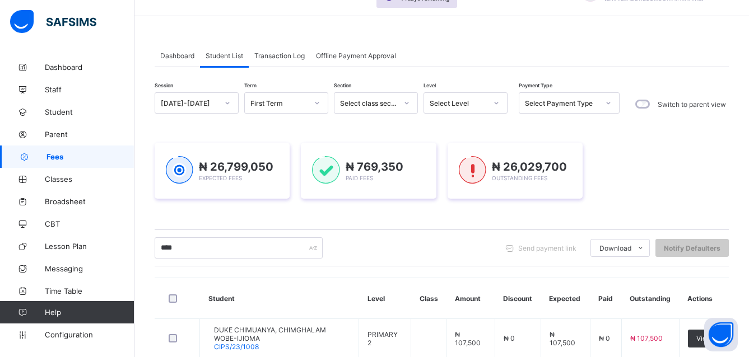
scroll to position [41, 0]
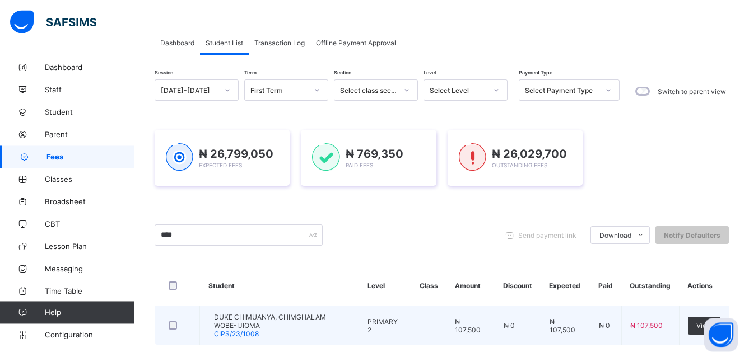
click at [710, 306] on td "View" at bounding box center [704, 325] width 50 height 39
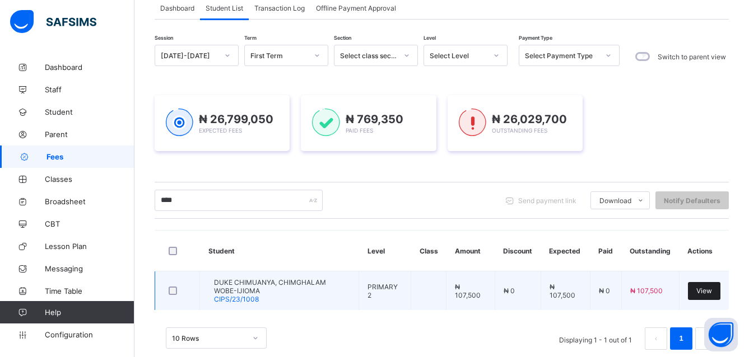
click at [707, 289] on span "View" at bounding box center [704, 291] width 16 height 8
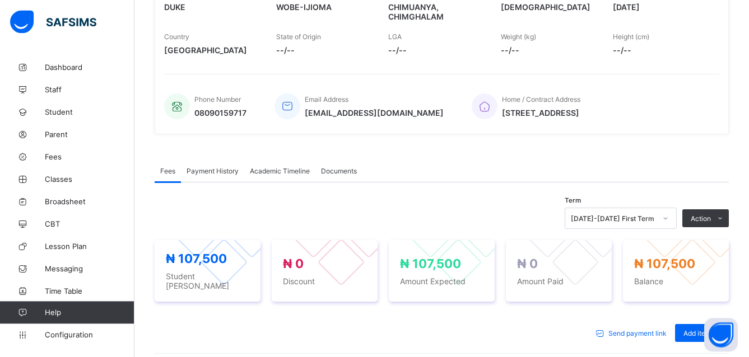
scroll to position [338, 0]
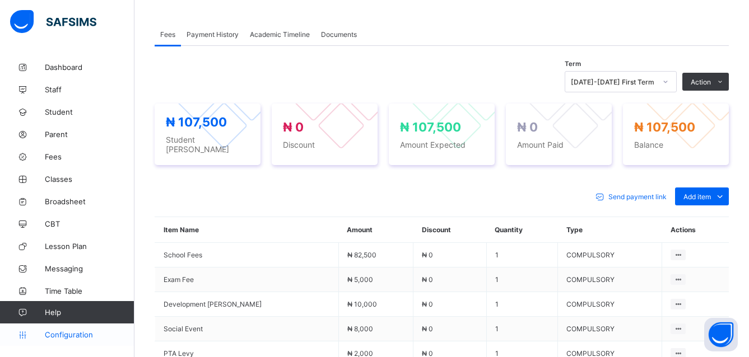
click at [62, 334] on span "Configuration" at bounding box center [89, 334] width 89 height 9
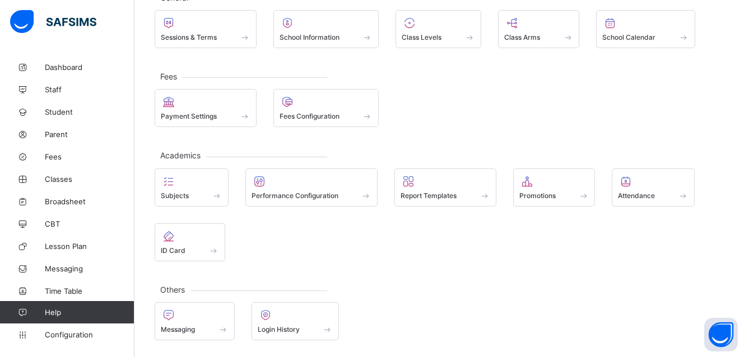
scroll to position [81, 0]
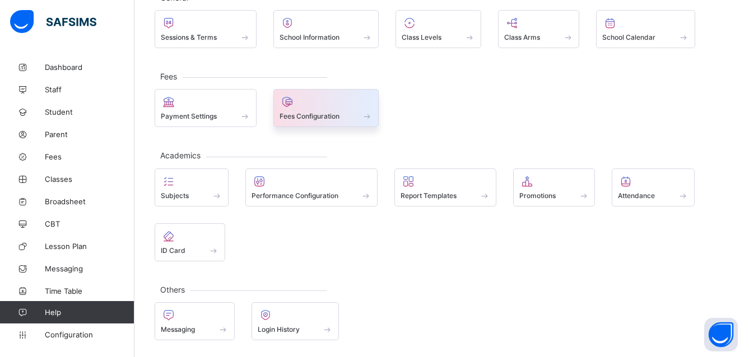
click at [297, 111] on span at bounding box center [326, 110] width 94 height 3
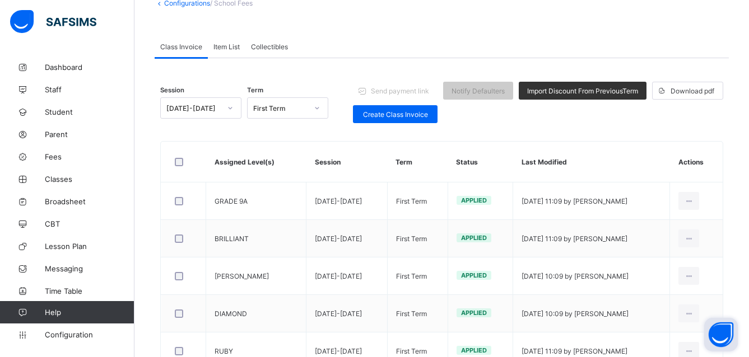
scroll to position [431, 0]
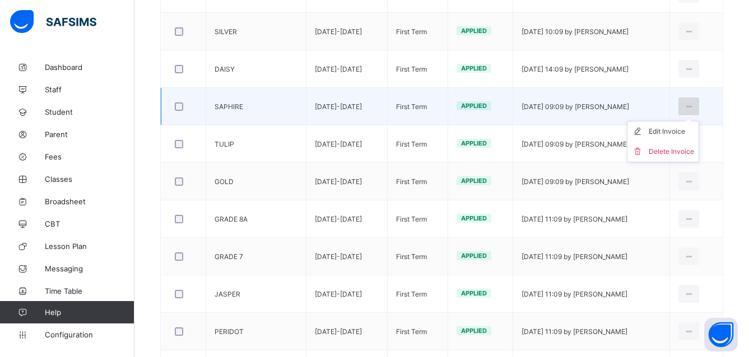
click at [693, 106] on icon at bounding box center [689, 106] width 10 height 8
click at [689, 130] on div "Edit Invoice" at bounding box center [670, 131] width 45 height 11
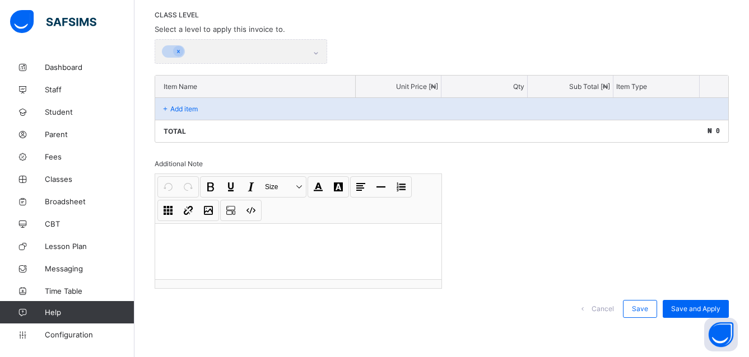
scroll to position [153, 0]
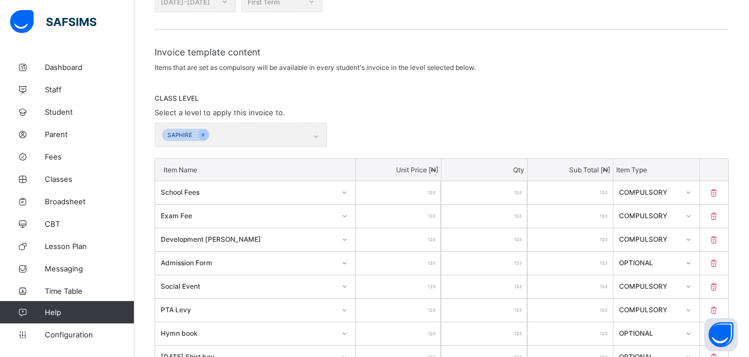
click at [692, 214] on icon at bounding box center [688, 216] width 7 height 11
click at [674, 259] on div "Optional" at bounding box center [656, 257] width 84 height 17
click at [691, 240] on icon at bounding box center [687, 239] width 7 height 11
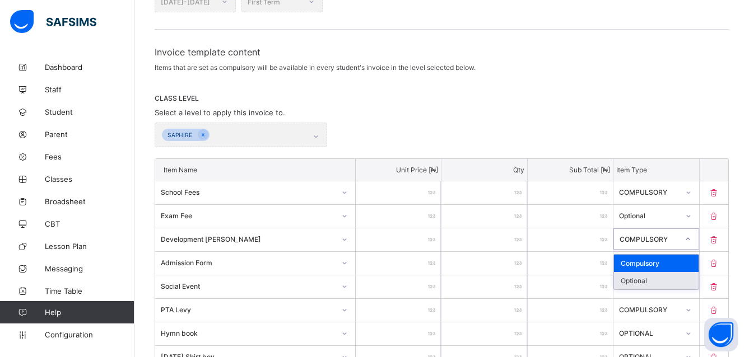
click at [670, 282] on div "Optional" at bounding box center [656, 280] width 84 height 17
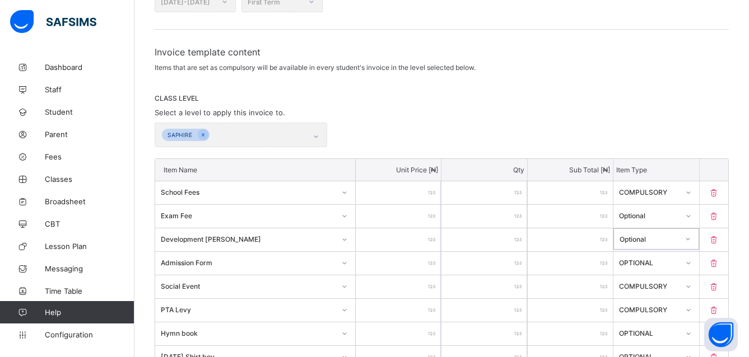
click at [692, 287] on icon at bounding box center [688, 286] width 7 height 11
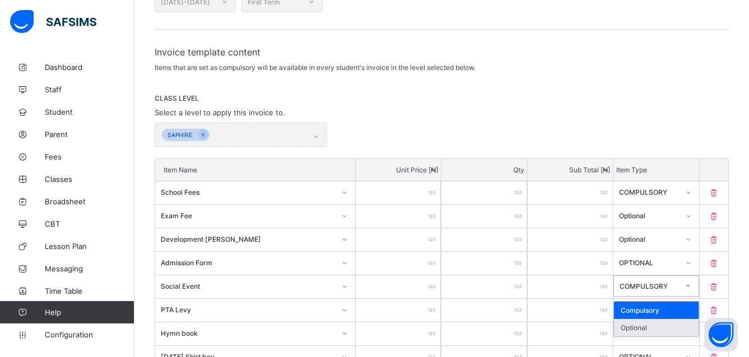
click at [666, 328] on div "Optional" at bounding box center [656, 327] width 84 height 17
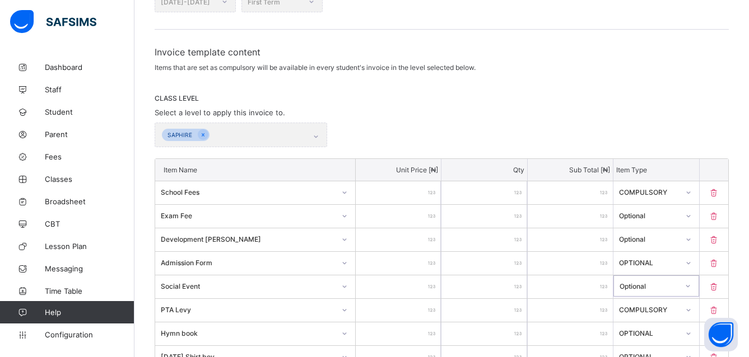
click at [693, 310] on div at bounding box center [688, 310] width 19 height 18
click at [691, 312] on icon at bounding box center [687, 309] width 7 height 11
click at [691, 310] on icon at bounding box center [687, 309] width 7 height 11
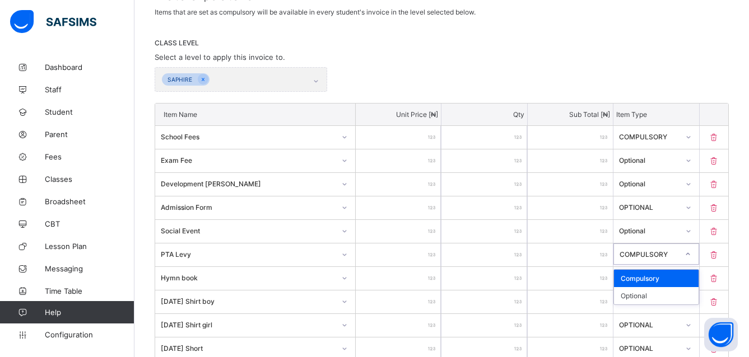
scroll to position [237, 0]
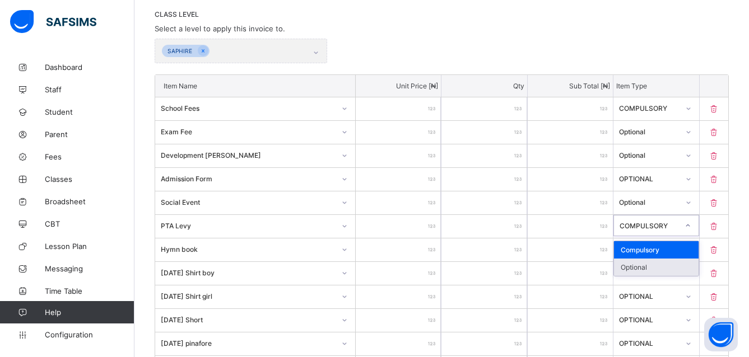
click at [661, 268] on div "Optional" at bounding box center [656, 267] width 84 height 17
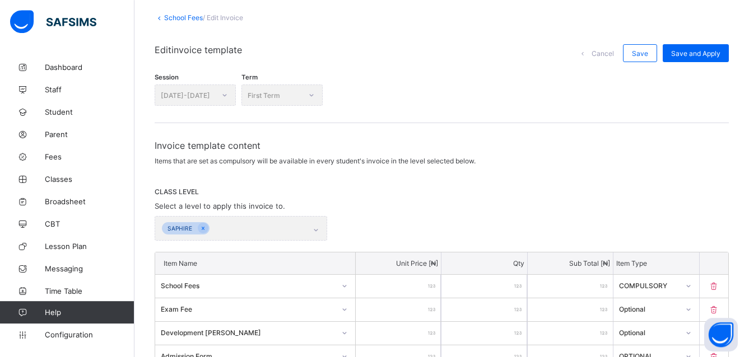
scroll to position [28, 0]
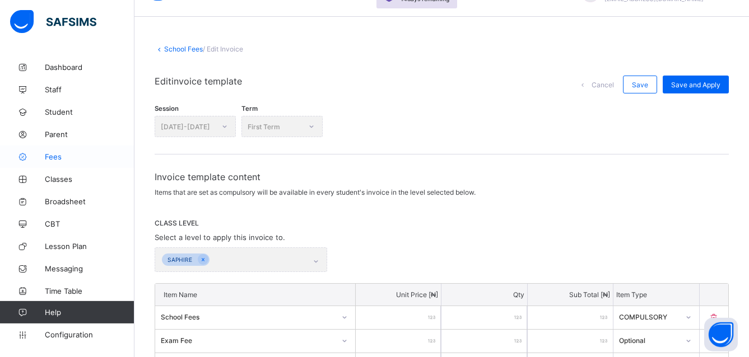
click at [54, 155] on span "Fees" at bounding box center [90, 156] width 90 height 9
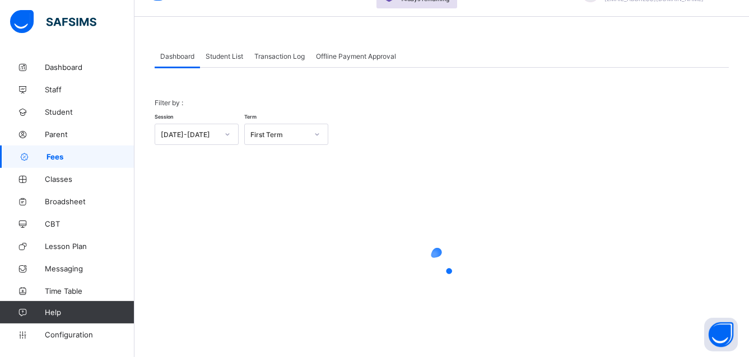
click at [226, 56] on span "Student List" at bounding box center [225, 56] width 38 height 8
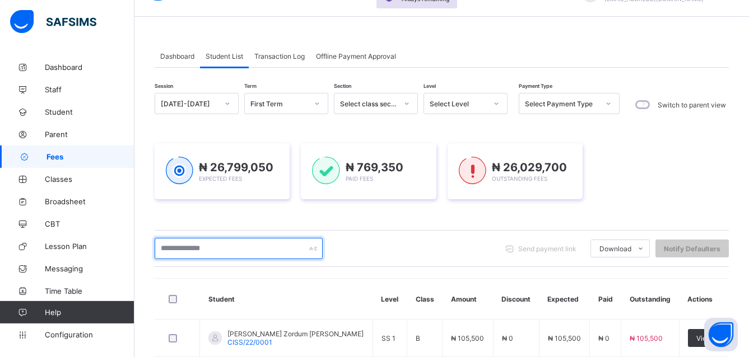
click at [202, 248] on input "text" at bounding box center [239, 248] width 168 height 21
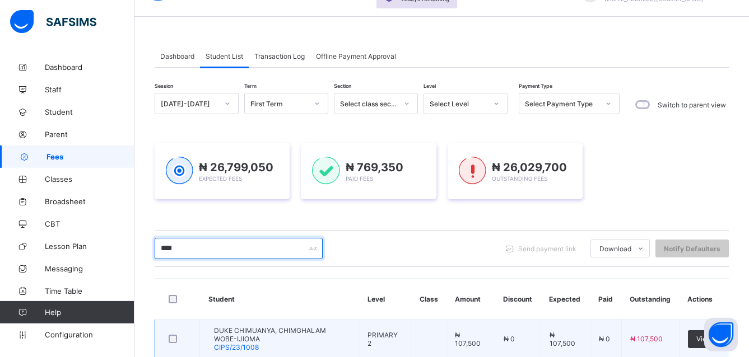
type input "****"
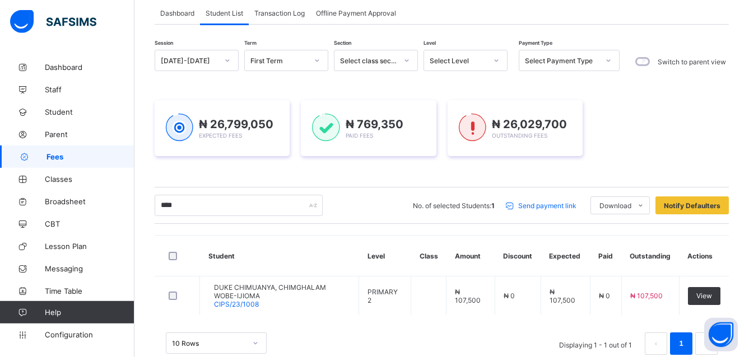
scroll to position [76, 0]
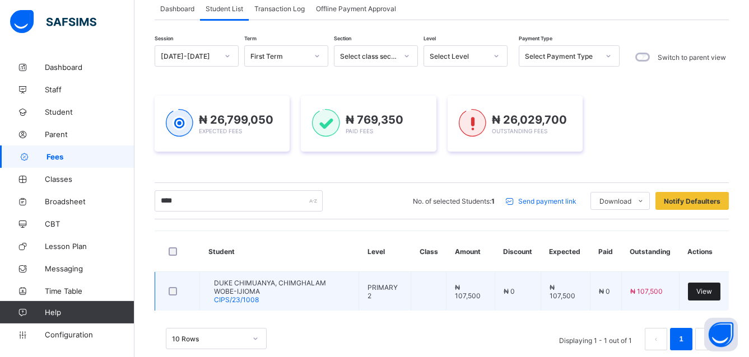
click at [718, 286] on div "View" at bounding box center [704, 292] width 32 height 18
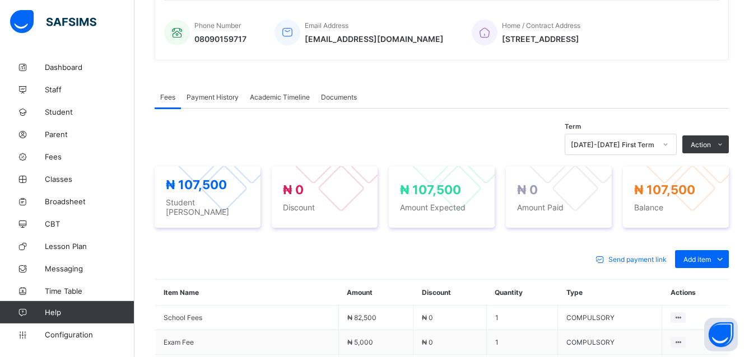
scroll to position [328, 0]
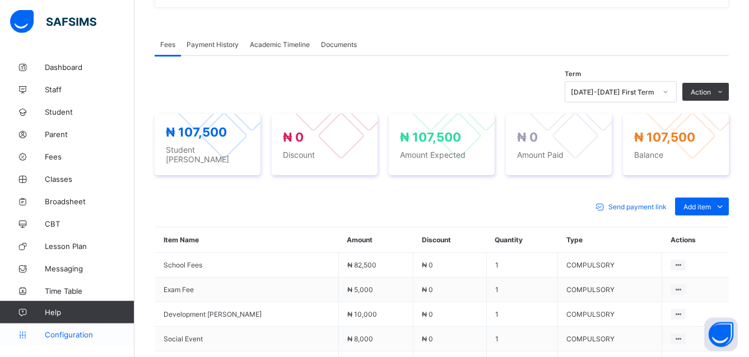
click at [57, 334] on span "Configuration" at bounding box center [89, 334] width 89 height 9
click at [68, 337] on span "Configuration" at bounding box center [89, 334] width 89 height 9
click at [77, 336] on span "Configuration" at bounding box center [89, 334] width 89 height 9
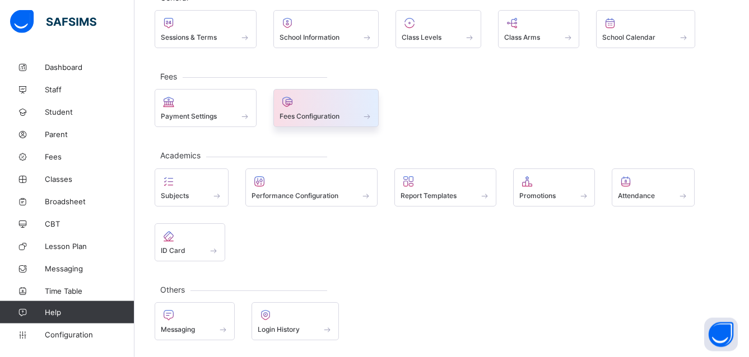
scroll to position [81, 0]
click at [308, 113] on div "Fees Configuration" at bounding box center [326, 108] width 106 height 38
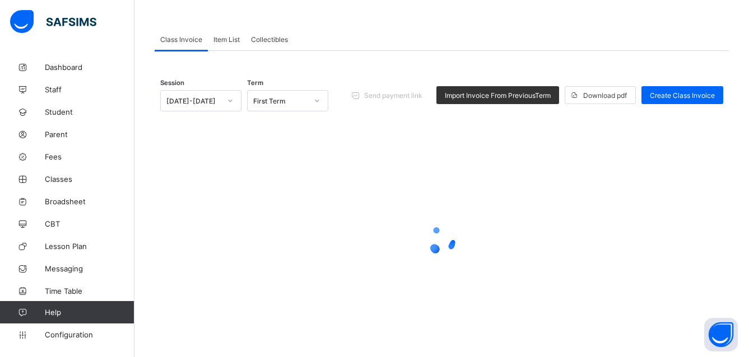
scroll to position [74, 0]
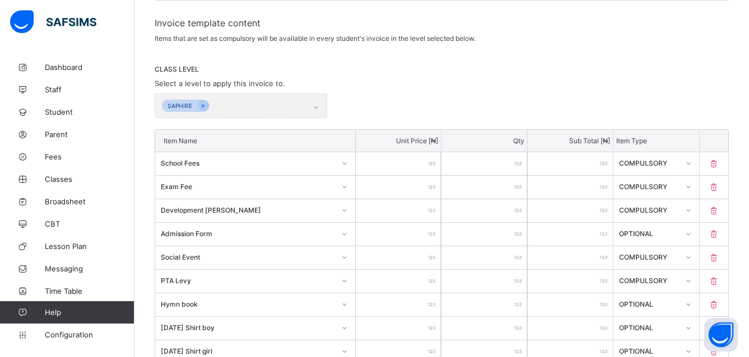
scroll to position [182, 0]
click at [689, 187] on icon at bounding box center [687, 186] width 4 height 2
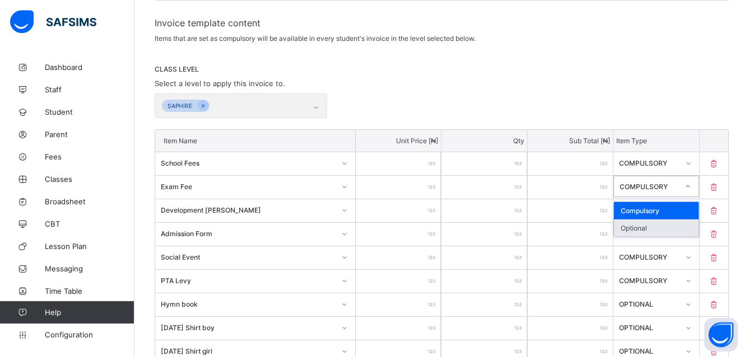
click at [677, 225] on div "Optional" at bounding box center [656, 228] width 84 height 17
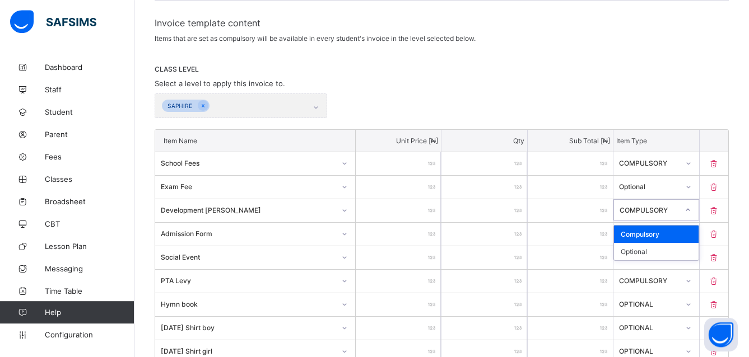
click at [691, 211] on icon at bounding box center [687, 209] width 7 height 11
click at [682, 249] on div "Optional" at bounding box center [656, 251] width 84 height 17
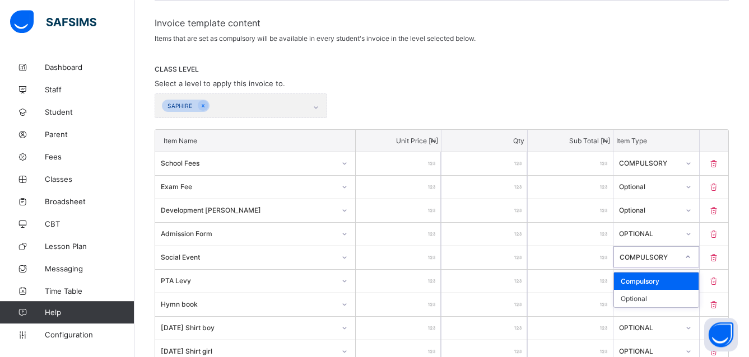
click at [689, 258] on icon at bounding box center [687, 257] width 4 height 2
click at [676, 298] on div "Optional" at bounding box center [656, 298] width 84 height 17
click at [692, 281] on icon at bounding box center [688, 281] width 7 height 11
click at [692, 283] on icon at bounding box center [688, 281] width 7 height 11
click at [692, 282] on icon at bounding box center [688, 281] width 7 height 11
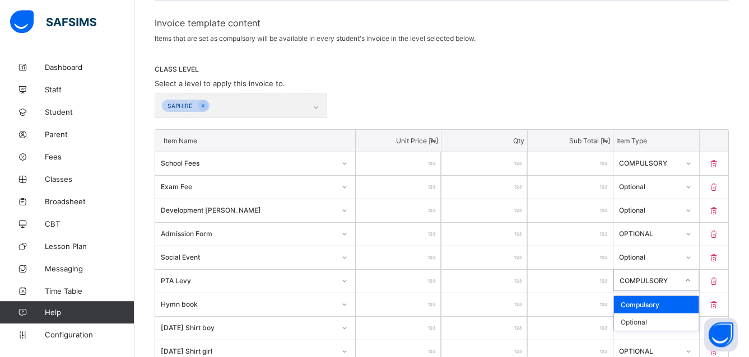
click at [655, 314] on div "Compulsory" at bounding box center [656, 304] width 84 height 17
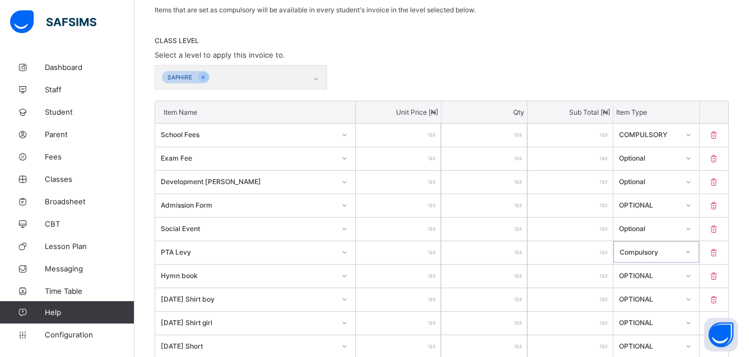
click at [691, 253] on icon at bounding box center [687, 251] width 7 height 11
click at [682, 293] on div "Optional" at bounding box center [656, 293] width 84 height 17
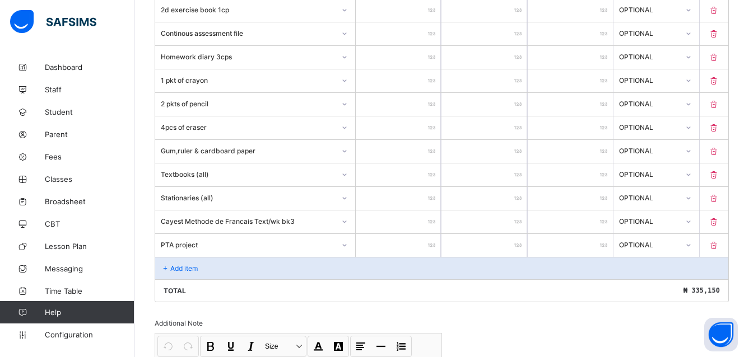
scroll to position [1553, 0]
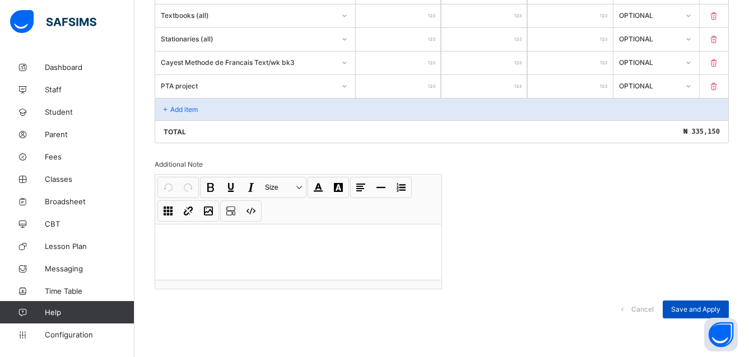
click at [705, 308] on span "Save and Apply" at bounding box center [695, 309] width 49 height 8
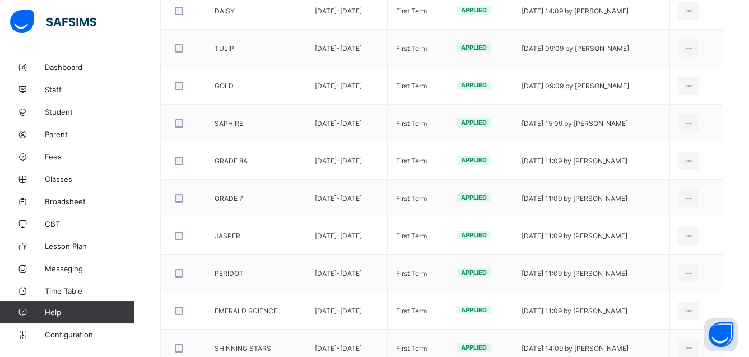
scroll to position [508, 0]
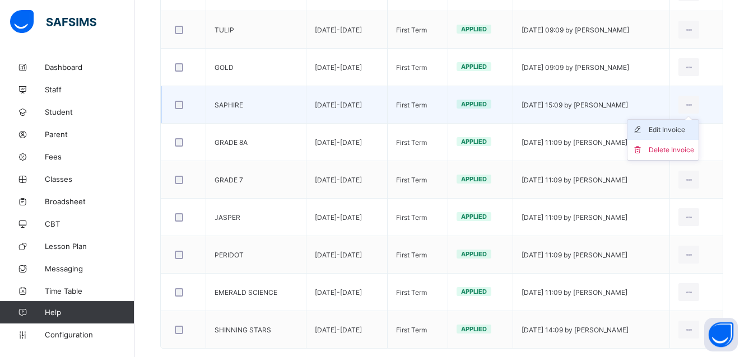
click at [681, 131] on div "Edit Invoice" at bounding box center [670, 129] width 45 height 11
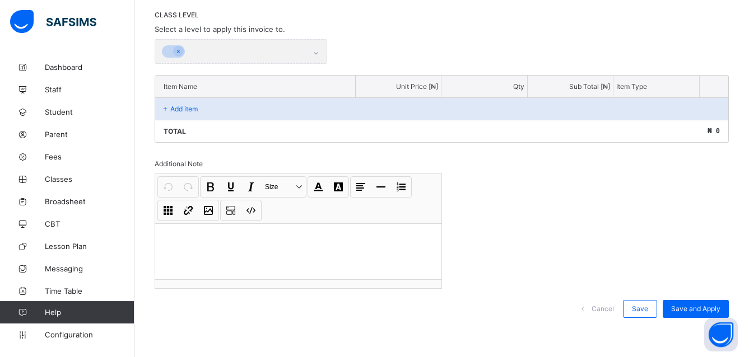
scroll to position [153, 0]
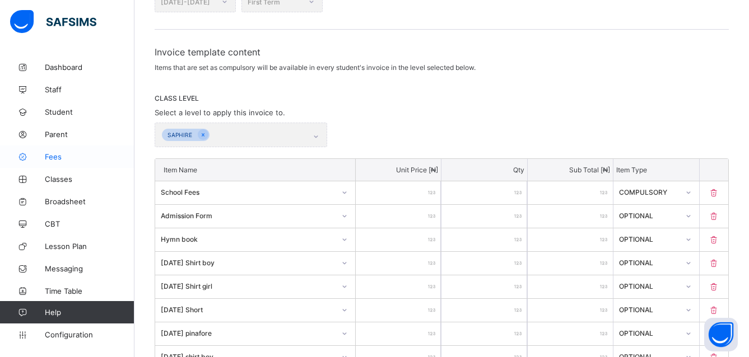
click at [58, 150] on link "Fees" at bounding box center [67, 157] width 134 height 22
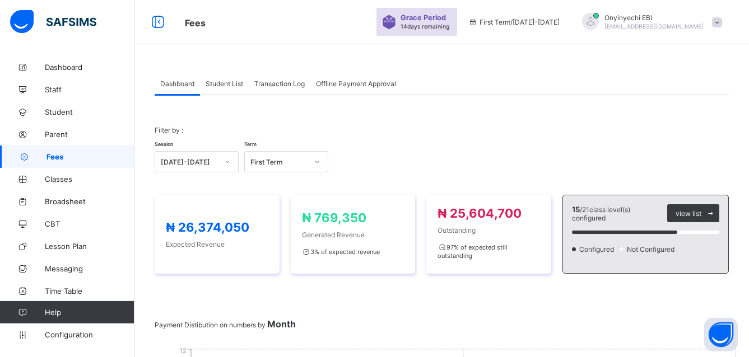
scroll to position [10, 0]
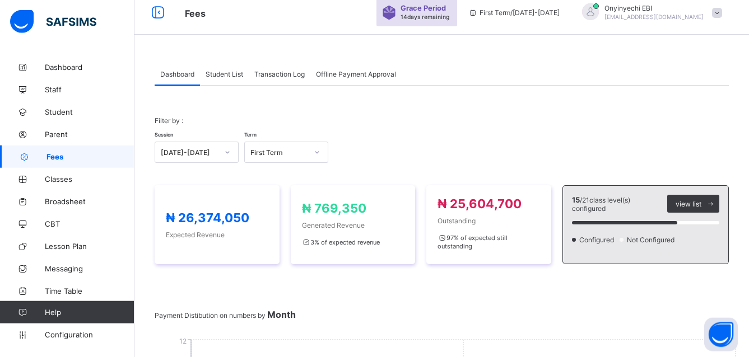
click at [223, 71] on span "Student List" at bounding box center [225, 74] width 38 height 8
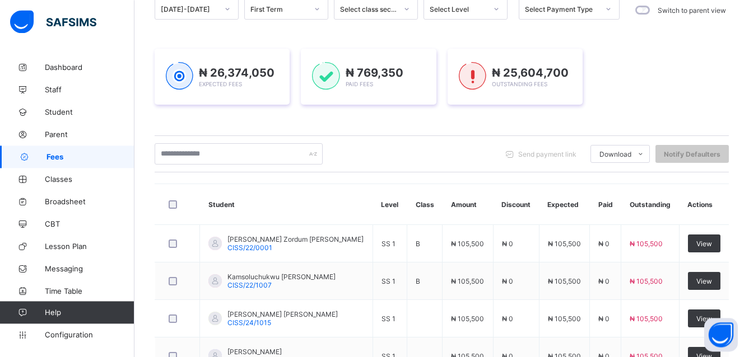
scroll to position [95, 0]
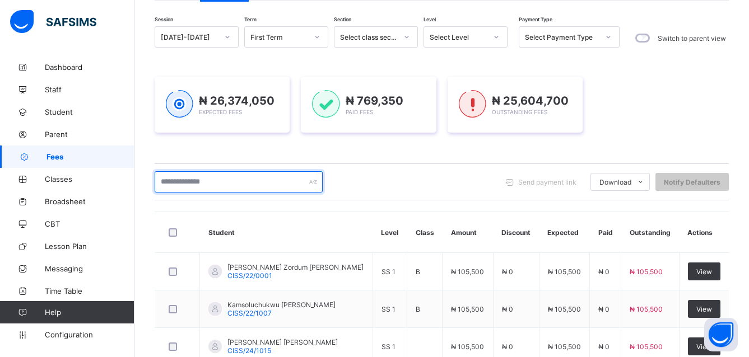
click at [223, 177] on input "text" at bounding box center [239, 181] width 168 height 21
click at [183, 179] on input "text" at bounding box center [239, 181] width 168 height 21
click at [185, 183] on input "text" at bounding box center [239, 181] width 168 height 21
click at [189, 183] on input "text" at bounding box center [239, 181] width 168 height 21
click at [262, 184] on input "text" at bounding box center [239, 181] width 168 height 21
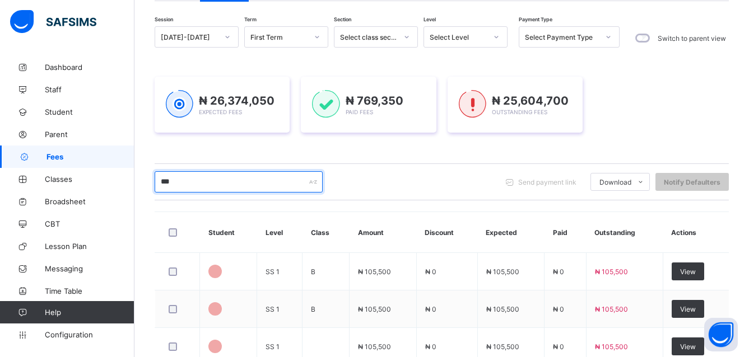
type input "****"
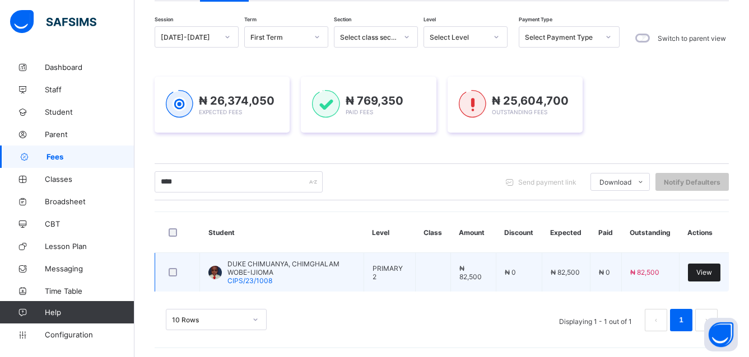
click at [712, 269] on span "View" at bounding box center [704, 272] width 16 height 8
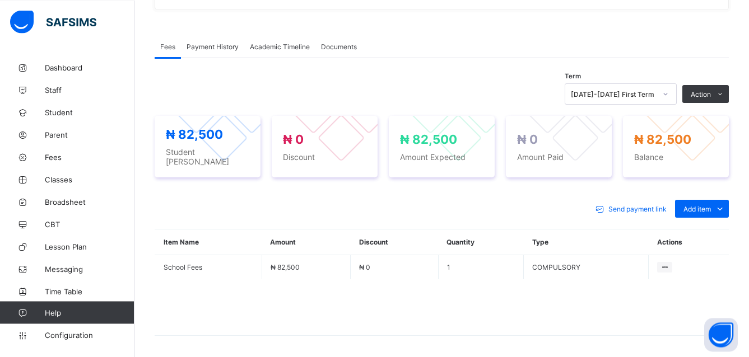
scroll to position [352, 0]
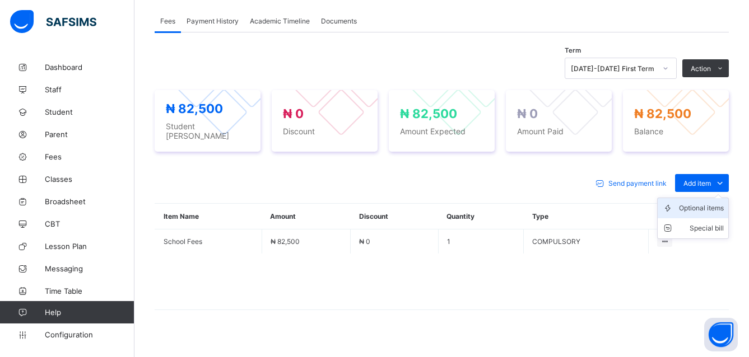
click at [713, 204] on div "Optional items" at bounding box center [701, 208] width 45 height 11
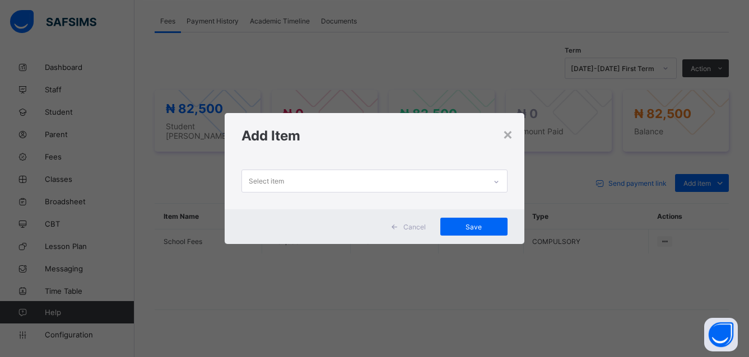
click at [328, 181] on div "Select item" at bounding box center [364, 181] width 244 height 22
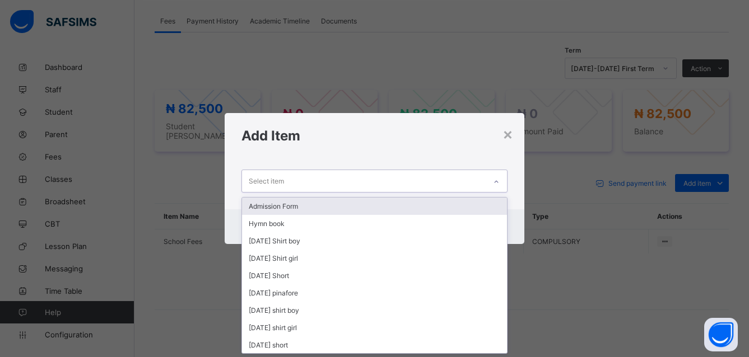
scroll to position [0, 0]
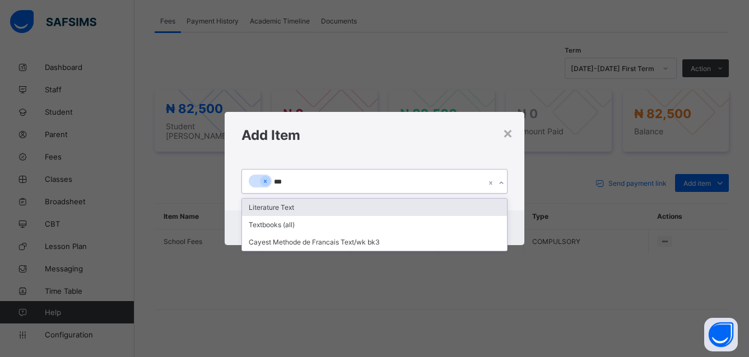
type input "****"
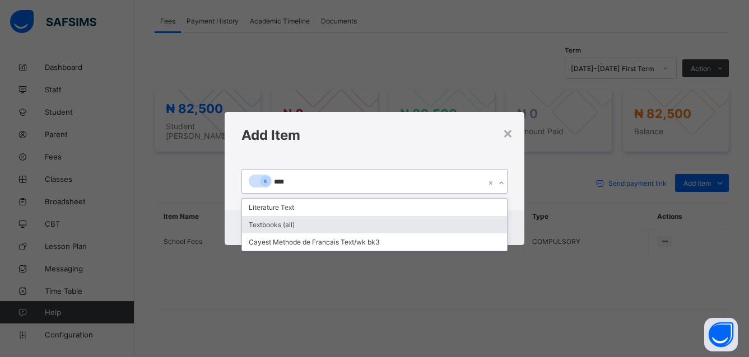
click at [263, 223] on div "Textbooks (all)" at bounding box center [374, 224] width 265 height 17
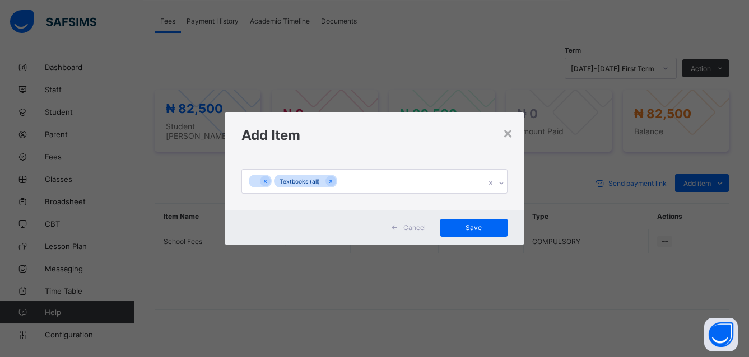
click at [260, 223] on div "Cancel Save" at bounding box center [375, 228] width 300 height 35
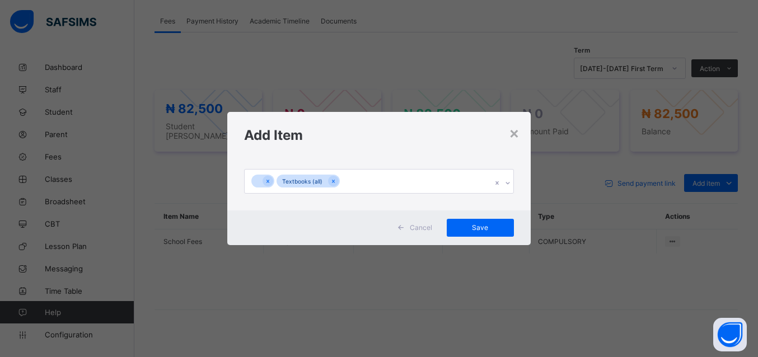
drag, startPoint x: 269, startPoint y: 181, endPoint x: 297, endPoint y: 244, distance: 68.2
click at [268, 180] on icon at bounding box center [268, 182] width 6 height 8
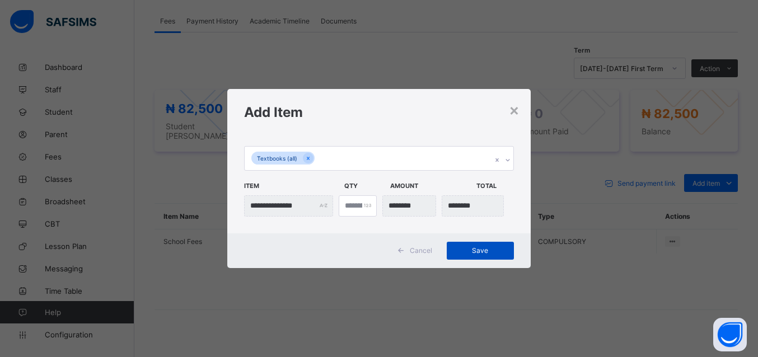
drag, startPoint x: 482, startPoint y: 248, endPoint x: 477, endPoint y: 244, distance: 6.0
click at [483, 248] on span "Save" at bounding box center [480, 250] width 50 height 8
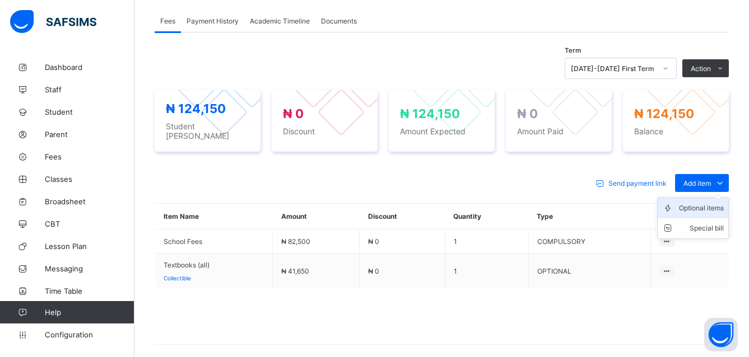
click at [712, 204] on div "Optional items" at bounding box center [701, 208] width 45 height 11
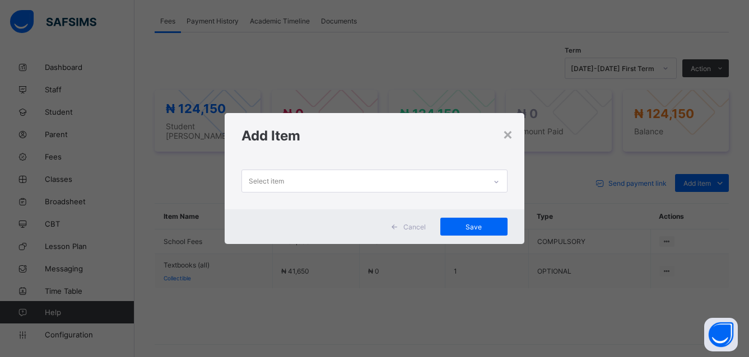
click at [498, 180] on icon at bounding box center [496, 181] width 7 height 11
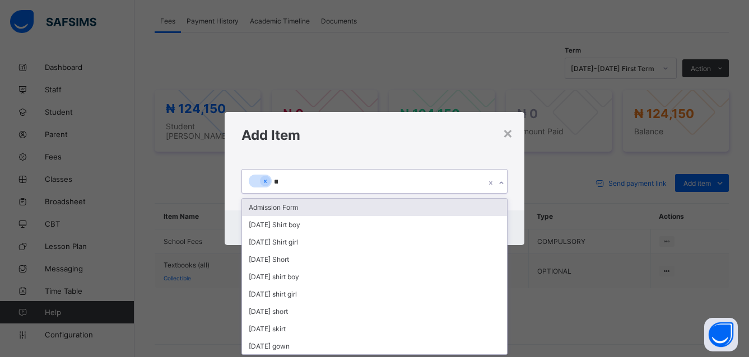
type input "***"
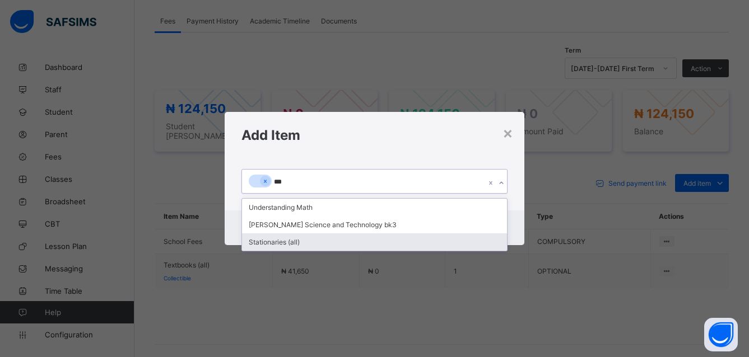
click at [265, 242] on div "Stationaries (all)" at bounding box center [374, 242] width 265 height 17
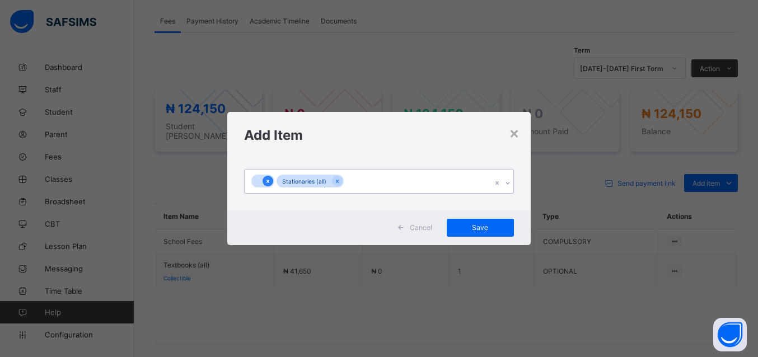
click at [267, 181] on icon at bounding box center [268, 182] width 6 height 8
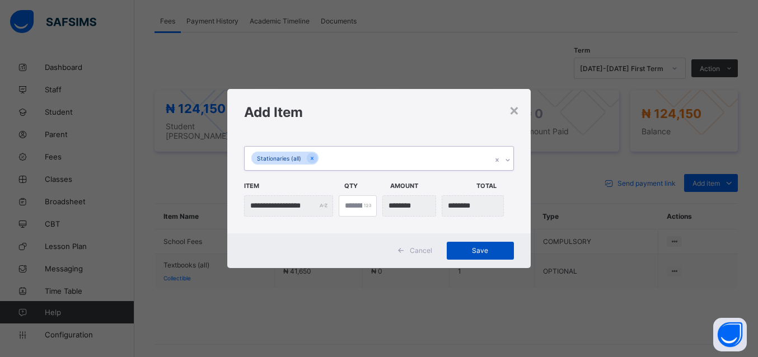
click at [481, 248] on span "Save" at bounding box center [480, 250] width 50 height 8
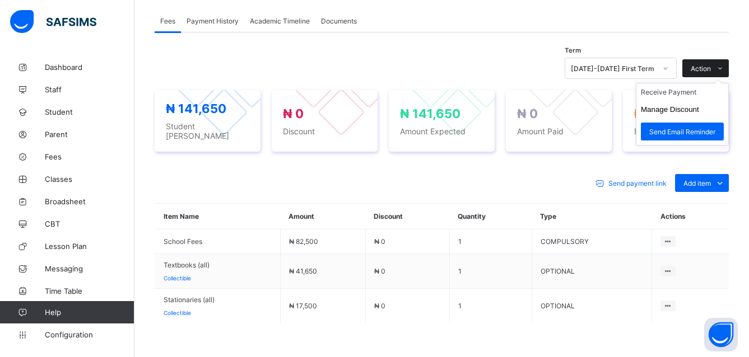
click at [724, 71] on icon at bounding box center [720, 68] width 8 height 7
click at [687, 94] on li "Receive Payment" at bounding box center [682, 91] width 92 height 17
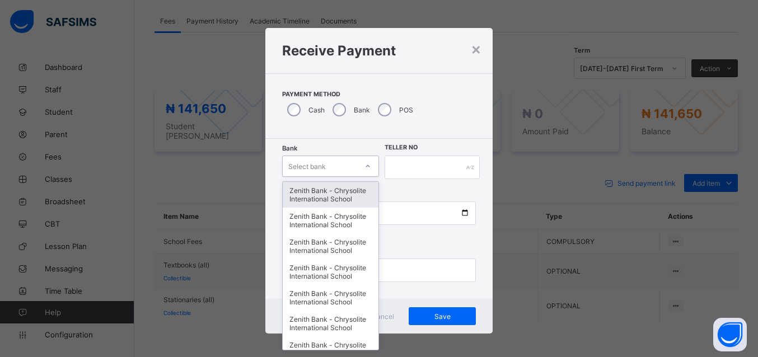
click at [365, 166] on icon at bounding box center [368, 166] width 7 height 11
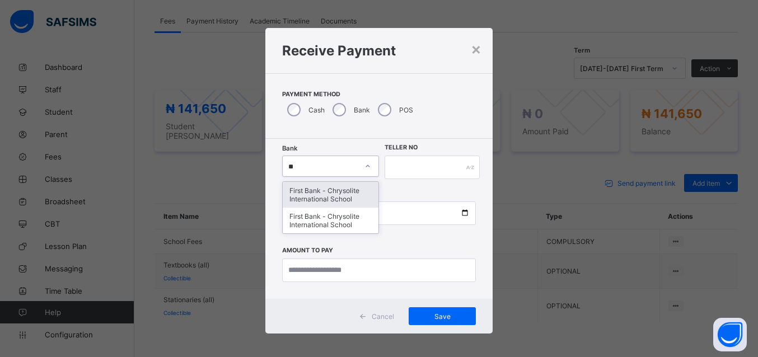
type input "***"
click at [325, 189] on div "First Bank - Chrysolite International School" at bounding box center [331, 195] width 96 height 26
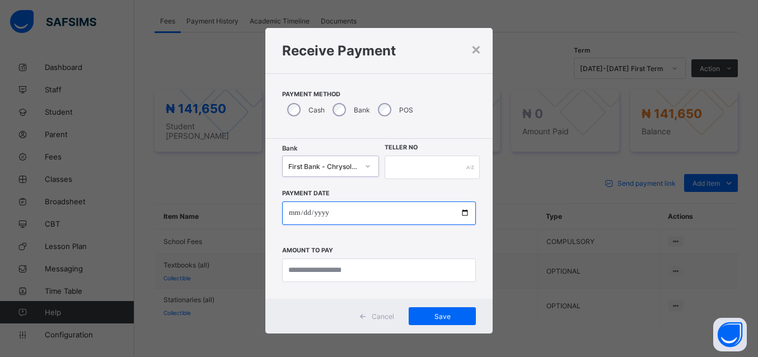
click at [398, 211] on input "date" at bounding box center [379, 214] width 194 height 24
click at [459, 212] on input "date" at bounding box center [379, 214] width 194 height 24
click at [459, 213] on input "date" at bounding box center [379, 214] width 194 height 24
click at [460, 212] on input "date" at bounding box center [379, 214] width 194 height 24
type input "**********"
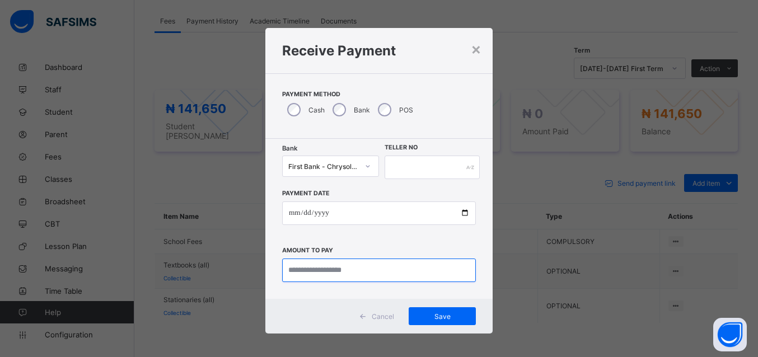
click at [340, 268] on input "currency" at bounding box center [379, 271] width 194 height 24
type input "*********"
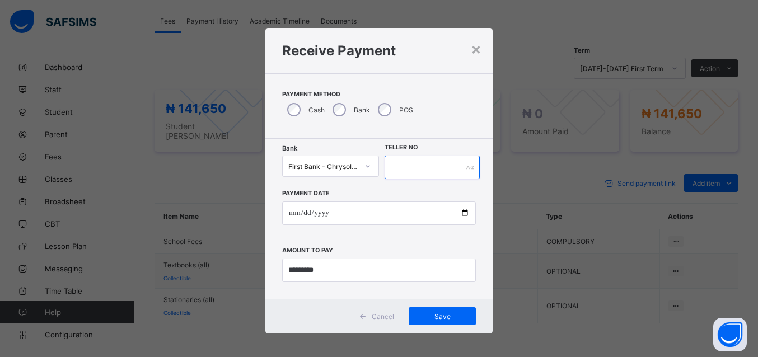
click at [442, 167] on input "text" at bounding box center [432, 168] width 95 height 24
click at [433, 314] on span "Save" at bounding box center [442, 316] width 50 height 8
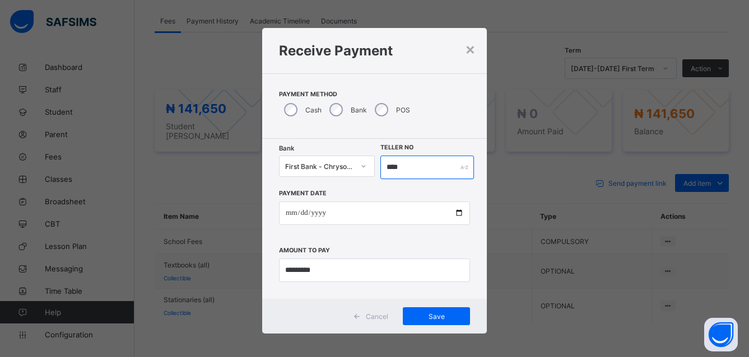
click at [402, 164] on input "****" at bounding box center [427, 168] width 94 height 24
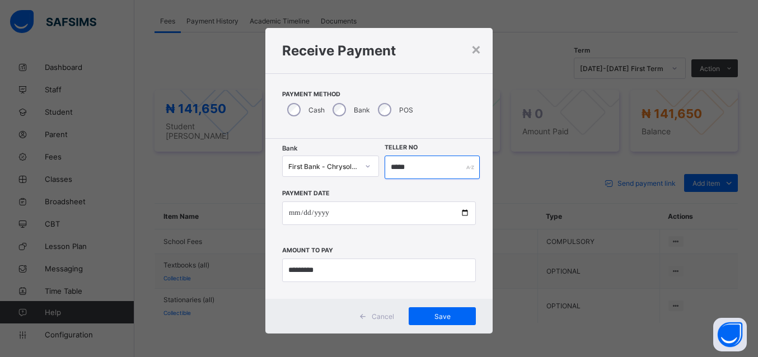
type input "*****"
click at [432, 311] on div "Save" at bounding box center [442, 316] width 67 height 18
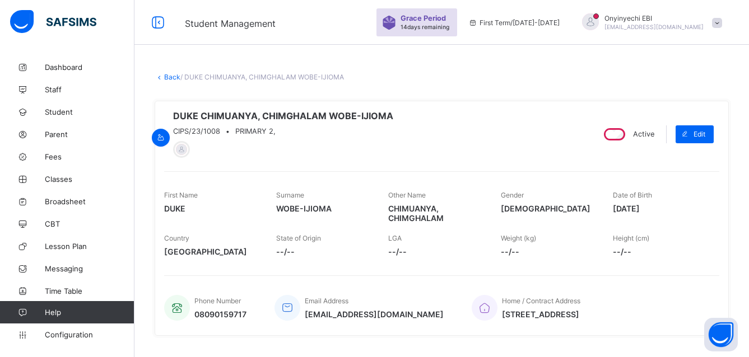
click at [164, 75] on link "Back" at bounding box center [172, 77] width 16 height 8
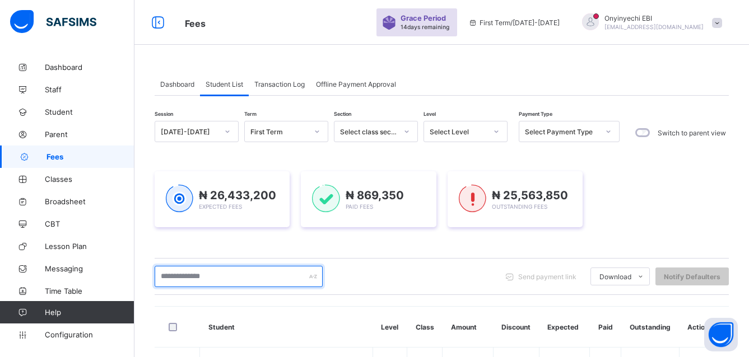
click at [277, 276] on input "text" at bounding box center [239, 276] width 168 height 21
click at [181, 270] on input "text" at bounding box center [239, 276] width 168 height 21
drag, startPoint x: 179, startPoint y: 274, endPoint x: 174, endPoint y: 278, distance: 6.7
click at [177, 276] on input "text" at bounding box center [239, 276] width 168 height 21
click at [174, 278] on input "text" at bounding box center [239, 276] width 168 height 21
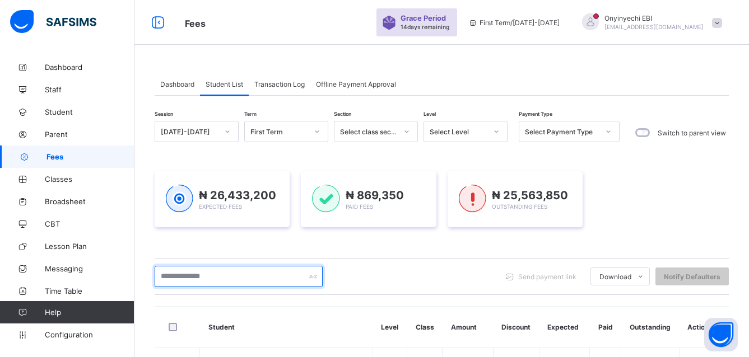
click at [178, 277] on input "text" at bounding box center [239, 276] width 168 height 21
click at [166, 275] on input "text" at bounding box center [239, 276] width 168 height 21
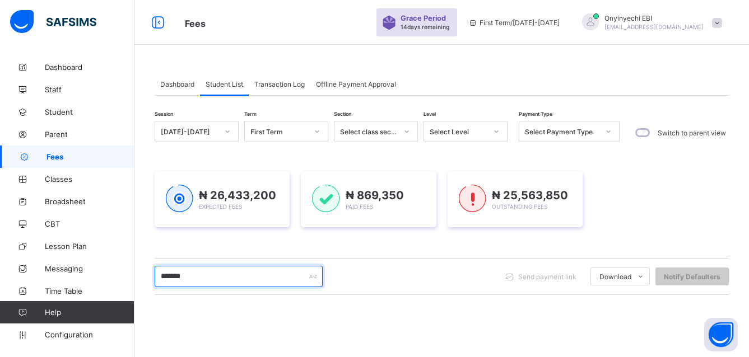
type input "*******"
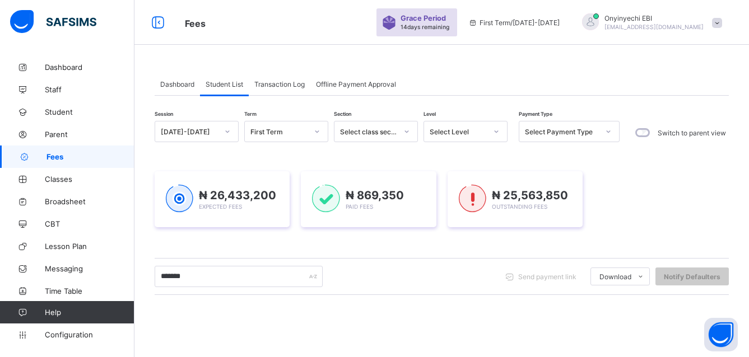
click at [748, 354] on html "Fees Grace Period 14 days remaining First Term / 2025-2026 Onyinyechi EBI onyie…" at bounding box center [374, 267] width 749 height 535
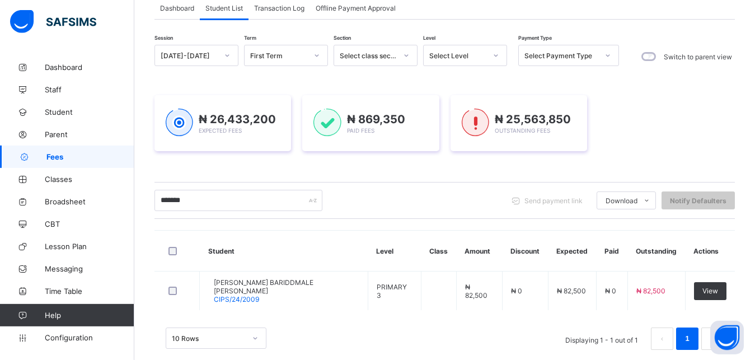
scroll to position [92, 0]
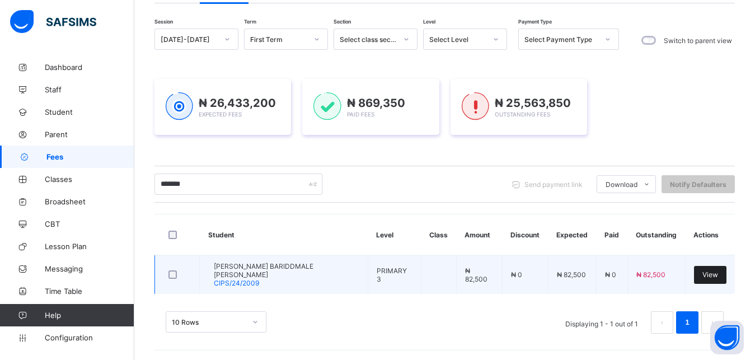
click at [720, 269] on div "View" at bounding box center [710, 275] width 32 height 18
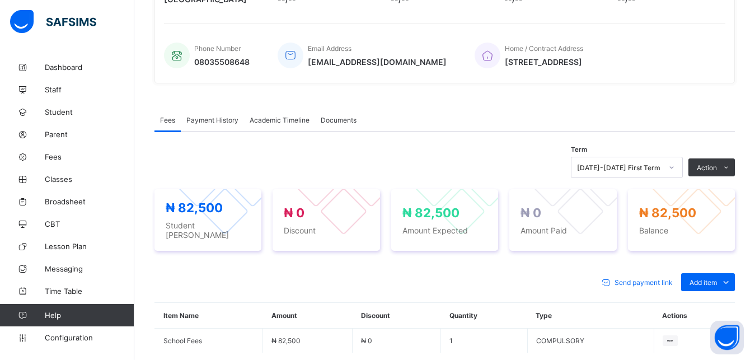
scroll to position [223, 0]
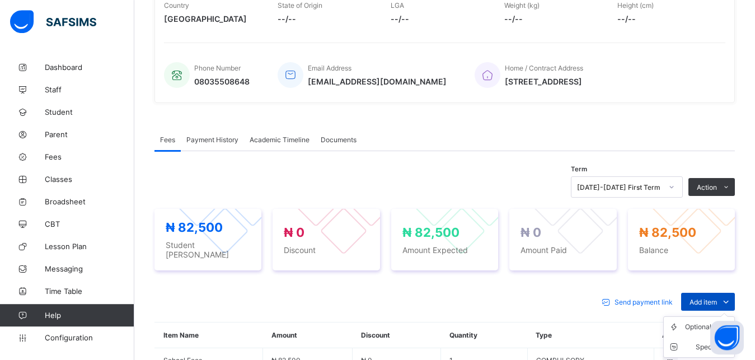
click at [717, 302] on span "Add item" at bounding box center [703, 302] width 27 height 8
drag, startPoint x: 711, startPoint y: 306, endPoint x: 705, endPoint y: 326, distance: 20.9
click at [705, 311] on div "Add item" at bounding box center [709, 302] width 54 height 18
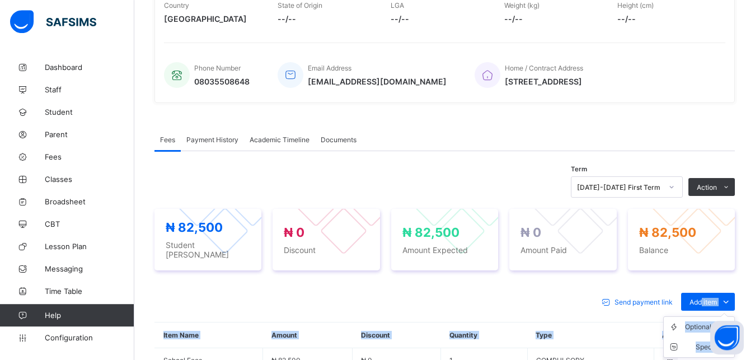
click at [703, 326] on ul "Optional items Special bill" at bounding box center [700, 336] width 72 height 41
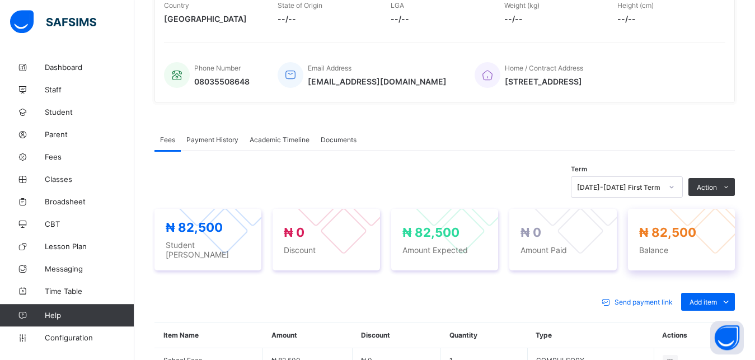
click at [727, 270] on div "₦ 82,500 Balance" at bounding box center [681, 240] width 107 height 62
click at [697, 329] on div "Optional items" at bounding box center [707, 326] width 45 height 11
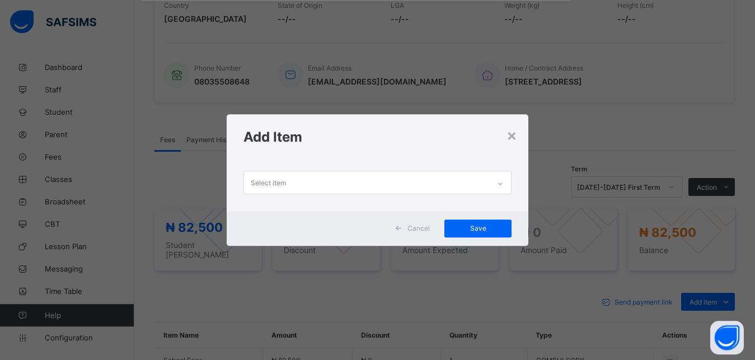
click at [354, 181] on div "Select item" at bounding box center [367, 182] width 246 height 22
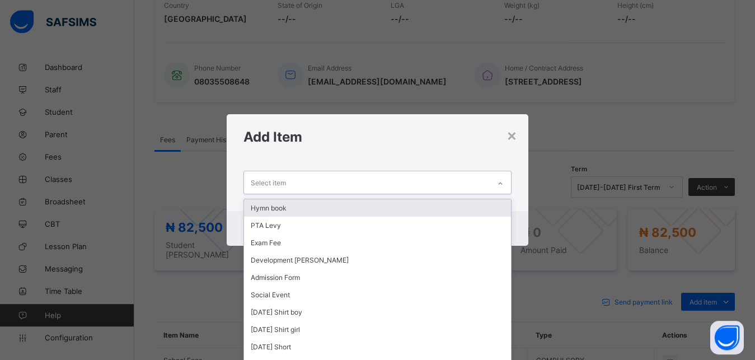
scroll to position [0, 0]
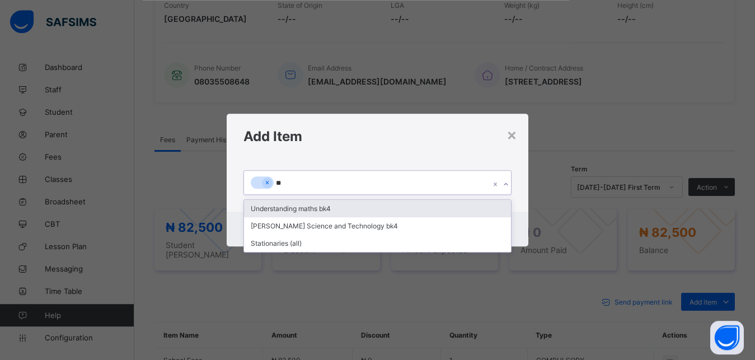
type input "***"
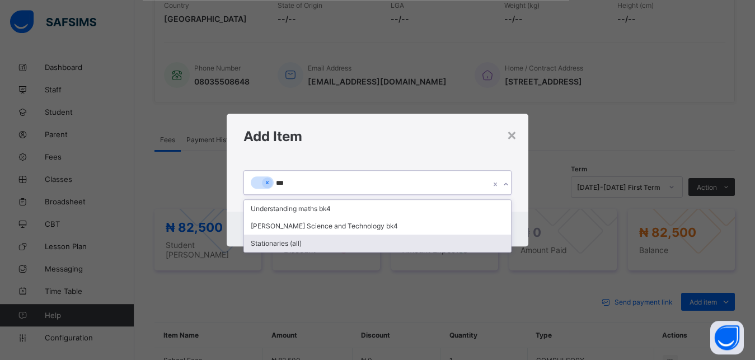
drag, startPoint x: 342, startPoint y: 241, endPoint x: 259, endPoint y: 182, distance: 101.6
click at [341, 241] on div "Stationaries (all)" at bounding box center [378, 243] width 268 height 17
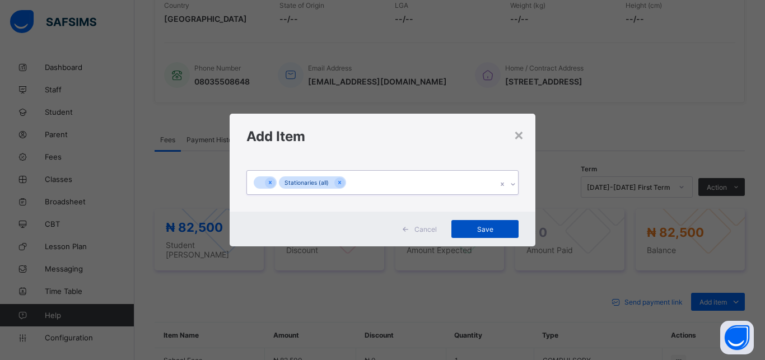
click at [271, 179] on div at bounding box center [270, 183] width 11 height 11
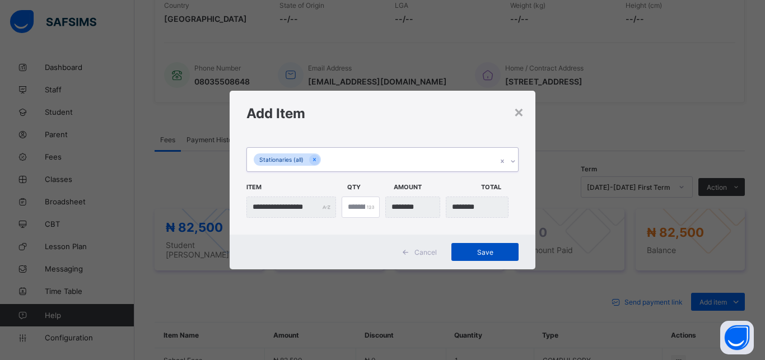
click at [482, 251] on span "Save" at bounding box center [485, 252] width 50 height 8
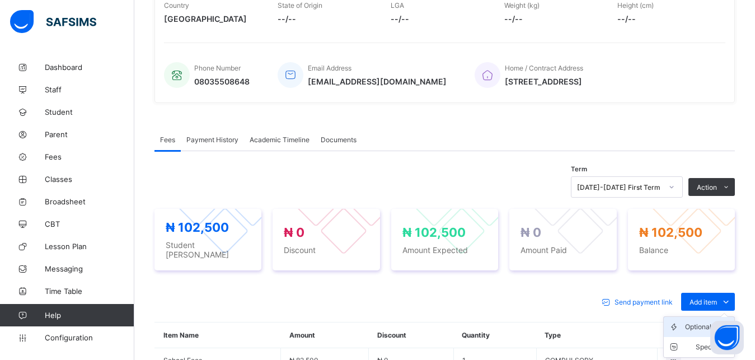
click at [685, 330] on icon at bounding box center [677, 326] width 17 height 11
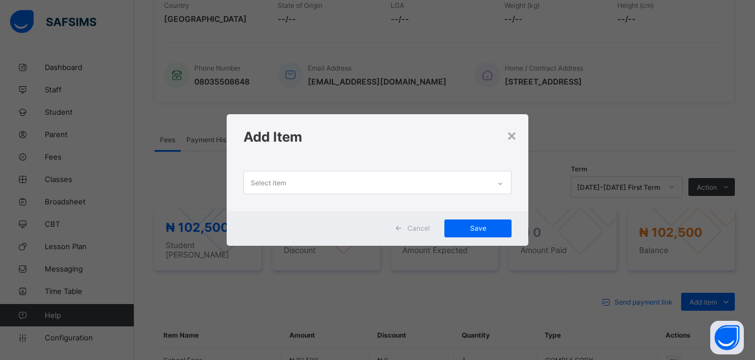
click at [374, 186] on div "Select item" at bounding box center [367, 182] width 246 height 22
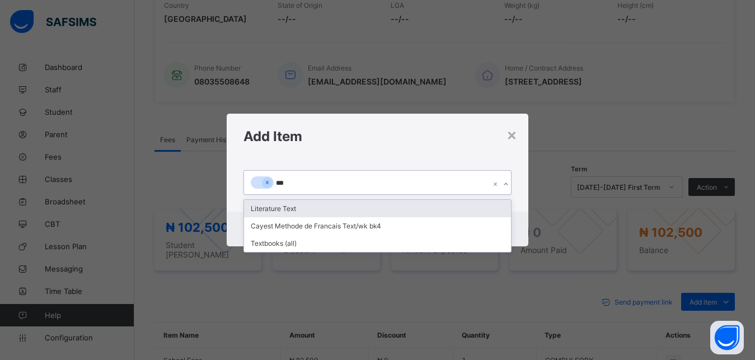
type input "****"
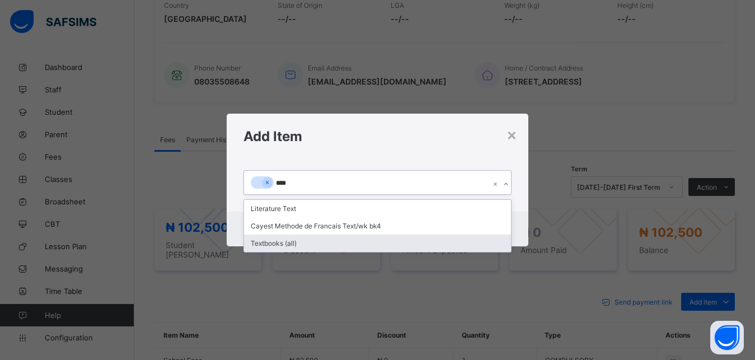
click at [302, 238] on div "Textbooks (all)" at bounding box center [378, 243] width 268 height 17
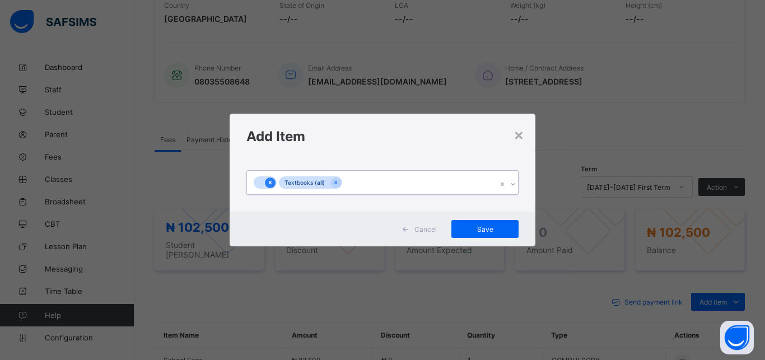
click at [268, 181] on icon at bounding box center [270, 183] width 6 height 8
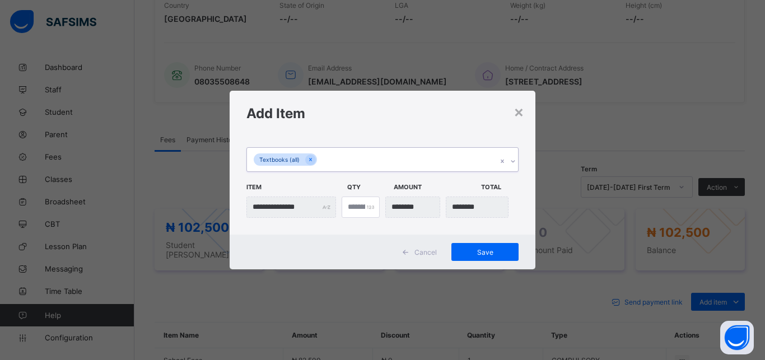
click at [270, 180] on span "Item" at bounding box center [293, 187] width 95 height 19
click at [482, 251] on span "Save" at bounding box center [485, 252] width 50 height 8
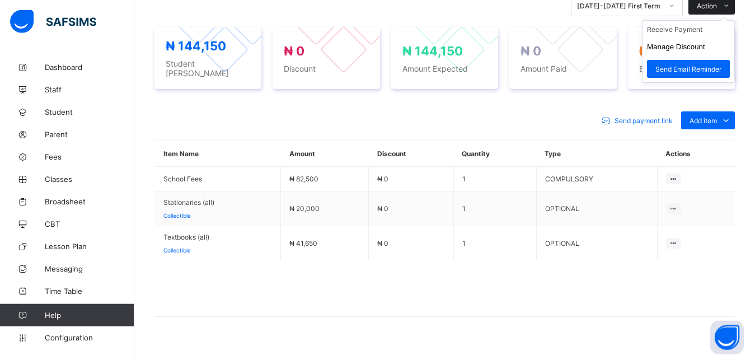
scroll to position [422, 0]
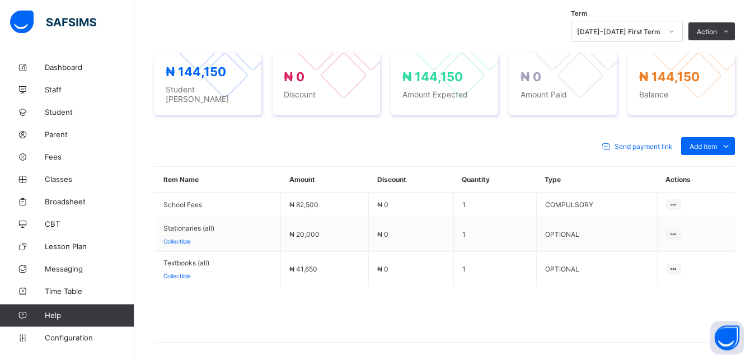
drag, startPoint x: 763, startPoint y: 4, endPoint x: 734, endPoint y: 39, distance: 45.7
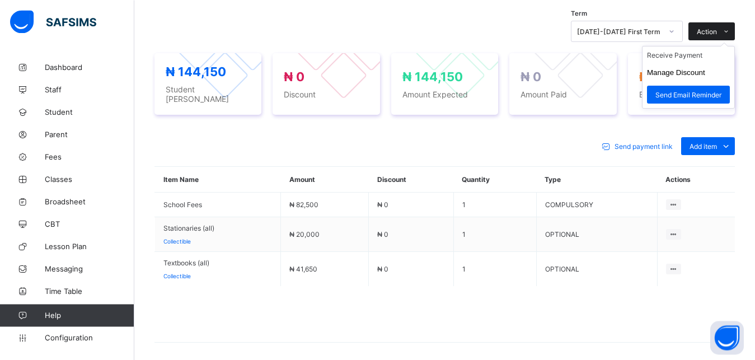
scroll to position [355, 0]
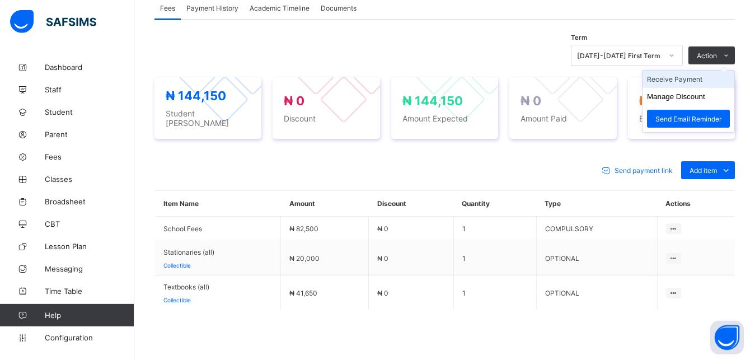
click at [697, 88] on li "Receive Payment" at bounding box center [689, 79] width 92 height 17
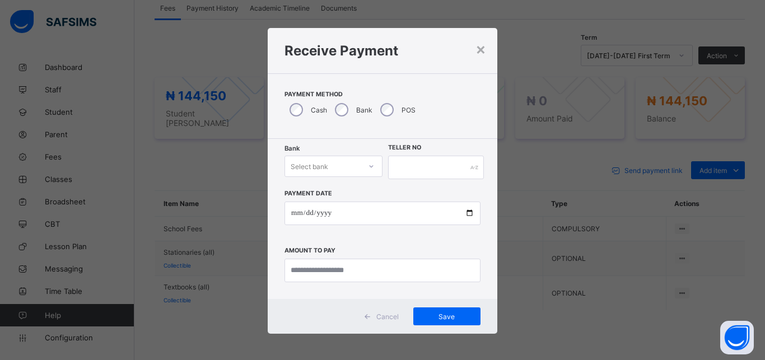
click at [368, 166] on icon at bounding box center [371, 166] width 7 height 11
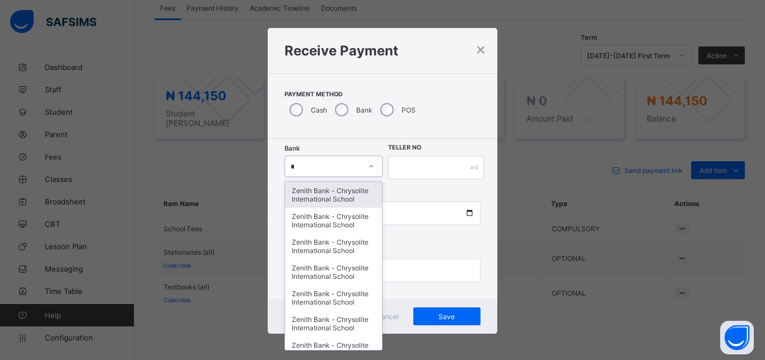
type input "***"
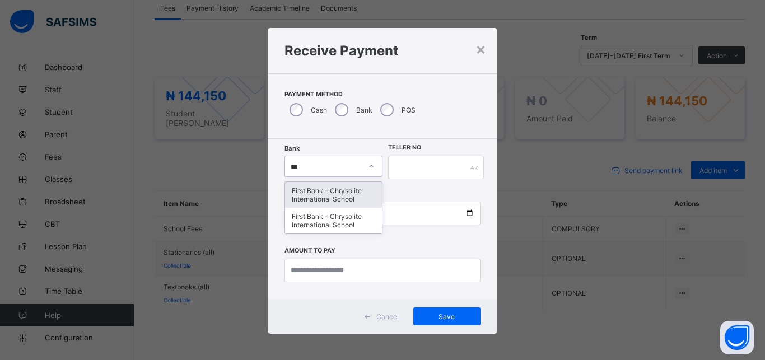
click at [334, 190] on div "First Bank - Chrysolite International School" at bounding box center [333, 195] width 97 height 26
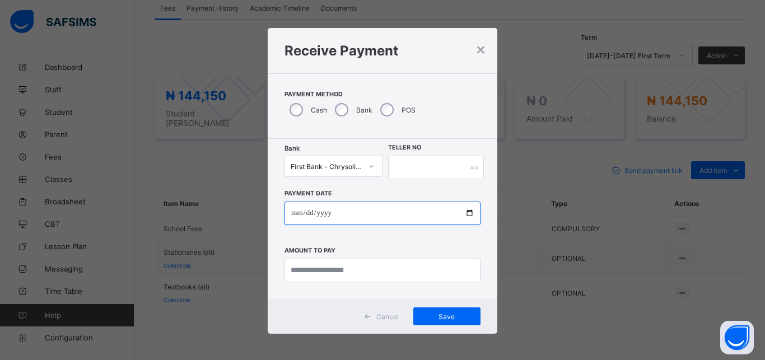
click at [460, 216] on input "date" at bounding box center [382, 214] width 196 height 24
click at [463, 211] on input "date" at bounding box center [382, 214] width 196 height 24
click at [463, 212] on input "date" at bounding box center [382, 214] width 196 height 24
type input "**********"
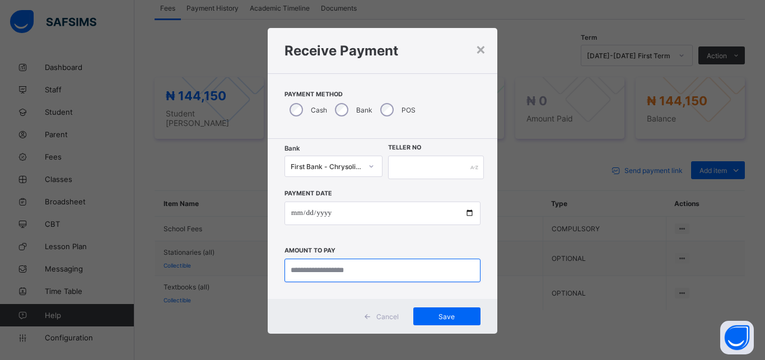
click at [322, 270] on input "currency" at bounding box center [382, 271] width 196 height 24
click at [313, 263] on input "currency" at bounding box center [382, 271] width 196 height 24
click at [305, 270] on input "currency" at bounding box center [382, 271] width 196 height 24
type input "********"
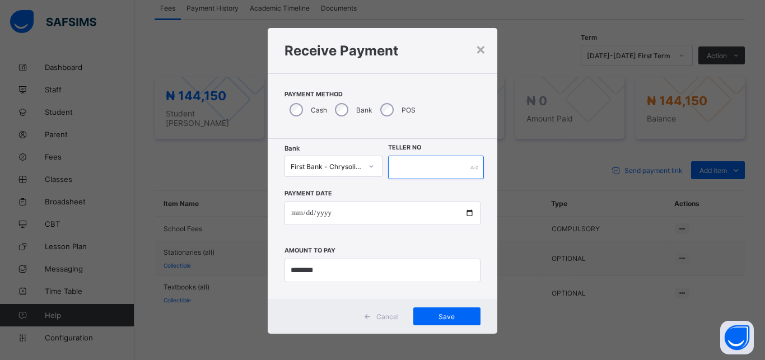
click at [398, 161] on input "text" at bounding box center [436, 168] width 96 height 24
click at [442, 314] on span "Save" at bounding box center [447, 316] width 50 height 8
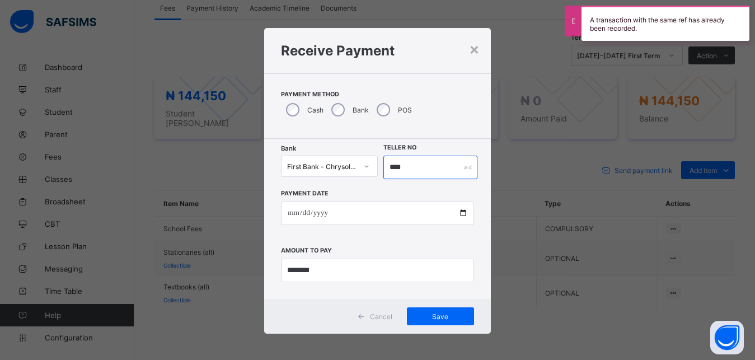
click at [404, 165] on input "****" at bounding box center [431, 168] width 95 height 24
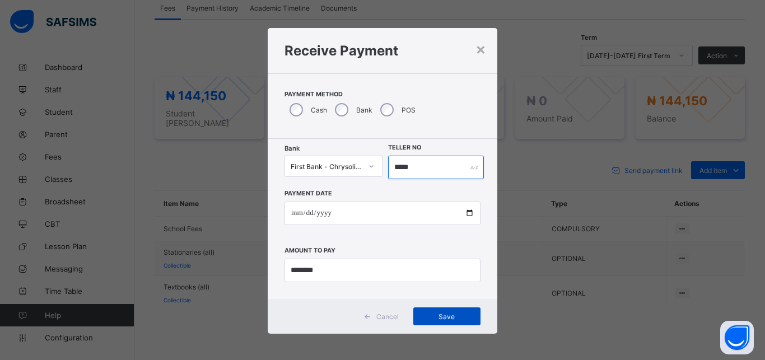
type input "*****"
click at [441, 315] on span "Save" at bounding box center [447, 316] width 50 height 8
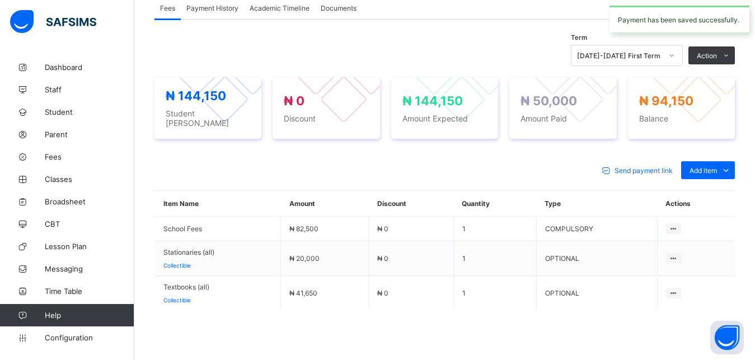
click at [731, 59] on icon at bounding box center [726, 55] width 8 height 7
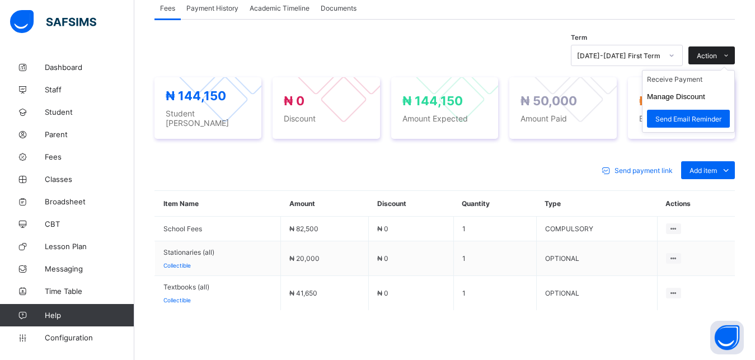
click at [728, 174] on span at bounding box center [726, 170] width 18 height 18
click at [732, 169] on icon at bounding box center [726, 170] width 12 height 11
click at [731, 59] on icon at bounding box center [726, 55] width 8 height 7
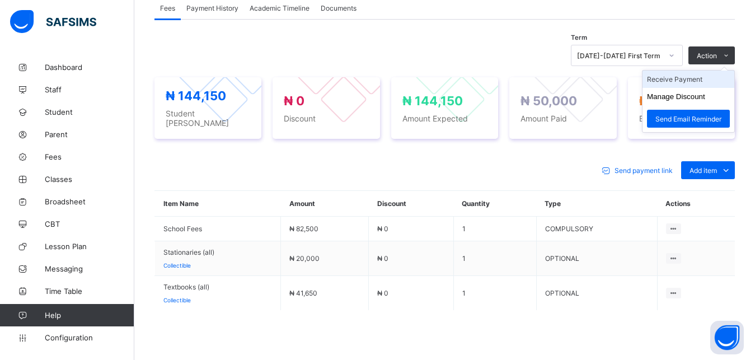
click at [710, 88] on li "Receive Payment" at bounding box center [689, 79] width 92 height 17
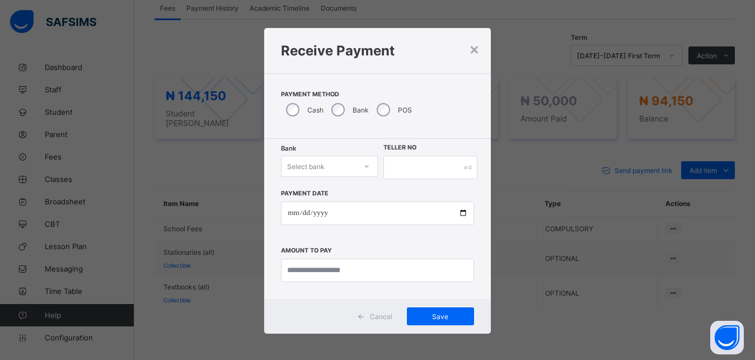
click at [365, 166] on icon at bounding box center [367, 166] width 4 height 2
type input "**"
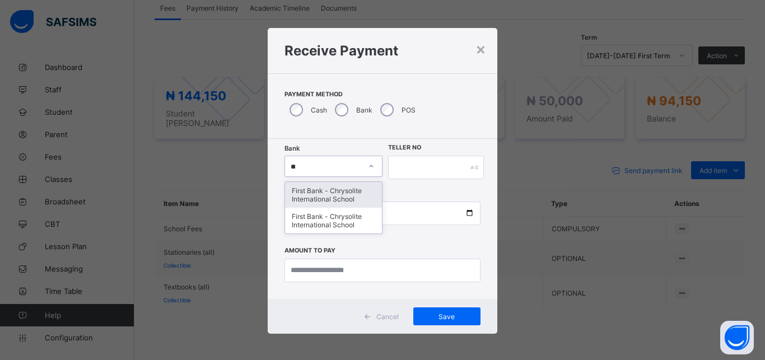
click at [310, 198] on div "First Bank - Chrysolite International School" at bounding box center [333, 195] width 97 height 26
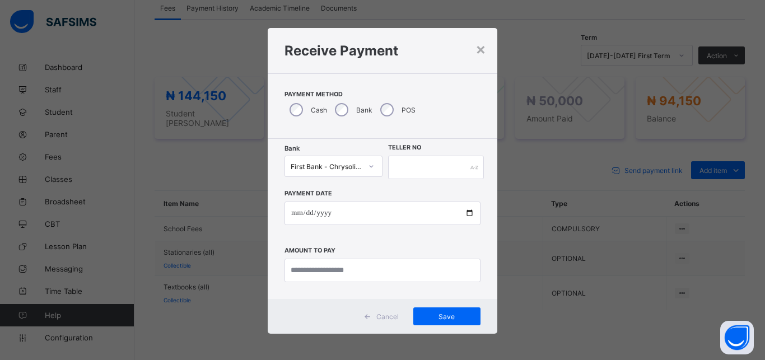
drag, startPoint x: 325, startPoint y: 192, endPoint x: 320, endPoint y: 199, distance: 8.9
click at [325, 192] on label "Payment Date" at bounding box center [308, 193] width 48 height 7
click at [330, 209] on input "date" at bounding box center [382, 214] width 196 height 24
click at [464, 213] on input "date" at bounding box center [382, 214] width 196 height 24
type input "**********"
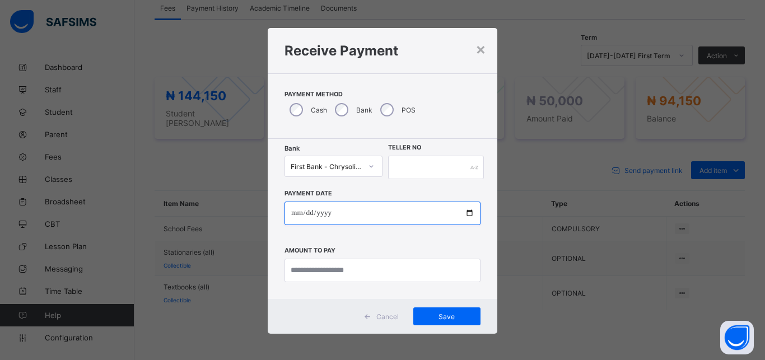
click at [465, 213] on input "**********" at bounding box center [382, 214] width 196 height 24
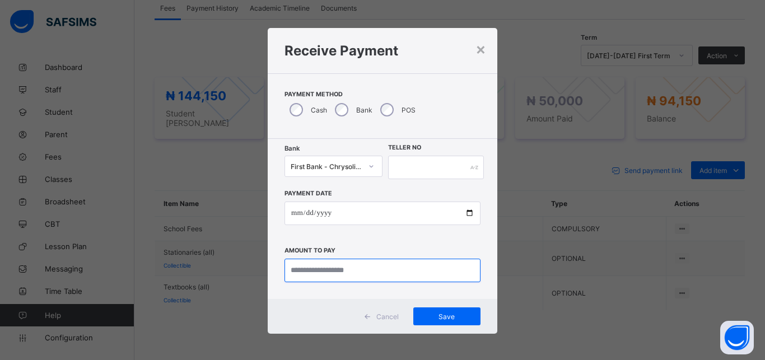
click at [379, 273] on input "currency" at bounding box center [382, 271] width 196 height 24
type input "********"
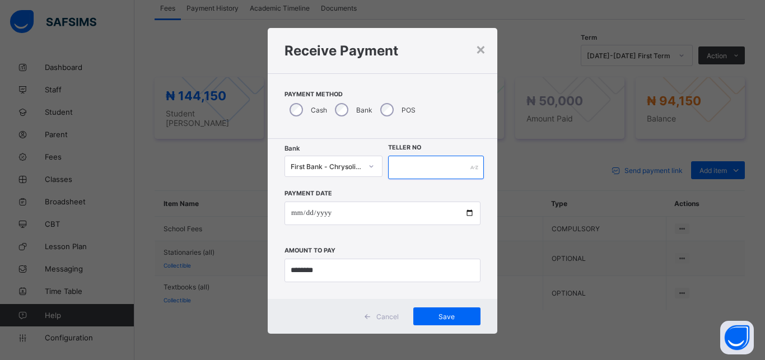
click at [436, 172] on input "text" at bounding box center [436, 168] width 96 height 24
type input "*****"
click at [444, 315] on span "Save" at bounding box center [447, 316] width 50 height 8
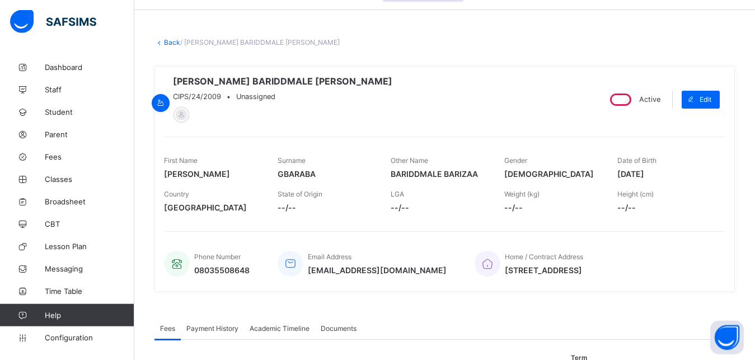
scroll to position [34, 0]
click at [172, 41] on link "Back" at bounding box center [172, 43] width 16 height 8
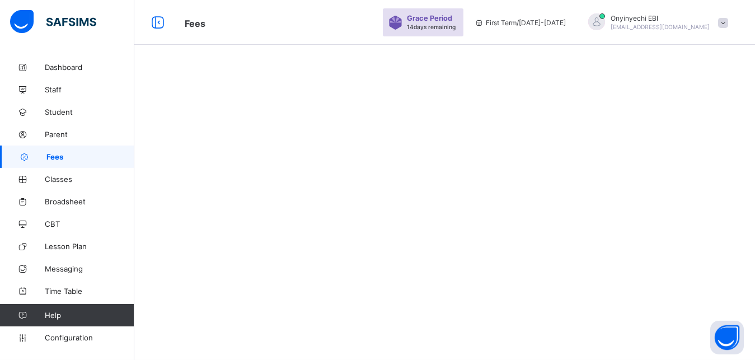
click at [173, 39] on div "Fees Grace Period 14 days remaining First Term / 2025-2026 Onyinyechi EBI onyie…" at bounding box center [377, 22] width 755 height 45
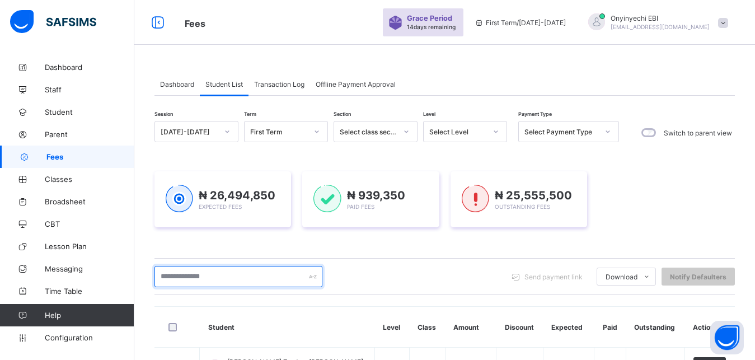
click at [264, 270] on input "text" at bounding box center [239, 276] width 168 height 21
click at [189, 277] on input "text" at bounding box center [239, 276] width 168 height 21
click at [168, 278] on input "text" at bounding box center [239, 276] width 168 height 21
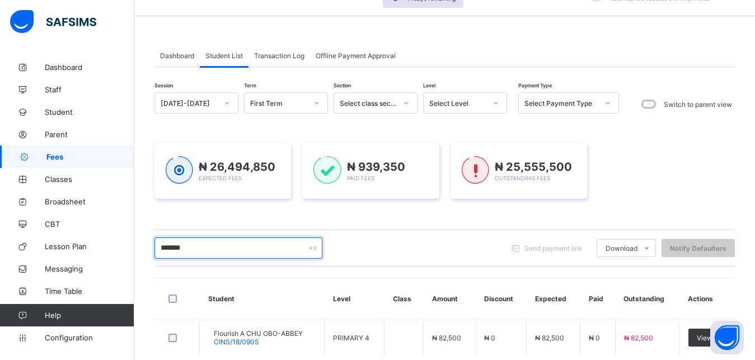
scroll to position [57, 0]
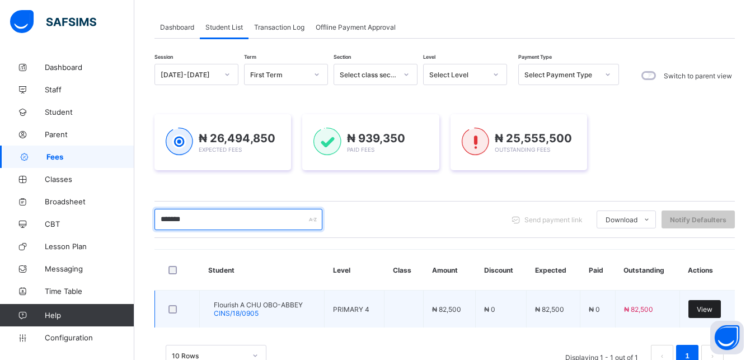
type input "*******"
click at [712, 308] on span "View" at bounding box center [705, 309] width 16 height 8
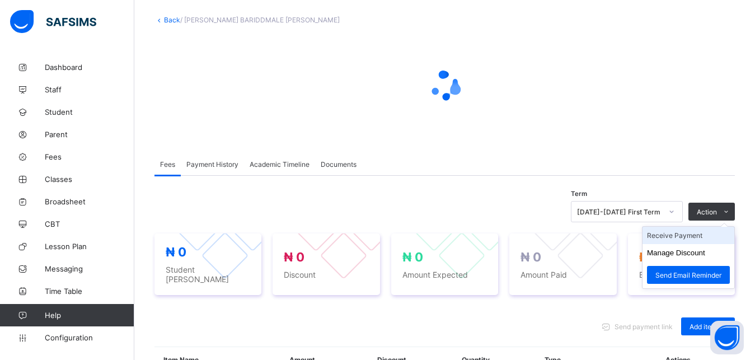
click at [682, 240] on div "× Delete Document This action would delete the document with name: from the sys…" at bounding box center [444, 292] width 621 height 586
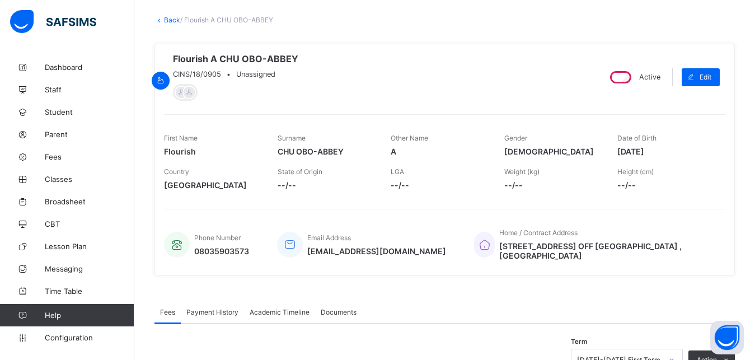
click at [715, 170] on div "Flourish A CHU OBO-ABBEY CINS/18/0905 • Unassigned Active Edit First Name Flour…" at bounding box center [445, 160] width 581 height 232
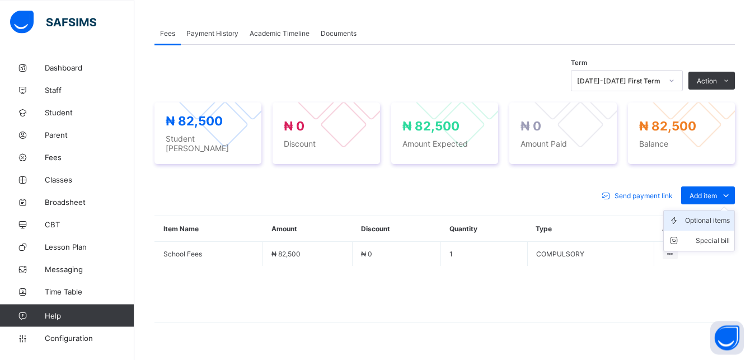
click at [685, 220] on icon at bounding box center [677, 220] width 17 height 11
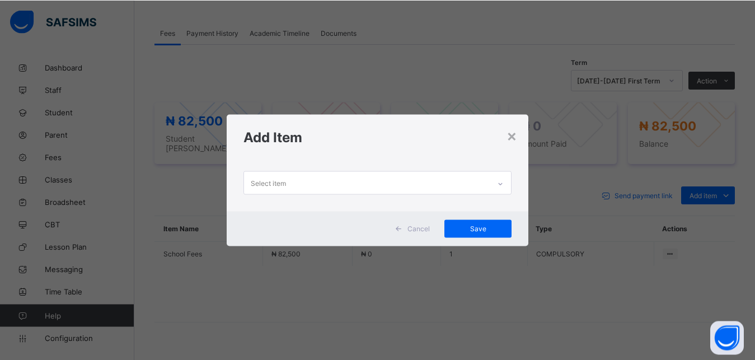
click at [698, 217] on div "× Add Item Select item Cancel Save" at bounding box center [377, 180] width 755 height 360
click at [269, 178] on div "Select item" at bounding box center [268, 182] width 35 height 21
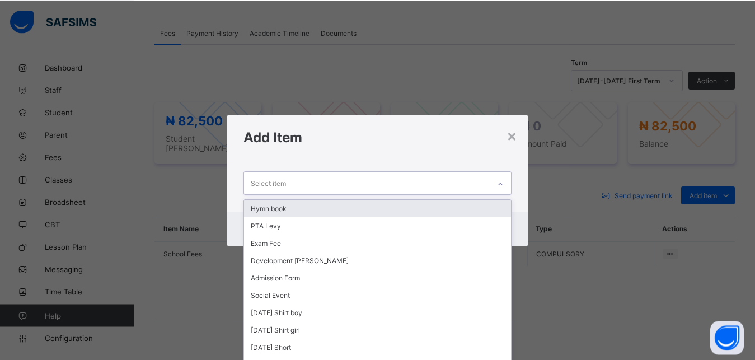
click at [248, 183] on div "Select item" at bounding box center [367, 182] width 246 height 22
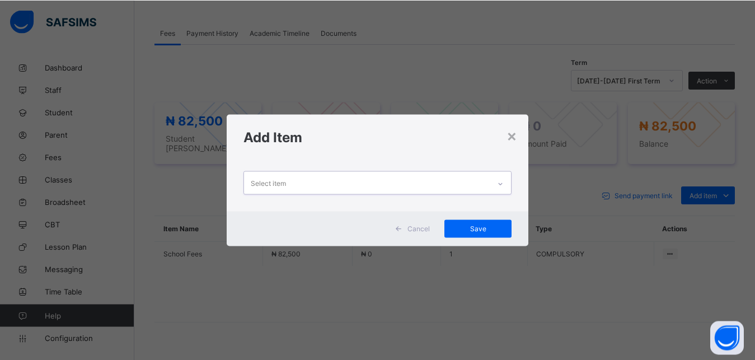
scroll to position [0, 0]
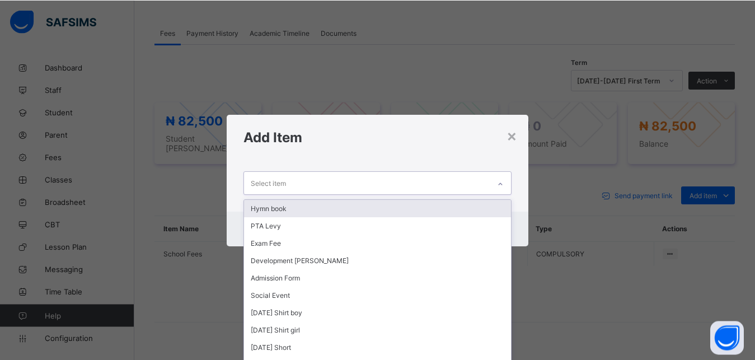
click at [248, 180] on div "Select item" at bounding box center [367, 182] width 246 height 22
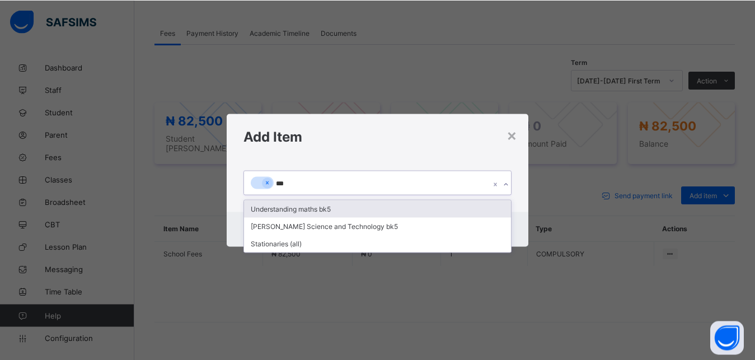
type input "****"
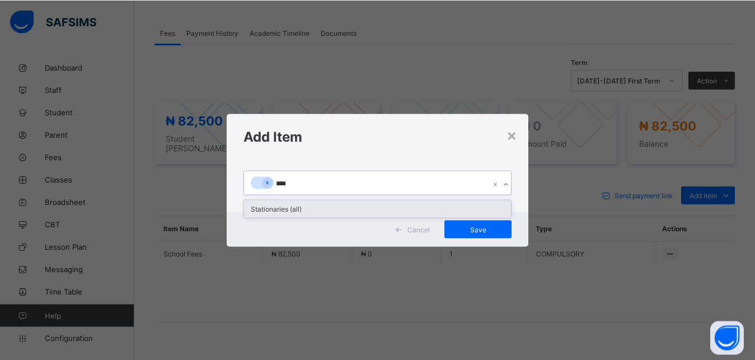
click at [258, 208] on div "Stationaries (all)" at bounding box center [378, 208] width 268 height 17
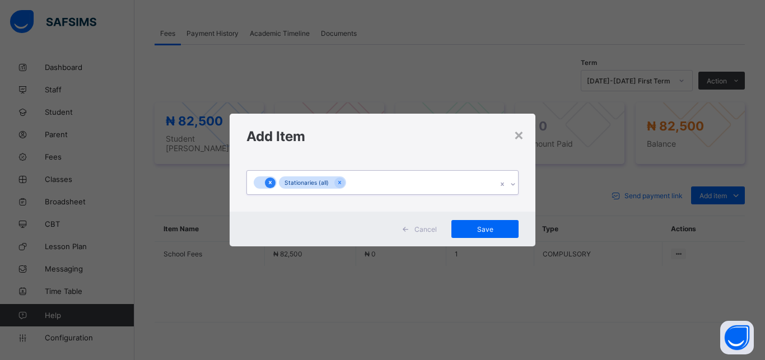
click at [270, 180] on icon at bounding box center [270, 183] width 6 height 8
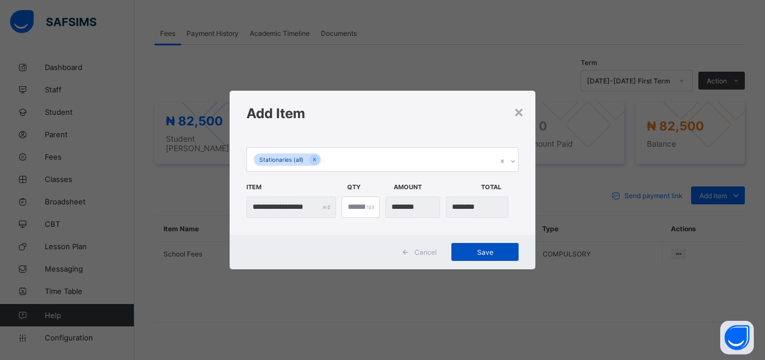
click at [487, 249] on span "Save" at bounding box center [485, 252] width 50 height 8
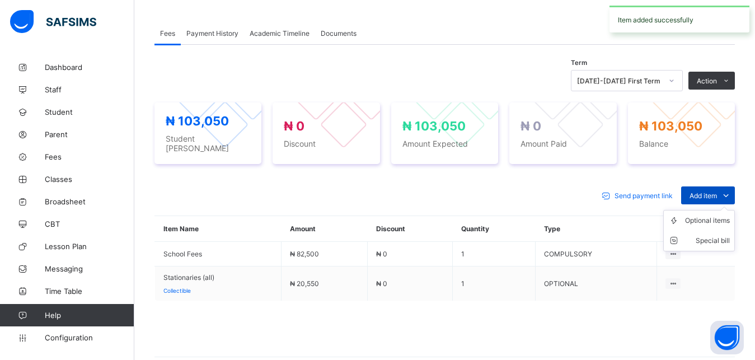
click at [716, 193] on span "Add item" at bounding box center [703, 196] width 27 height 8
click at [714, 197] on span "Add item" at bounding box center [703, 196] width 27 height 8
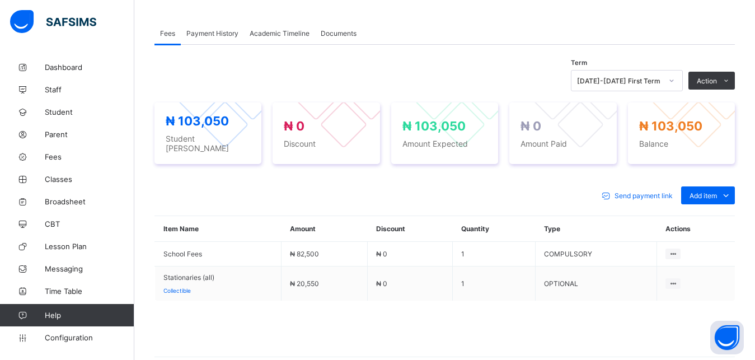
click at [0, 0] on div "Optional items" at bounding box center [0, 0] width 0 height 0
click at [0, 0] on div "× Add Item Select item Cancel Save" at bounding box center [0, 0] width 0 height 0
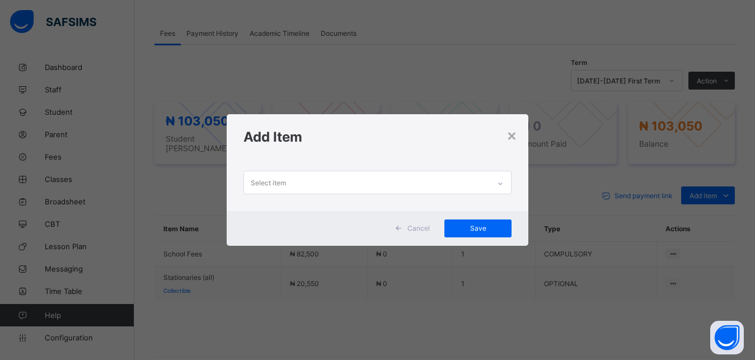
click at [699, 217] on div "× Add Item Select item Cancel Save" at bounding box center [377, 180] width 755 height 360
click at [271, 179] on div "Select item" at bounding box center [268, 182] width 35 height 21
click at [259, 180] on div "Select item" at bounding box center [268, 182] width 35 height 21
click at [251, 180] on div "Select item" at bounding box center [268, 182] width 35 height 21
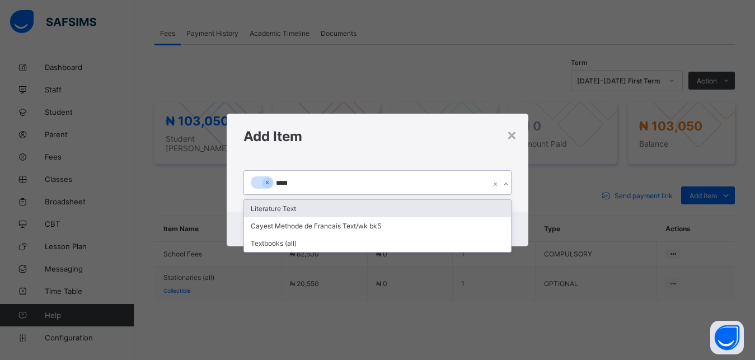
type input "********"
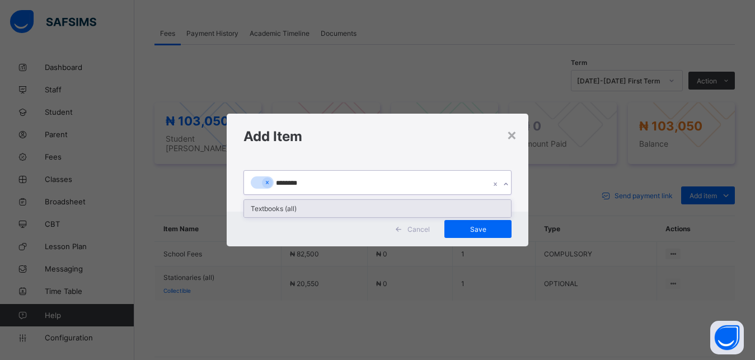
click at [284, 204] on div "Textbooks (all)" at bounding box center [378, 208] width 268 height 17
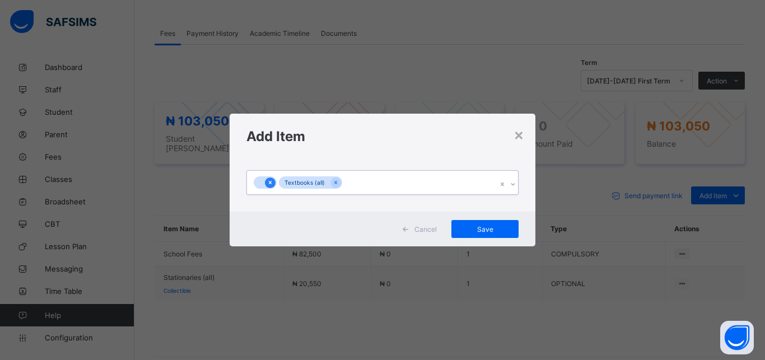
click at [268, 180] on icon at bounding box center [270, 183] width 6 height 8
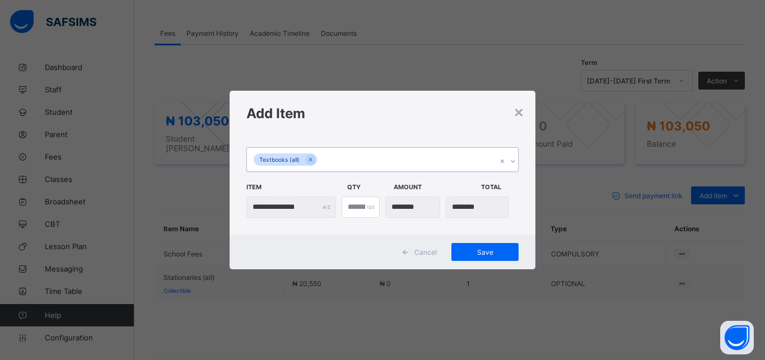
click at [480, 251] on span "Save" at bounding box center [485, 252] width 50 height 8
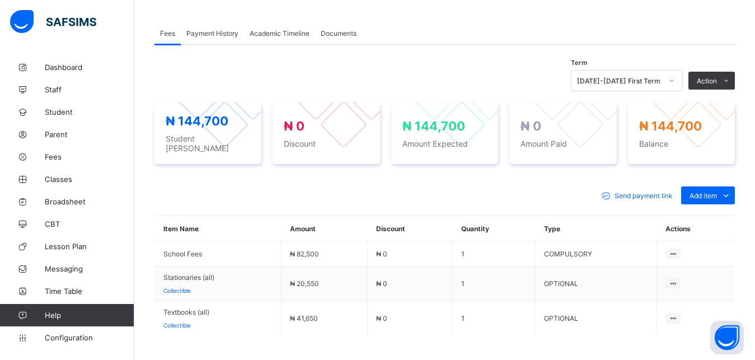
click at [0, 0] on li "Receive Payment" at bounding box center [0, 0] width 0 height 0
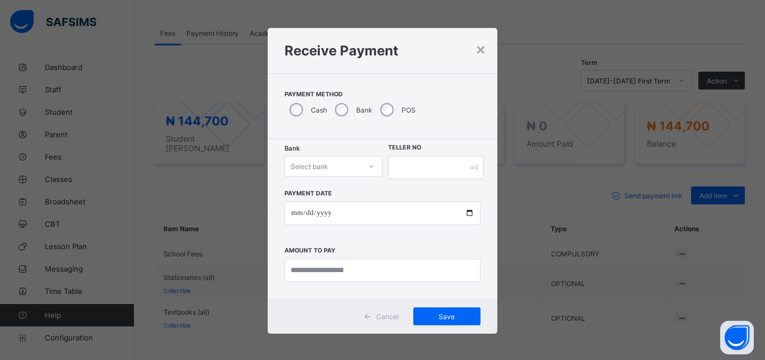
click at [368, 165] on icon at bounding box center [371, 166] width 7 height 11
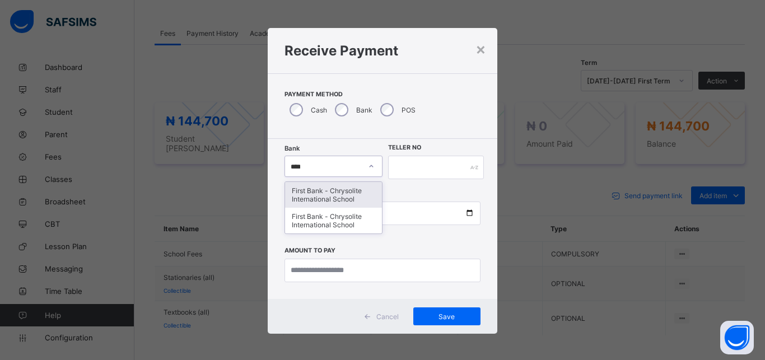
type input "*****"
click at [315, 193] on div "First Bank - Chrysolite International School" at bounding box center [333, 195] width 97 height 26
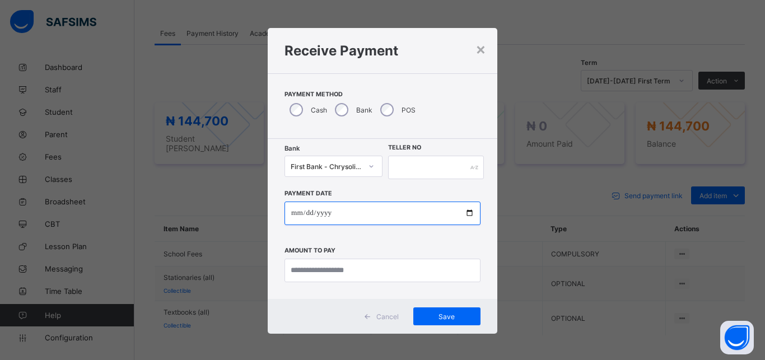
click at [464, 214] on input "date" at bounding box center [382, 214] width 196 height 24
type input "**********"
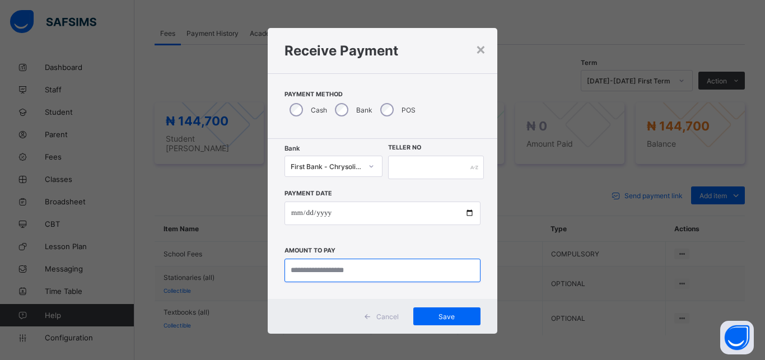
click at [301, 274] on input "currency" at bounding box center [382, 271] width 196 height 24
type input "********"
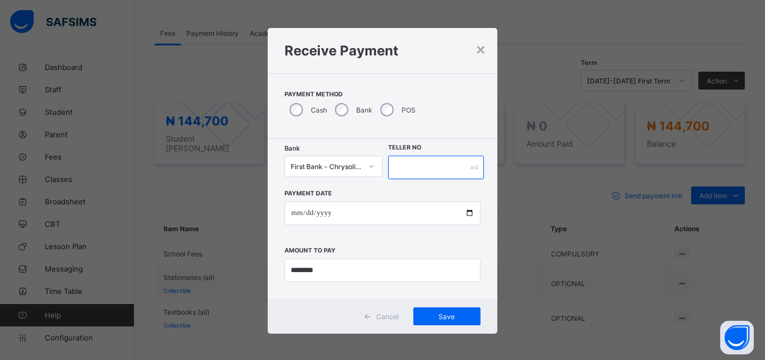
click at [447, 169] on input "text" at bounding box center [436, 168] width 96 height 24
type input "*****"
click at [433, 317] on span "Save" at bounding box center [447, 316] width 50 height 8
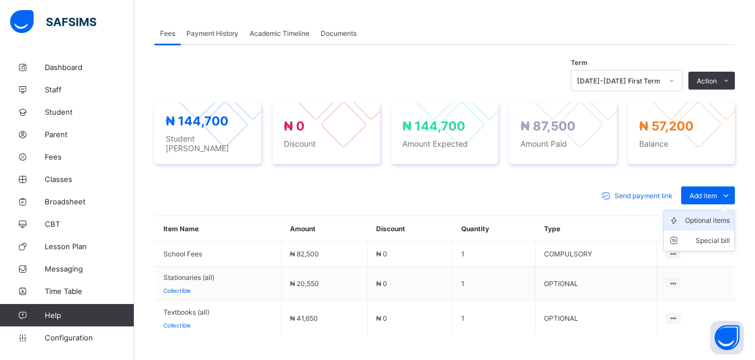
click at [715, 216] on div "Optional items" at bounding box center [707, 220] width 45 height 11
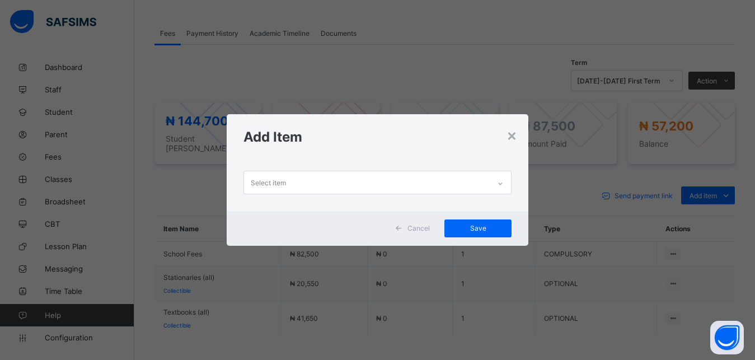
click at [305, 181] on div "Select item" at bounding box center [367, 182] width 246 height 22
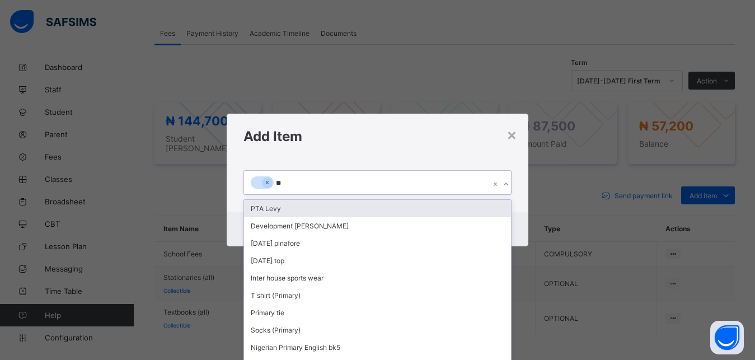
type input "***"
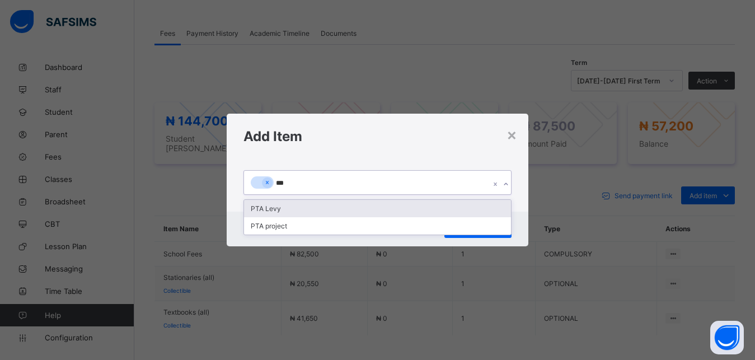
click at [261, 226] on div "PTA project" at bounding box center [378, 225] width 268 height 17
click at [282, 224] on div "Cancel Save" at bounding box center [378, 229] width 302 height 35
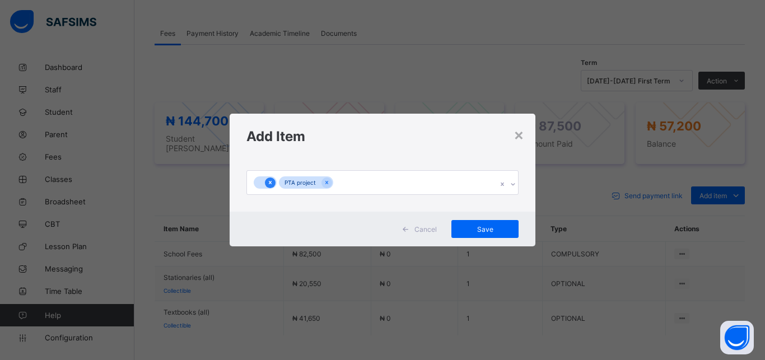
click at [269, 183] on icon at bounding box center [270, 183] width 6 height 8
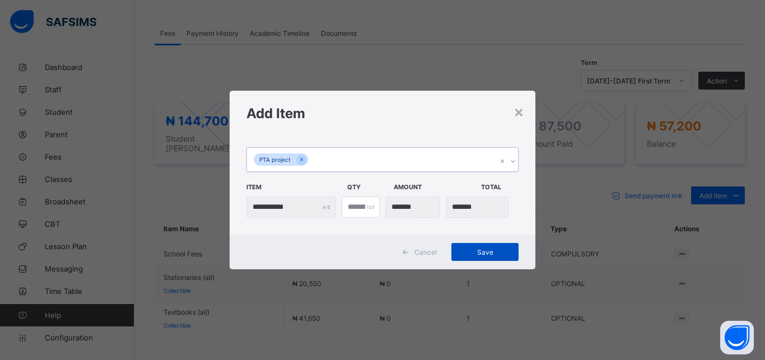
click at [474, 252] on span "Save" at bounding box center [485, 252] width 50 height 8
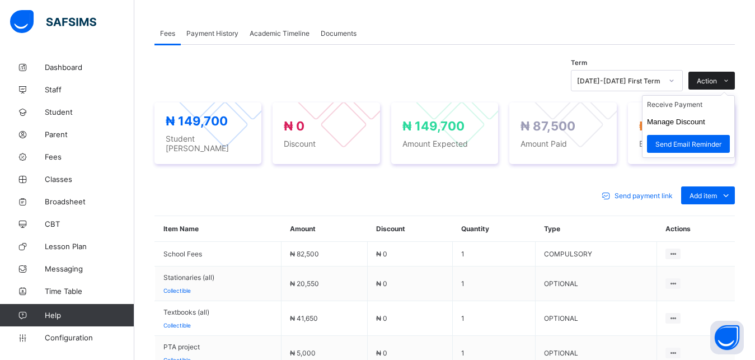
click at [731, 83] on icon at bounding box center [726, 80] width 8 height 7
click at [731, 84] on icon at bounding box center [726, 80] width 8 height 7
click at [693, 109] on li "Receive Payment" at bounding box center [689, 104] width 92 height 17
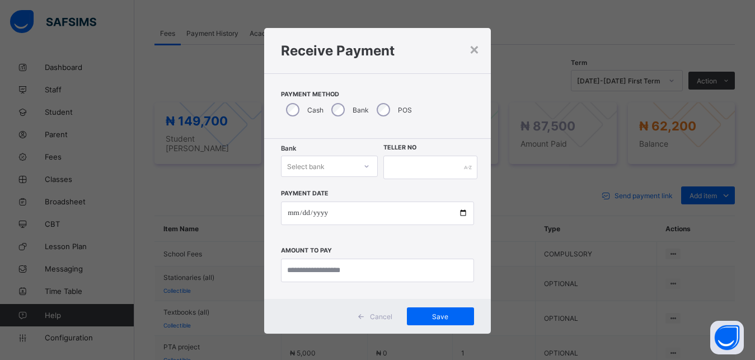
click at [363, 166] on icon at bounding box center [366, 166] width 7 height 11
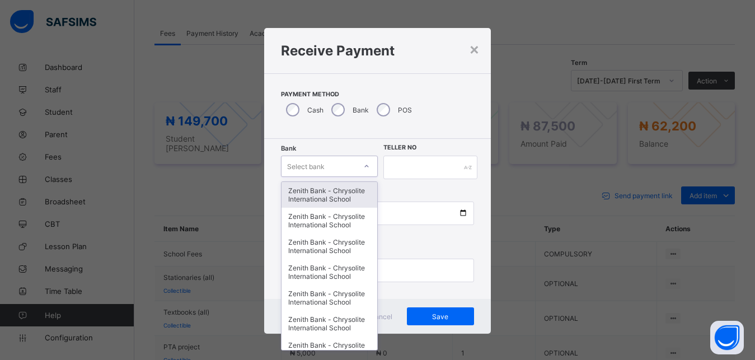
click at [295, 190] on div "Zenith Bank - Chrysolite International School" at bounding box center [329, 195] width 95 height 26
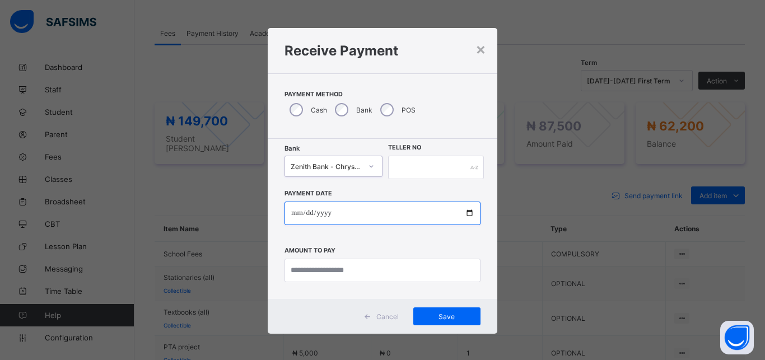
click at [344, 214] on input "date" at bounding box center [382, 214] width 196 height 24
click at [310, 214] on input "date" at bounding box center [382, 214] width 196 height 24
click at [462, 211] on input "date" at bounding box center [382, 214] width 196 height 24
click at [462, 210] on input "date" at bounding box center [382, 214] width 196 height 24
click at [464, 216] on input "date" at bounding box center [382, 214] width 196 height 24
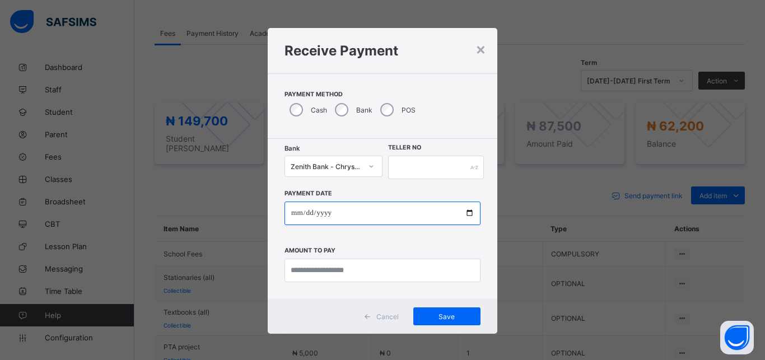
click at [465, 215] on input "date" at bounding box center [382, 214] width 196 height 24
type input "**********"
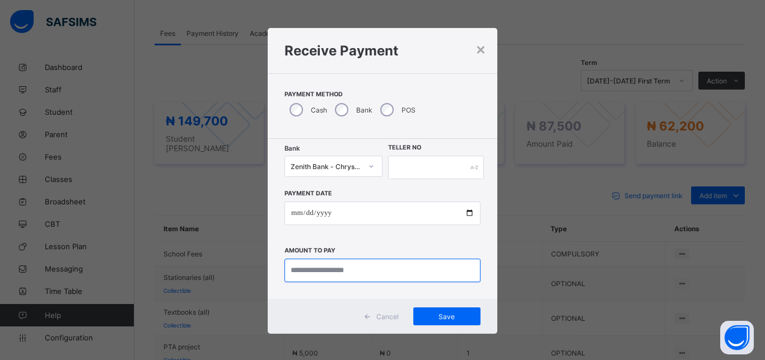
click at [310, 269] on input "currency" at bounding box center [382, 271] width 196 height 24
type input "********"
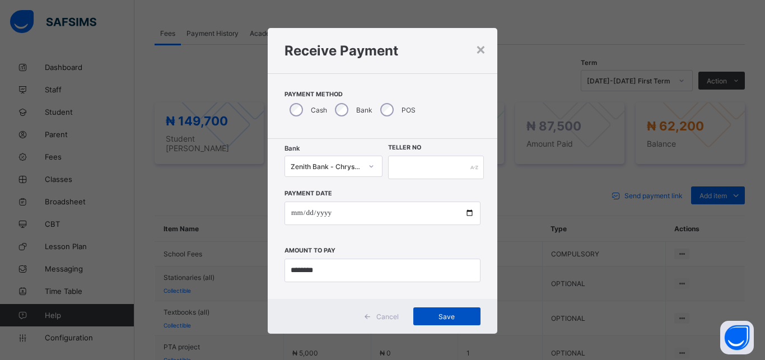
click at [431, 313] on span "Save" at bounding box center [447, 316] width 50 height 8
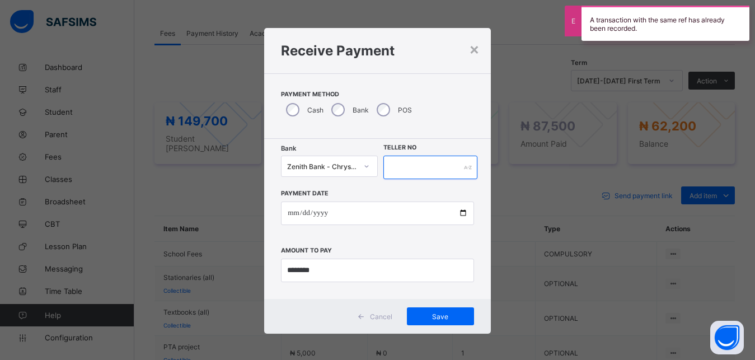
click at [428, 170] on input "text" at bounding box center [431, 168] width 95 height 24
click at [391, 166] on input "text" at bounding box center [431, 168] width 95 height 24
click at [386, 164] on input "text" at bounding box center [431, 168] width 95 height 24
click at [433, 166] on input "text" at bounding box center [431, 168] width 95 height 24
click at [395, 168] on input "text" at bounding box center [431, 168] width 95 height 24
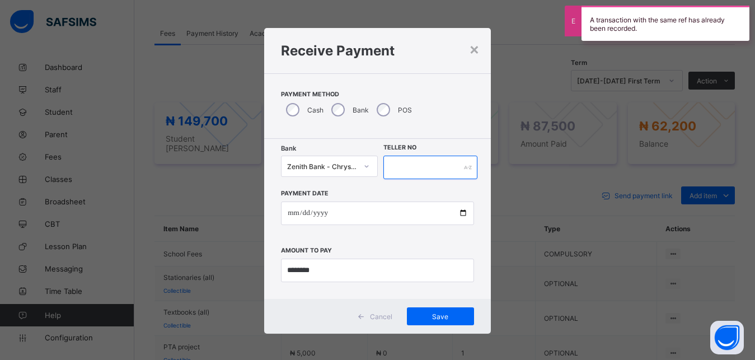
click at [394, 168] on input "text" at bounding box center [431, 168] width 95 height 24
click at [426, 165] on input "text" at bounding box center [431, 168] width 95 height 24
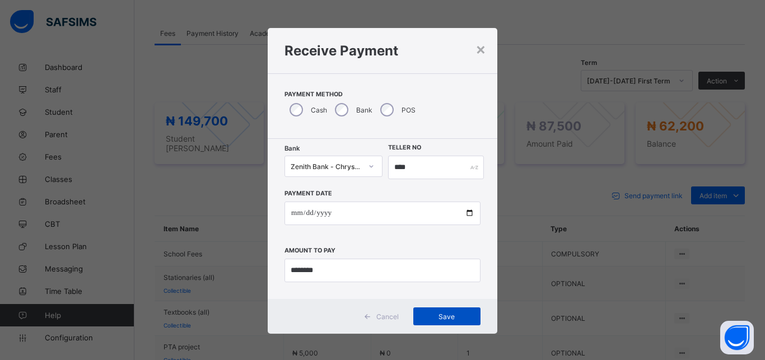
click at [444, 316] on span "Save" at bounding box center [447, 316] width 50 height 8
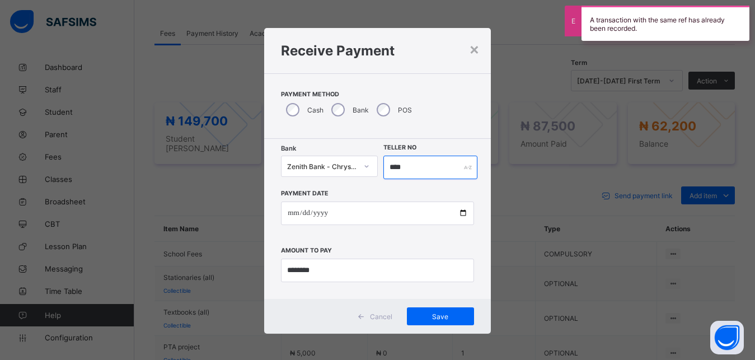
click at [409, 172] on input "****" at bounding box center [431, 168] width 95 height 24
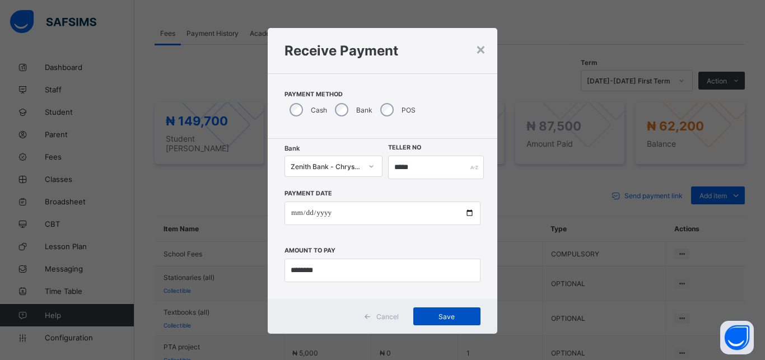
click at [436, 315] on span "Save" at bounding box center [447, 316] width 50 height 8
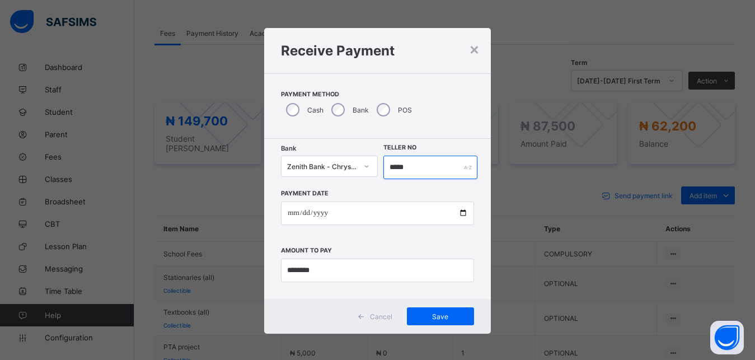
click at [392, 166] on input "*****" at bounding box center [431, 168] width 95 height 24
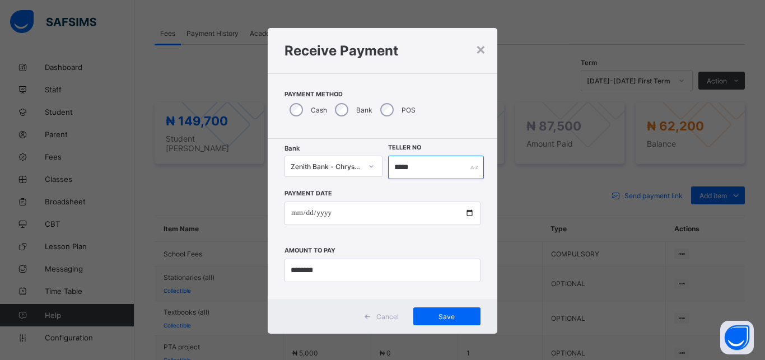
type input "*****"
click at [425, 312] on span "Save" at bounding box center [447, 316] width 50 height 8
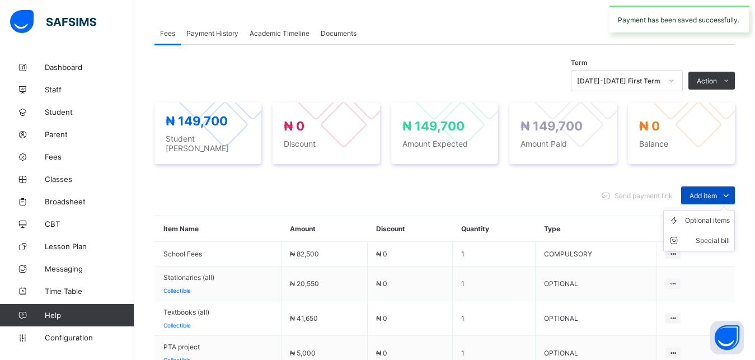
click at [717, 192] on span "Add item" at bounding box center [703, 196] width 27 height 8
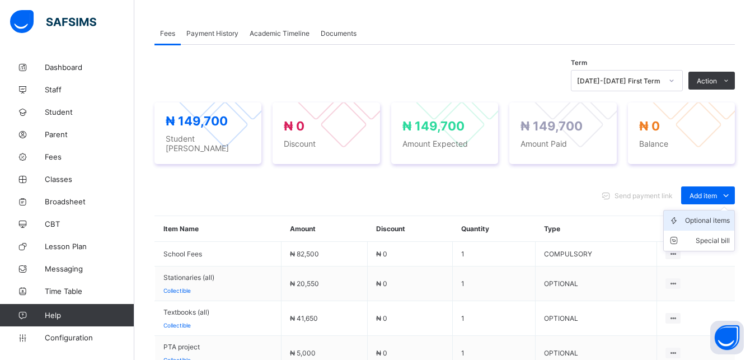
click at [713, 220] on div "Optional items" at bounding box center [707, 220] width 45 height 11
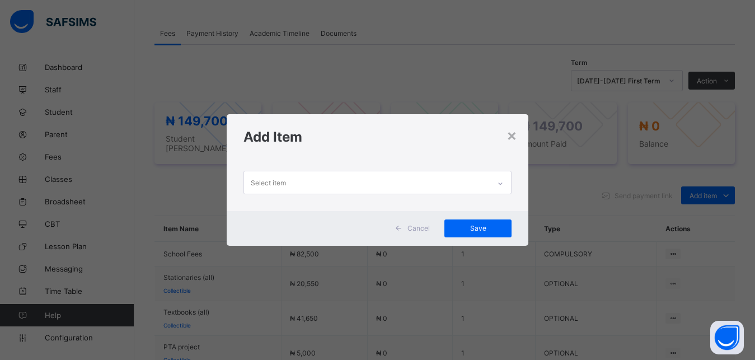
click at [259, 185] on div "Select item" at bounding box center [268, 182] width 35 height 21
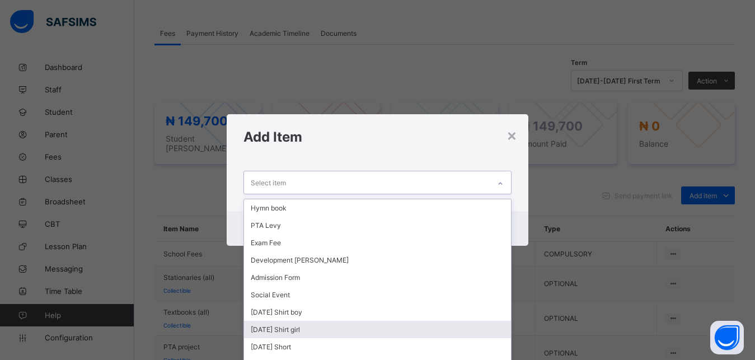
click at [265, 333] on div "[DATE] Shirt girl" at bounding box center [378, 329] width 268 height 17
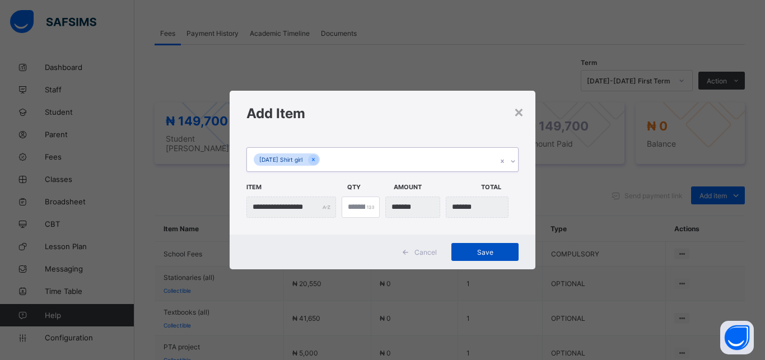
click at [485, 248] on span "Save" at bounding box center [485, 252] width 50 height 8
click at [489, 251] on span "Save" at bounding box center [485, 252] width 50 height 8
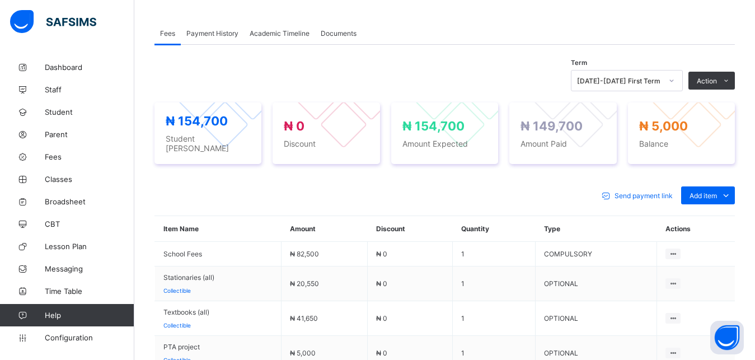
click at [0, 0] on div "Optional items" at bounding box center [0, 0] width 0 height 0
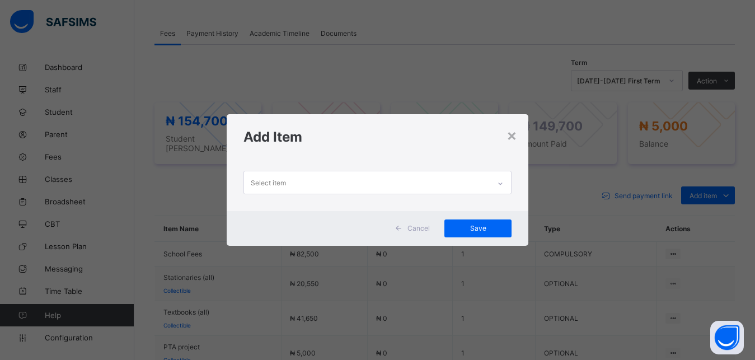
click at [282, 181] on div "Select item" at bounding box center [268, 182] width 35 height 21
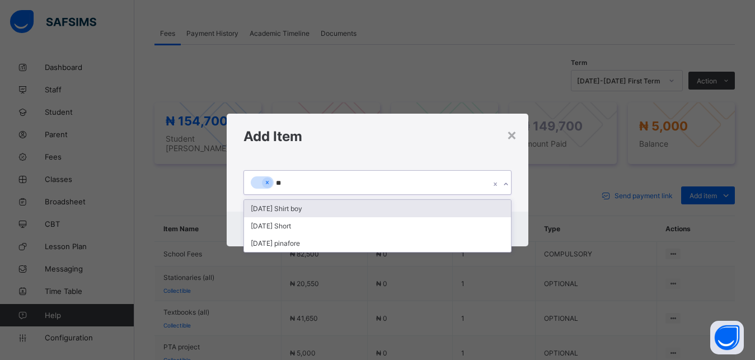
type input "***"
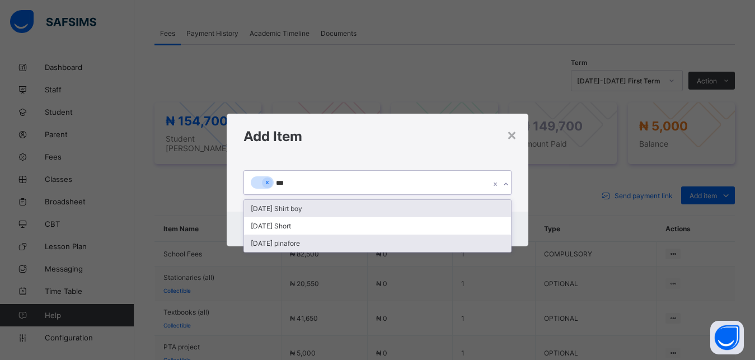
click at [286, 245] on div "[DATE] pinafore" at bounding box center [378, 243] width 268 height 17
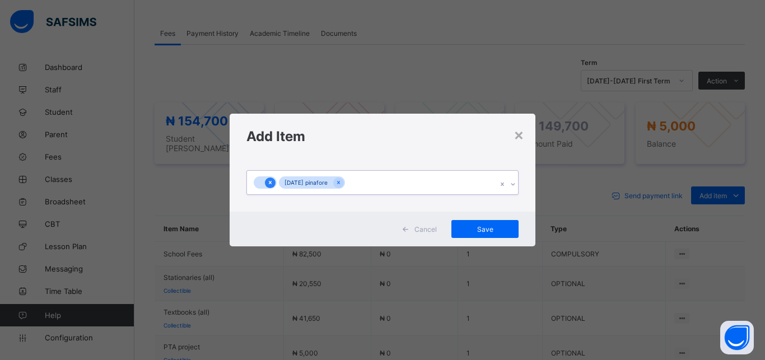
click at [267, 179] on icon at bounding box center [270, 183] width 6 height 8
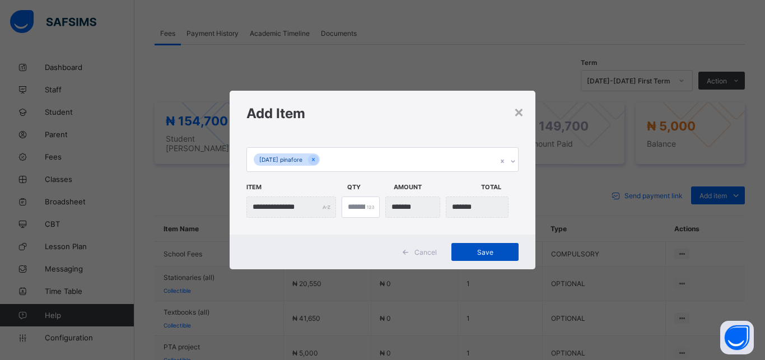
click at [487, 249] on span "Save" at bounding box center [485, 252] width 50 height 8
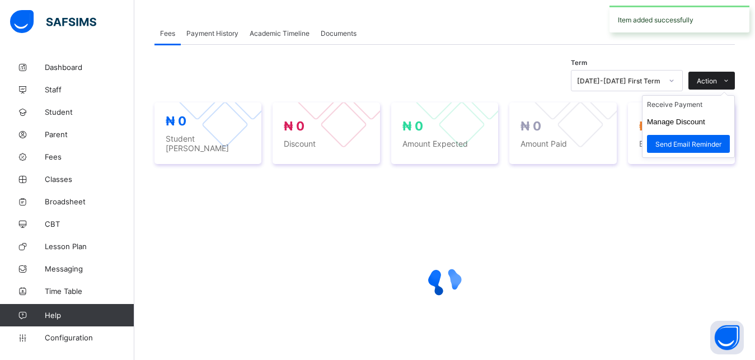
click at [730, 82] on span at bounding box center [726, 81] width 18 height 18
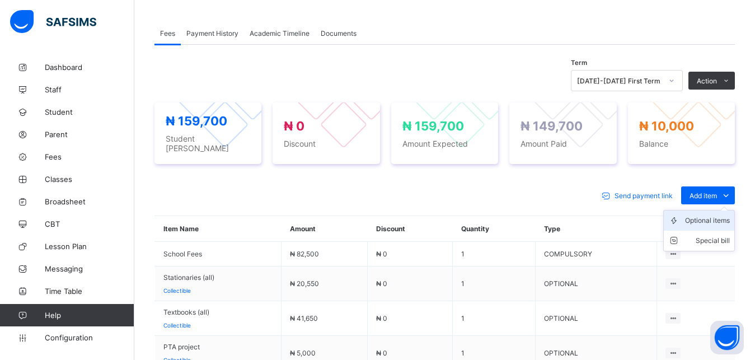
click at [730, 216] on div "Optional items" at bounding box center [707, 220] width 45 height 11
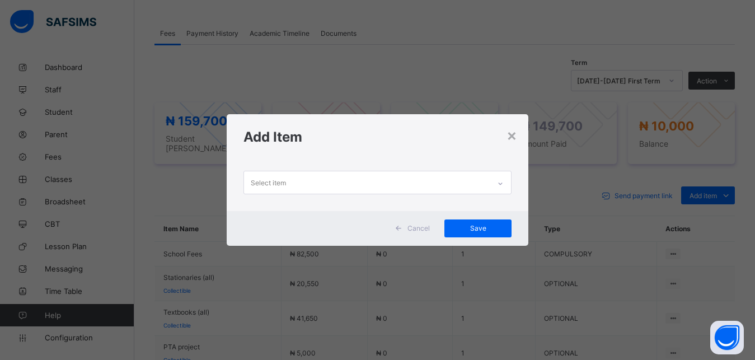
click at [307, 181] on div "Select item" at bounding box center [367, 182] width 246 height 22
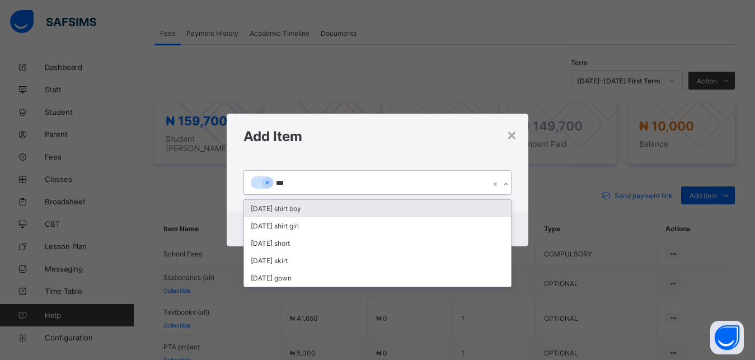
type input "****"
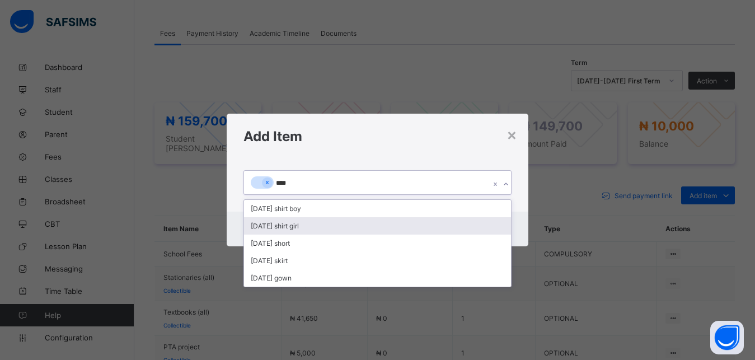
click at [300, 225] on div "[DATE] shirt girl" at bounding box center [378, 225] width 268 height 17
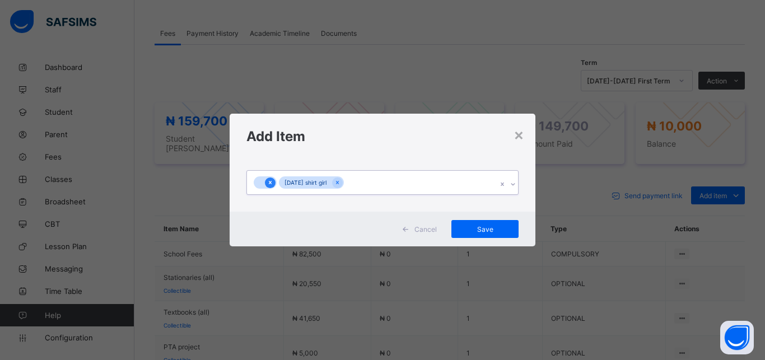
click at [268, 186] on icon at bounding box center [270, 183] width 6 height 8
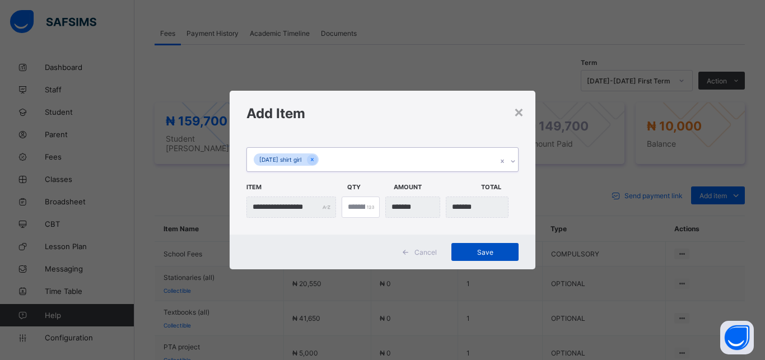
click at [483, 251] on span "Save" at bounding box center [485, 252] width 50 height 8
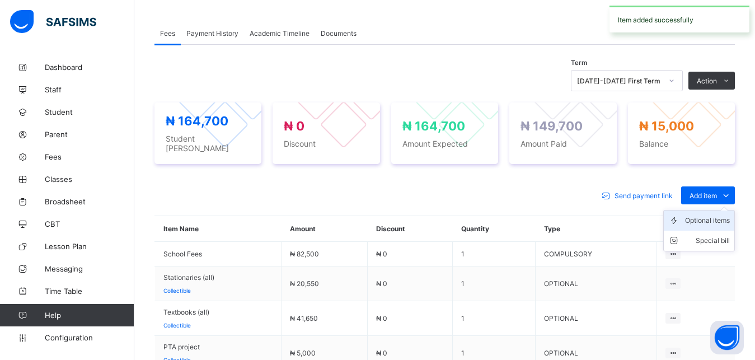
click at [714, 218] on div "Optional items" at bounding box center [707, 220] width 45 height 11
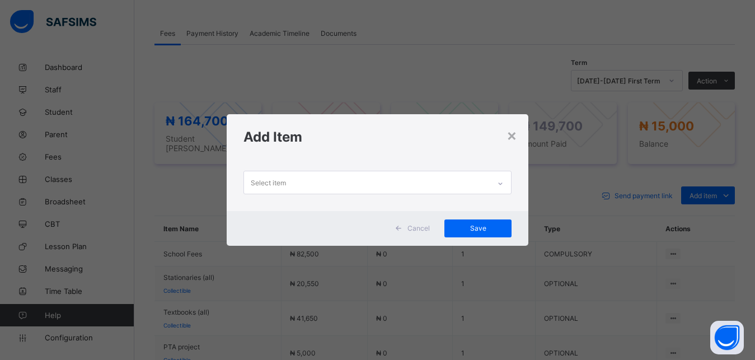
click at [289, 187] on div "Select item" at bounding box center [367, 182] width 246 height 22
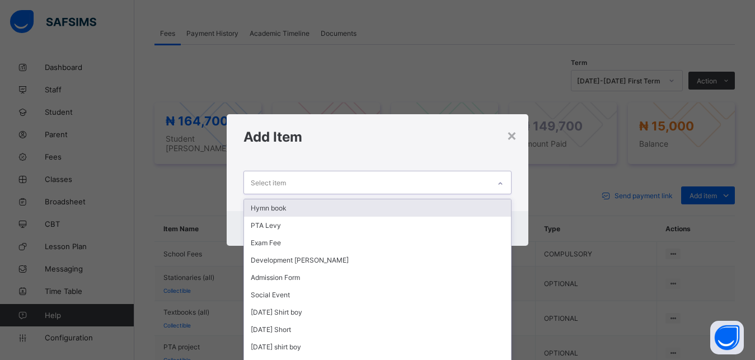
click at [289, 183] on div "Select item" at bounding box center [367, 182] width 246 height 22
click at [283, 181] on div "Select item" at bounding box center [268, 182] width 35 height 21
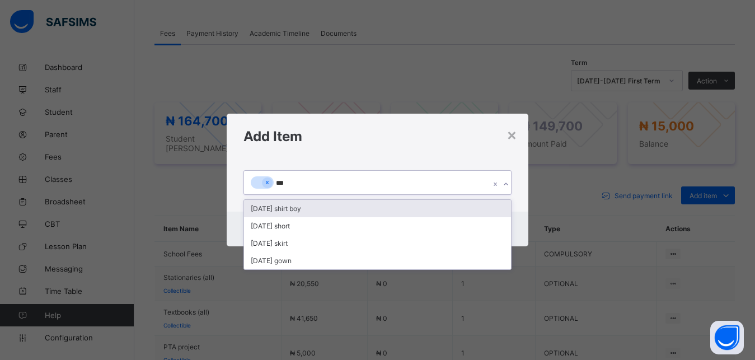
type input "****"
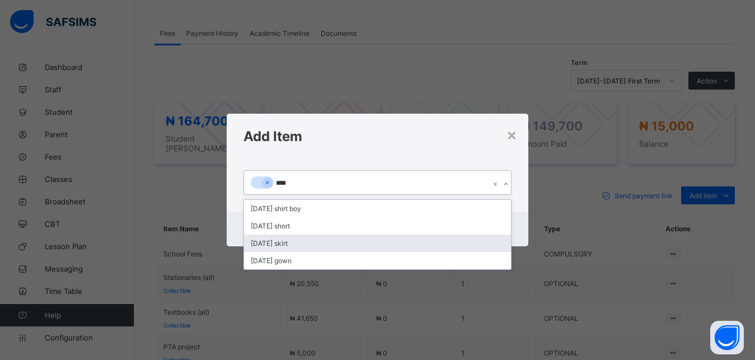
click at [283, 246] on div "[DATE] skirt" at bounding box center [378, 243] width 268 height 17
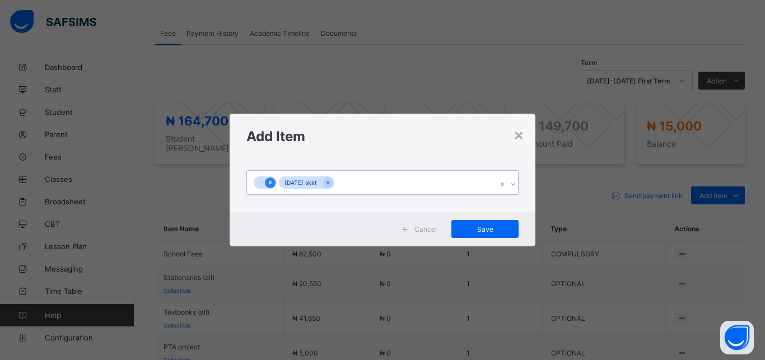
click at [271, 181] on icon at bounding box center [270, 182] width 3 height 3
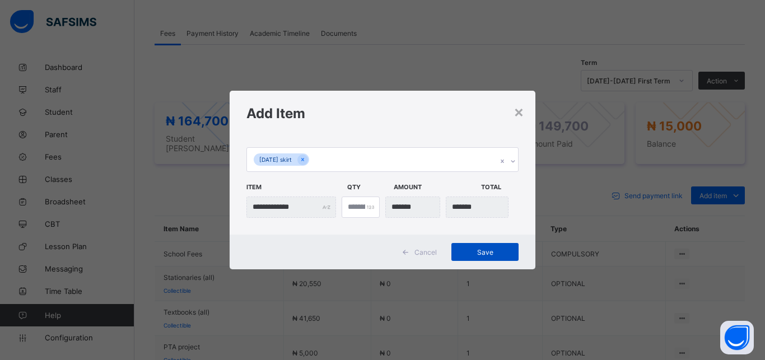
click at [494, 254] on span "Save" at bounding box center [485, 252] width 50 height 8
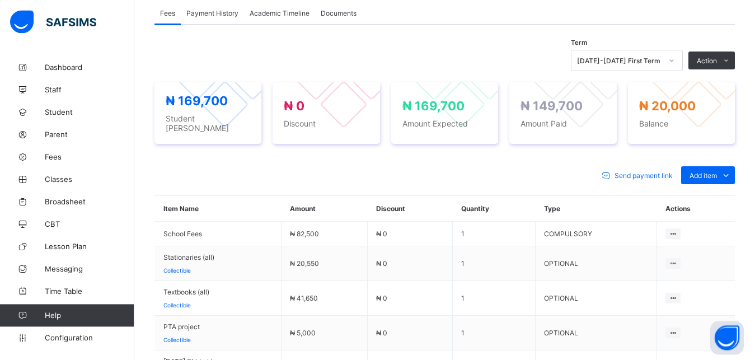
scroll to position [353, 0]
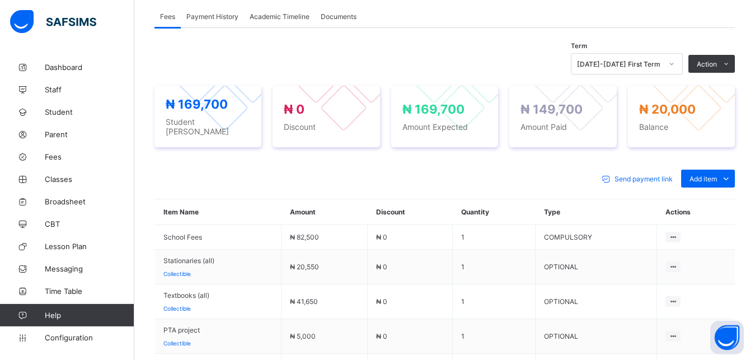
click at [0, 0] on ul "Optional items Special bill" at bounding box center [0, 0] width 0 height 0
click at [710, 175] on span "Add item" at bounding box center [703, 179] width 27 height 8
click at [715, 180] on span "Add item" at bounding box center [703, 179] width 27 height 8
click at [710, 204] on div "Optional items" at bounding box center [707, 203] width 45 height 11
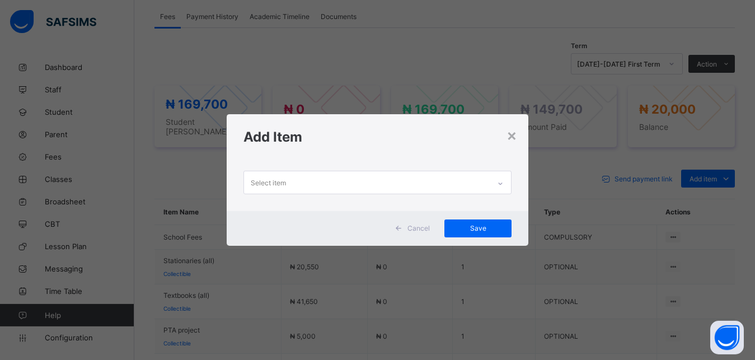
click at [269, 184] on div "Select item" at bounding box center [268, 182] width 35 height 21
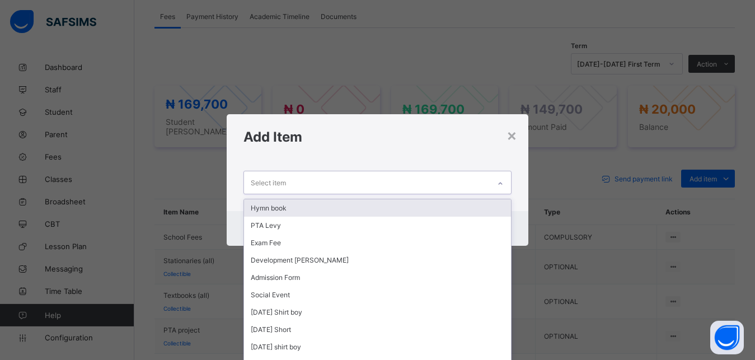
scroll to position [0, 0]
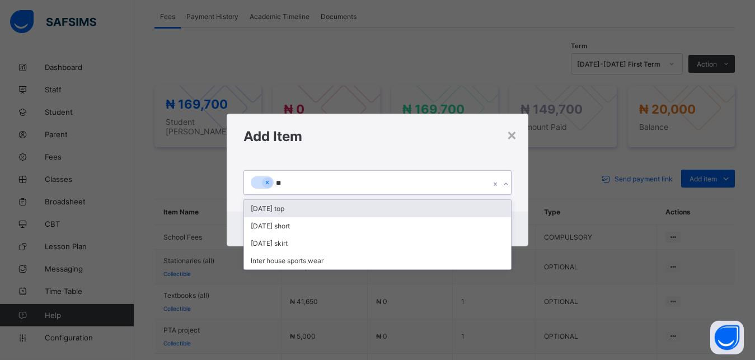
type input "***"
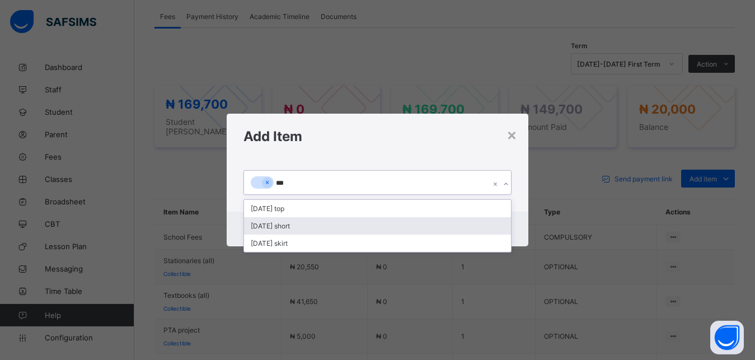
click at [269, 228] on div "[DATE] short" at bounding box center [378, 225] width 268 height 17
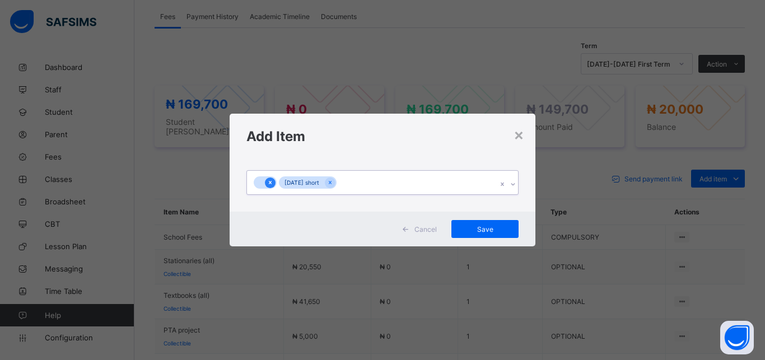
click at [269, 180] on icon at bounding box center [270, 183] width 6 height 8
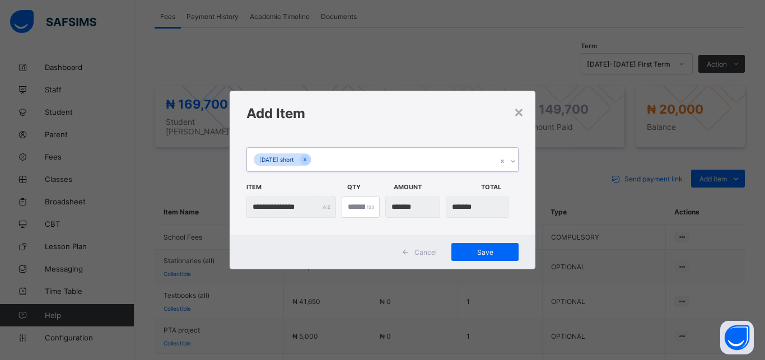
click at [270, 182] on span "Item" at bounding box center [293, 187] width 95 height 19
click at [486, 247] on div "Save" at bounding box center [484, 252] width 67 height 18
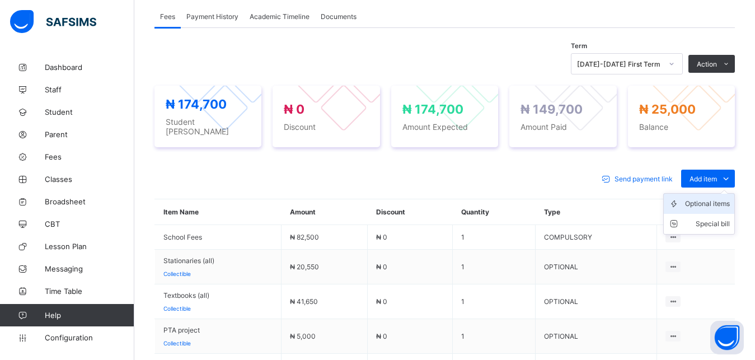
click at [711, 199] on div "Optional items" at bounding box center [707, 203] width 45 height 11
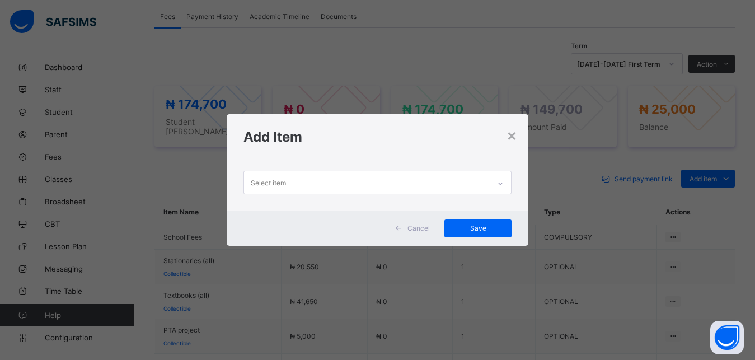
click at [278, 182] on div "Select item" at bounding box center [268, 182] width 35 height 21
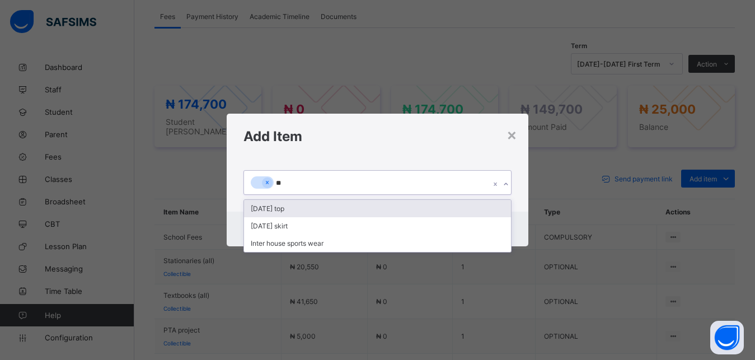
type input "***"
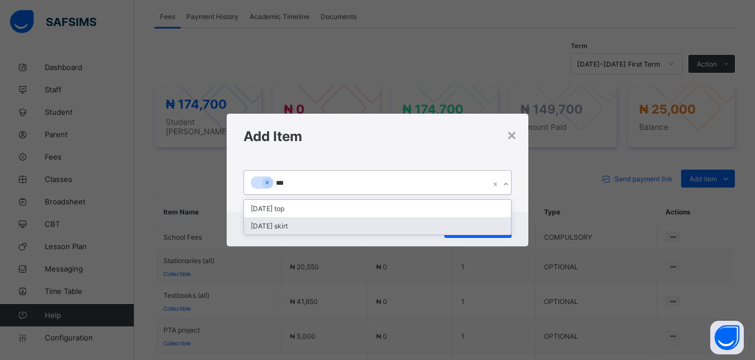
click at [260, 222] on div "[DATE] skirt" at bounding box center [378, 225] width 268 height 17
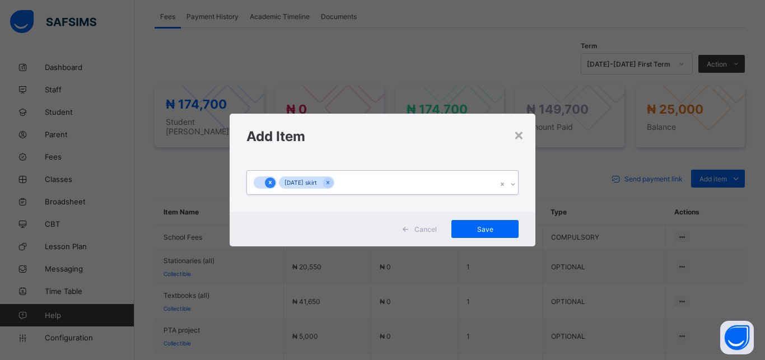
click at [268, 183] on icon at bounding box center [270, 183] width 6 height 8
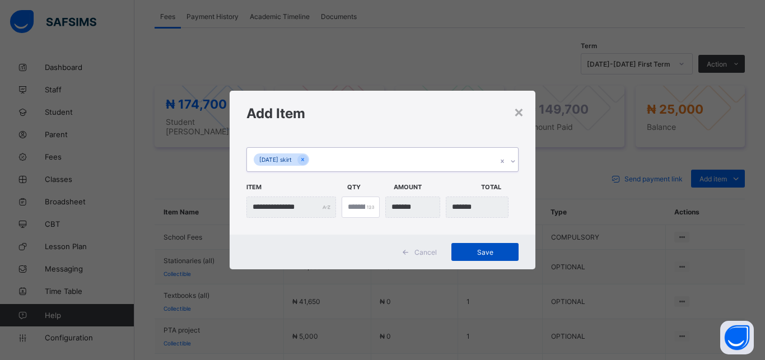
click at [475, 252] on span "Save" at bounding box center [485, 252] width 50 height 8
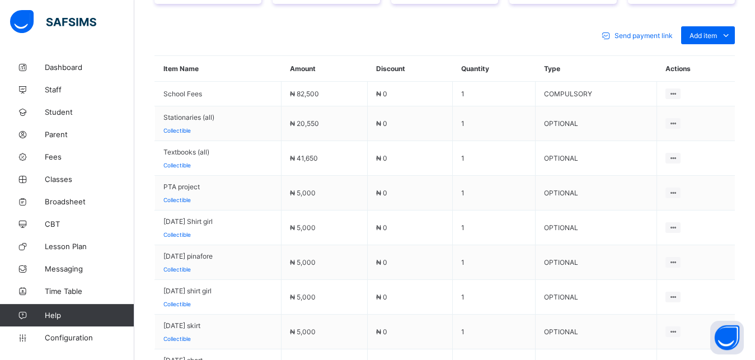
scroll to position [670, 0]
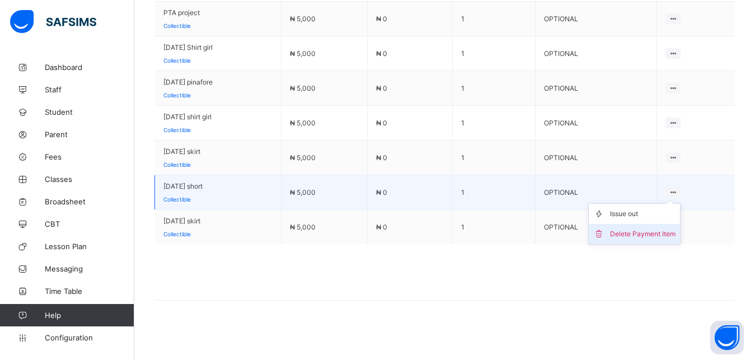
click at [659, 228] on div "Delete Payment Item" at bounding box center [643, 233] width 66 height 11
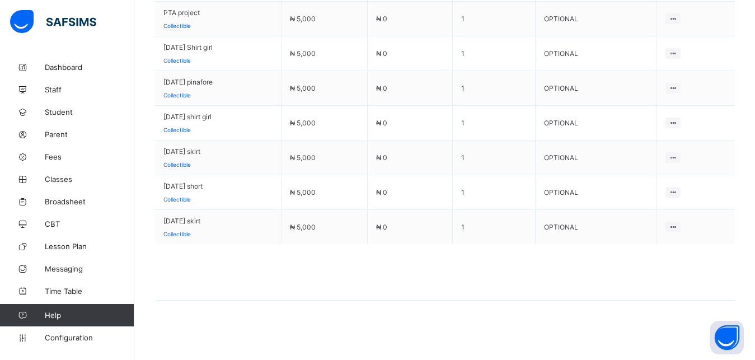
click at [0, 0] on span "Yes, Delete Item" at bounding box center [0, 0] width 0 height 0
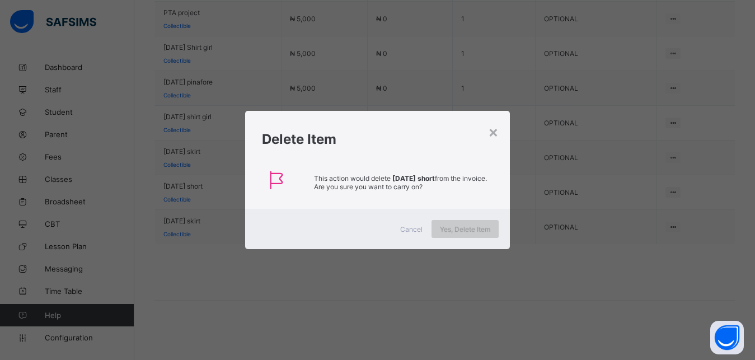
click at [470, 225] on span "Yes, Delete Item" at bounding box center [465, 229] width 50 height 8
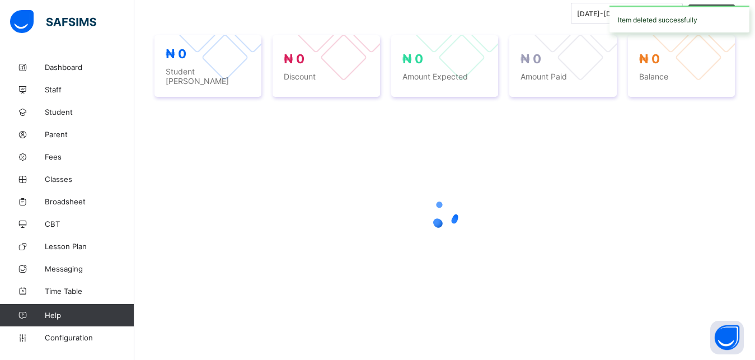
scroll to position [401, 0]
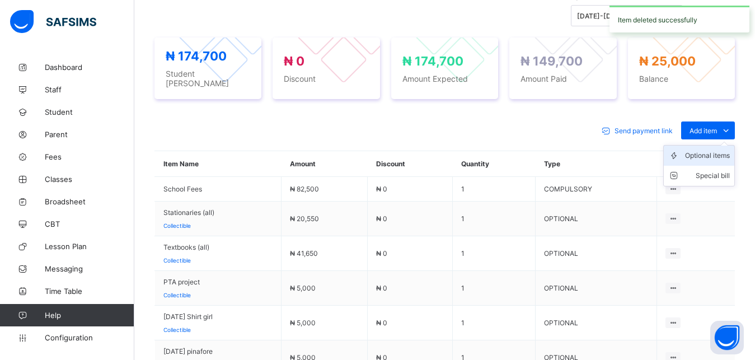
click at [711, 152] on div "Optional items" at bounding box center [707, 155] width 45 height 11
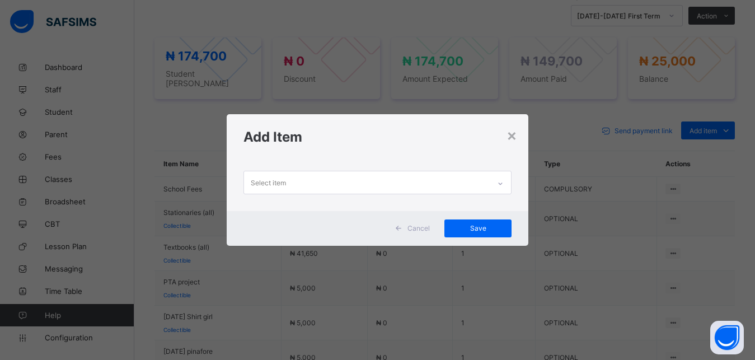
click at [255, 178] on div "Select item" at bounding box center [268, 182] width 35 height 21
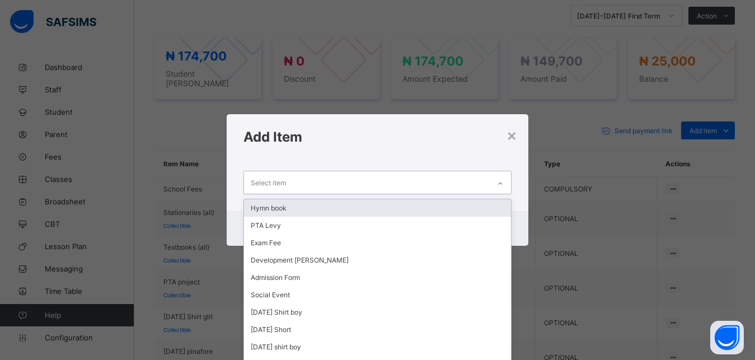
scroll to position [0, 0]
type input "**"
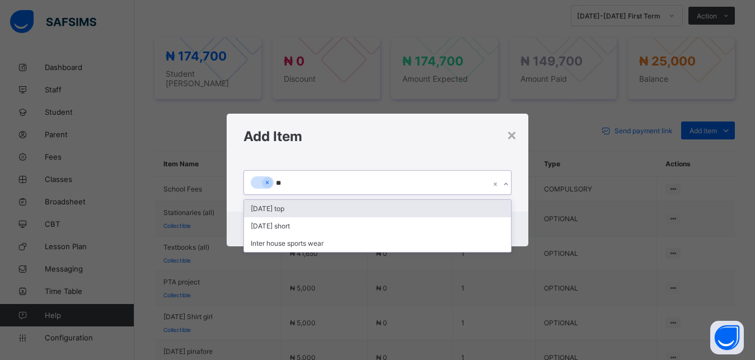
click at [271, 209] on div "[DATE] top" at bounding box center [378, 208] width 268 height 17
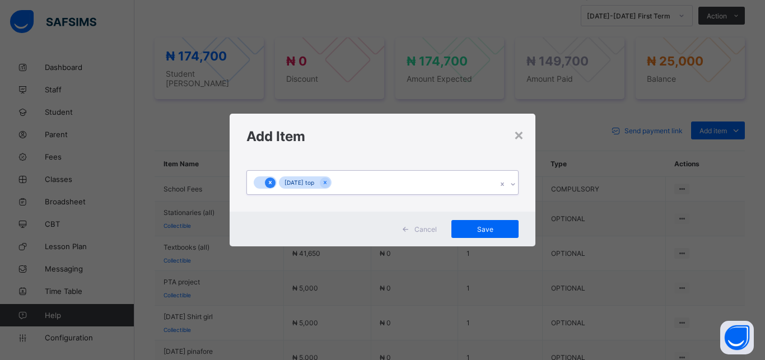
click at [271, 184] on icon at bounding box center [270, 182] width 3 height 3
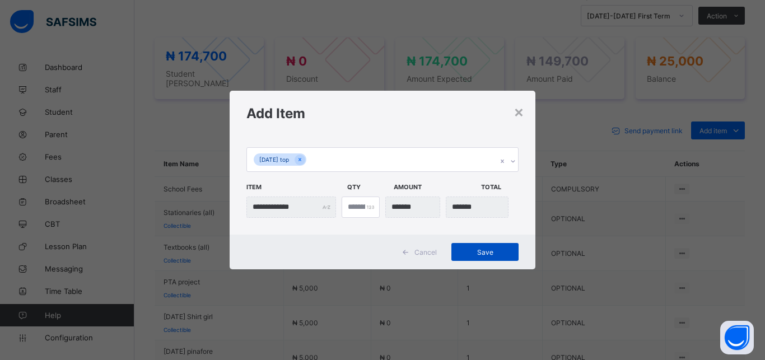
click at [480, 250] on span "Save" at bounding box center [485, 252] width 50 height 8
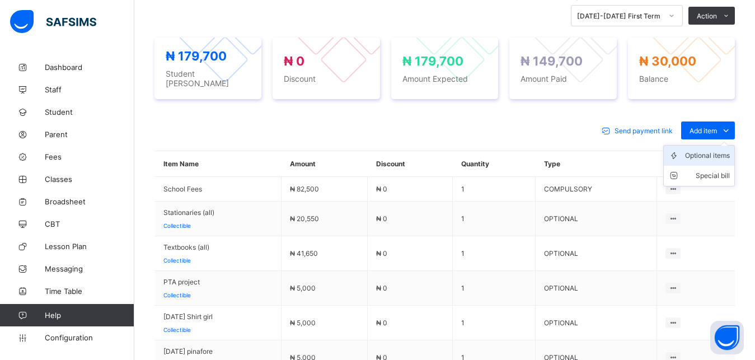
click at [710, 152] on div "Optional items" at bounding box center [707, 155] width 45 height 11
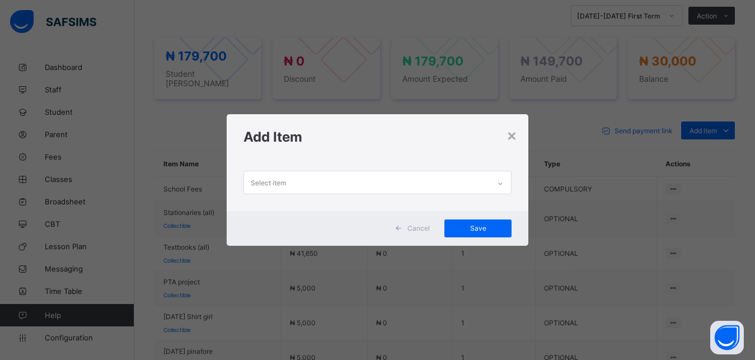
click at [285, 182] on div "Select item" at bounding box center [367, 182] width 246 height 22
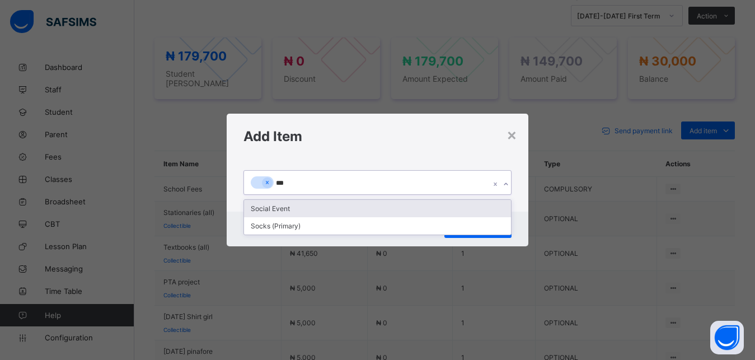
type input "****"
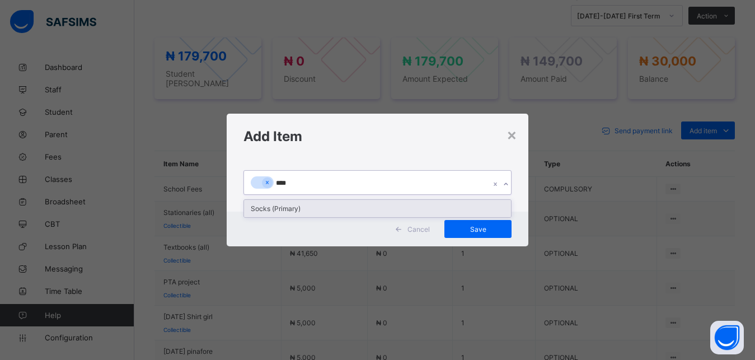
click at [271, 206] on div "Socks (Primary)" at bounding box center [378, 208] width 268 height 17
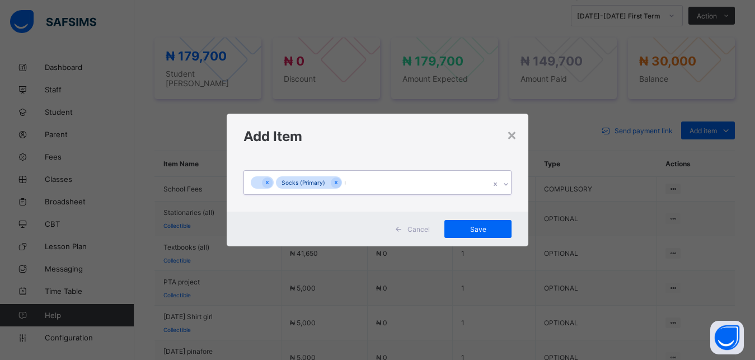
click at [275, 203] on div "0 results available. Select is focused ,type to refine list, press Down to open…" at bounding box center [378, 185] width 302 height 53
click at [287, 208] on div "0 results available. Select is focused ,type to refine list, press Down to open…" at bounding box center [378, 185] width 302 height 53
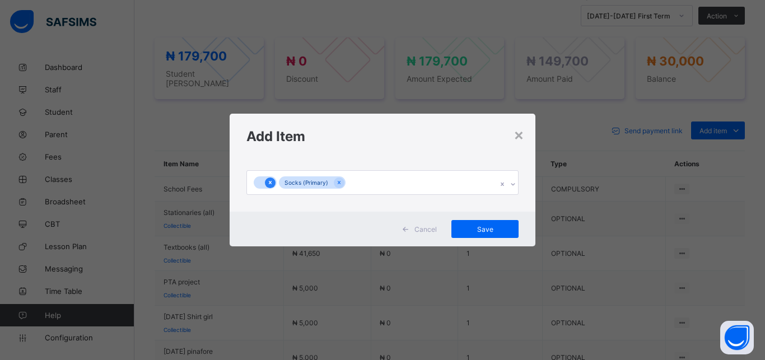
click at [269, 179] on icon at bounding box center [270, 183] width 6 height 8
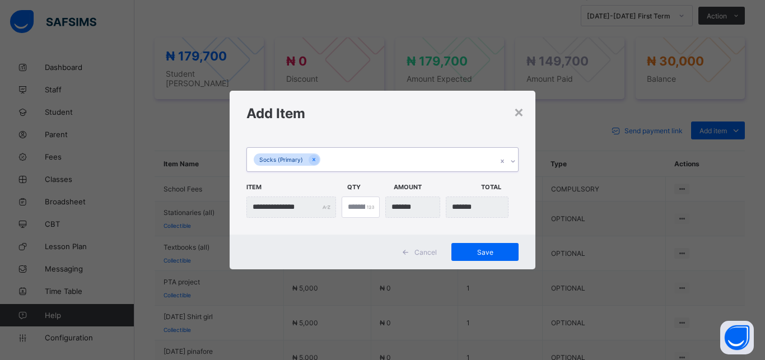
click at [368, 204] on div "*" at bounding box center [361, 207] width 38 height 21
click at [368, 210] on div "*" at bounding box center [361, 207] width 38 height 21
click at [353, 209] on input "*" at bounding box center [361, 207] width 38 height 21
type input "***"
type input "*"
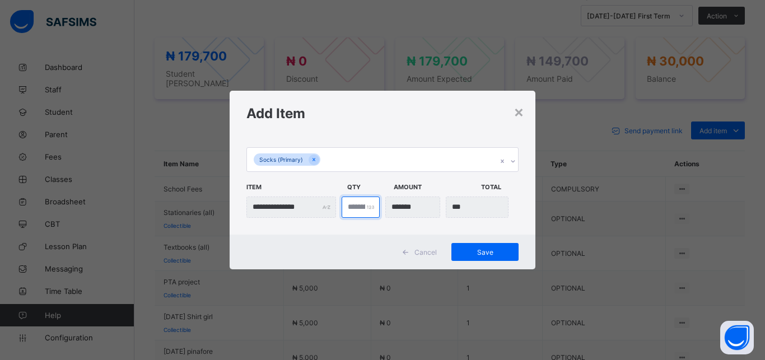
type input "*******"
type input "*"
click at [486, 248] on div "Save" at bounding box center [484, 252] width 67 height 18
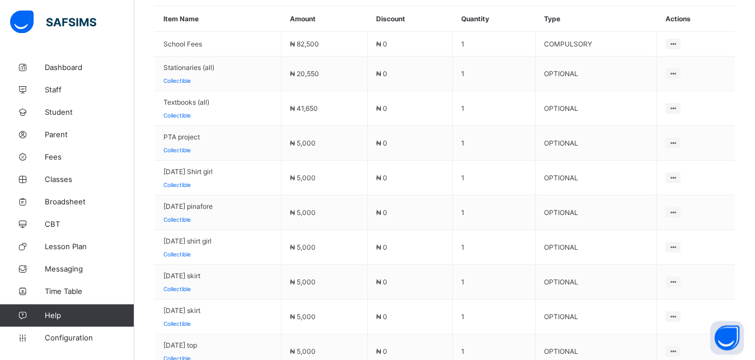
scroll to position [151, 0]
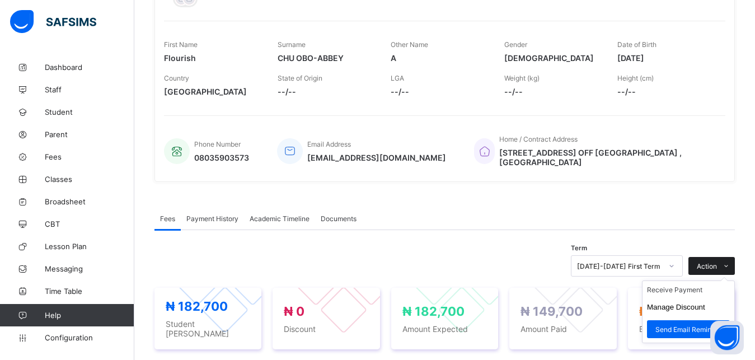
click at [731, 269] on icon at bounding box center [726, 266] width 8 height 7
click at [731, 268] on icon at bounding box center [726, 266] width 8 height 7
click at [733, 264] on span at bounding box center [726, 266] width 18 height 18
click at [731, 270] on icon at bounding box center [726, 266] width 8 height 7
click at [693, 291] on li "Receive Payment" at bounding box center [689, 289] width 92 height 17
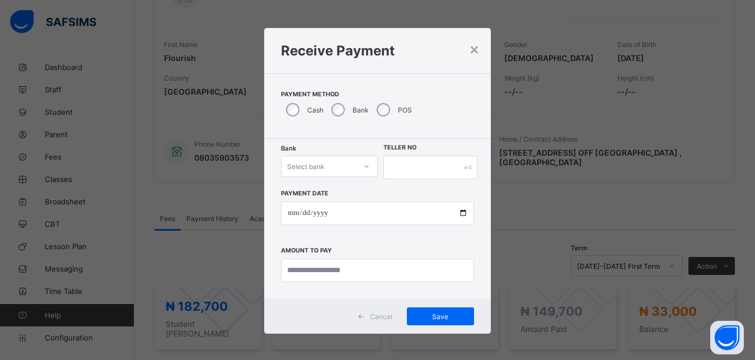
click at [682, 288] on div "× Receive Payment Payment Method Cash Bank POS Bank Select bank Teller No Payme…" at bounding box center [377, 180] width 755 height 360
click at [664, 295] on div "× Receive Payment Payment Method Cash Bank POS Bank Select bank Teller No Payme…" at bounding box center [377, 180] width 755 height 360
click at [296, 164] on div "Select bank" at bounding box center [306, 166] width 38 height 21
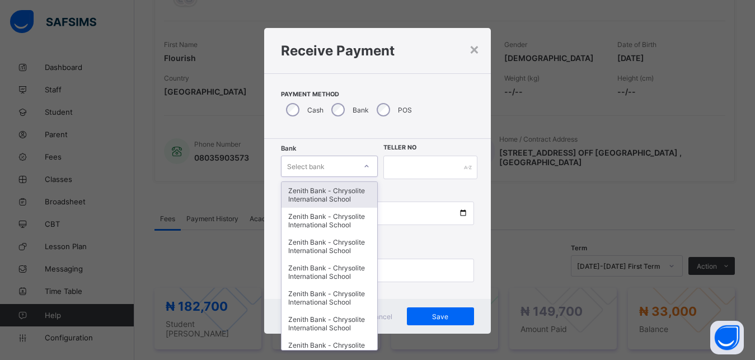
click at [326, 193] on div "Zenith Bank - Chrysolite International School" at bounding box center [329, 195] width 95 height 26
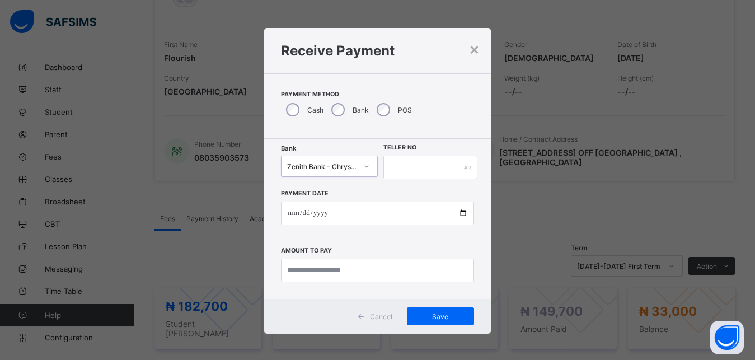
click at [292, 193] on label "Payment Date" at bounding box center [305, 193] width 48 height 7
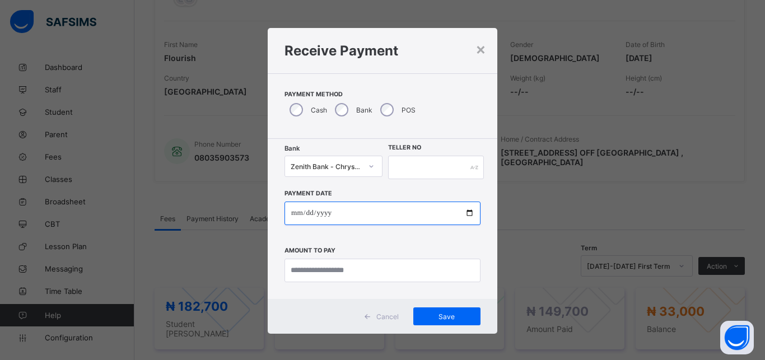
click at [469, 214] on input "date" at bounding box center [382, 214] width 196 height 24
click at [313, 212] on input "date" at bounding box center [382, 214] width 196 height 24
click at [461, 212] on input "date" at bounding box center [382, 214] width 196 height 24
click at [463, 212] on input "date" at bounding box center [382, 214] width 196 height 24
click at [465, 211] on input "date" at bounding box center [382, 214] width 196 height 24
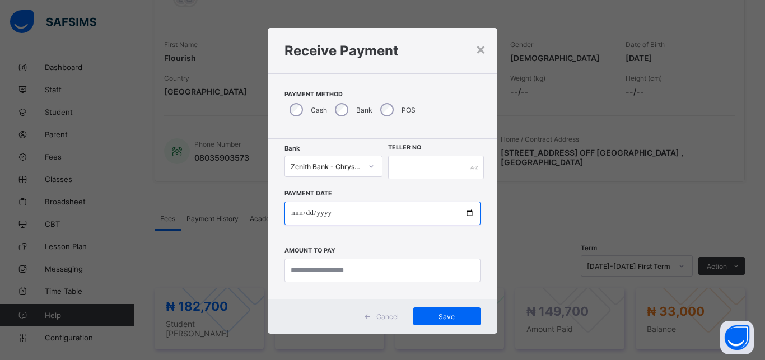
click at [462, 214] on input "date" at bounding box center [382, 214] width 196 height 24
click at [463, 212] on input "date" at bounding box center [382, 214] width 196 height 24
click at [463, 213] on input "date" at bounding box center [382, 214] width 196 height 24
click at [465, 212] on input "date" at bounding box center [382, 214] width 196 height 24
click at [464, 214] on input "date" at bounding box center [382, 214] width 196 height 24
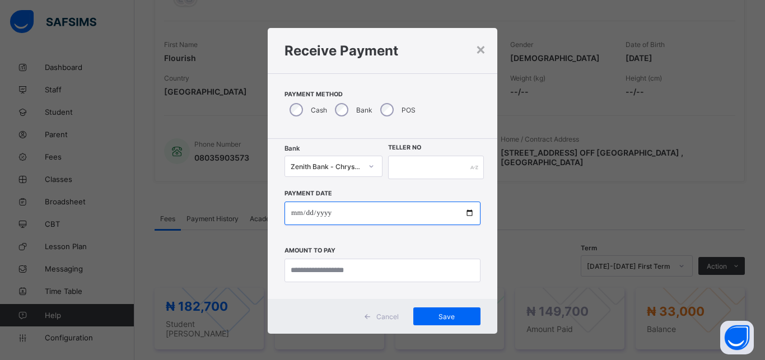
click at [464, 209] on input "date" at bounding box center [382, 214] width 196 height 24
click at [466, 217] on input "date" at bounding box center [382, 214] width 196 height 24
type input "**********"
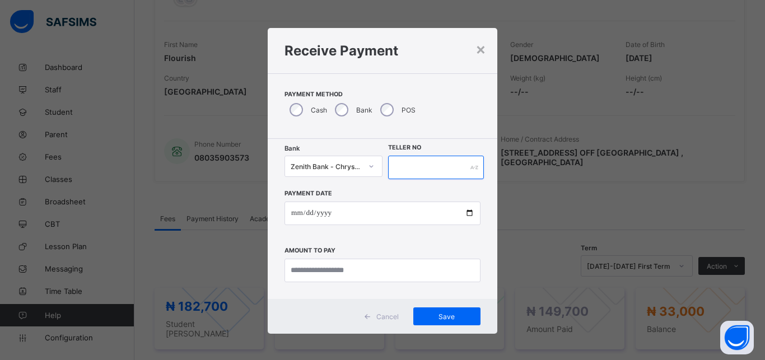
click at [395, 173] on input "text" at bounding box center [436, 168] width 96 height 24
type input "****"
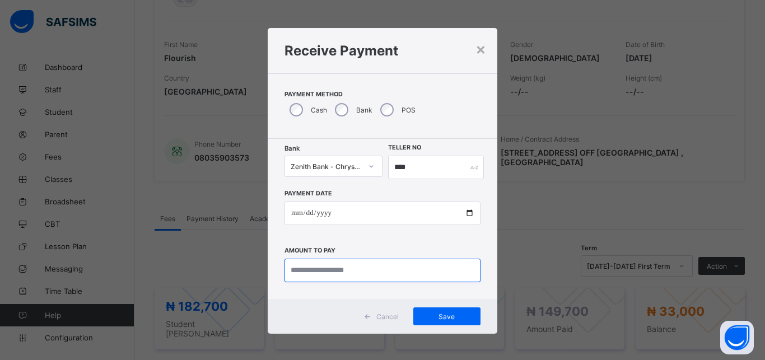
click at [298, 267] on input "currency" at bounding box center [382, 271] width 196 height 24
type input "********"
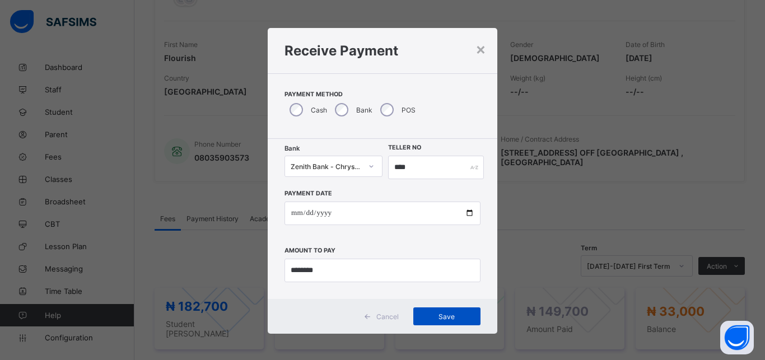
click at [437, 314] on span "Save" at bounding box center [447, 316] width 50 height 8
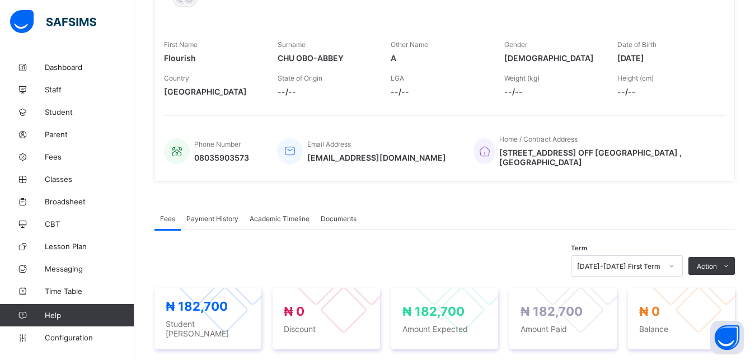
scroll to position [234, 0]
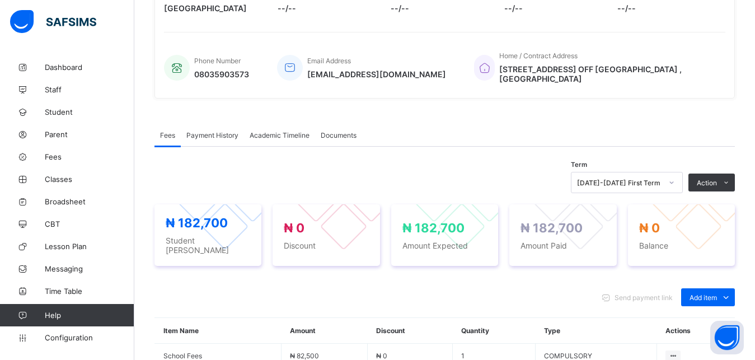
drag, startPoint x: 489, startPoint y: 89, endPoint x: 28, endPoint y: 360, distance: 534.4
click at [321, 143] on div "× Delete Document This action would delete the document with name: from the sys…" at bounding box center [444, 327] width 621 height 1011
click at [54, 339] on span "Configuration" at bounding box center [89, 337] width 89 height 9
